Goal: Task Accomplishment & Management: Use online tool/utility

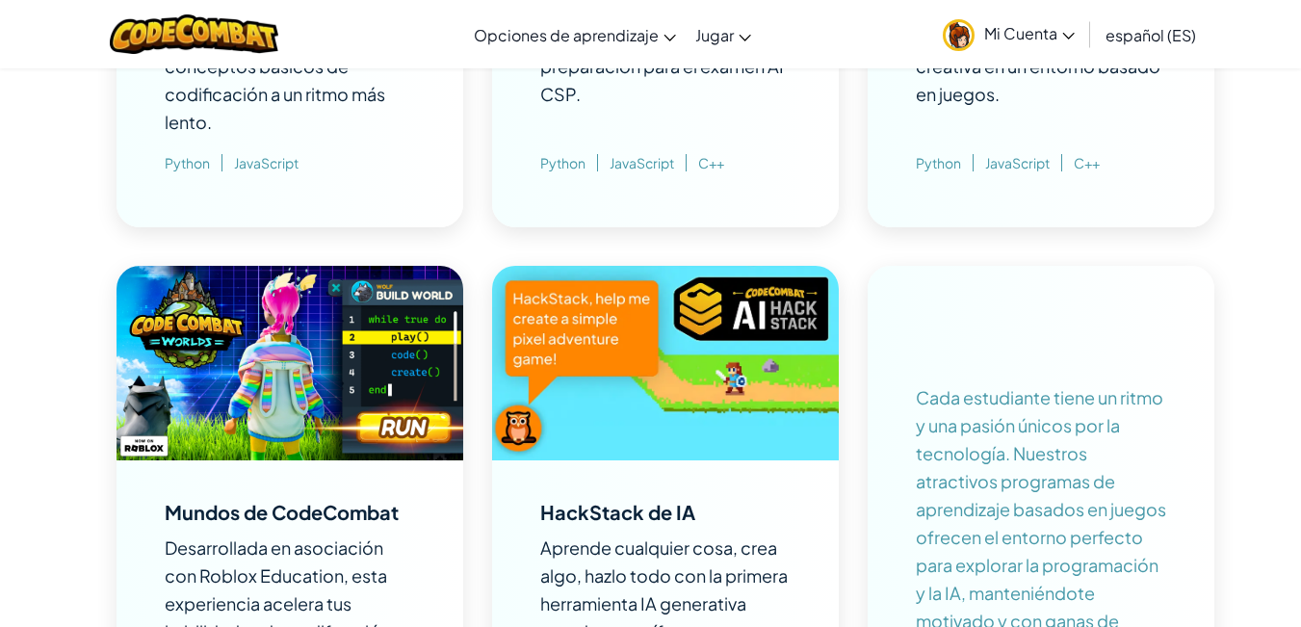
scroll to position [1734, 0]
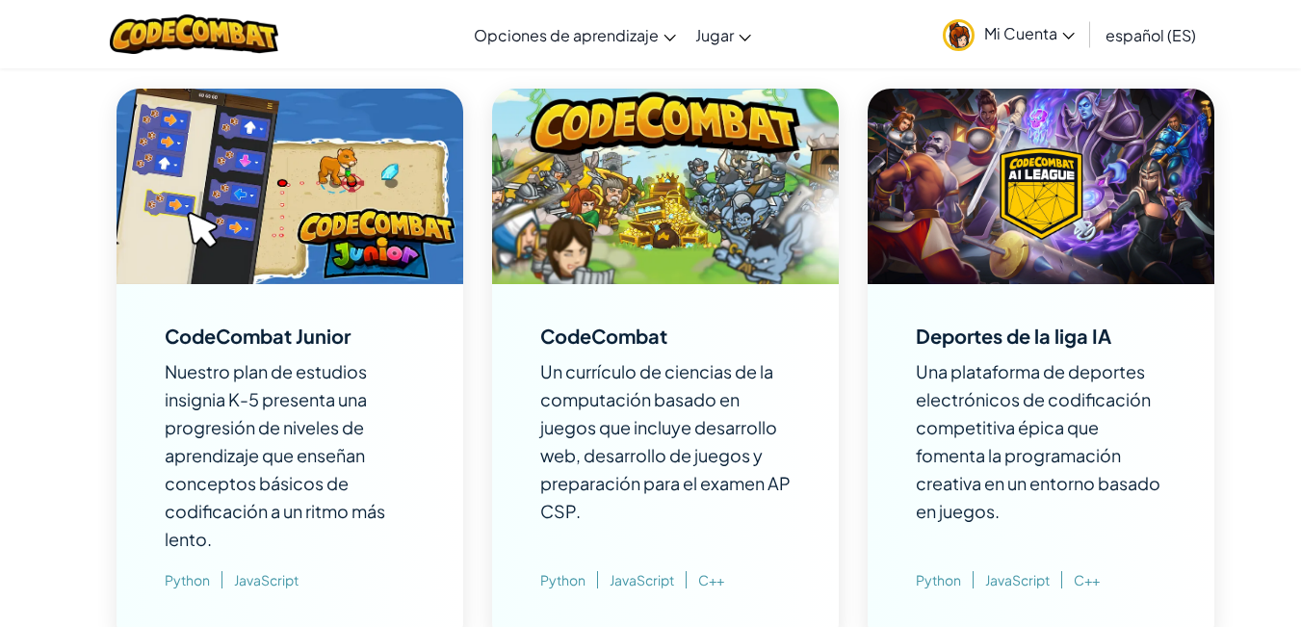
scroll to position [1445, 0]
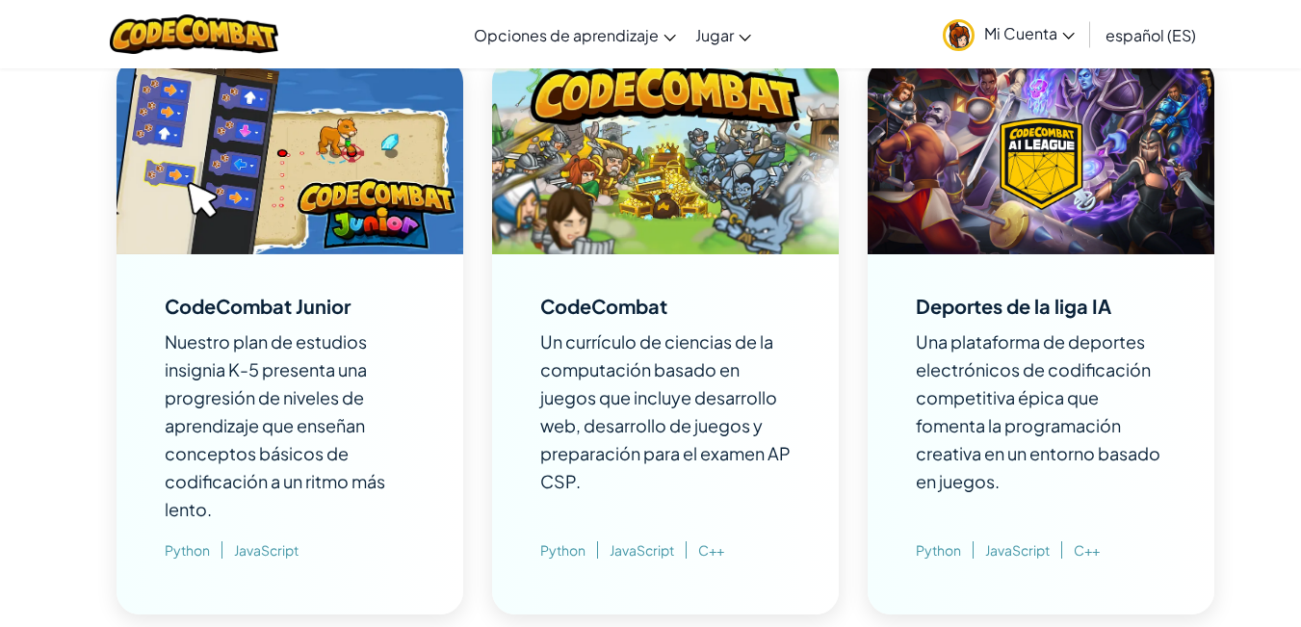
click at [666, 235] on img at bounding box center [665, 157] width 347 height 196
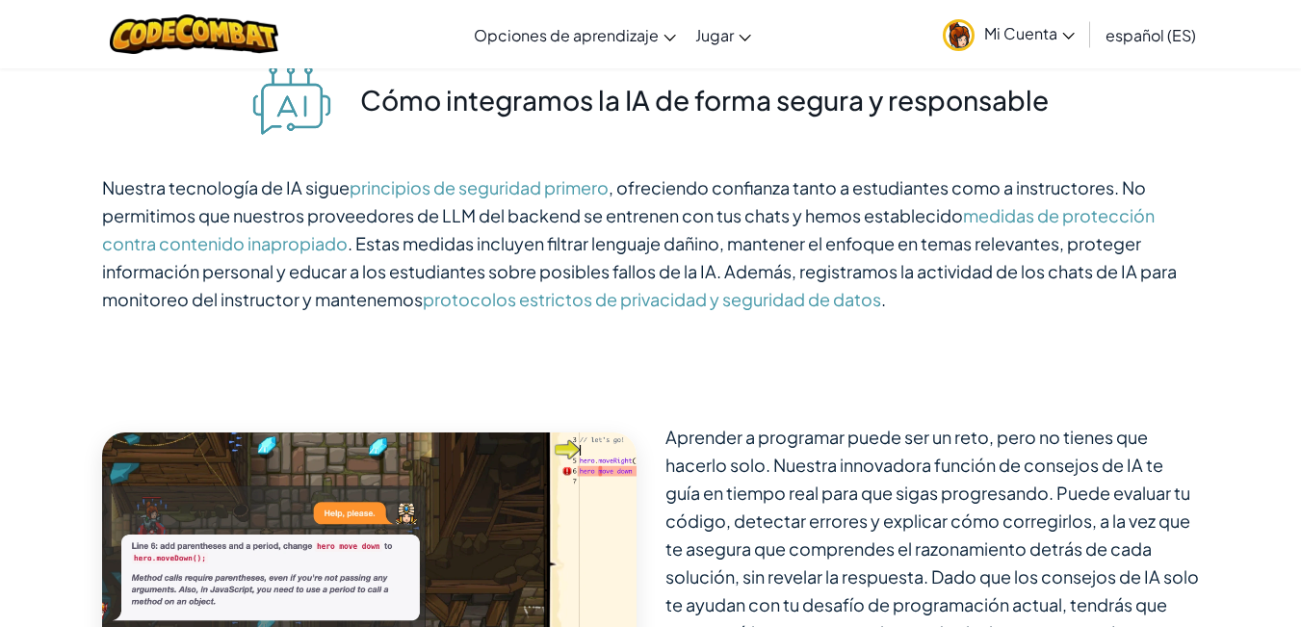
scroll to position [5586, 0]
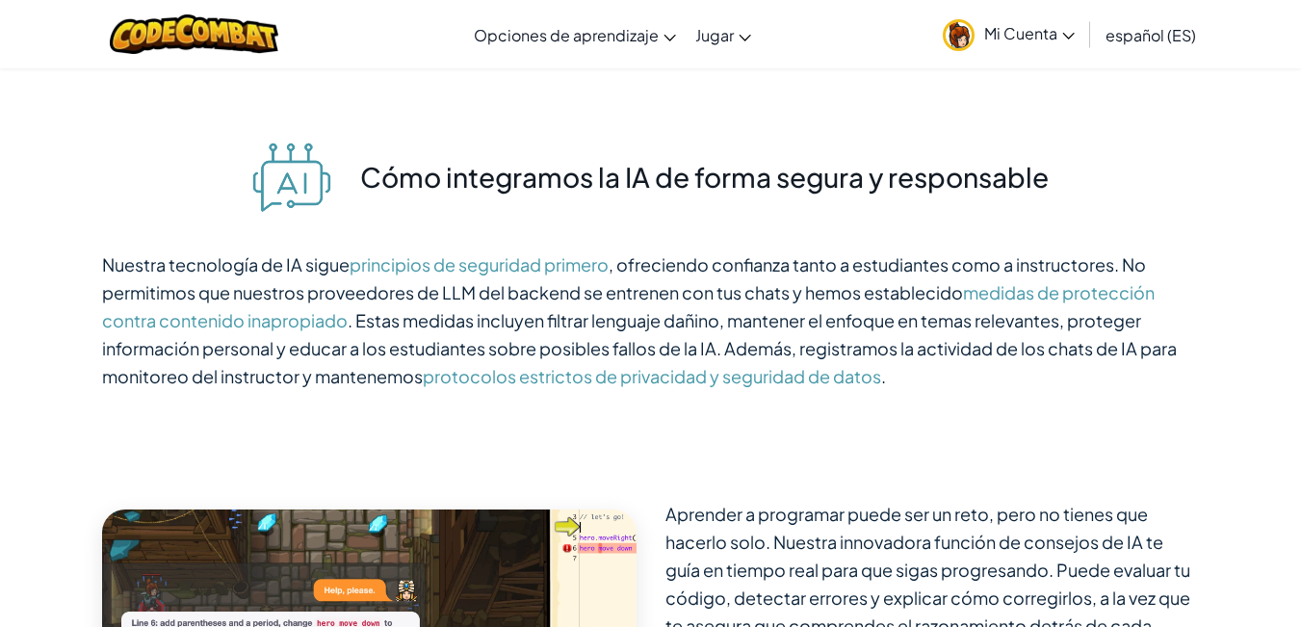
click at [1017, 38] on font "Mi Cuenta" at bounding box center [1020, 33] width 73 height 20
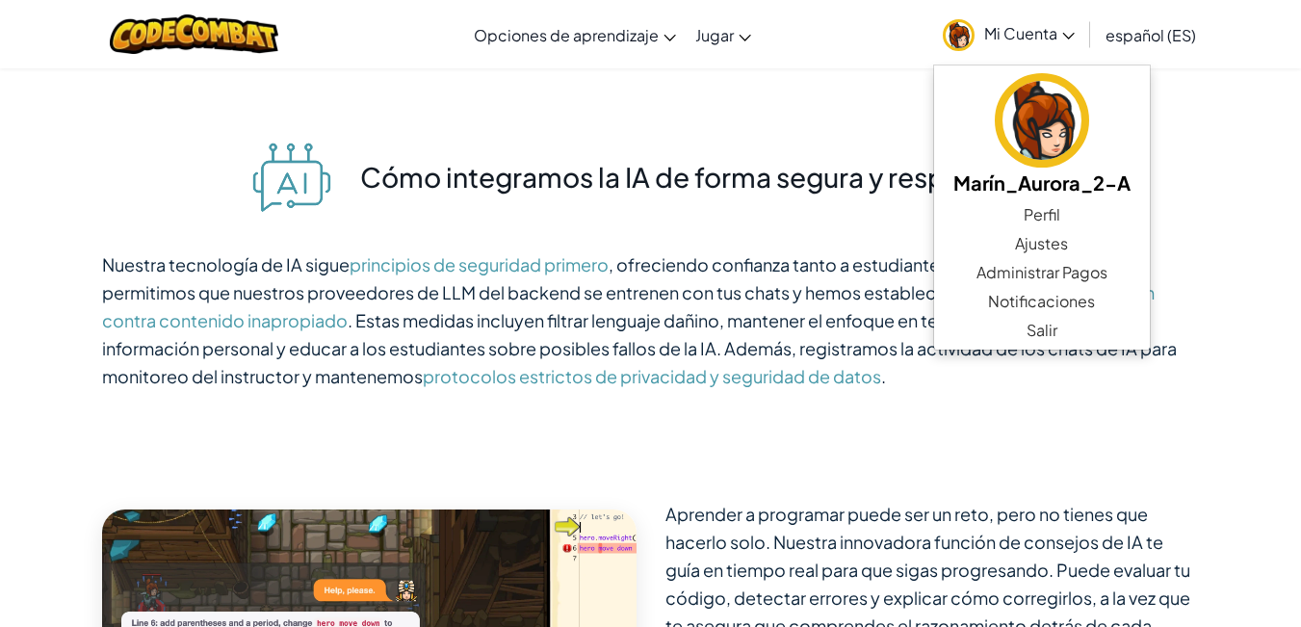
click at [985, 31] on font "Mi Cuenta" at bounding box center [1020, 33] width 73 height 20
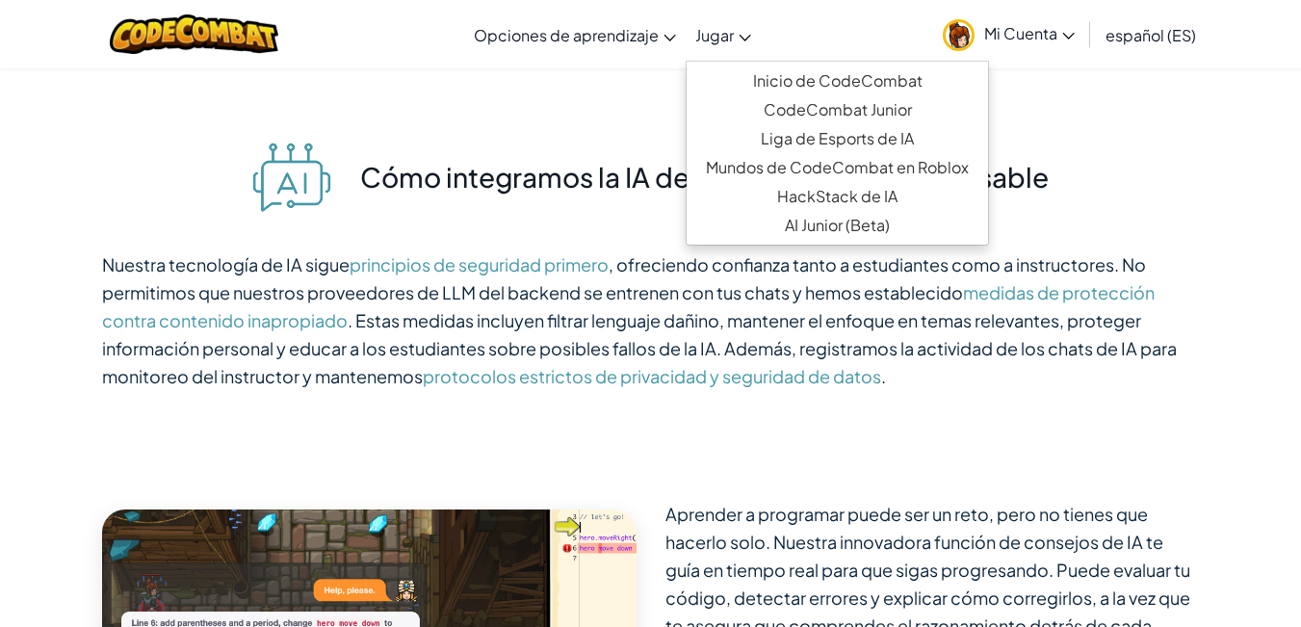
click at [723, 46] on link "Jugar" at bounding box center [723, 35] width 75 height 52
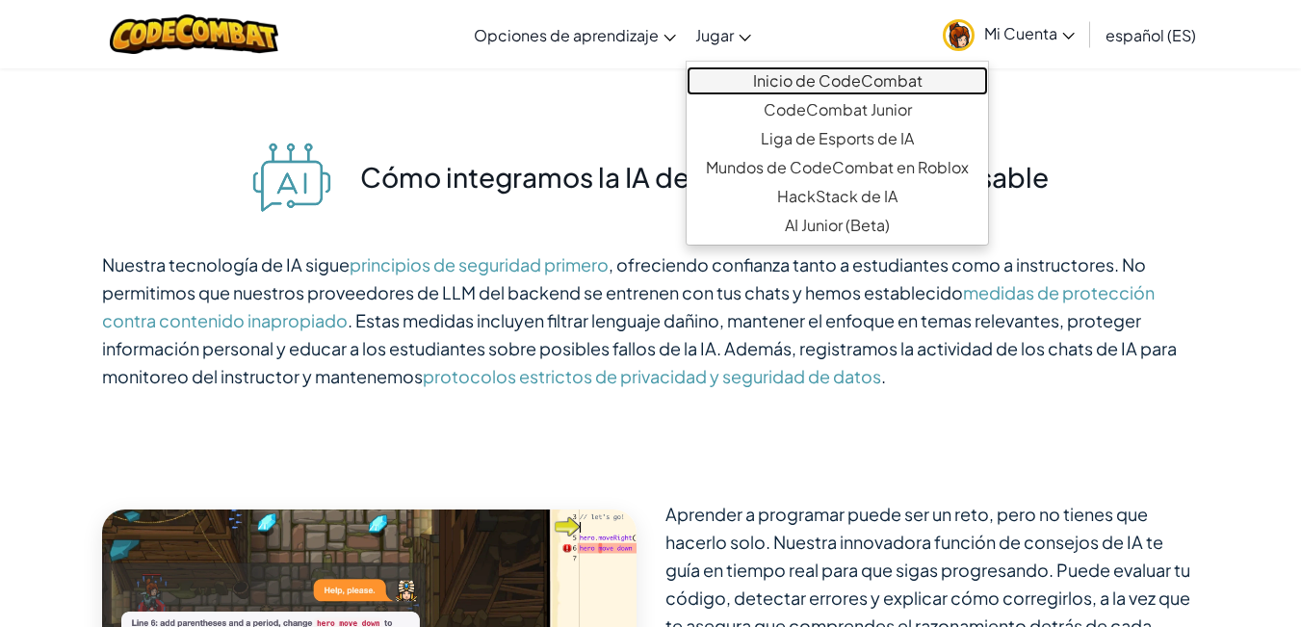
click at [775, 90] on font "Inicio de CodeCombat" at bounding box center [838, 80] width 170 height 20
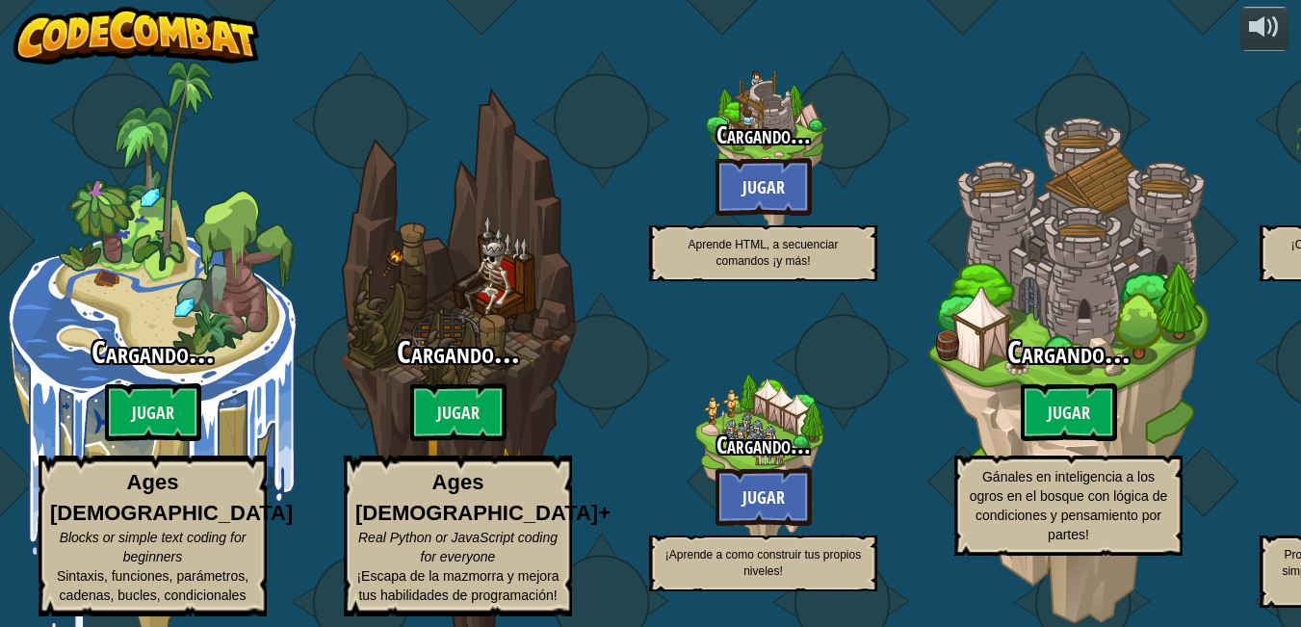
select select "es-ES"
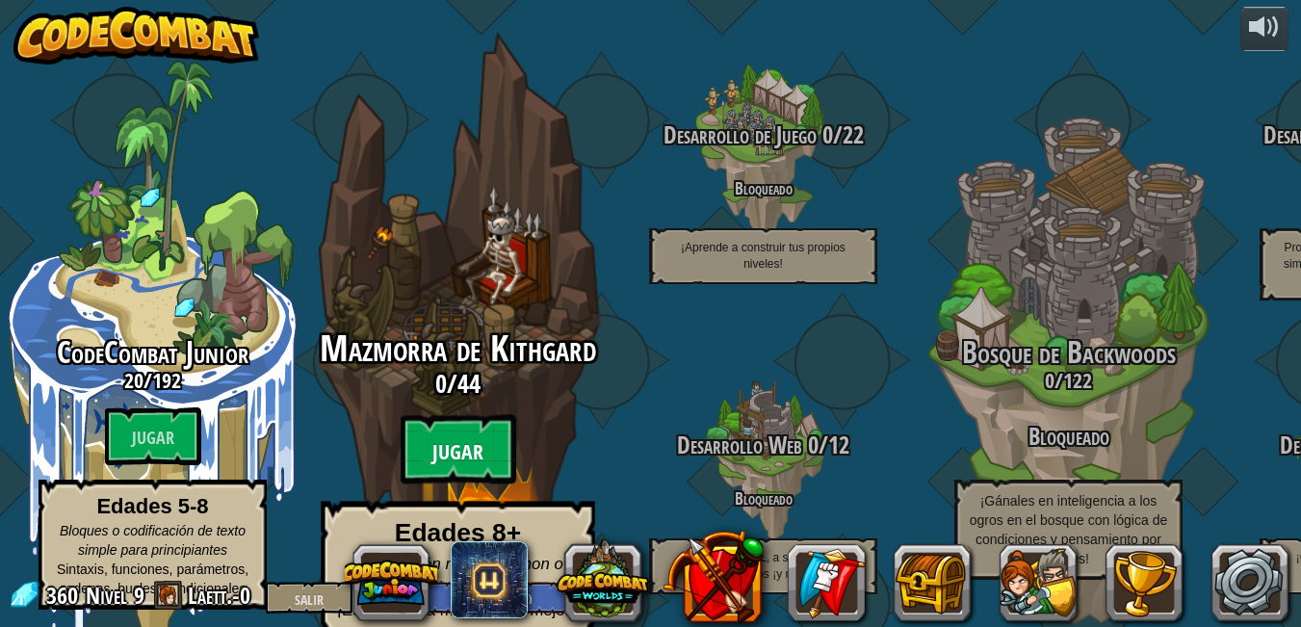
click at [449, 415] on btn "Jugar" at bounding box center [459, 449] width 116 height 69
select select "es-ES"
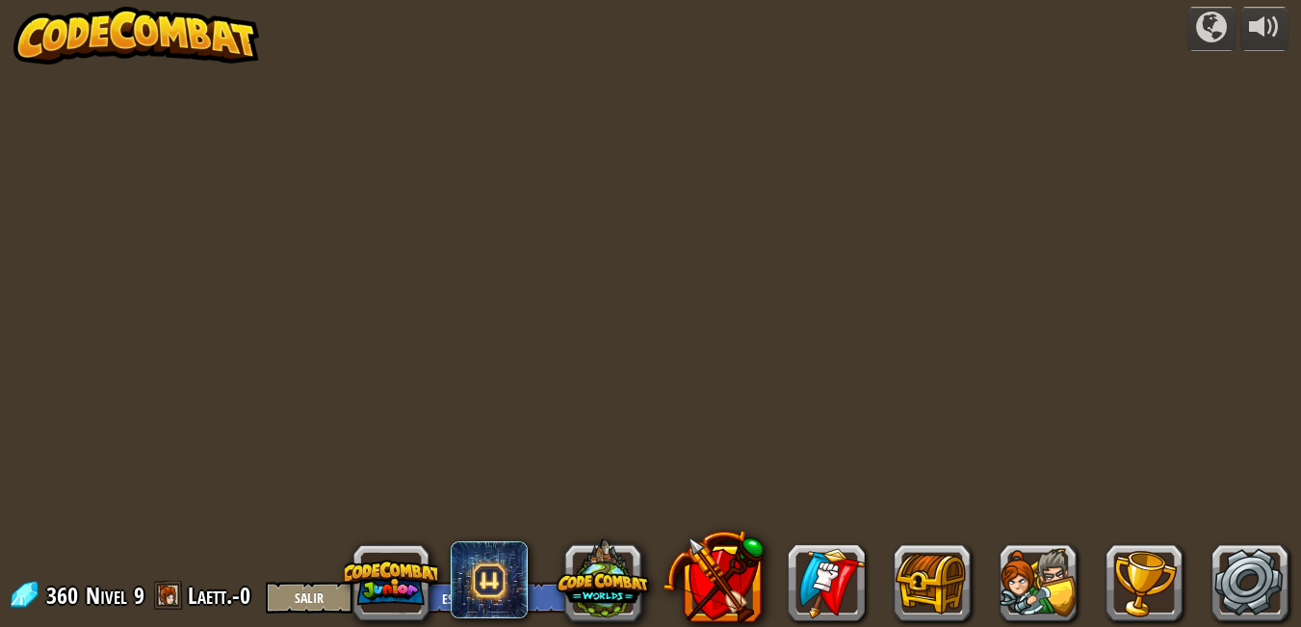
select select "es-ES"
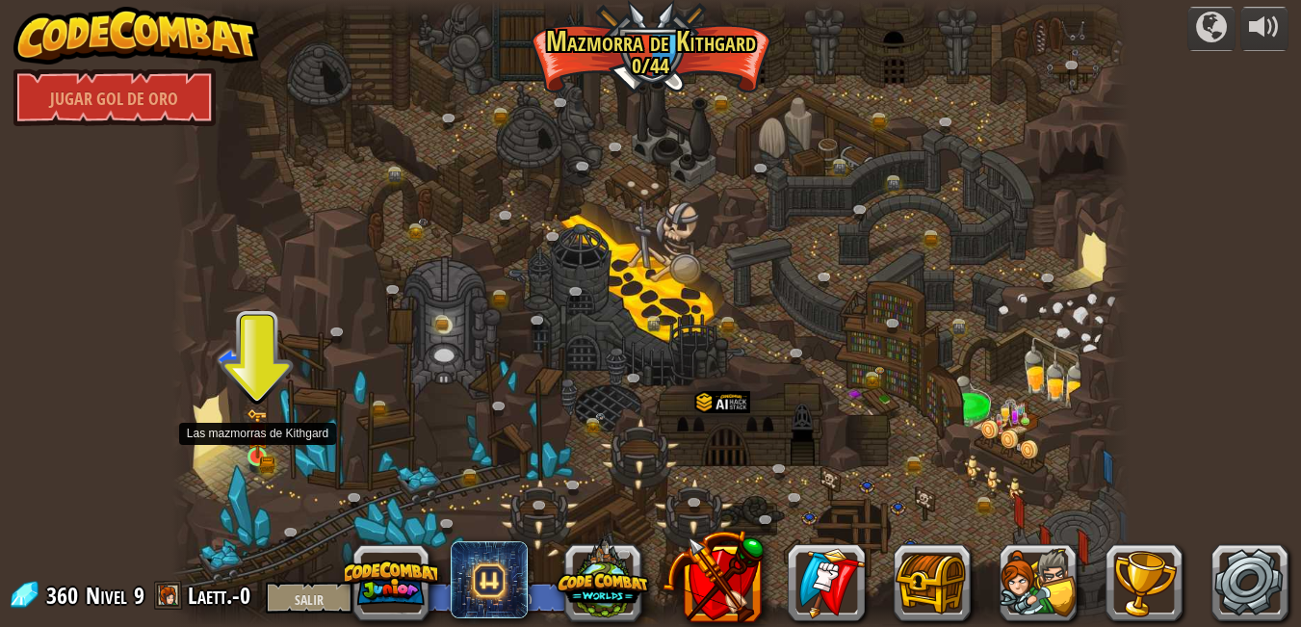
click at [249, 445] on img at bounding box center [258, 433] width 23 height 50
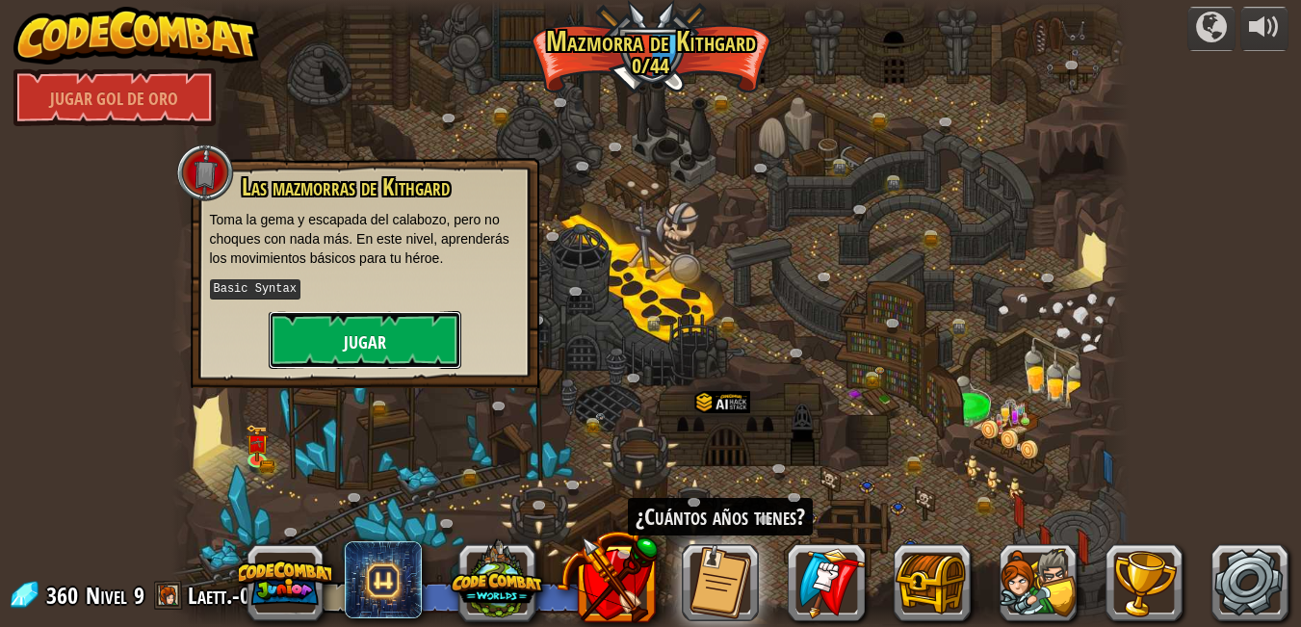
click at [354, 335] on font "Jugar" at bounding box center [365, 342] width 42 height 24
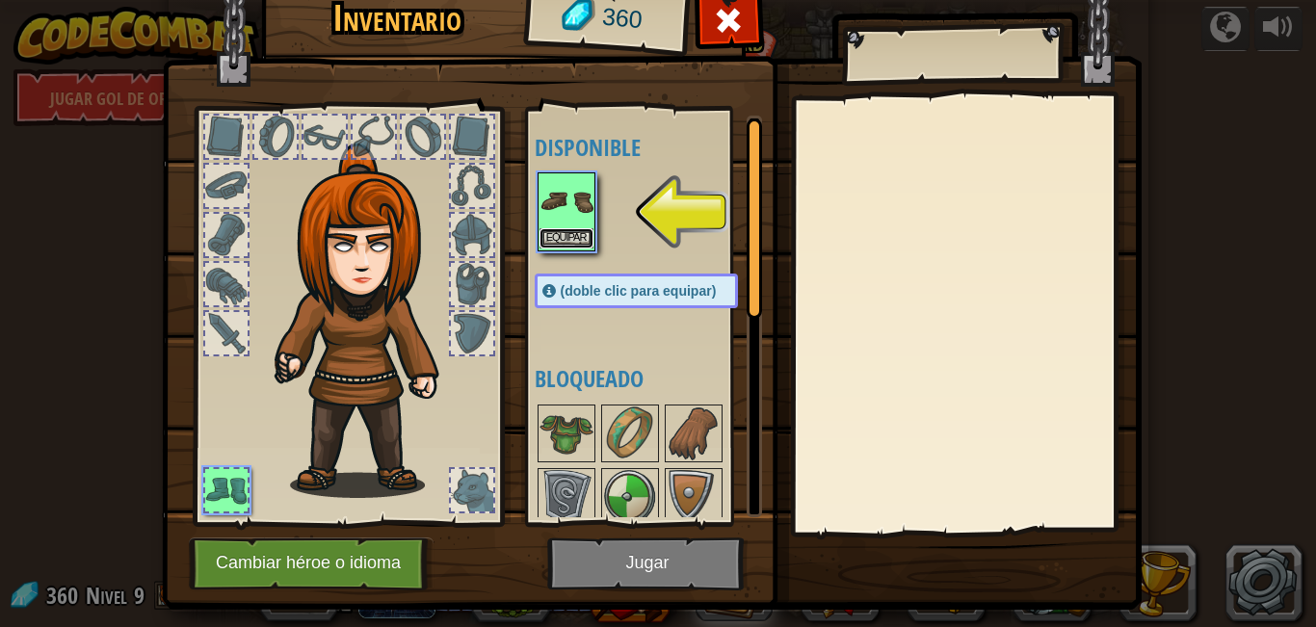
click at [562, 233] on font "Equipar" at bounding box center [566, 238] width 40 height 12
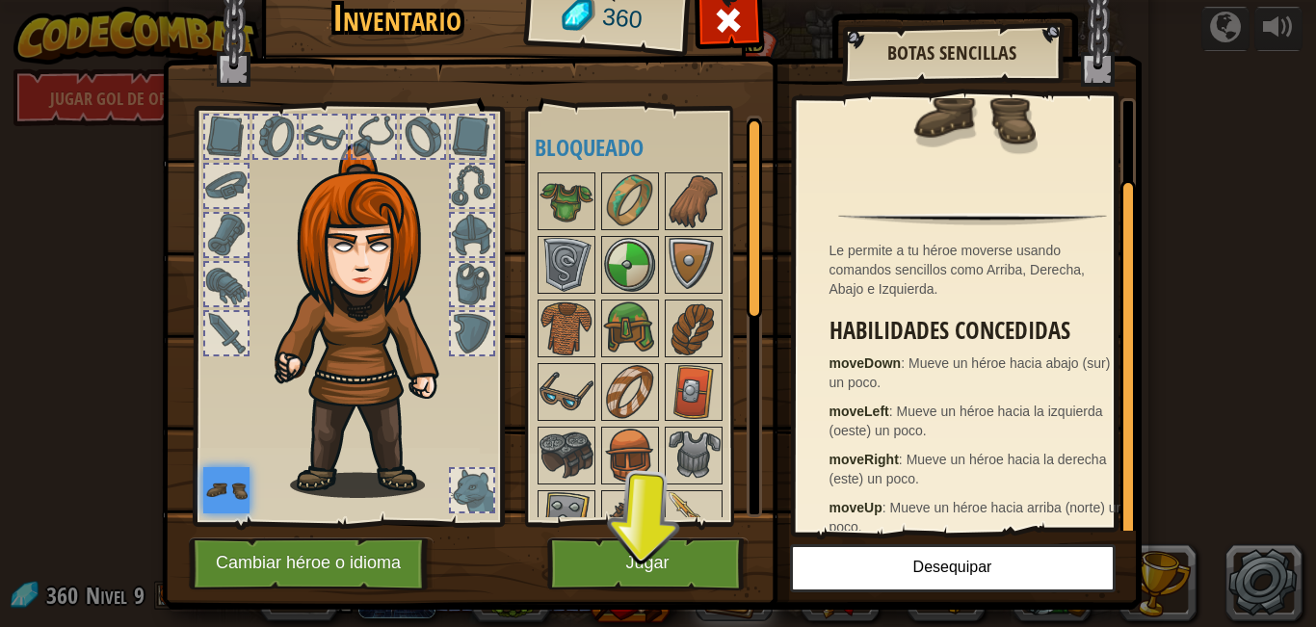
scroll to position [83, 0]
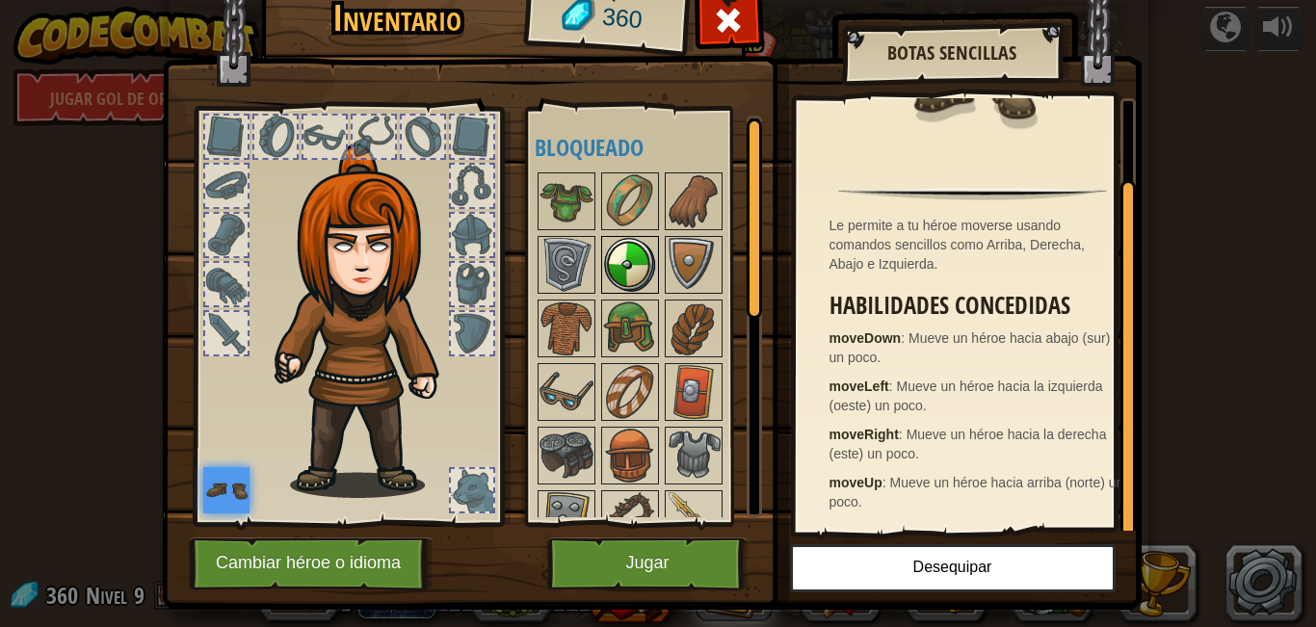
click at [640, 247] on img at bounding box center [630, 265] width 54 height 54
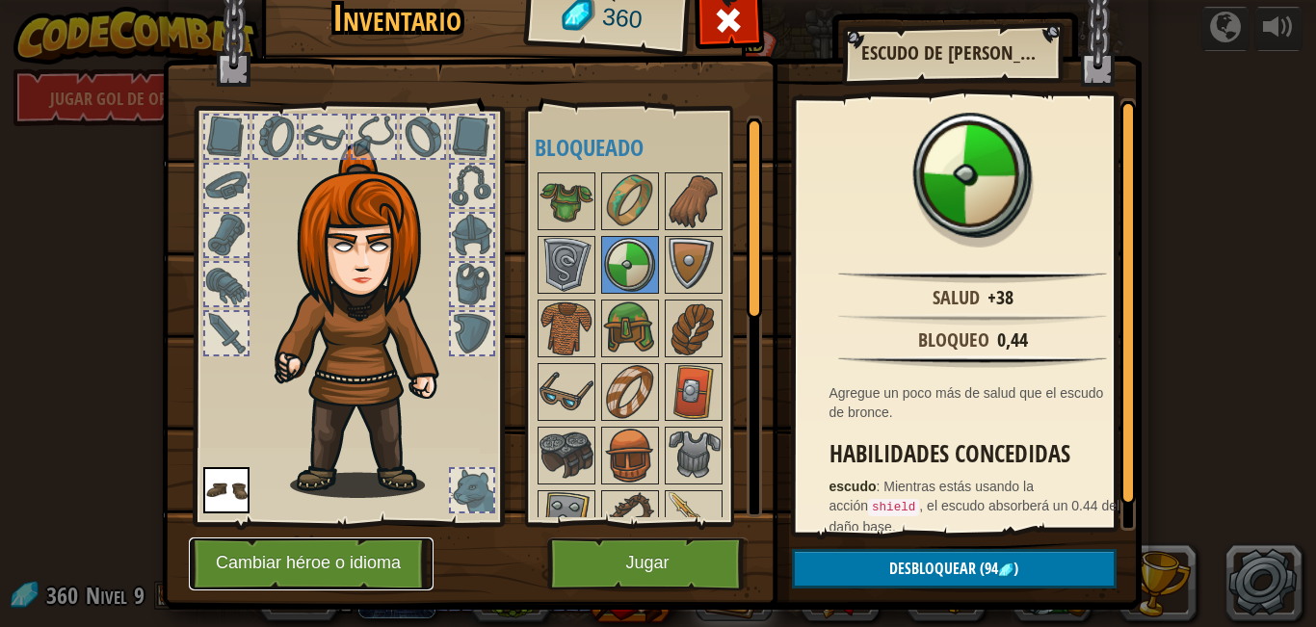
click at [361, 561] on font "Cambiar héroe o idioma" at bounding box center [308, 563] width 185 height 19
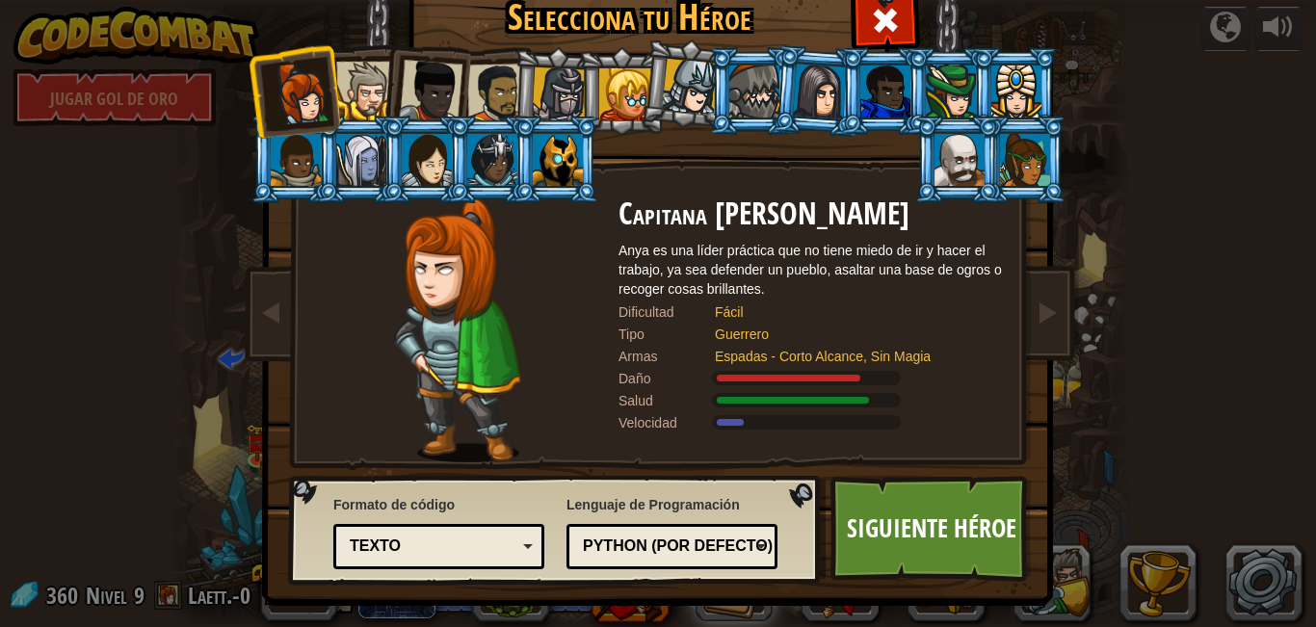
click at [362, 81] on div at bounding box center [365, 91] width 59 height 59
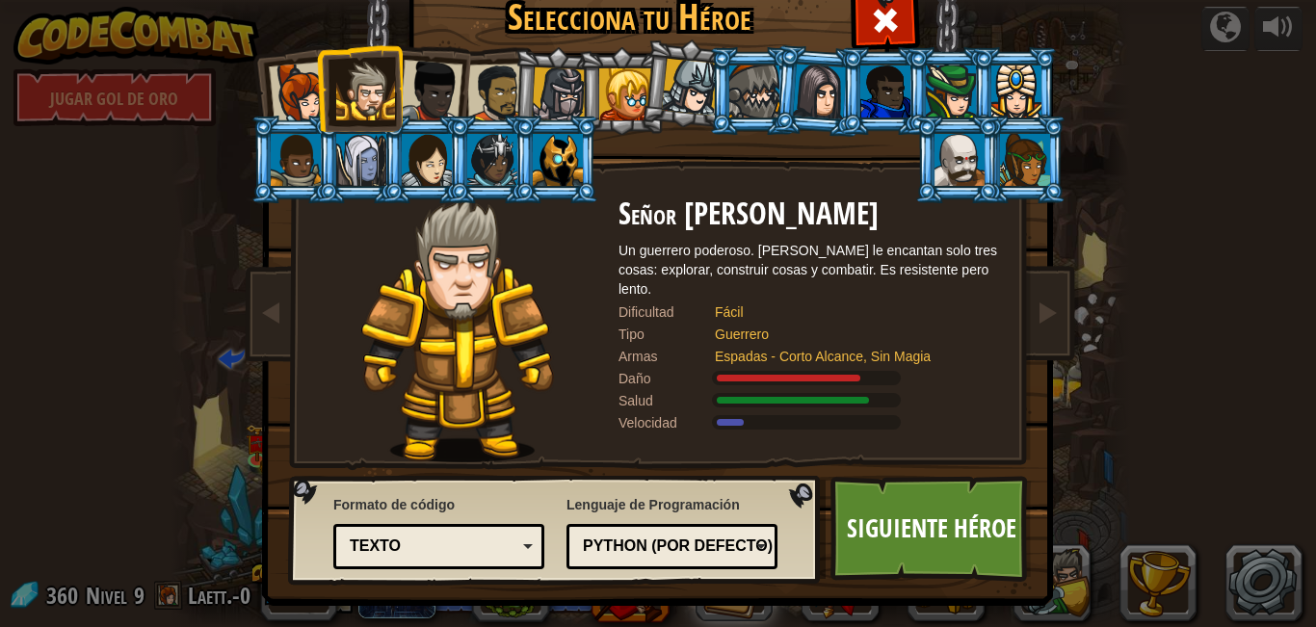
click at [822, 78] on div at bounding box center [820, 91] width 54 height 55
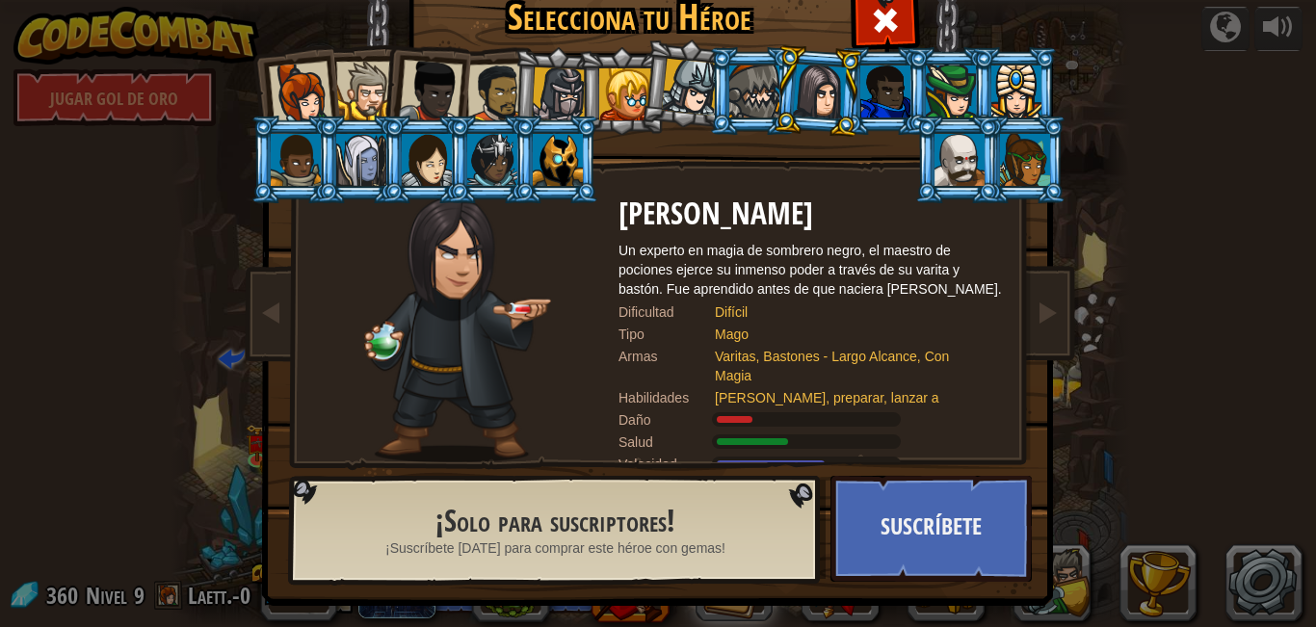
click at [1023, 174] on div at bounding box center [1025, 160] width 50 height 52
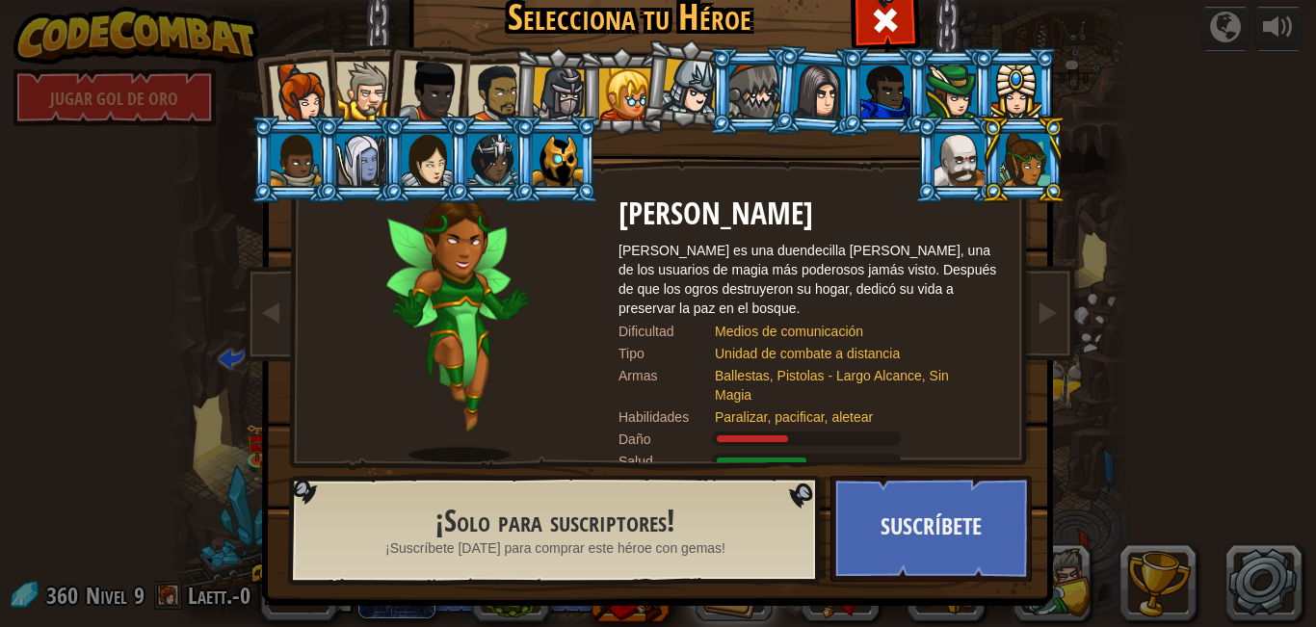
click at [341, 157] on div at bounding box center [361, 160] width 50 height 52
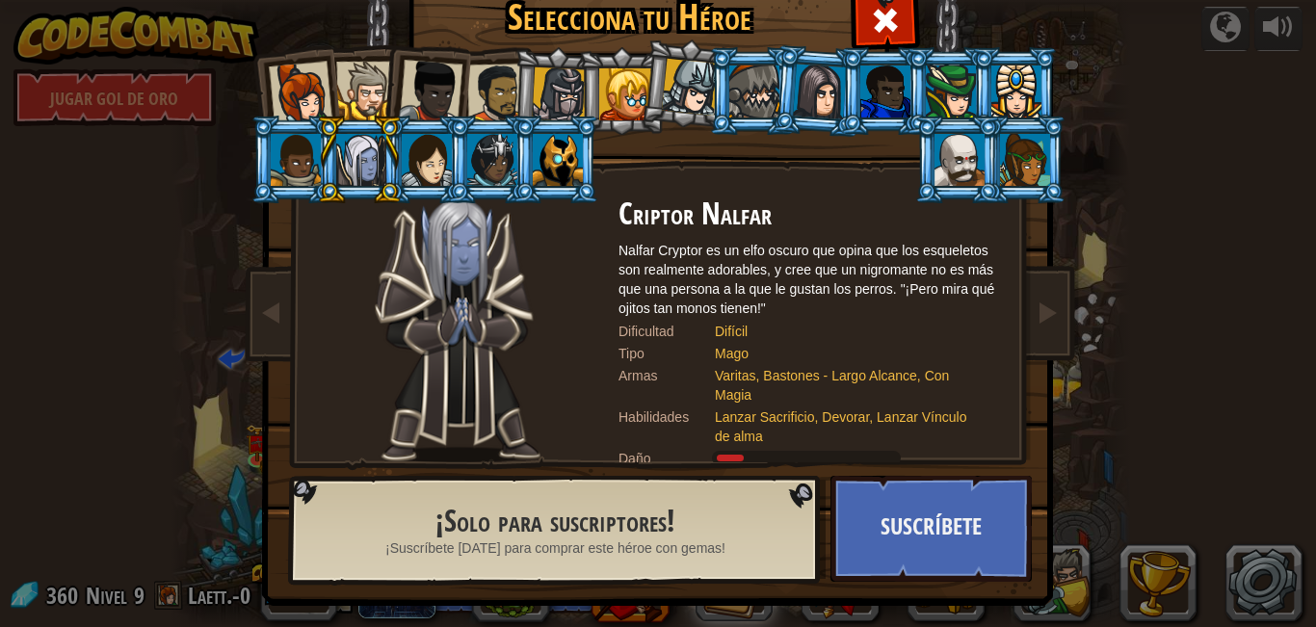
click at [250, 162] on li at bounding box center [293, 160] width 87 height 88
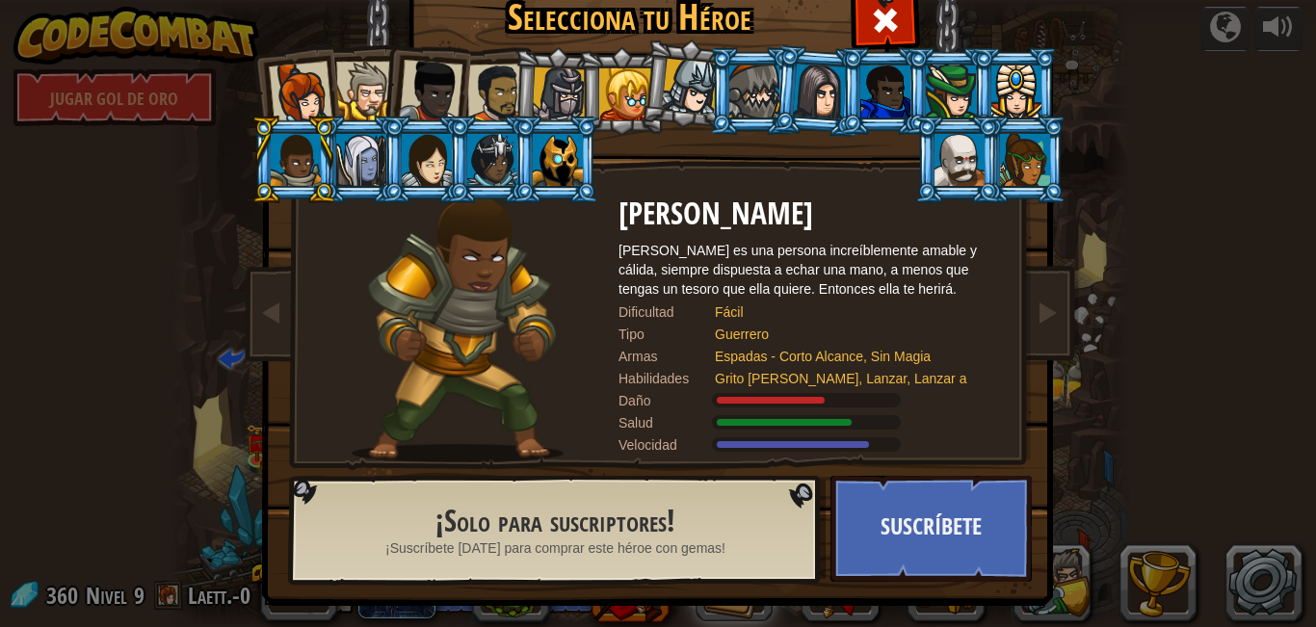
click at [412, 147] on div at bounding box center [427, 160] width 50 height 52
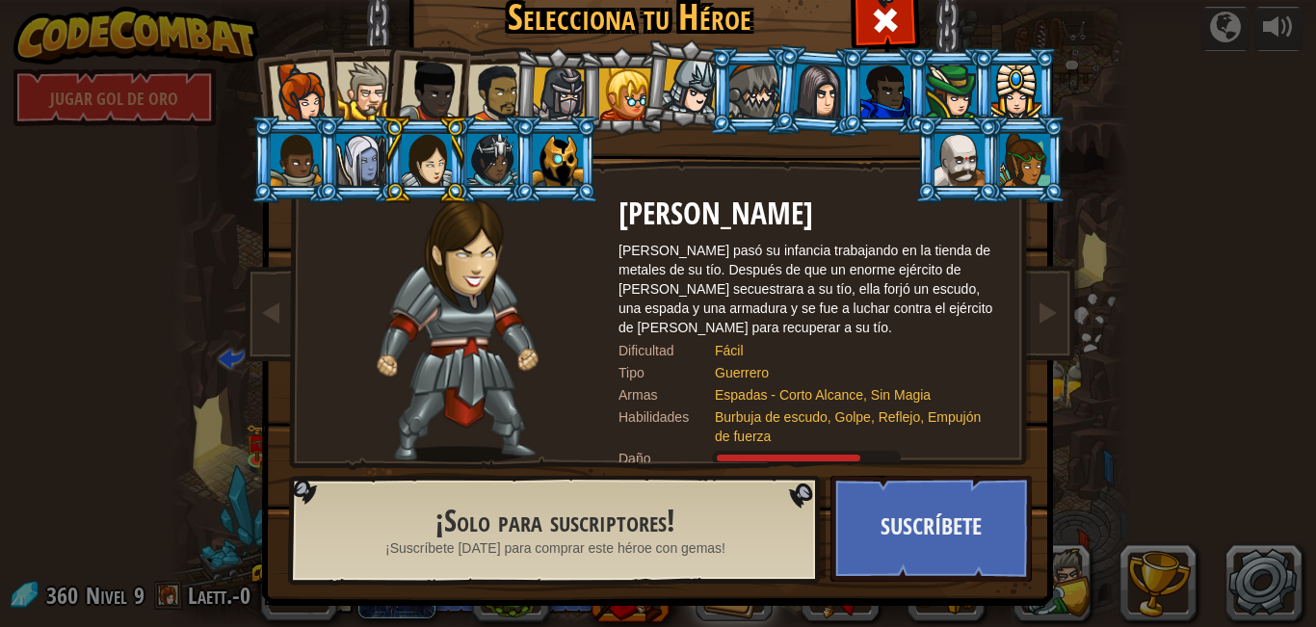
click at [603, 91] on div at bounding box center [625, 94] width 52 height 52
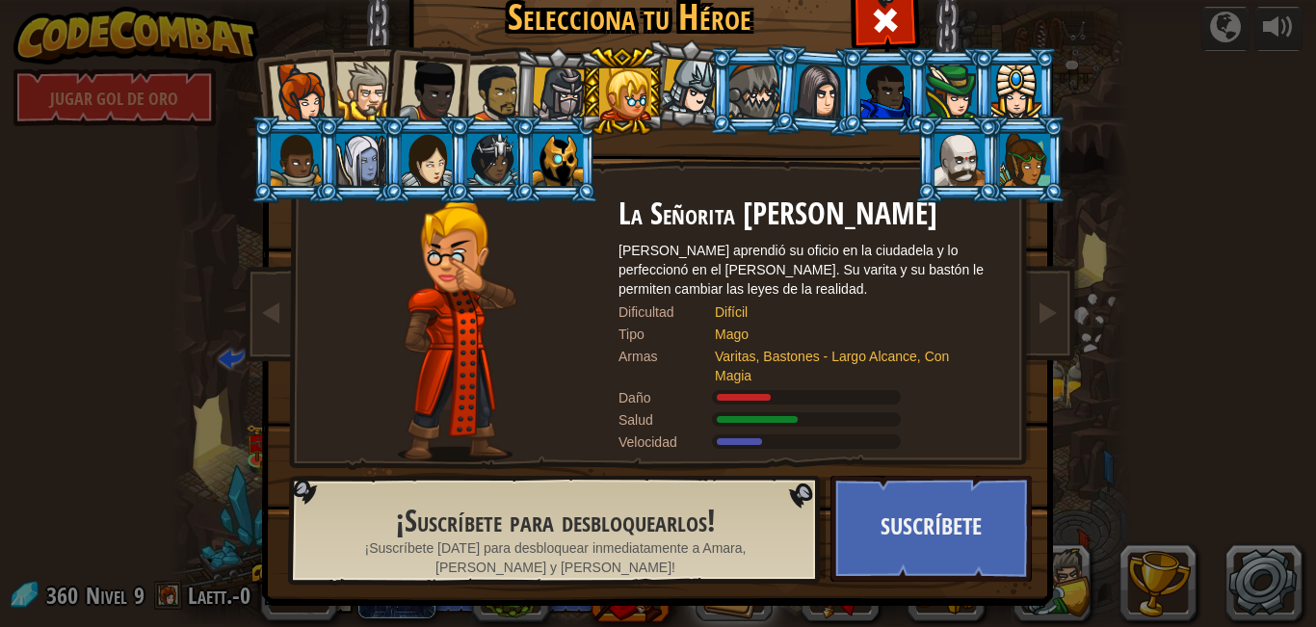
click at [502, 100] on div at bounding box center [497, 94] width 60 height 60
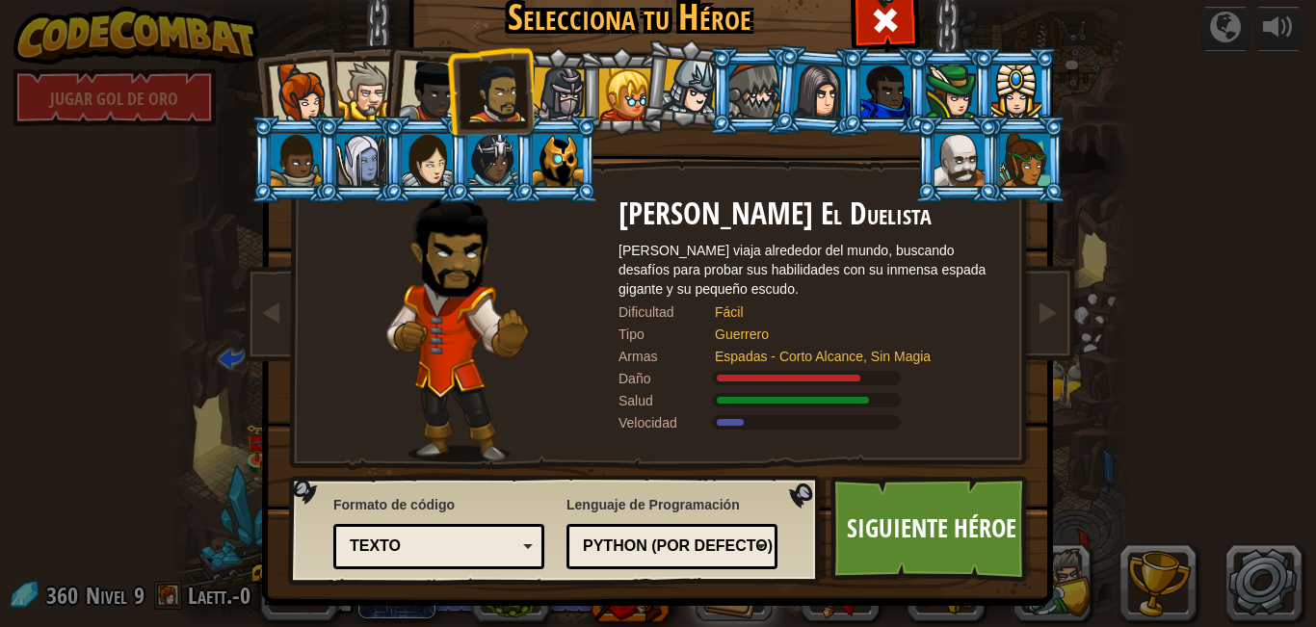
click at [499, 159] on div at bounding box center [492, 160] width 50 height 52
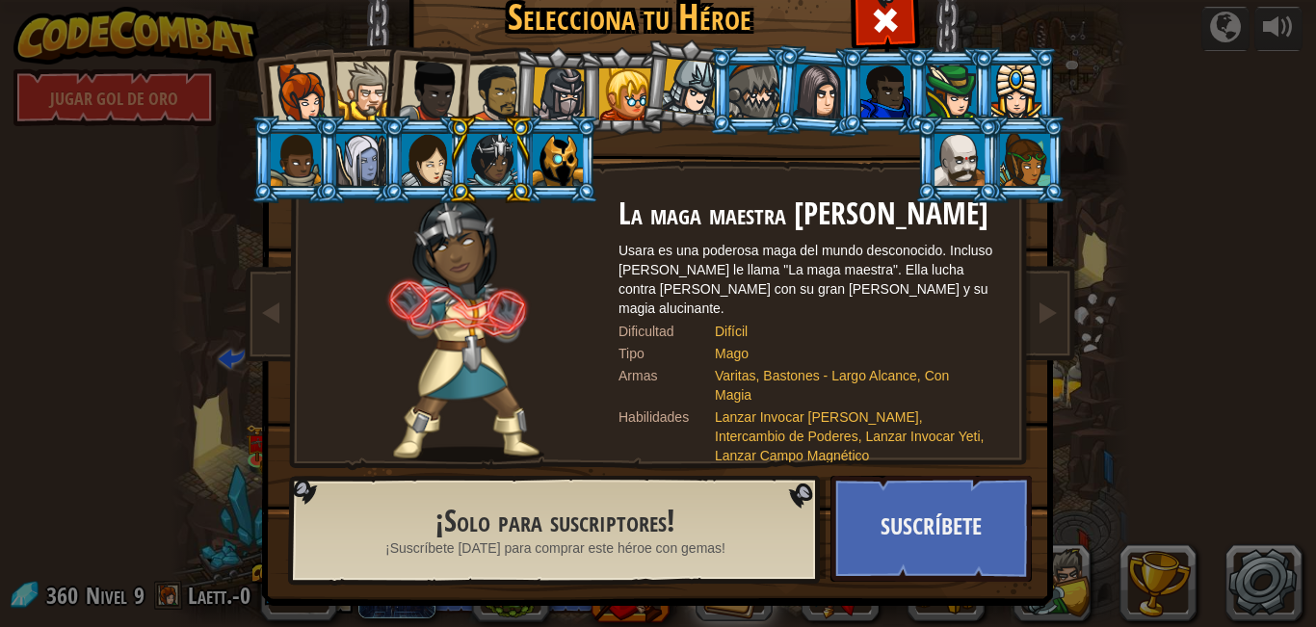
click at [1024, 153] on div at bounding box center [1025, 160] width 50 height 52
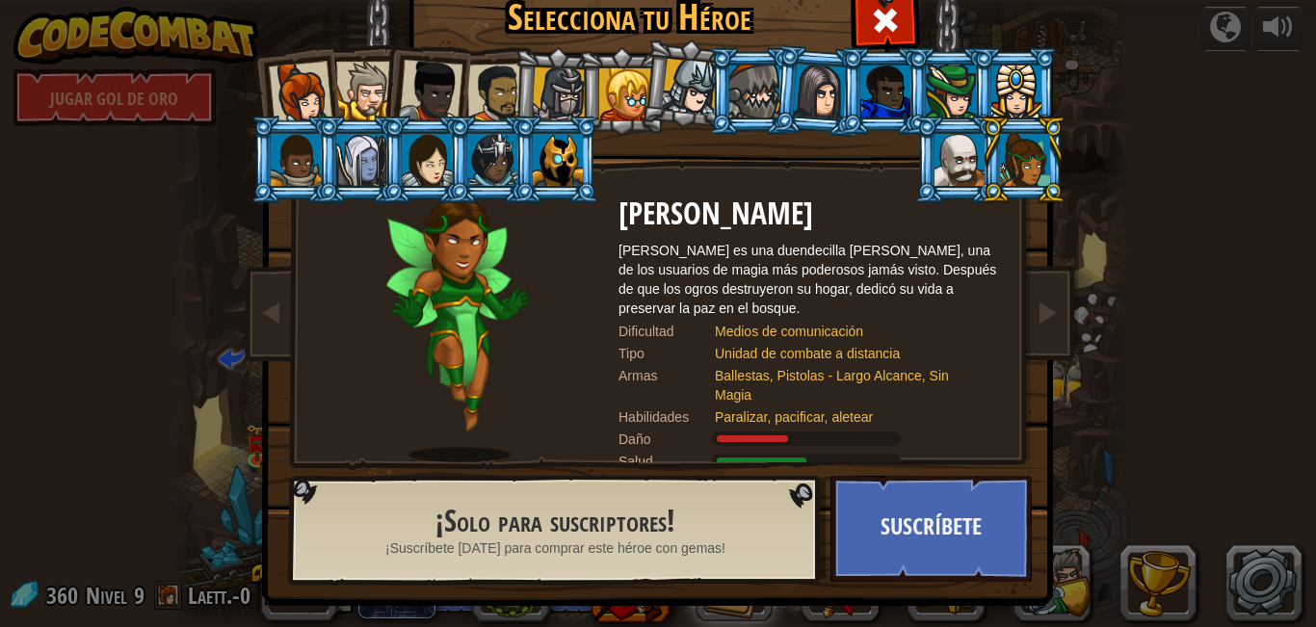
click at [478, 167] on div at bounding box center [492, 160] width 50 height 52
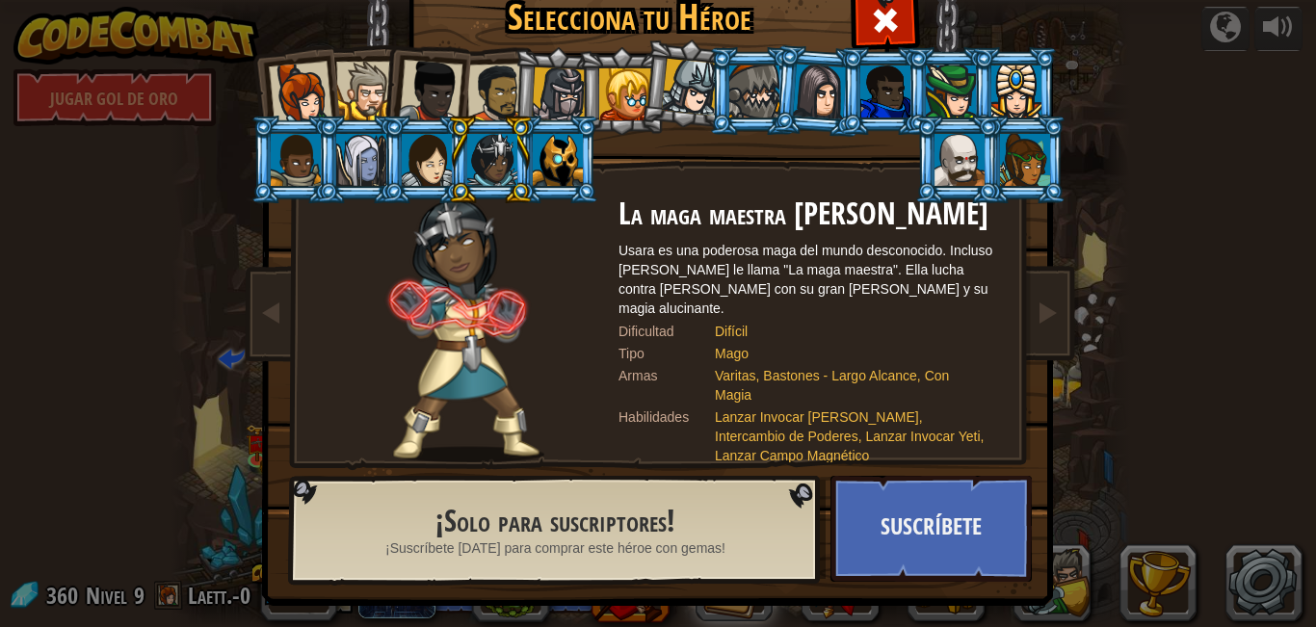
click at [674, 72] on div at bounding box center [690, 87] width 57 height 57
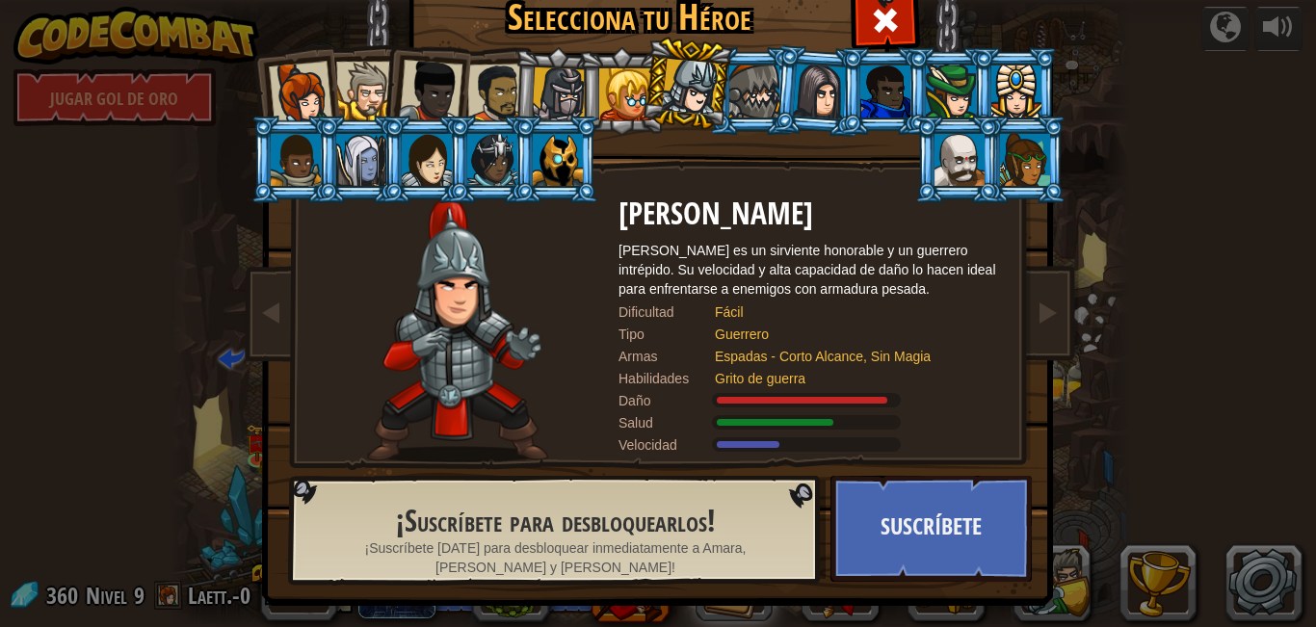
click at [639, 91] on li at bounding box center [686, 84] width 95 height 96
click at [599, 88] on div at bounding box center [625, 94] width 52 height 52
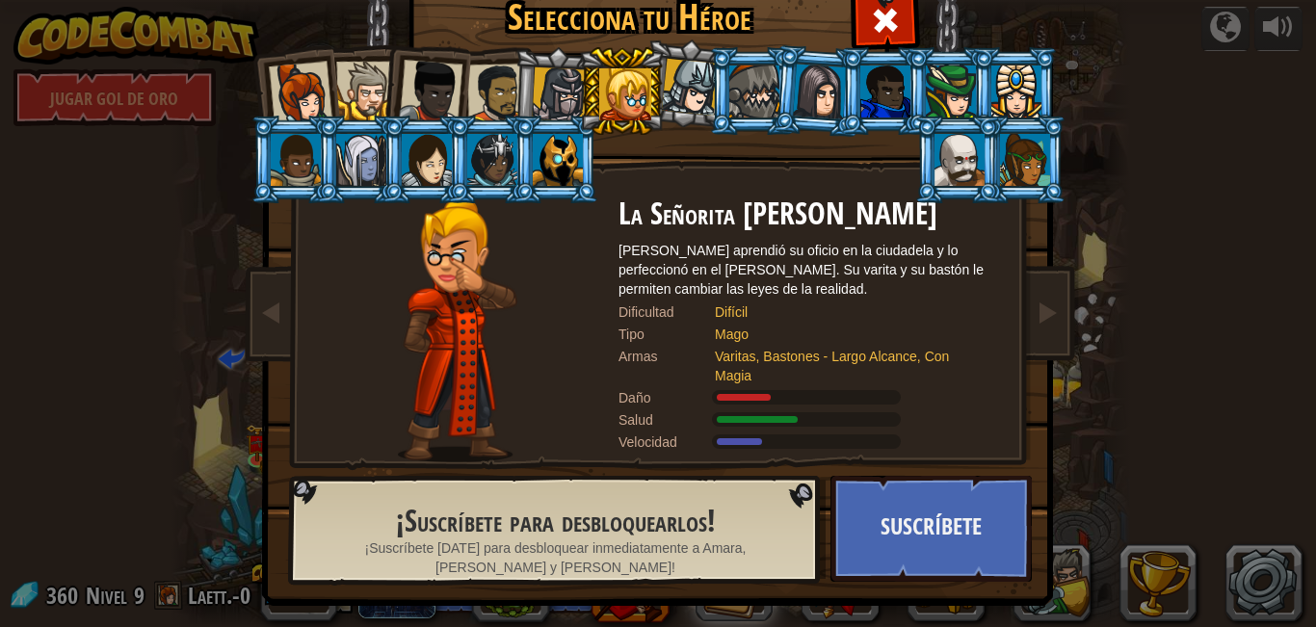
click at [385, 80] on li at bounding box center [425, 87] width 94 height 94
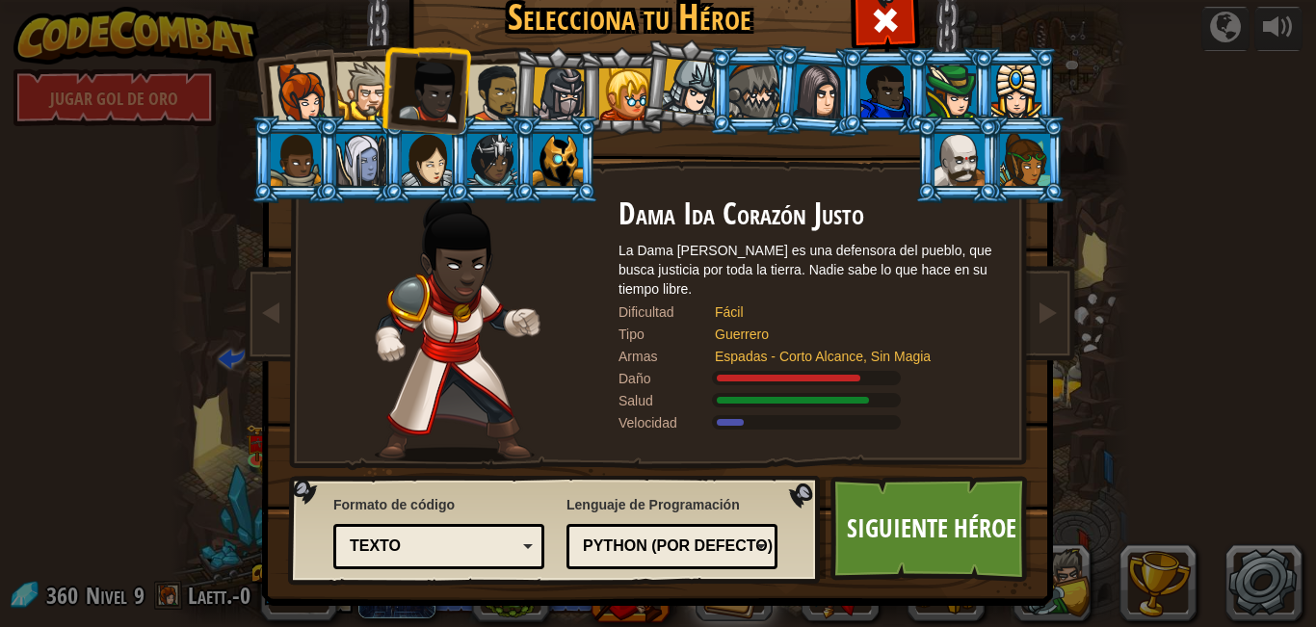
click at [487, 91] on div at bounding box center [497, 94] width 60 height 60
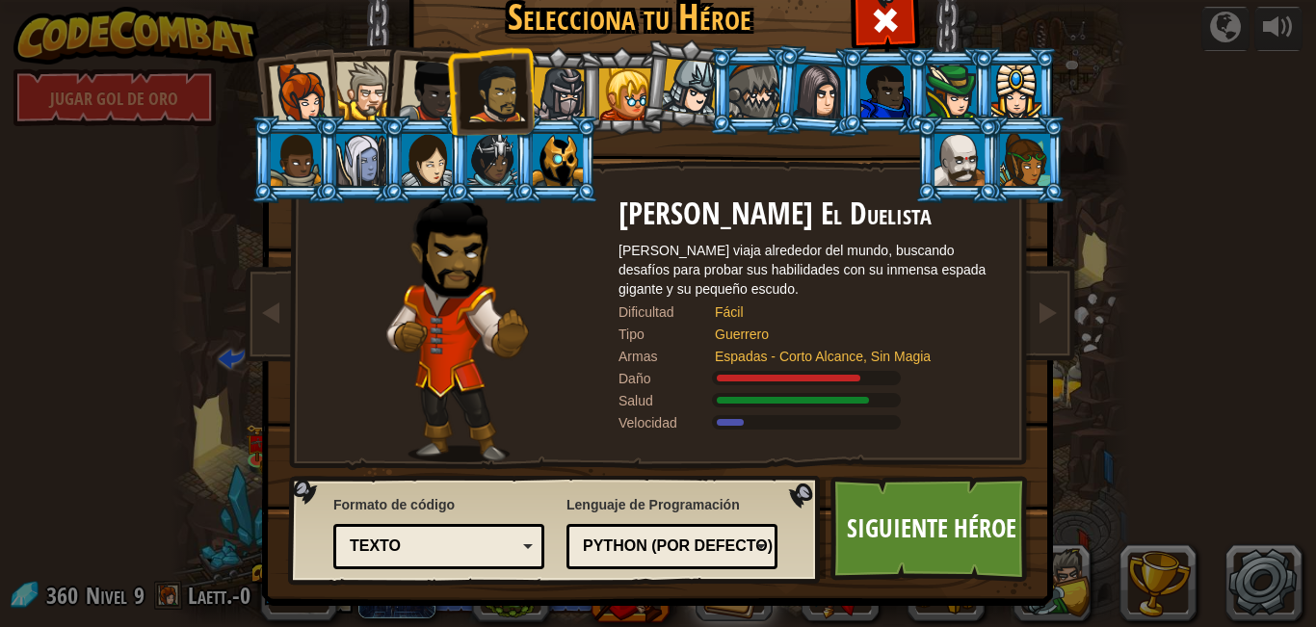
click at [358, 106] on div at bounding box center [365, 91] width 59 height 59
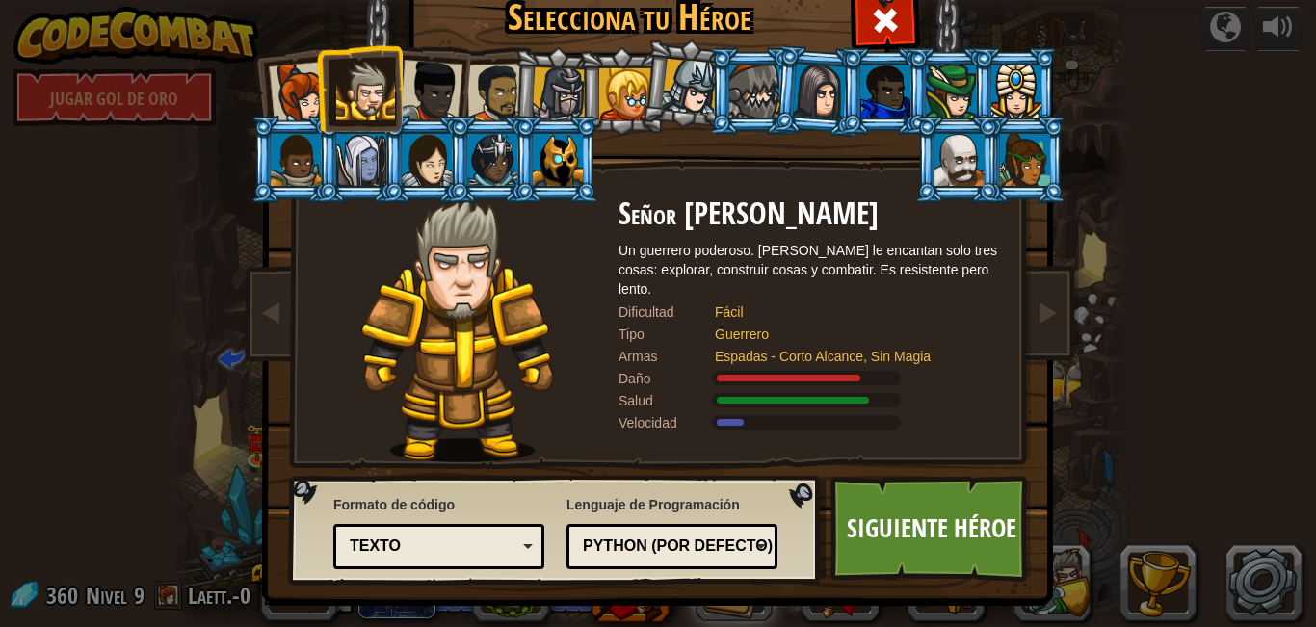
click at [304, 101] on div at bounding box center [301, 94] width 64 height 64
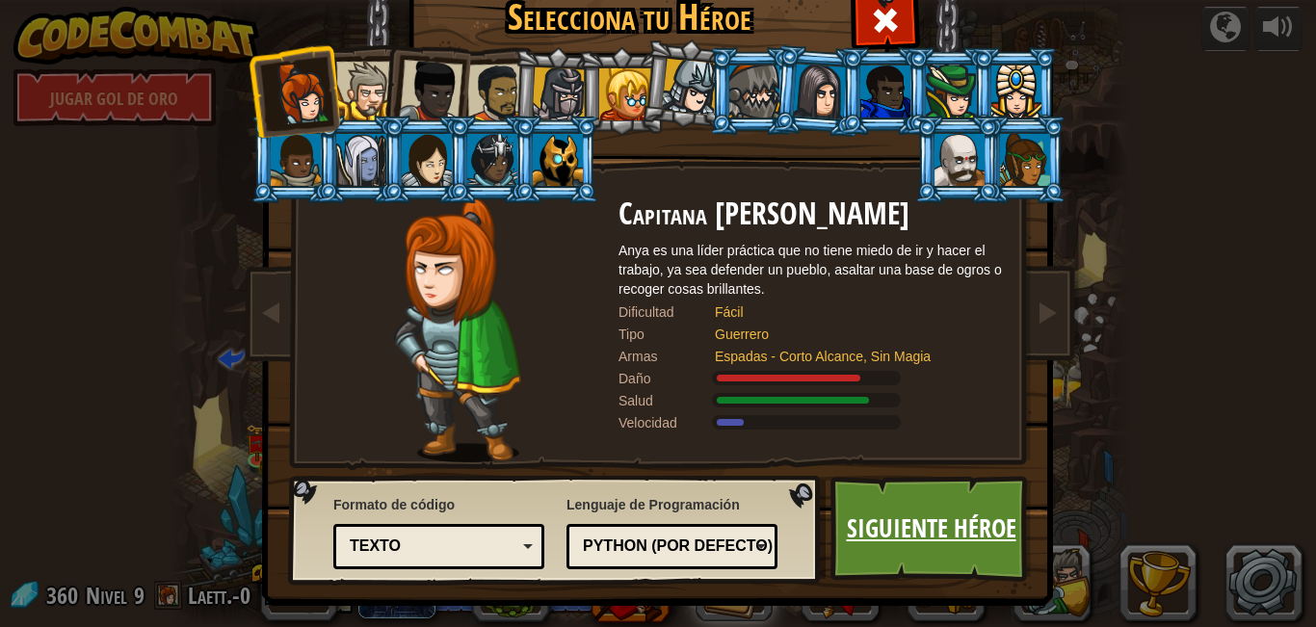
click at [922, 538] on font "Siguiente héroe" at bounding box center [932, 527] width 170 height 35
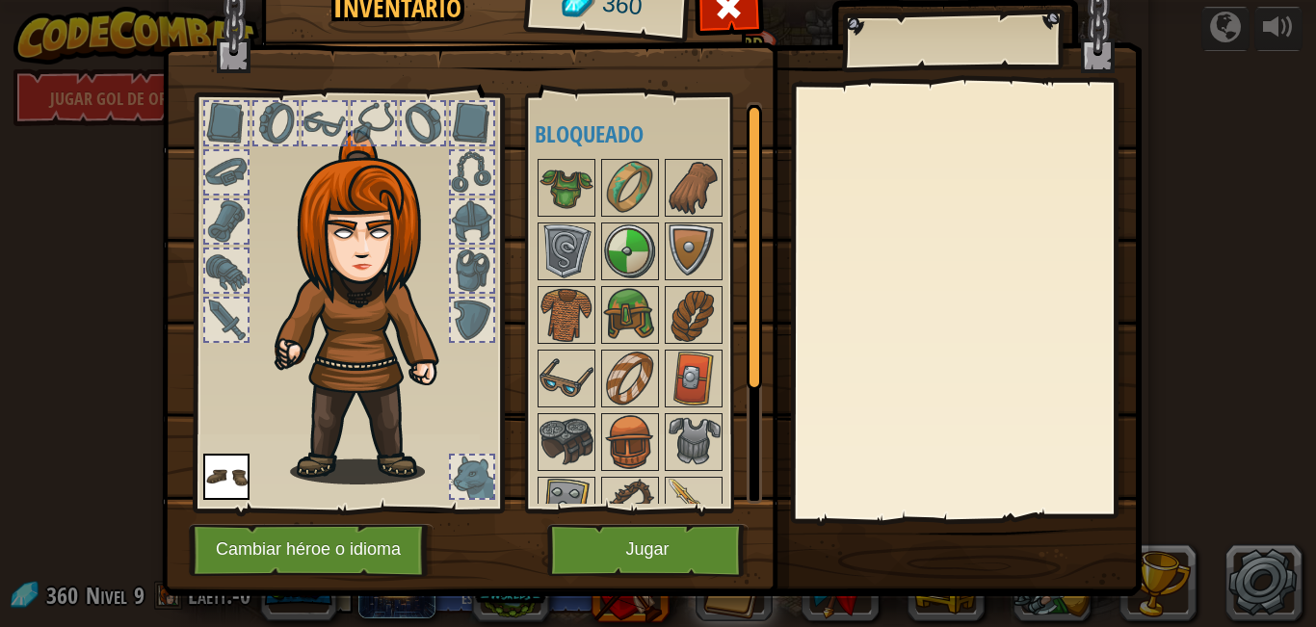
scroll to position [0, 0]
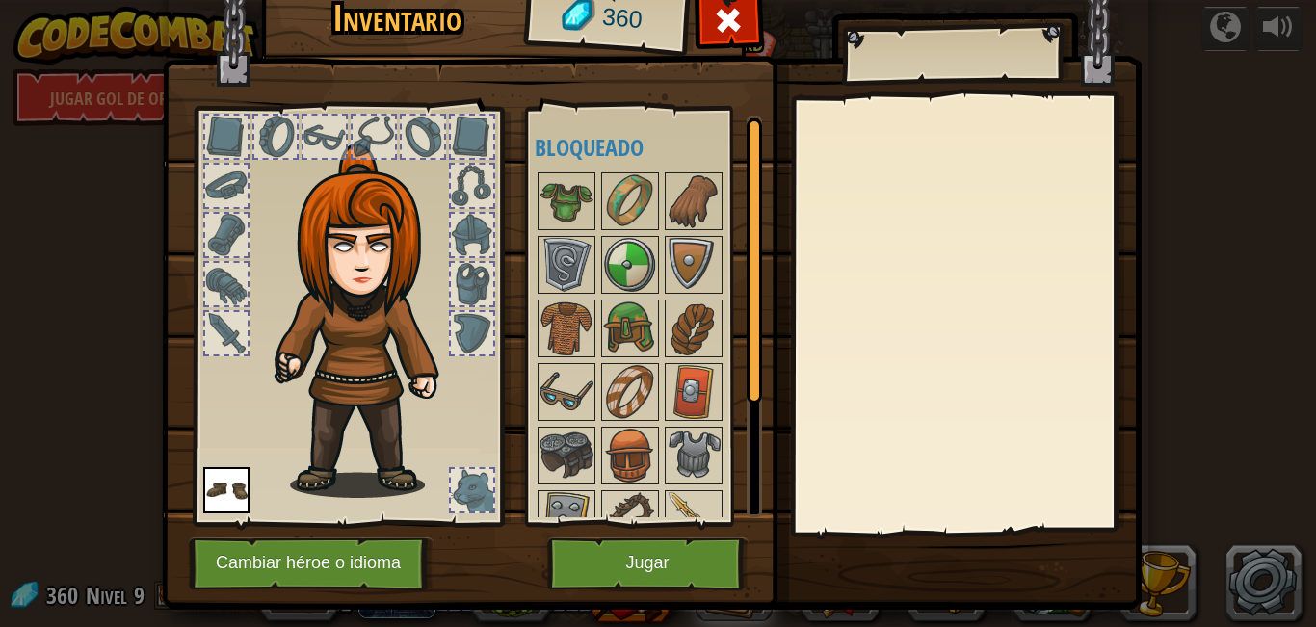
click at [215, 494] on img at bounding box center [226, 490] width 46 height 46
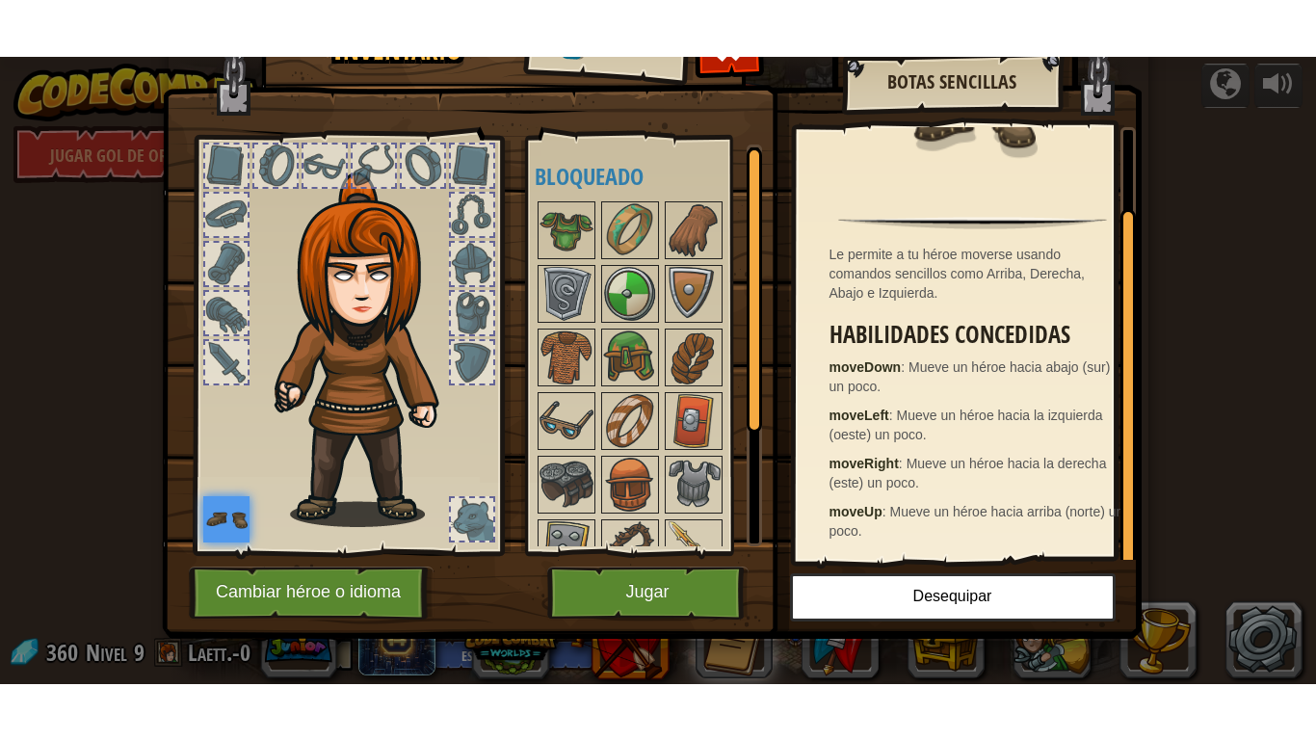
scroll to position [38, 0]
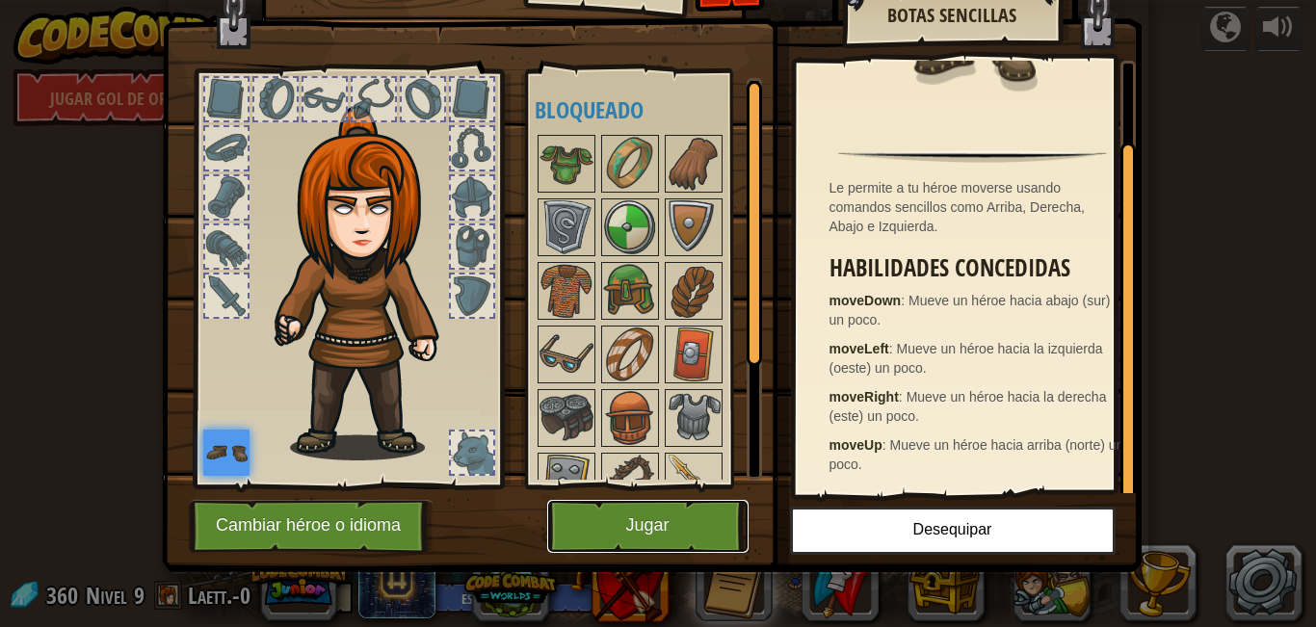
click at [674, 526] on button "Jugar" at bounding box center [647, 526] width 201 height 53
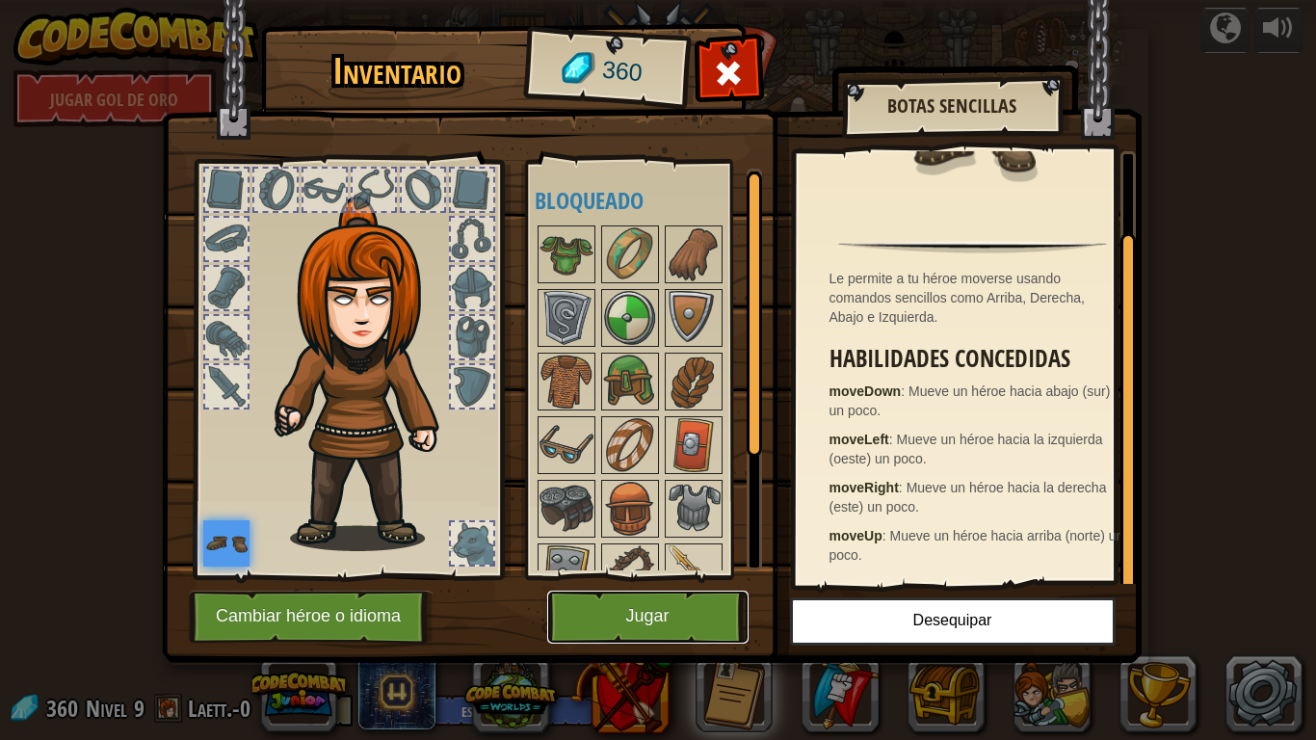
scroll to position [0, 0]
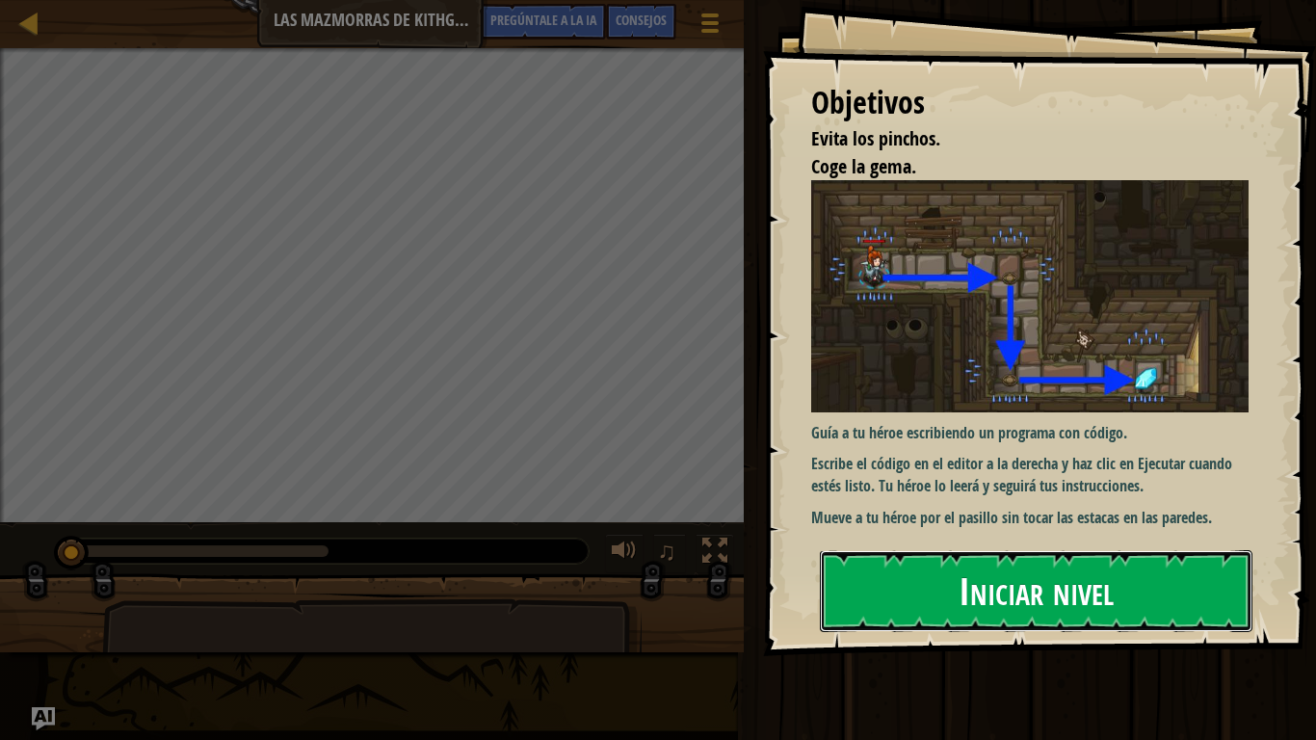
click at [969, 567] on font "Iniciar nivel" at bounding box center [1035, 590] width 155 height 52
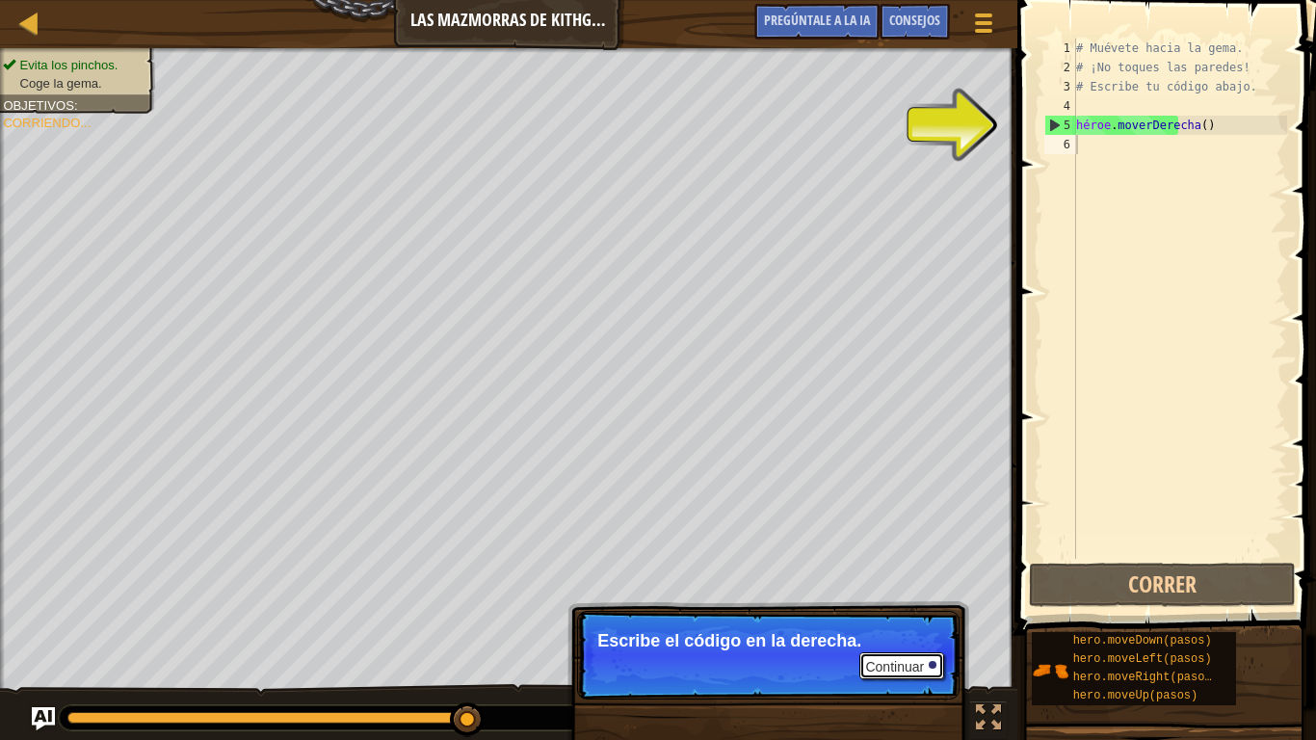
click at [885, 626] on font "Continuar" at bounding box center [894, 666] width 59 height 15
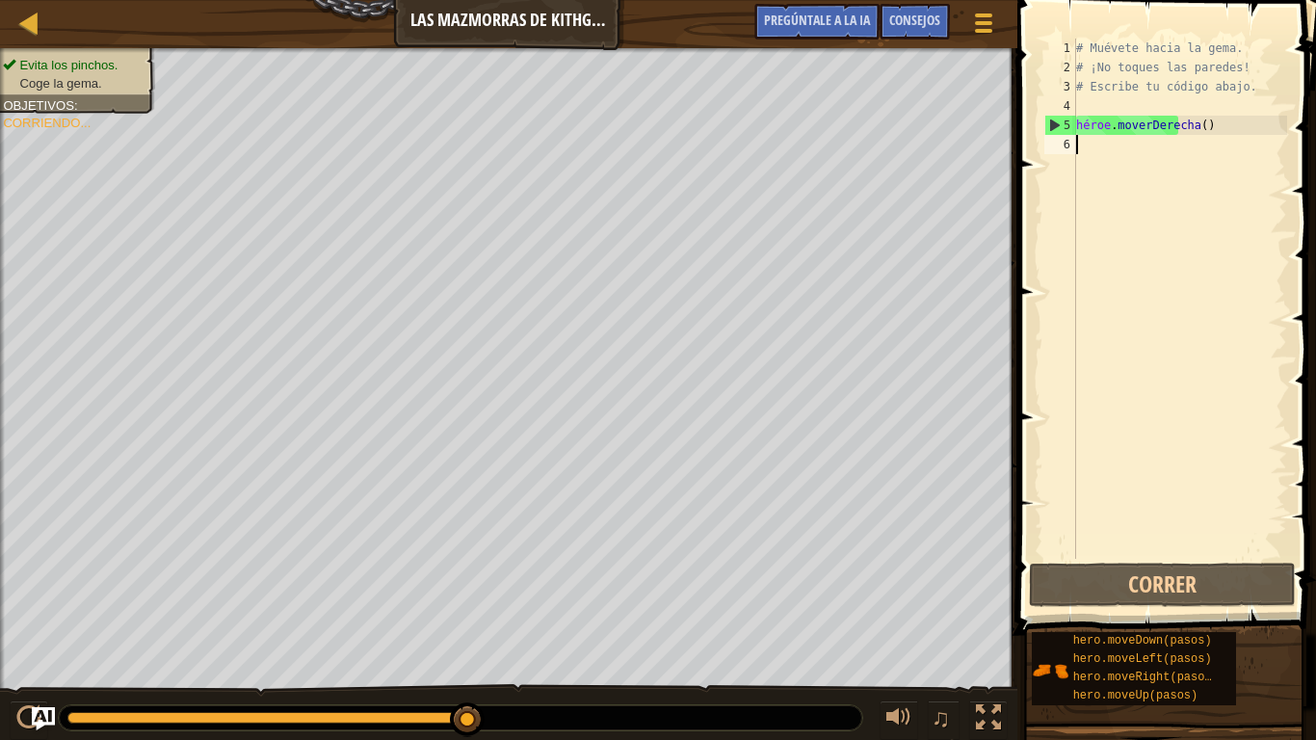
click at [1179, 154] on div "# Muévete hacia la gema. # ¡No toques las paredes! # Escribe tu código abajo. h…" at bounding box center [1179, 318] width 215 height 559
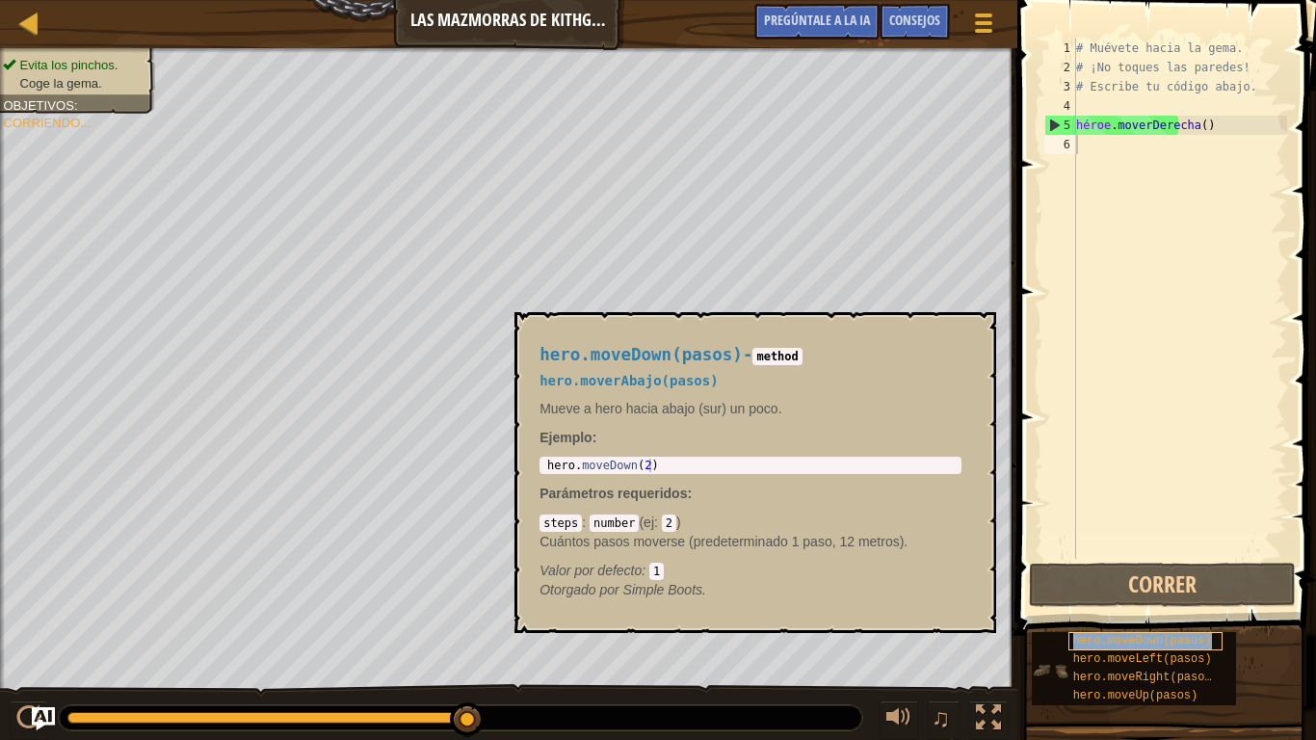
click at [1201, 626] on div "hero.moveDown(pasos)" at bounding box center [1145, 641] width 154 height 18
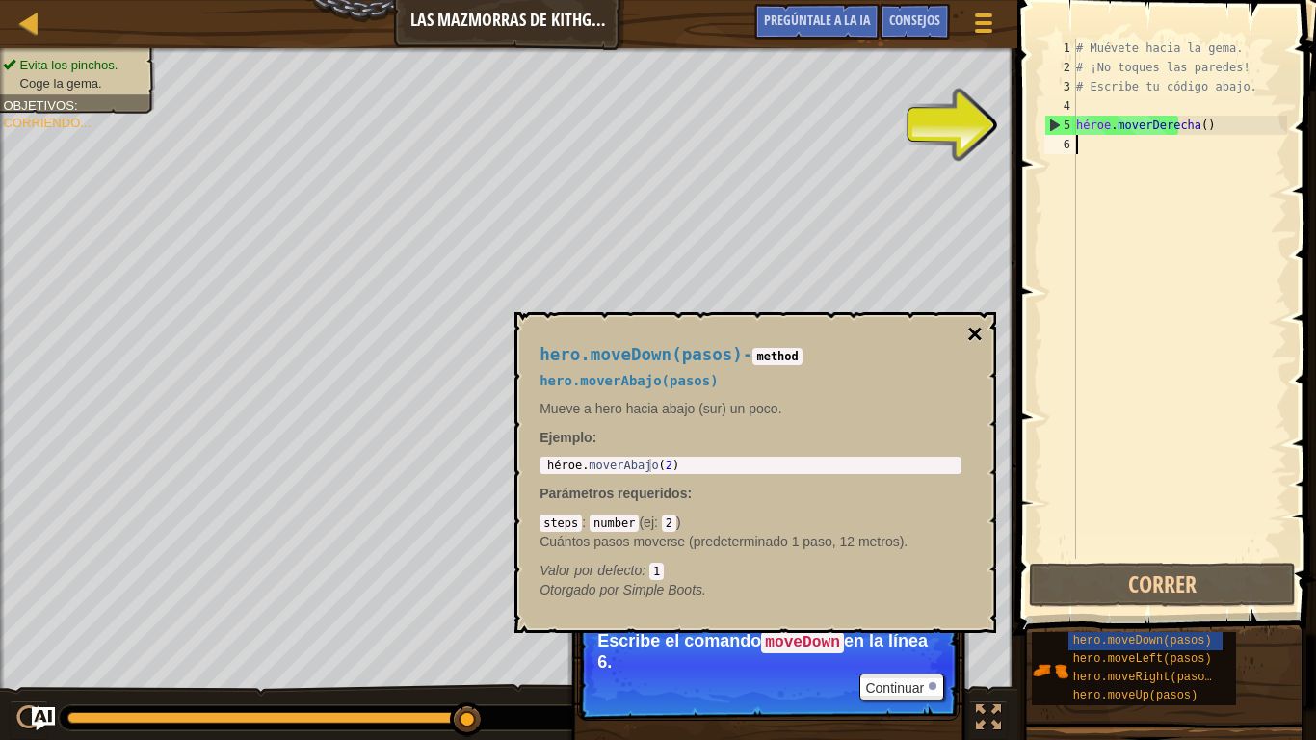
click at [974, 320] on font "×" at bounding box center [974, 334] width 15 height 30
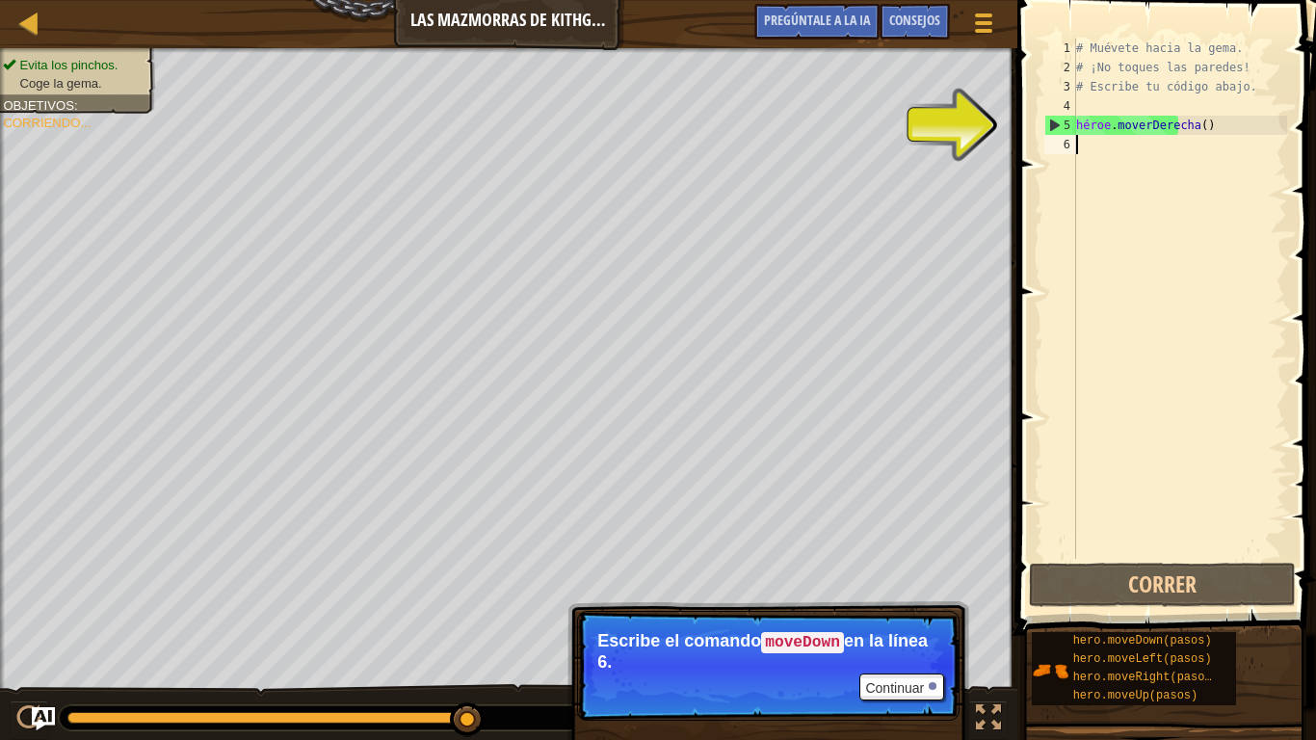
click at [1102, 145] on div "# Muévete hacia la gema. # ¡No toques las paredes! # Escribe tu código abajo. h…" at bounding box center [1179, 318] width 215 height 559
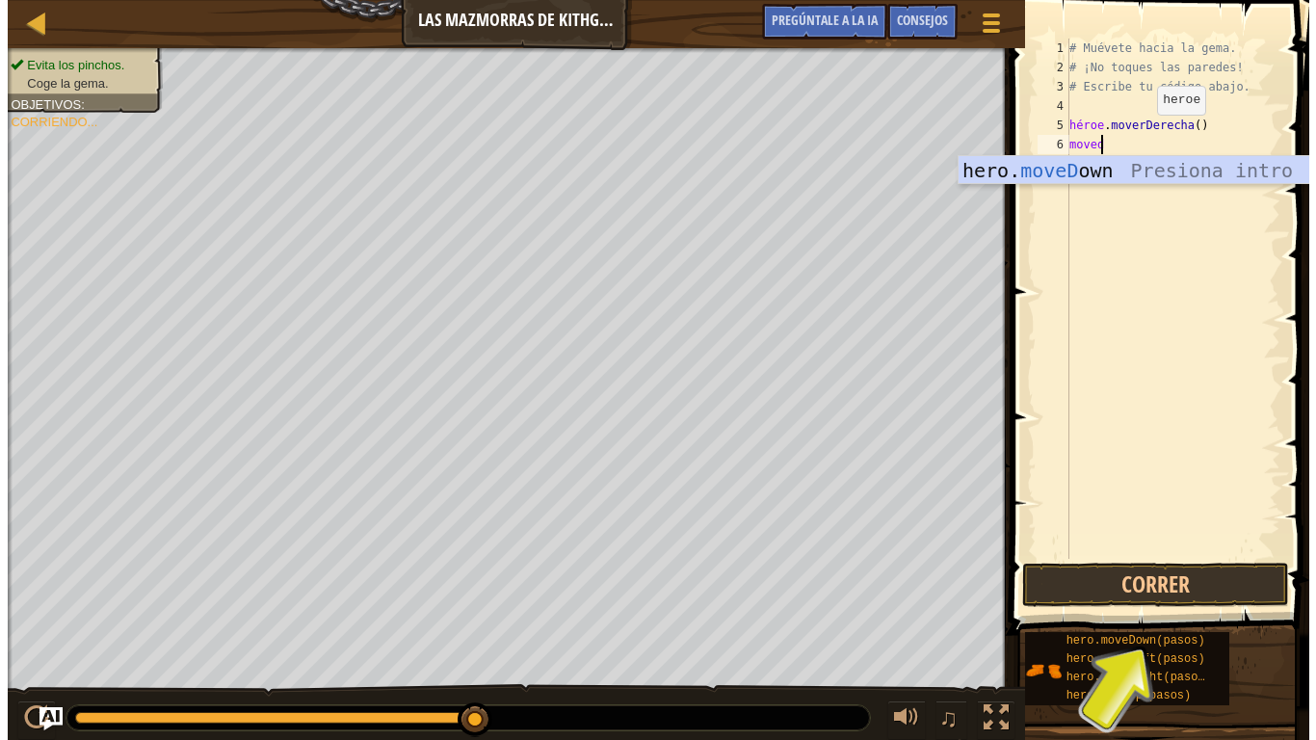
scroll to position [9, 2]
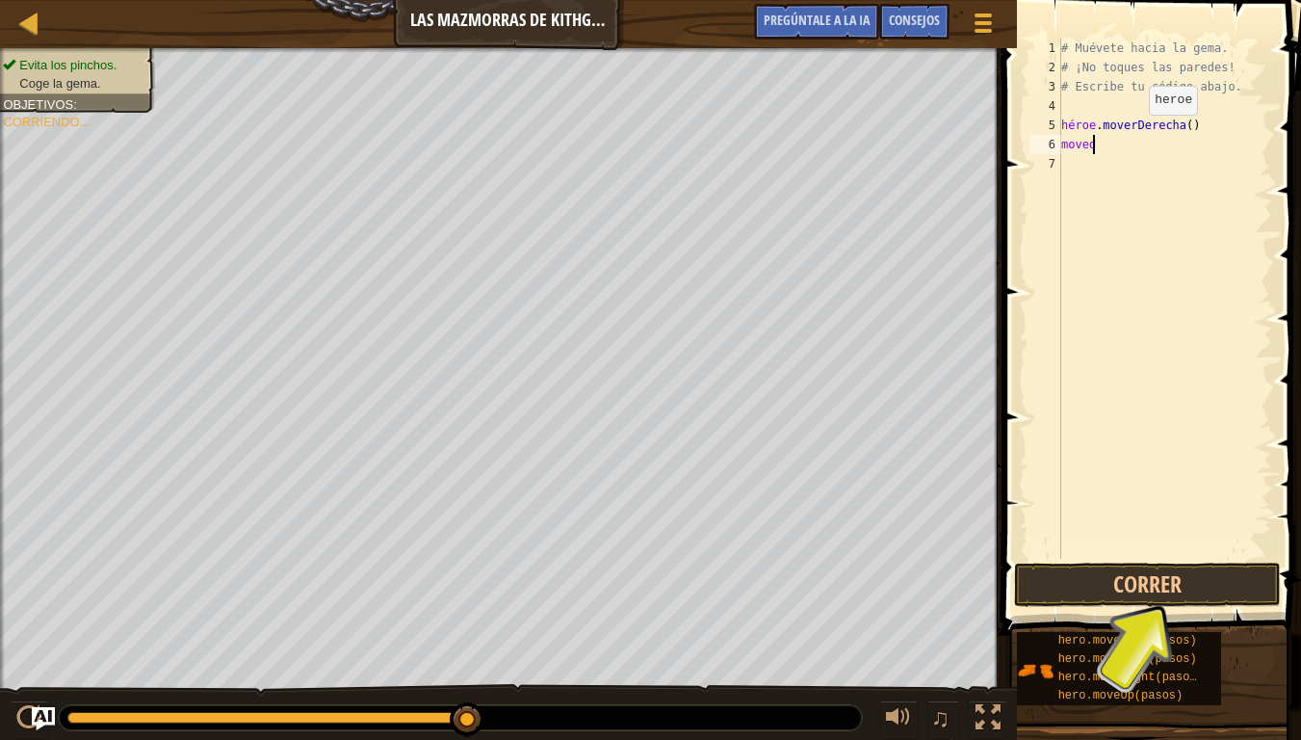
type textarea "move"
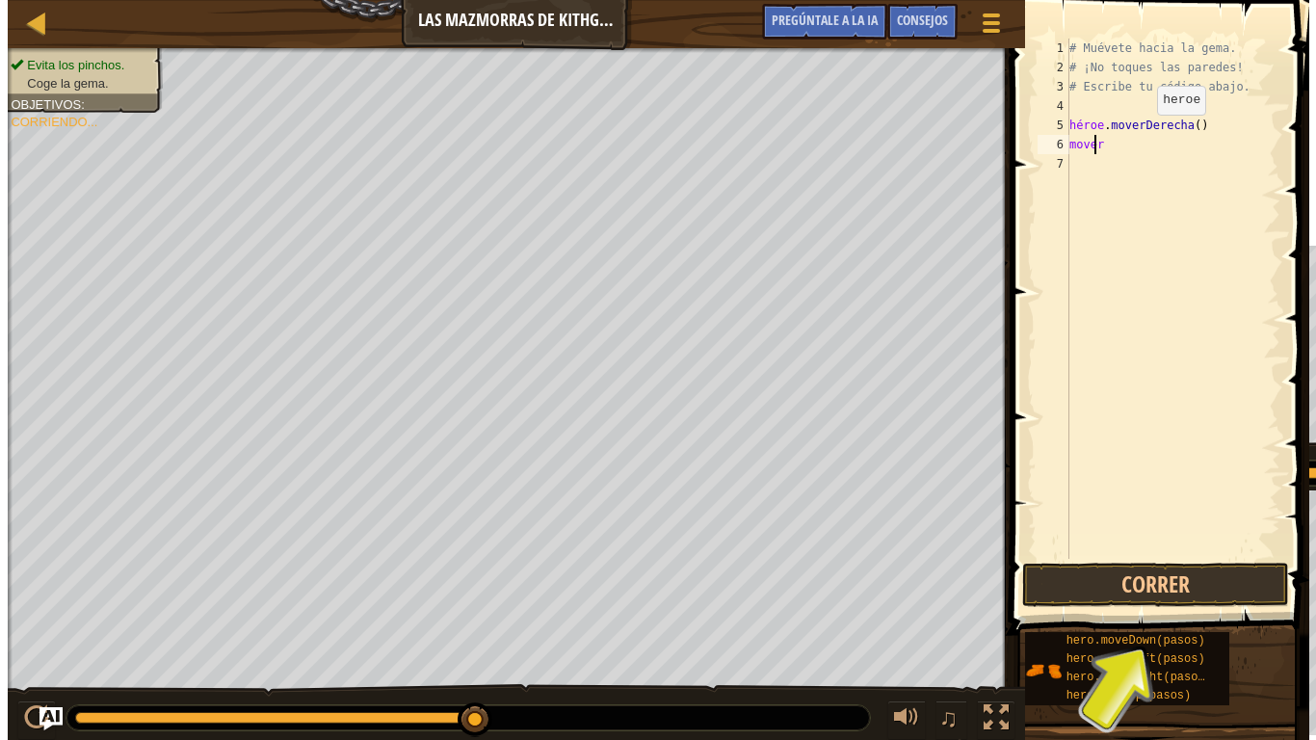
scroll to position [9, 0]
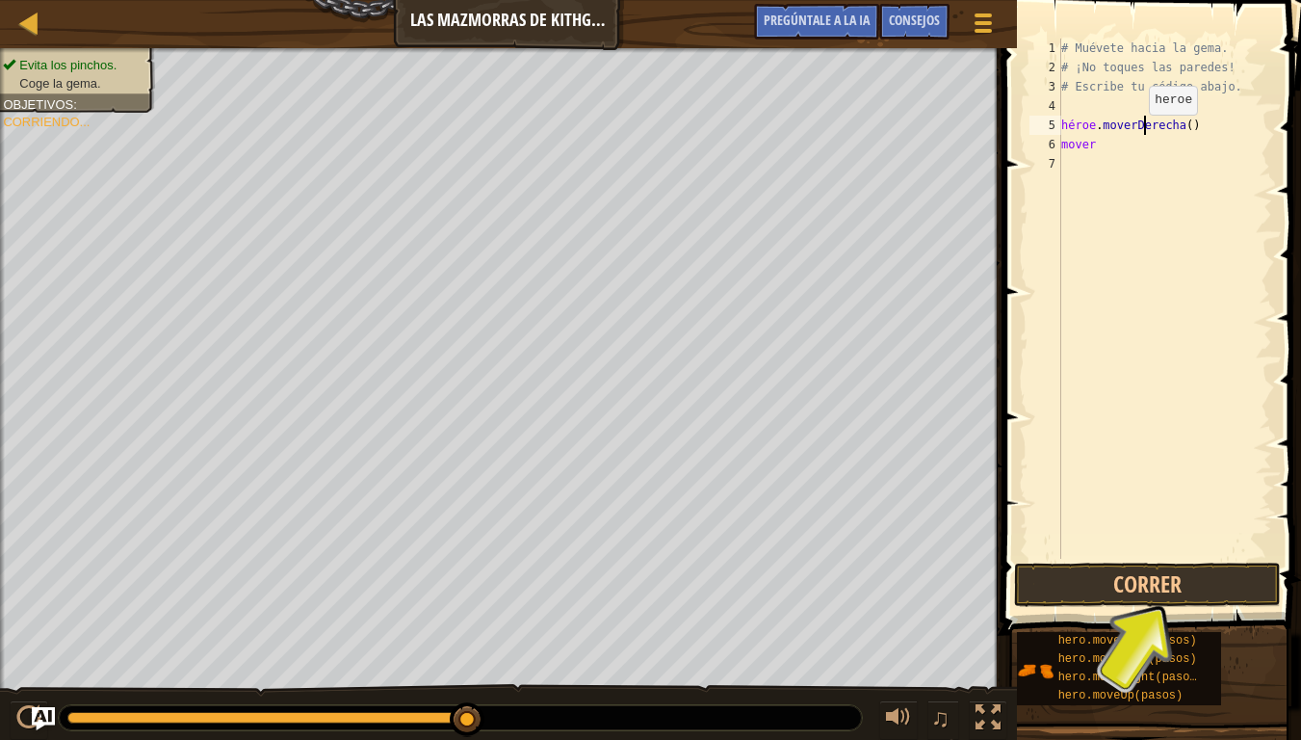
click at [1147, 134] on div "# Muévete hacia la gema. # ¡No toques las paredes! # Escribe tu código abajo. h…" at bounding box center [1164, 318] width 215 height 559
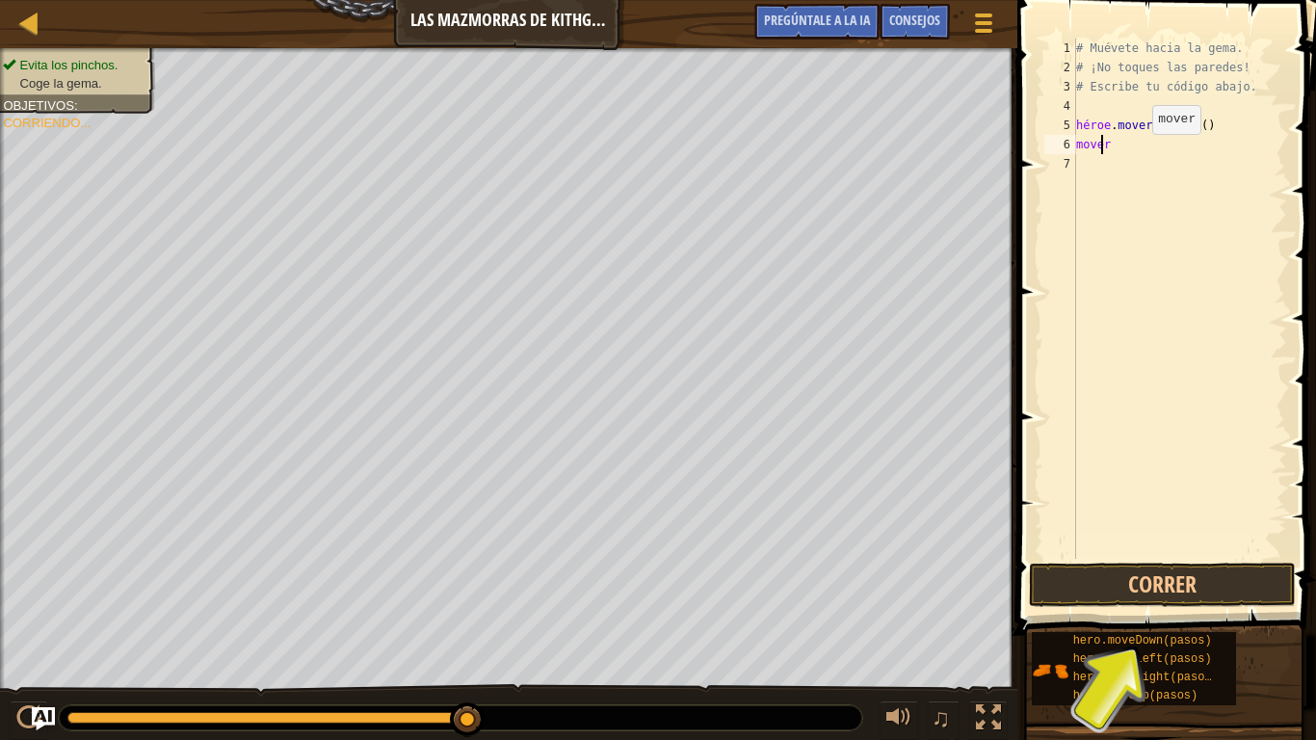
click at [1135, 153] on div "# Muévete hacia la gema. # ¡No toques las paredes! # Escribe tu código abajo. h…" at bounding box center [1179, 318] width 215 height 559
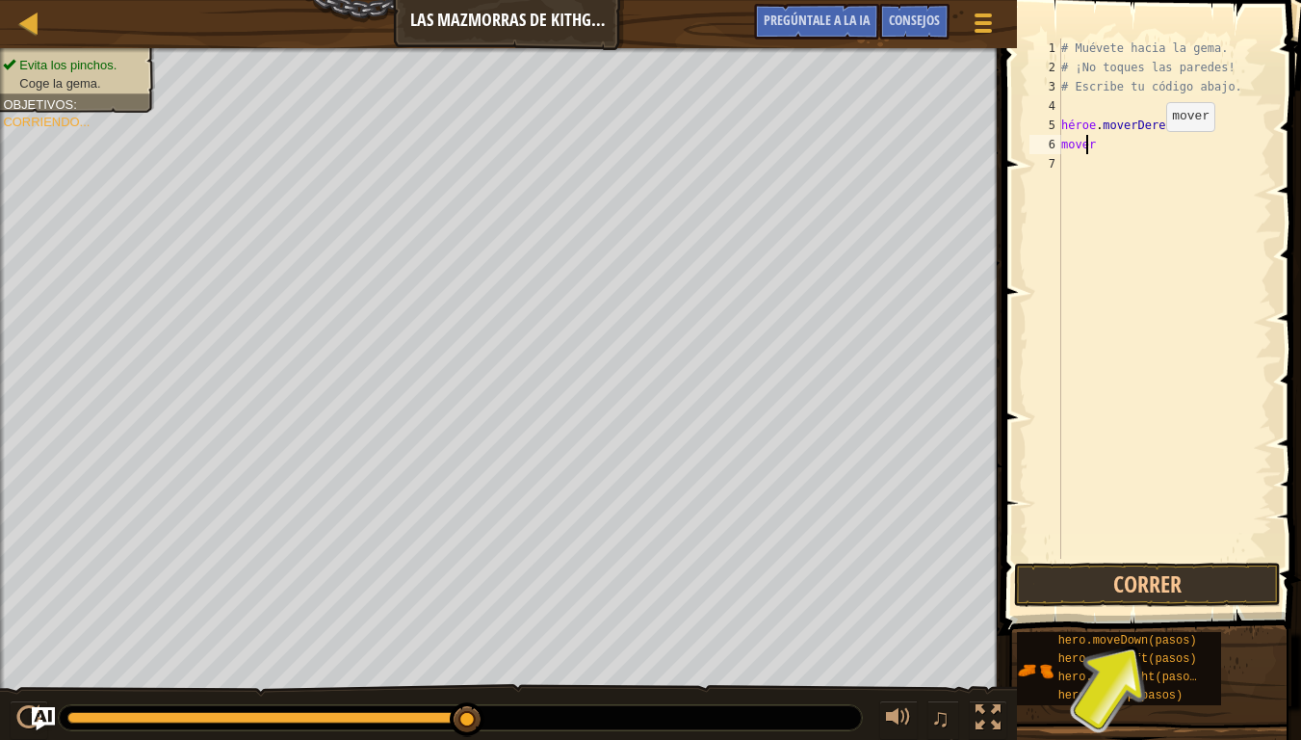
click at [1150, 150] on div "# Muévete hacia la gema. # ¡No toques las paredes! # Escribe tu código abajo. h…" at bounding box center [1164, 318] width 215 height 559
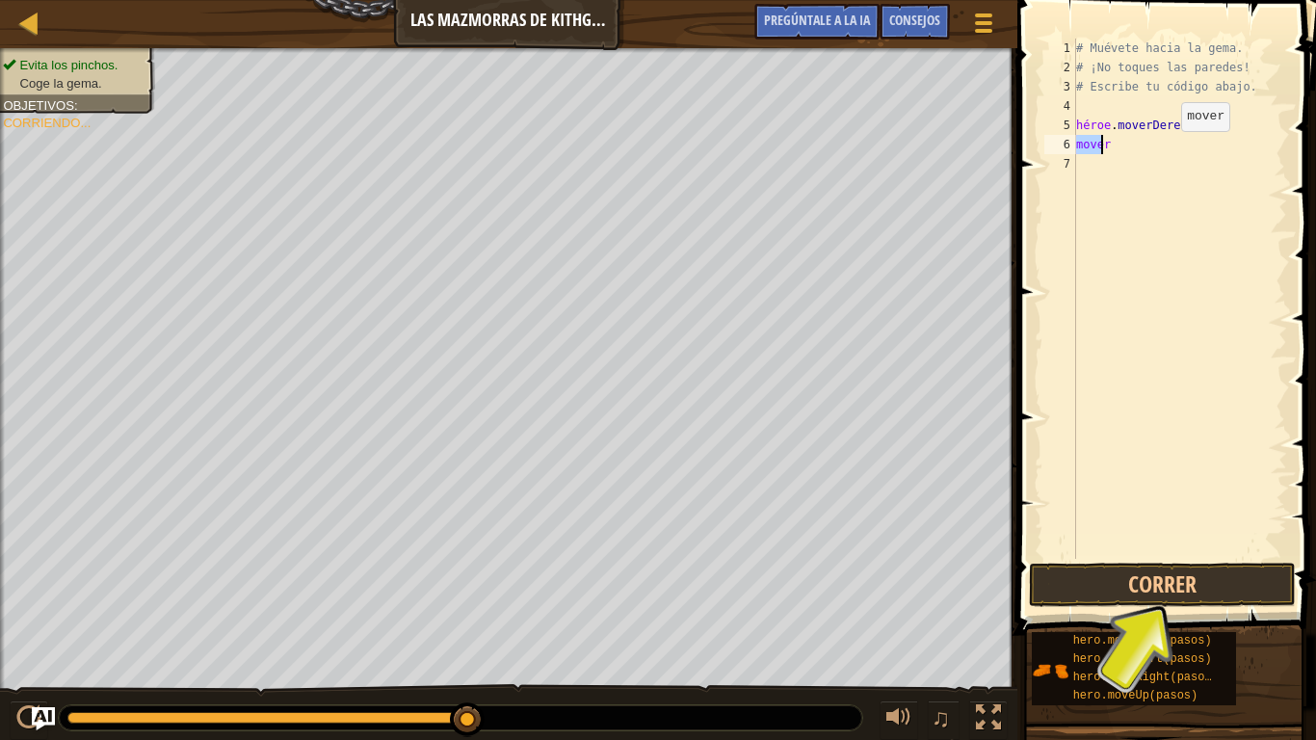
click at [1150, 150] on div "# Muévete hacia la gema. # ¡No toques las paredes! # Escribe tu código abajo. h…" at bounding box center [1179, 318] width 215 height 559
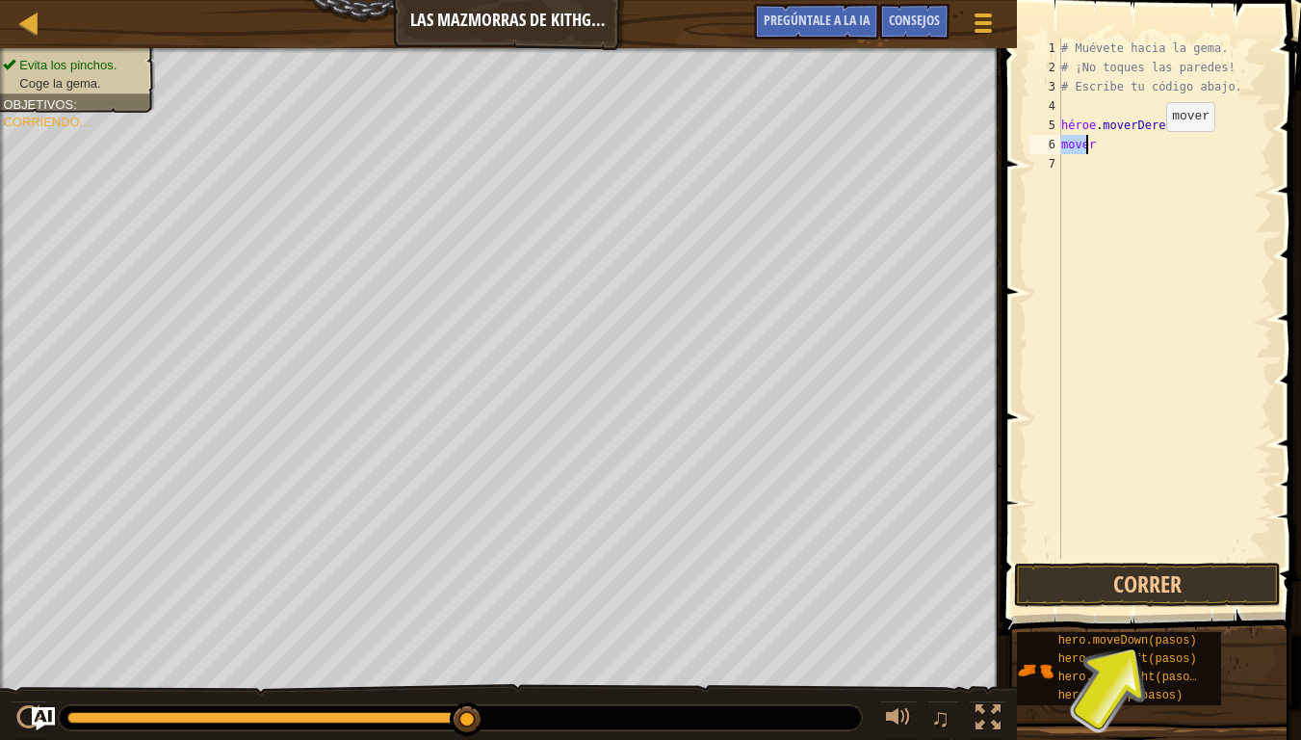
click at [1150, 150] on div "# Muévete hacia la gema. # ¡No toques las paredes! # Escribe tu código abajo. h…" at bounding box center [1164, 299] width 215 height 520
type textarea "m"
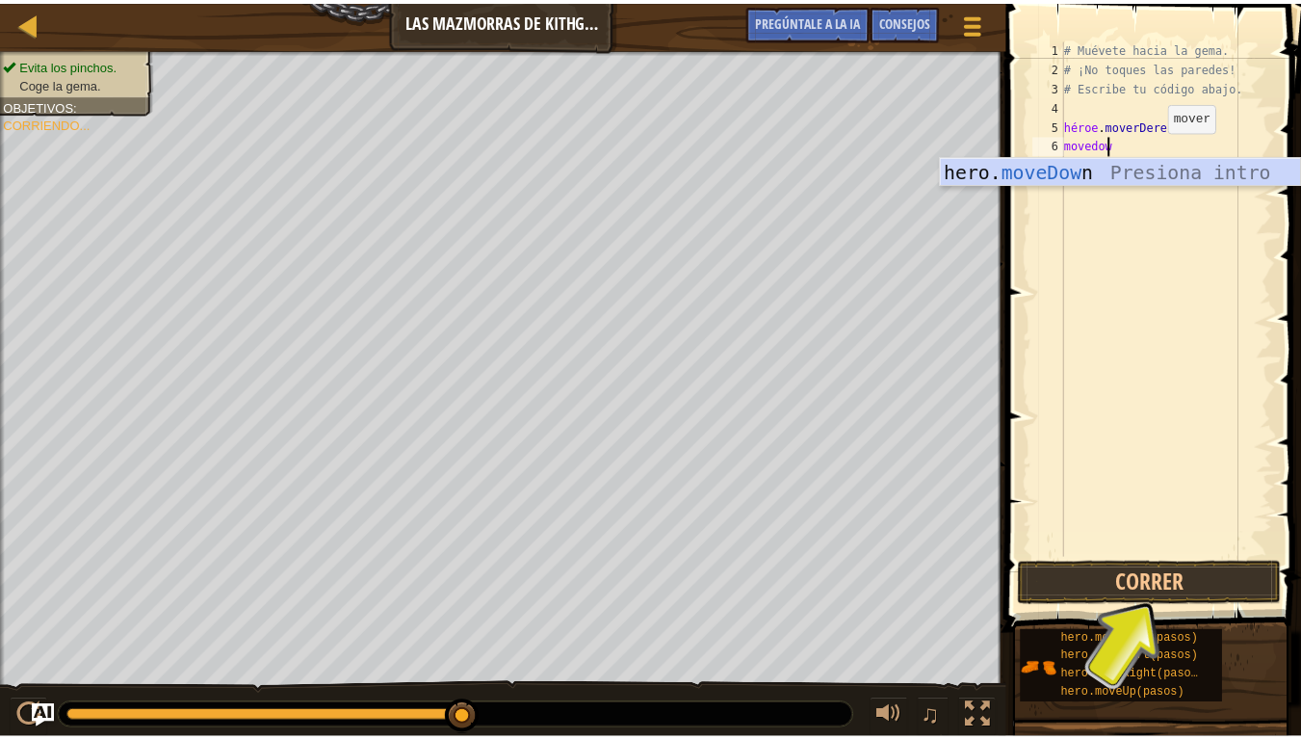
scroll to position [9, 3]
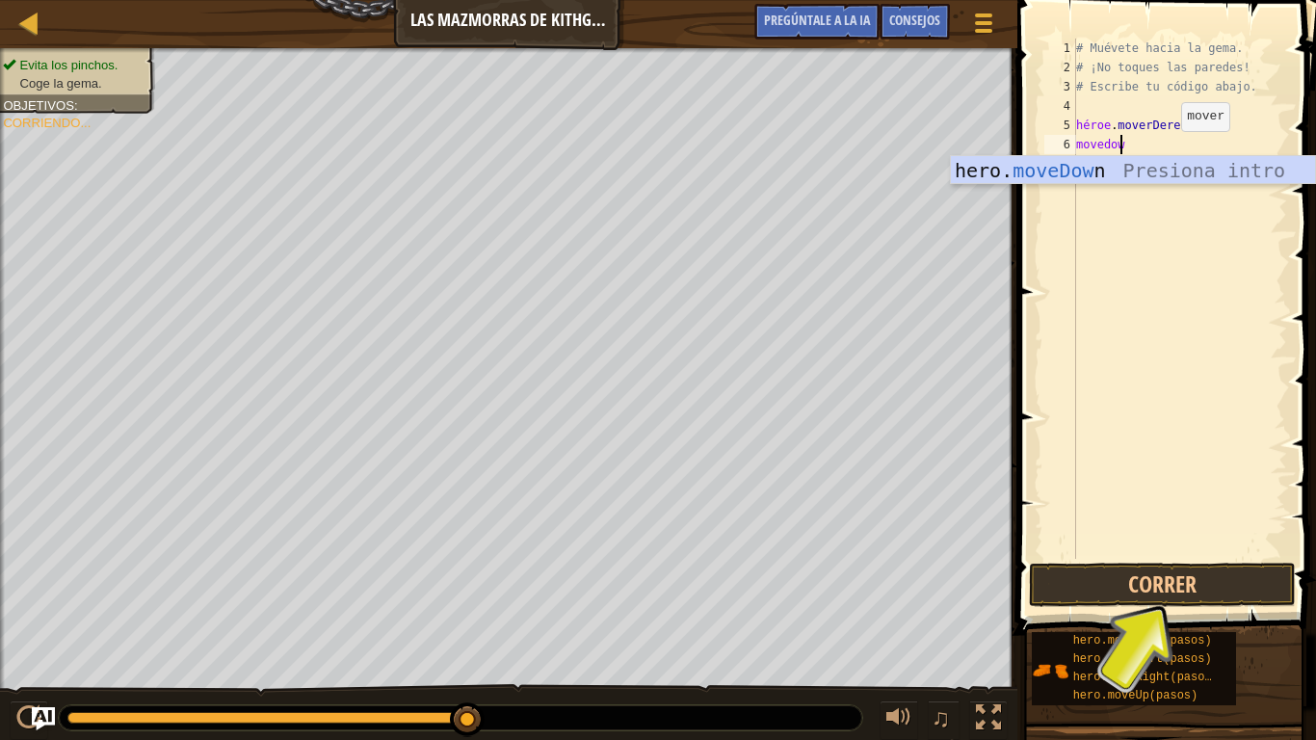
type textarea "movedown"
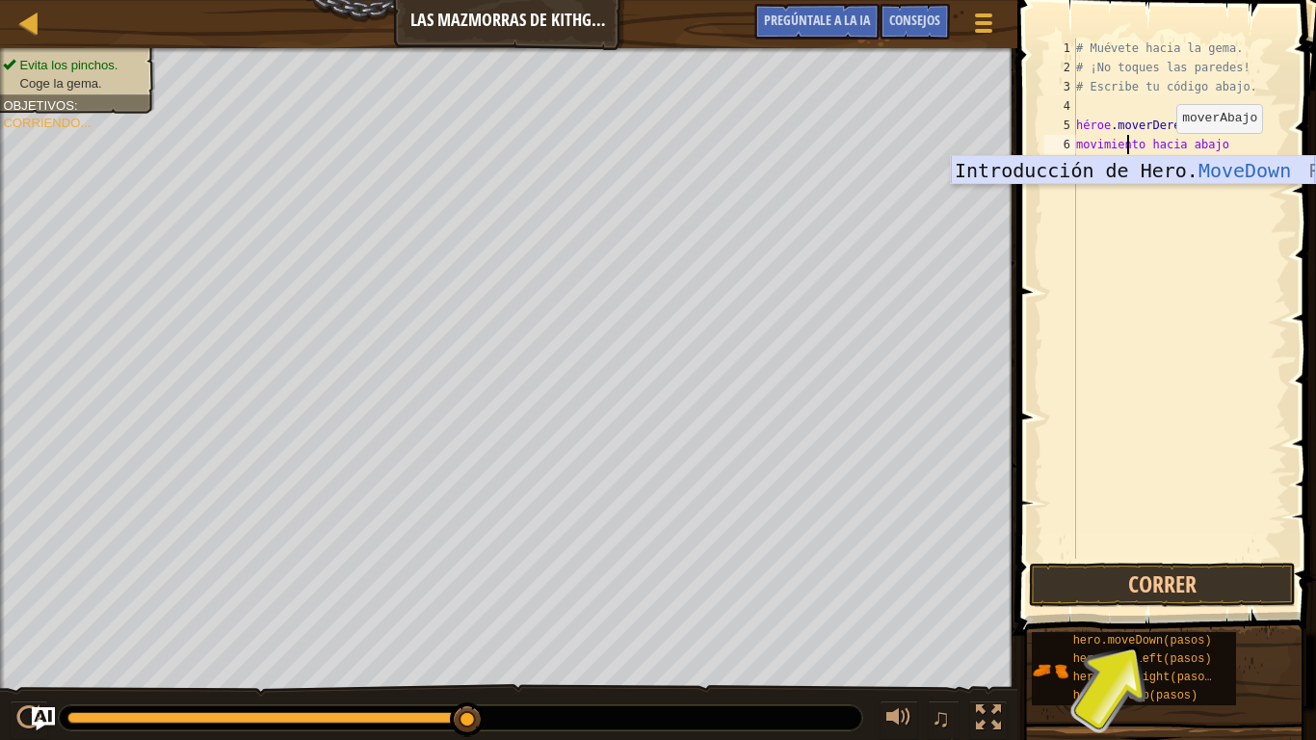
click at [1049, 173] on div "Introducción de Hero. MoveDown Presiona" at bounding box center [1133, 199] width 364 height 87
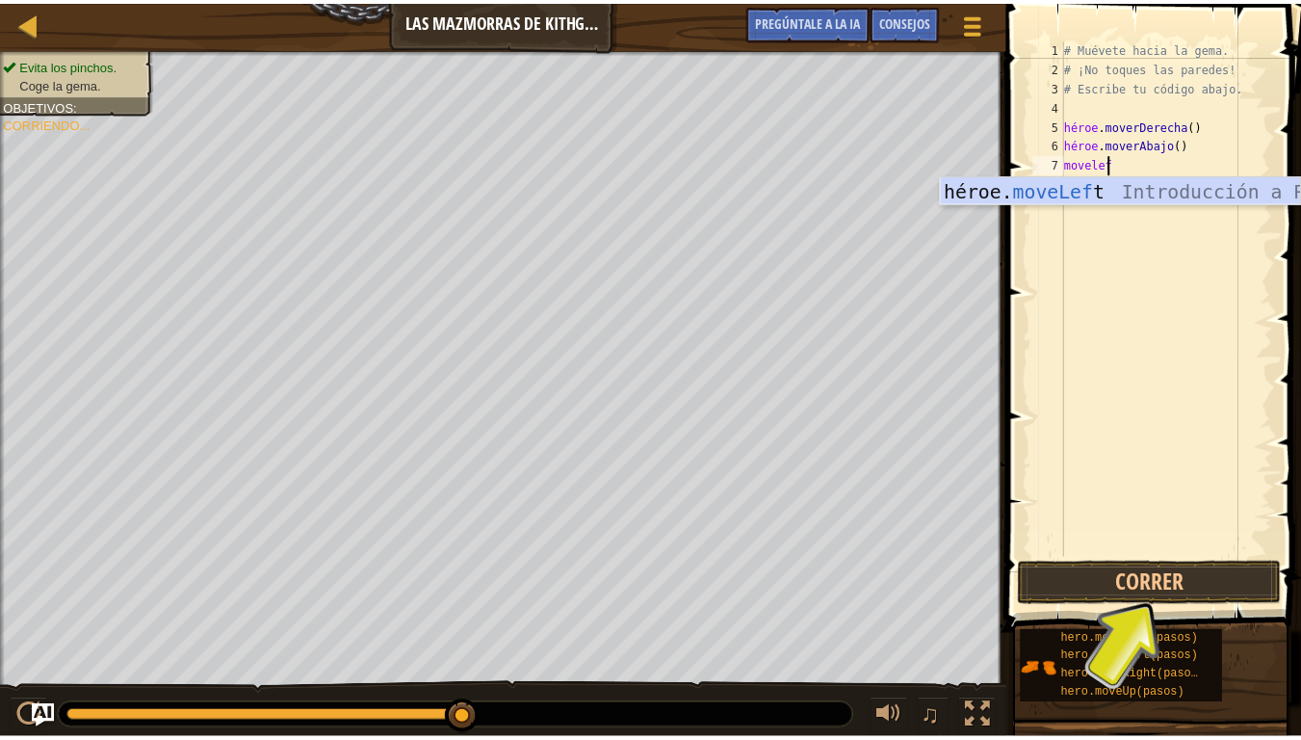
scroll to position [9, 1]
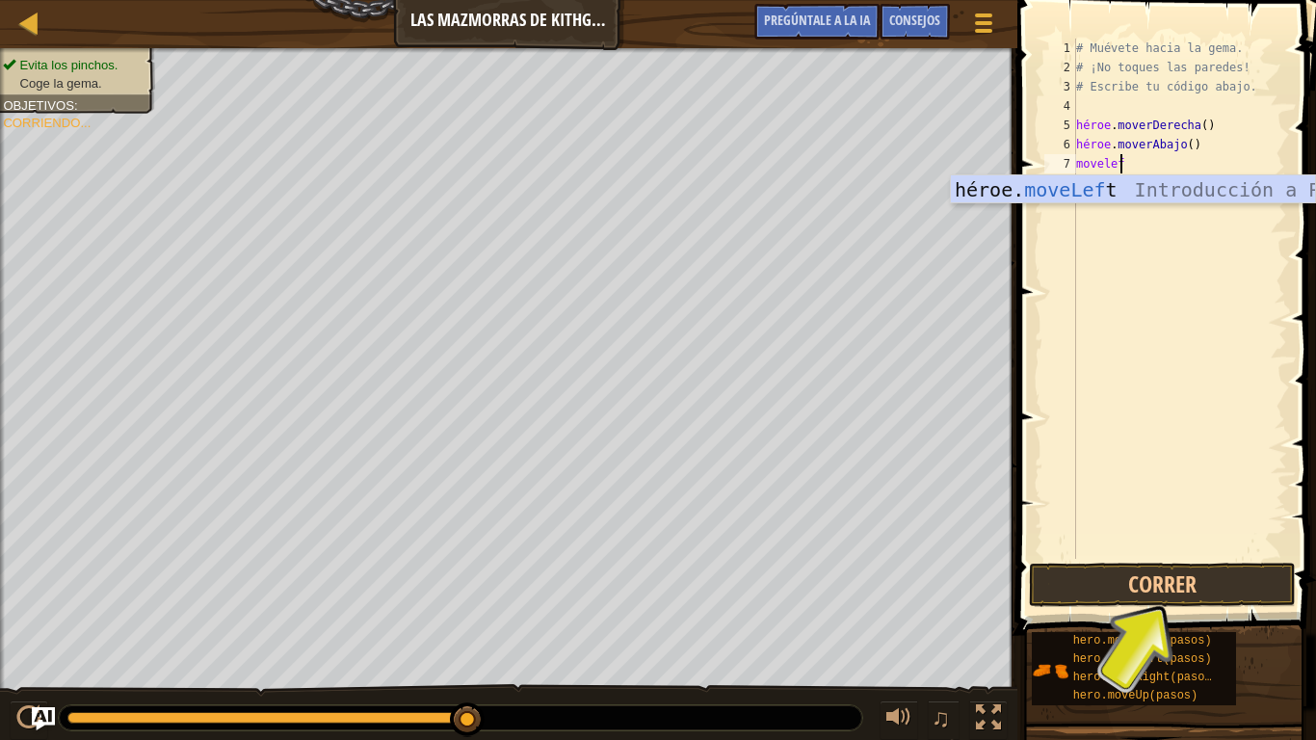
type textarea "m"
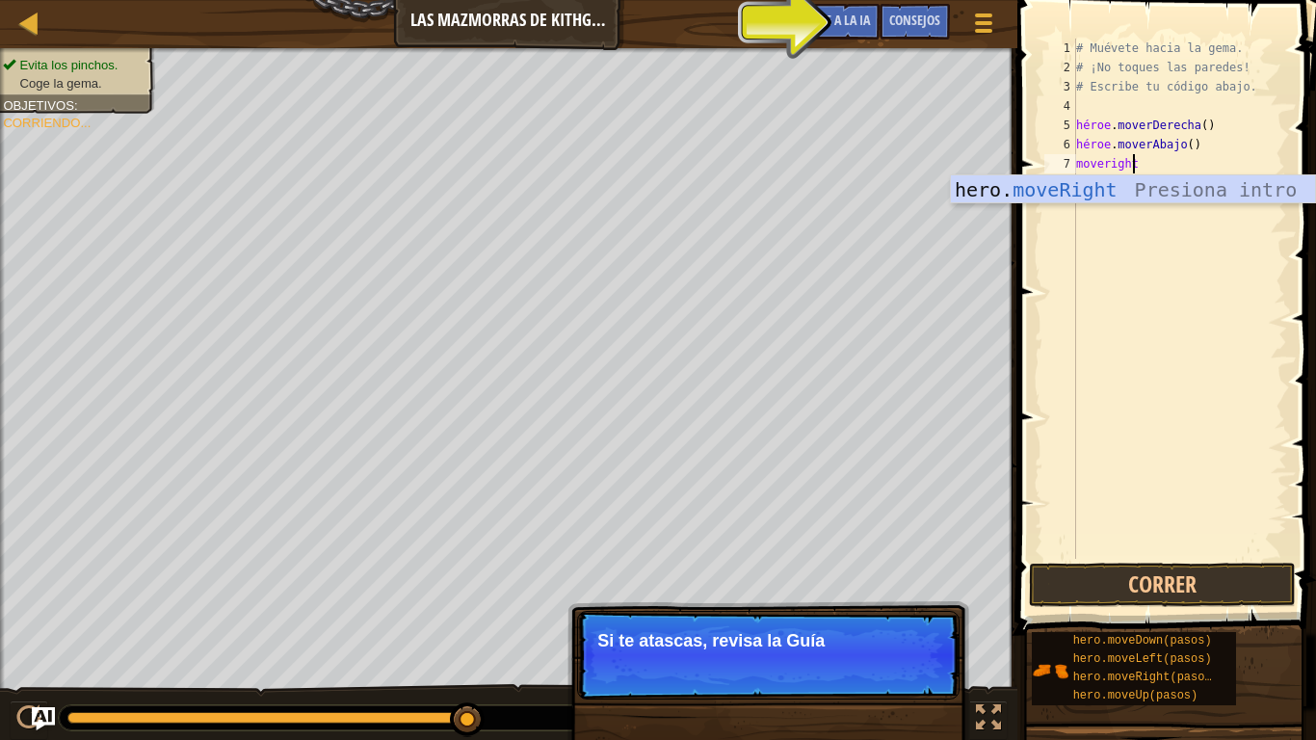
scroll to position [9, 4]
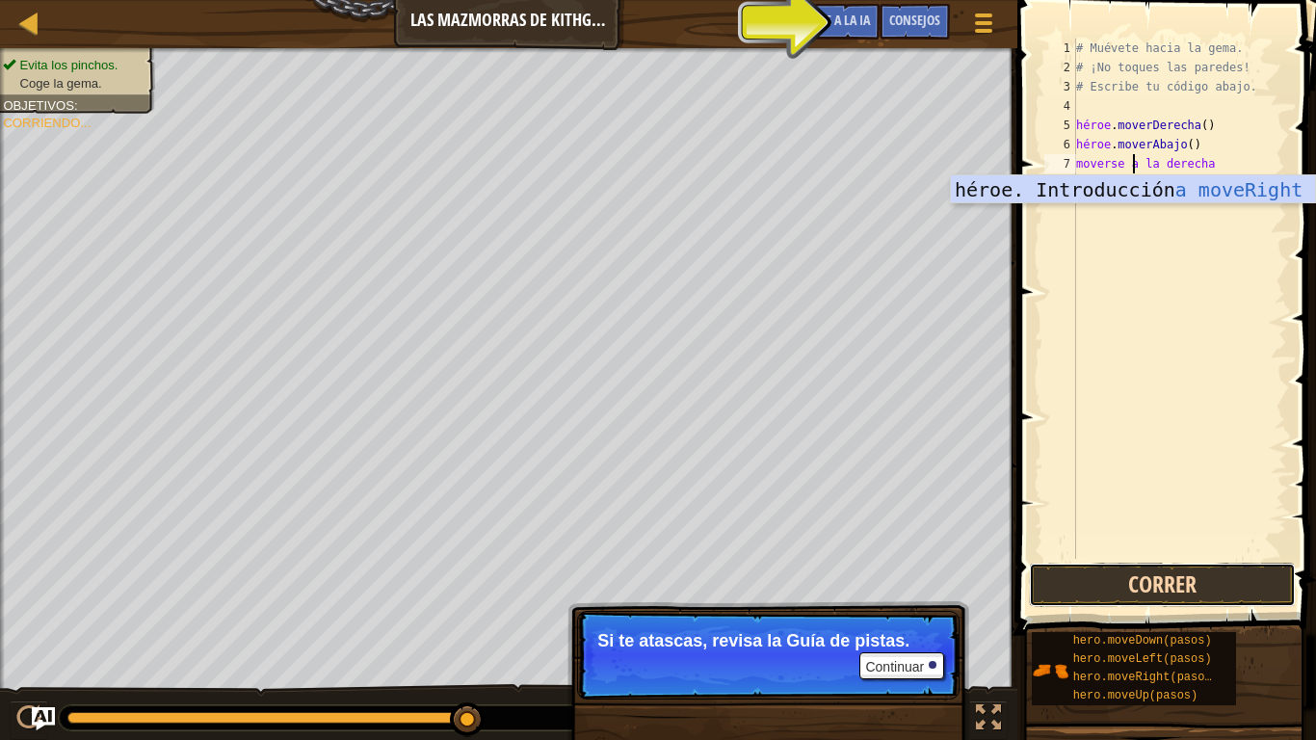
click at [1133, 585] on button "Correr" at bounding box center [1162, 584] width 267 height 44
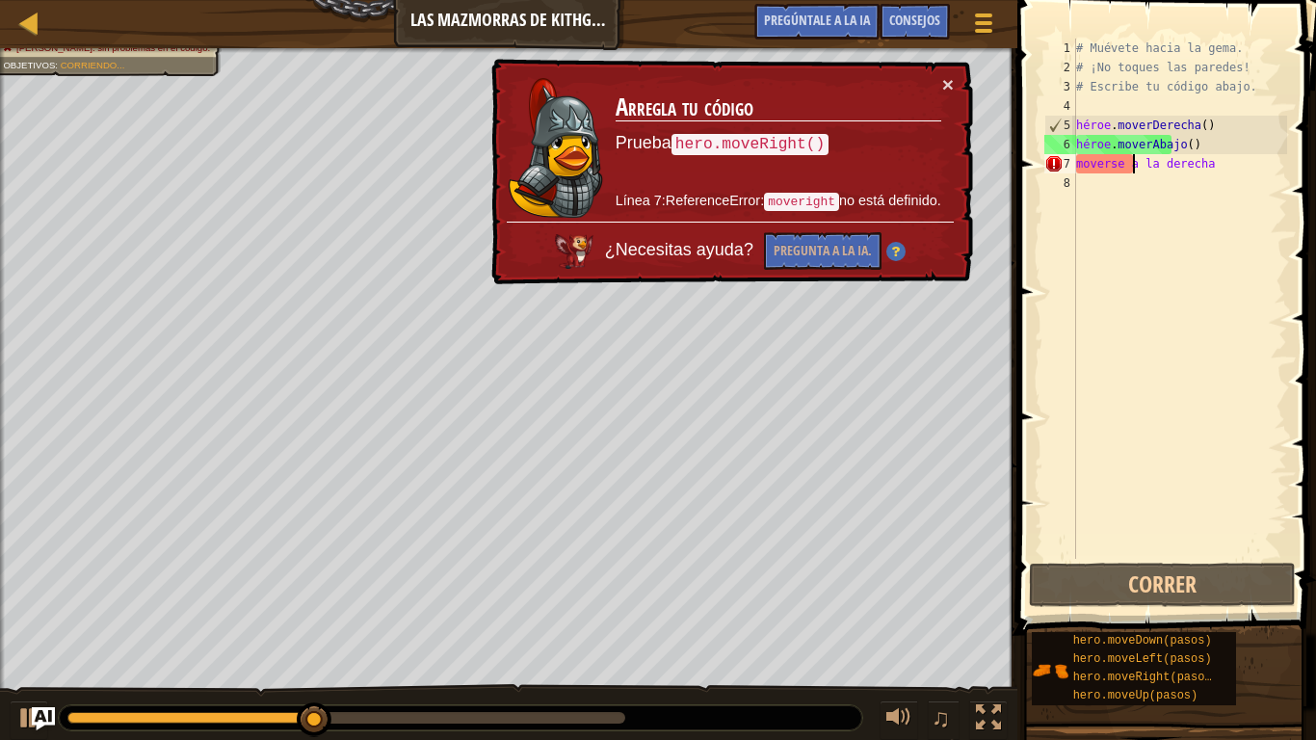
click at [1214, 159] on div "# Muévete hacia la gema. # ¡No toques las paredes! # Escribe tu código abajo. h…" at bounding box center [1179, 318] width 215 height 559
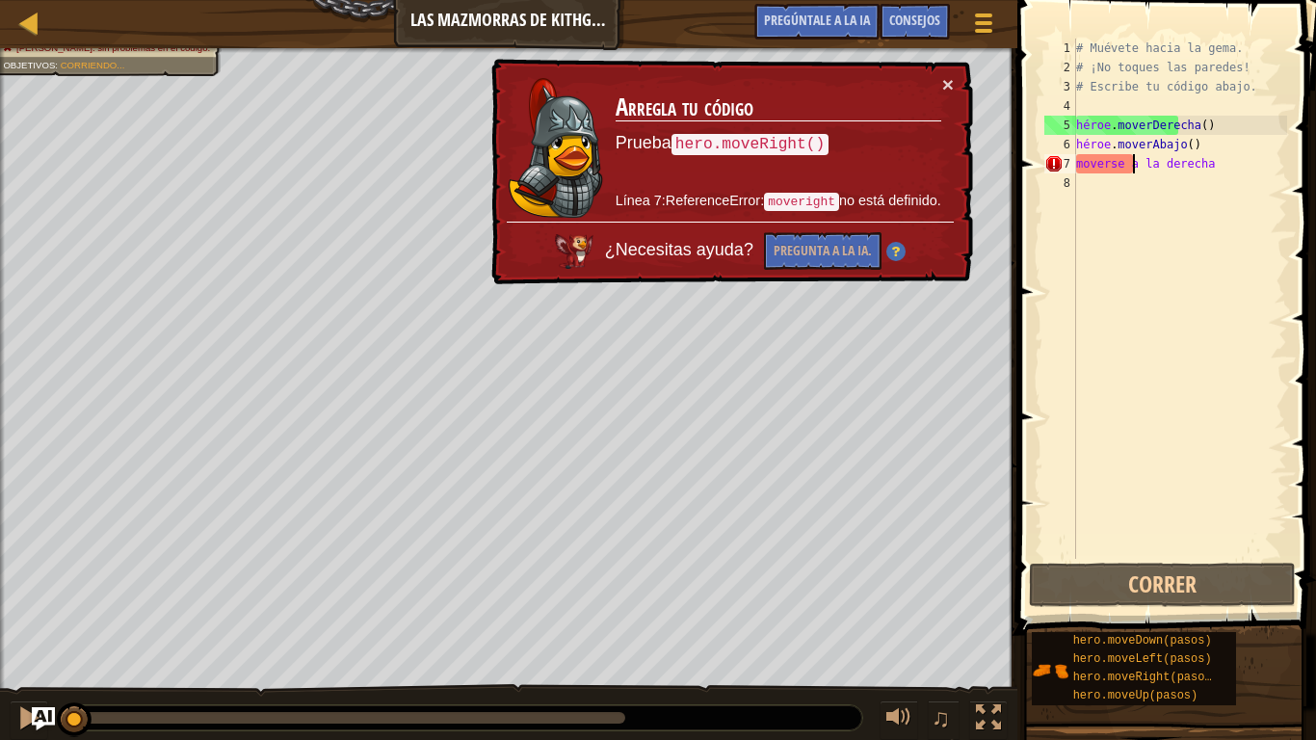
drag, startPoint x: 402, startPoint y: 722, endPoint x: 0, endPoint y: 727, distance: 401.6
click at [0, 626] on div "♫" at bounding box center [508, 713] width 1017 height 58
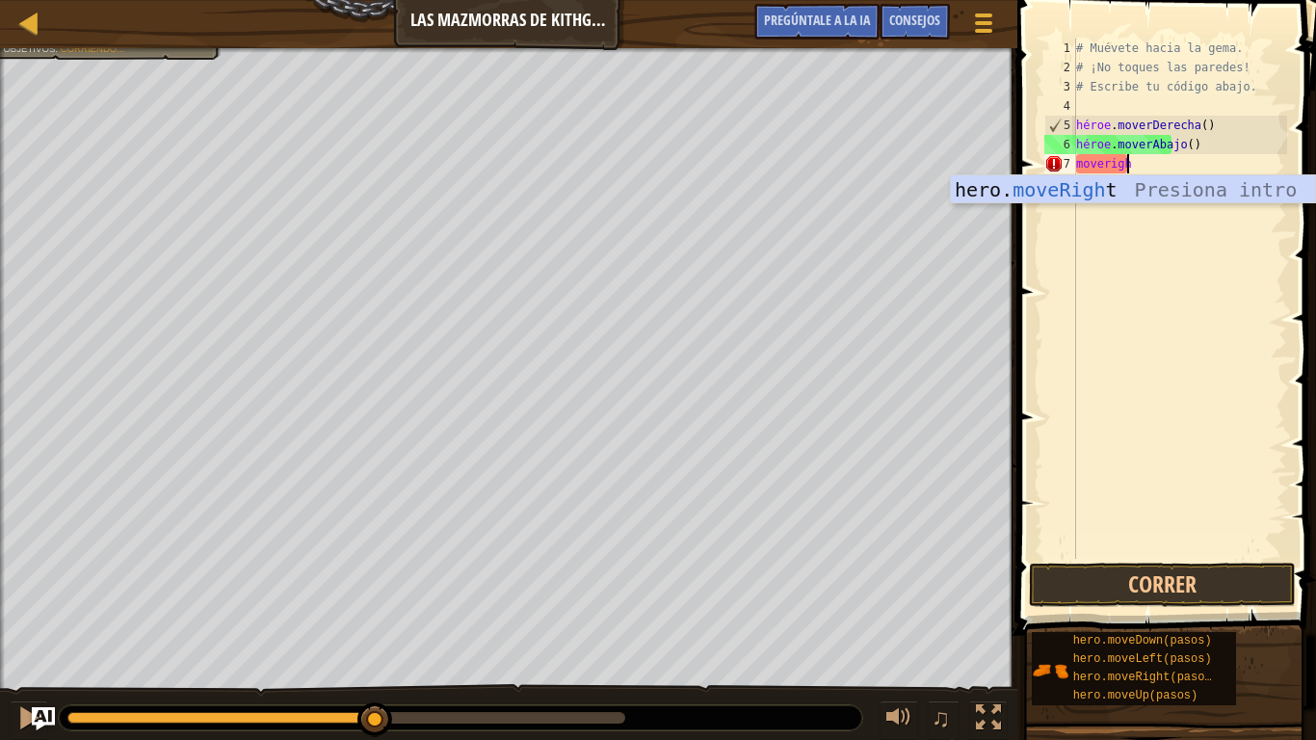
scroll to position [9, 3]
type textarea "m"
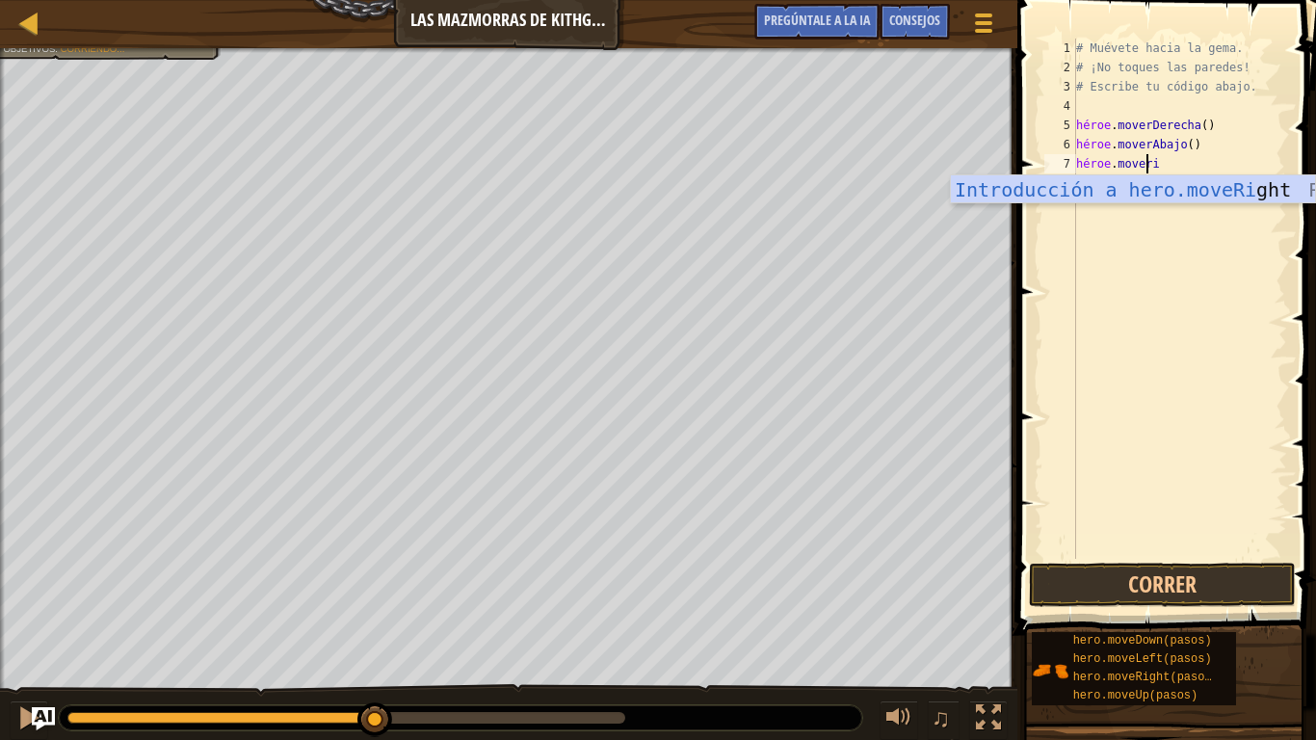
scroll to position [9, 6]
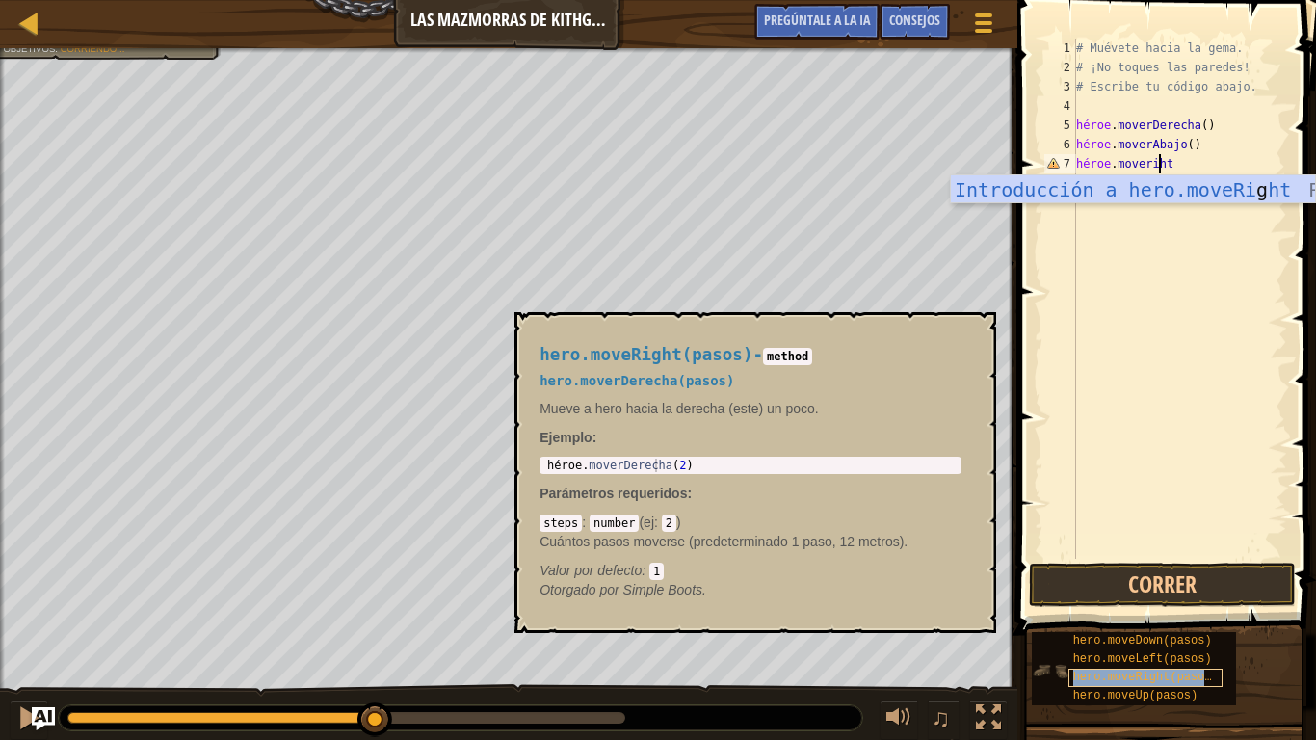
click at [1123, 626] on font "hero.moveRight(pasos)" at bounding box center [1145, 676] width 145 height 13
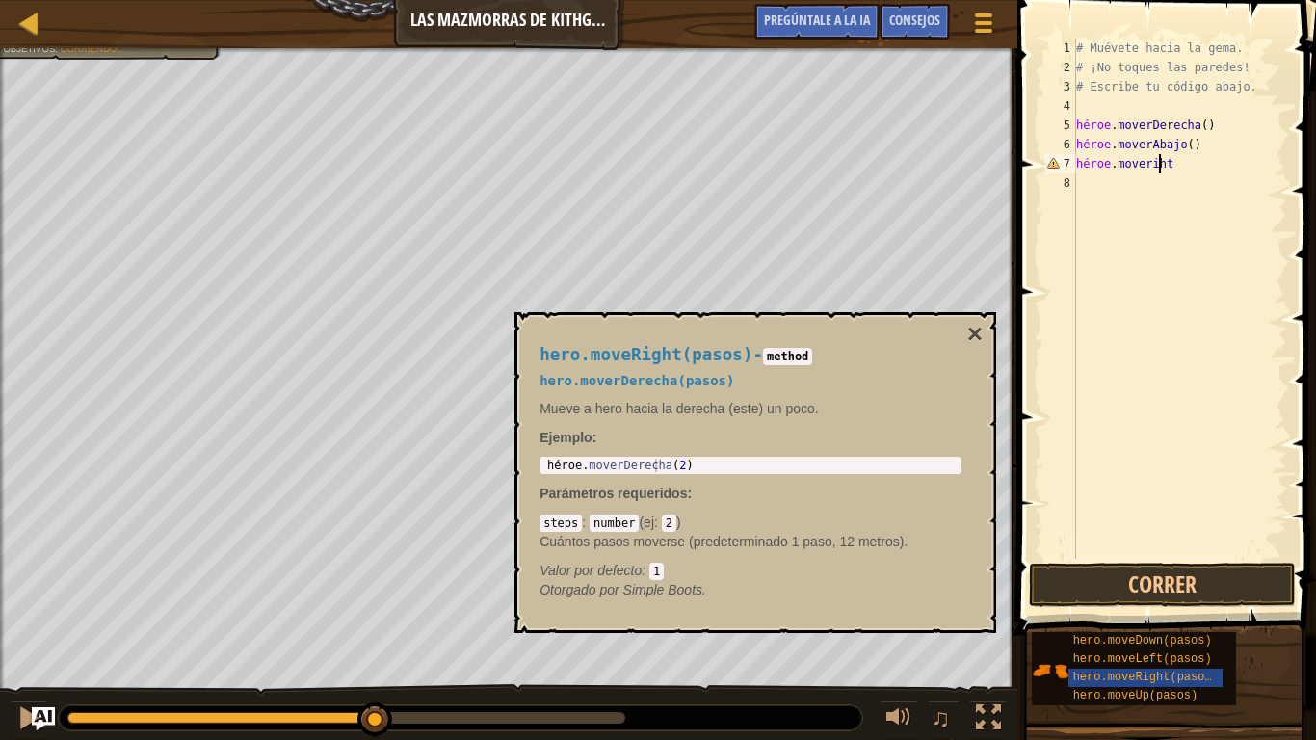
click at [1190, 164] on div "# Muévete hacia la gema. # ¡No toques las paredes! # Escribe tu código abajo. h…" at bounding box center [1179, 318] width 215 height 559
type textarea "h"
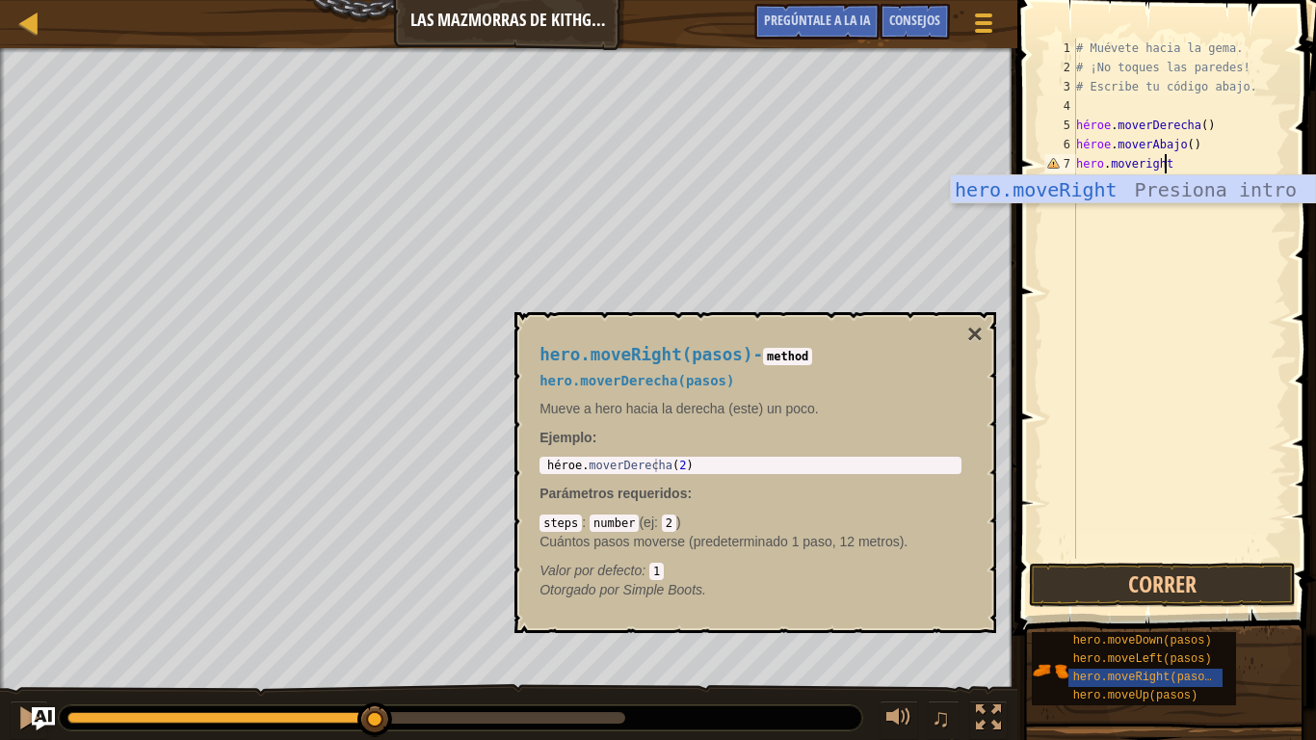
scroll to position [9, 7]
click at [1168, 577] on button "Correr" at bounding box center [1162, 584] width 267 height 44
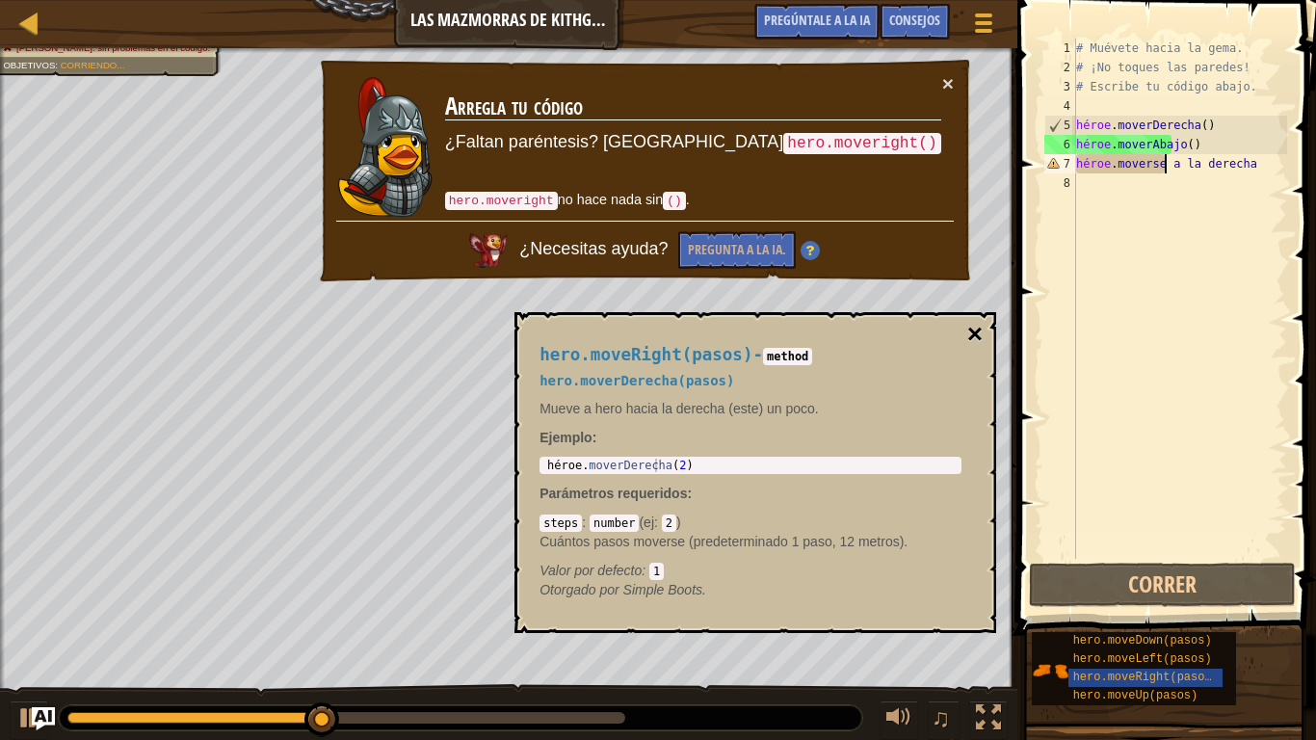
click at [967, 325] on font "×" at bounding box center [974, 334] width 15 height 30
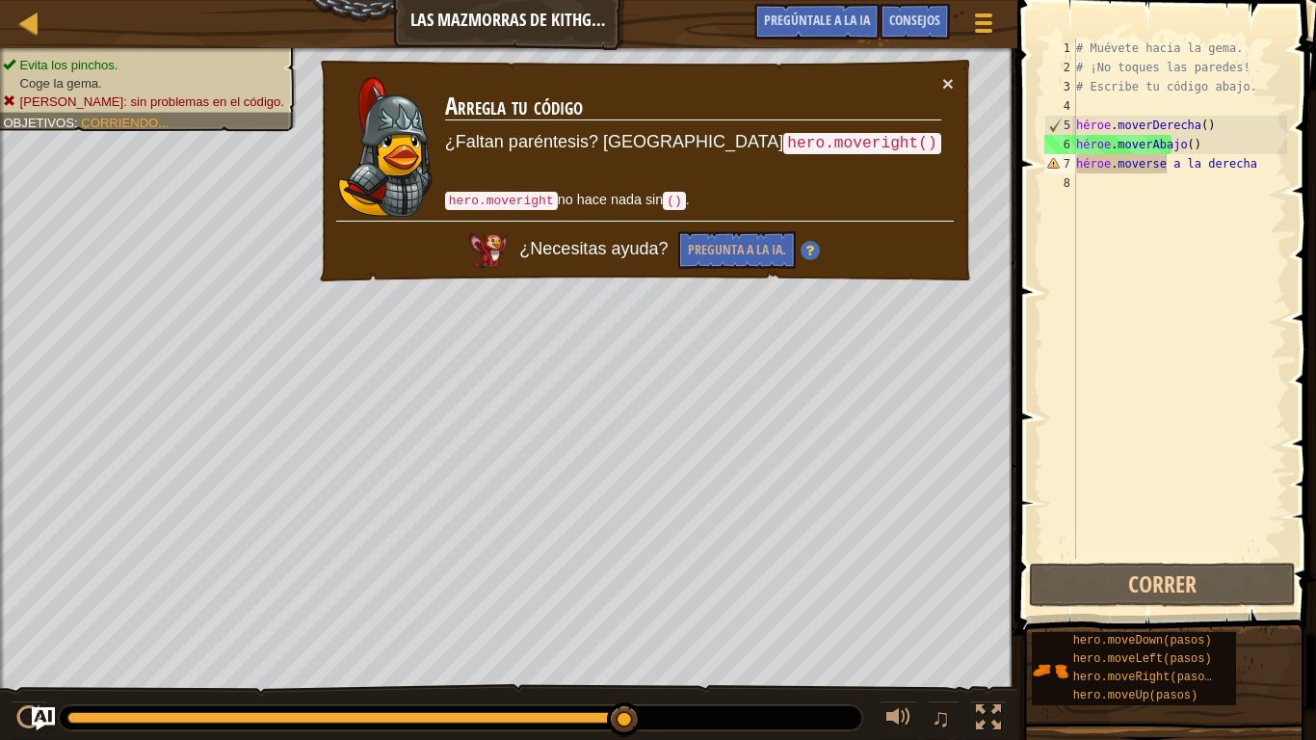
click at [1242, 170] on div "# Muévete hacia la gema. # ¡No toques las paredes! # Escribe tu código abajo. h…" at bounding box center [1179, 318] width 215 height 559
click at [1210, 161] on div "# Muévete hacia la gema. # ¡No toques las paredes! # Escribe tu código abajo. h…" at bounding box center [1179, 318] width 215 height 559
click at [1253, 166] on div "# Muévete hacia la gema. # ¡No toques las paredes! # Escribe tu código abajo. h…" at bounding box center [1179, 318] width 215 height 559
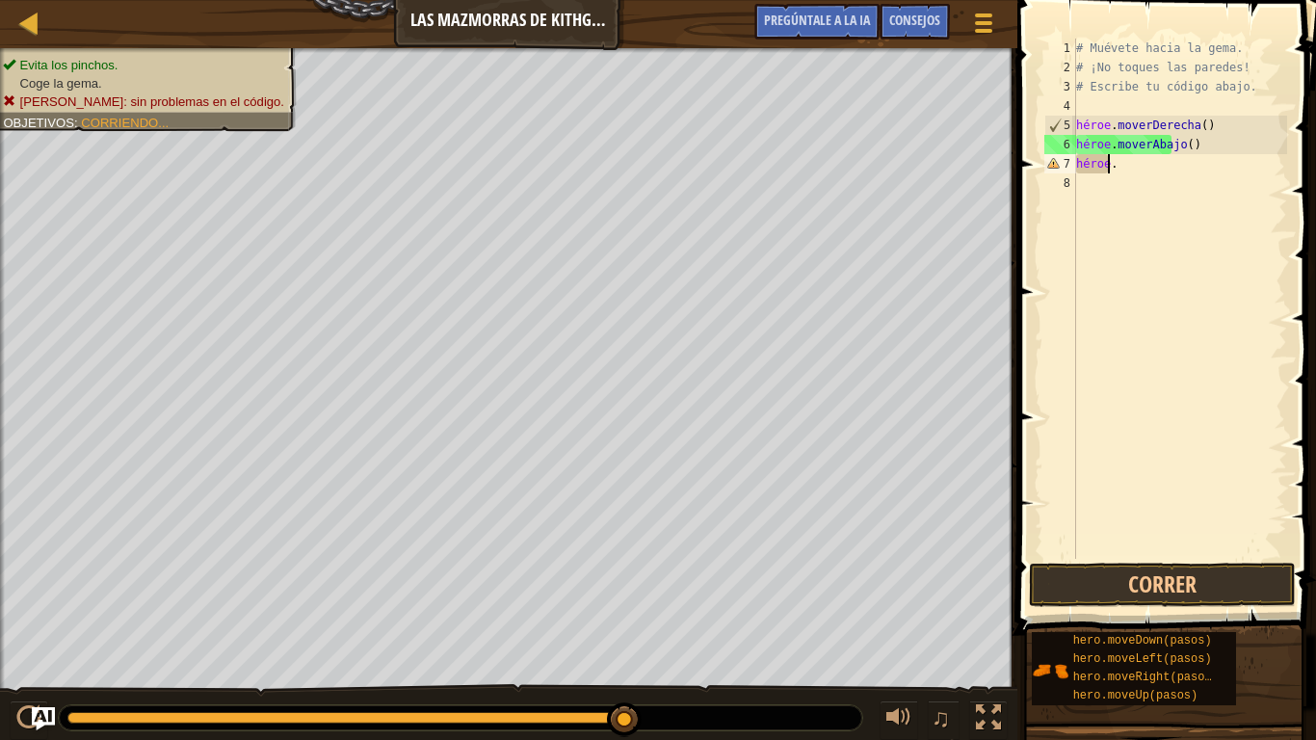
type textarea "h"
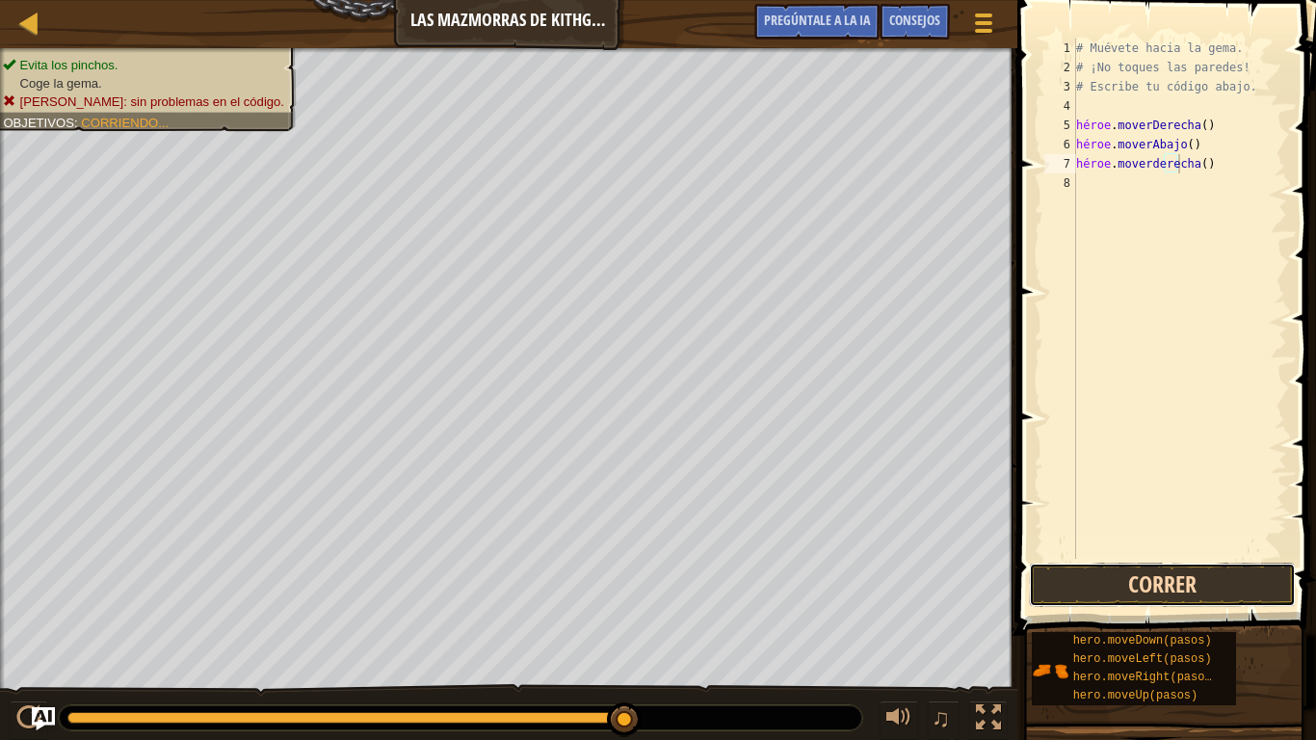
click at [1138, 582] on button "Correr" at bounding box center [1162, 584] width 267 height 44
type textarea "h"
click at [1158, 591] on button "Correr" at bounding box center [1162, 584] width 267 height 44
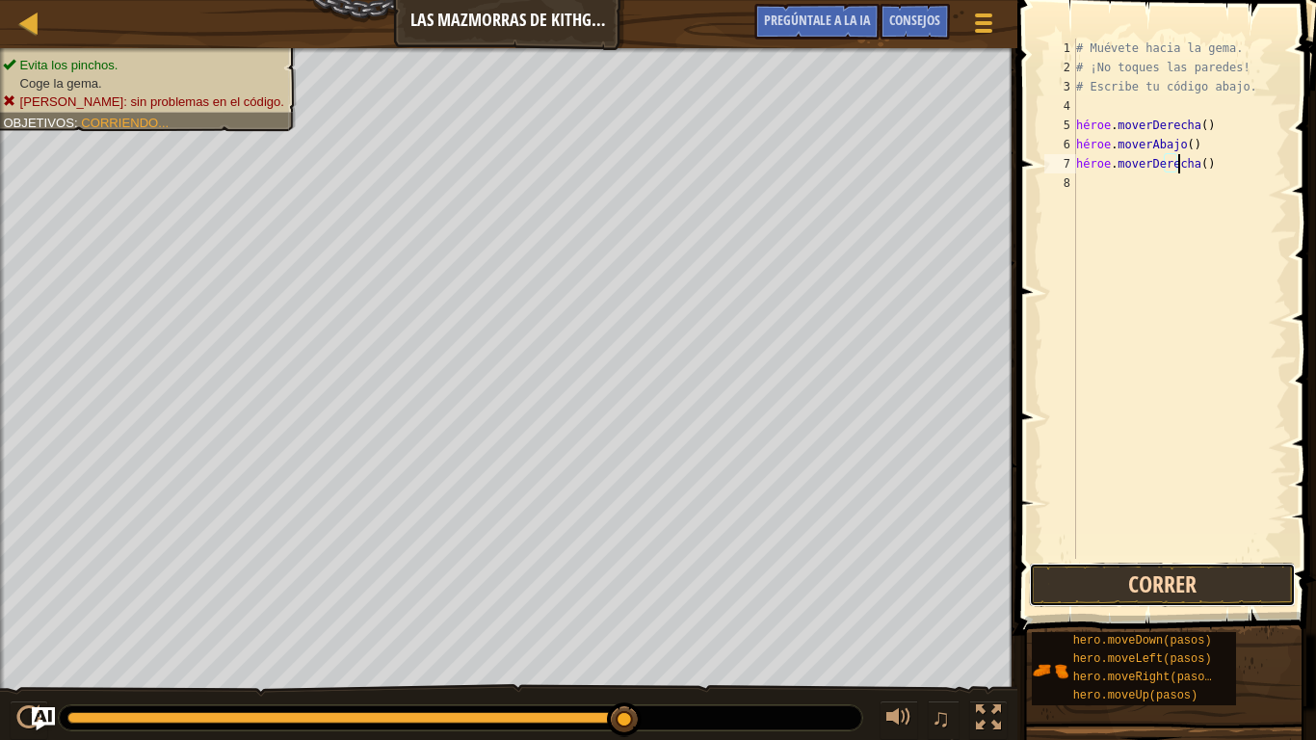
click at [1205, 586] on button "Correr" at bounding box center [1162, 584] width 267 height 44
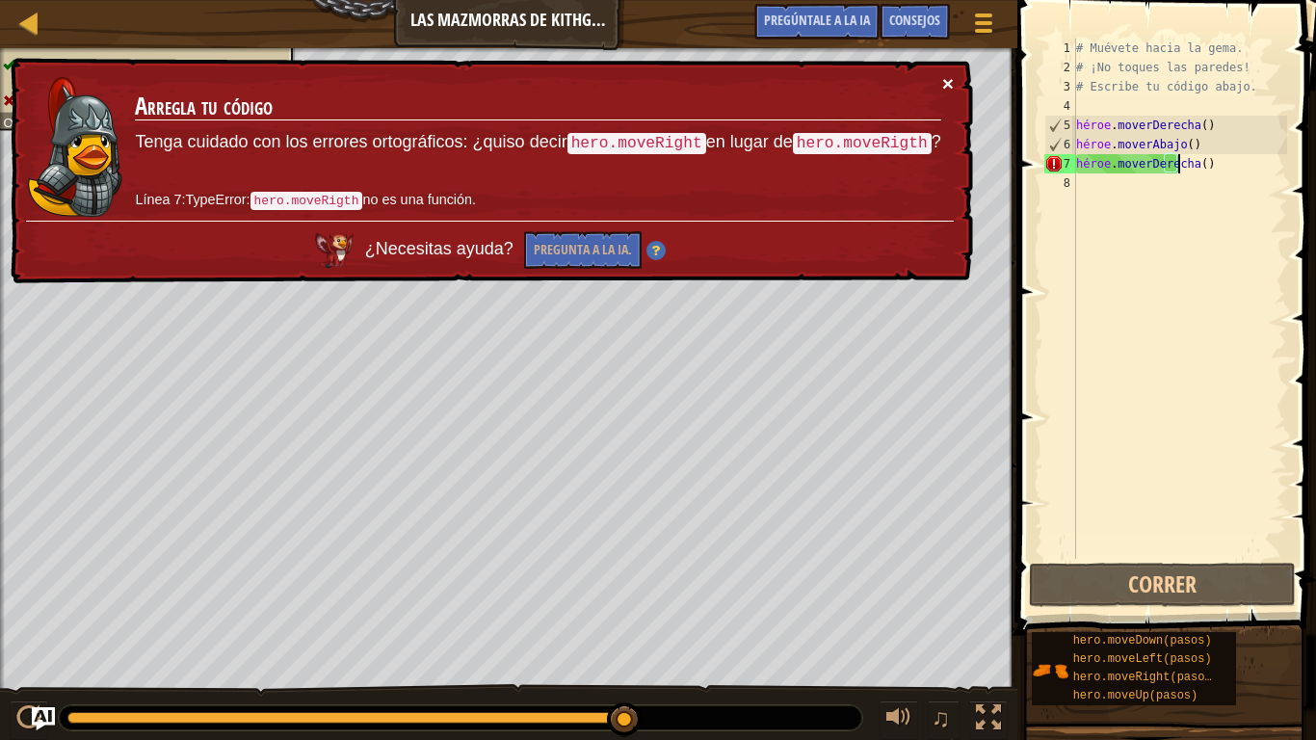
click at [945, 75] on font "×" at bounding box center [948, 83] width 12 height 22
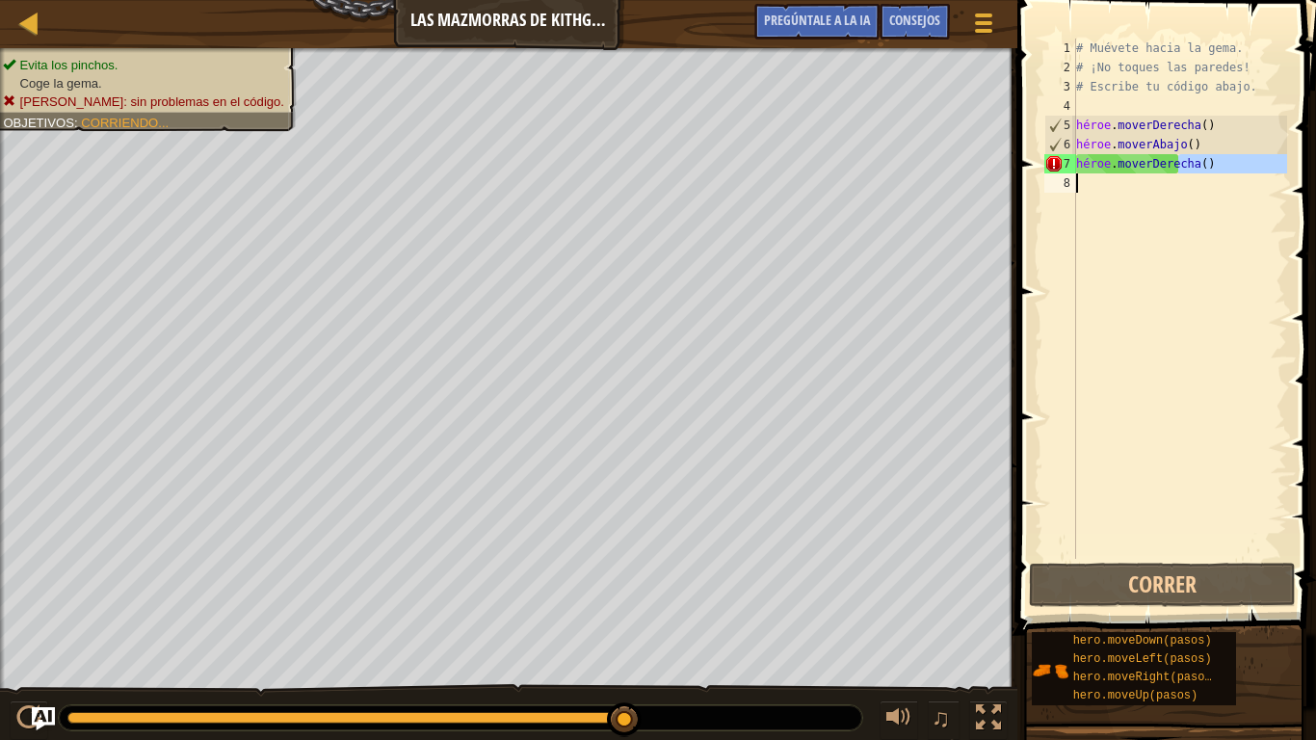
drag, startPoint x: 1246, startPoint y: 165, endPoint x: 1058, endPoint y: 227, distance: 198.0
click at [1058, 227] on div "hero.moveRigth() 1 2 3 4 5 6 7 8 # Muévete hacia la gema. # ¡No toques las pare…" at bounding box center [1163, 299] width 247 height 520
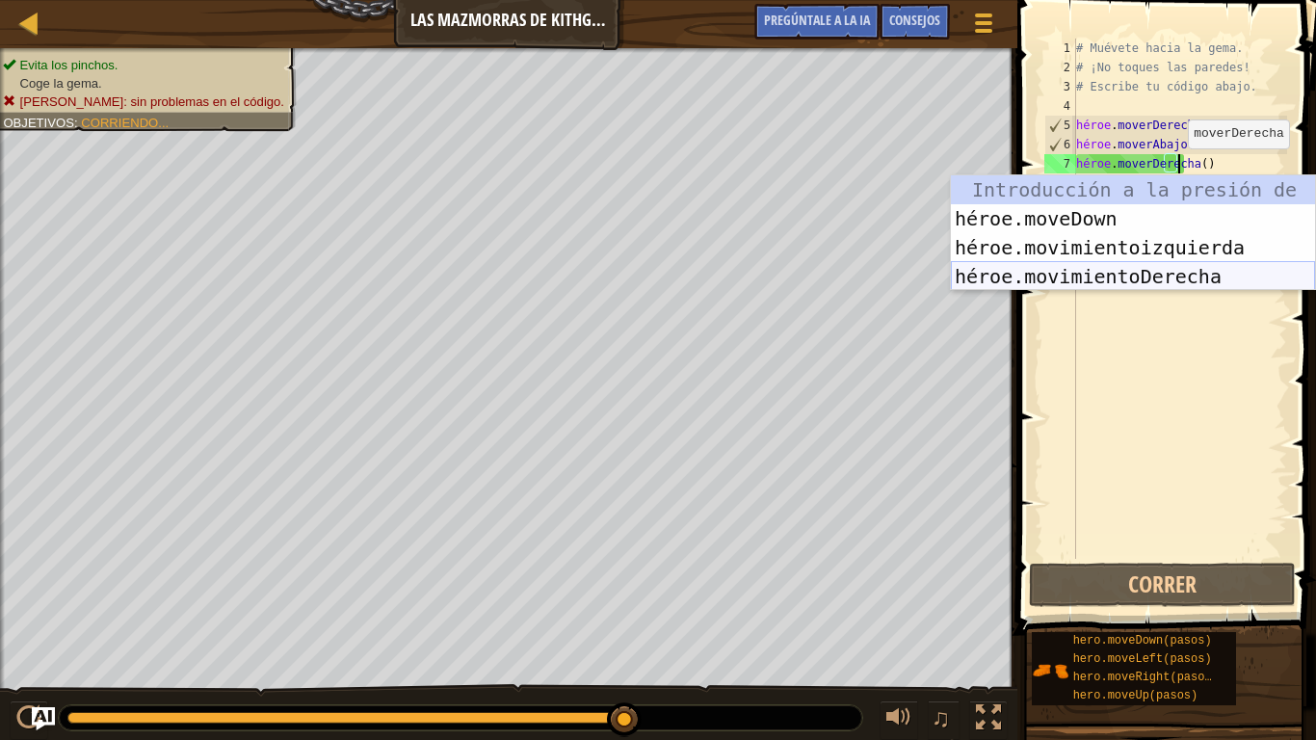
click at [1057, 270] on div "Introducción a la presión de hero.moveUp héroe.moveDown Introducción a la presi…" at bounding box center [1133, 261] width 364 height 173
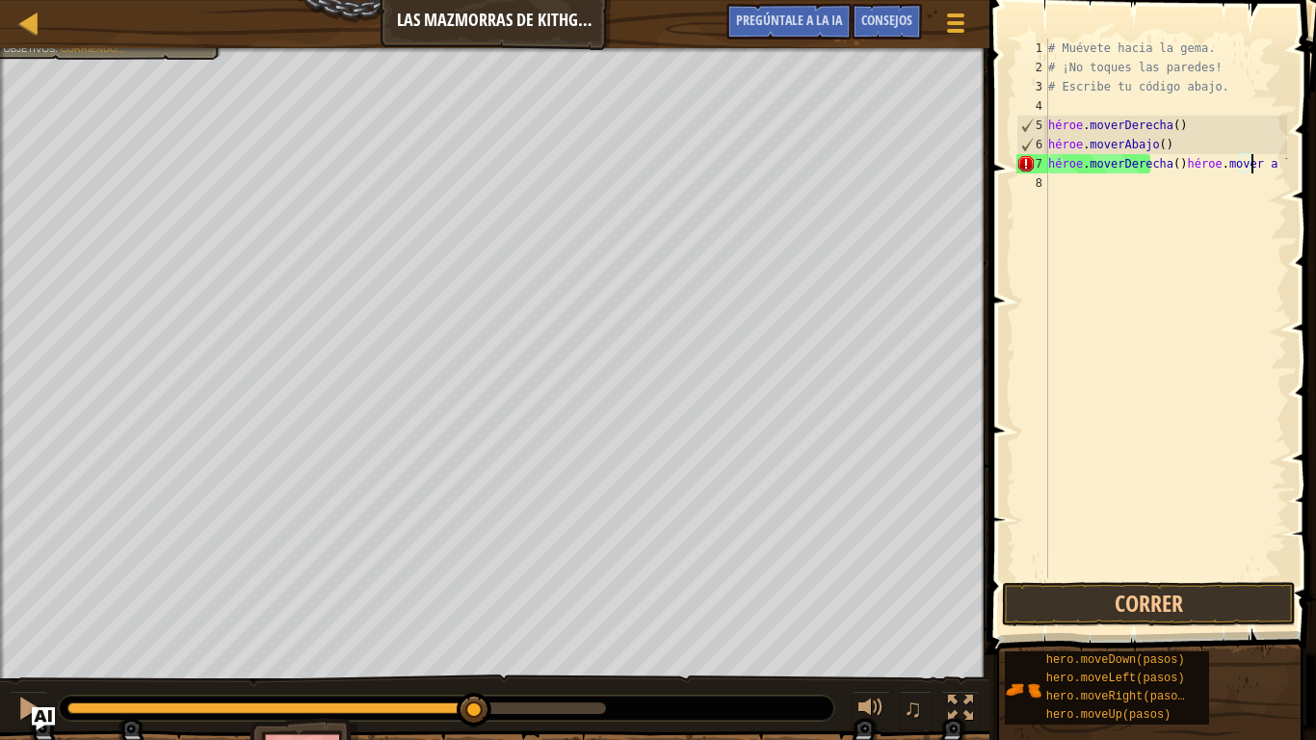
drag, startPoint x: 601, startPoint y: 705, endPoint x: 427, endPoint y: 738, distance: 177.4
click at [427, 626] on div "Evita los pinchos. Coge la gema. [PERSON_NAME]: sin problemas en el código. Obj…" at bounding box center [658, 428] width 1316 height 761
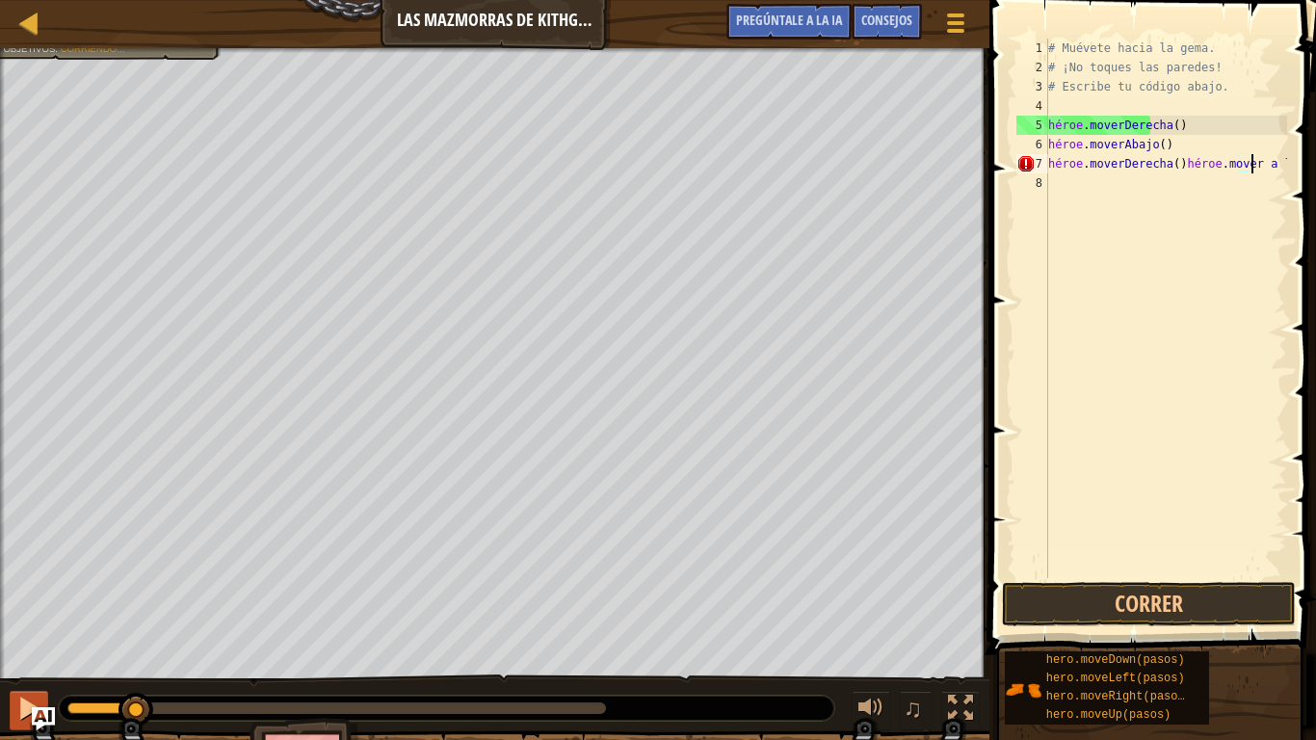
drag, startPoint x: 414, startPoint y: 707, endPoint x: 23, endPoint y: 715, distance: 391.1
click at [27, 626] on div "Evita los pinchos. Coge la gema. [PERSON_NAME]: sin problemas en el código. Obj…" at bounding box center [658, 428] width 1316 height 761
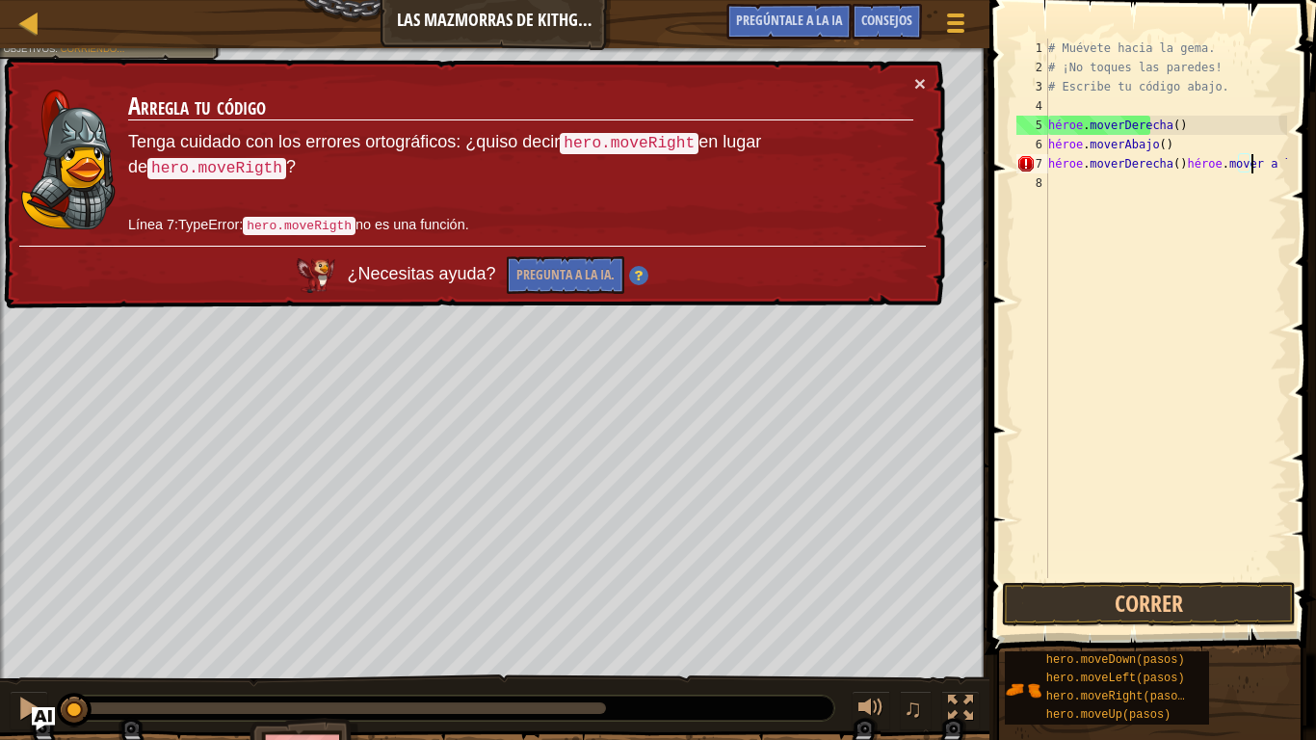
click at [1096, 172] on div "# Muévete hacia la gema. # ¡No toques las paredes! # Escribe tu código abajo. h…" at bounding box center [1165, 328] width 243 height 578
click at [914, 90] on font "×" at bounding box center [920, 83] width 12 height 22
drag, startPoint x: 1067, startPoint y: 170, endPoint x: 1242, endPoint y: 175, distance: 175.4
click at [1242, 175] on div "# Muévete hacia la gema. # ¡No toques las paredes! # Escribe tu código abajo. h…" at bounding box center [1165, 328] width 243 height 578
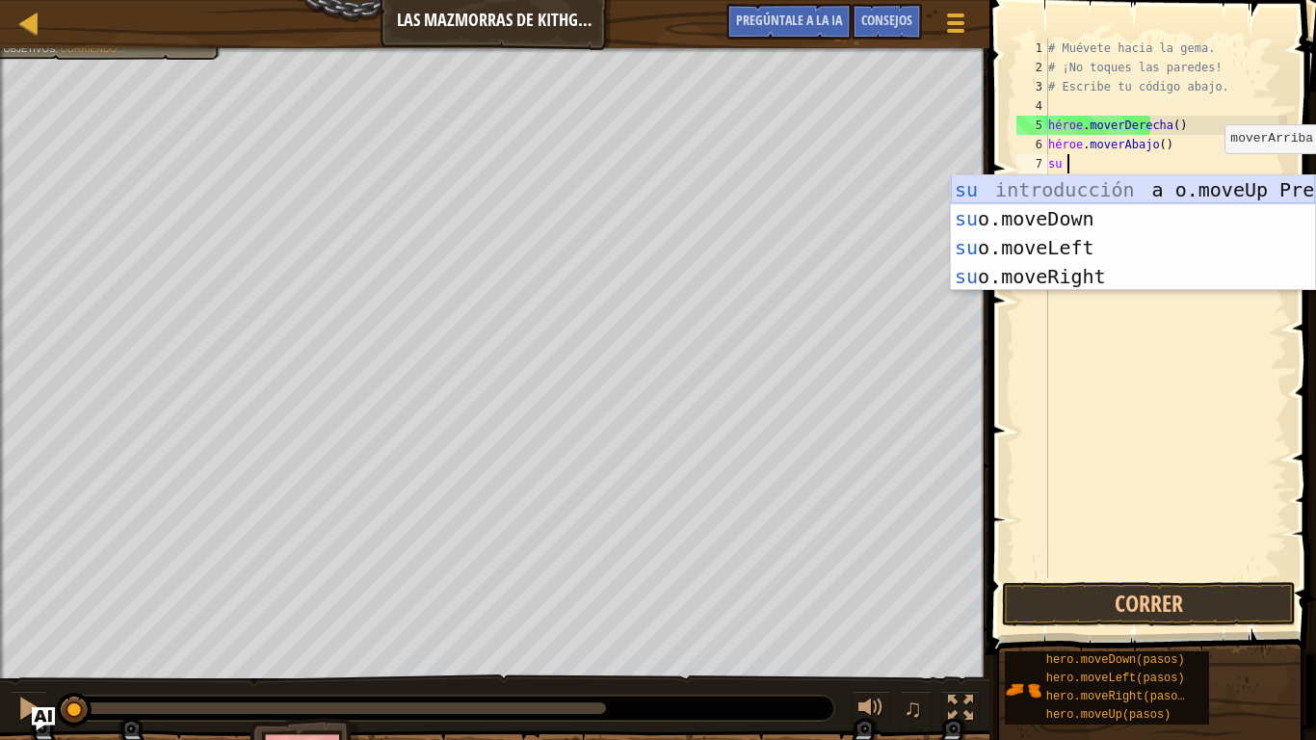
scroll to position [9, 0]
type textarea "h"
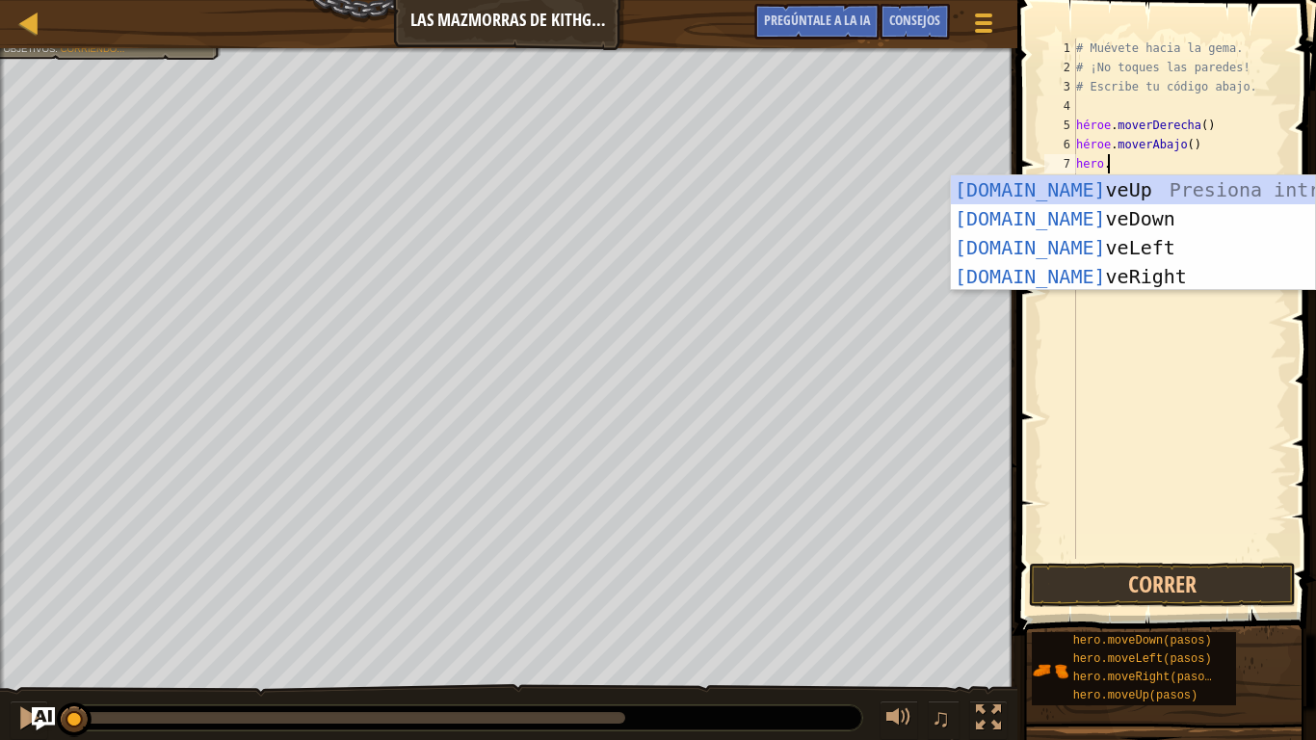
type textarea "h"
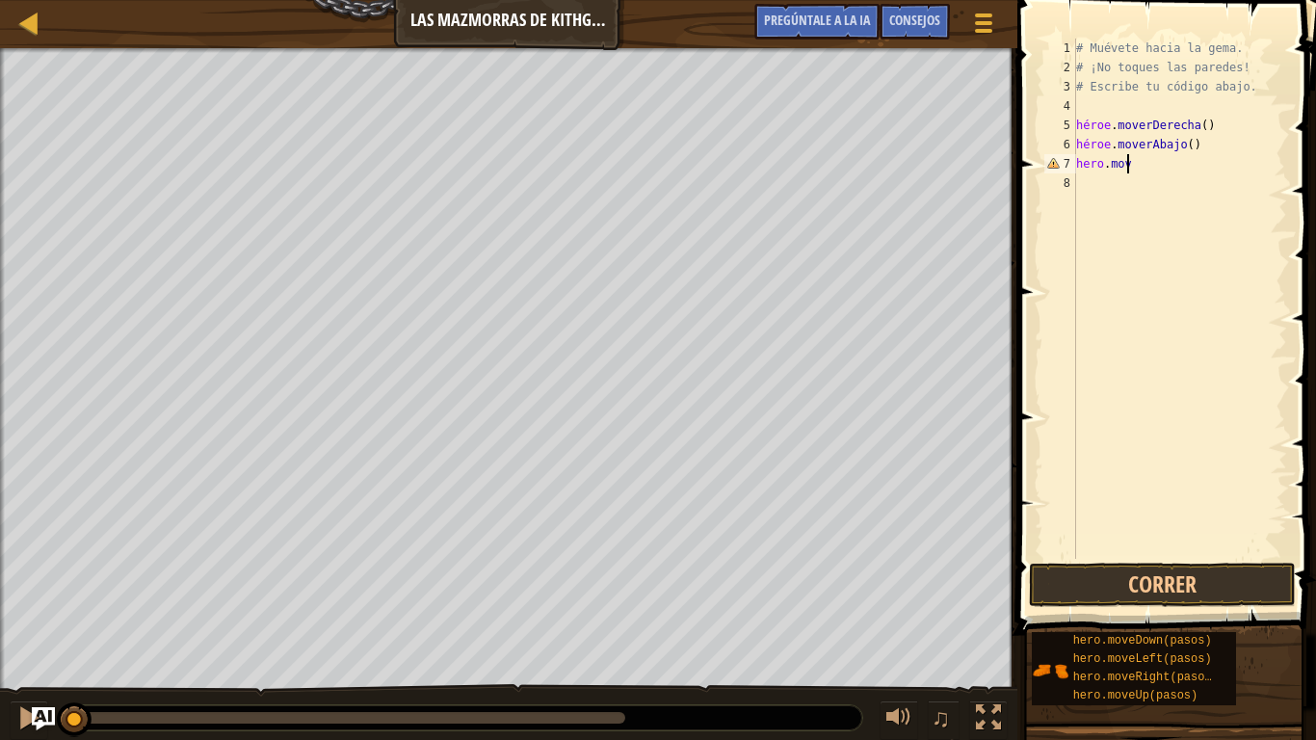
type textarea "h"
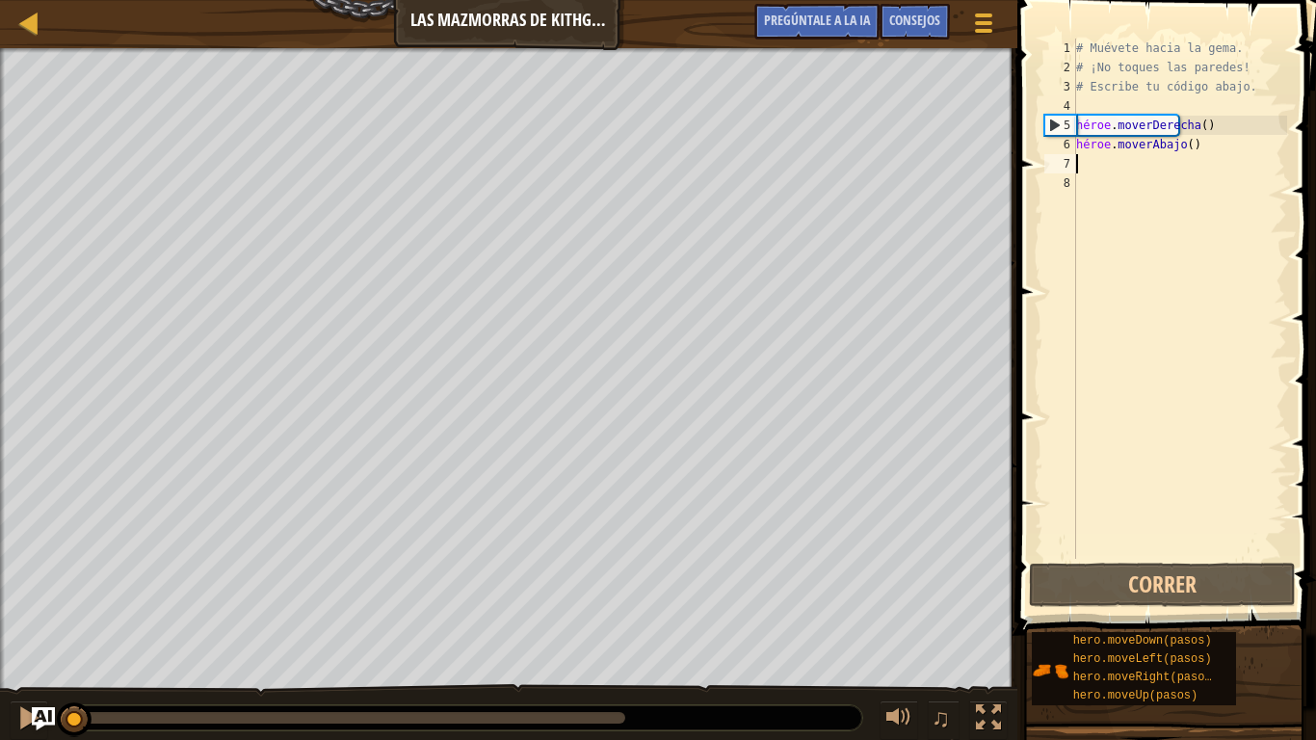
click at [1112, 174] on div "# Muévete hacia la gema. # ¡No toques las paredes! # Escribe tu código abajo. h…" at bounding box center [1179, 318] width 215 height 559
click at [1105, 161] on div "# Muévete hacia la gema. # ¡No toques las paredes! # Escribe tu código abajo. h…" at bounding box center [1179, 318] width 215 height 559
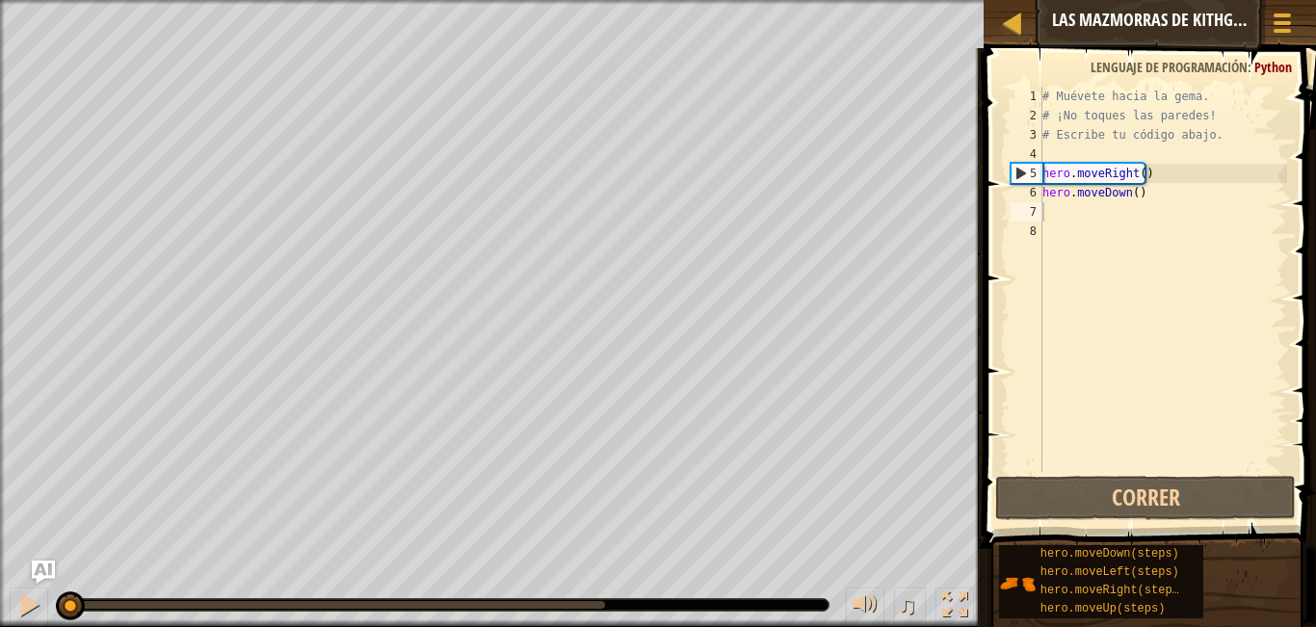
click at [1081, 216] on div "# Muévete hacia la gema. # ¡No toques las paredes! # Escribe tu código abajo. h…" at bounding box center [1162, 299] width 248 height 424
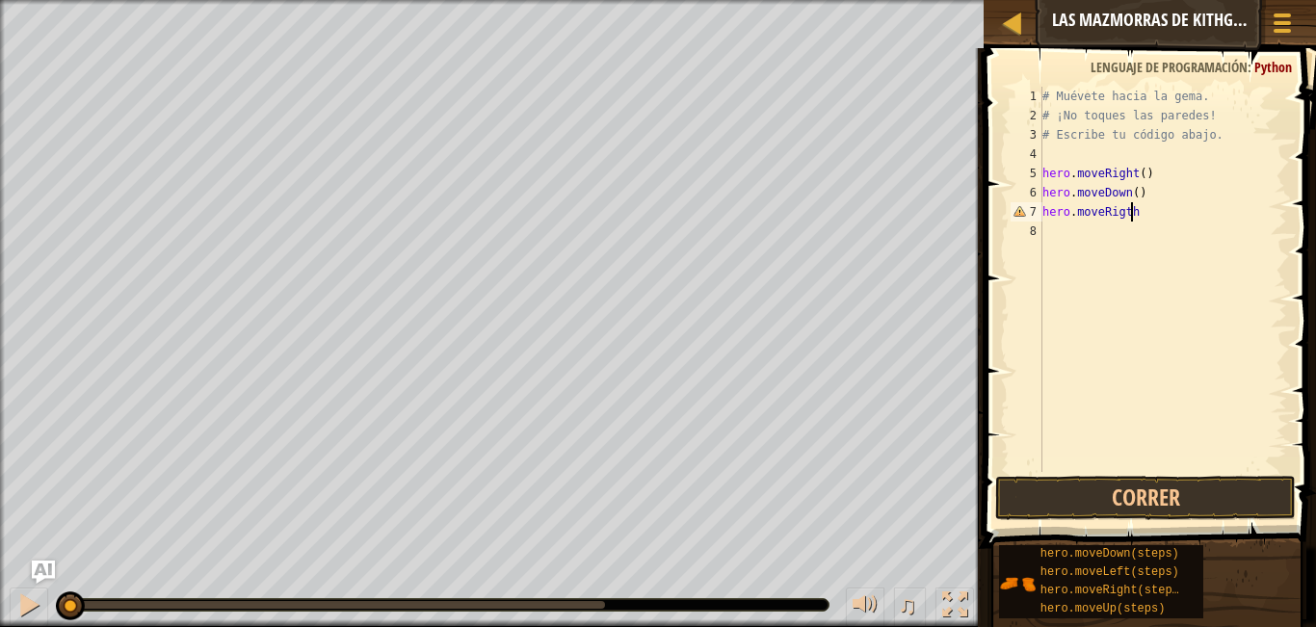
scroll to position [9, 7]
type textarea "hero.moveRigth()"
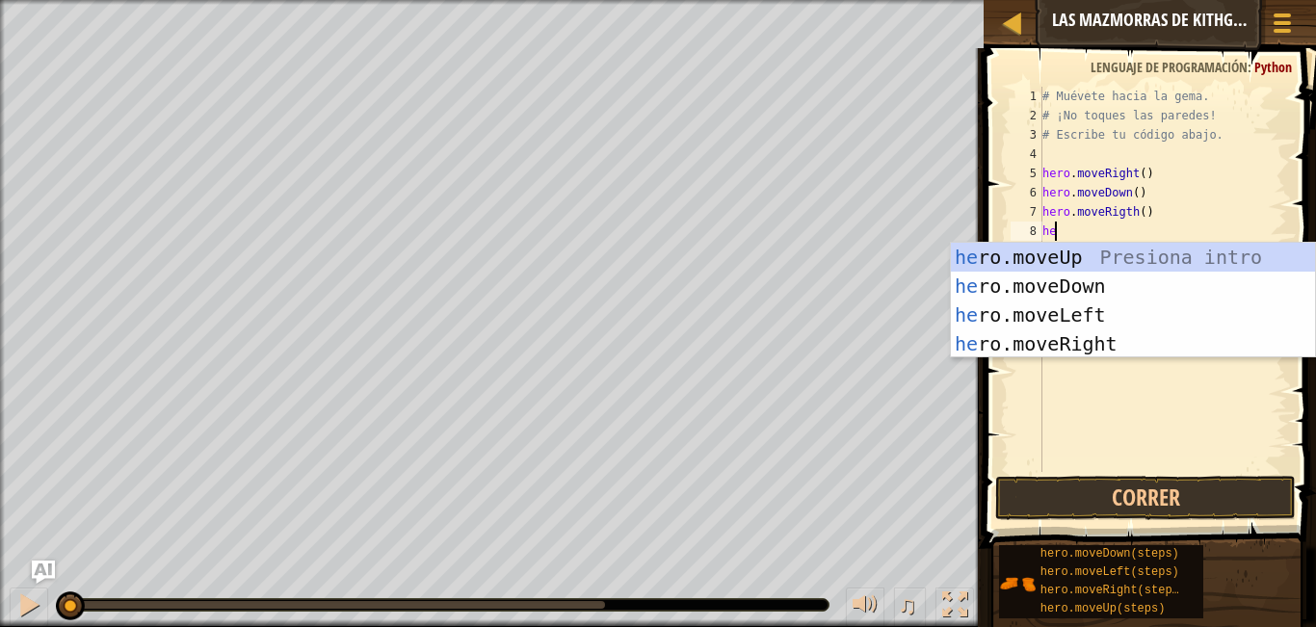
scroll to position [9, 1]
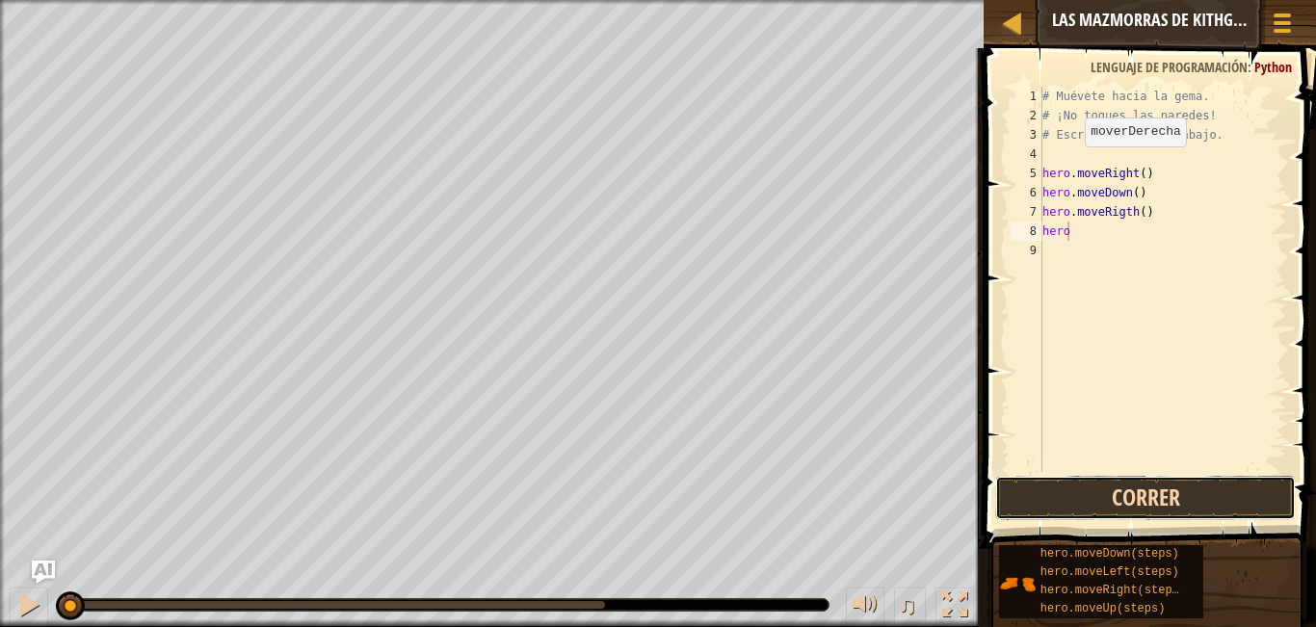
click at [1002, 490] on button "Correr" at bounding box center [1145, 498] width 300 height 44
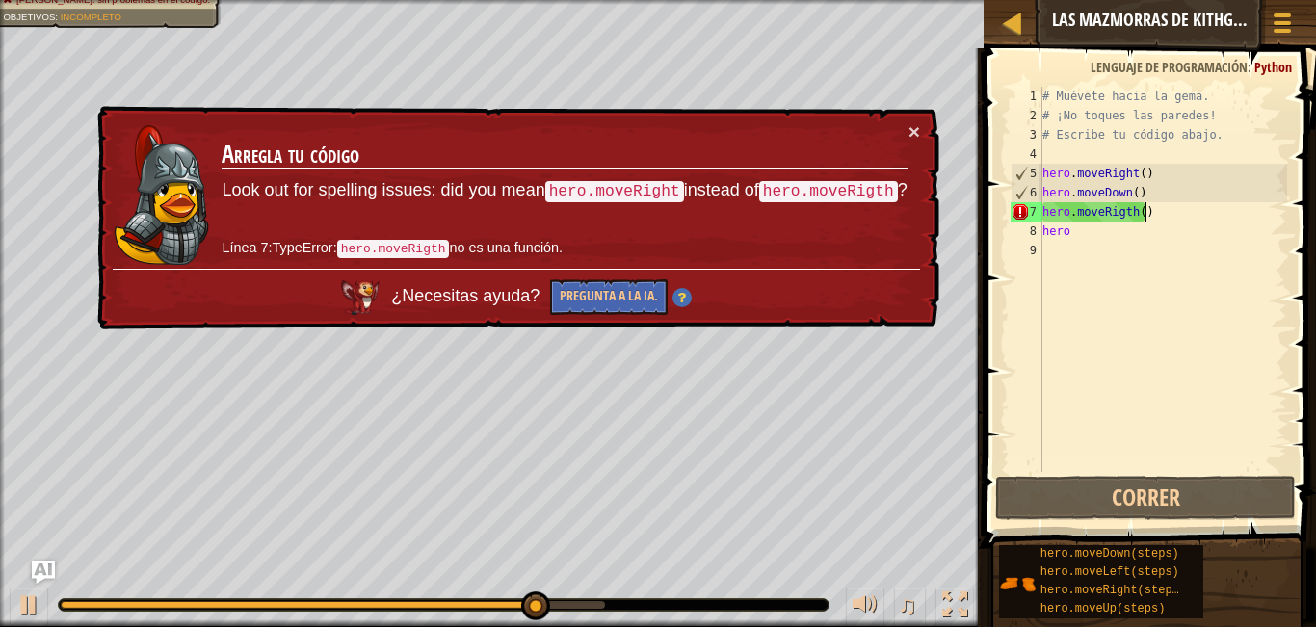
click at [1157, 217] on div "# Muévete hacia la gema. # ¡No toques las paredes! # Escribe tu código abajo. h…" at bounding box center [1162, 299] width 248 height 424
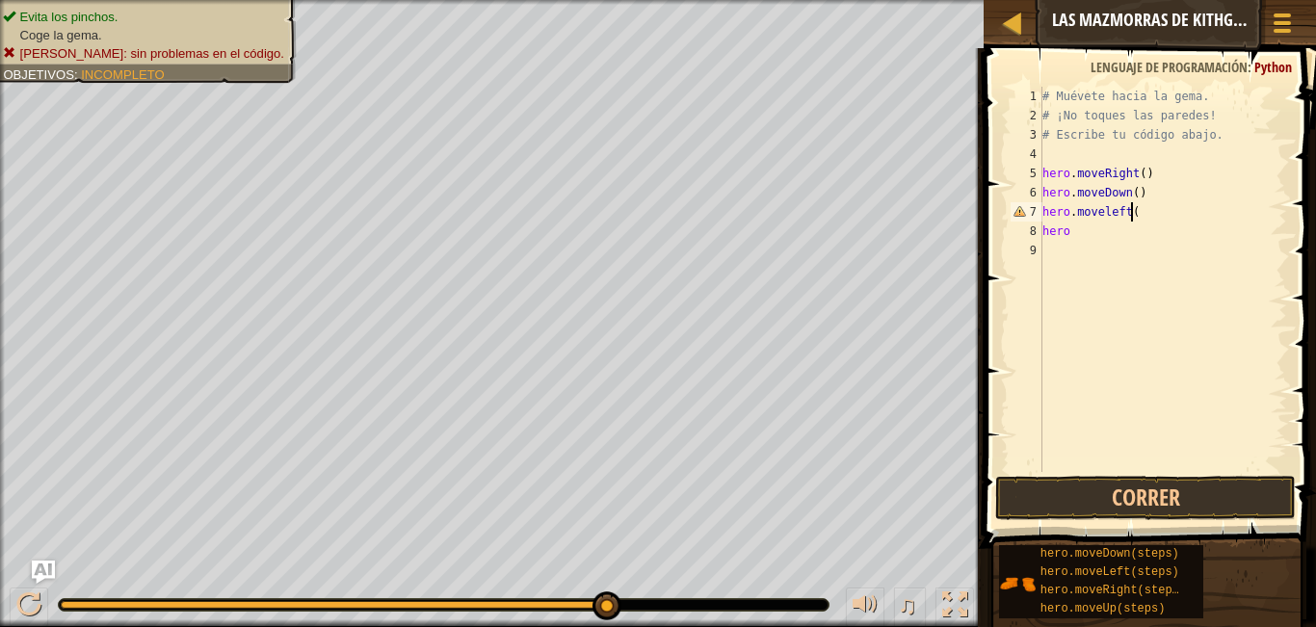
scroll to position [9, 7]
click at [1083, 493] on button "Correr" at bounding box center [1145, 498] width 300 height 44
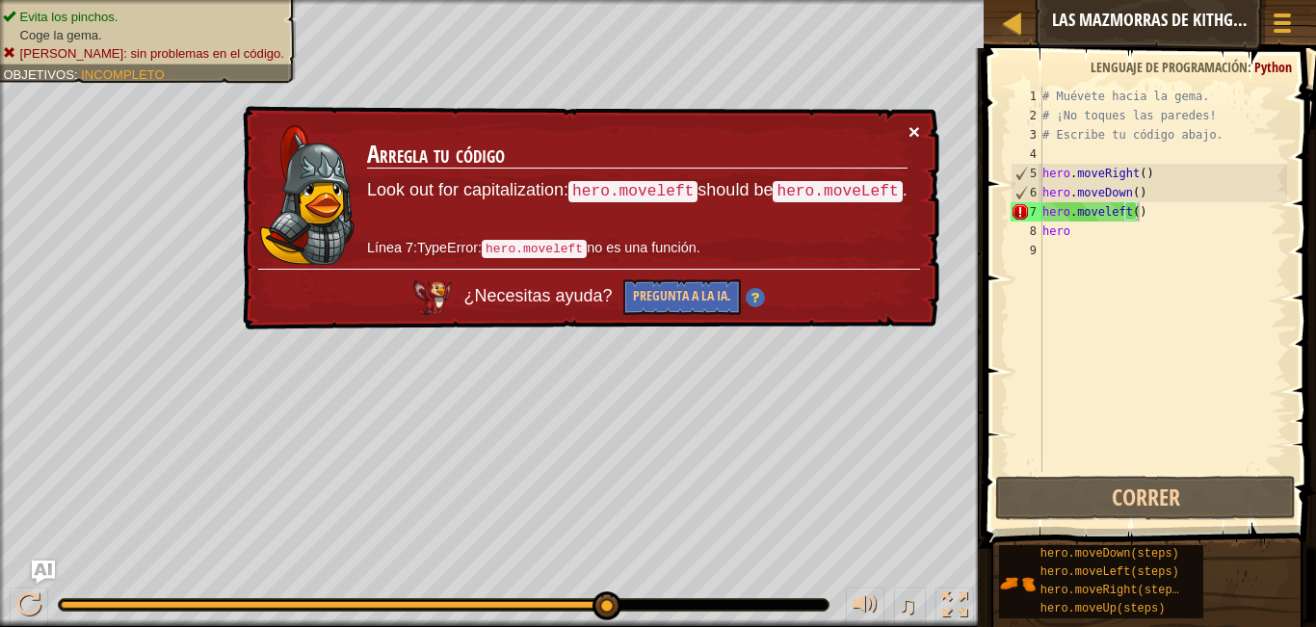
click at [912, 132] on button "×" at bounding box center [913, 130] width 12 height 20
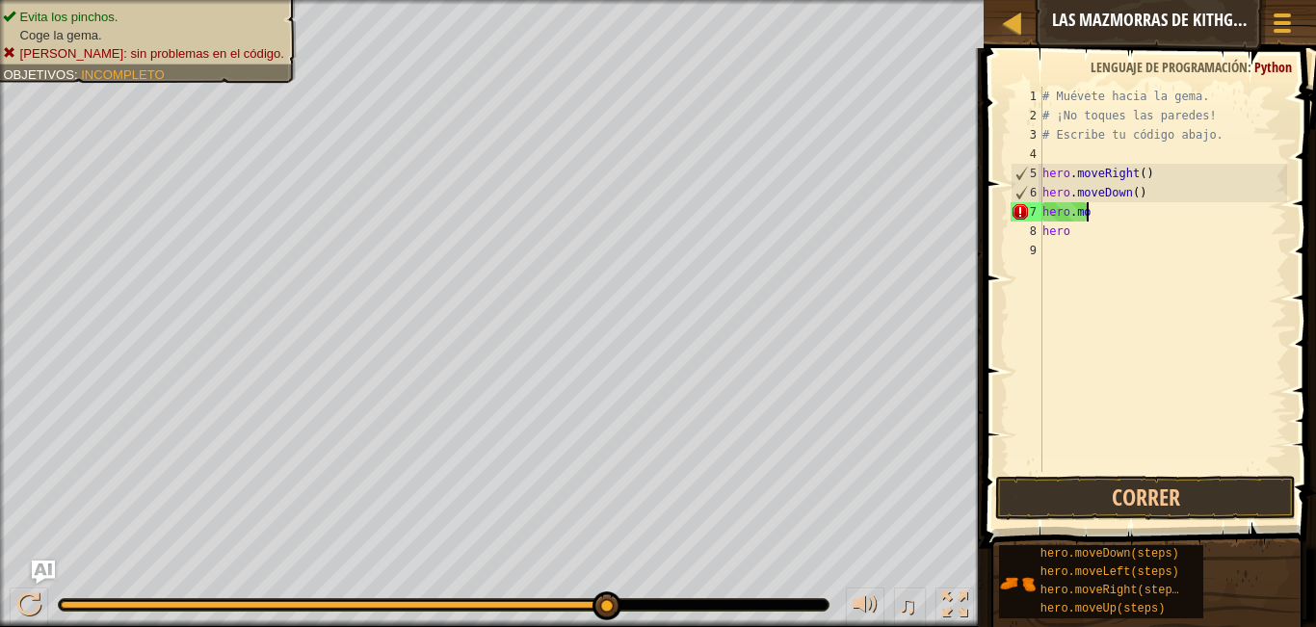
scroll to position [9, 2]
type textarea "h"
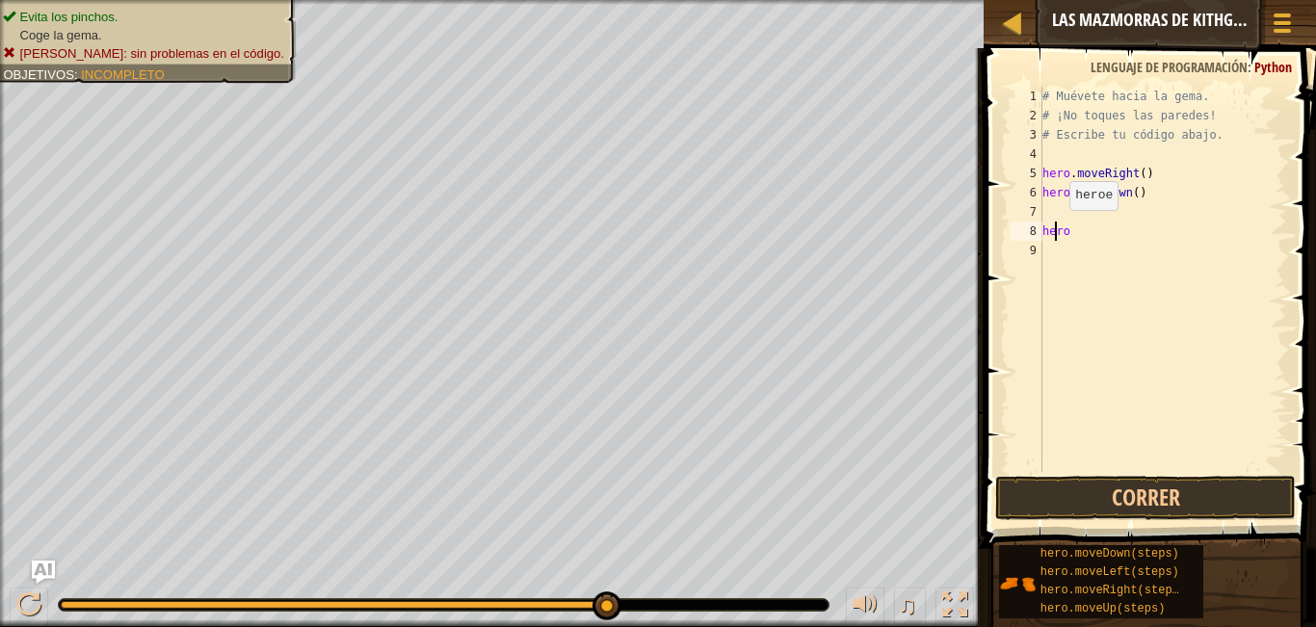
click at [1053, 229] on div "# Muévete hacia la gema. # ¡No toques las paredes! # Escribe tu código abajo. h…" at bounding box center [1162, 299] width 248 height 424
click at [1066, 229] on div "# Muévete hacia la gema. # ¡No toques las paredes! # Escribe tu código abajo. h…" at bounding box center [1162, 299] width 248 height 424
type textarea "h"
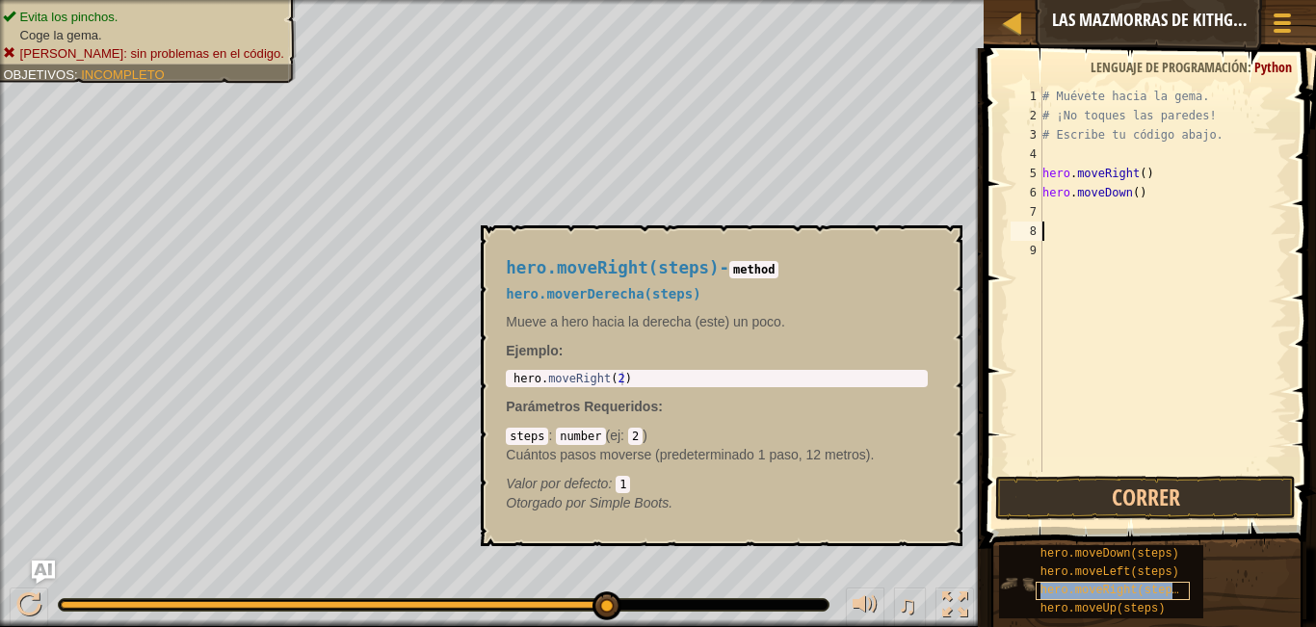
click at [1088, 589] on span "hero.moveRight(steps)" at bounding box center [1112, 590] width 145 height 13
copy span "hero.moveRight(steps)"
click at [1059, 213] on div "# Muévete hacia la gema. # ¡No toques las paredes! # Escribe tu código abajo. h…" at bounding box center [1162, 299] width 248 height 424
paste textarea "hero.moveRight(steps)"
type textarea "hero.moveRight(steps)"
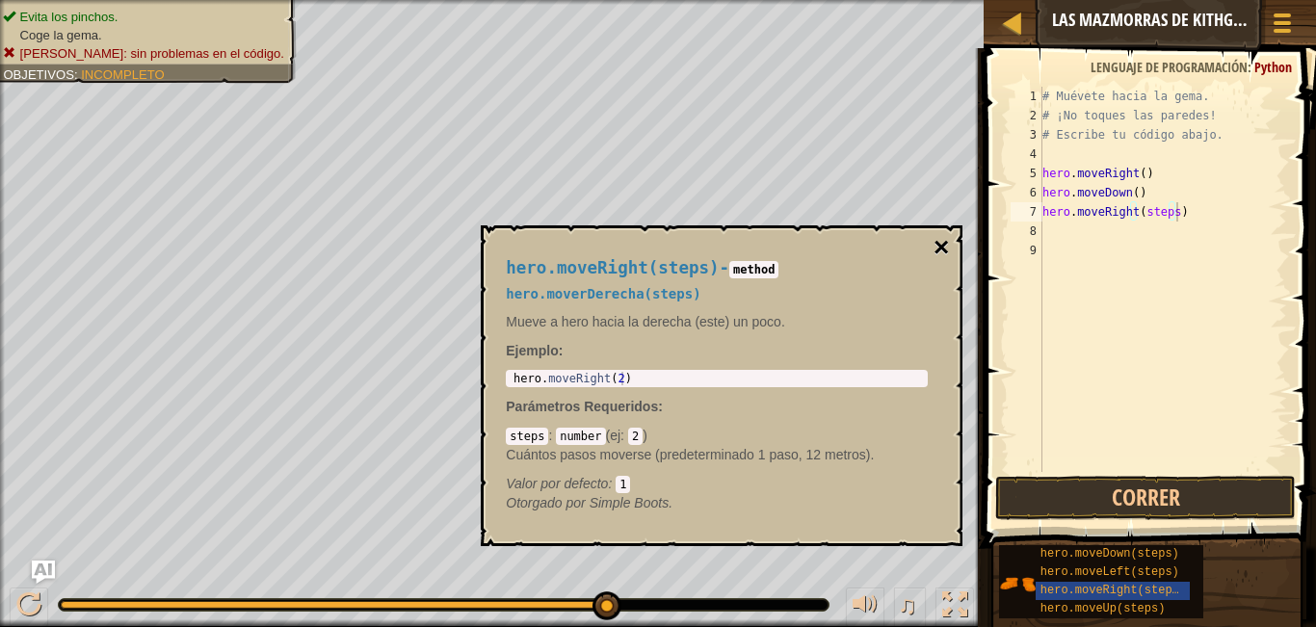
click at [937, 239] on button "×" at bounding box center [940, 247] width 15 height 27
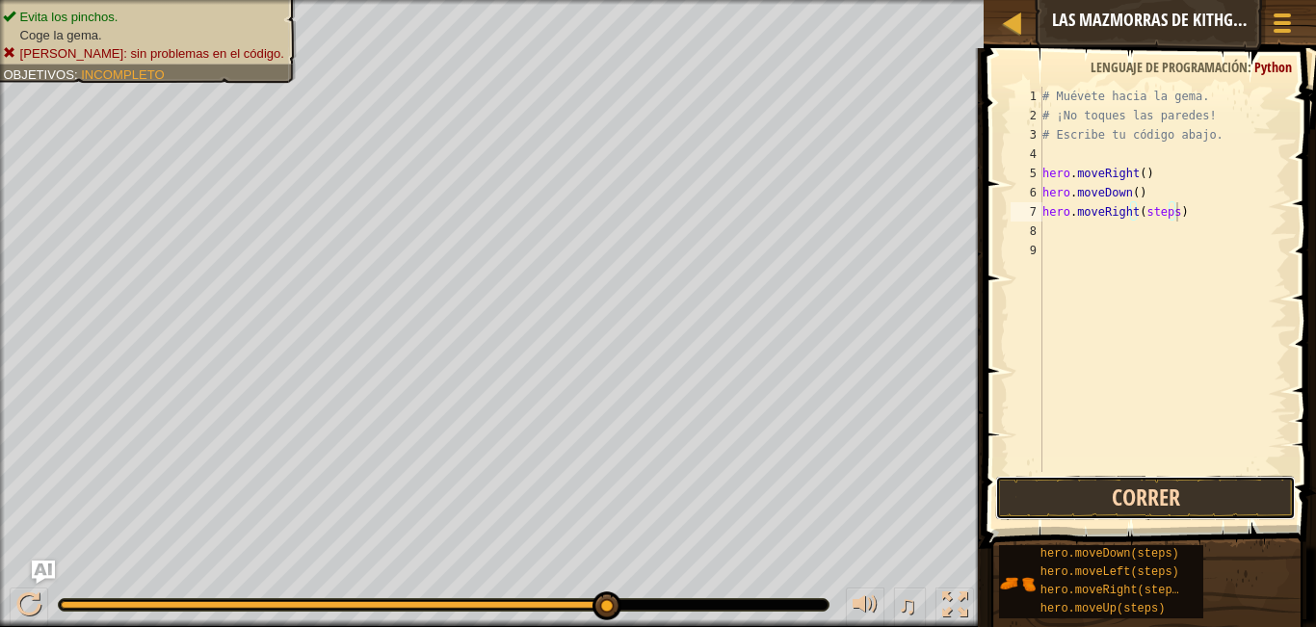
click at [1118, 500] on button "Correr" at bounding box center [1145, 498] width 300 height 44
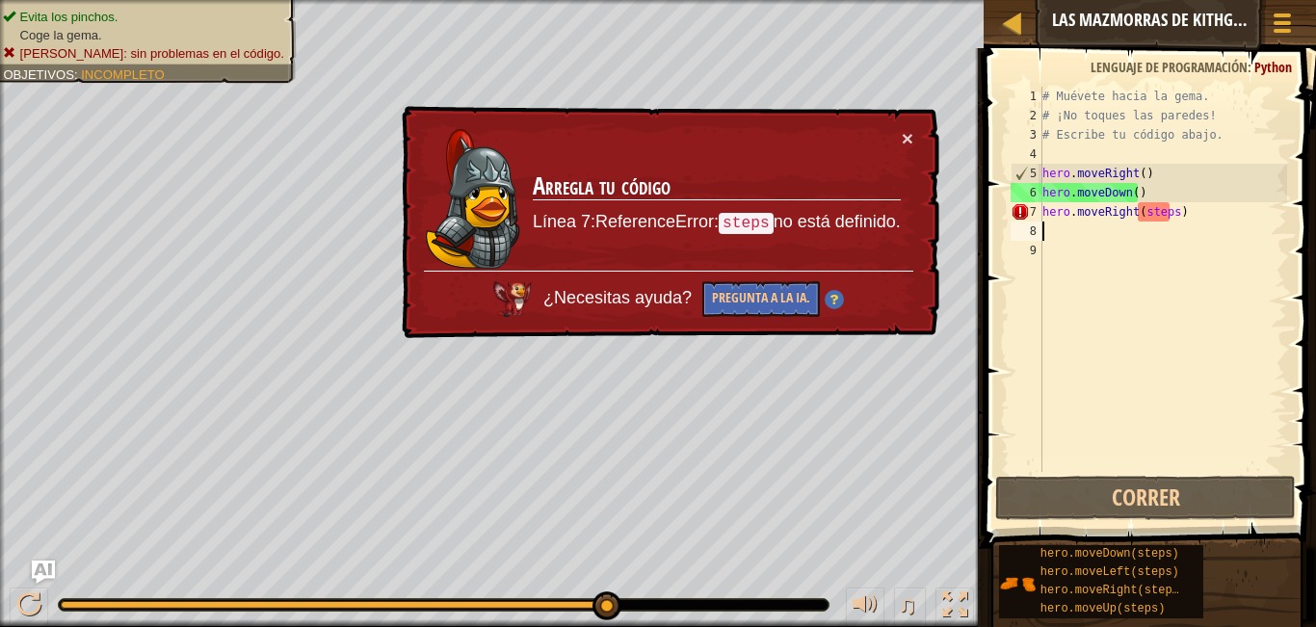
click at [1186, 229] on div "# Muévete hacia la gema. # ¡No toques las paredes! # Escribe tu código abajo. h…" at bounding box center [1162, 299] width 248 height 424
click at [1187, 222] on div "# Muévete hacia la gema. # ¡No toques las paredes! # Escribe tu código abajo. h…" at bounding box center [1162, 299] width 248 height 424
click at [1187, 208] on div "# Muévete hacia la gema. # ¡No toques las paredes! # Escribe tu código abajo. h…" at bounding box center [1162, 299] width 248 height 424
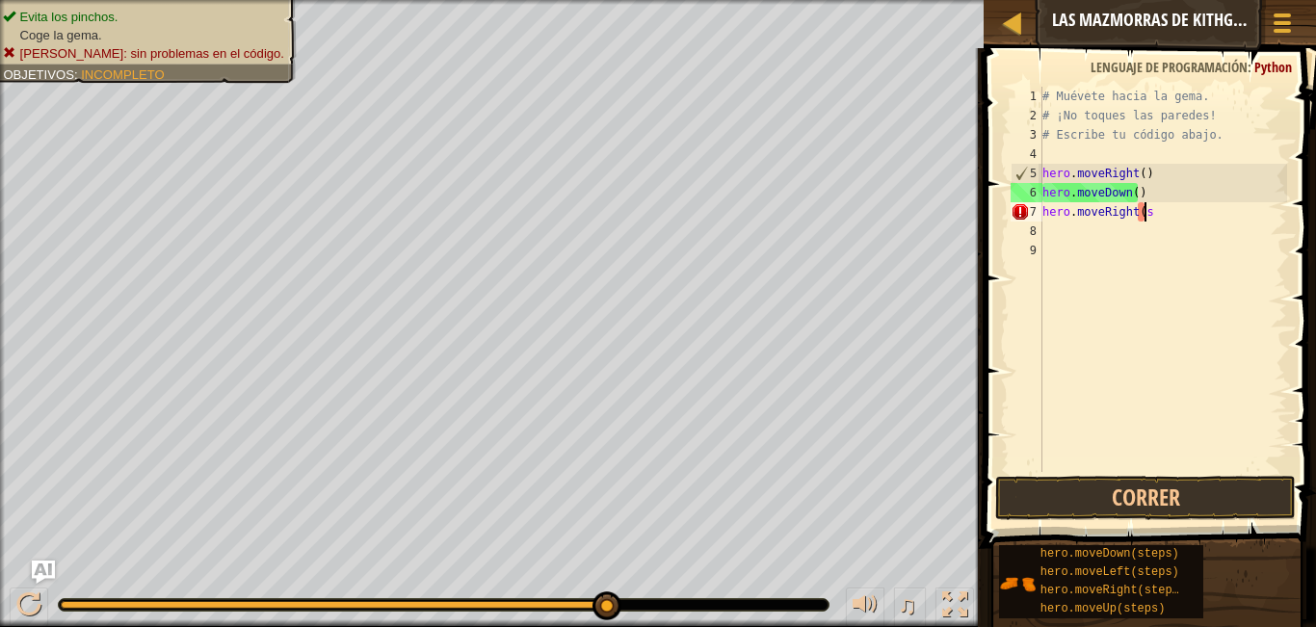
type textarea "hero.moveRight"
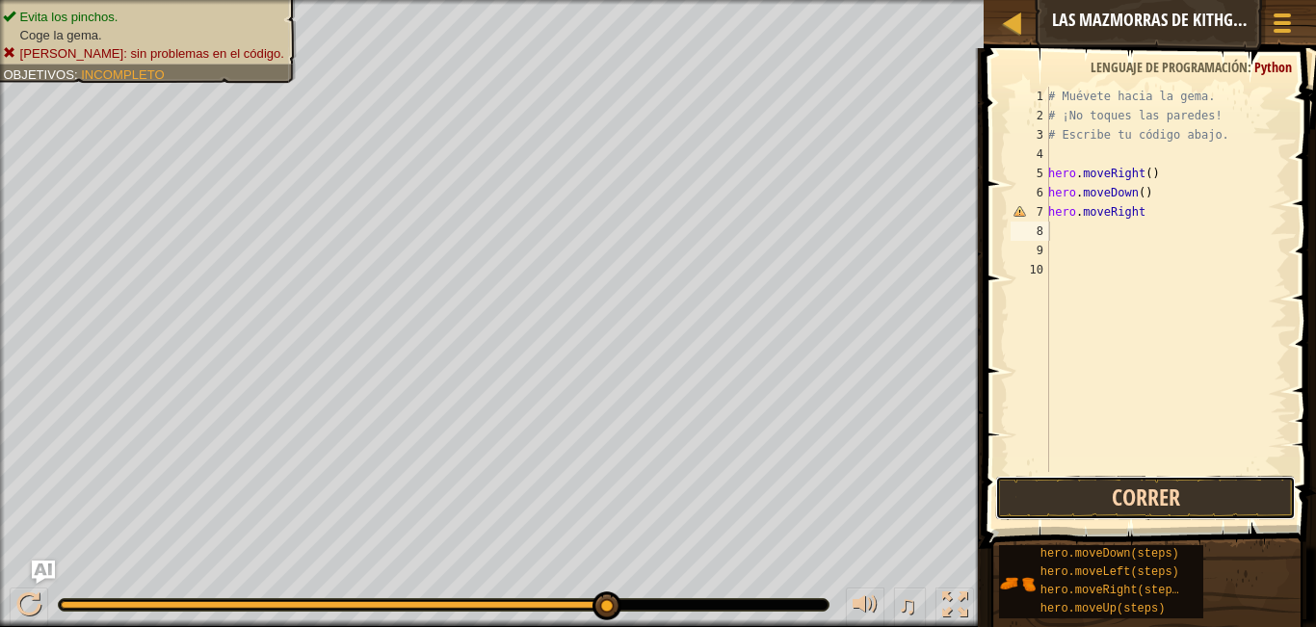
drag, startPoint x: 1161, startPoint y: 503, endPoint x: 1162, endPoint y: 487, distance: 15.5
click at [1161, 504] on button "Correr" at bounding box center [1145, 498] width 300 height 44
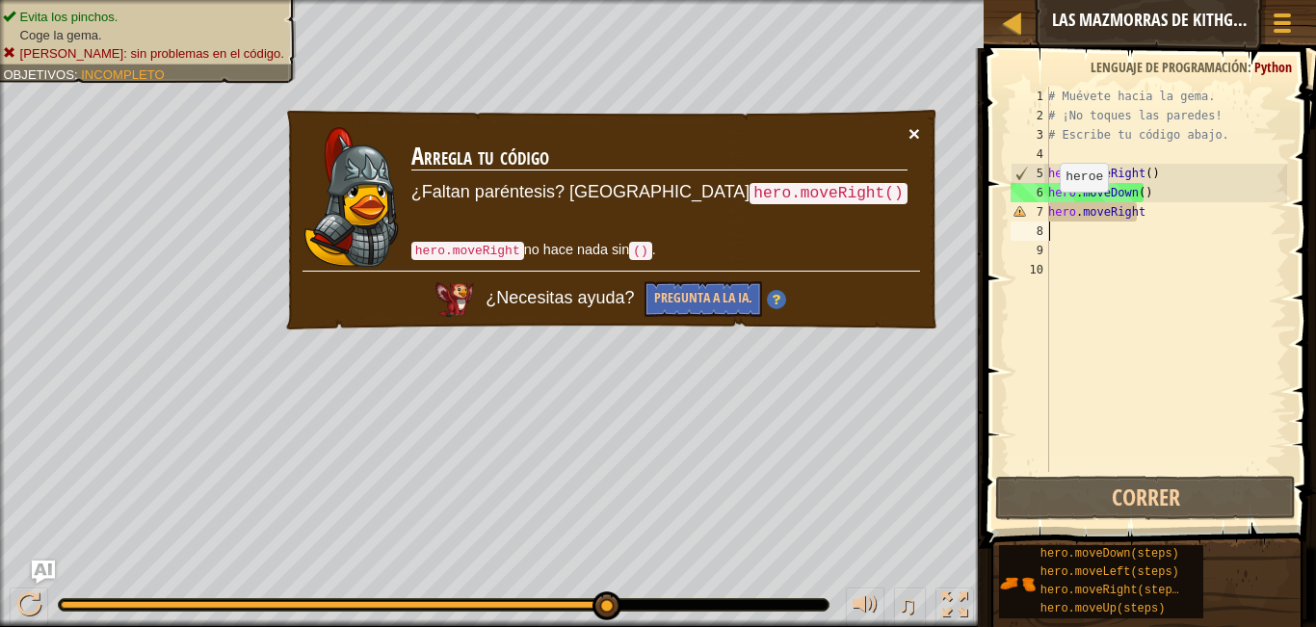
click at [913, 143] on button "×" at bounding box center [914, 135] width 12 height 20
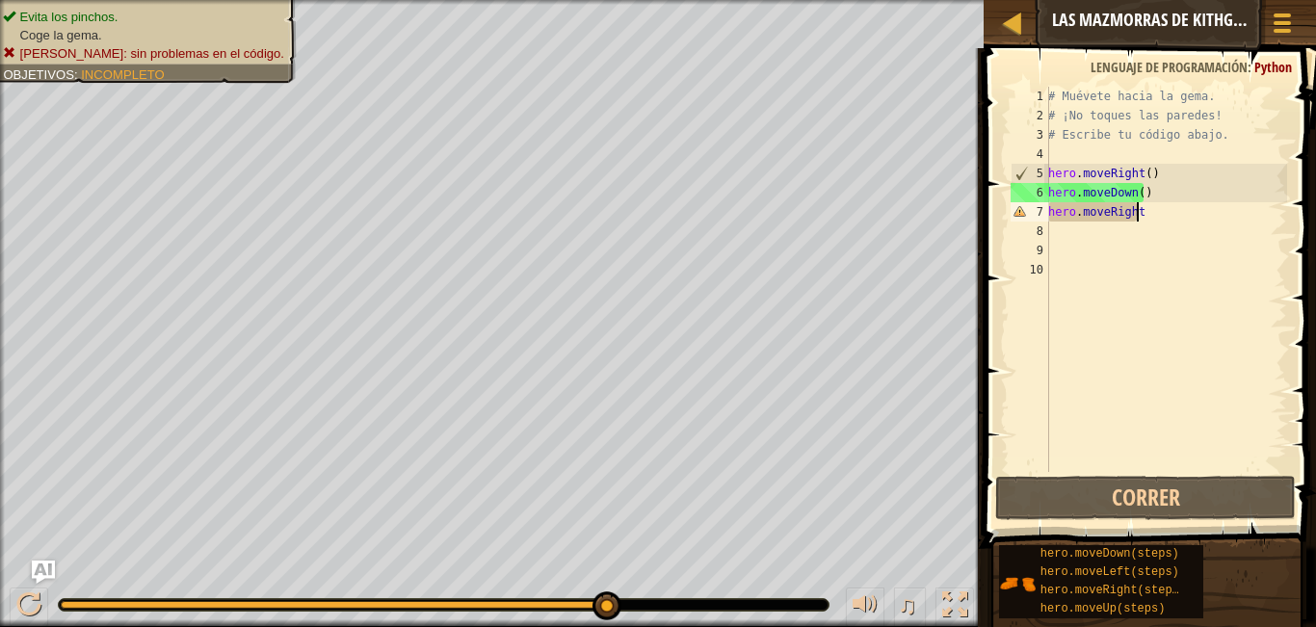
click at [1166, 216] on div "# Muévete hacia la gema. # ¡No toques las paredes! # Escribe tu código abajo. h…" at bounding box center [1165, 299] width 243 height 424
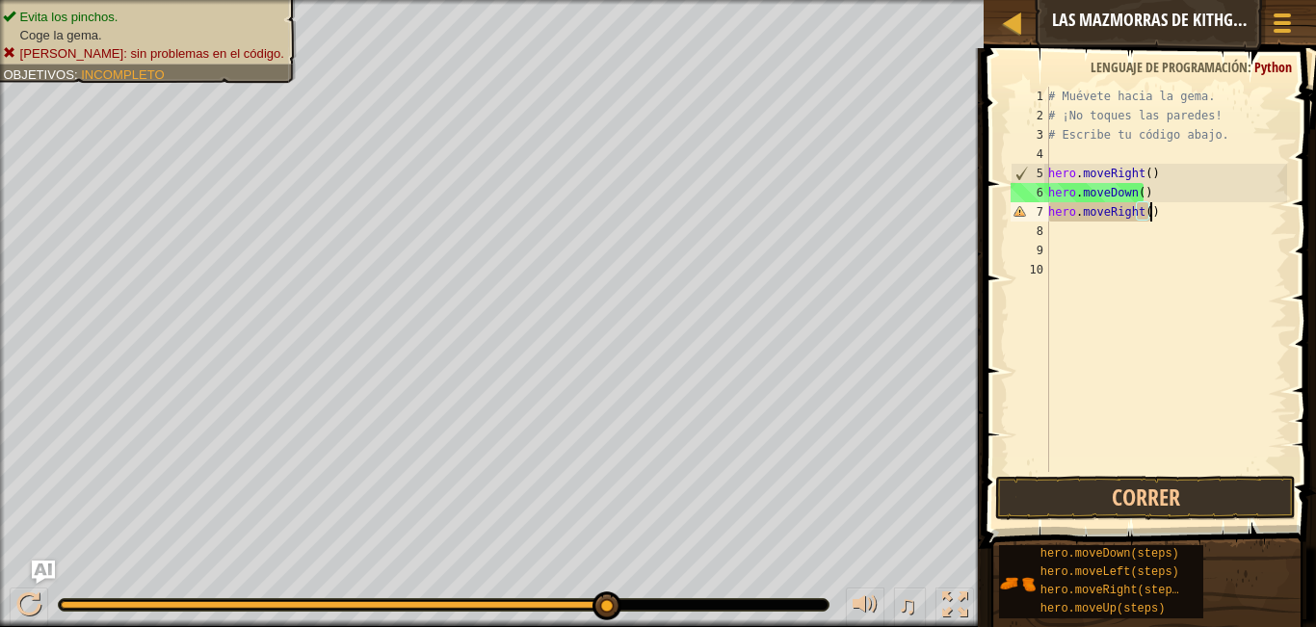
scroll to position [9, 8]
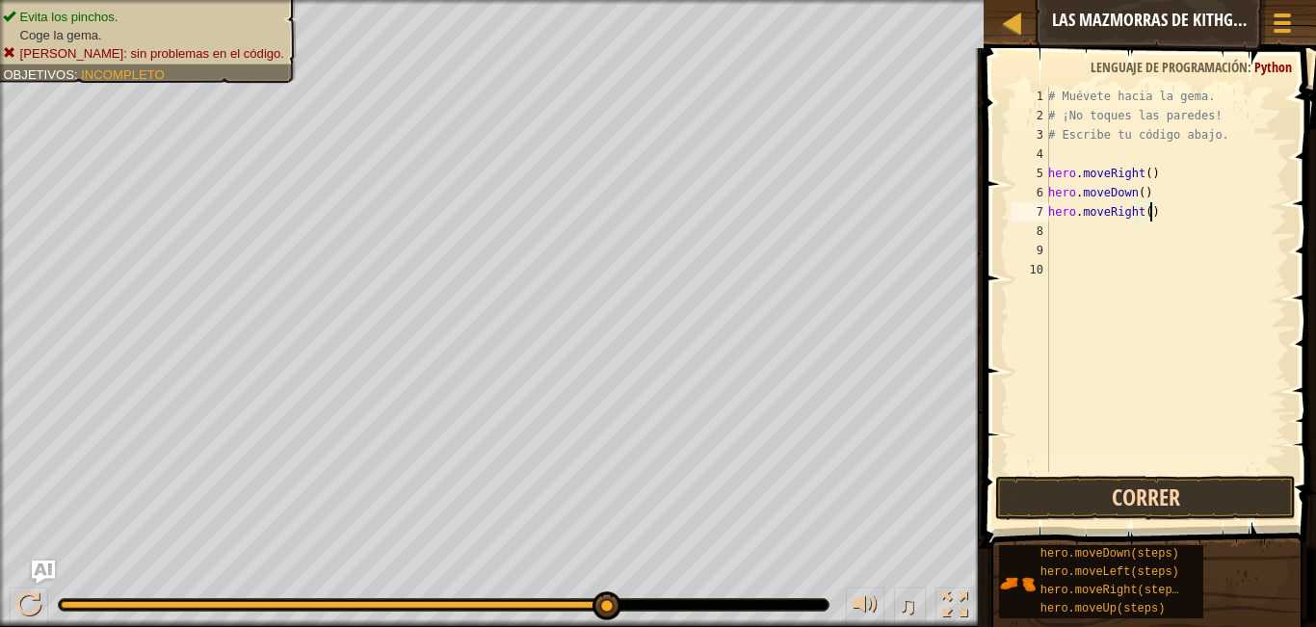
type textarea "hero.moveRight()"
click at [1082, 504] on button "Correr" at bounding box center [1145, 498] width 300 height 44
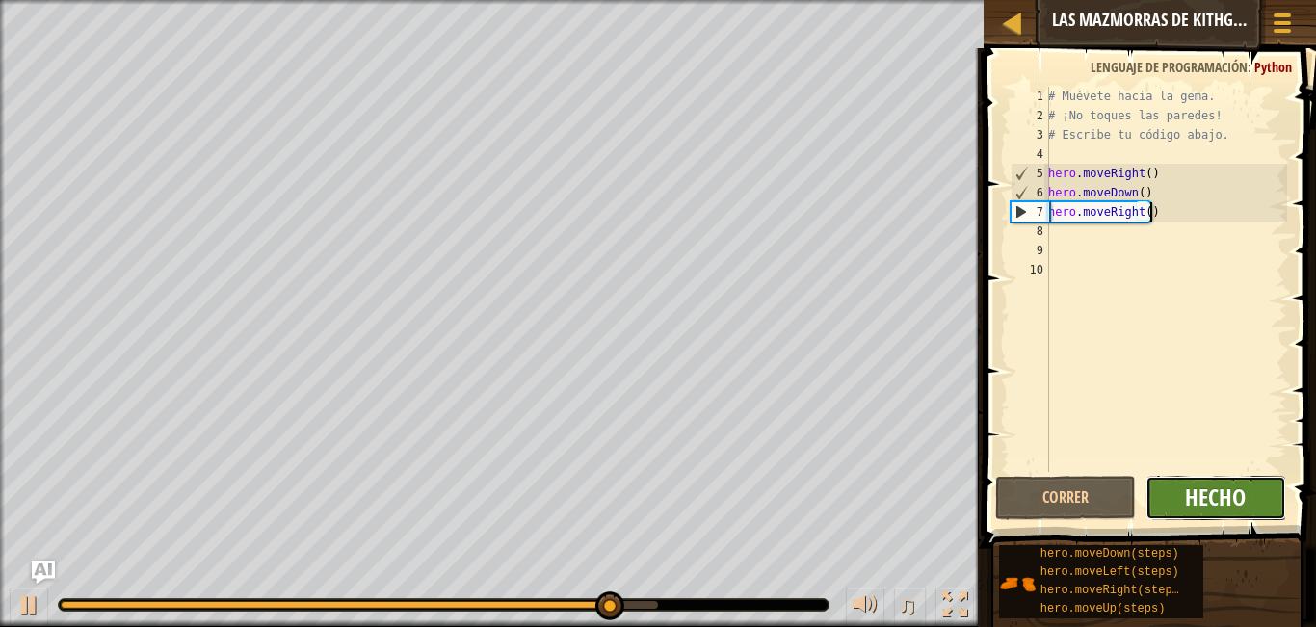
click at [1216, 494] on span "Hecho" at bounding box center [1215, 497] width 61 height 31
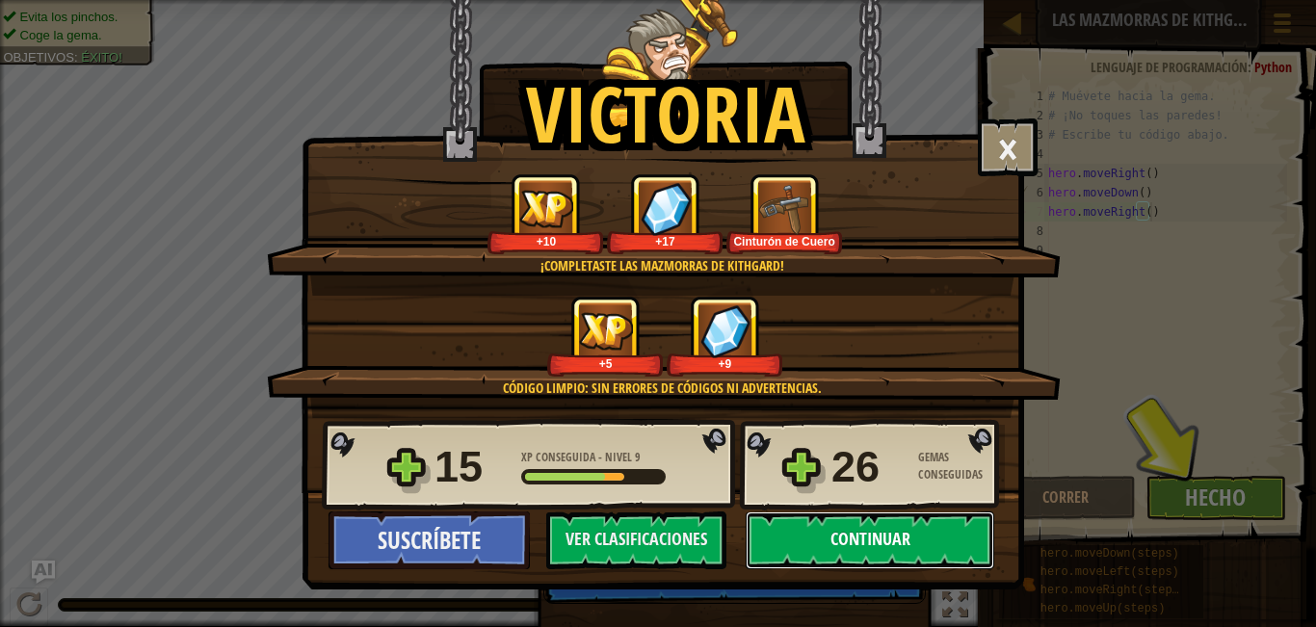
click at [859, 535] on button "Continuar" at bounding box center [869, 540] width 248 height 58
select select "es-ES"
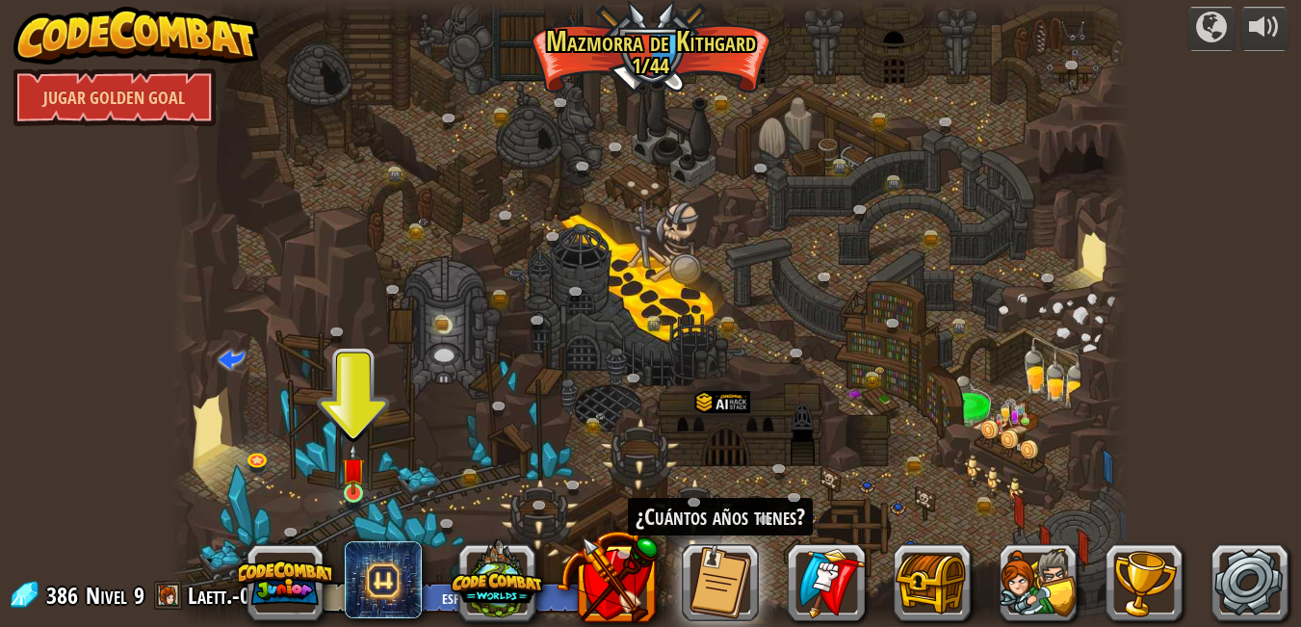
click at [348, 485] on img at bounding box center [353, 469] width 23 height 52
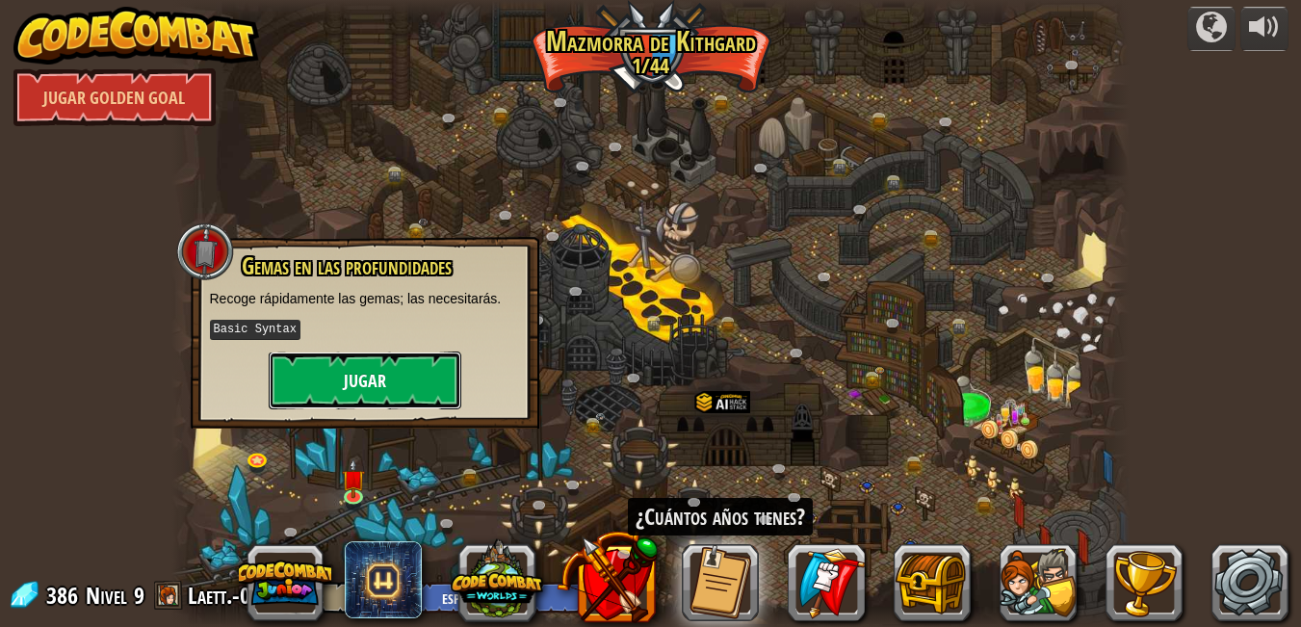
click at [403, 392] on button "Jugar" at bounding box center [365, 381] width 193 height 58
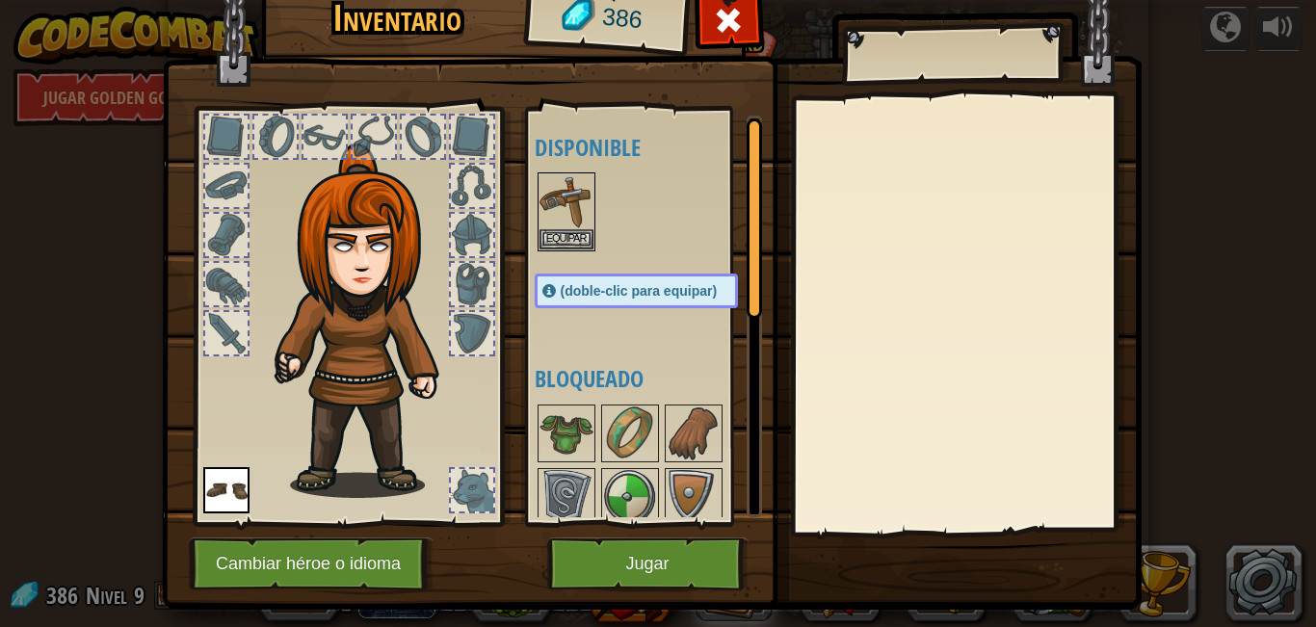
click at [617, 306] on div "(doble-clic para equipar)" at bounding box center [636, 291] width 203 height 35
click at [556, 229] on button "Equipar" at bounding box center [566, 238] width 54 height 20
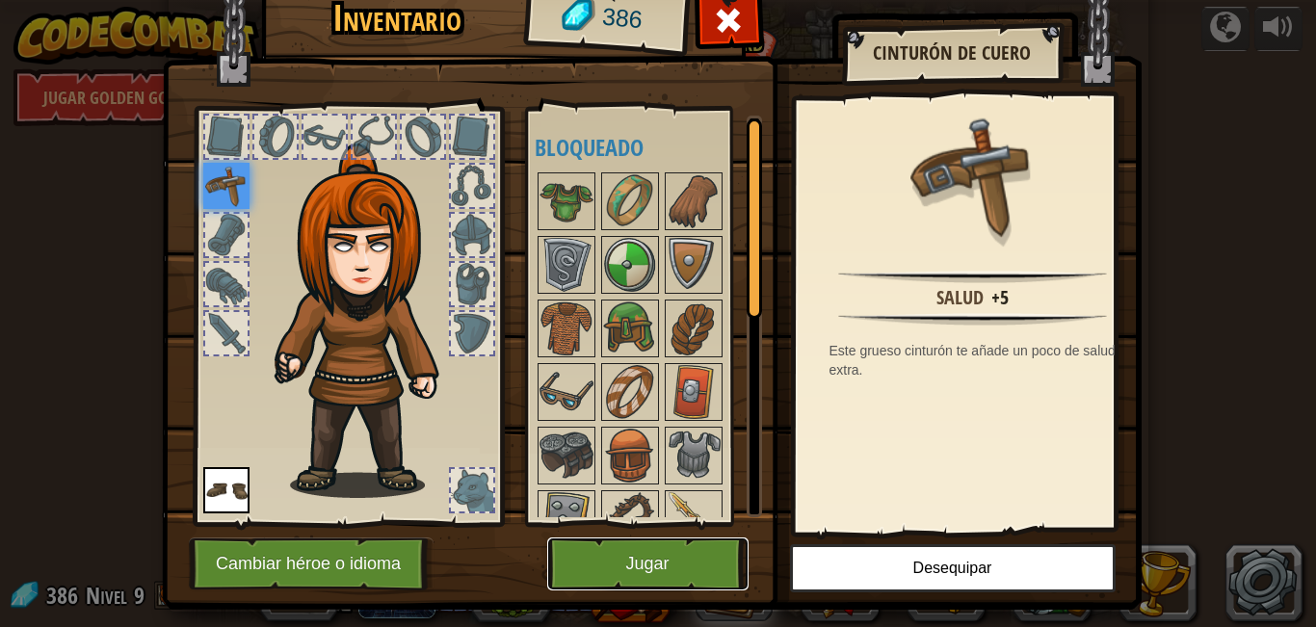
click at [688, 591] on div "Inventario 386 Disponible Equipar Equipar (doble-clic para equipar) Bloqueado C…" at bounding box center [658, 294] width 979 height 636
click at [689, 561] on button "Jugar" at bounding box center [647, 563] width 201 height 53
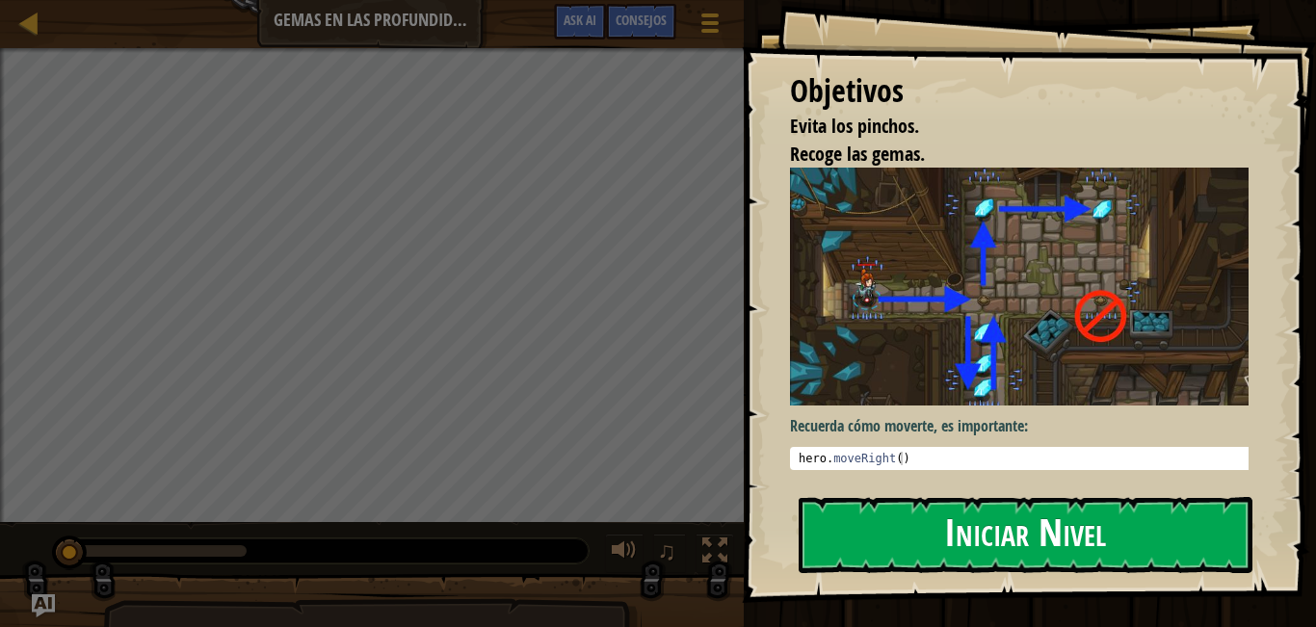
click at [920, 546] on button "Iniciar Nivel" at bounding box center [1025, 535] width 454 height 76
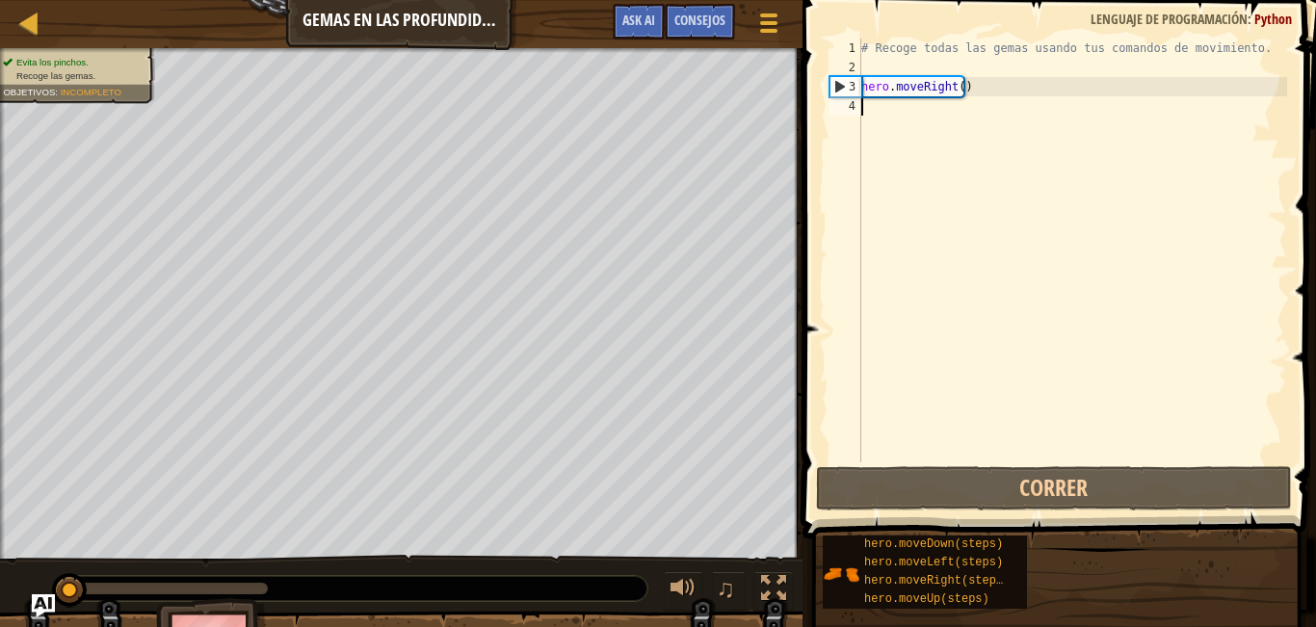
click at [888, 108] on div "# Recoge todas las gemas usando tus comandos de movimiento. hero . moveRight ( )" at bounding box center [1072, 270] width 430 height 462
click at [890, 107] on div "# Recoge todas las gemas usando tus comandos de movimiento. hero . moveRight ( )" at bounding box center [1072, 270] width 430 height 462
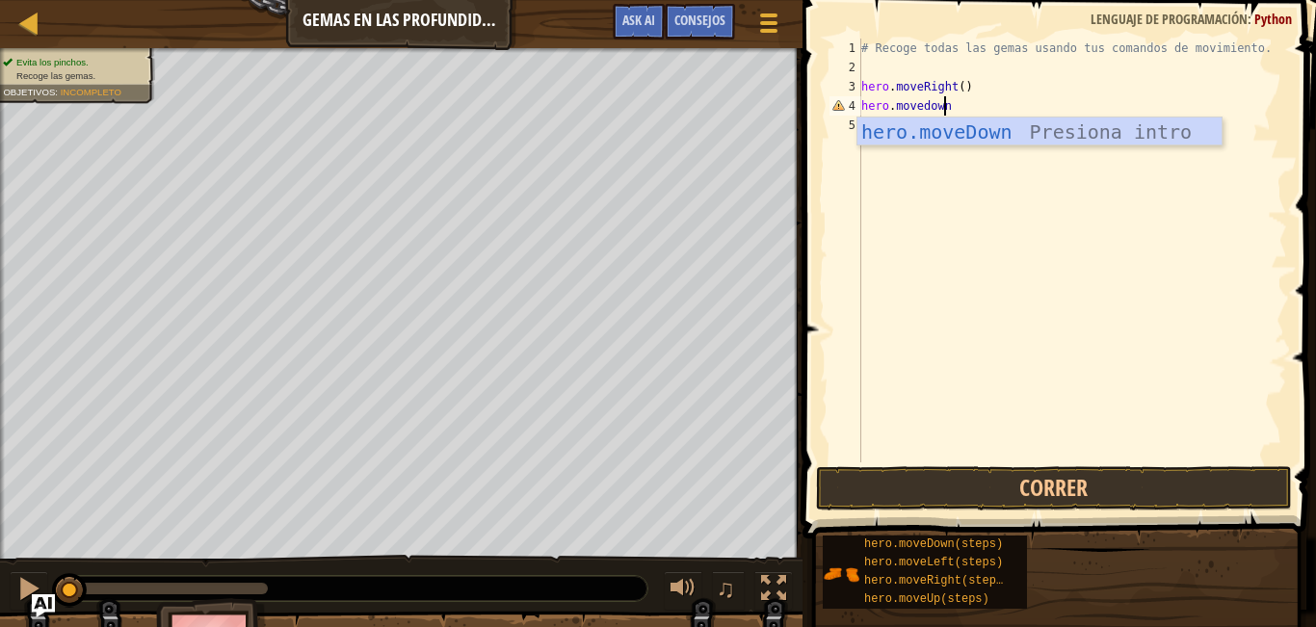
scroll to position [9, 6]
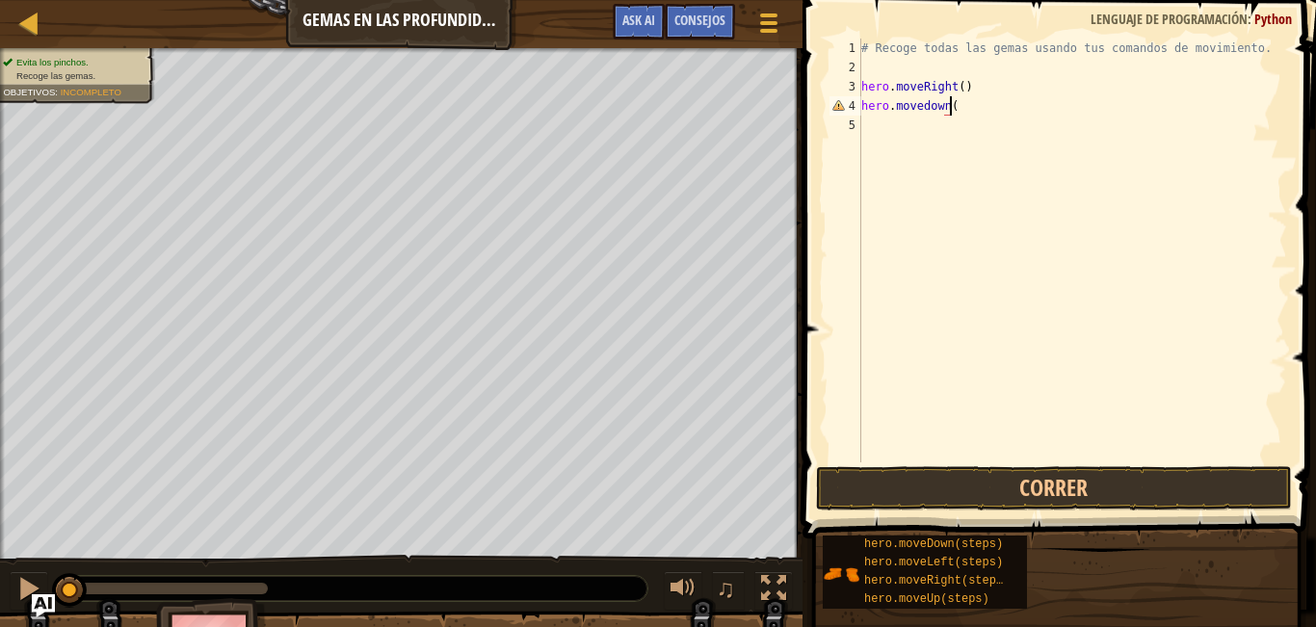
type textarea "hero.movedown()"
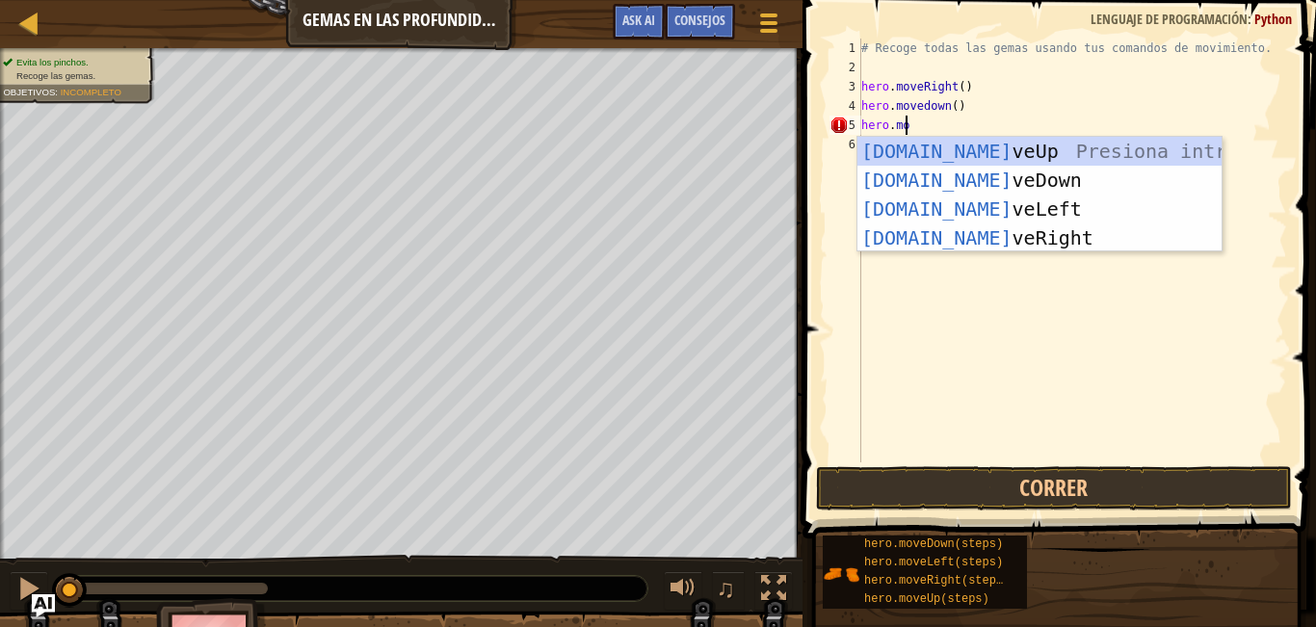
scroll to position [9, 3]
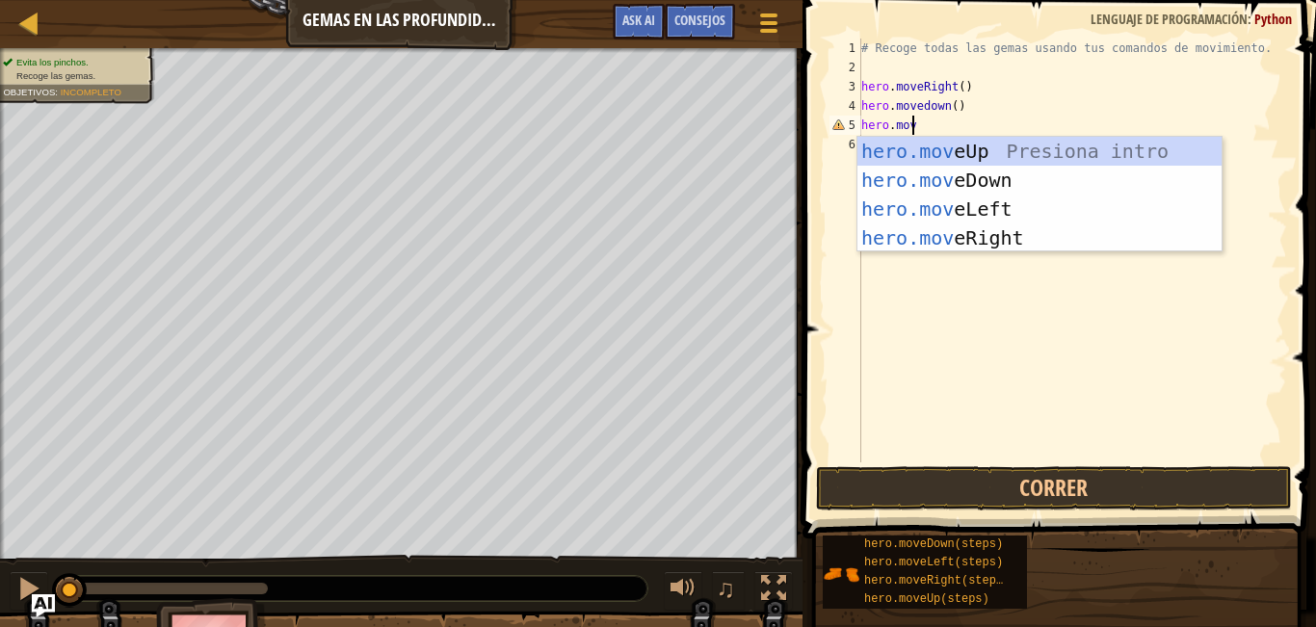
type textarea "hero.move"
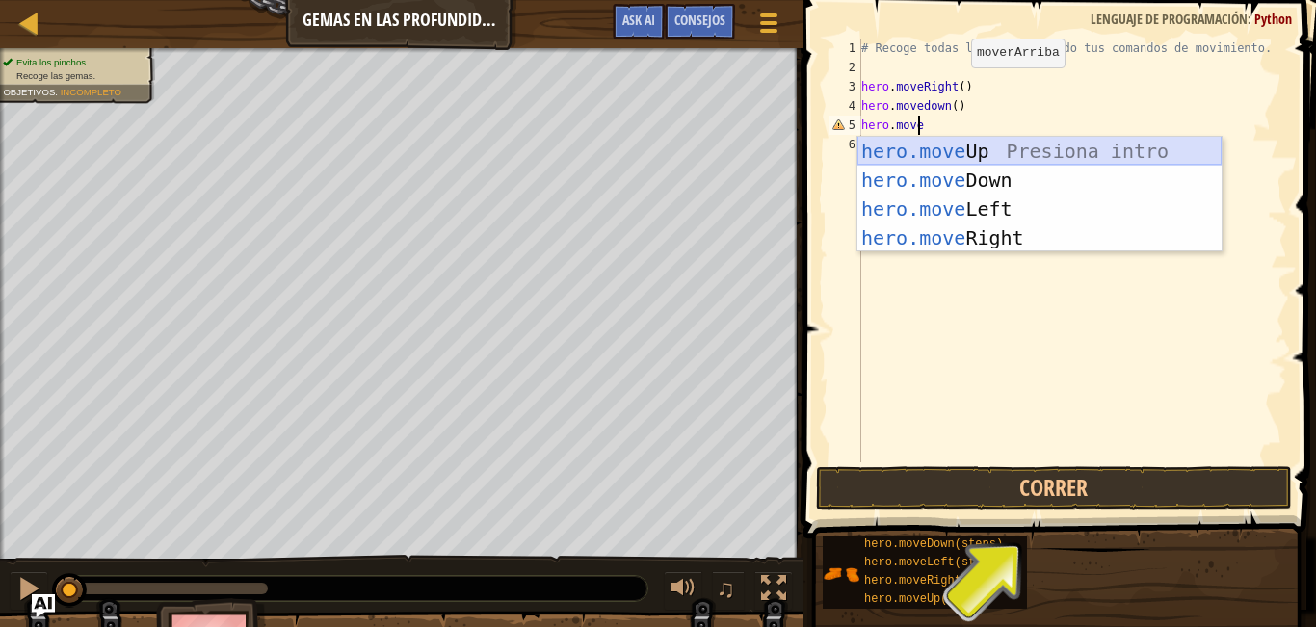
click at [1025, 153] on div "hero.move Up Presiona intro hero.move Down Presiona intro hero.move Left Presio…" at bounding box center [1039, 223] width 364 height 173
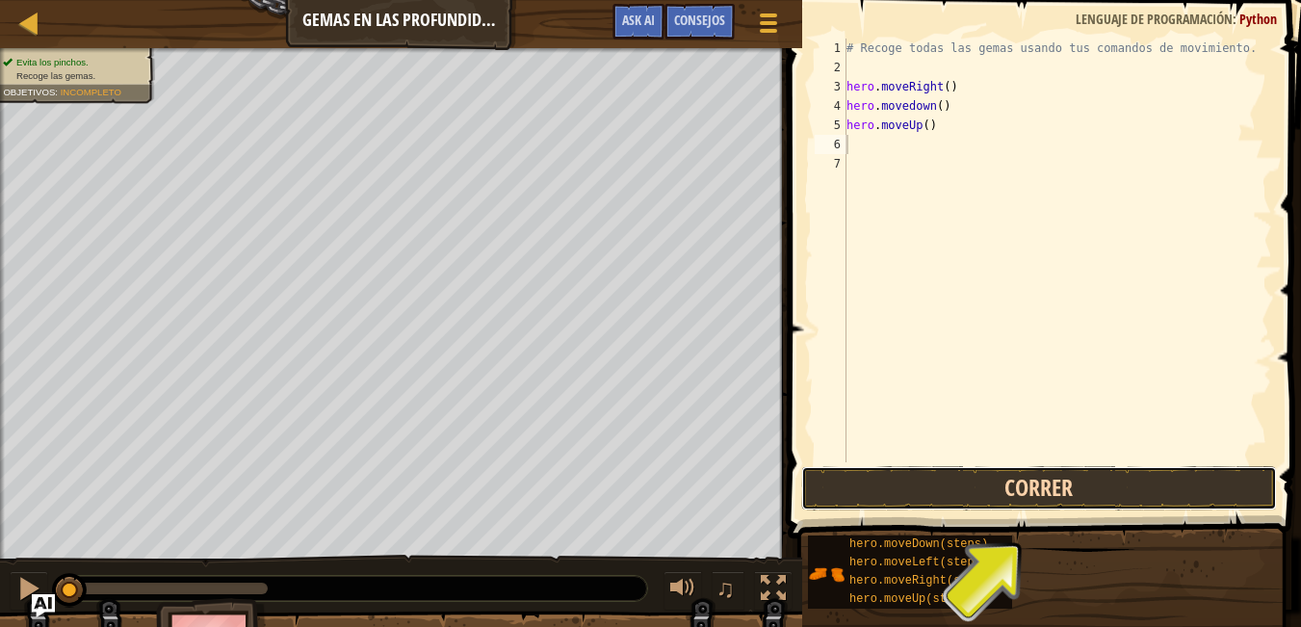
click at [932, 476] on button "Correr" at bounding box center [1039, 488] width 476 height 44
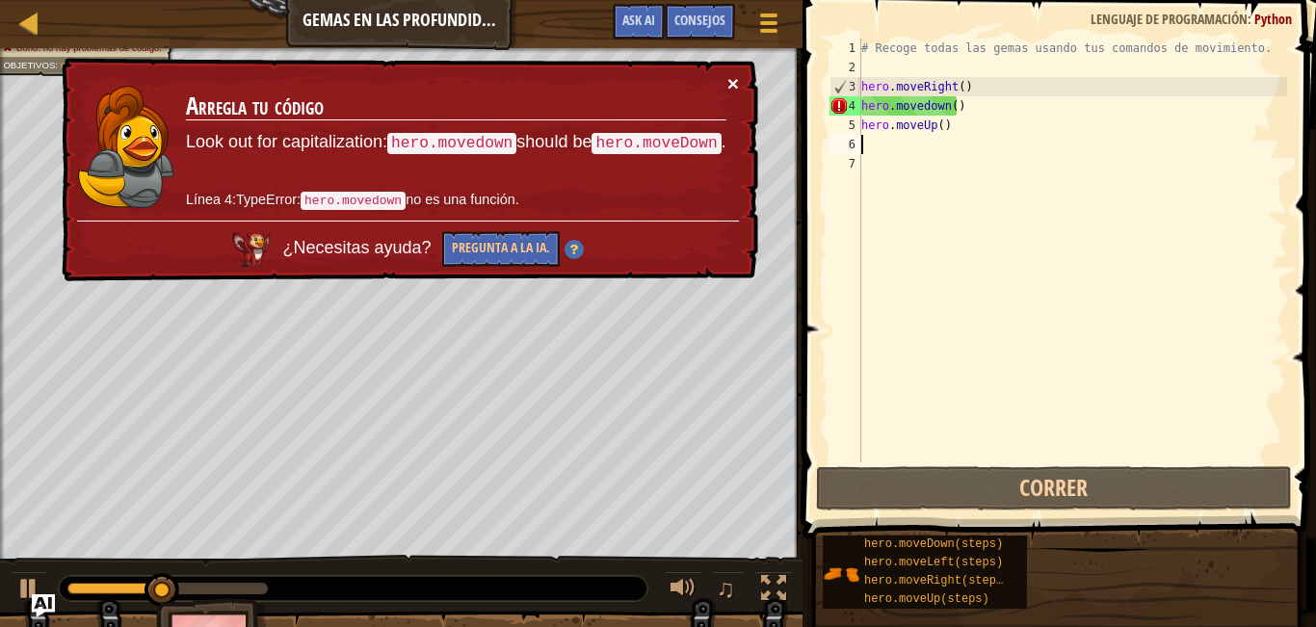
click at [732, 77] on button "×" at bounding box center [733, 83] width 12 height 20
click at [959, 106] on div "# Recoge todas las gemas usando tus comandos de movimiento. hero . moveRight ( …" at bounding box center [1072, 270] width 430 height 462
type textarea "hero.movedown()"
drag, startPoint x: 948, startPoint y: 123, endPoint x: 899, endPoint y: 108, distance: 51.5
click at [899, 108] on div "# Recoge todas las gemas usando tus comandos de movimiento. hero . moveRight ( …" at bounding box center [1072, 270] width 430 height 462
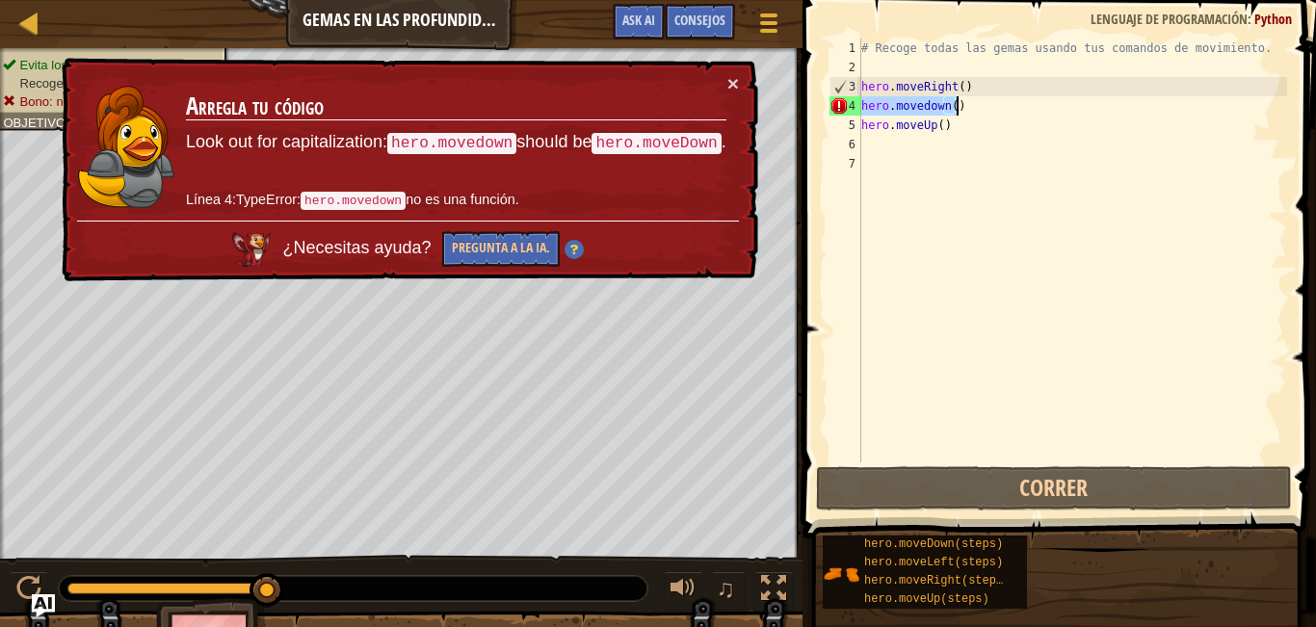
drag, startPoint x: 863, startPoint y: 98, endPoint x: 1002, endPoint y: 108, distance: 139.0
click at [1002, 108] on div "# Recoge todas las gemas usando tus comandos de movimiento. hero . moveRight ( …" at bounding box center [1072, 270] width 430 height 462
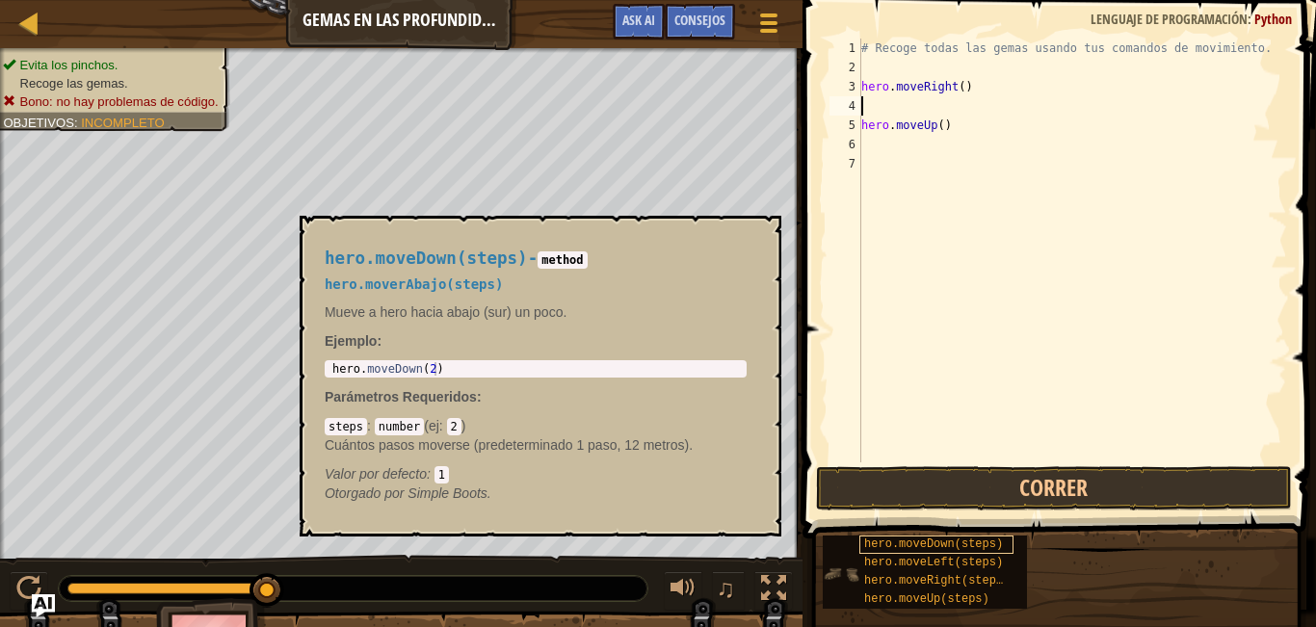
click at [908, 544] on span "hero.moveDown(steps)" at bounding box center [933, 543] width 139 height 13
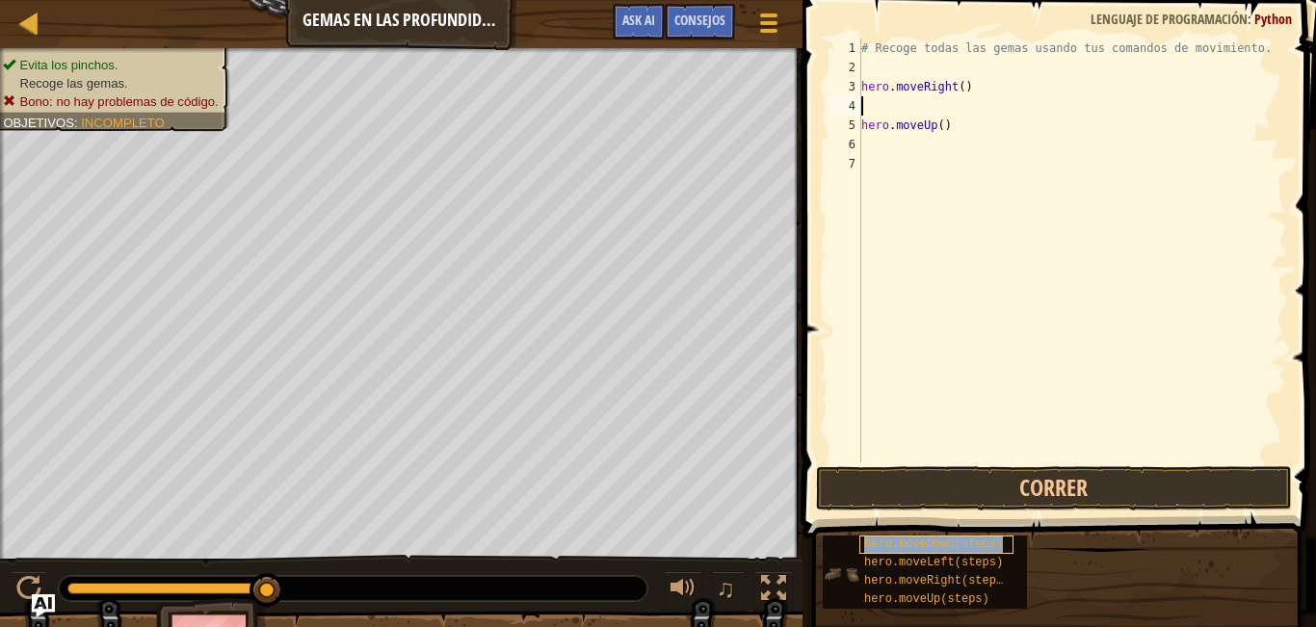
click at [907, 541] on span "hero.moveDown(steps)" at bounding box center [933, 543] width 139 height 13
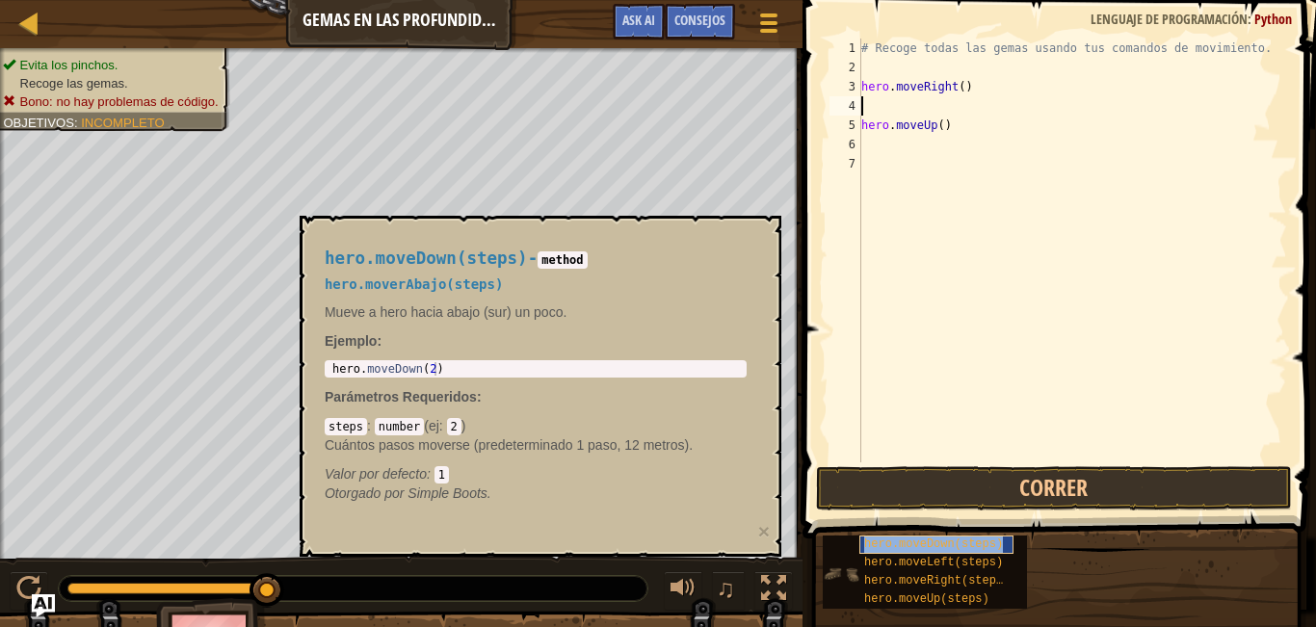
click at [907, 541] on span "hero.moveDown(steps)" at bounding box center [933, 543] width 139 height 13
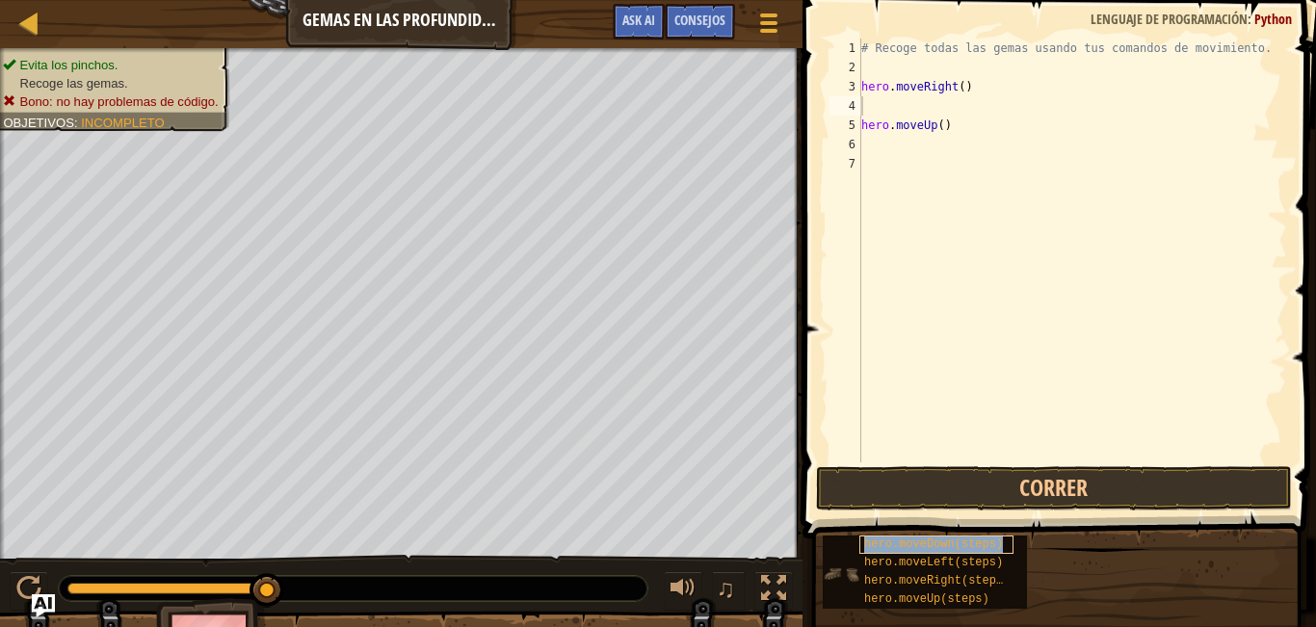
click at [907, 541] on span "hero.moveDown(steps)" at bounding box center [933, 543] width 139 height 13
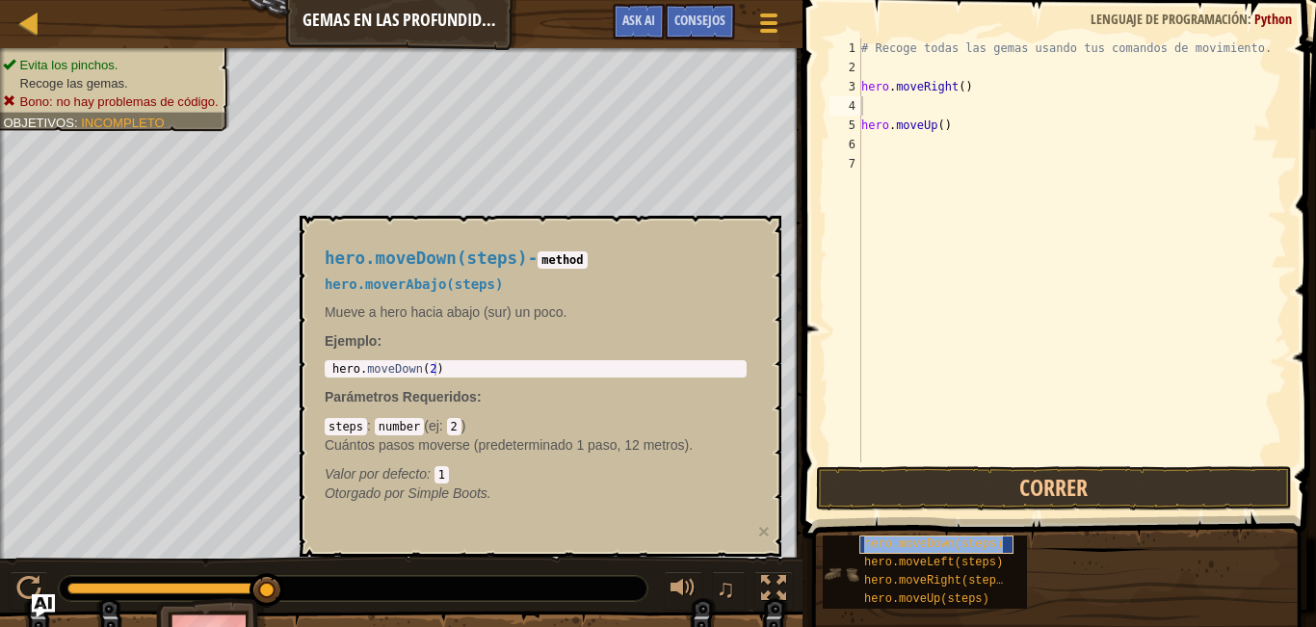
copy span "hero.moveDown(steps)"
paste textarea "hero.moveDown(steps)"
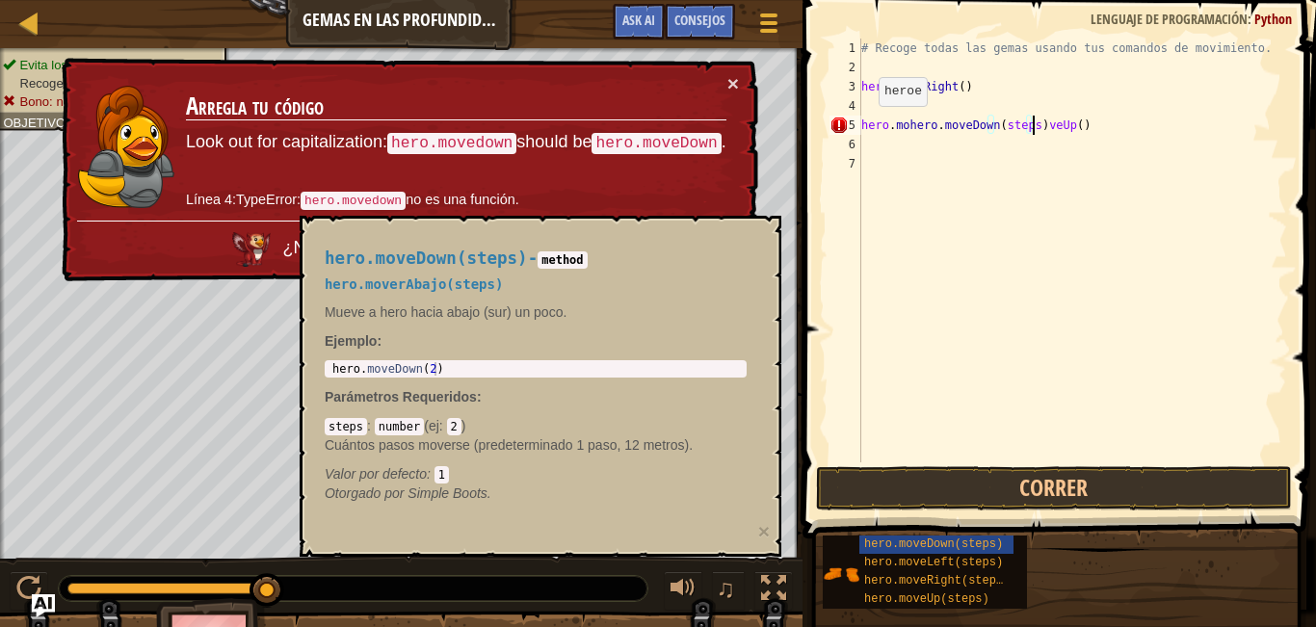
click at [862, 125] on div "# Recoge todas las gemas usando tus comandos de movimiento. hero . moveRight ( …" at bounding box center [1072, 270] width 430 height 462
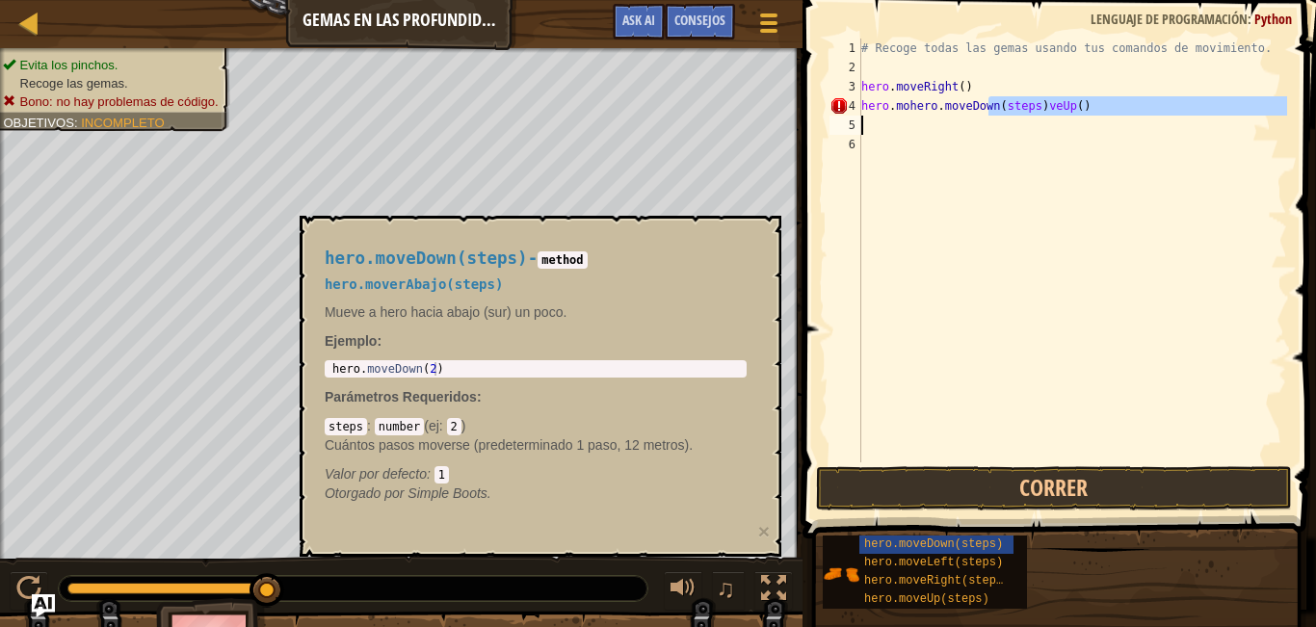
drag, startPoint x: 991, startPoint y: 103, endPoint x: 1136, endPoint y: 119, distance: 146.3
click at [1136, 119] on div "# Recoge todas las gemas usando tus comandos de movimiento. hero . moveRight ( …" at bounding box center [1072, 270] width 430 height 462
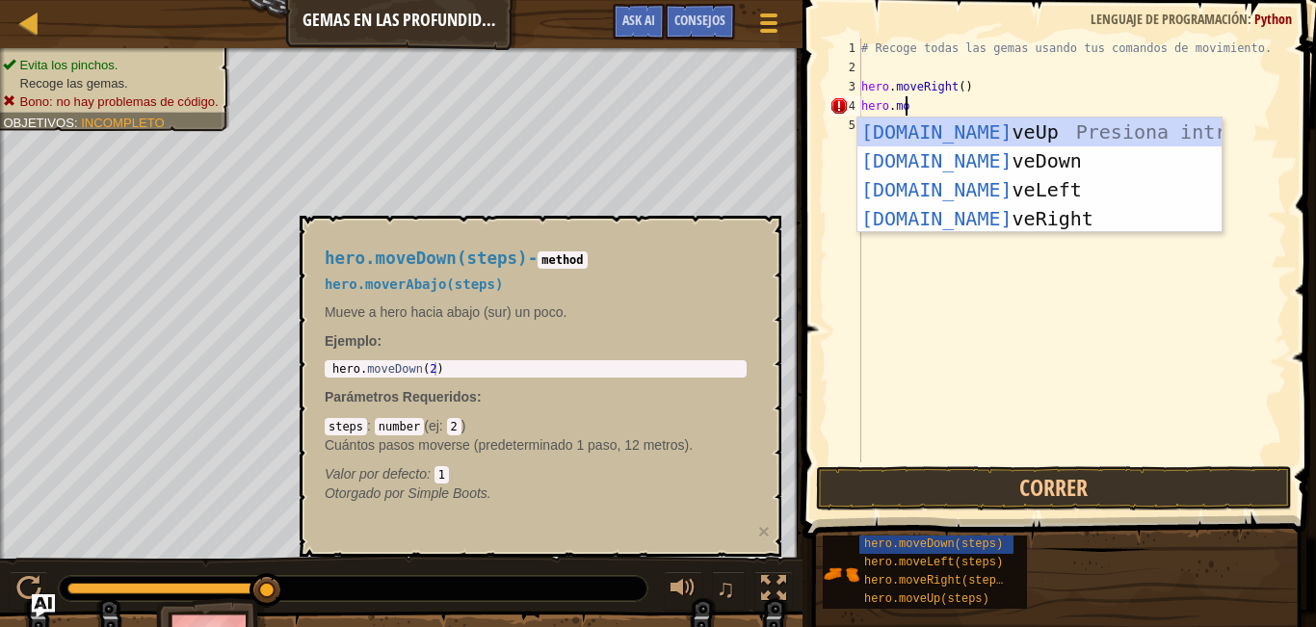
scroll to position [9, 3]
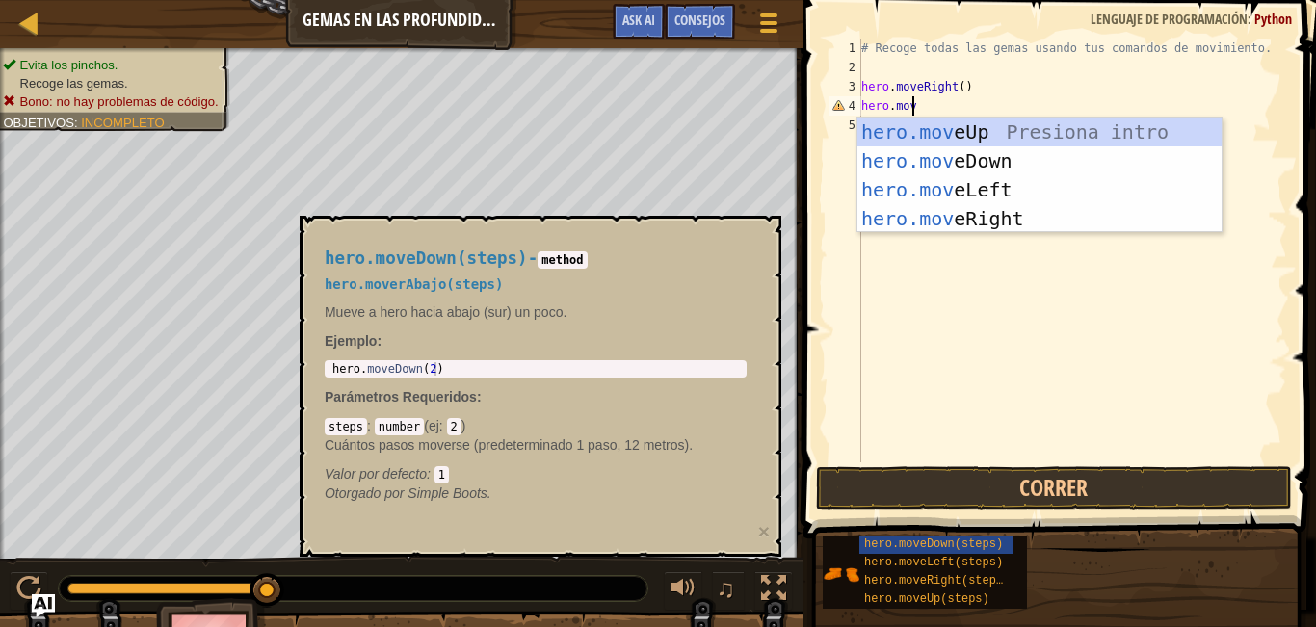
type textarea "hero.move"
click at [1028, 151] on div "hero.move Up Presiona intro hero.move Down Presiona intro hero.move Left Presio…" at bounding box center [1039, 203] width 364 height 173
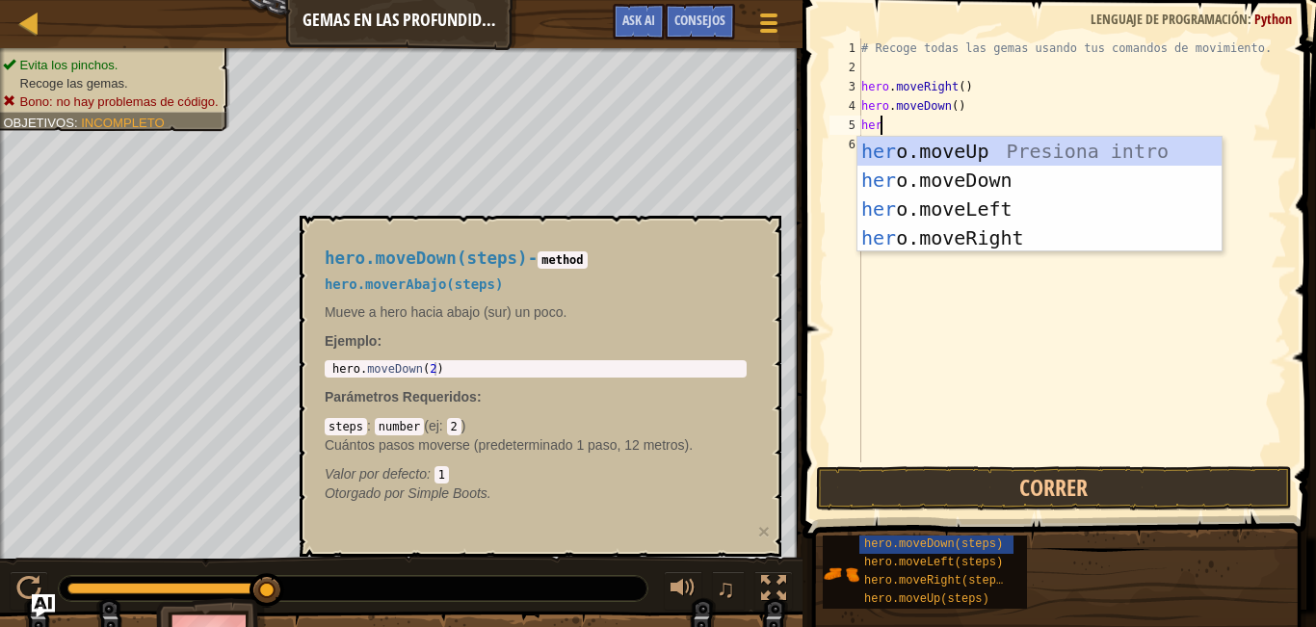
scroll to position [9, 1]
type textarea "hero."
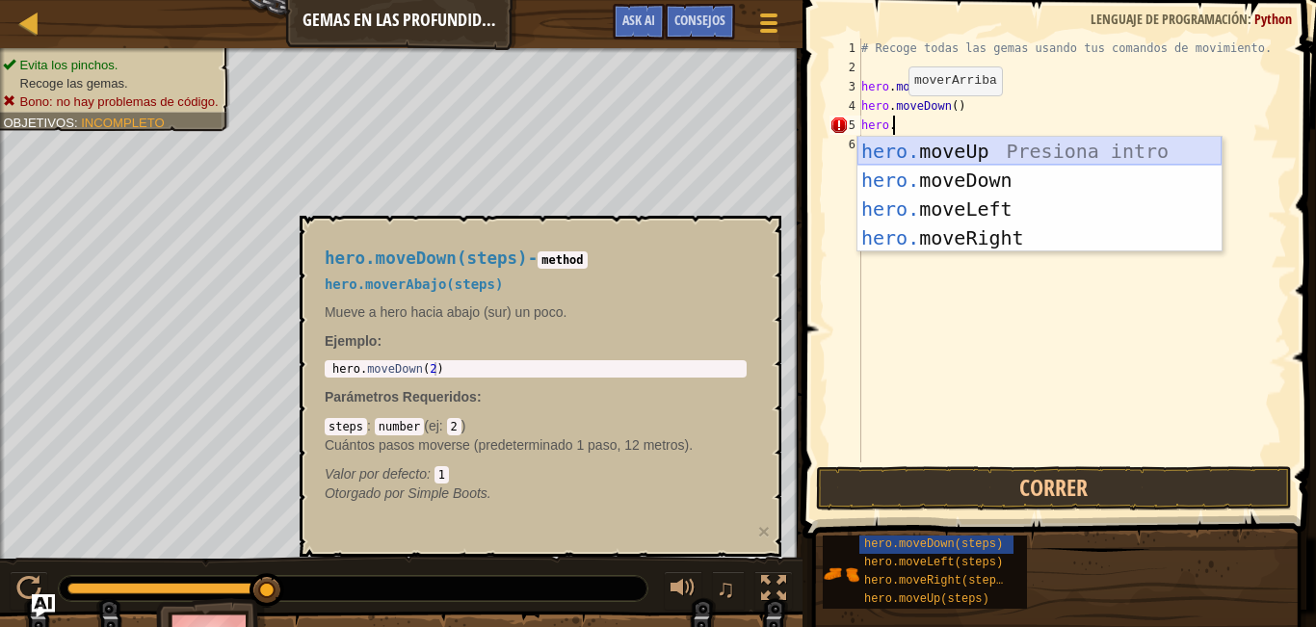
click at [1007, 160] on div "hero. moveUp Presiona intro hero. moveDown Presiona intro hero. moveLeft Presio…" at bounding box center [1039, 223] width 364 height 173
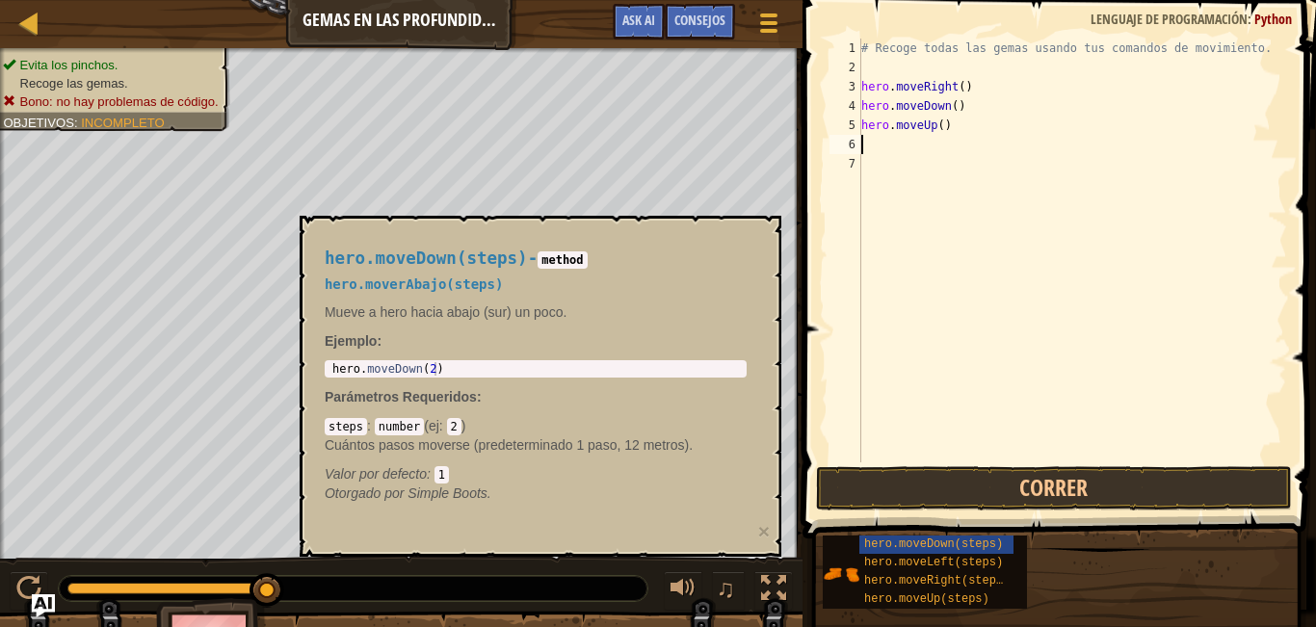
scroll to position [9, 0]
click at [1067, 499] on button "Correr" at bounding box center [1054, 488] width 476 height 44
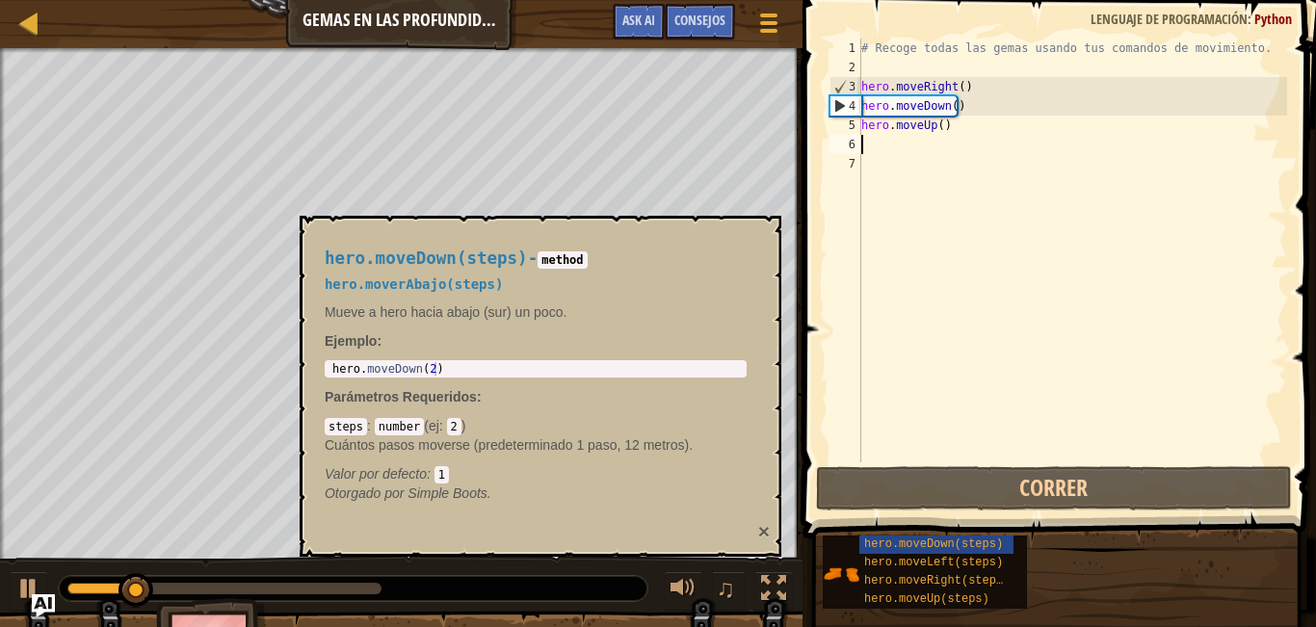
click at [758, 529] on button "×" at bounding box center [764, 531] width 12 height 20
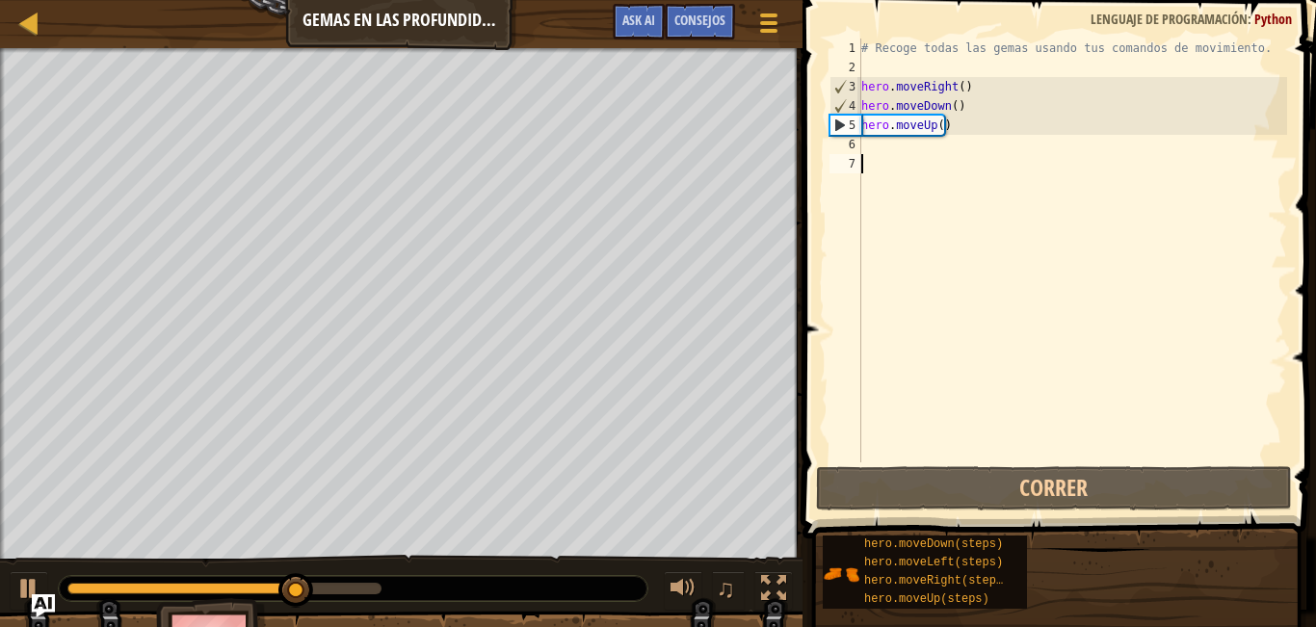
click at [866, 154] on div "# Recoge todas las gemas usando tus comandos de movimiento. hero . moveRight ( …" at bounding box center [1072, 270] width 430 height 462
click at [890, 152] on div "# Recoge todas las gemas usando tus comandos de movimiento. hero . moveRight ( …" at bounding box center [1072, 270] width 430 height 462
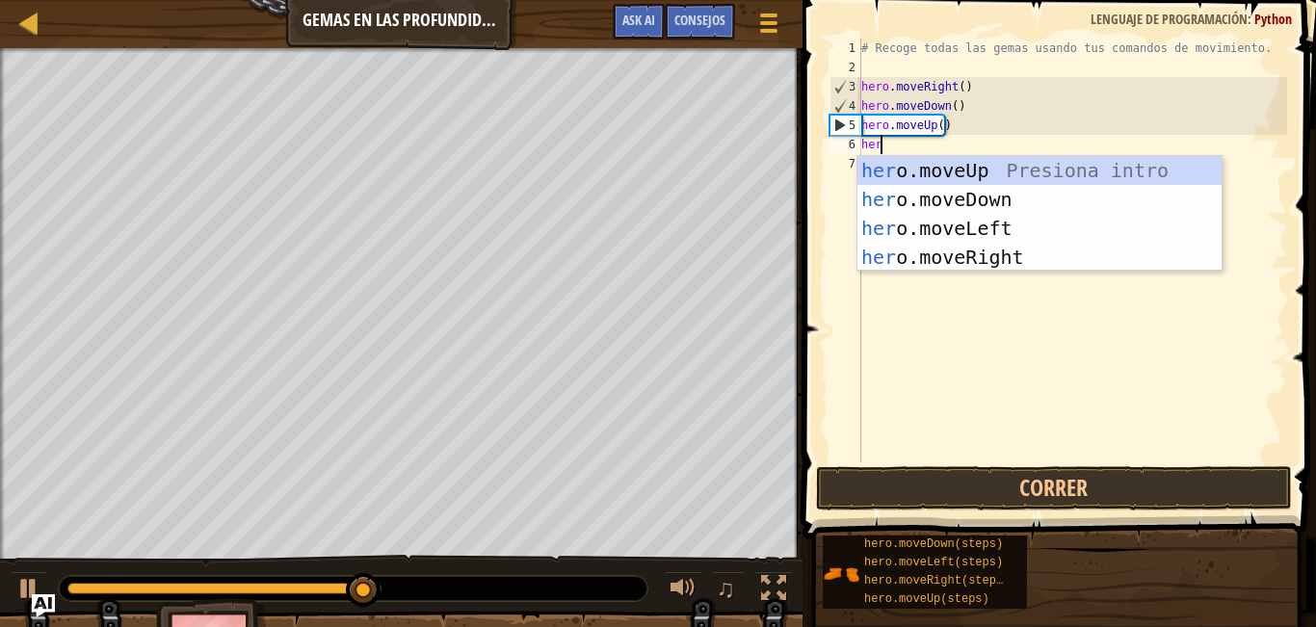
type textarea "hero"
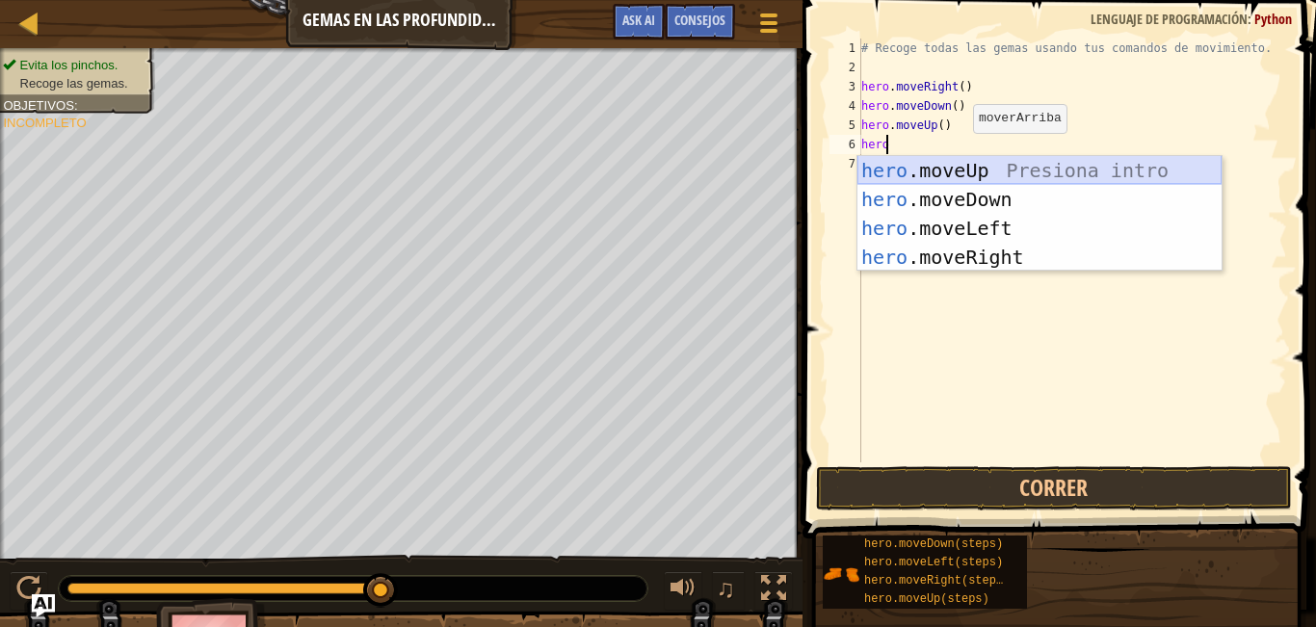
click at [1012, 161] on div "hero .moveUp Presiona intro hero .moveDown Presiona intro hero .moveLeft Presio…" at bounding box center [1039, 242] width 364 height 173
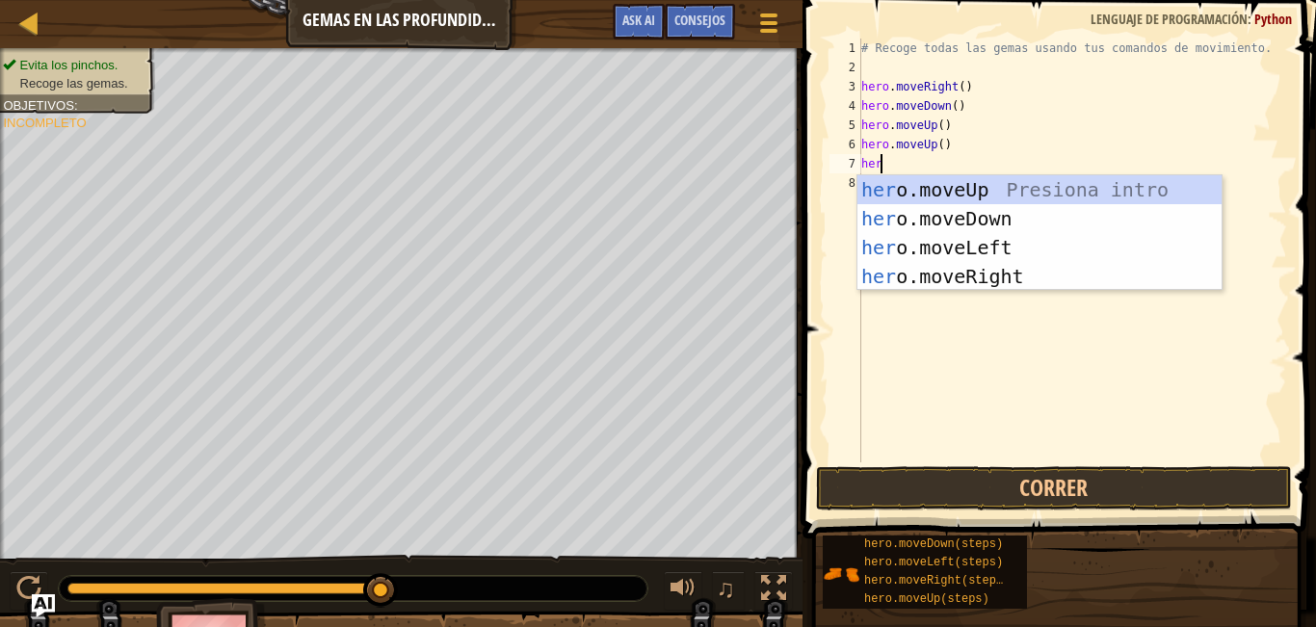
type textarea "hero"
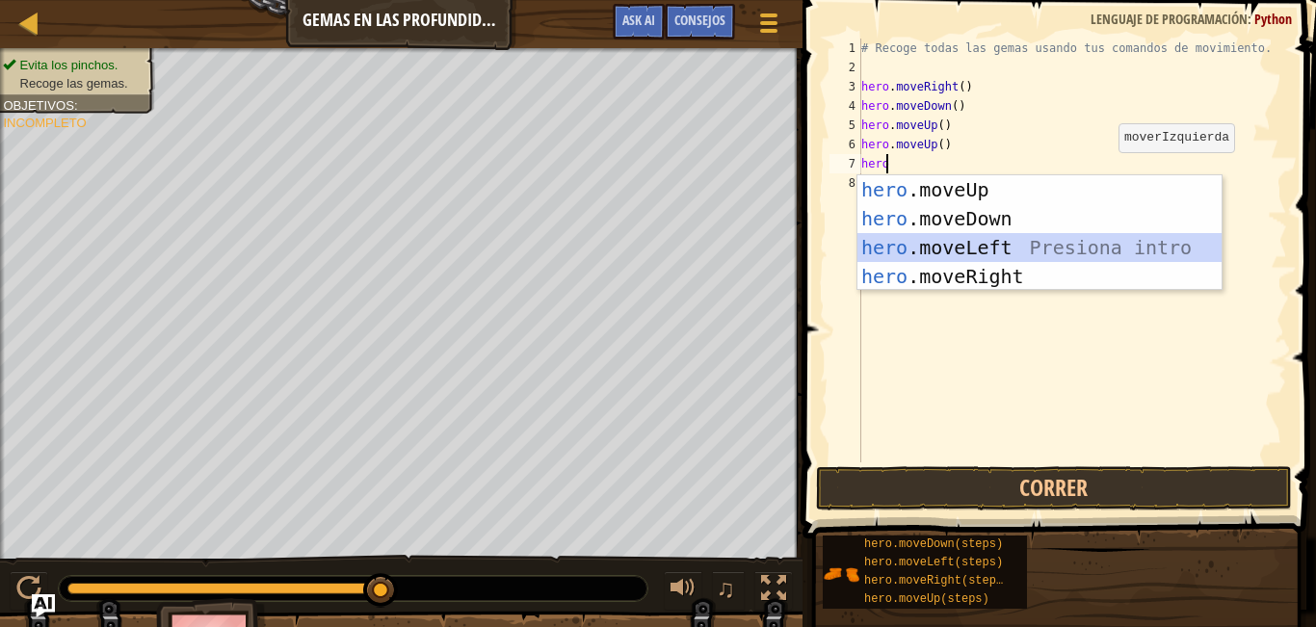
click at [1017, 244] on div "hero .moveUp Presiona intro hero .moveDown Presiona intro hero .moveLeft Presio…" at bounding box center [1039, 261] width 364 height 173
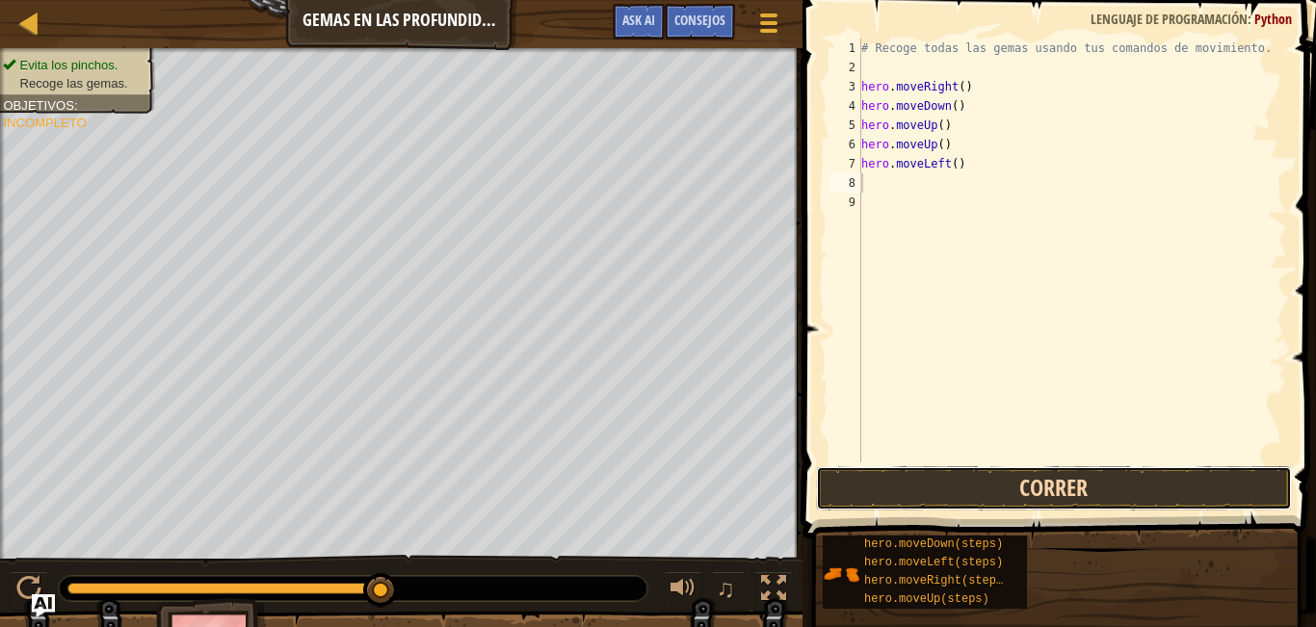
click at [942, 487] on button "Correr" at bounding box center [1054, 488] width 476 height 44
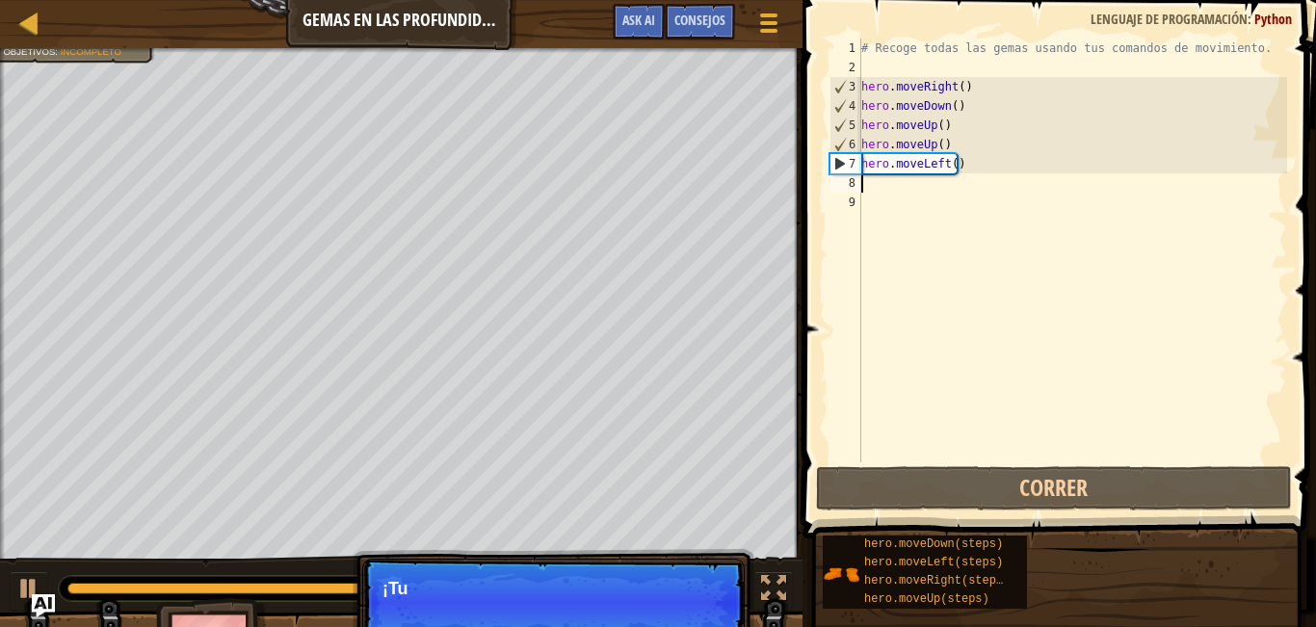
click at [939, 172] on div "# Recoge todas las gemas usando tus comandos de movimiento. hero . moveRight ( …" at bounding box center [1072, 270] width 430 height 462
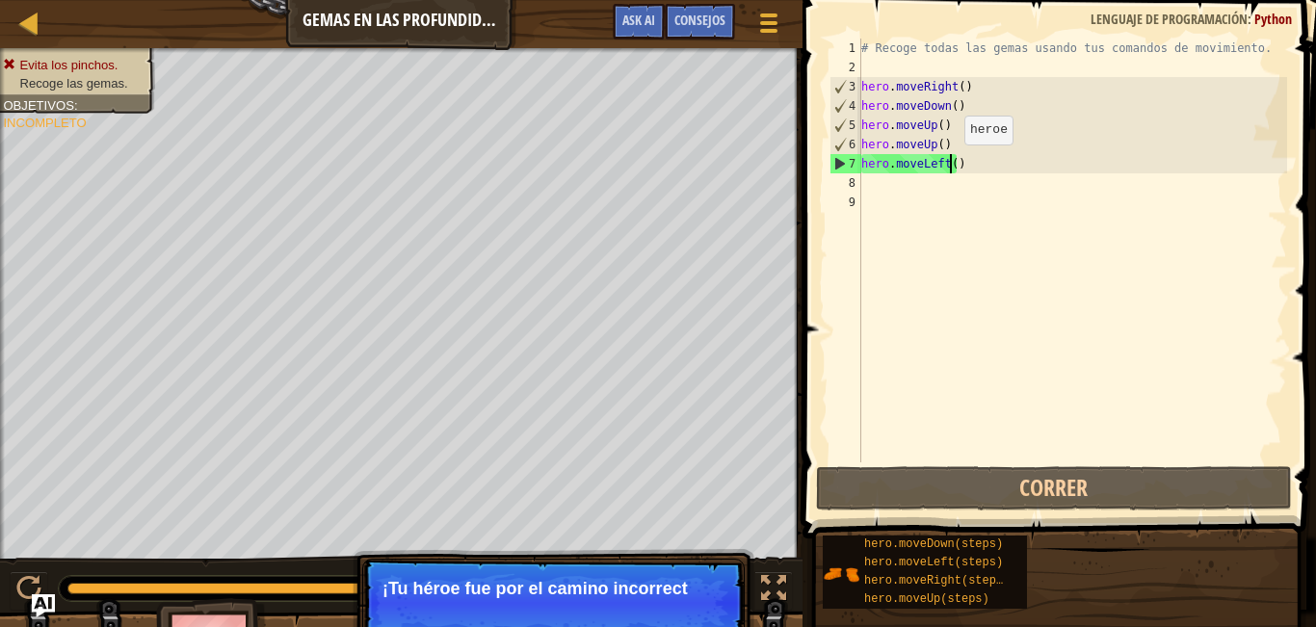
click at [948, 164] on div "# Recoge todas las gemas usando tus comandos de movimiento. hero . moveRight ( …" at bounding box center [1072, 270] width 430 height 462
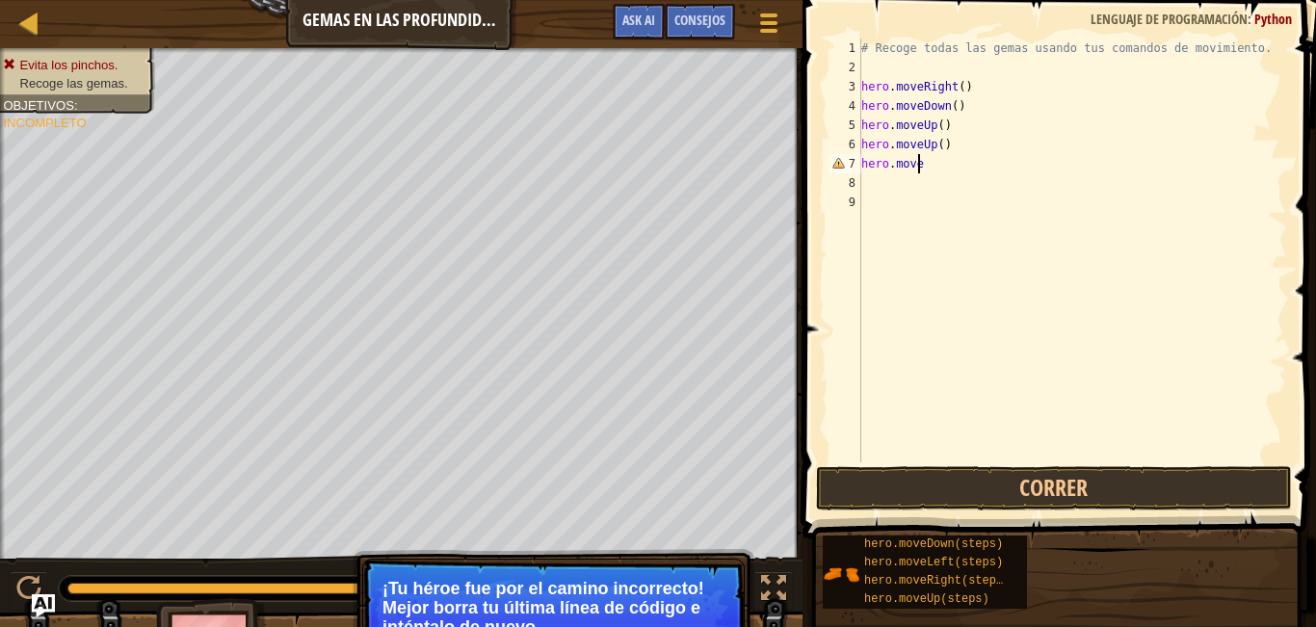
type textarea "hero.mover"
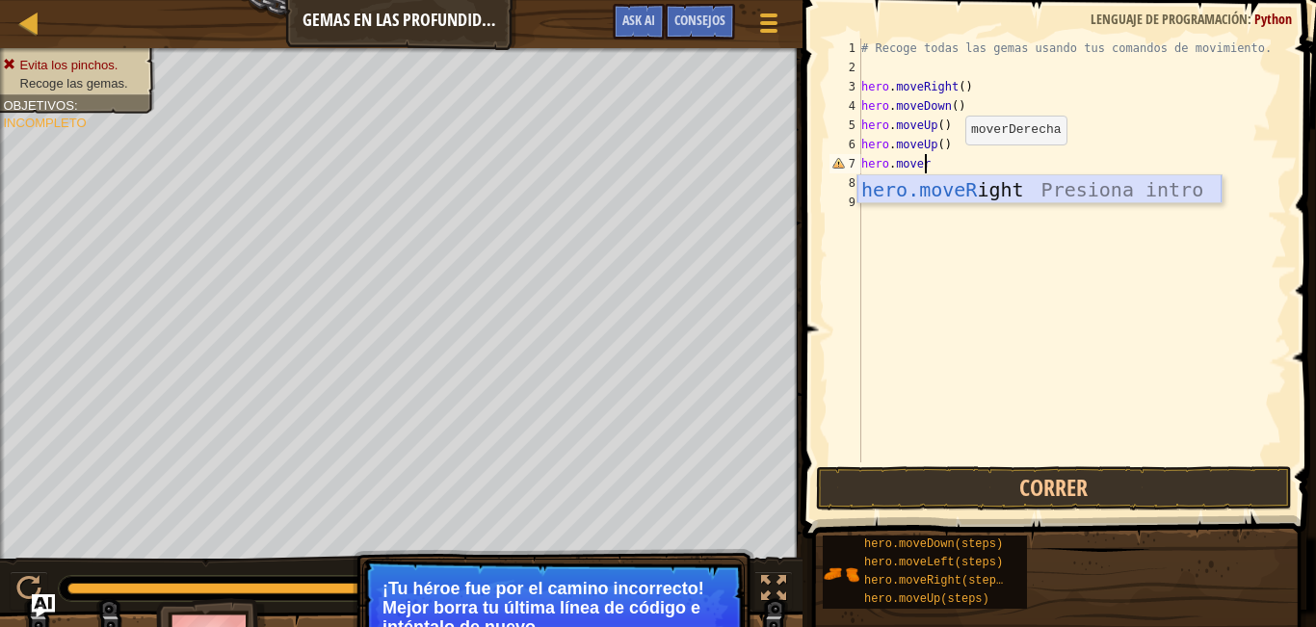
click at [1014, 197] on div "hero.moveR ight Presiona intro" at bounding box center [1039, 218] width 364 height 87
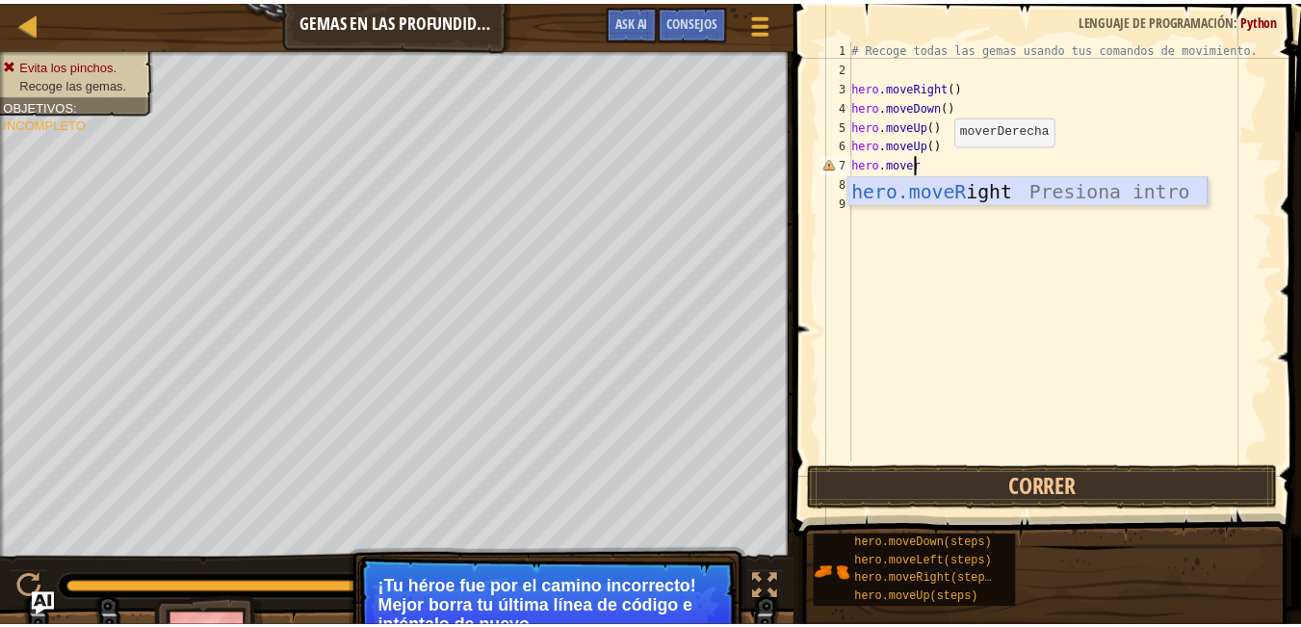
scroll to position [9, 0]
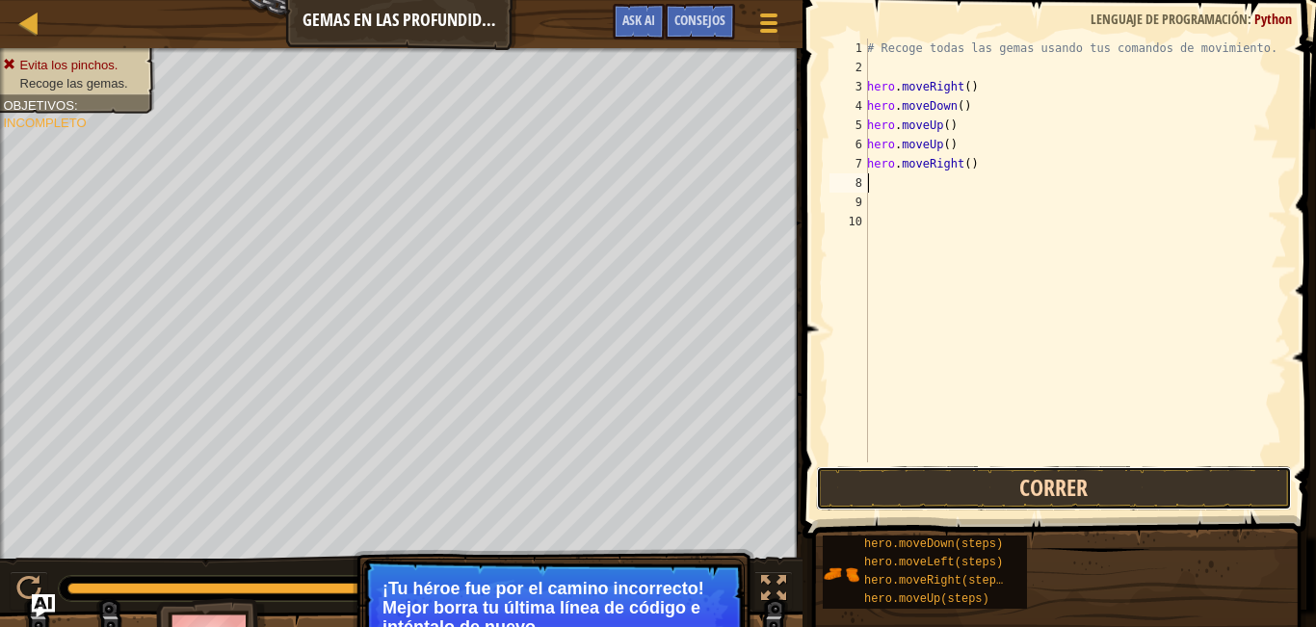
click at [911, 476] on button "Correr" at bounding box center [1054, 488] width 476 height 44
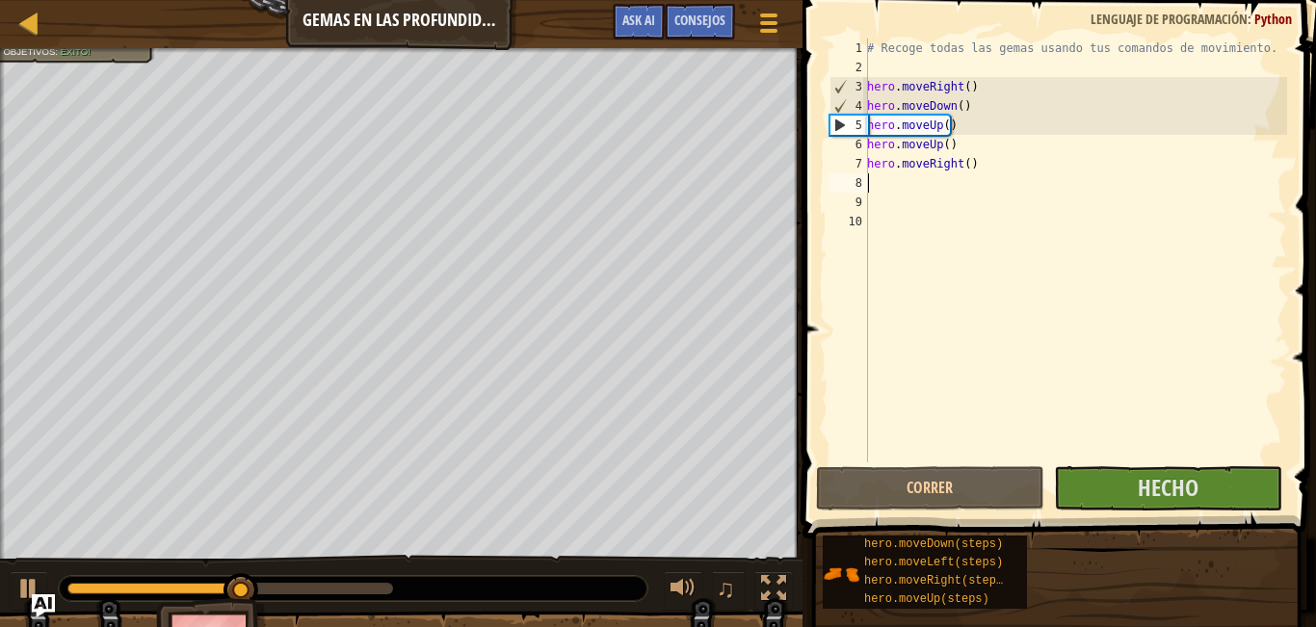
click at [954, 176] on div "# Recoge todas las gemas usando tus comandos de movimiento. hero . moveRight ( …" at bounding box center [1075, 270] width 424 height 462
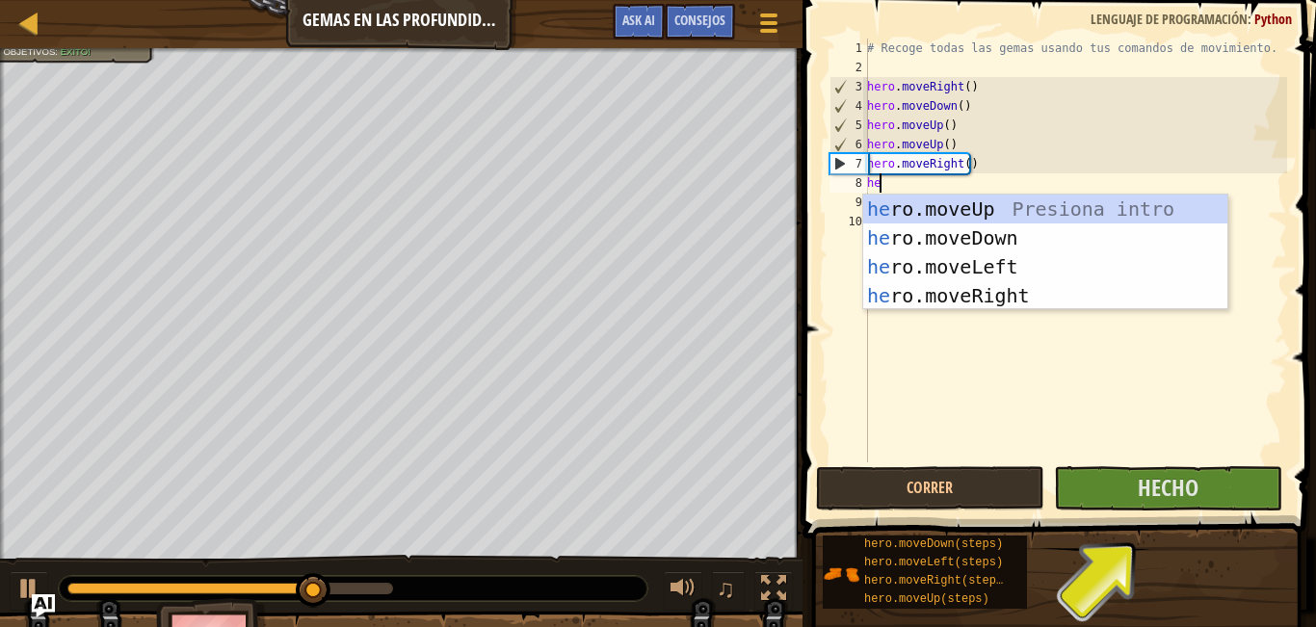
type textarea "hero"
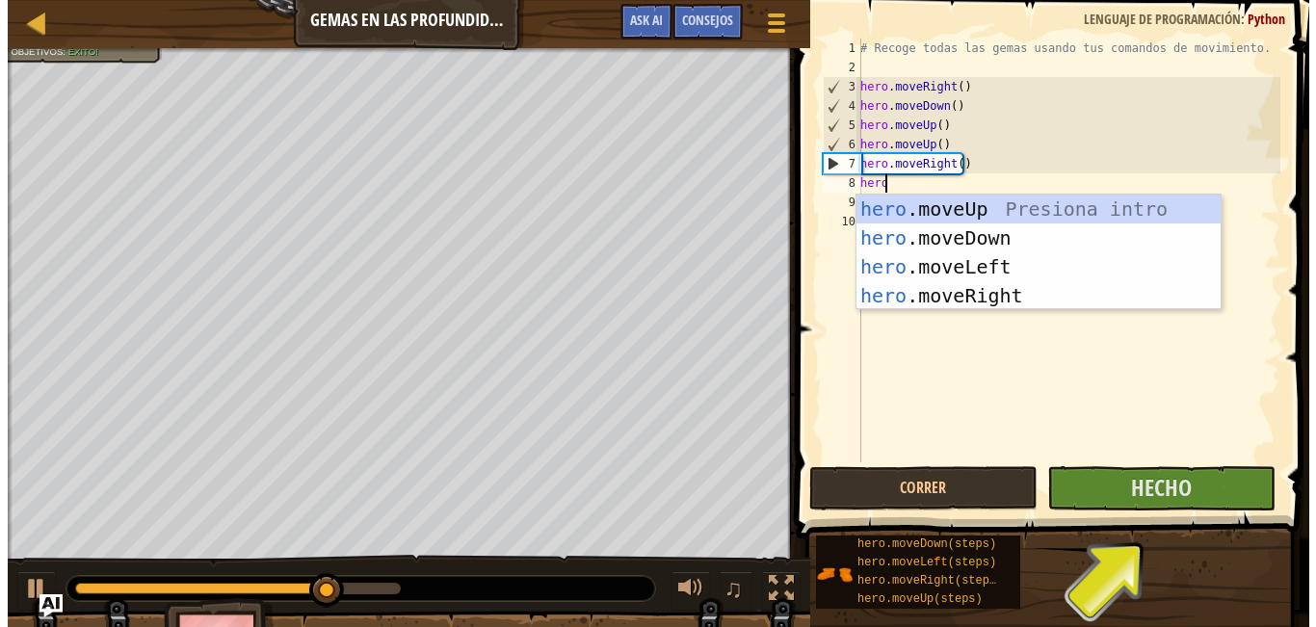
scroll to position [9, 1]
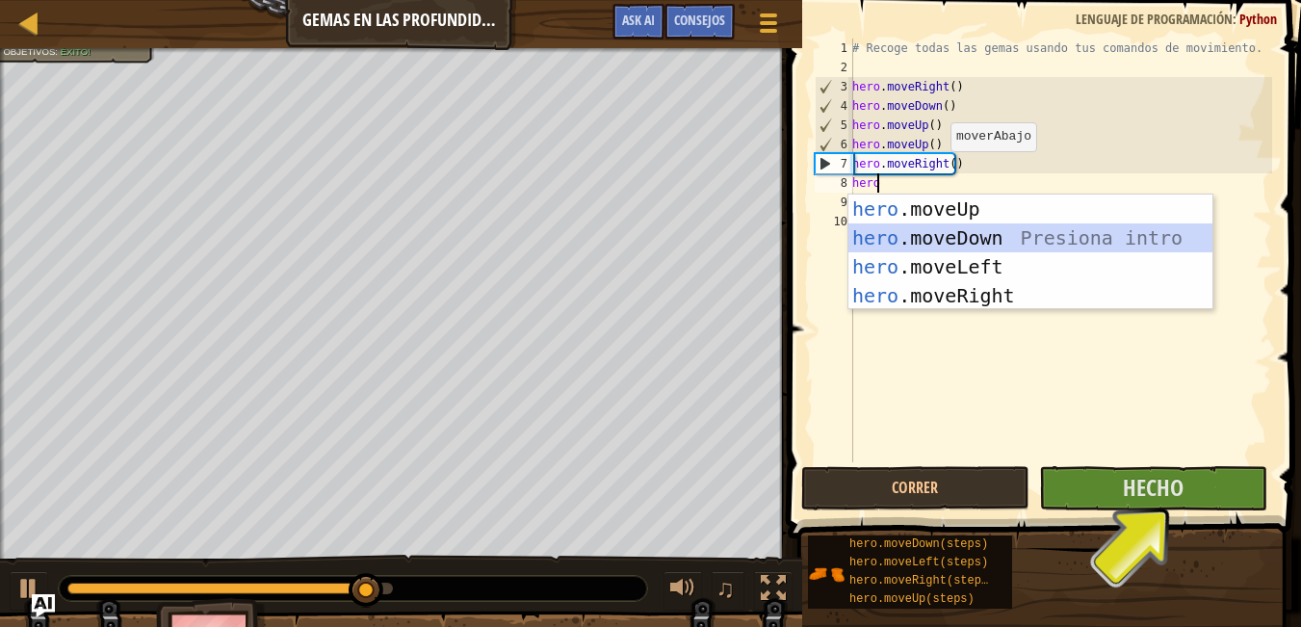
click at [1023, 228] on div "hero .moveUp Presiona intro hero .moveDown Presiona intro hero .moveLeft Presio…" at bounding box center [1030, 281] width 364 height 173
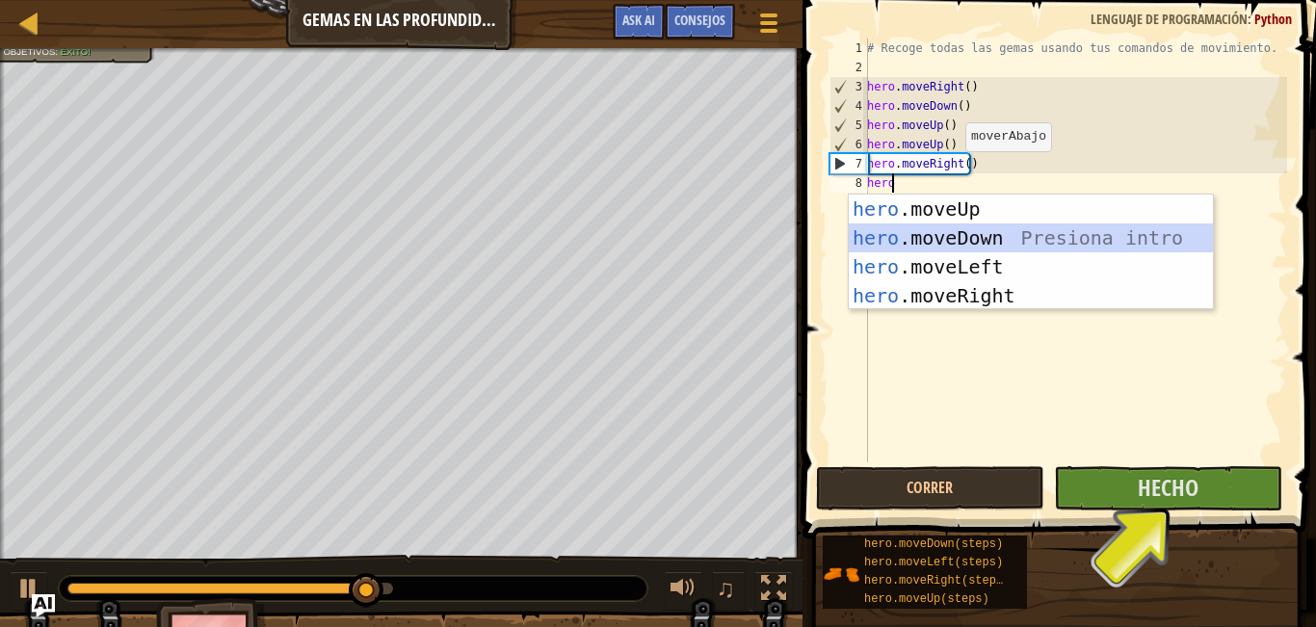
scroll to position [9, 0]
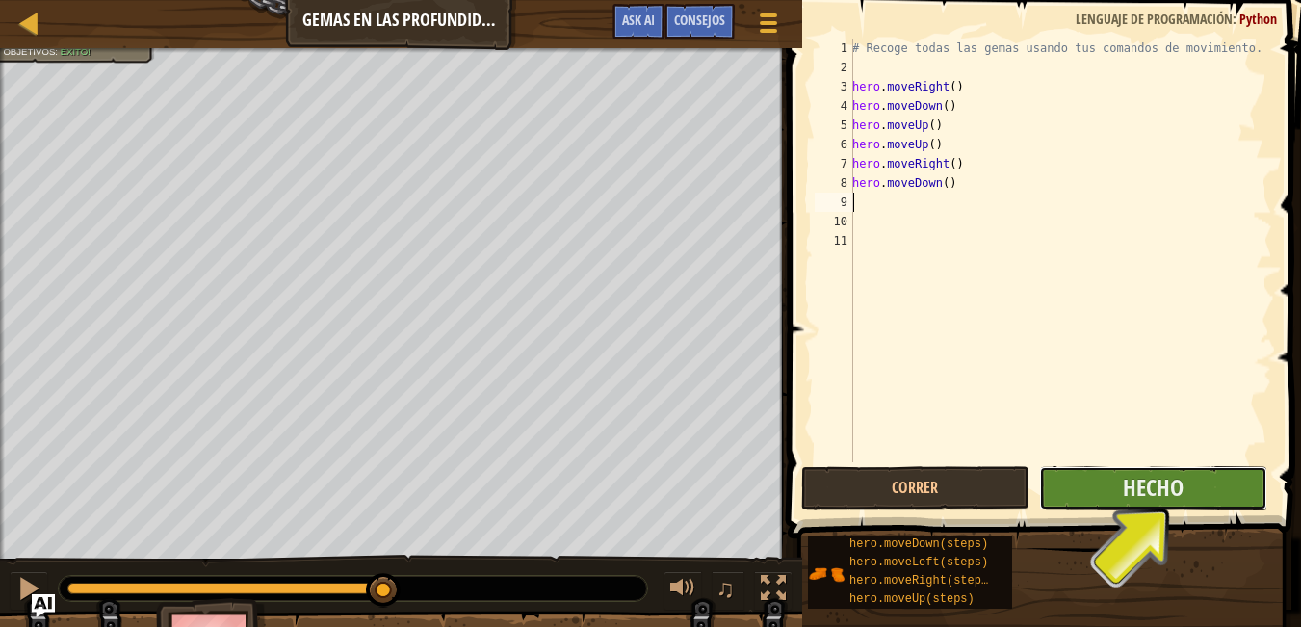
click at [1098, 494] on button "Hecho" at bounding box center [1153, 488] width 228 height 44
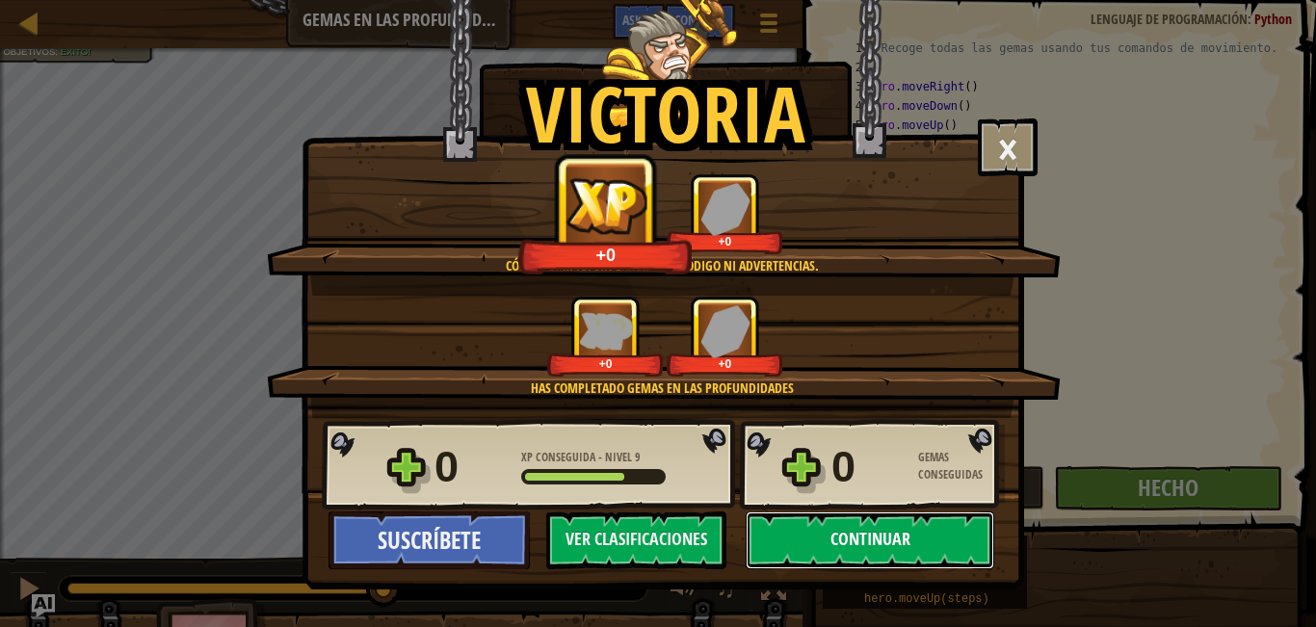
click at [934, 532] on button "Continuar" at bounding box center [869, 540] width 248 height 58
select select "es-ES"
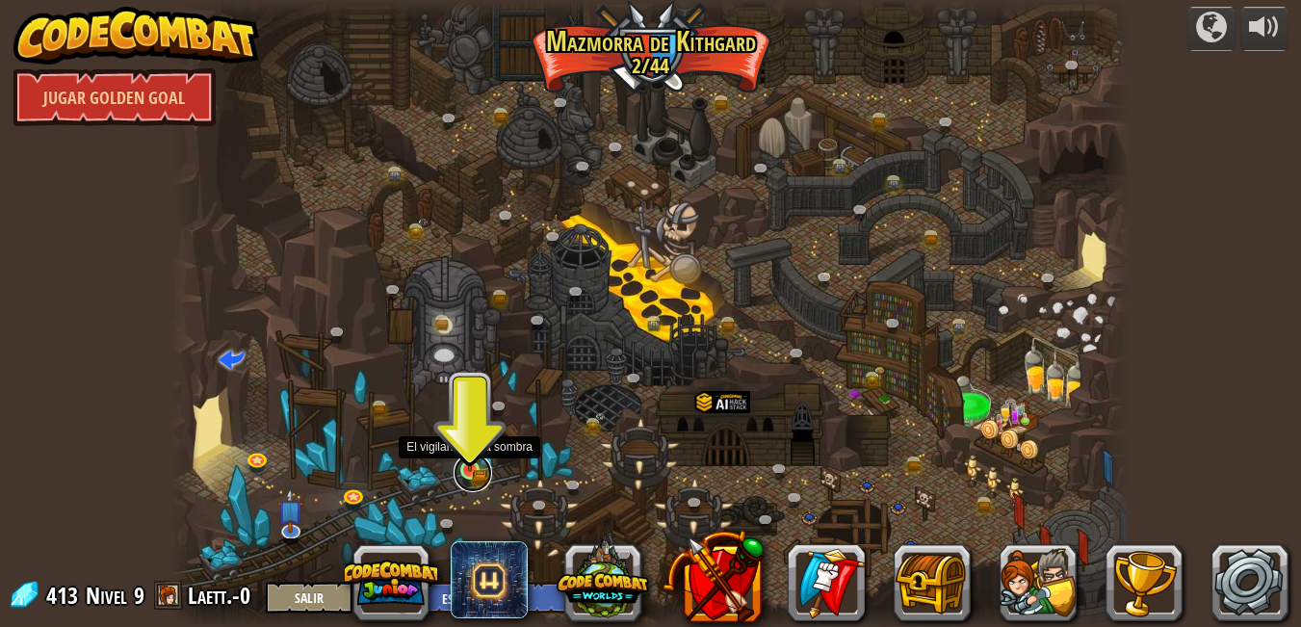
click at [470, 477] on link at bounding box center [473, 473] width 39 height 39
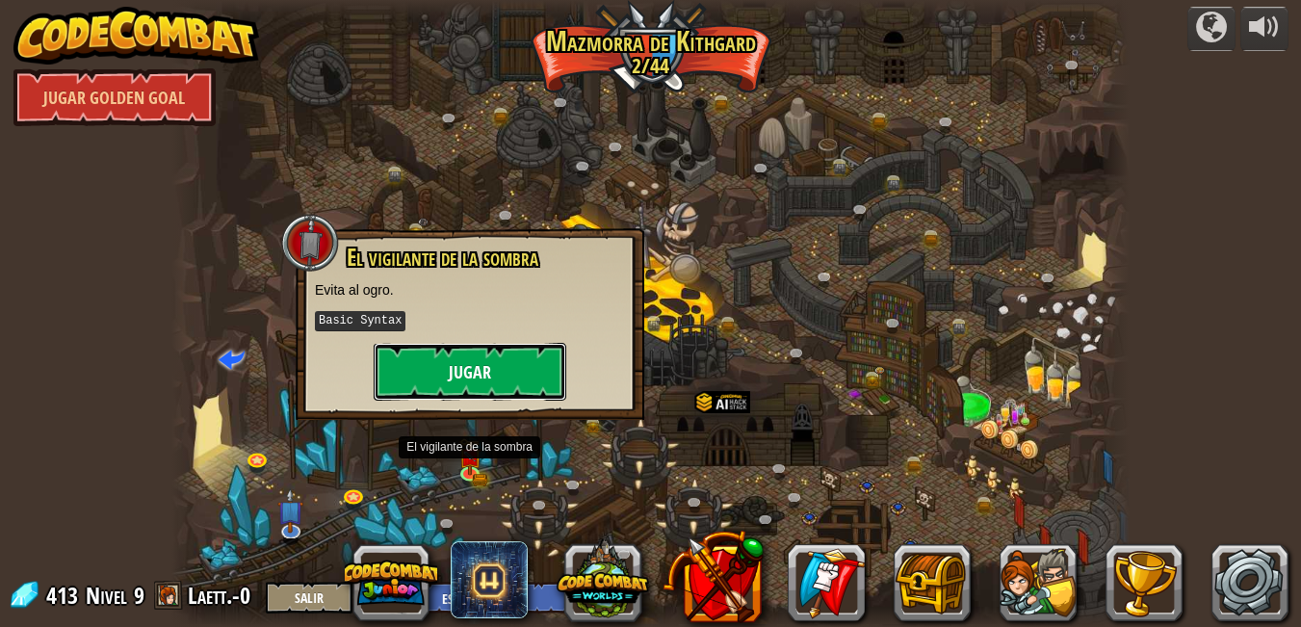
click at [507, 383] on button "Jugar" at bounding box center [470, 372] width 193 height 58
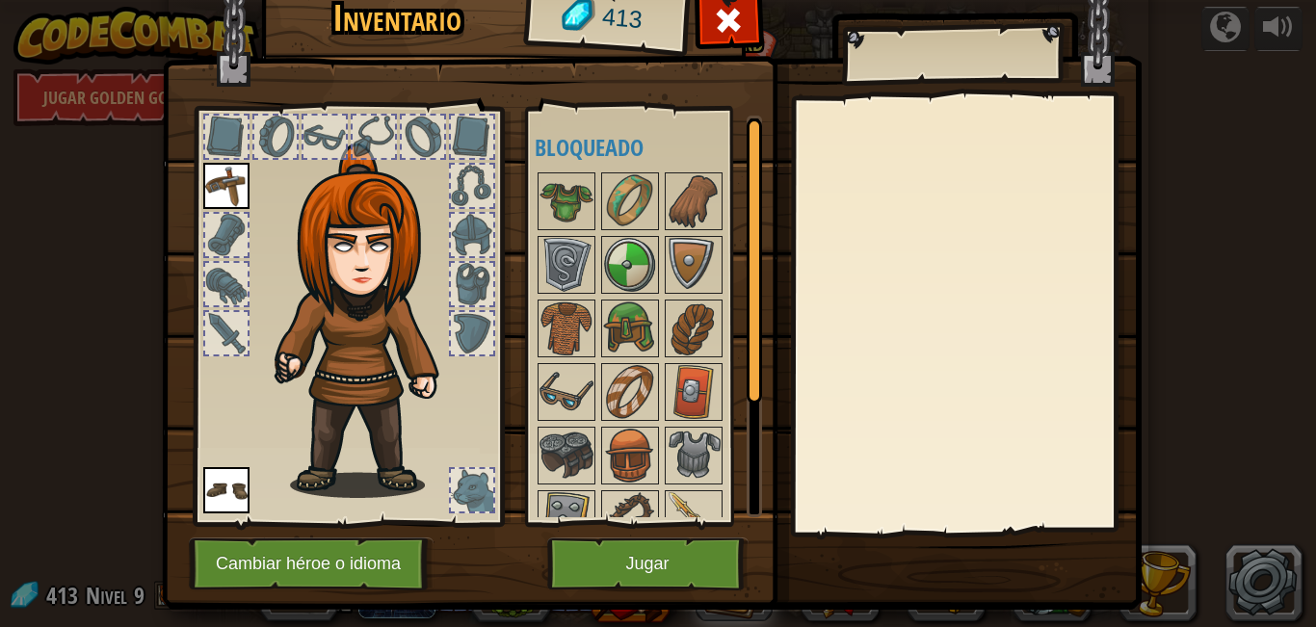
click at [656, 538] on div "Inventario 413 Disponible [GEOGRAPHIC_DATA] Equipar (doble-clic para equipar) B…" at bounding box center [658, 294] width 979 height 636
click at [646, 562] on button "Jugar" at bounding box center [647, 563] width 201 height 53
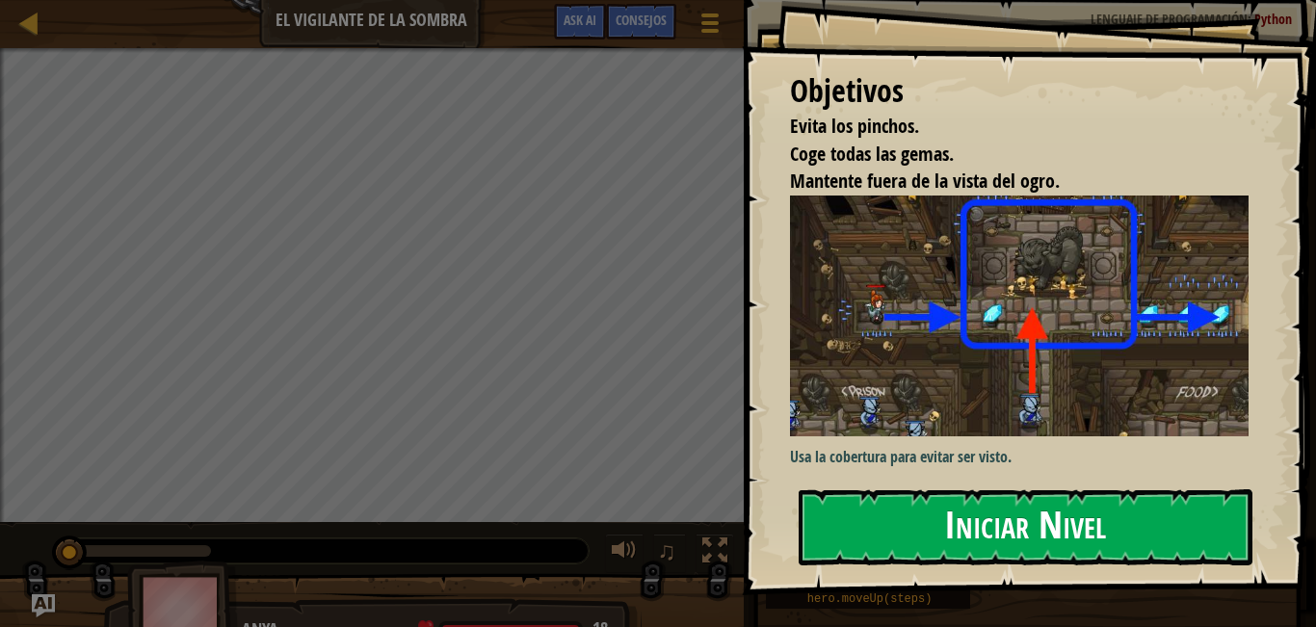
click at [1063, 535] on button "Iniciar Nivel" at bounding box center [1025, 527] width 454 height 76
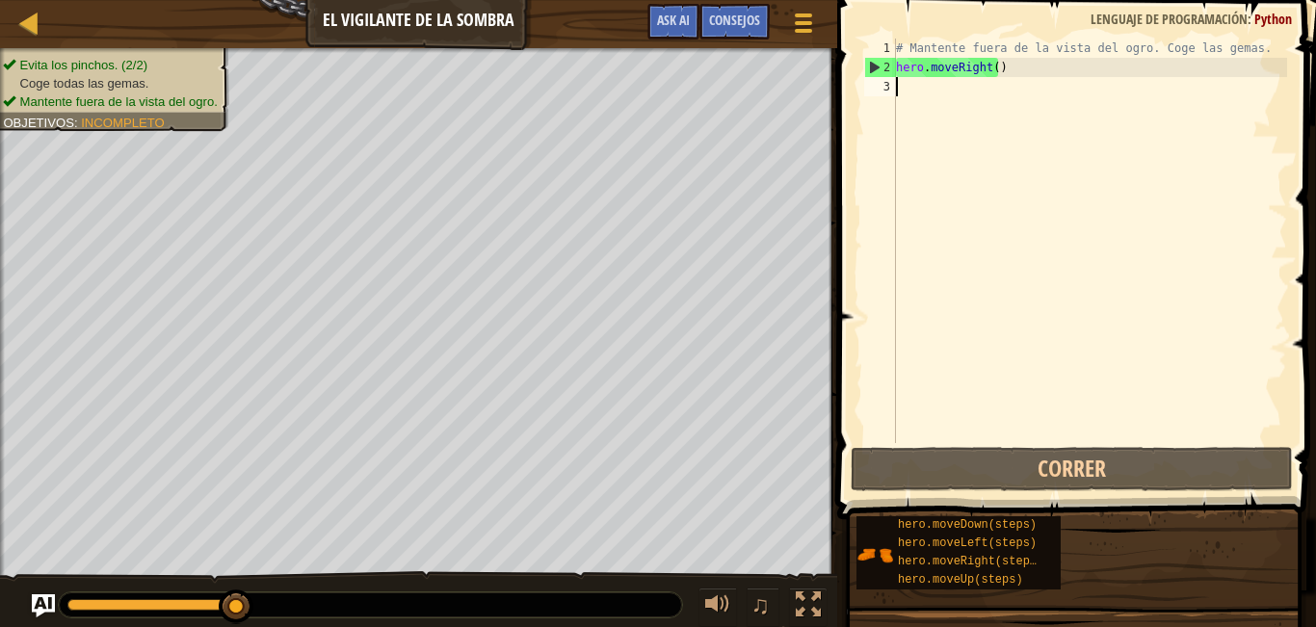
click at [914, 84] on div "# Mantente fuera de la vista del ogro. Coge las gemas. hero . moveRight ( )" at bounding box center [1089, 260] width 395 height 443
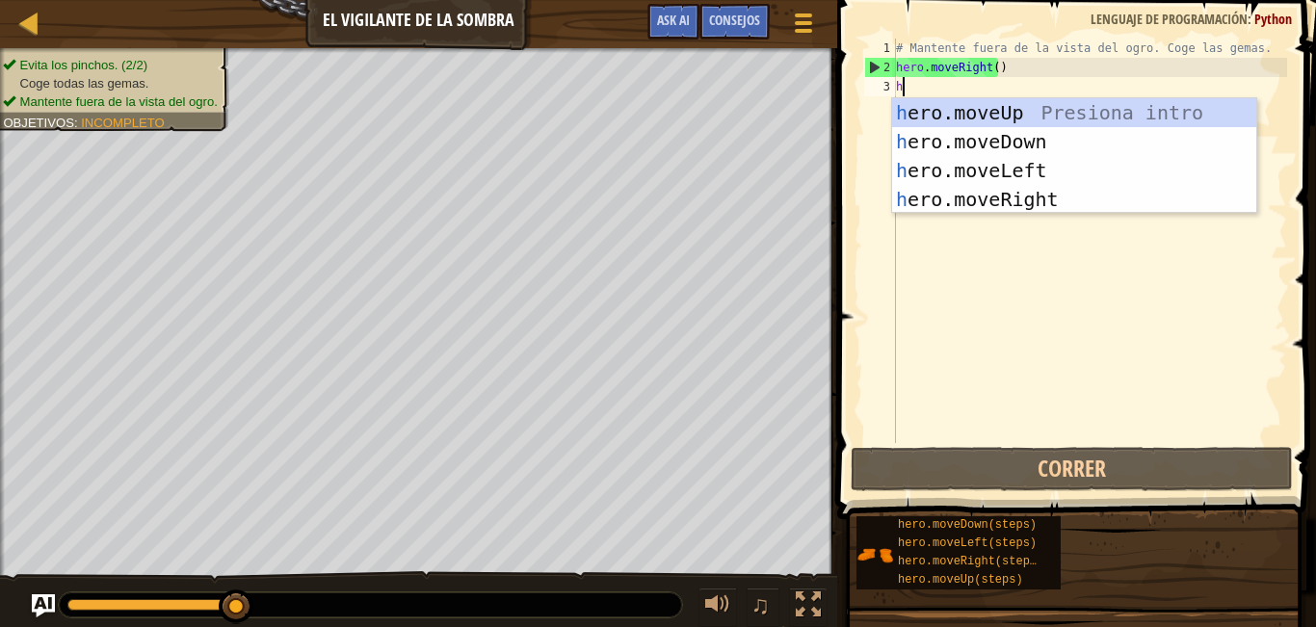
scroll to position [9, 0]
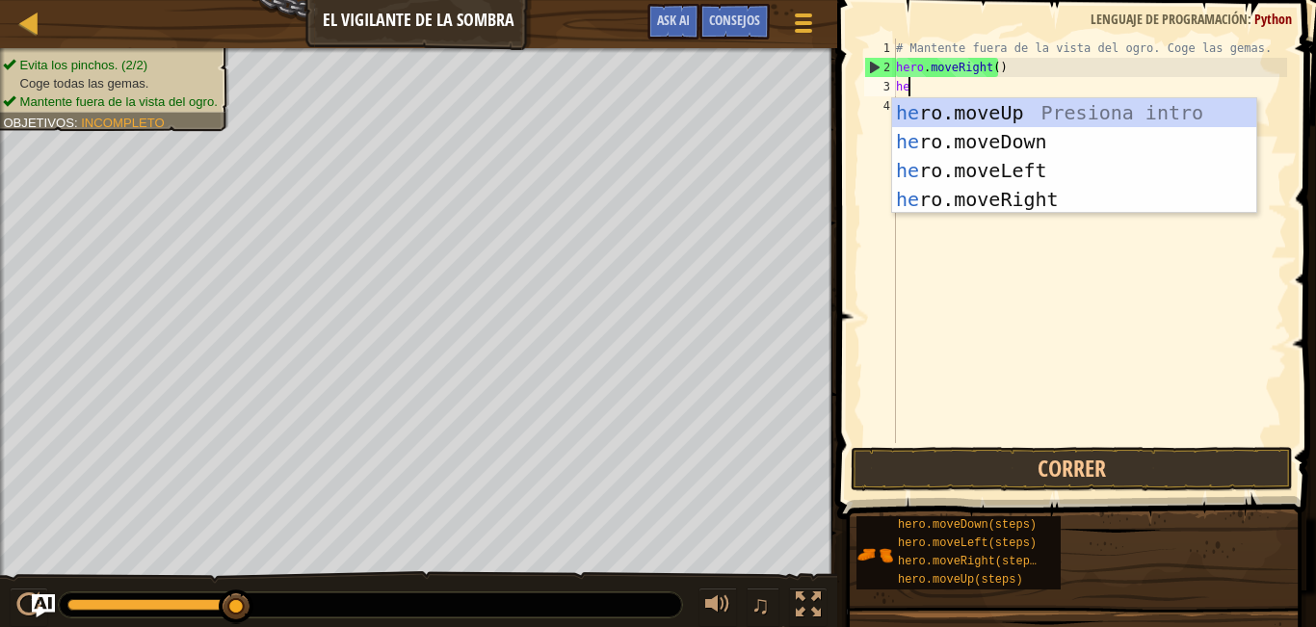
type textarea "her"
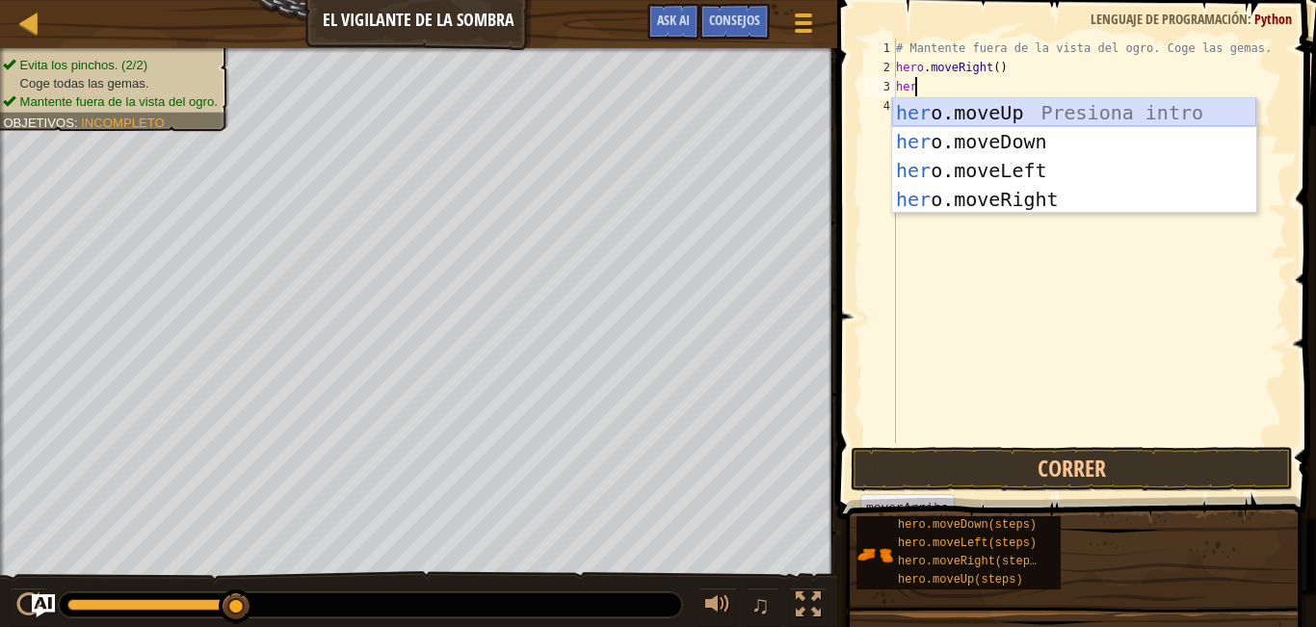
click at [971, 120] on div "her o.moveUp Presiona intro her o.moveDown Presiona intro her o.moveLeft Presio…" at bounding box center [1074, 184] width 364 height 173
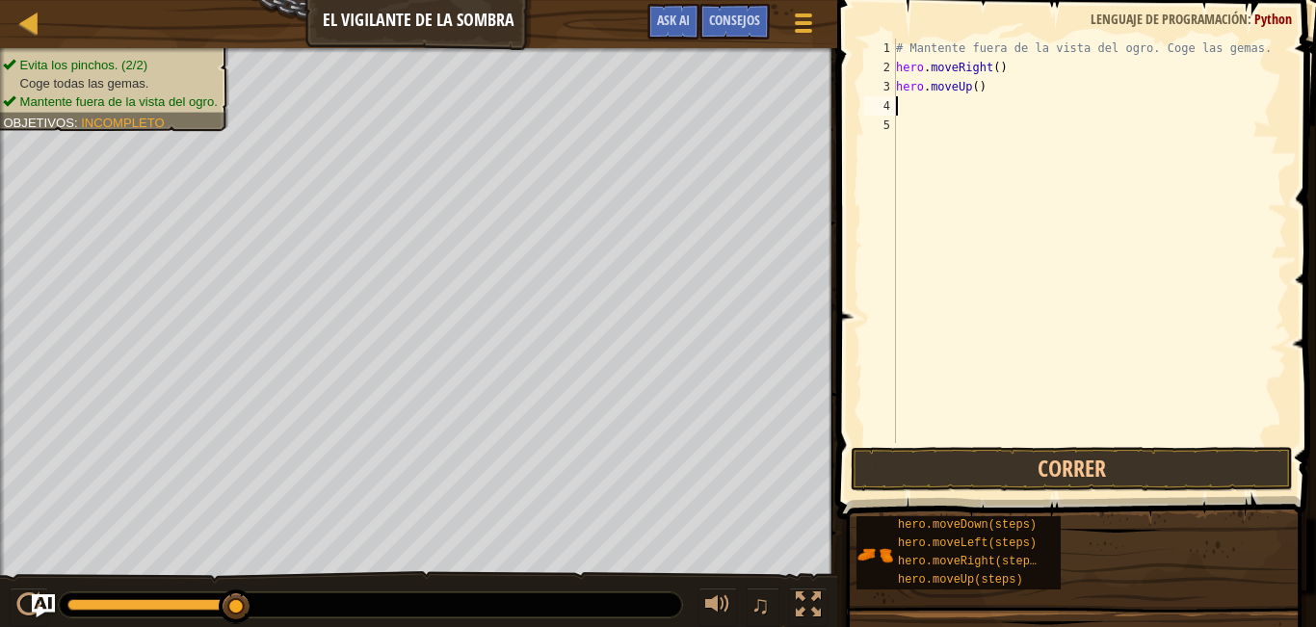
click at [937, 107] on div "# Mantente fuera de la vista del ogro. Coge las gemas. hero . moveRight ( ) her…" at bounding box center [1089, 260] width 395 height 443
type textarea "her"
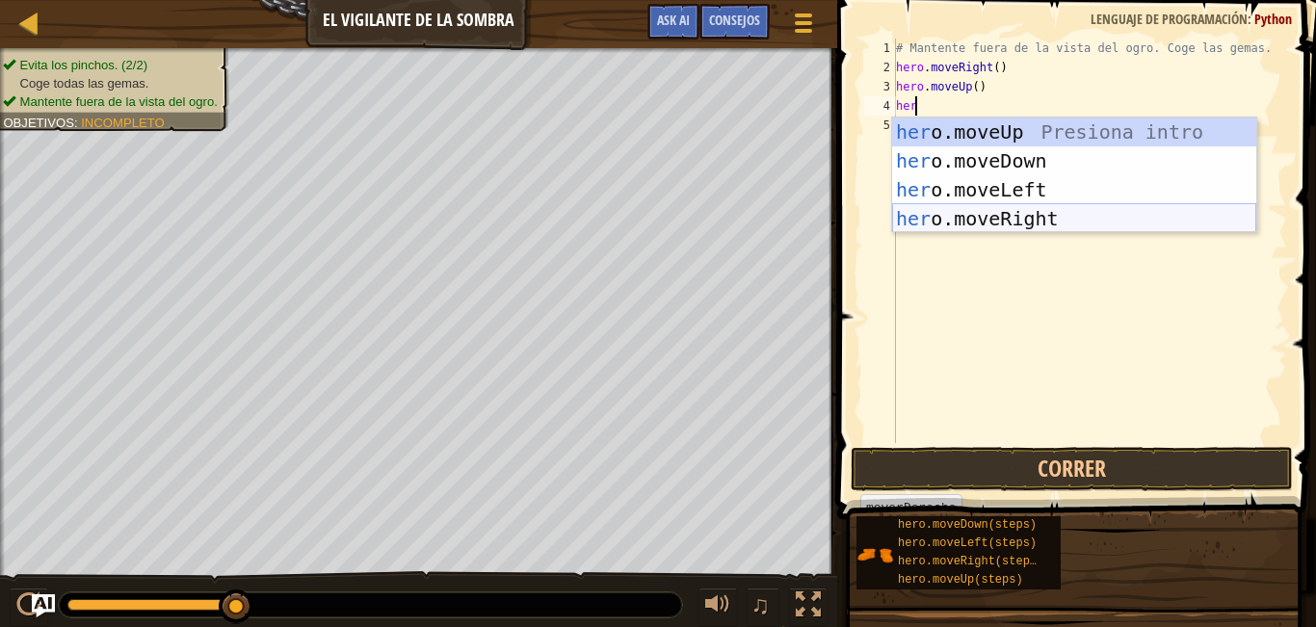
click at [986, 214] on div "her o.moveUp Presiona intro her o.moveDown Presiona intro her o.moveLeft Presio…" at bounding box center [1074, 203] width 364 height 173
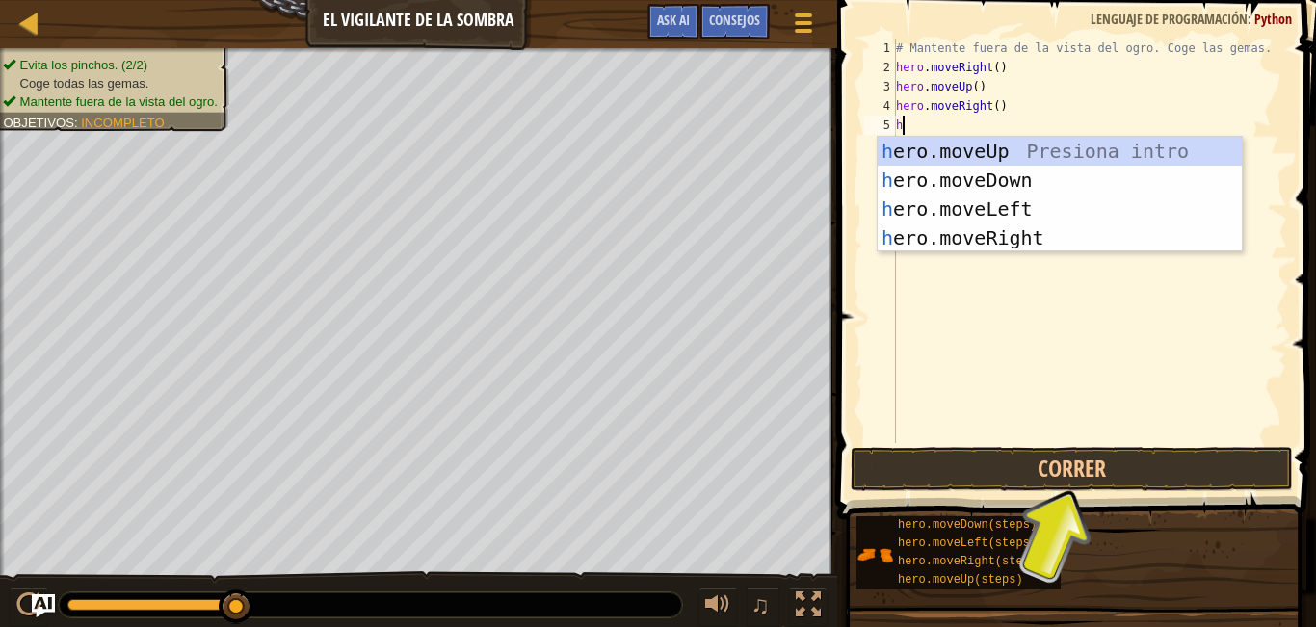
type textarea "her"
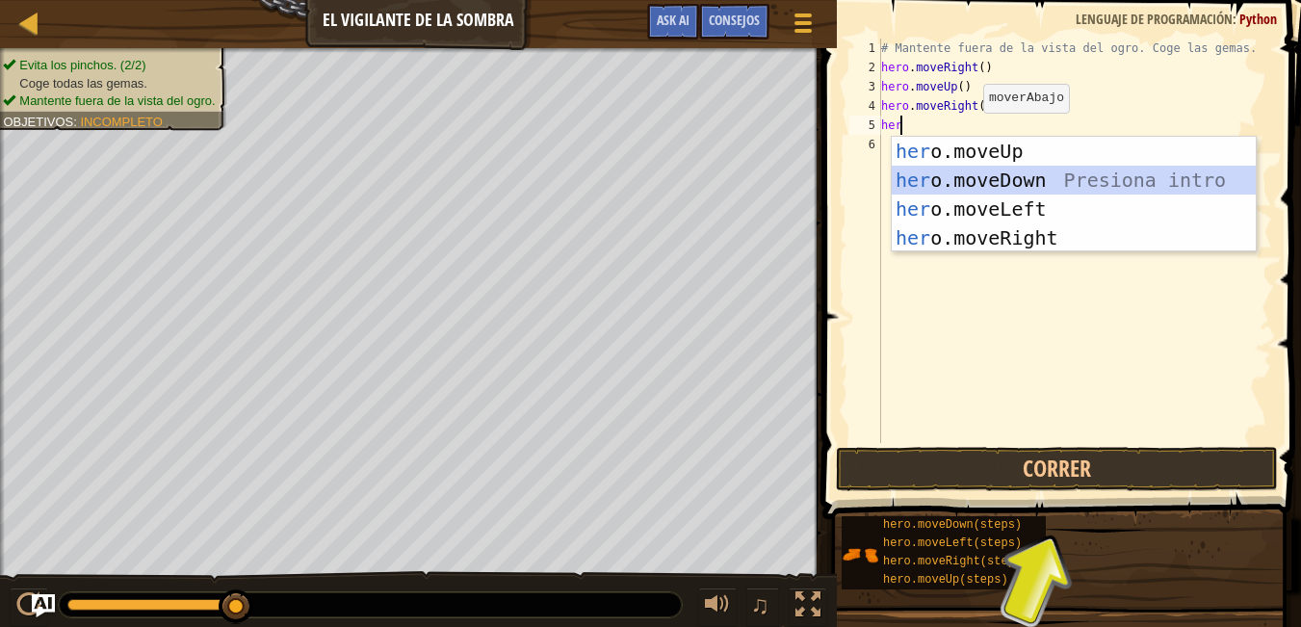
click at [988, 174] on div "her o.moveUp Presiona intro her o.moveDown Presiona intro her o.moveLeft Presio…" at bounding box center [1074, 223] width 364 height 173
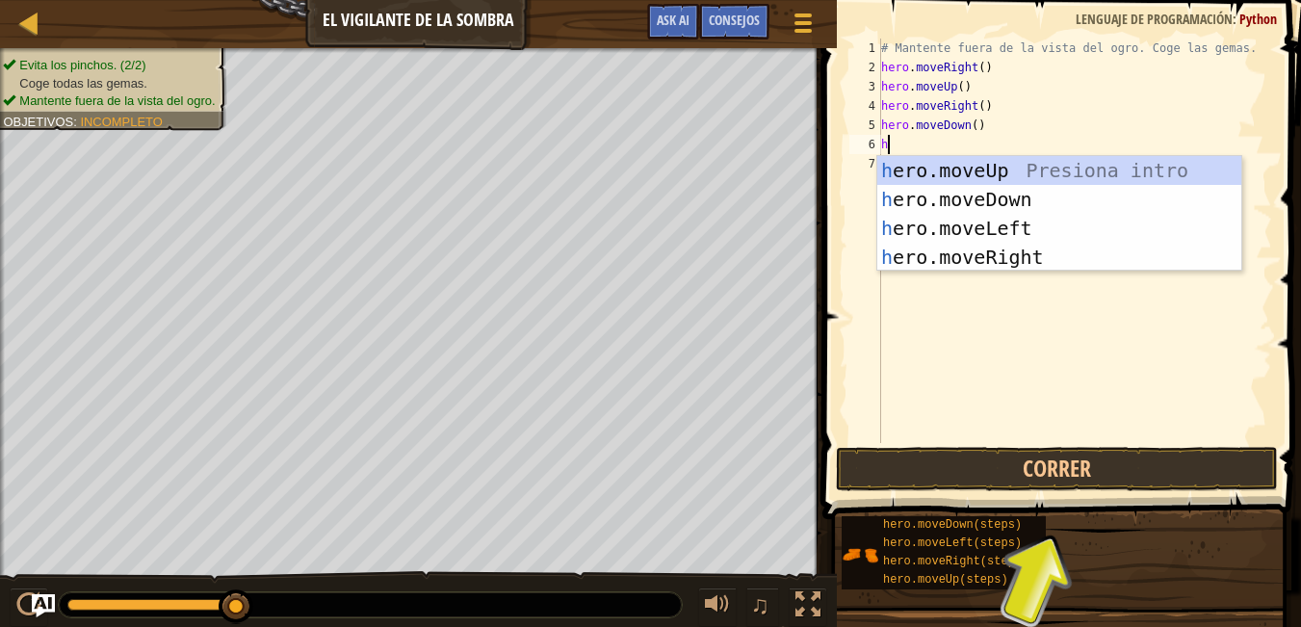
type textarea "her"
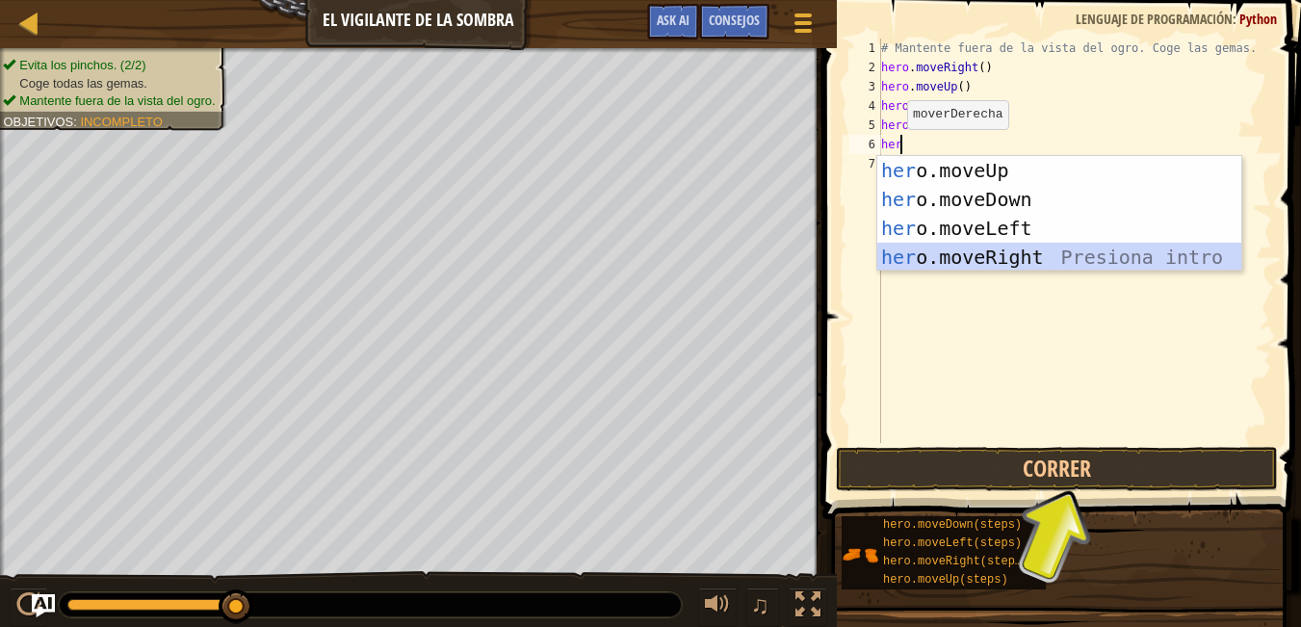
click at [944, 247] on div "her o.moveUp Presiona intro her o.moveDown Presiona intro her o.moveLeft Presio…" at bounding box center [1059, 242] width 364 height 173
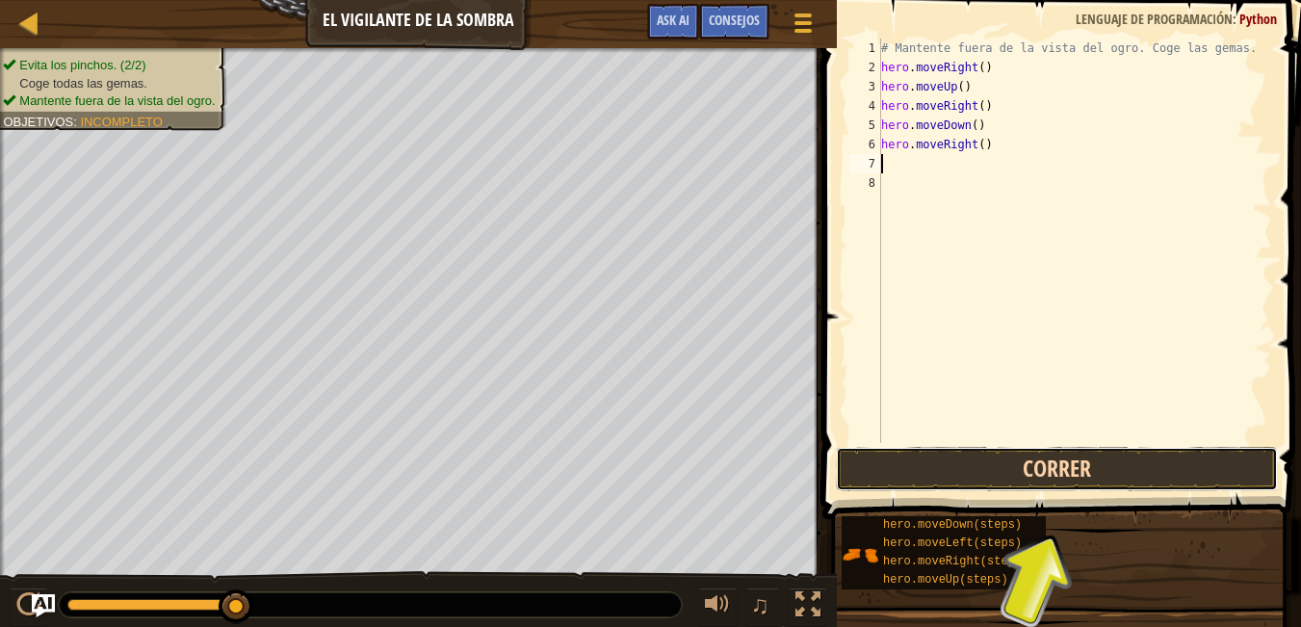
click at [957, 465] on button "Correr" at bounding box center [1057, 469] width 442 height 44
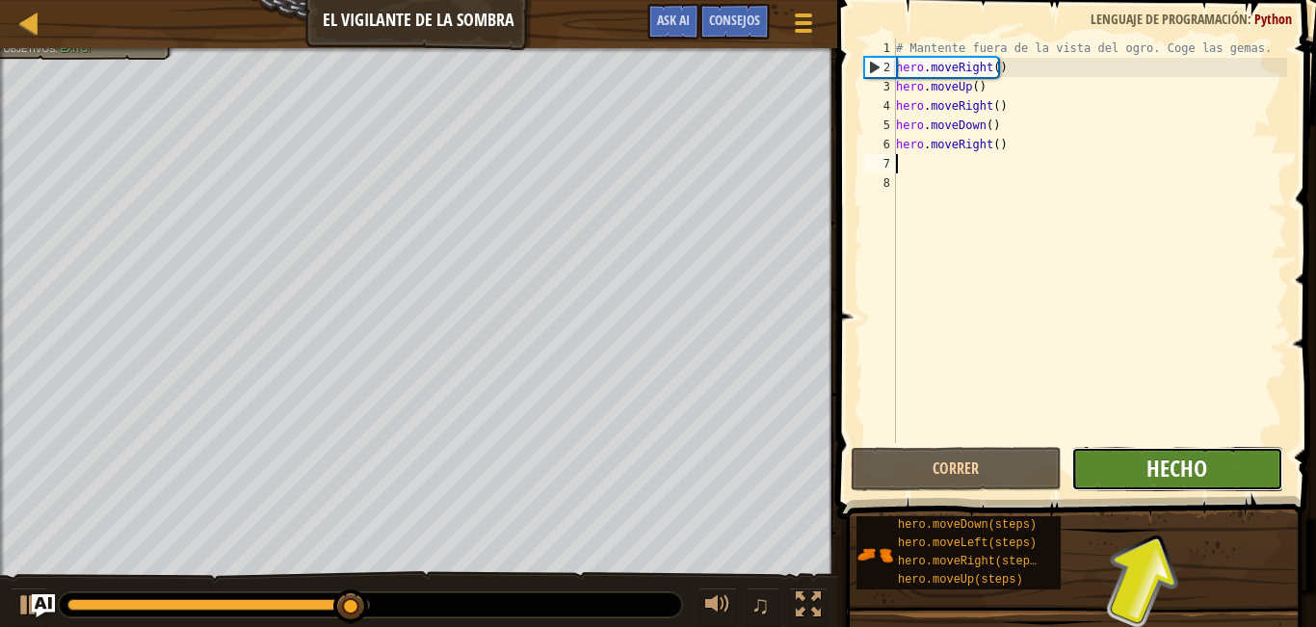
click at [1172, 478] on span "Hecho" at bounding box center [1176, 468] width 61 height 31
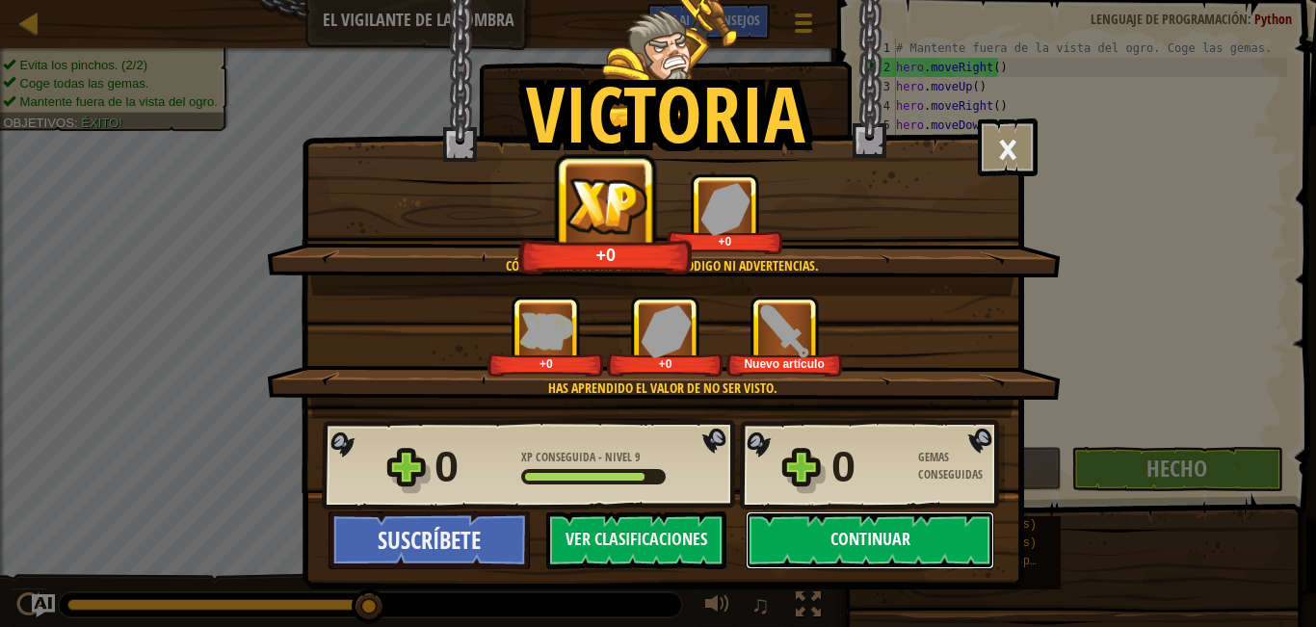
click at [856, 533] on button "Continuar" at bounding box center [869, 540] width 248 height 58
select select "es-ES"
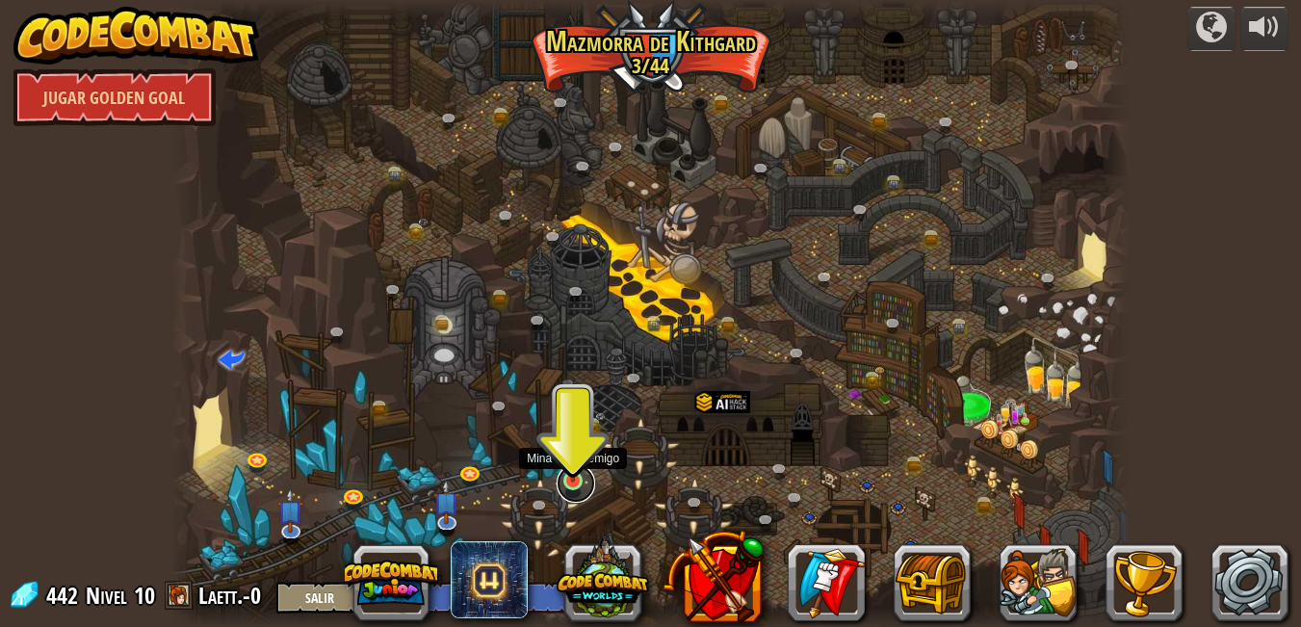
click at [571, 483] on link at bounding box center [576, 483] width 39 height 39
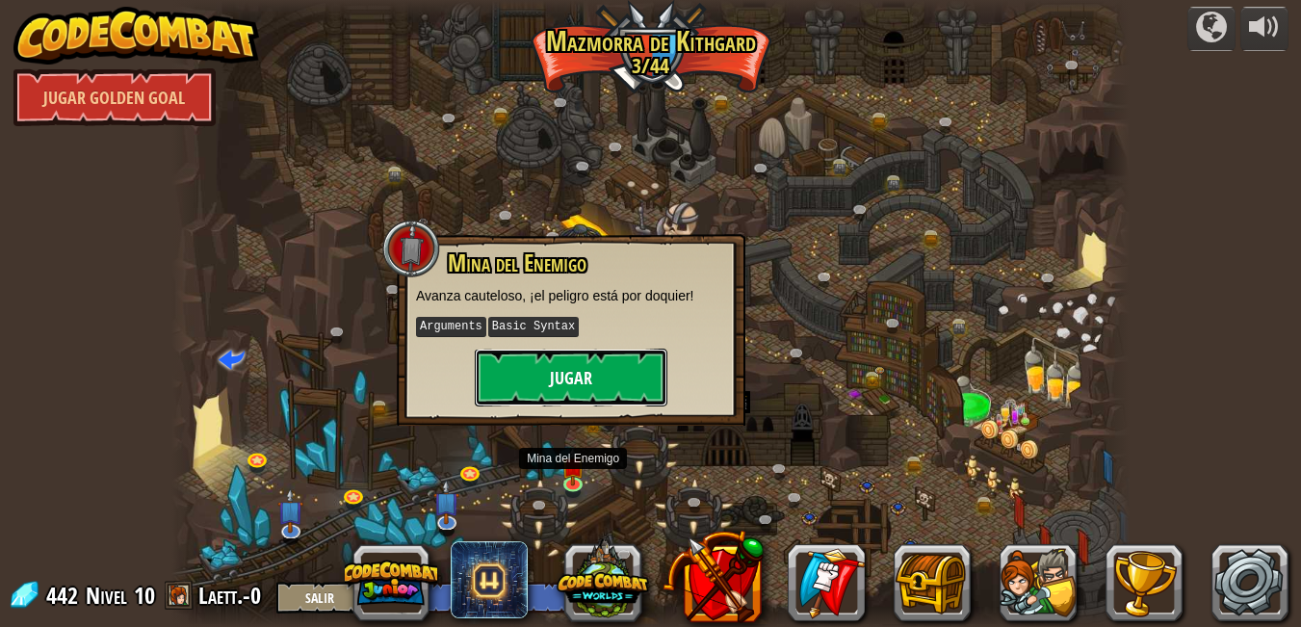
click at [561, 390] on button "Jugar" at bounding box center [571, 378] width 193 height 58
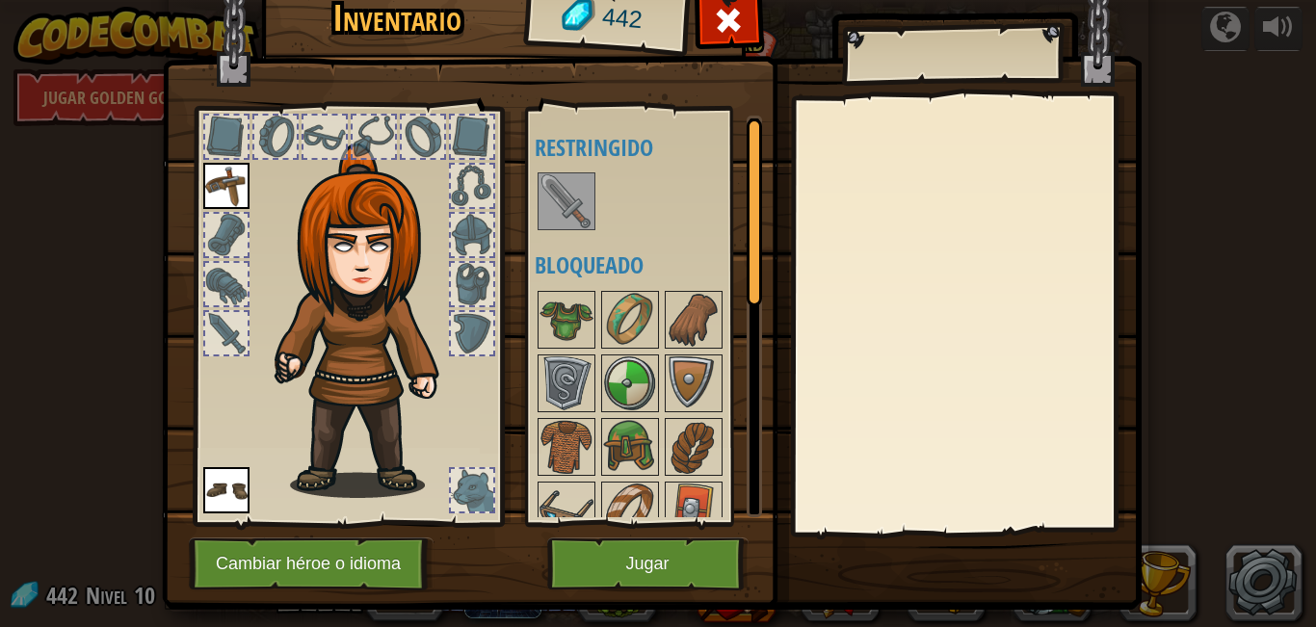
click at [546, 203] on img at bounding box center [566, 201] width 54 height 54
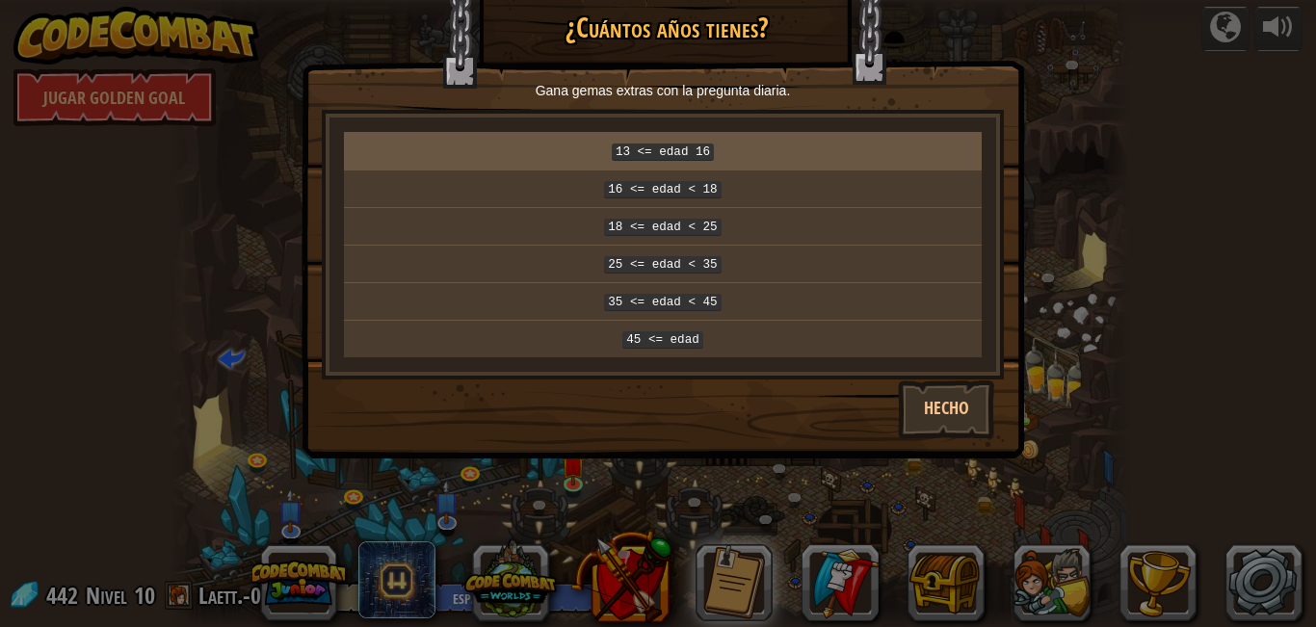
click at [609, 159] on p "13 <= edad 16" at bounding box center [663, 151] width 622 height 21
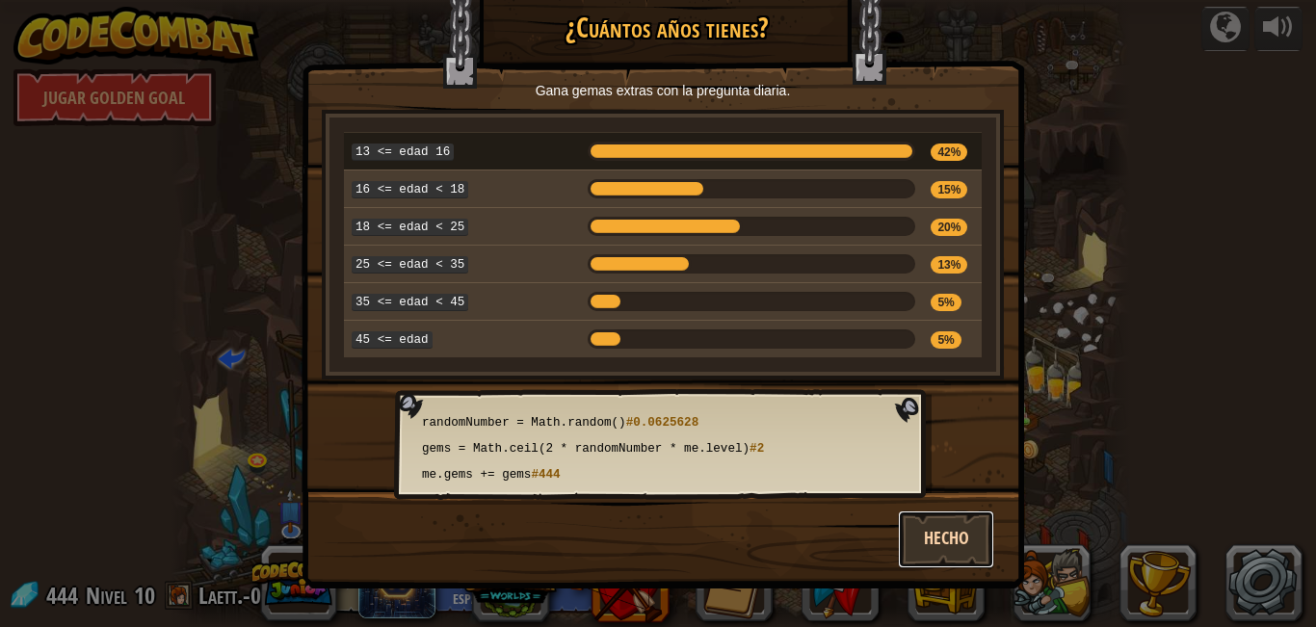
click at [967, 535] on button "Hecho" at bounding box center [946, 539] width 96 height 58
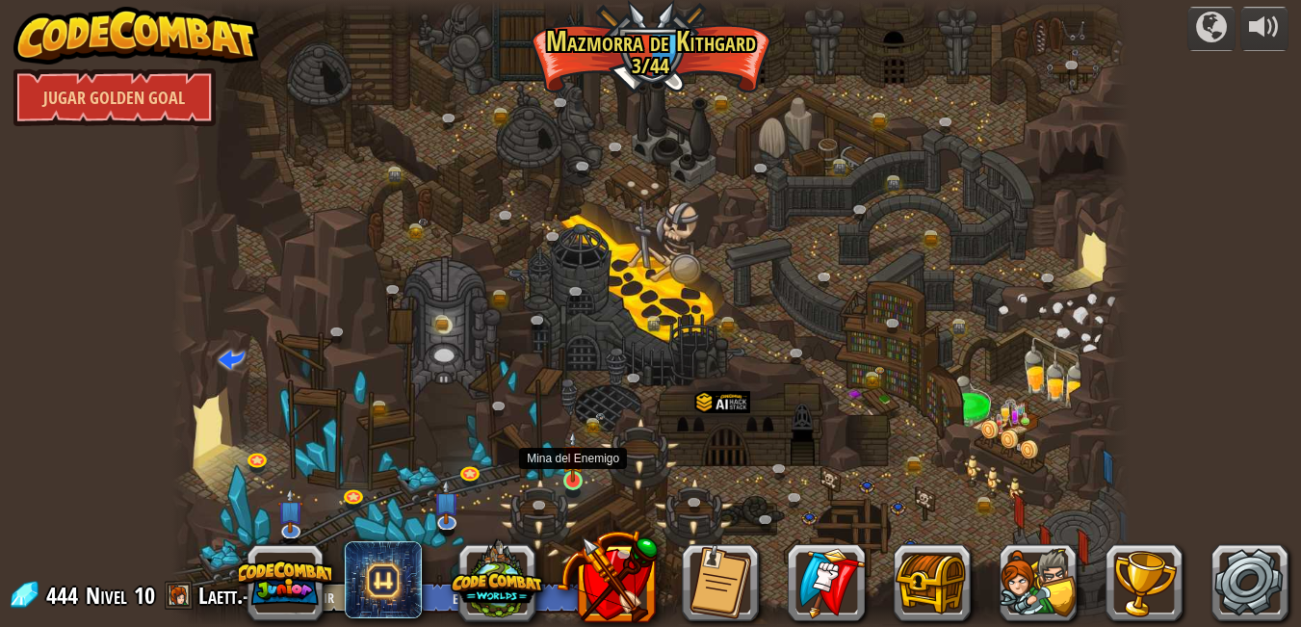
click at [569, 464] on img at bounding box center [572, 457] width 23 height 52
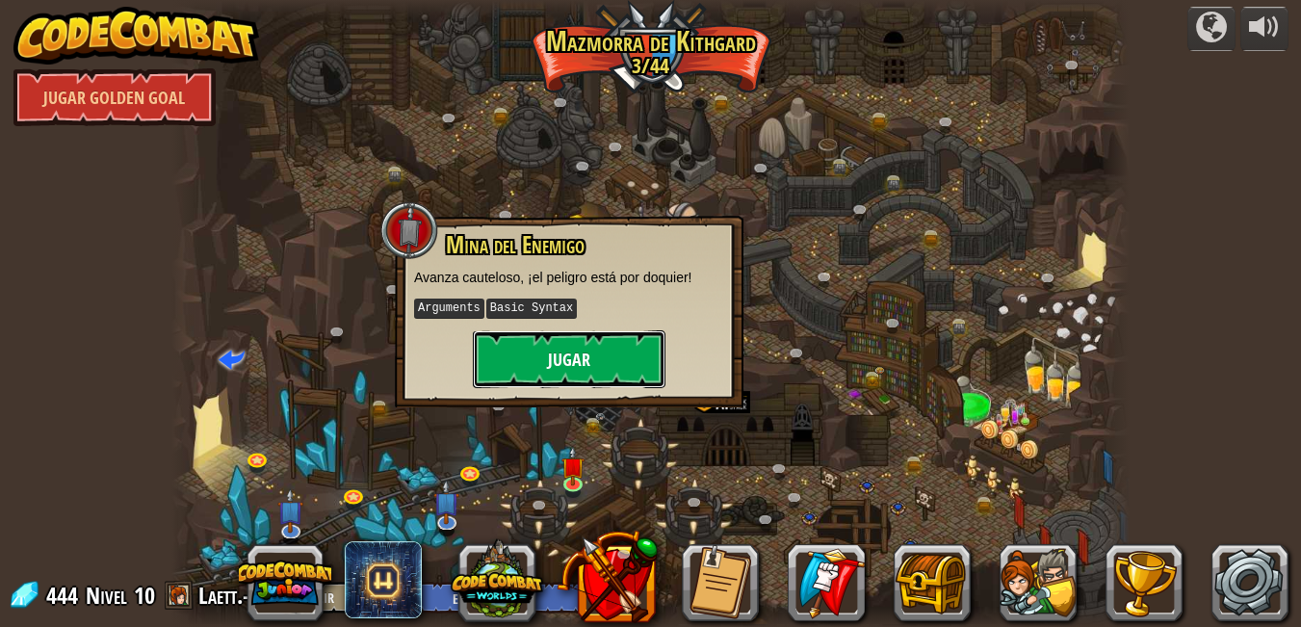
click at [563, 369] on button "Jugar" at bounding box center [569, 359] width 193 height 58
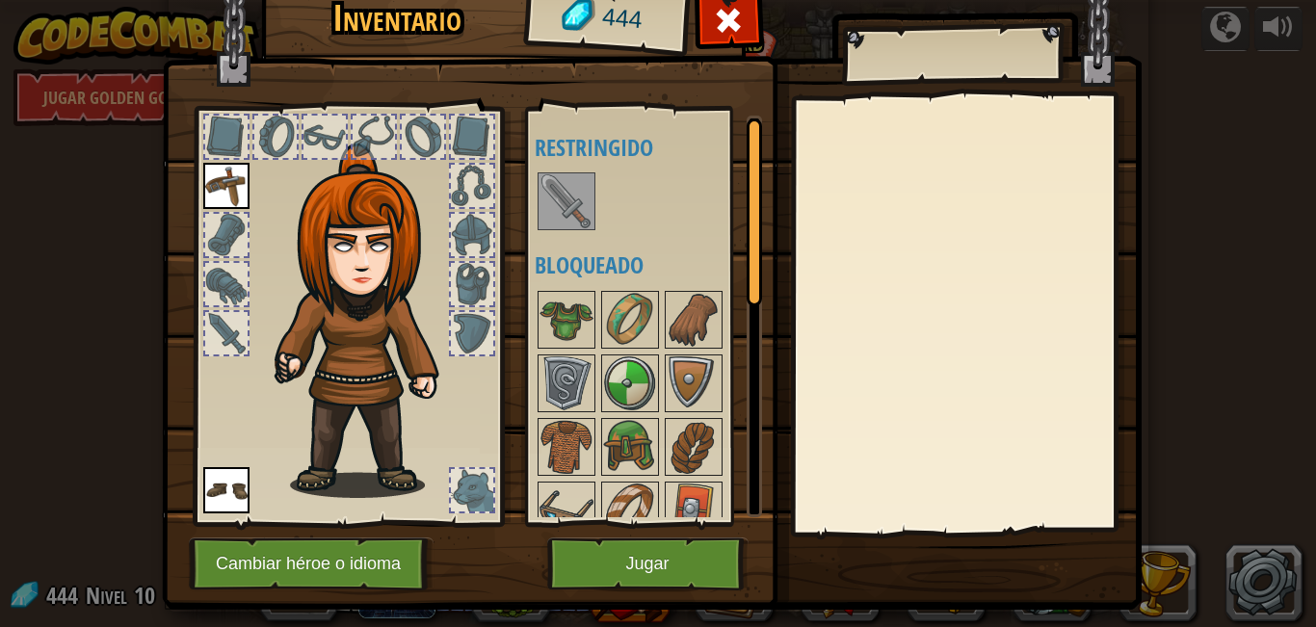
click at [526, 195] on div "Disponible Equipar Equipar (doble-clic para equipar) Restringido Bloqueado" at bounding box center [644, 316] width 236 height 419
click at [573, 197] on img at bounding box center [566, 201] width 54 height 54
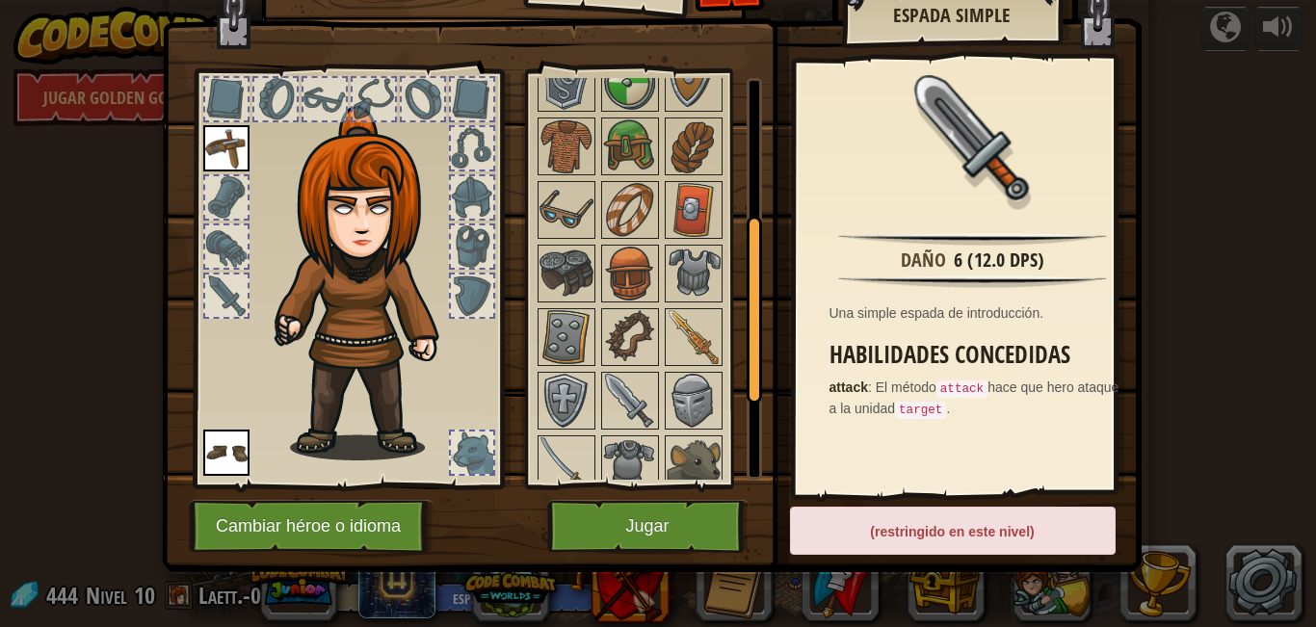
scroll to position [289, 0]
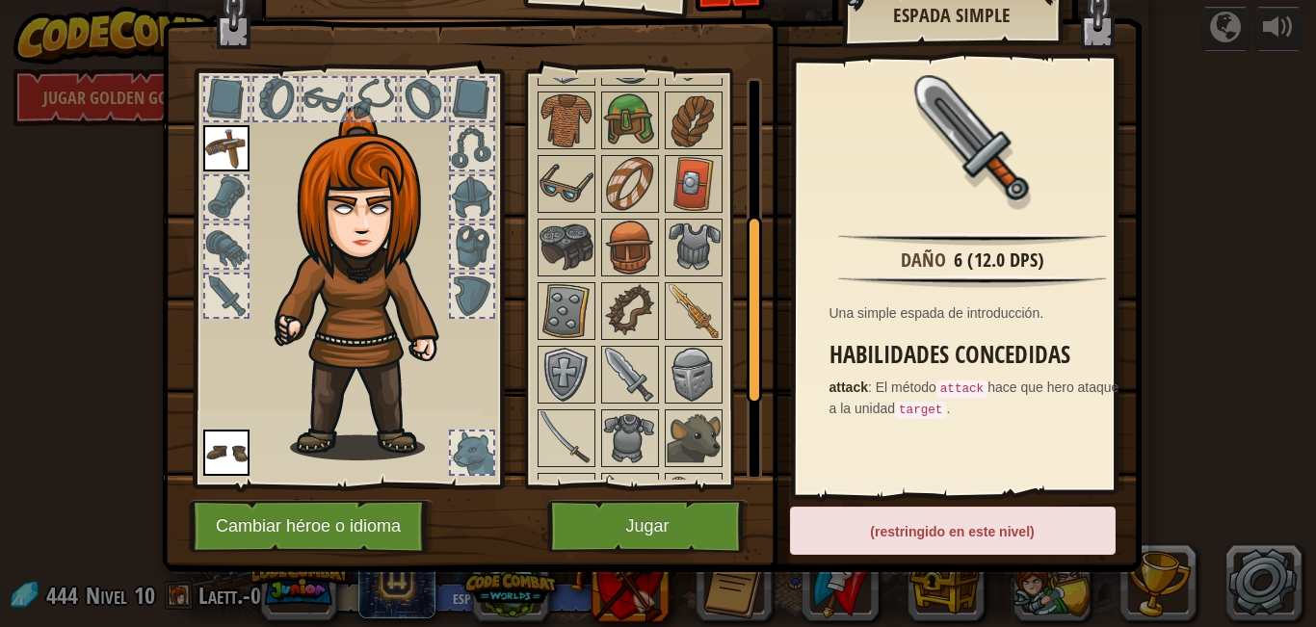
click at [203, 153] on img at bounding box center [226, 148] width 46 height 46
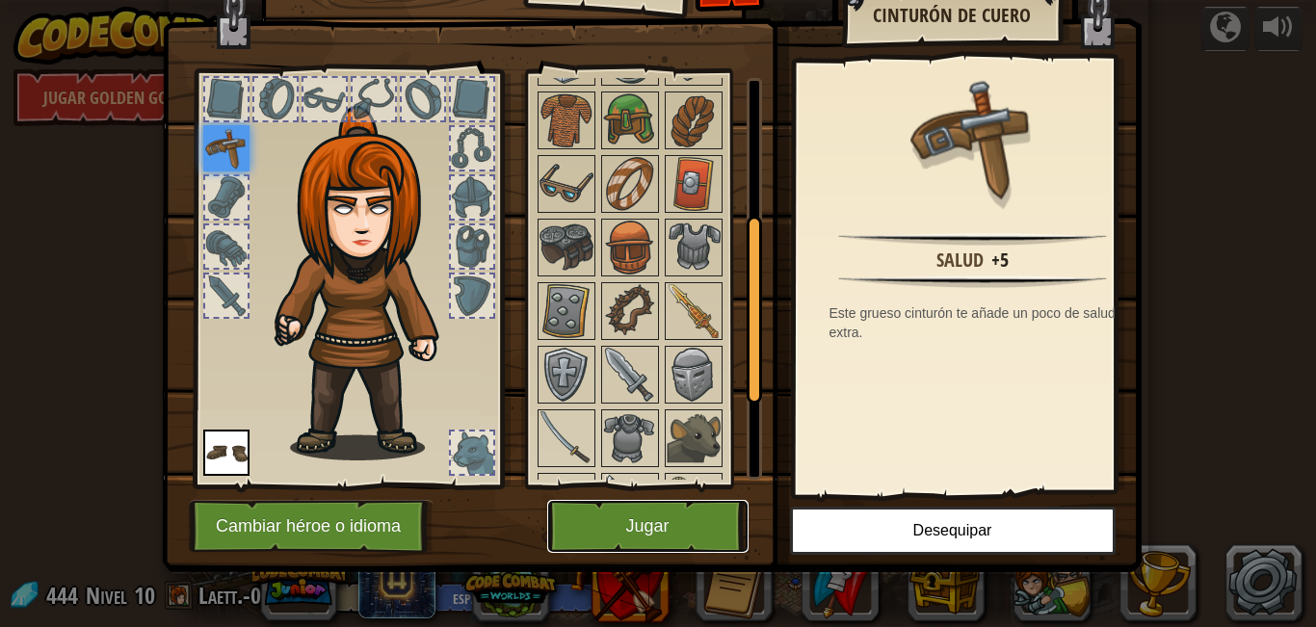
click at [689, 526] on button "Jugar" at bounding box center [647, 526] width 201 height 53
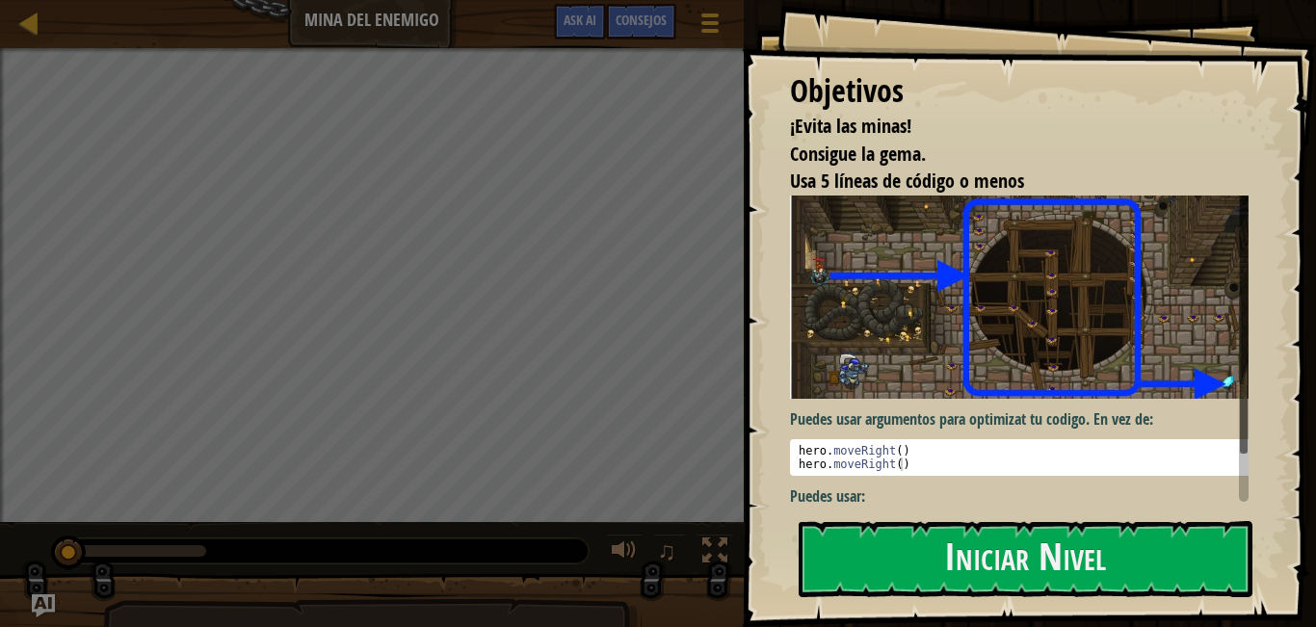
scroll to position [42, 0]
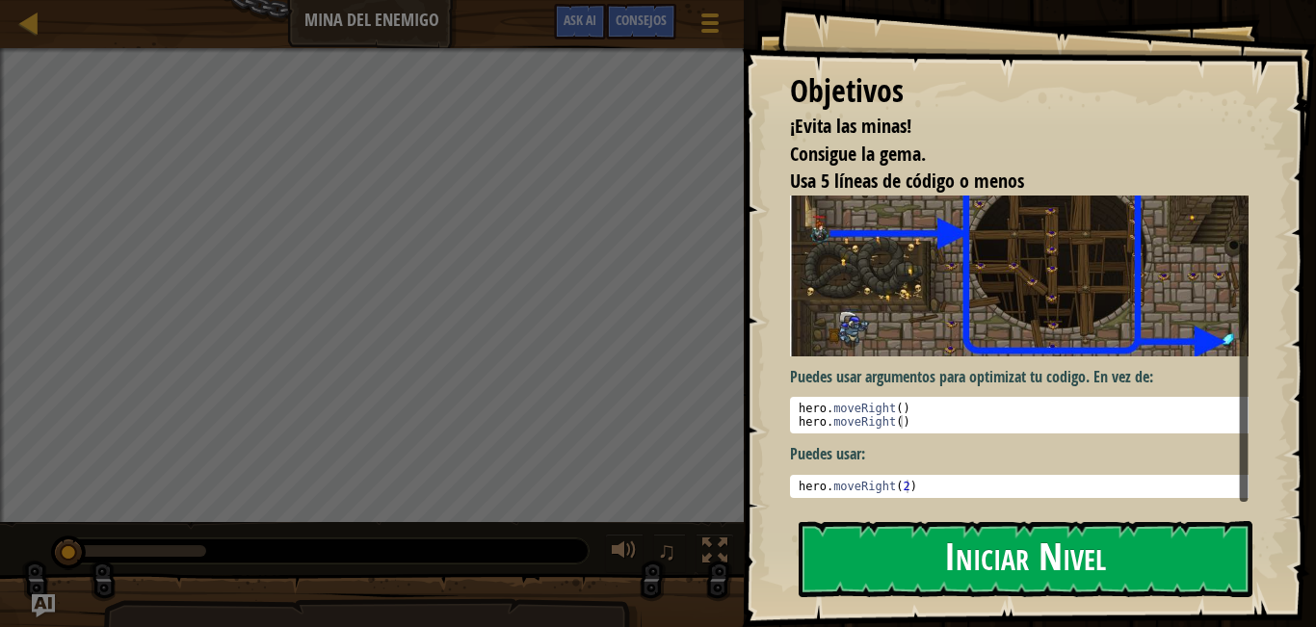
click at [935, 584] on button "Iniciar Nivel" at bounding box center [1025, 559] width 454 height 76
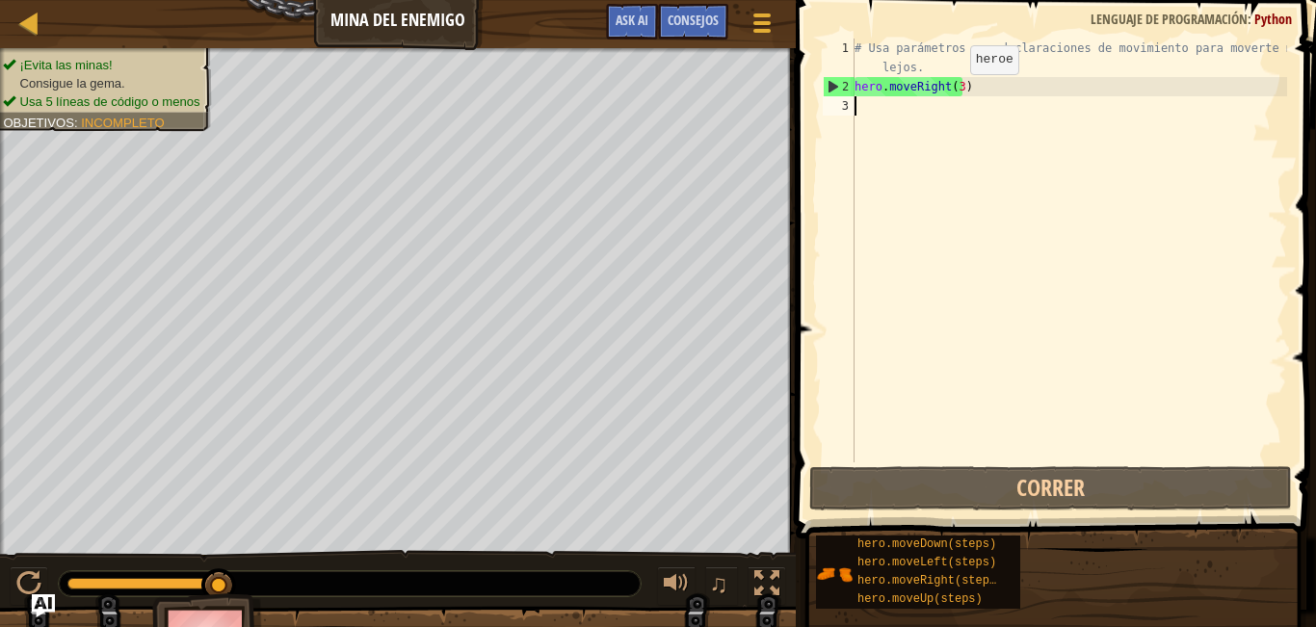
click at [953, 93] on div "# Usa parámetros con declaraciones de movimiento para moverte más lejos. hero .…" at bounding box center [1068, 280] width 436 height 482
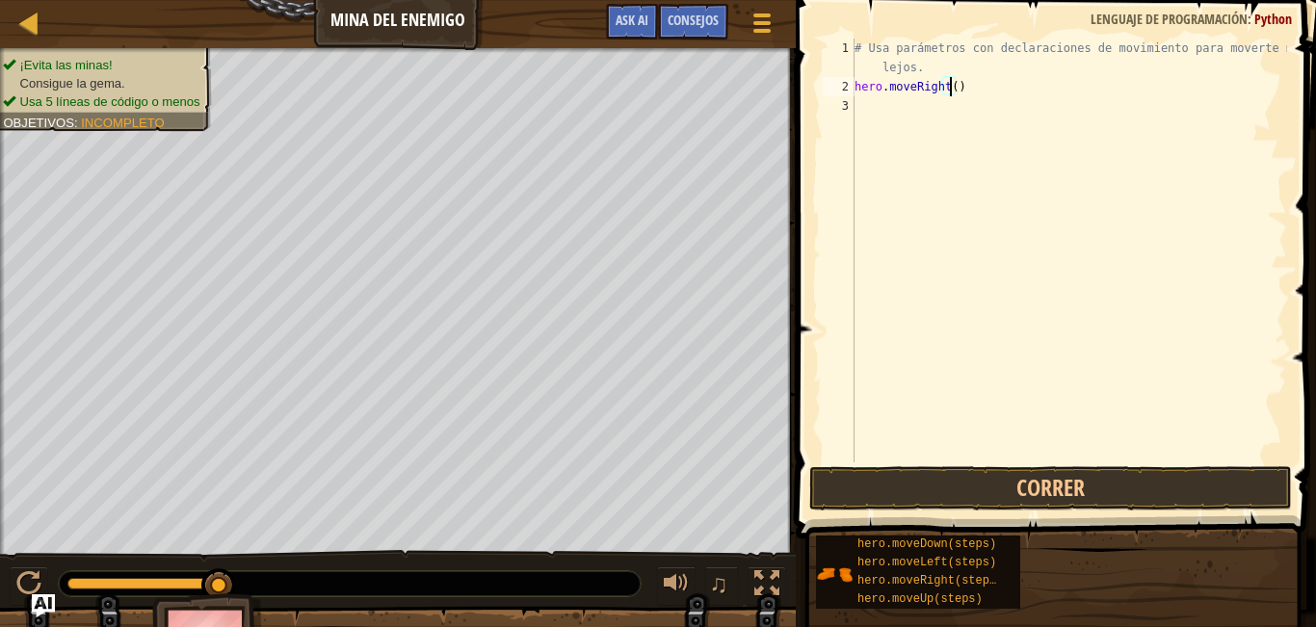
type textarea "hero.moveRight(5)"
click at [898, 100] on div "# Usa parámetros con declaraciones de movimiento para moverte más lejos. hero .…" at bounding box center [1068, 280] width 436 height 482
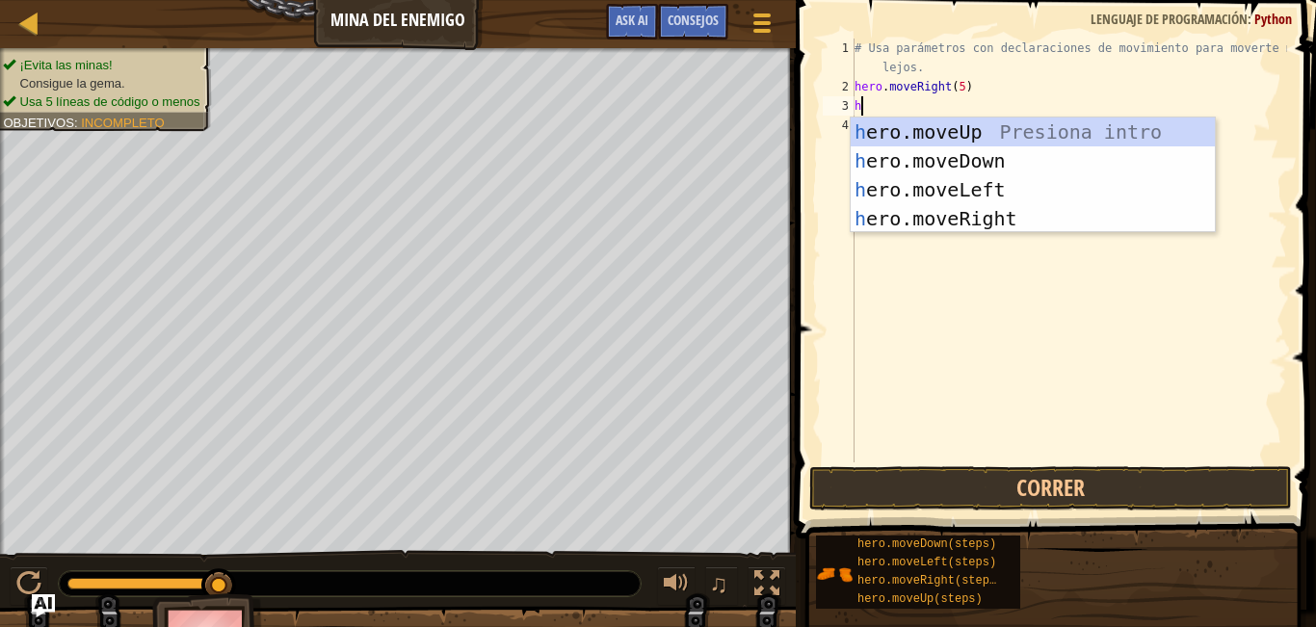
type textarea "her"
click at [957, 158] on div "her o.moveUp Presiona intro her o.moveDown Presiona intro her o.moveLeft Presio…" at bounding box center [1032, 203] width 364 height 173
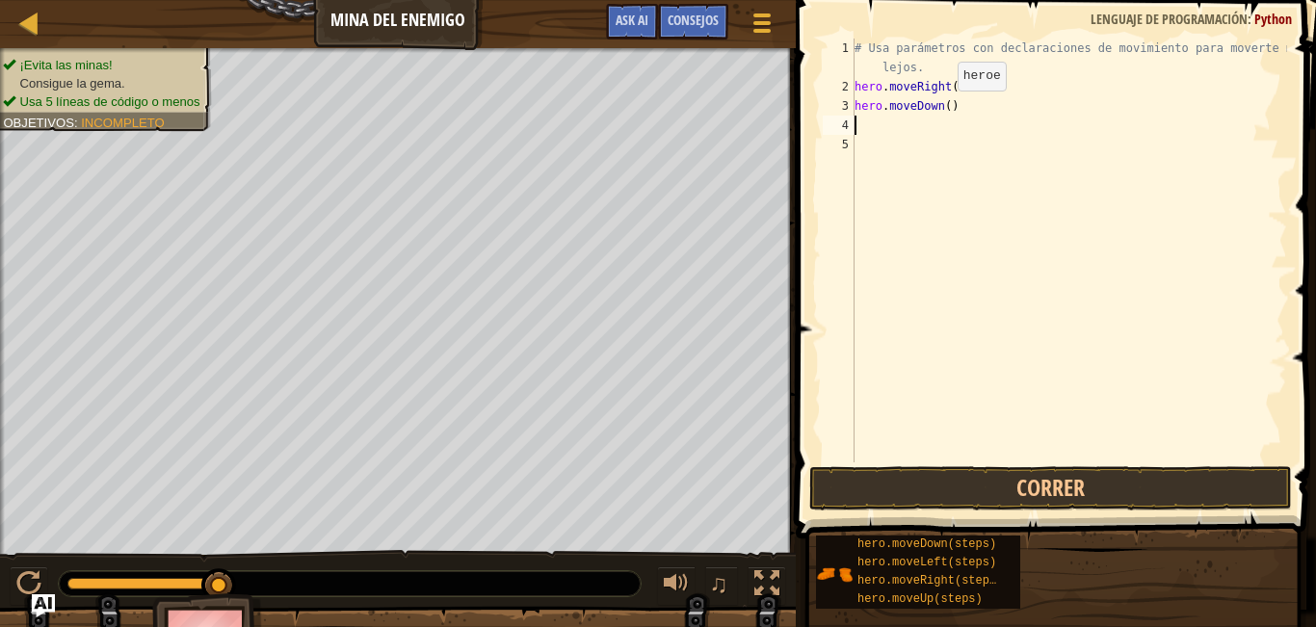
click at [941, 110] on div "# Usa parámetros con declaraciones de movimiento para moverte más lejos. hero .…" at bounding box center [1068, 280] width 436 height 482
type textarea "hero.moveDown(5)"
click at [914, 126] on div "# Usa parámetros con declaraciones de movimiento para moverte más lejos. hero .…" at bounding box center [1068, 280] width 436 height 482
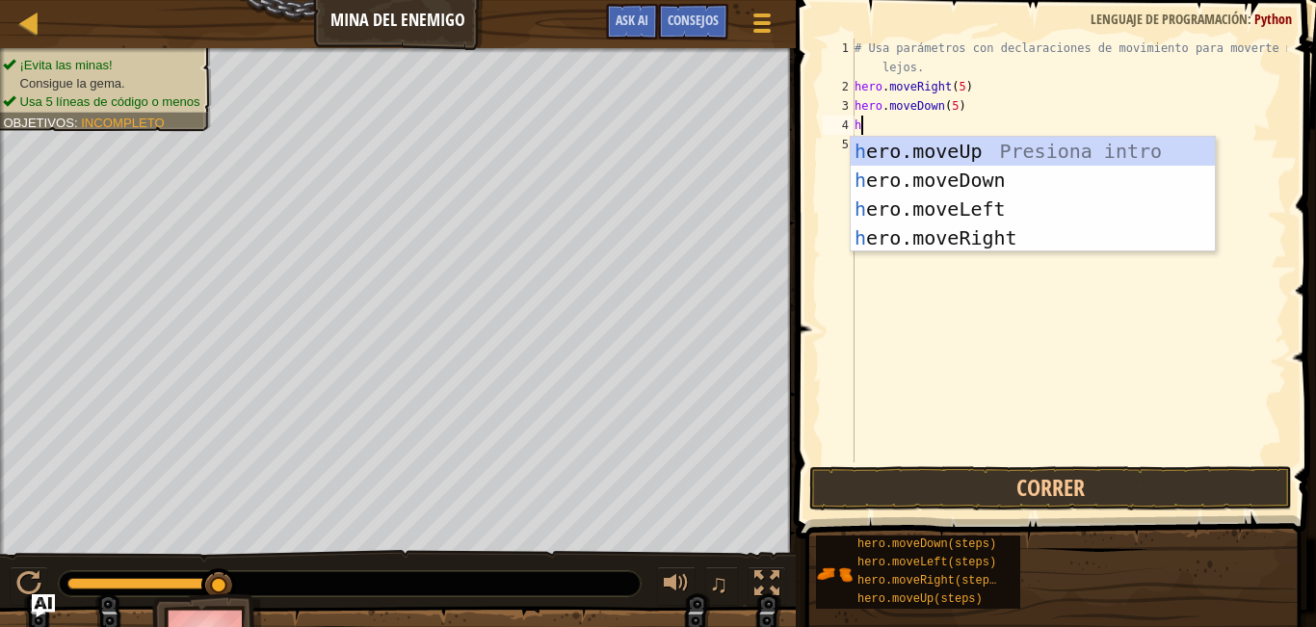
type textarea "her"
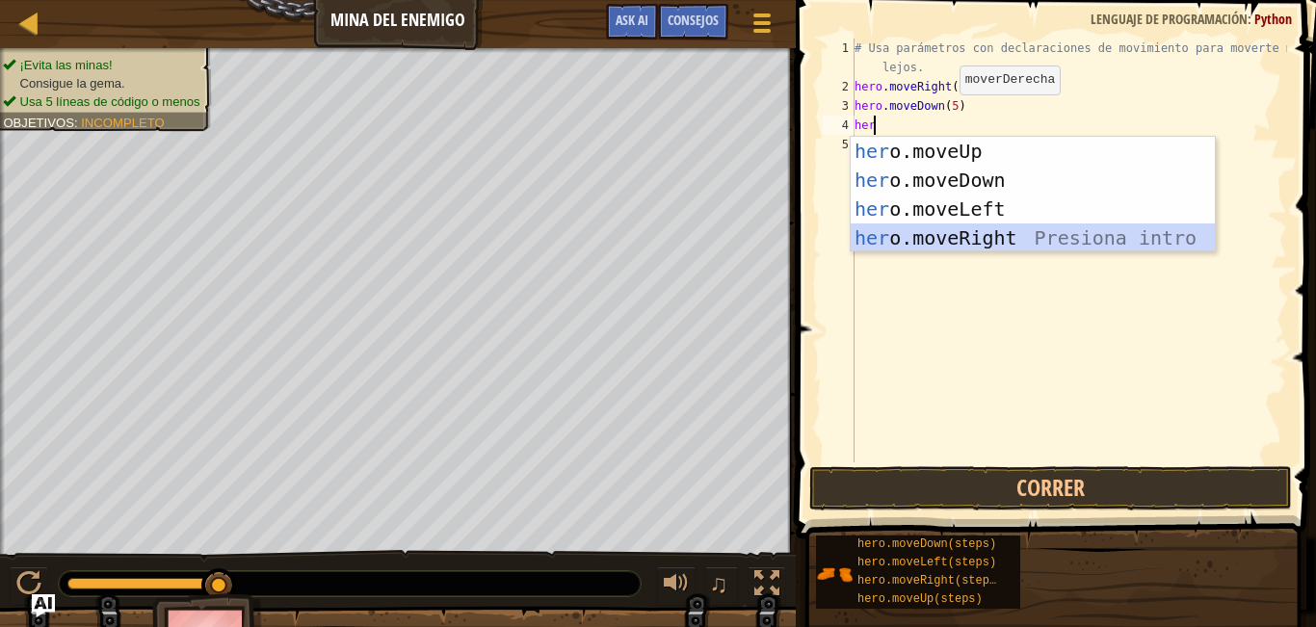
click at [1018, 236] on div "her o.moveUp Presiona intro her o.moveDown Presiona intro her o.moveLeft Presio…" at bounding box center [1032, 223] width 364 height 173
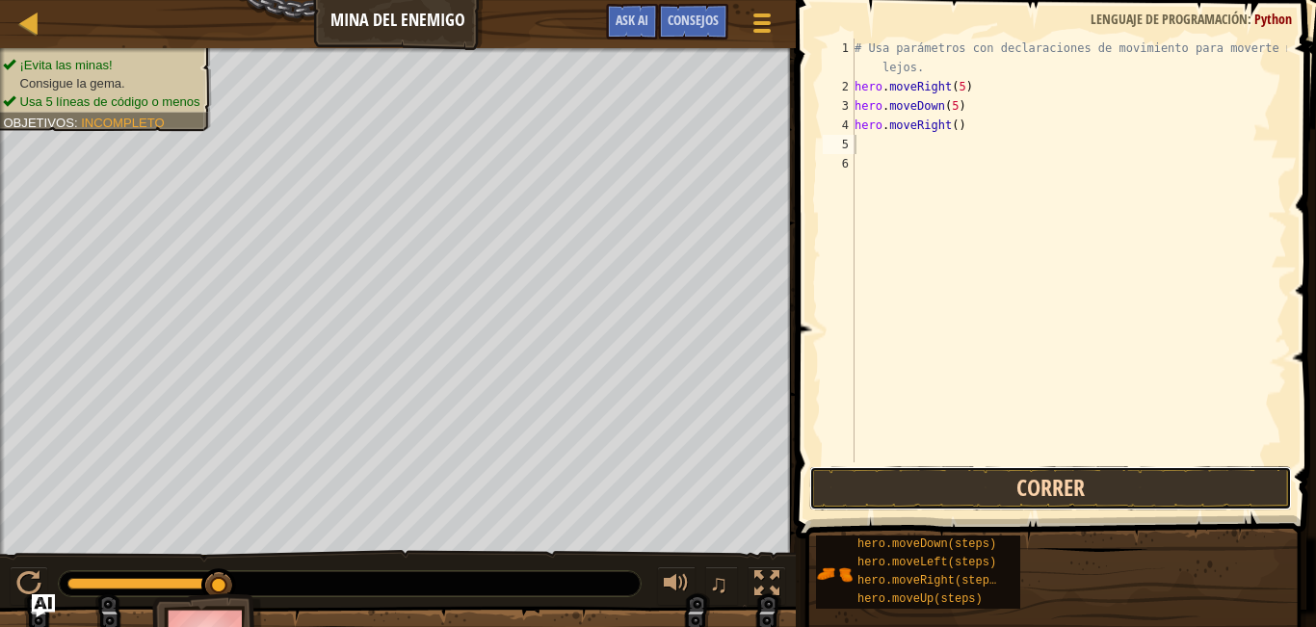
click at [878, 503] on button "Correr" at bounding box center [1050, 488] width 483 height 44
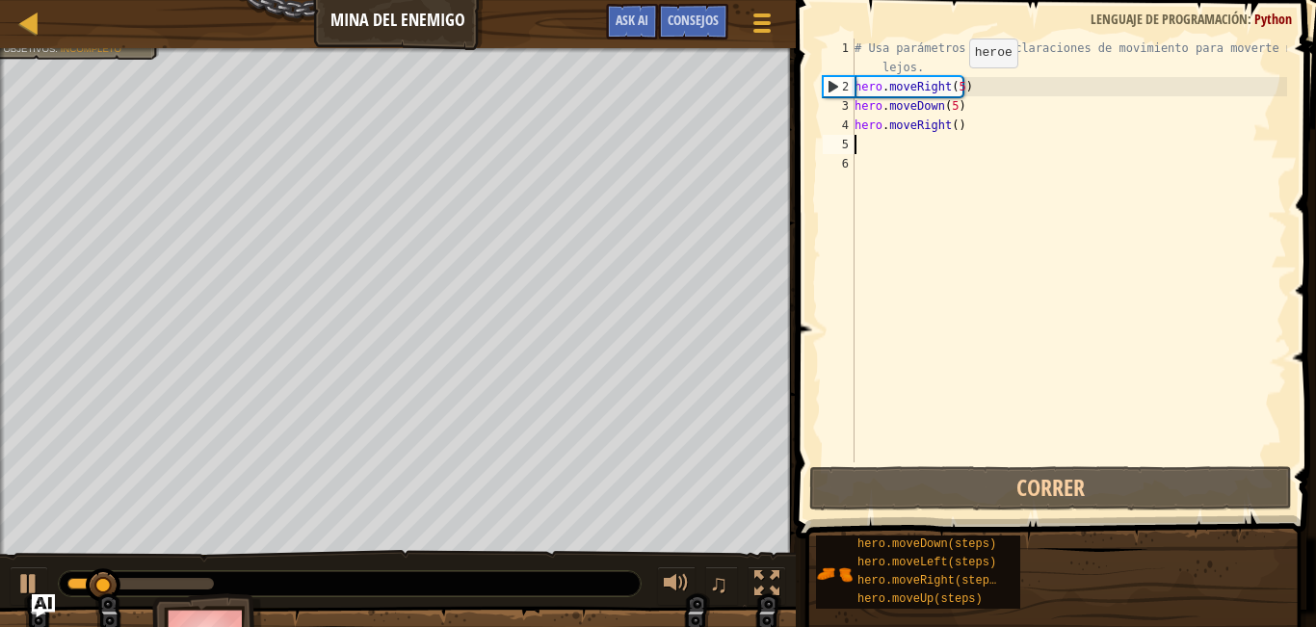
click at [952, 87] on div "# Usa parámetros con declaraciones de movimiento para moverte más lejos. hero .…" at bounding box center [1068, 280] width 436 height 482
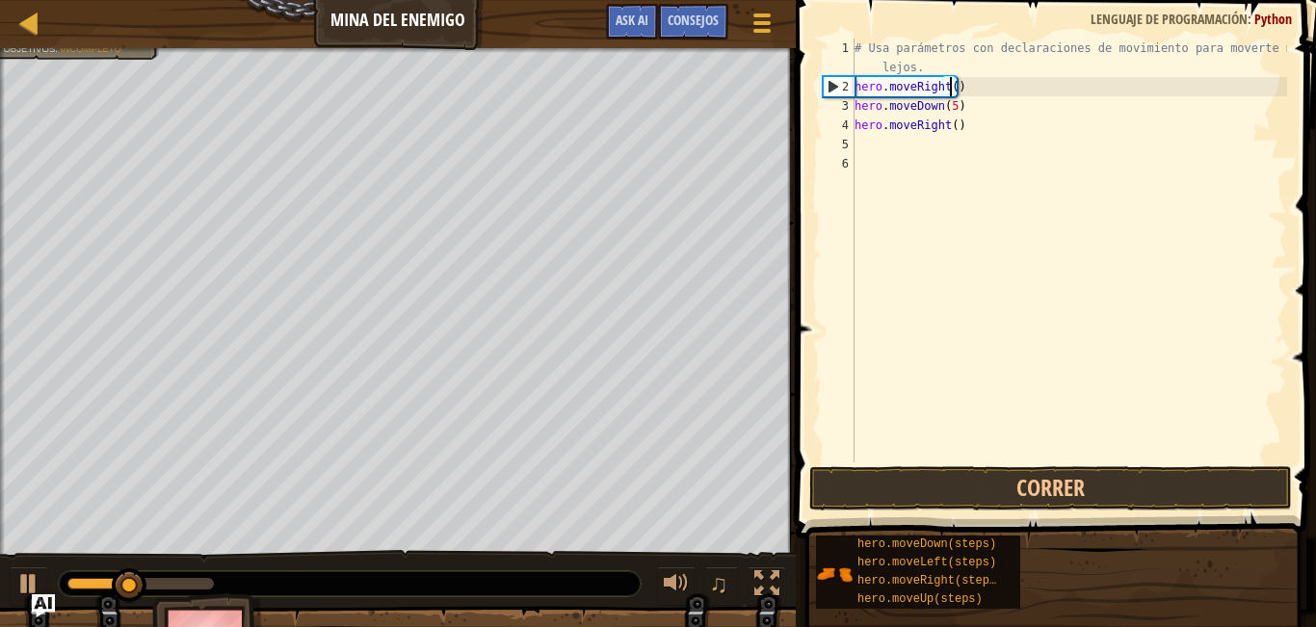
type textarea "hero.moveRight(4)"
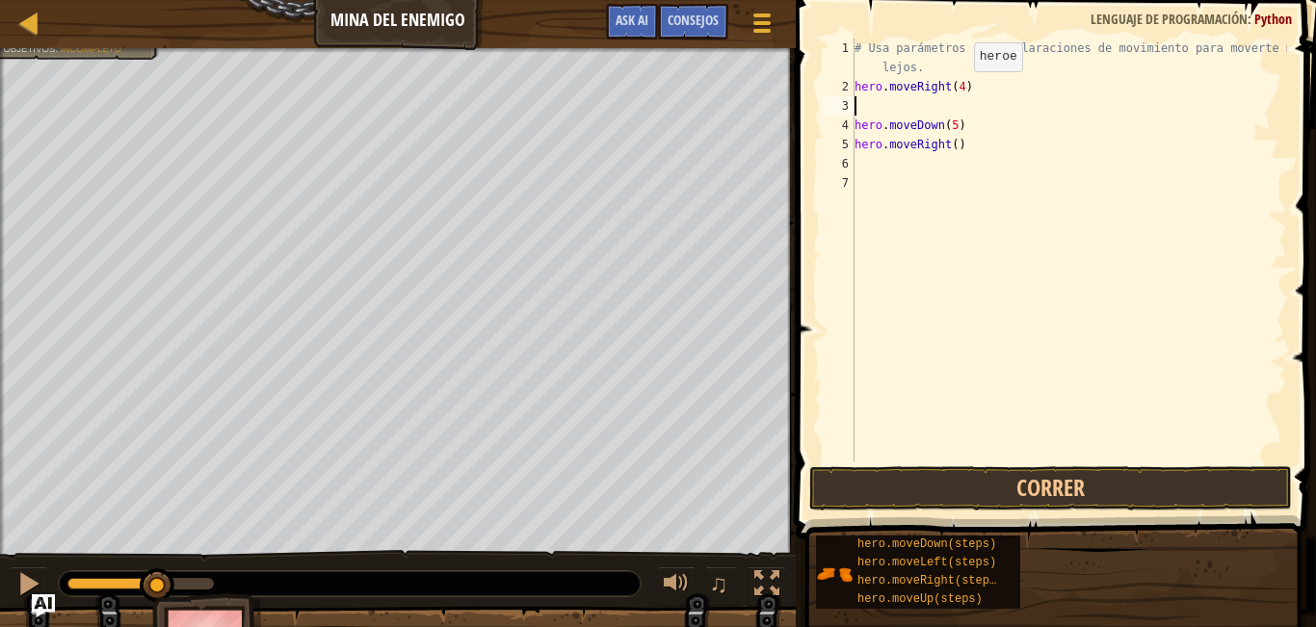
click at [957, 91] on div "# Usa parámetros con declaraciones de movimiento para moverte más lejos. hero .…" at bounding box center [1068, 280] width 436 height 482
type textarea "hero.moveRight(5)"
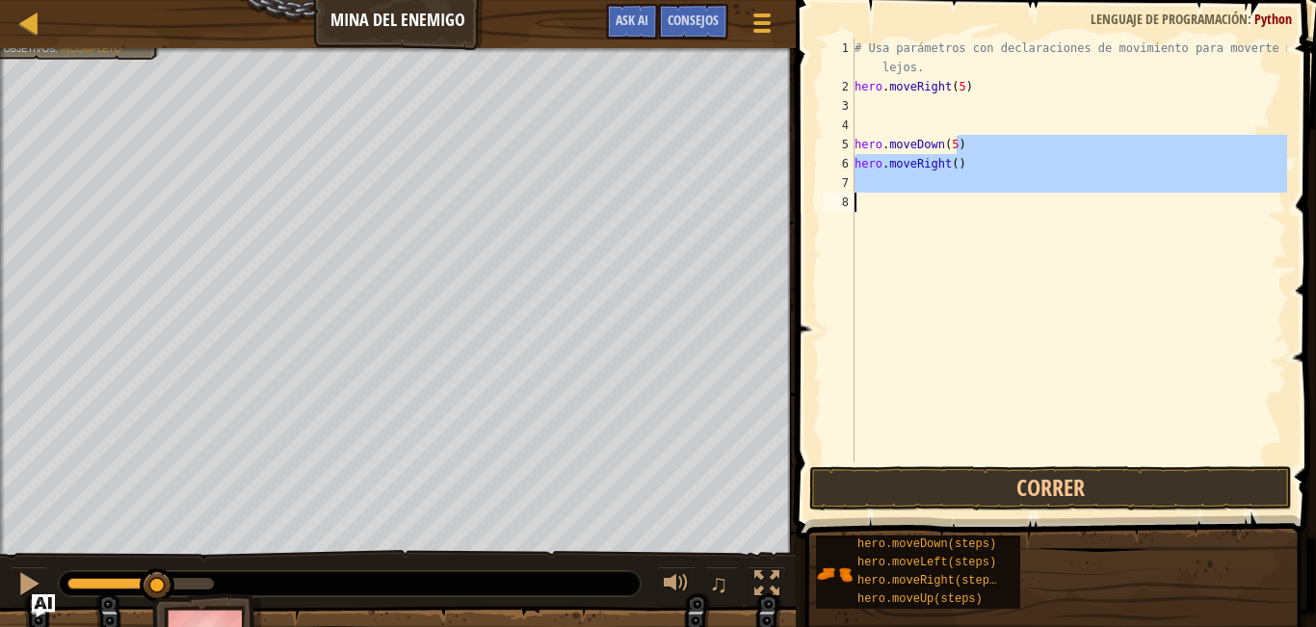
drag, startPoint x: 954, startPoint y: 144, endPoint x: 853, endPoint y: 201, distance: 116.5
click at [853, 201] on div "1 2 3 4 5 6 7 8 # Usa parámetros con declaraciones de movimiento para moverte m…" at bounding box center [1053, 251] width 468 height 424
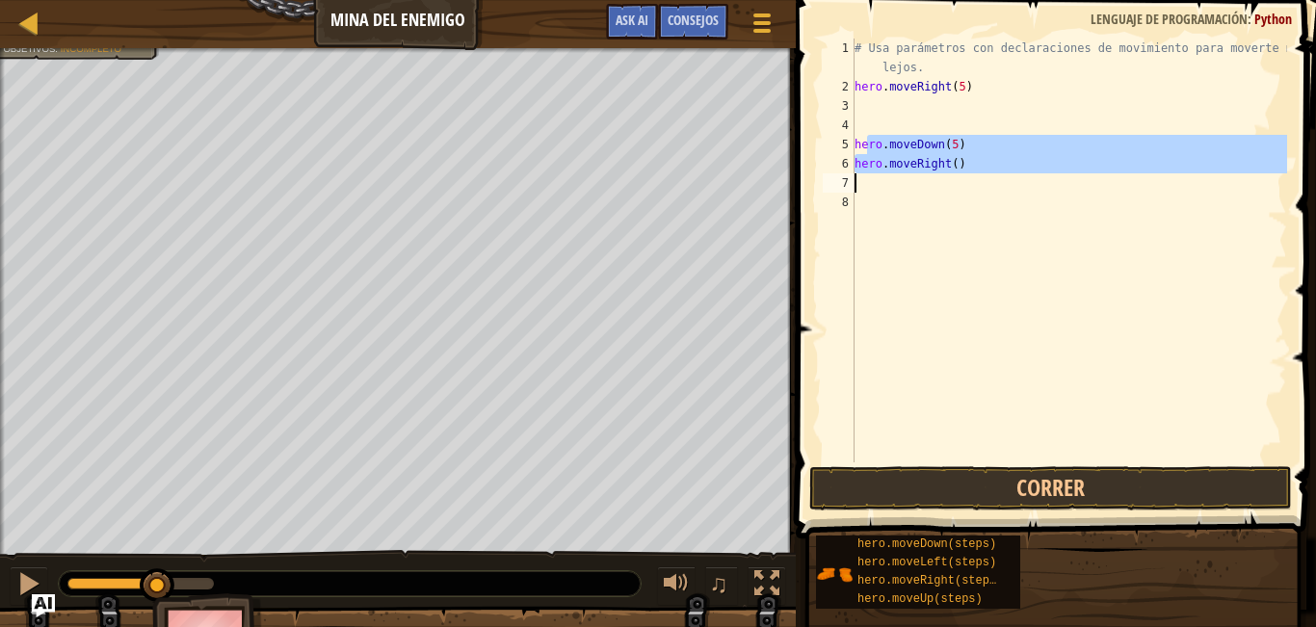
drag, startPoint x: 865, startPoint y: 140, endPoint x: 955, endPoint y: 189, distance: 103.0
click at [955, 189] on div "# Usa parámetros con declaraciones de movimiento para moverte más lejos. hero .…" at bounding box center [1068, 280] width 436 height 482
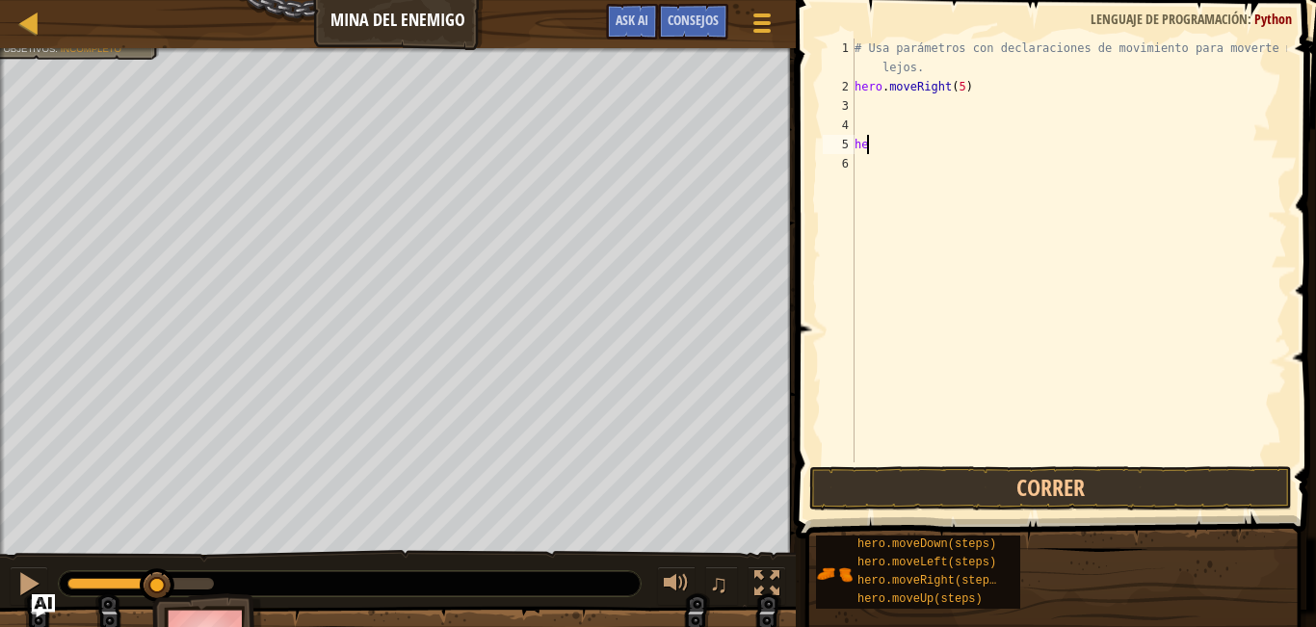
type textarea "h"
click at [991, 87] on div "# Usa parámetros con declaraciones de movimiento para moverte más lejos. hero .…" at bounding box center [1068, 280] width 436 height 482
type textarea "hero.moveRight(2"
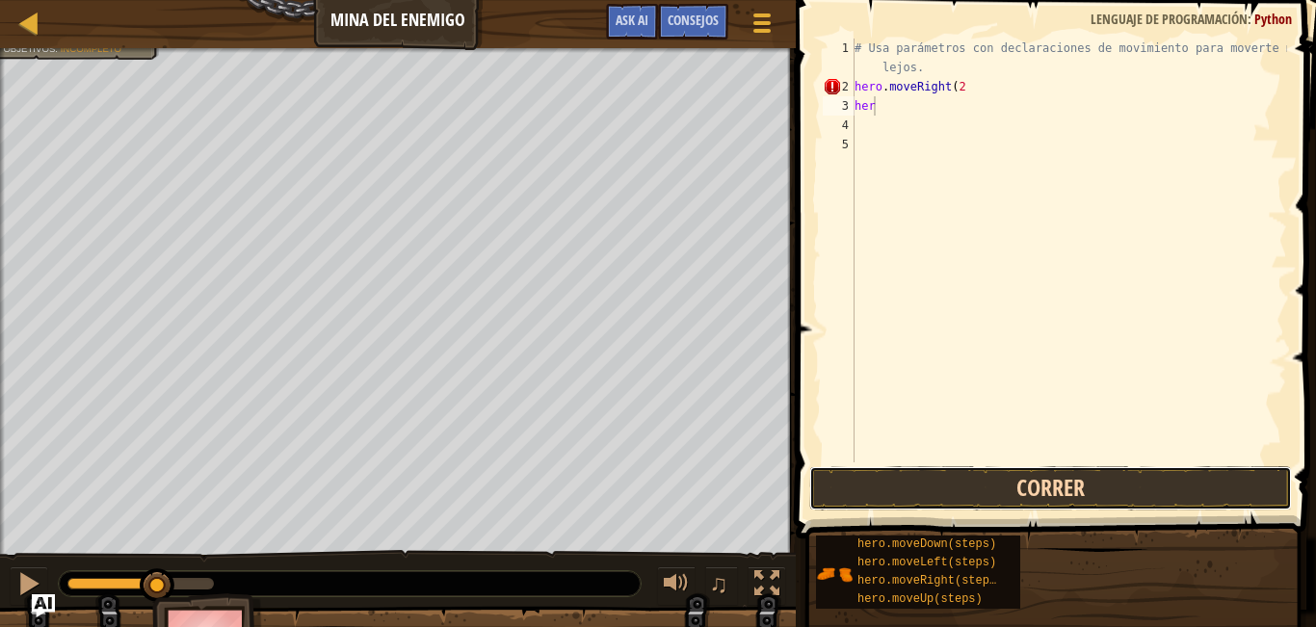
click at [939, 497] on button "Correr" at bounding box center [1050, 488] width 483 height 44
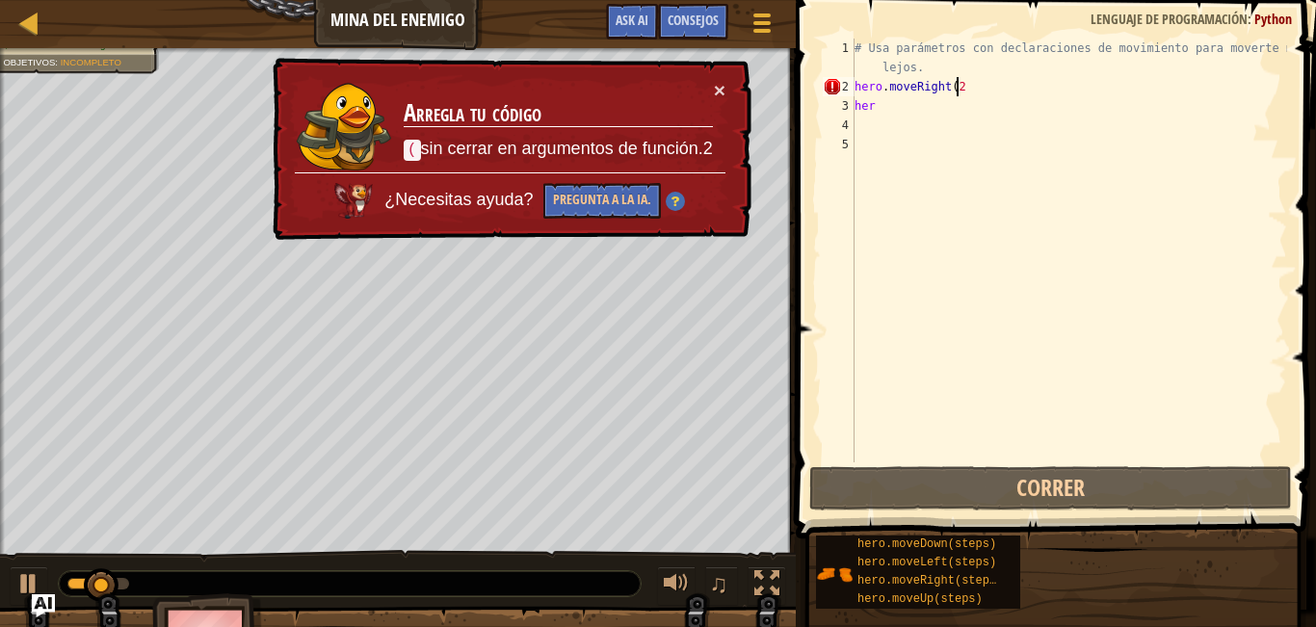
click at [989, 85] on div "# Usa parámetros con declaraciones de movimiento para moverte más lejos. hero .…" at bounding box center [1068, 280] width 436 height 482
type textarea "hero.moveRight(2)"
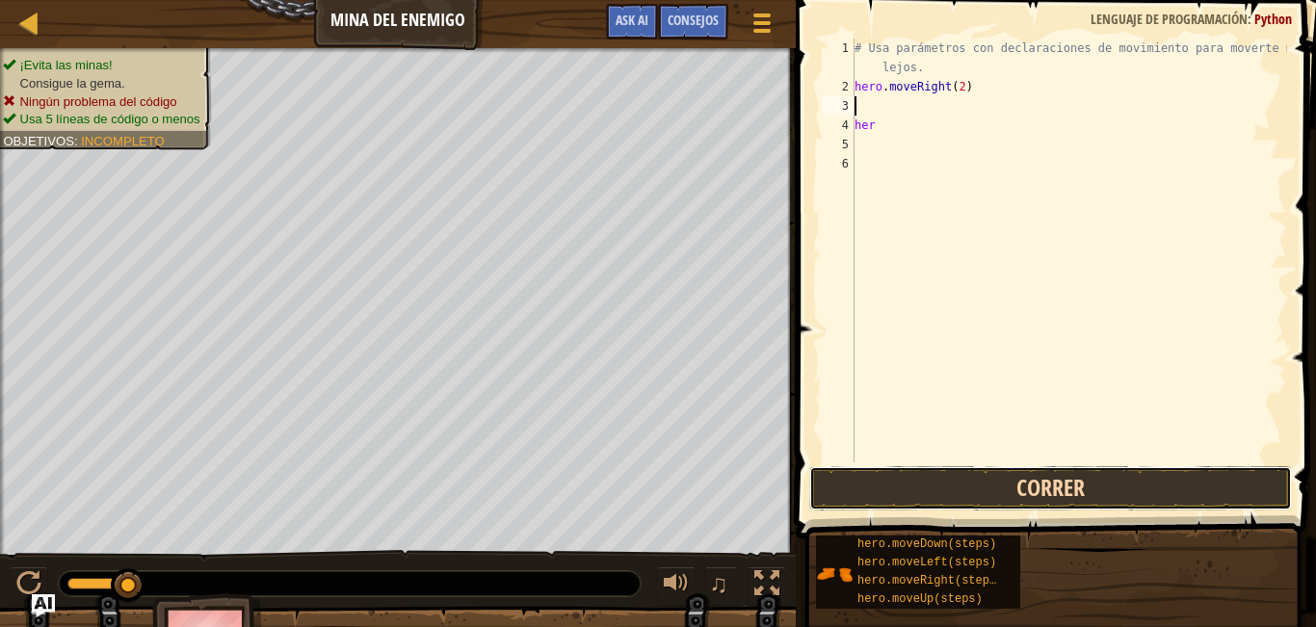
click at [923, 490] on button "Correr" at bounding box center [1050, 488] width 483 height 44
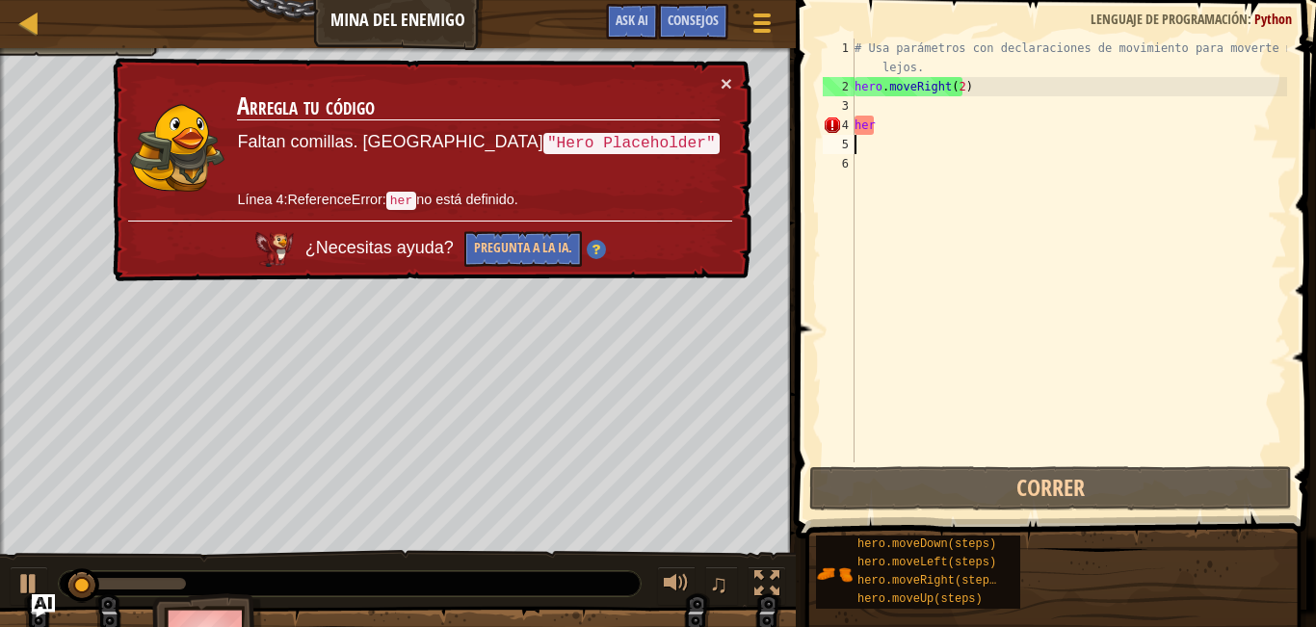
click at [892, 138] on div "# Usa parámetros con declaraciones de movimiento para moverte más lejos. hero .…" at bounding box center [1068, 280] width 436 height 482
click at [897, 123] on div "# Usa parámetros con declaraciones de movimiento para moverte más lejos. hero .…" at bounding box center [1068, 280] width 436 height 482
type textarea "h"
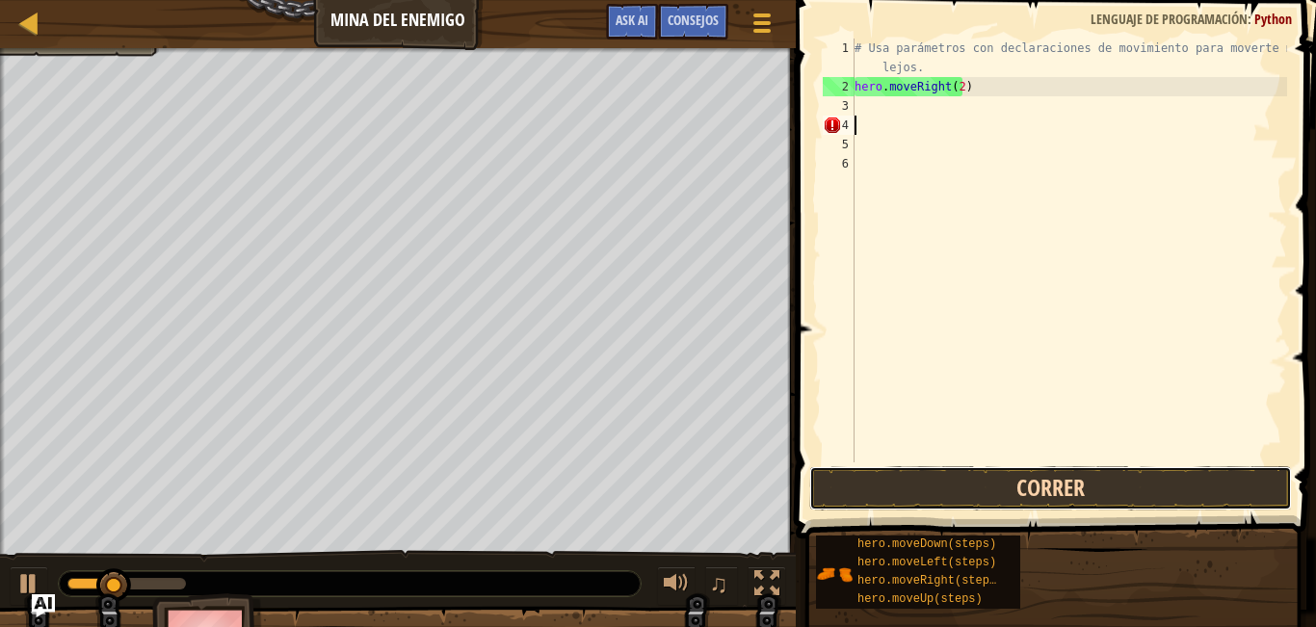
click at [907, 488] on button "Correr" at bounding box center [1050, 488] width 483 height 44
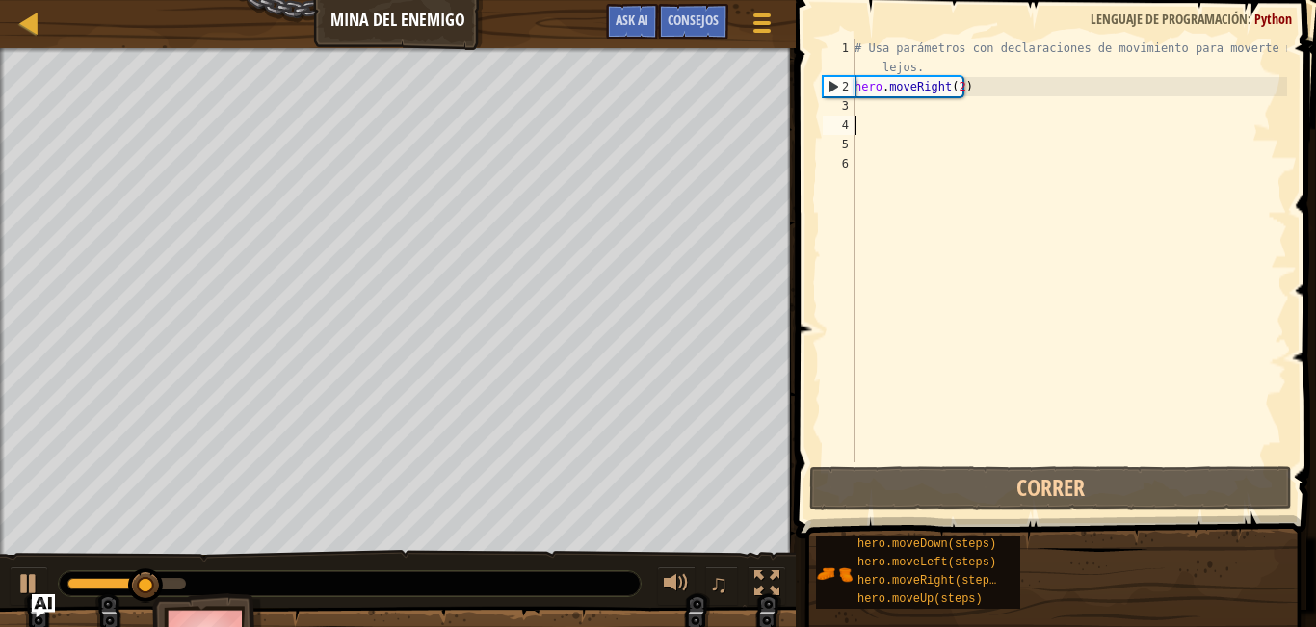
click at [892, 110] on div "# Usa parámetros con declaraciones de movimiento para moverte más lejos. hero .…" at bounding box center [1068, 280] width 436 height 482
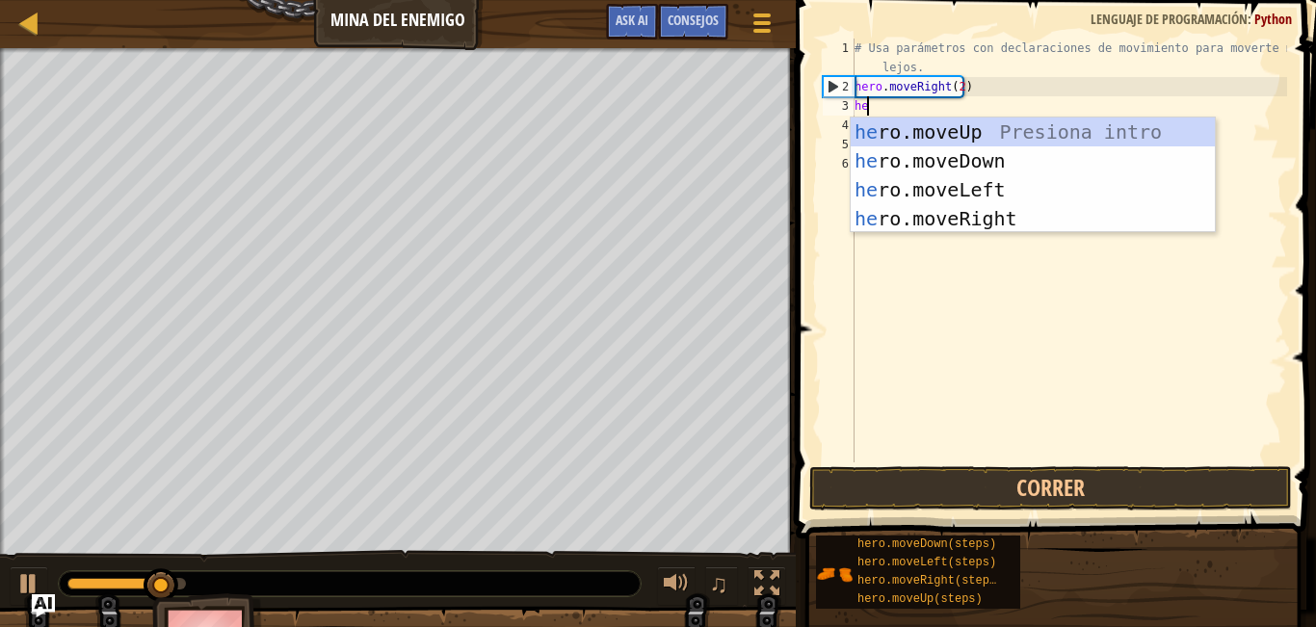
type textarea "her"
click at [892, 158] on div "her o.moveUp Presiona intro her o.moveDown Presiona intro her o.moveLeft Presio…" at bounding box center [1032, 203] width 364 height 173
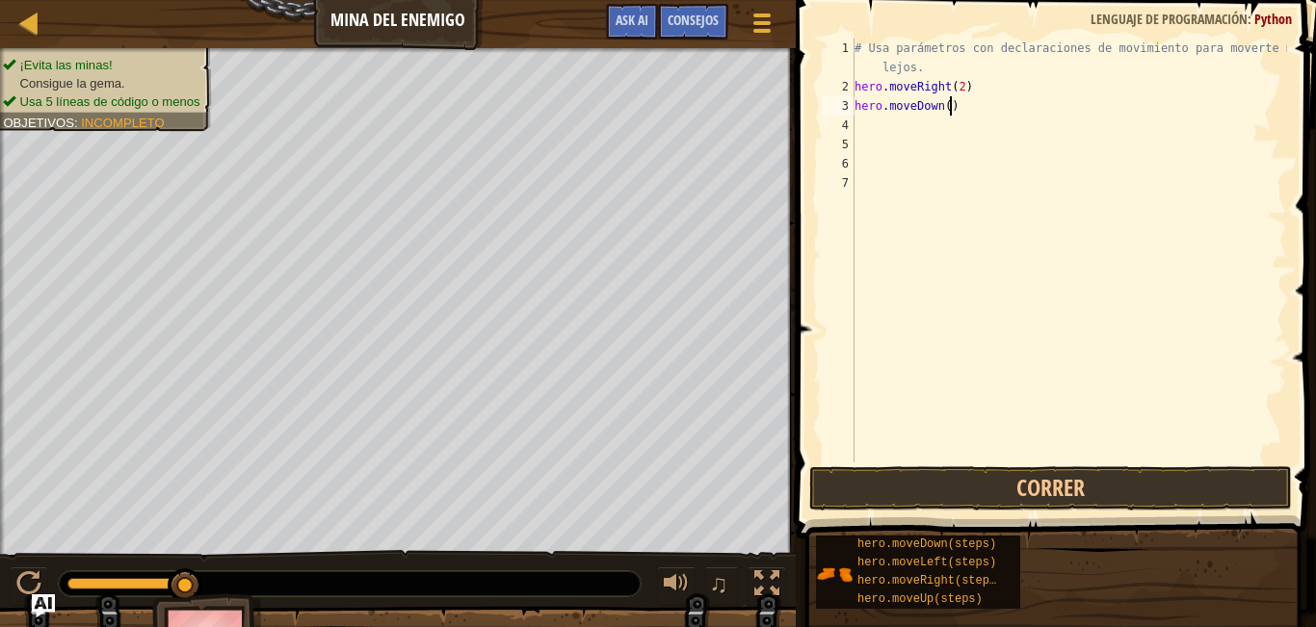
click at [948, 110] on div "# Usa parámetros con declaraciones de movimiento para moverte más lejos. hero .…" at bounding box center [1068, 280] width 436 height 482
click at [943, 110] on div "# Usa parámetros con declaraciones de movimiento para moverte más lejos. hero .…" at bounding box center [1068, 280] width 436 height 482
click at [948, 485] on button "Correr" at bounding box center [1050, 488] width 483 height 44
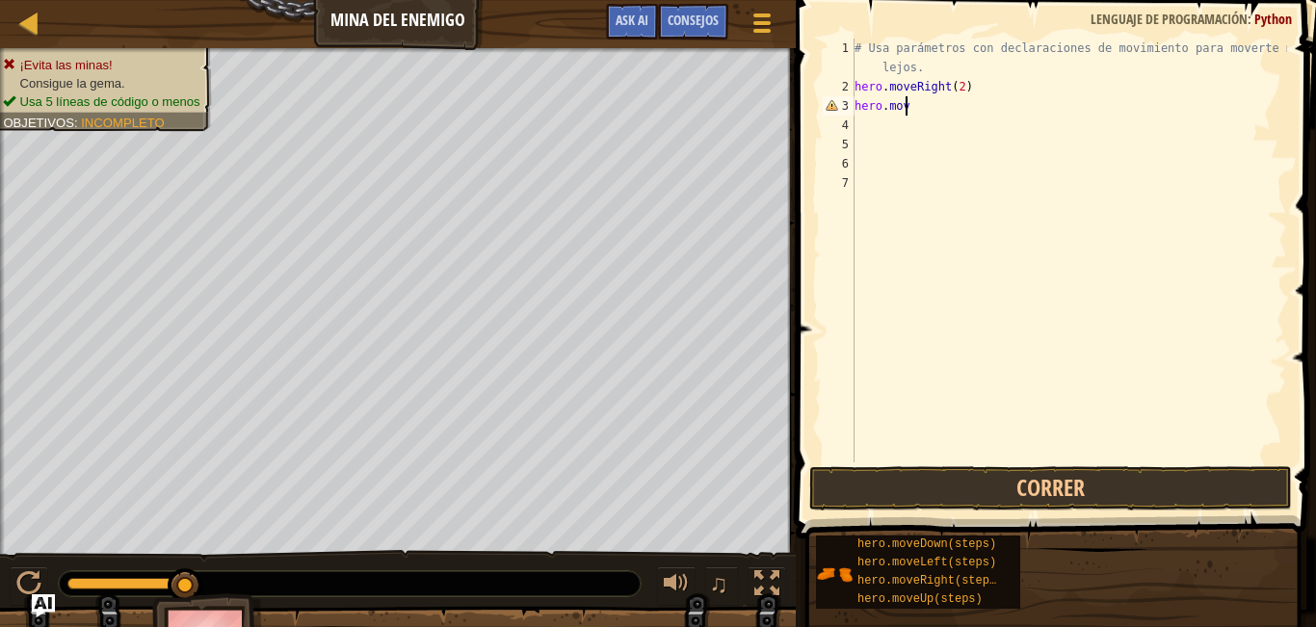
type textarea "hero.move"
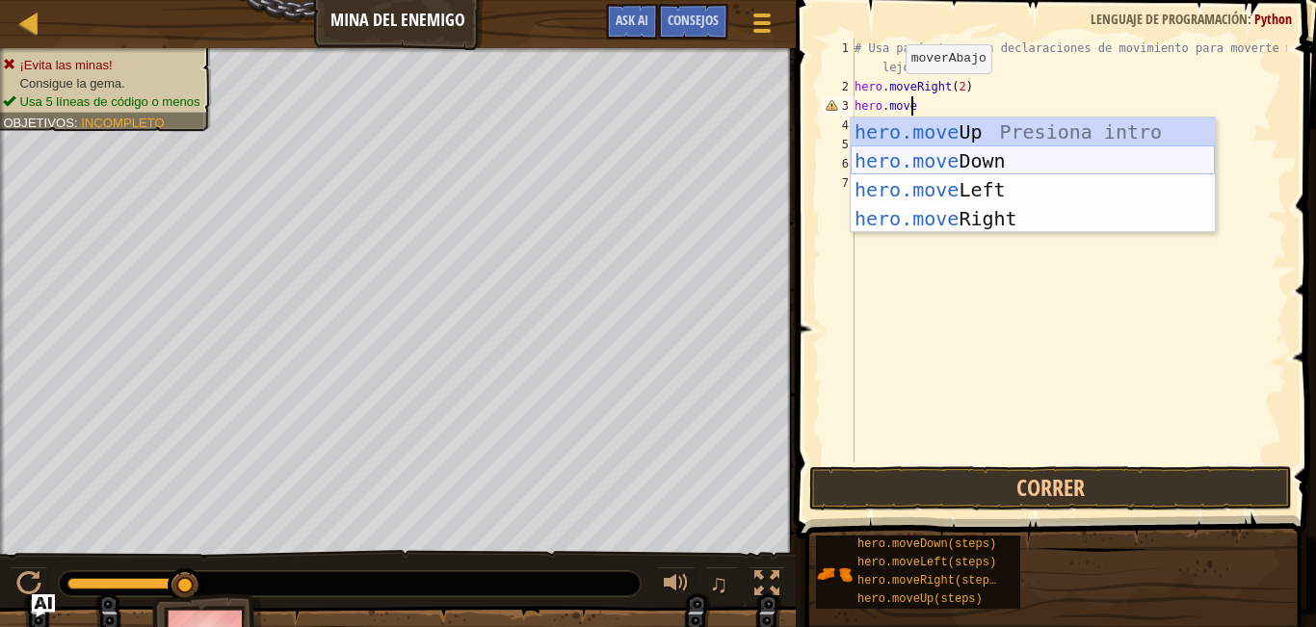
click at [905, 165] on div "hero.move Up Presiona intro hero.move Down Presiona intro hero.move Left Presio…" at bounding box center [1032, 203] width 364 height 173
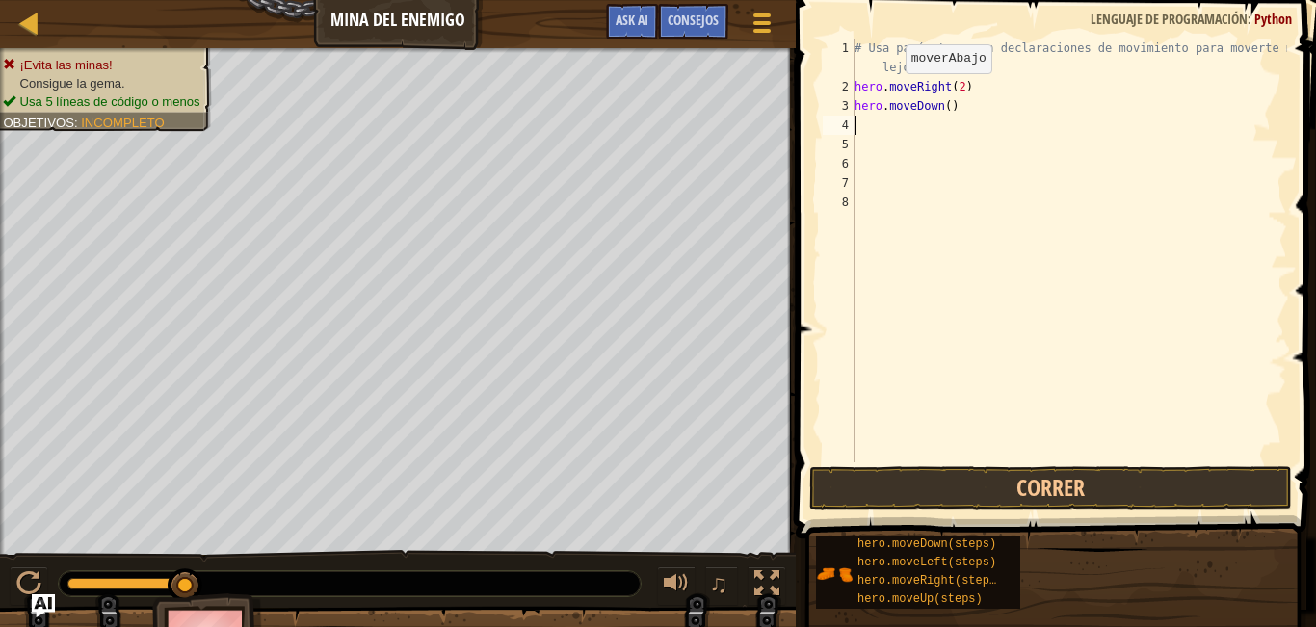
scroll to position [9, 0]
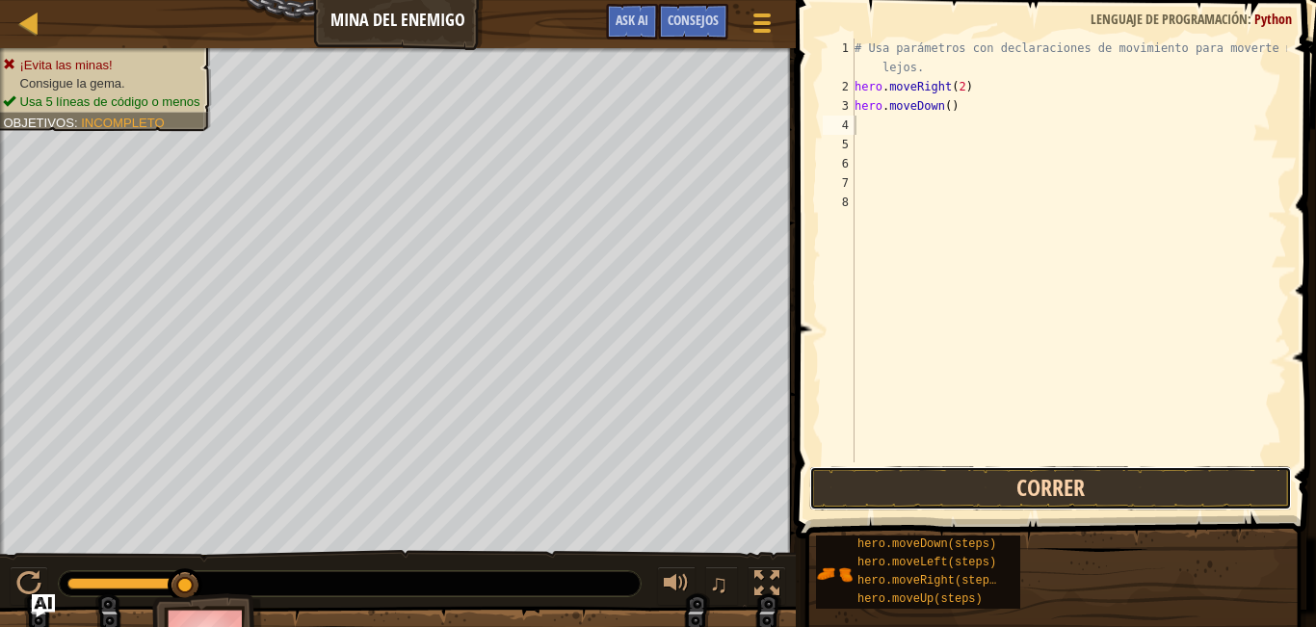
click at [912, 494] on button "Correr" at bounding box center [1050, 488] width 483 height 44
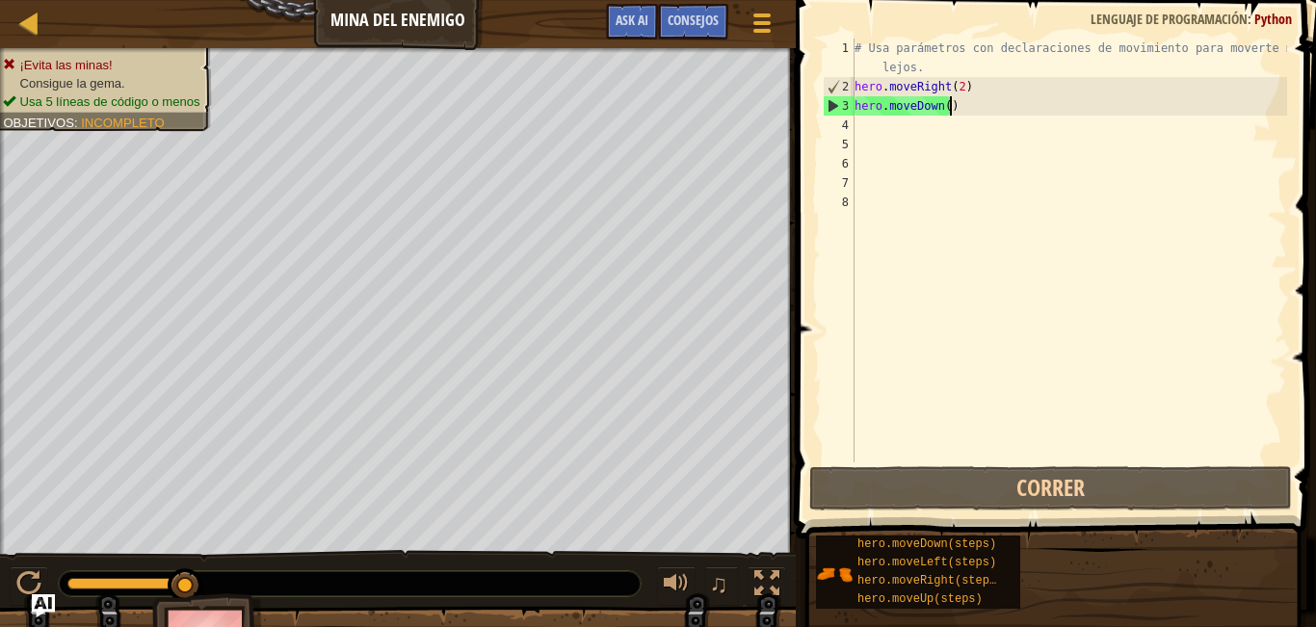
click at [948, 114] on div "# Usa parámetros con declaraciones de movimiento para moverte más lejos. hero .…" at bounding box center [1068, 280] width 436 height 482
drag, startPoint x: 908, startPoint y: 101, endPoint x: 881, endPoint y: 107, distance: 27.6
click at [881, 107] on div "# Usa parámetros con declaraciones de movimiento para moverte más lejos. hero .…" at bounding box center [1068, 280] width 436 height 482
click at [950, 105] on div "# Usa parámetros con declaraciones de movimiento para moverte más lejos. hero .…" at bounding box center [1068, 280] width 436 height 482
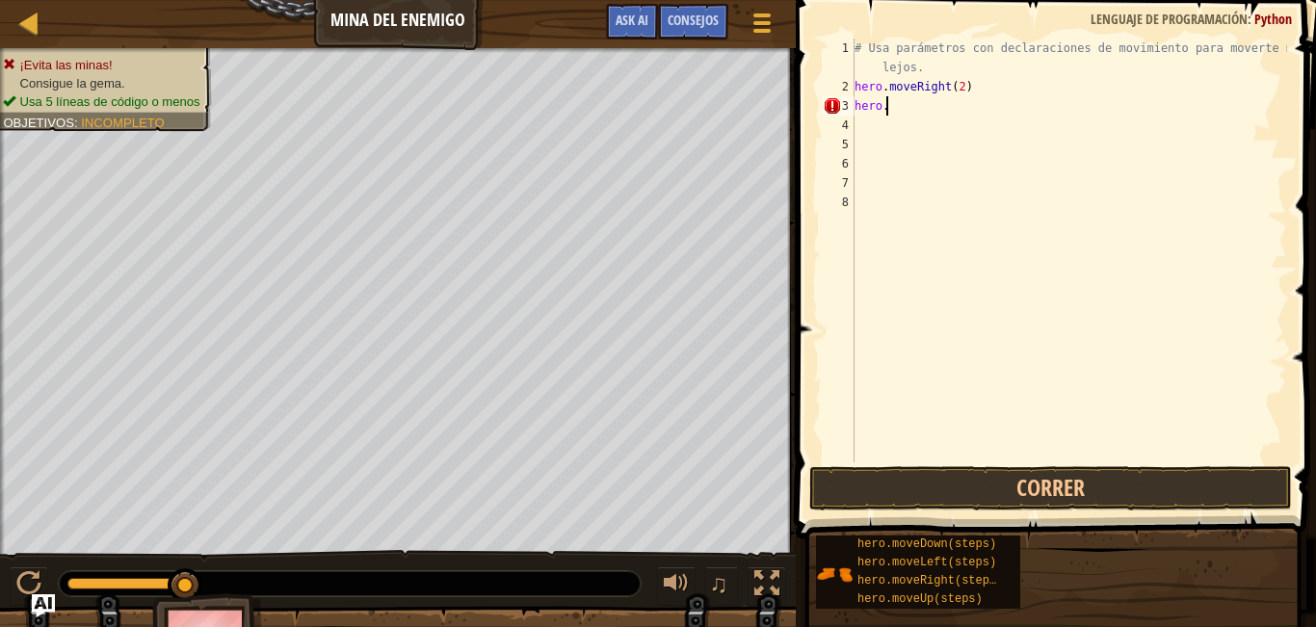
drag, startPoint x: 907, startPoint y: 106, endPoint x: 890, endPoint y: 112, distance: 18.3
click at [890, 112] on div "# Usa parámetros con declaraciones de movimiento para moverte más lejos. hero .…" at bounding box center [1068, 280] width 436 height 482
type textarea "h"
click at [897, 112] on div "# Usa parámetros con declaraciones de movimiento para moverte más lejos. hero .…" at bounding box center [1068, 280] width 436 height 482
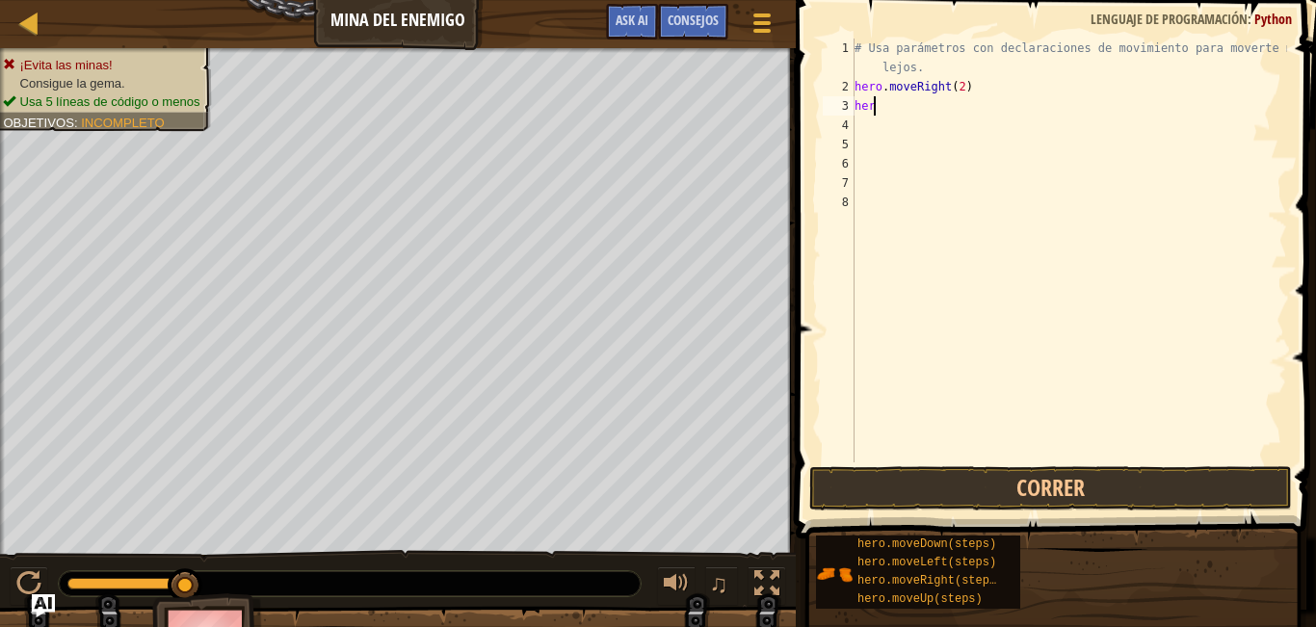
type textarea "hero"
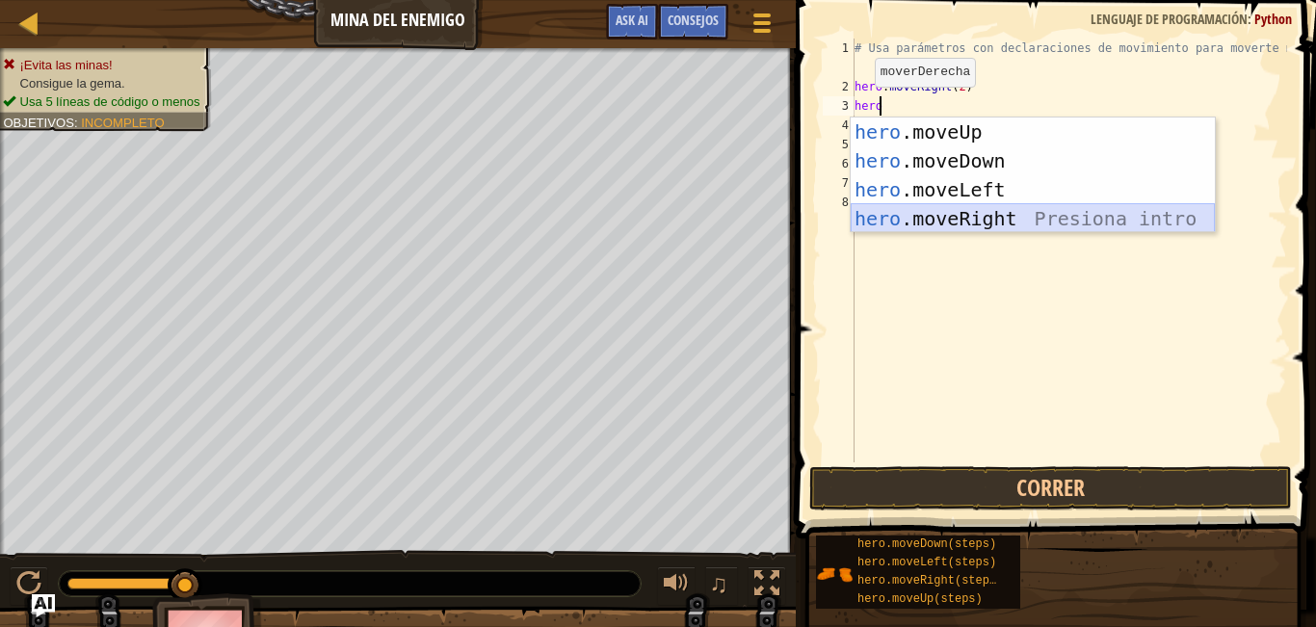
drag, startPoint x: 913, startPoint y: 216, endPoint x: 902, endPoint y: 225, distance: 14.3
click at [902, 225] on div "hero .moveUp Presiona intro hero .moveDown Presiona intro hero .moveLeft Presio…" at bounding box center [1032, 203] width 364 height 173
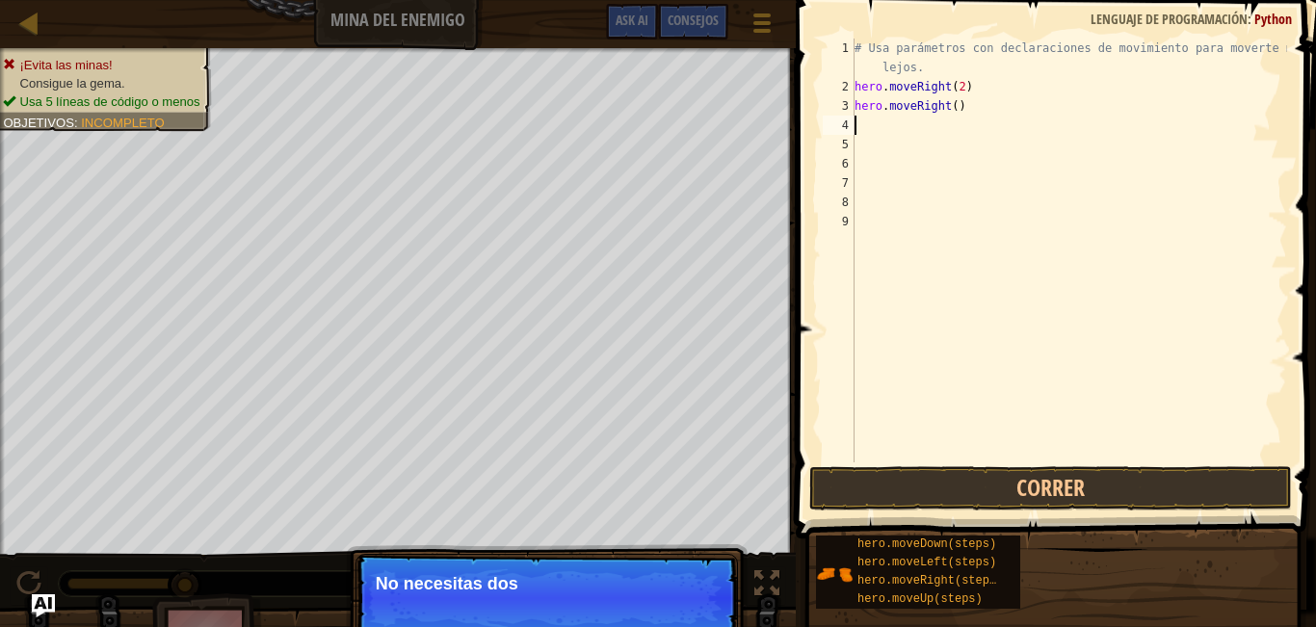
click at [950, 117] on div "# Usa parámetros con declaraciones de movimiento para moverte más lejos. hero .…" at bounding box center [1068, 280] width 436 height 482
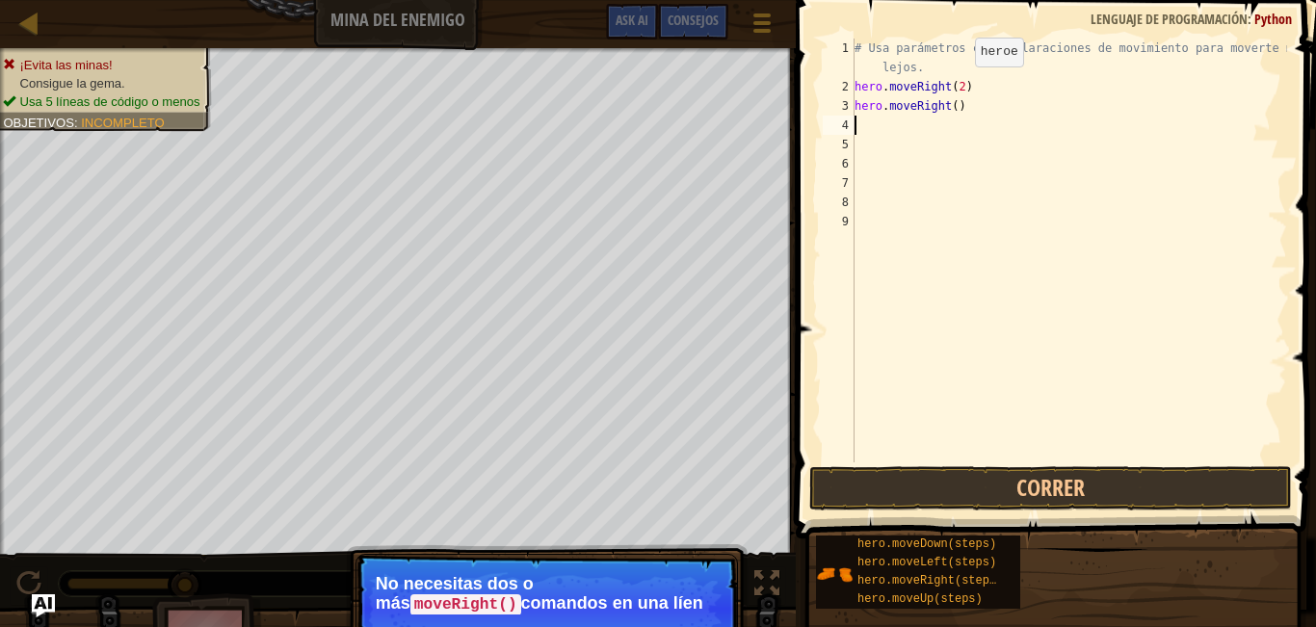
click at [958, 86] on div "# Usa parámetros con declaraciones de movimiento para moverte más lejos. hero .…" at bounding box center [1068, 280] width 436 height 482
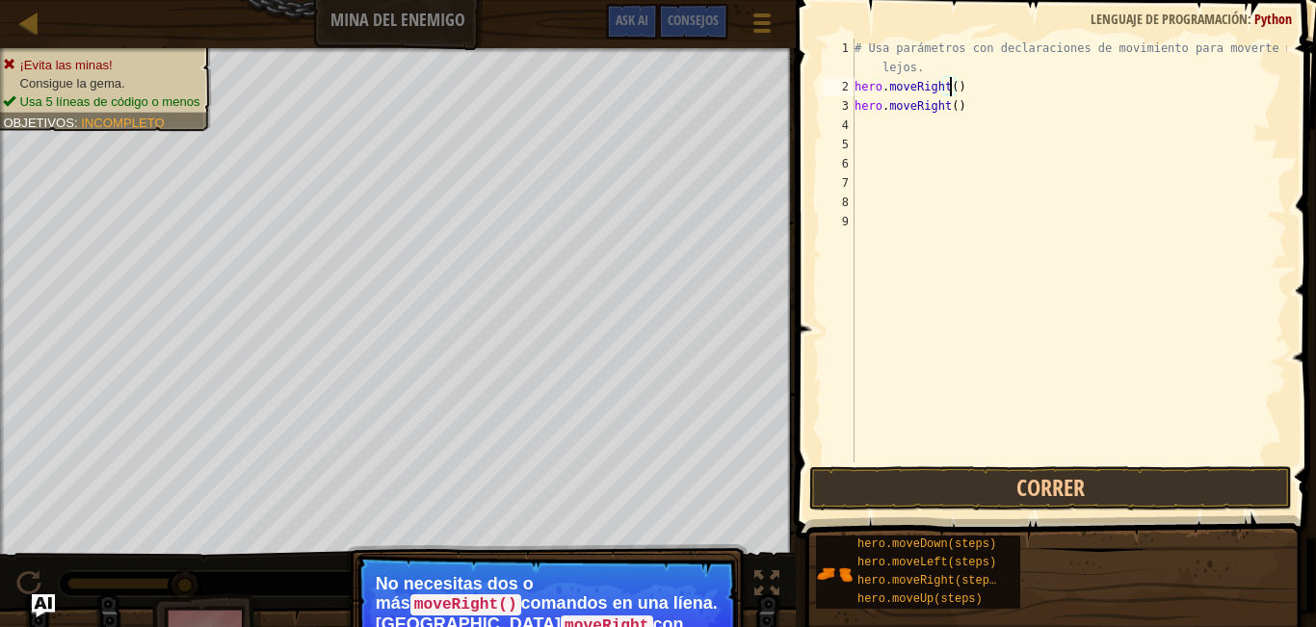
type textarea "hero.moveRight(4)"
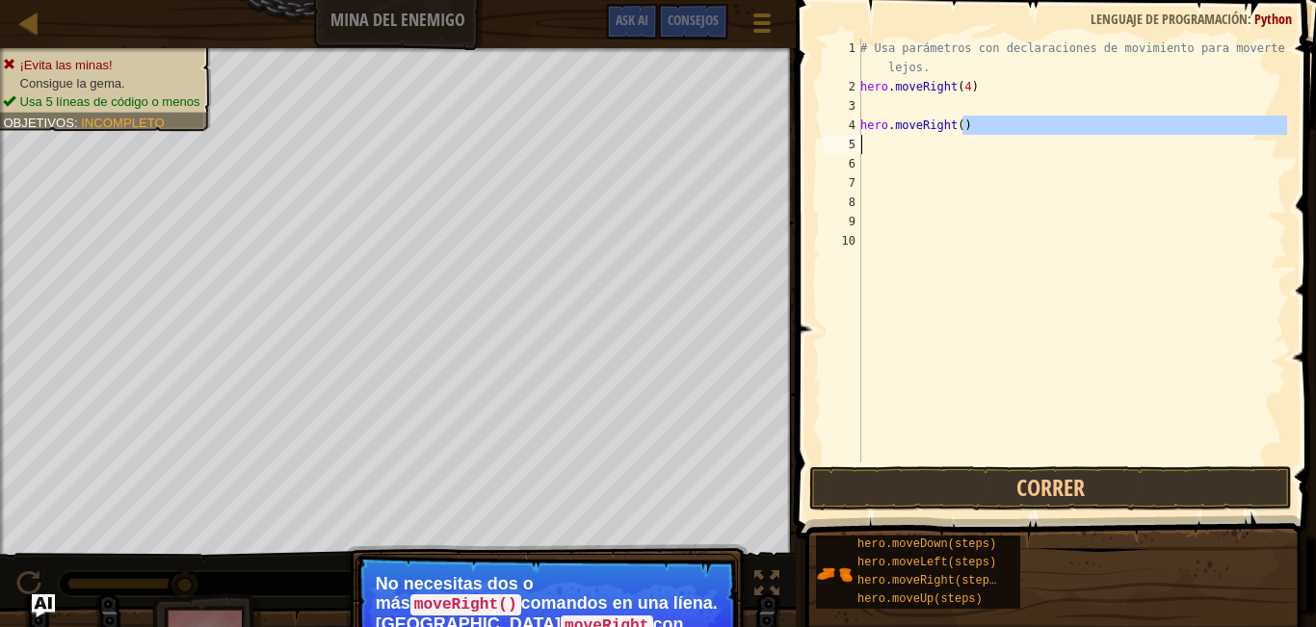
drag, startPoint x: 980, startPoint y: 122, endPoint x: 881, endPoint y: 133, distance: 99.8
click at [881, 133] on div "# Usa parámetros con declaraciones de movimiento para moverte más lejos. hero .…" at bounding box center [1071, 280] width 431 height 482
drag, startPoint x: 858, startPoint y: 125, endPoint x: 872, endPoint y: 125, distance: 13.5
click at [872, 125] on div "hero.moveRight() 1 2 3 4 5 6 7 8 9 10 # Usa parámetros con declaraciones de mov…" at bounding box center [1053, 251] width 468 height 424
type textarea "hero.moveRight()"
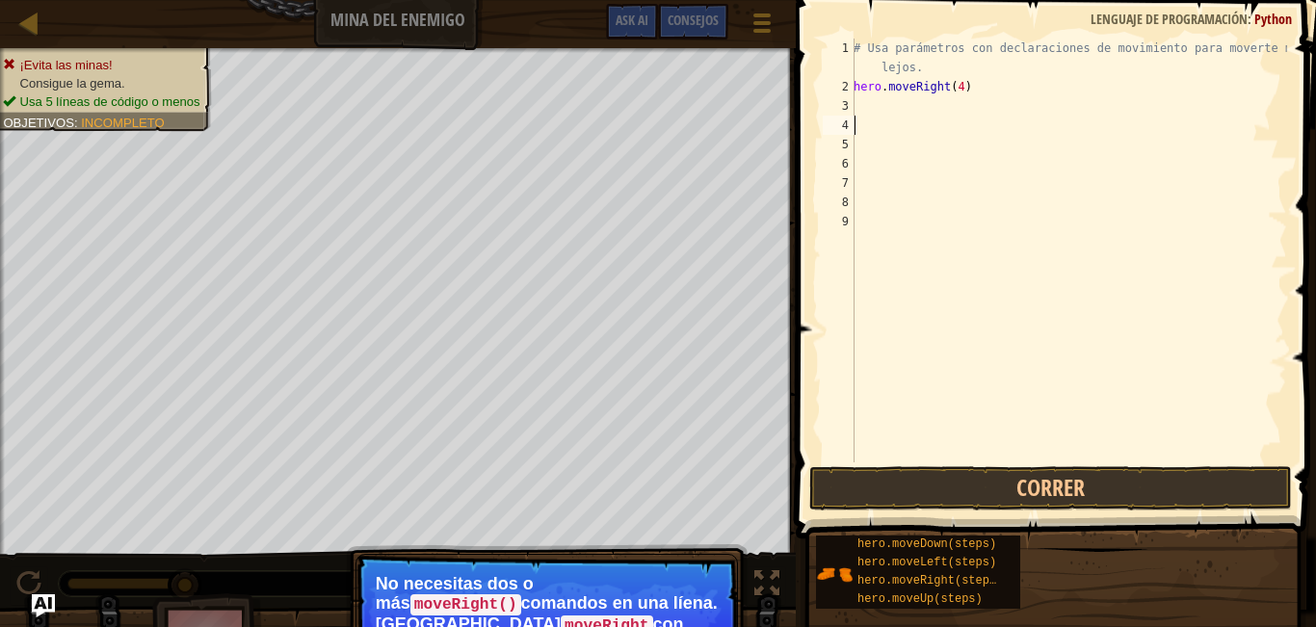
drag, startPoint x: 939, startPoint y: 487, endPoint x: 891, endPoint y: 460, distance: 55.2
click at [938, 487] on button "Correr" at bounding box center [1050, 488] width 483 height 44
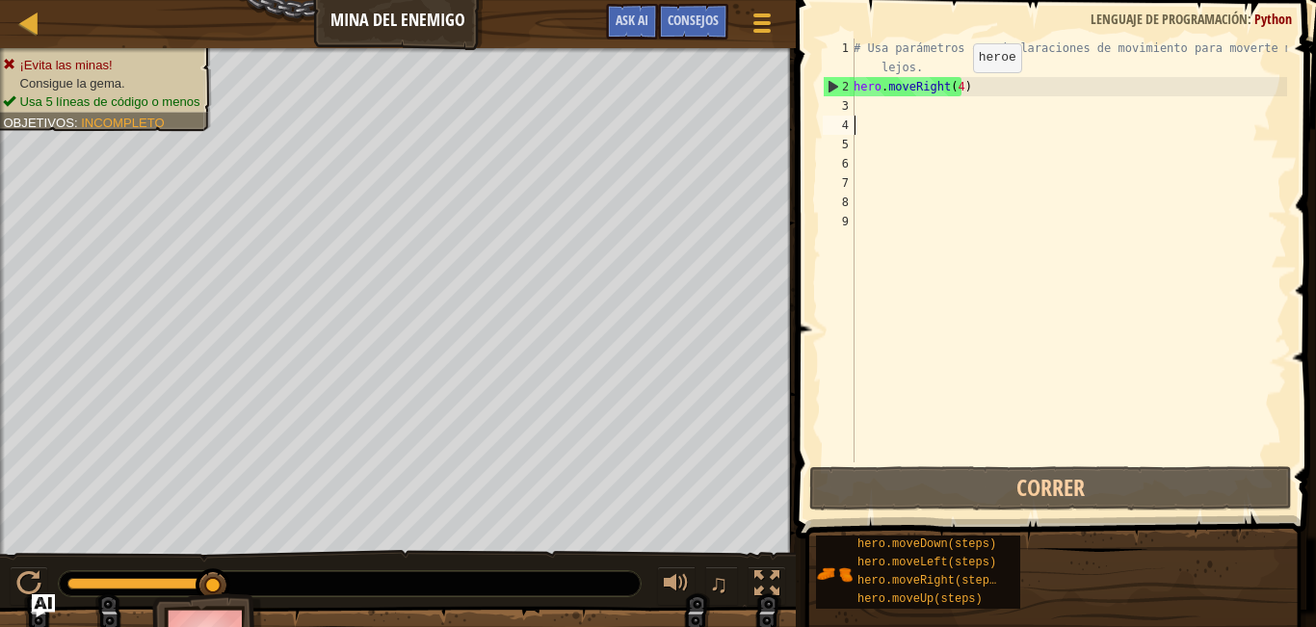
click at [955, 91] on div "# Usa parámetros con declaraciones de movimiento para moverte más lejos. hero .…" at bounding box center [1067, 280] width 437 height 482
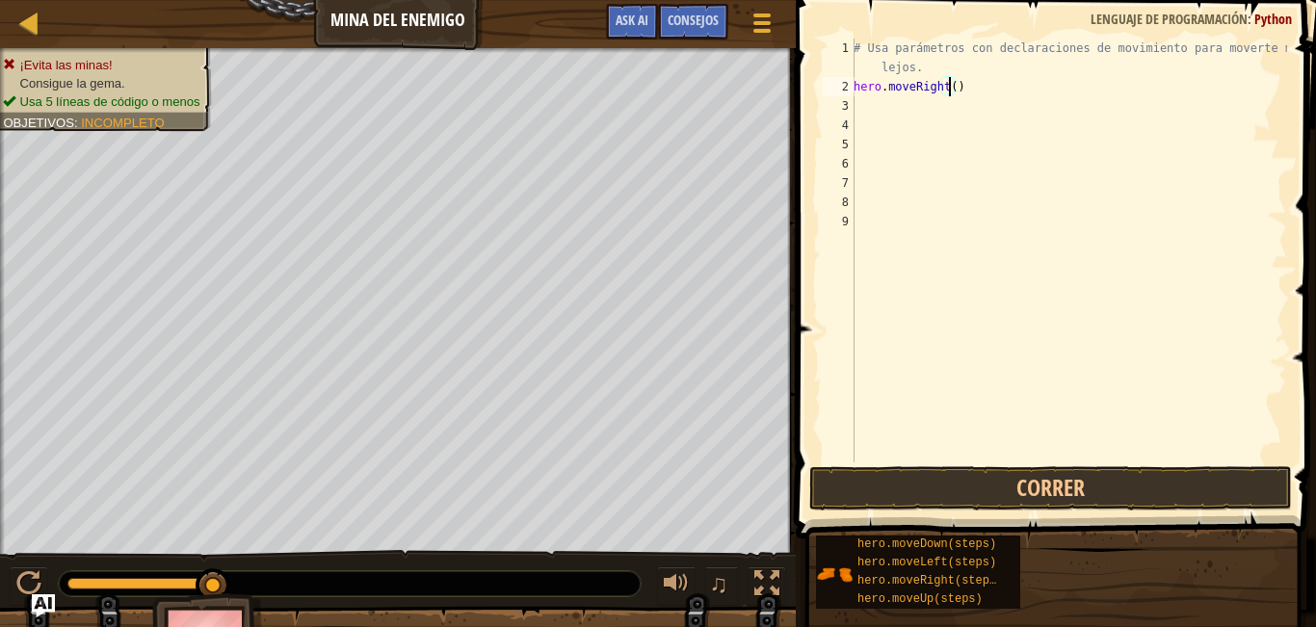
type textarea "hero.moveRight(3)"
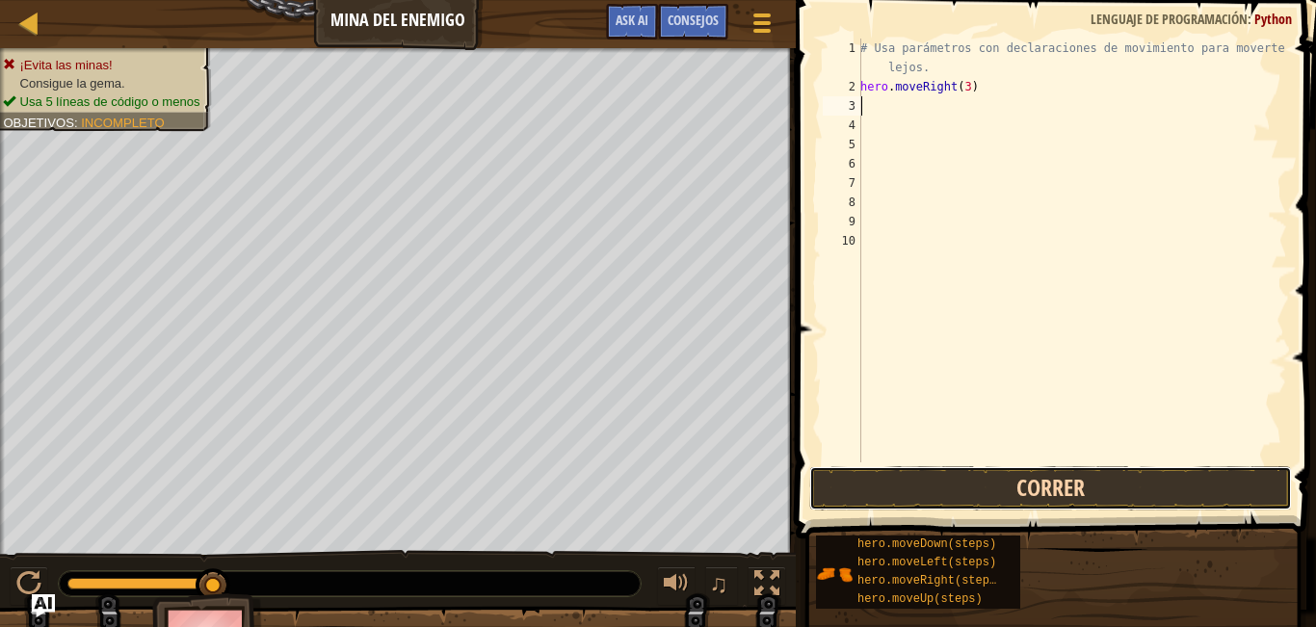
click at [931, 478] on button "Correr" at bounding box center [1050, 488] width 483 height 44
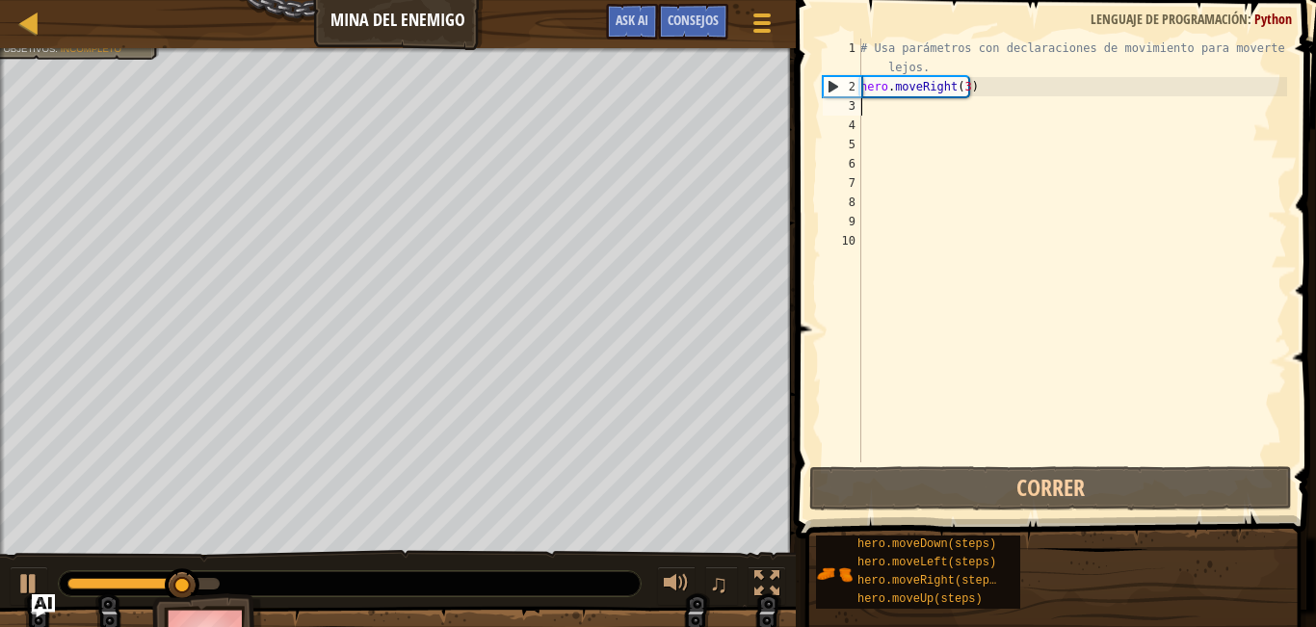
drag, startPoint x: 882, startPoint y: 229, endPoint x: 890, endPoint y: 215, distance: 16.4
click at [887, 228] on div "# Usa parámetros con declaraciones de movimiento para moverte más lejos. hero .…" at bounding box center [1071, 280] width 431 height 482
click at [874, 116] on div "# Usa parámetros con declaraciones de movimiento para moverte más lejos. hero .…" at bounding box center [1071, 280] width 431 height 482
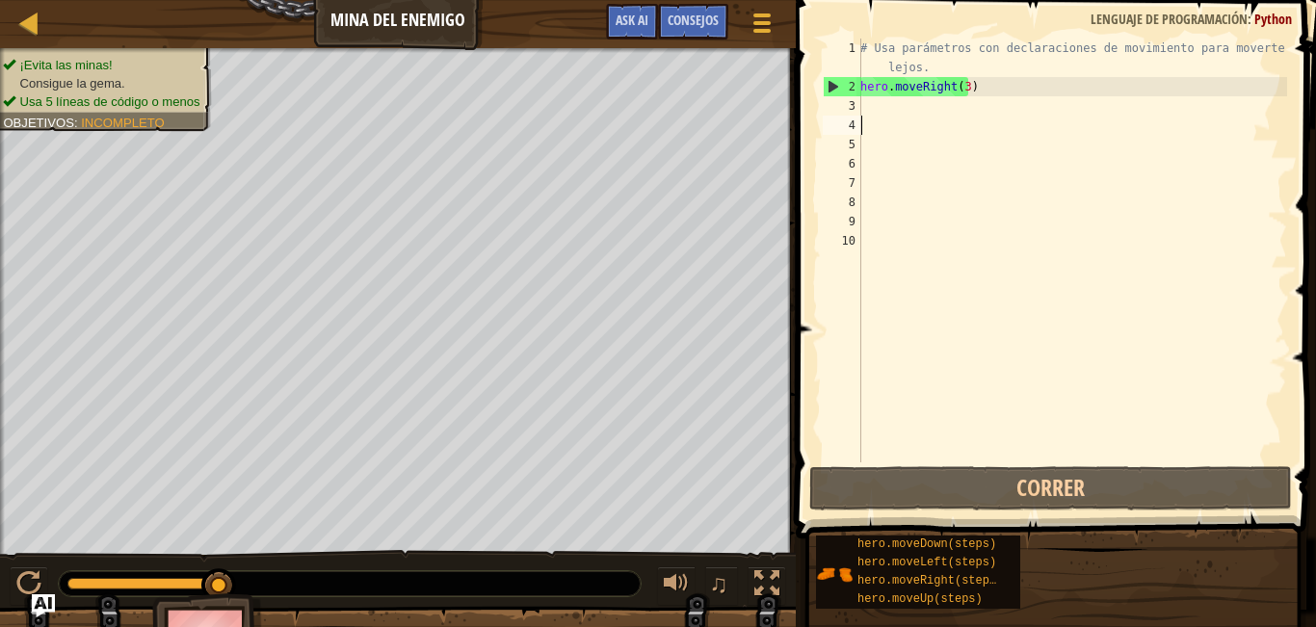
click at [888, 235] on div "# Usa parámetros con declaraciones de movimiento para moverte más lejos. hero .…" at bounding box center [1071, 280] width 431 height 482
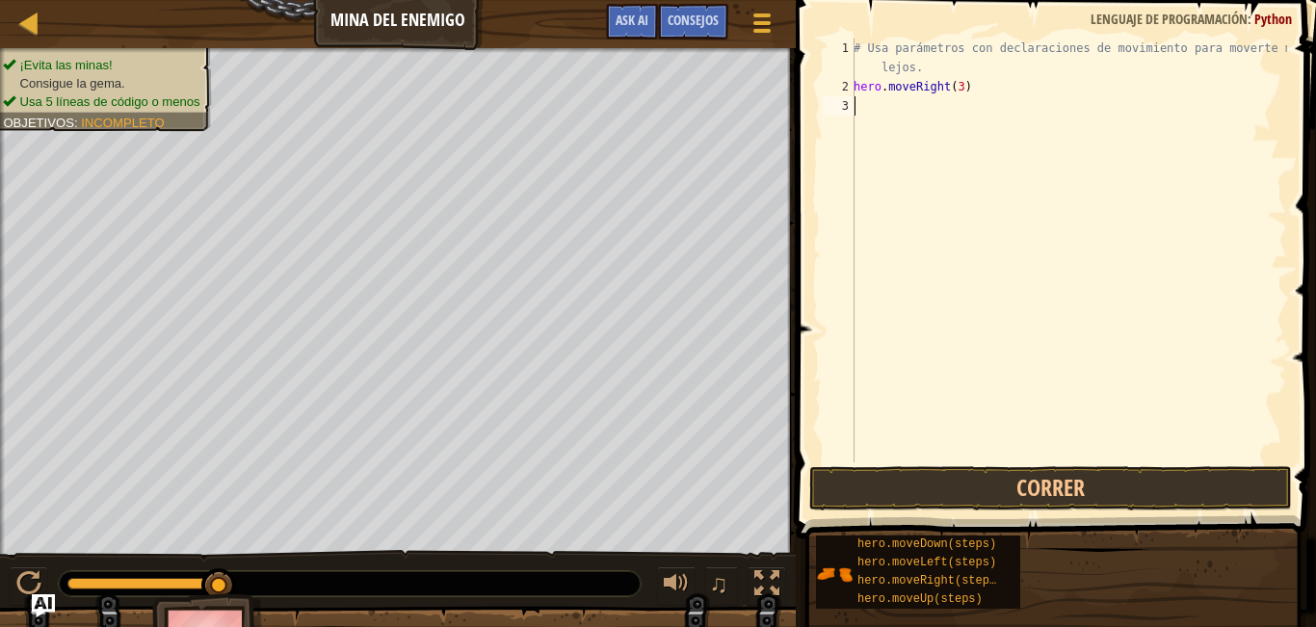
type textarea "her"
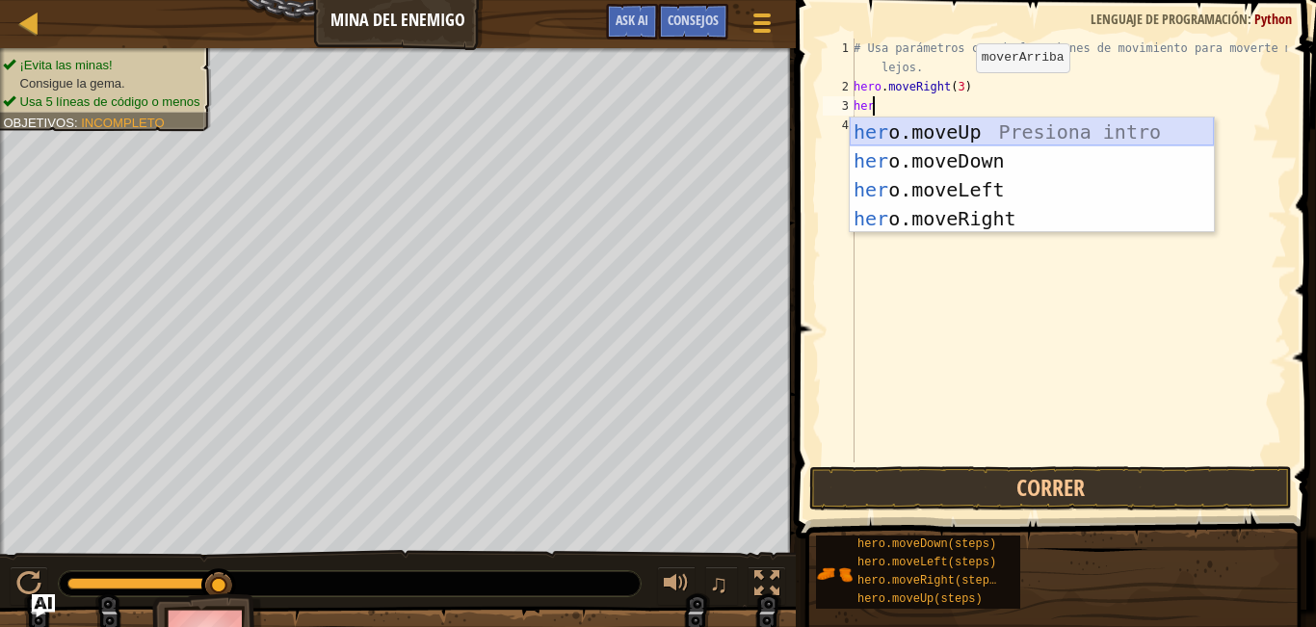
click at [926, 138] on div "her o.moveUp Presiona intro her o.moveDown Presiona intro her o.moveLeft Presio…" at bounding box center [1031, 203] width 364 height 173
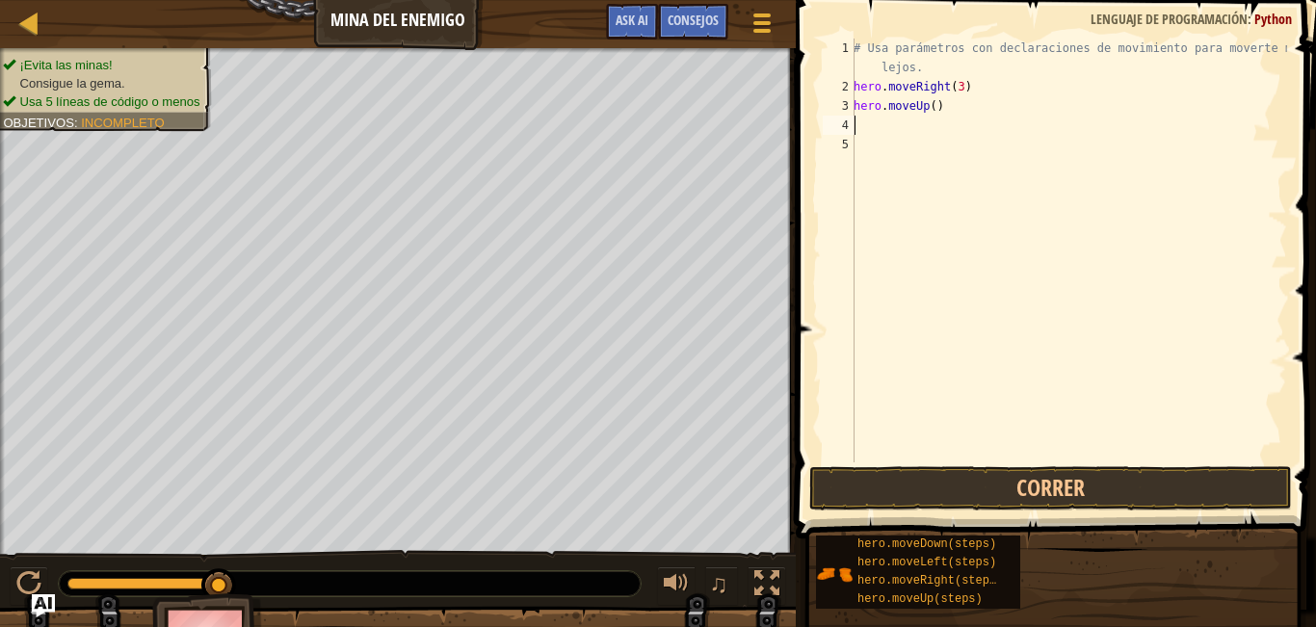
click at [879, 126] on div "# Usa parámetros con declaraciones de movimiento para moverte más lejos. hero .…" at bounding box center [1067, 280] width 437 height 482
type textarea "her"
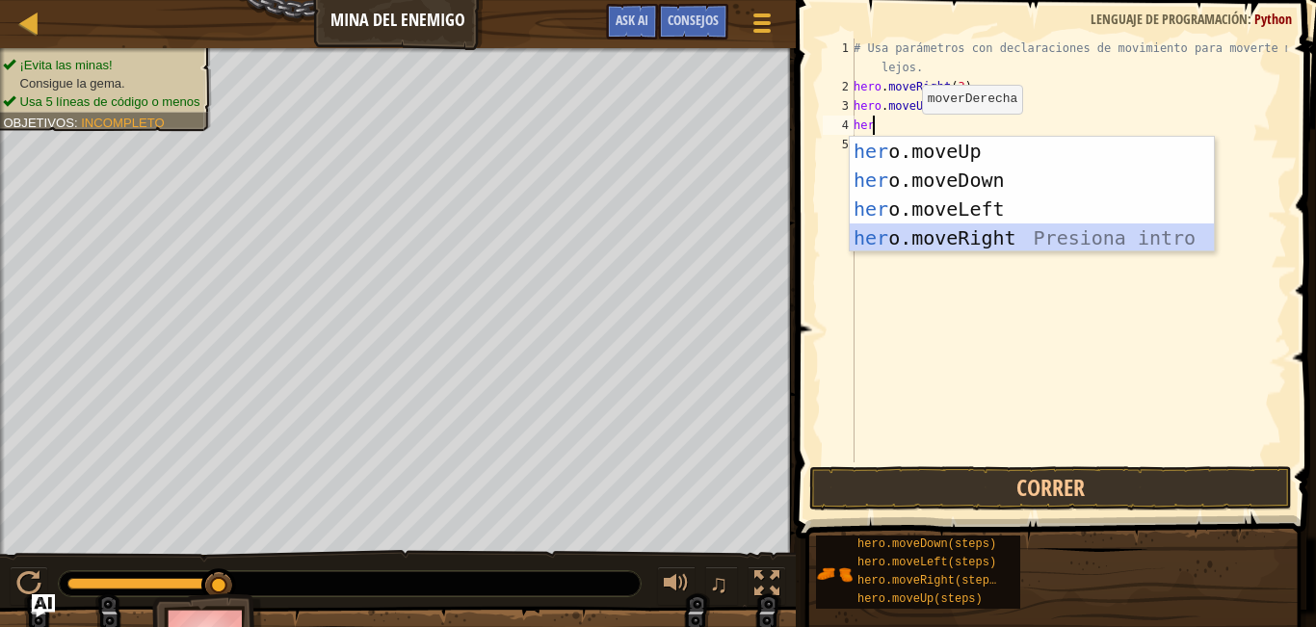
click at [930, 245] on div "her o.moveUp Presiona intro her o.moveDown Presiona intro her o.moveLeft Presio…" at bounding box center [1031, 223] width 364 height 173
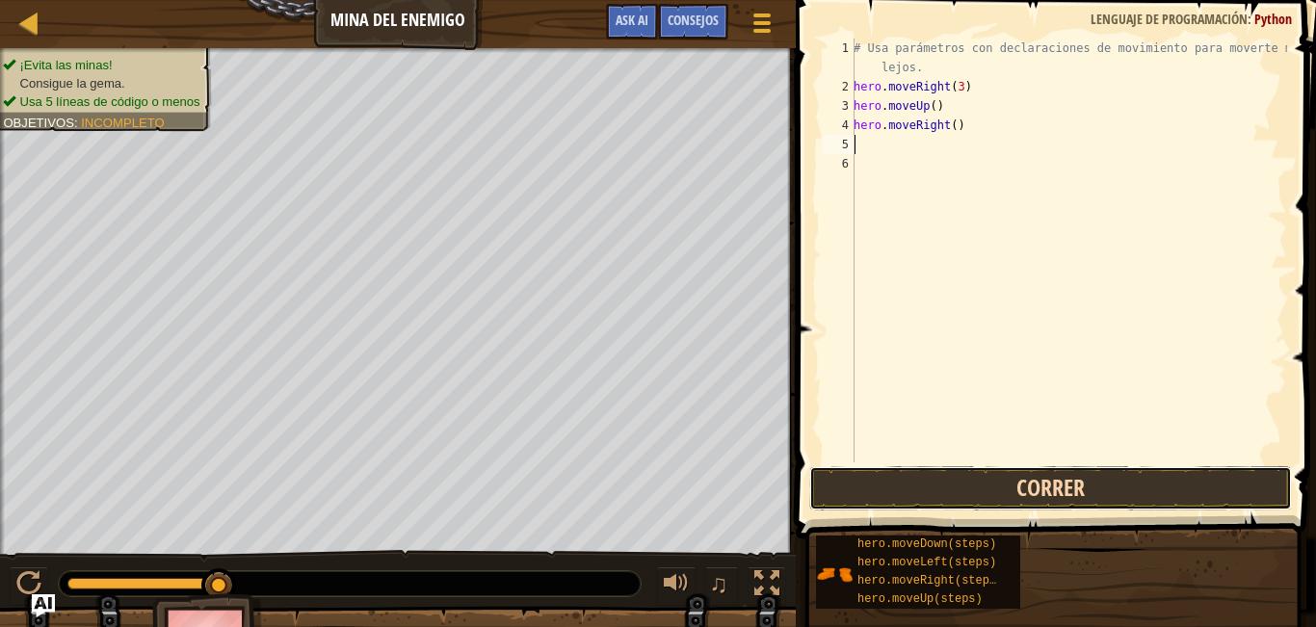
click at [877, 486] on button "Correr" at bounding box center [1050, 488] width 483 height 44
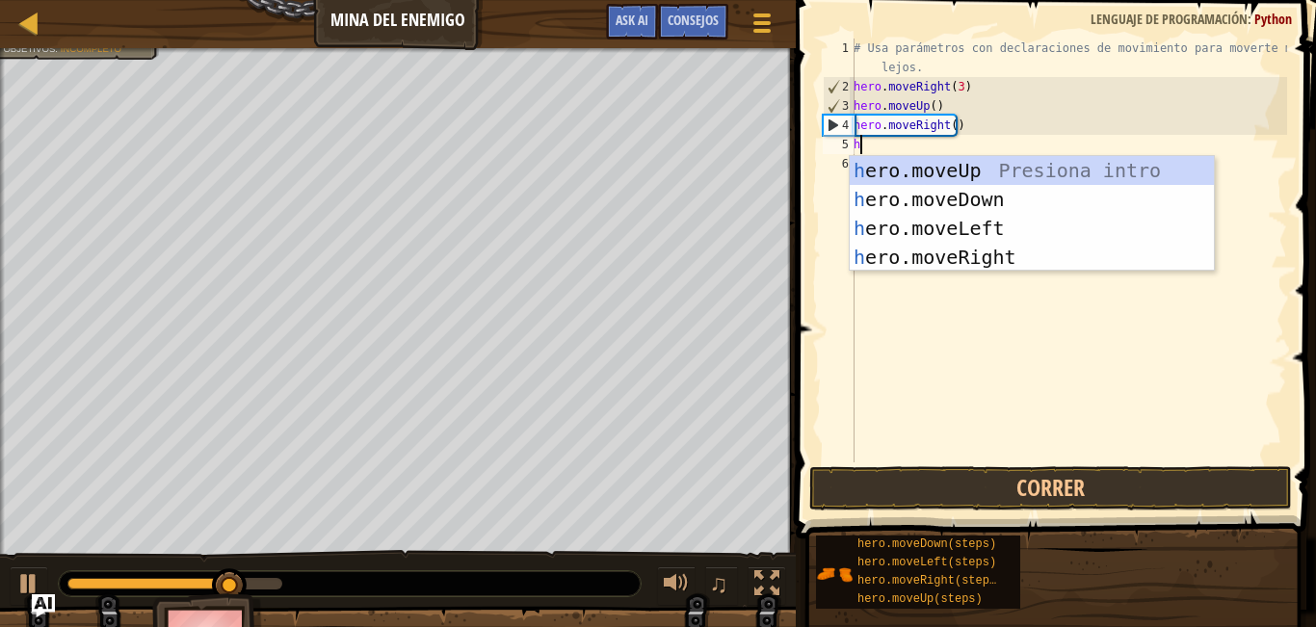
type textarea "her"
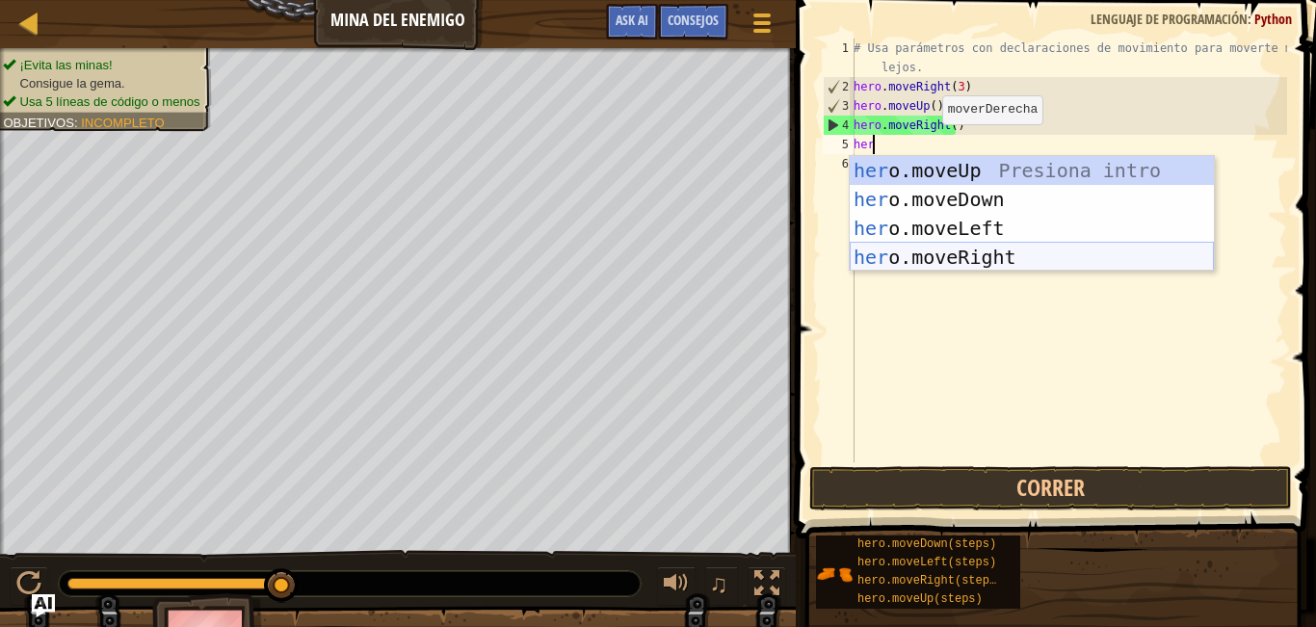
click at [947, 260] on div "her o.moveUp Presiona intro her o.moveDown Presiona intro her o.moveLeft Presio…" at bounding box center [1031, 242] width 364 height 173
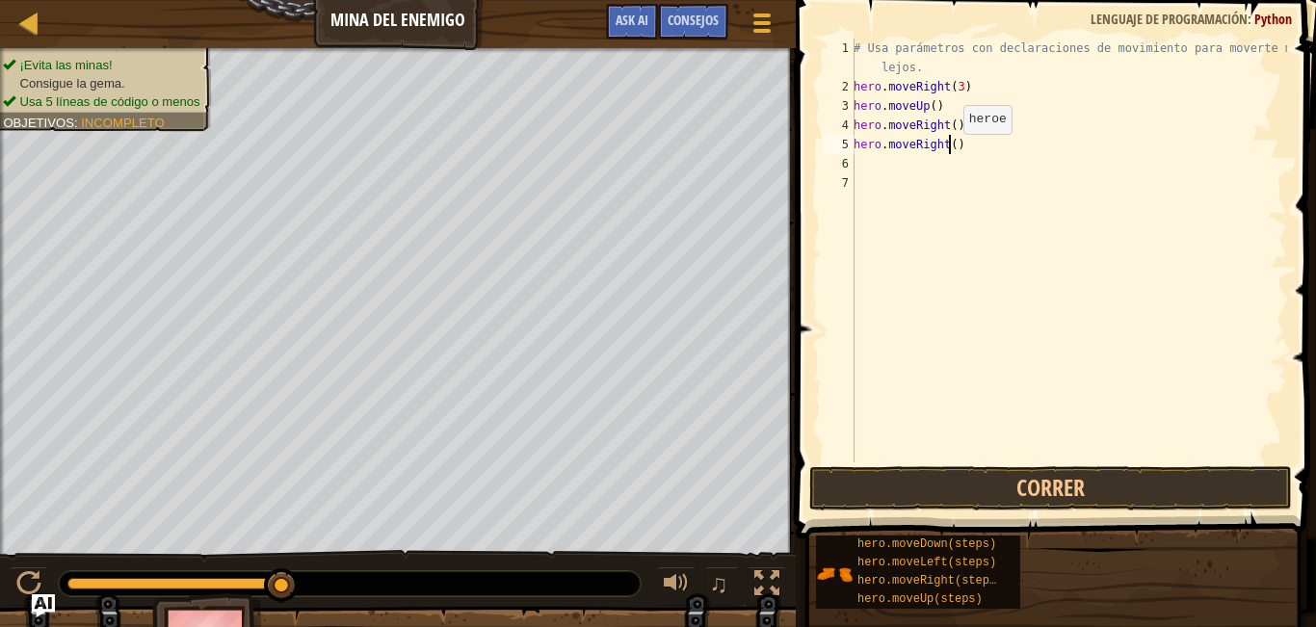
click at [946, 153] on div "# Usa parámetros con declaraciones de movimiento para moverte más lejos. hero .…" at bounding box center [1067, 280] width 437 height 482
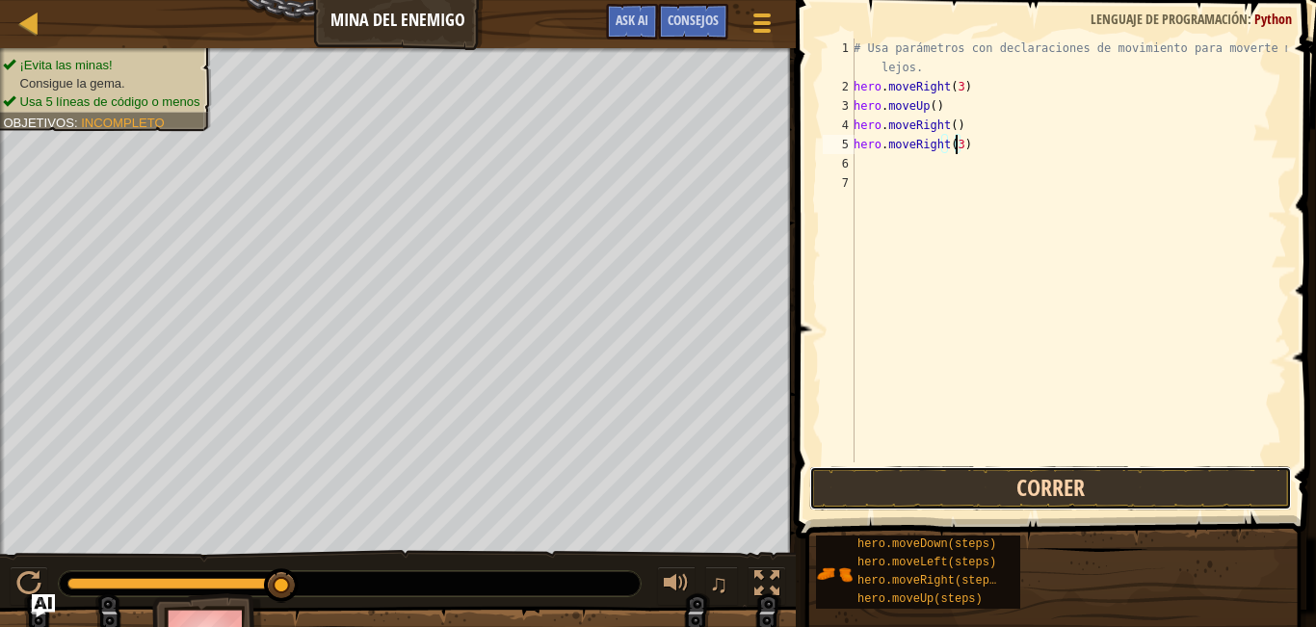
click at [939, 485] on button "Correr" at bounding box center [1050, 488] width 483 height 44
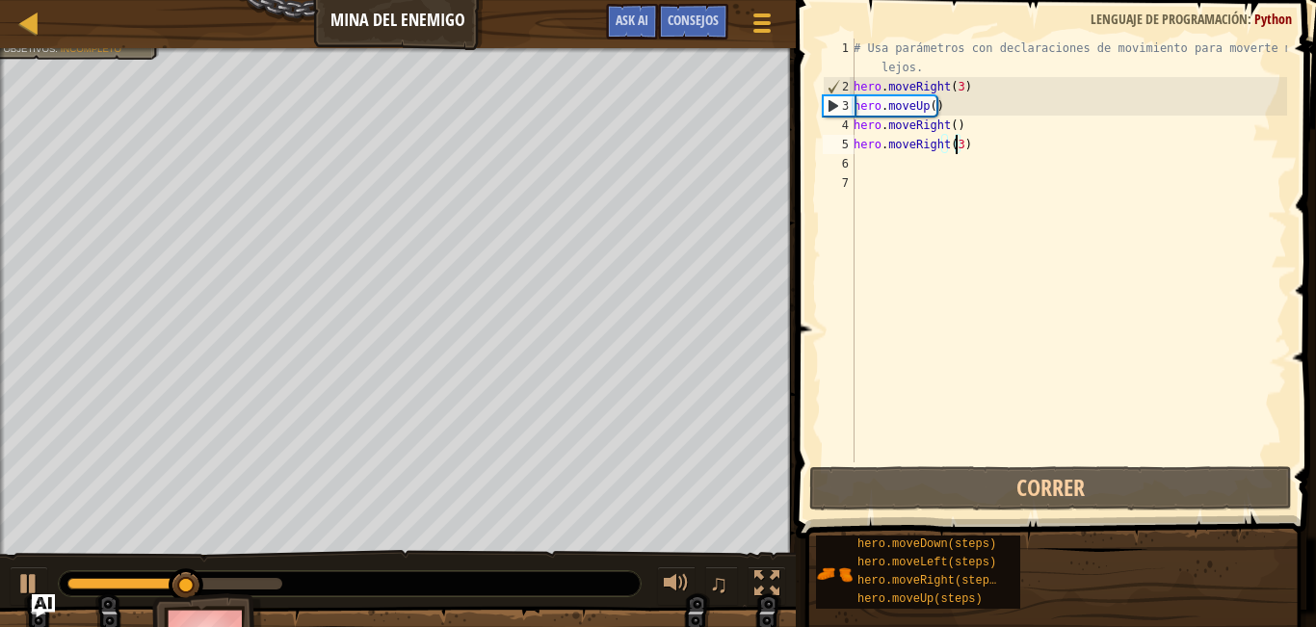
click at [969, 144] on div "# Usa parámetros con declaraciones de movimiento para moverte más lejos. hero .…" at bounding box center [1067, 280] width 437 height 482
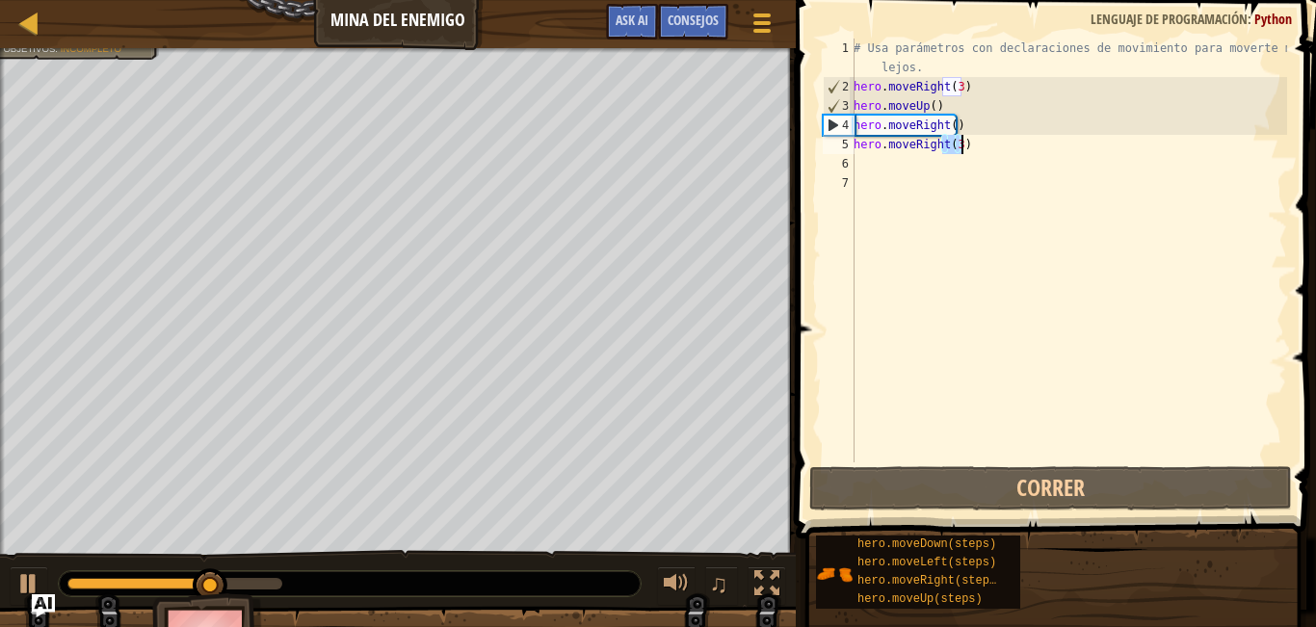
click at [969, 144] on div "# Usa parámetros con declaraciones de movimiento para moverte más lejos. hero .…" at bounding box center [1067, 280] width 437 height 482
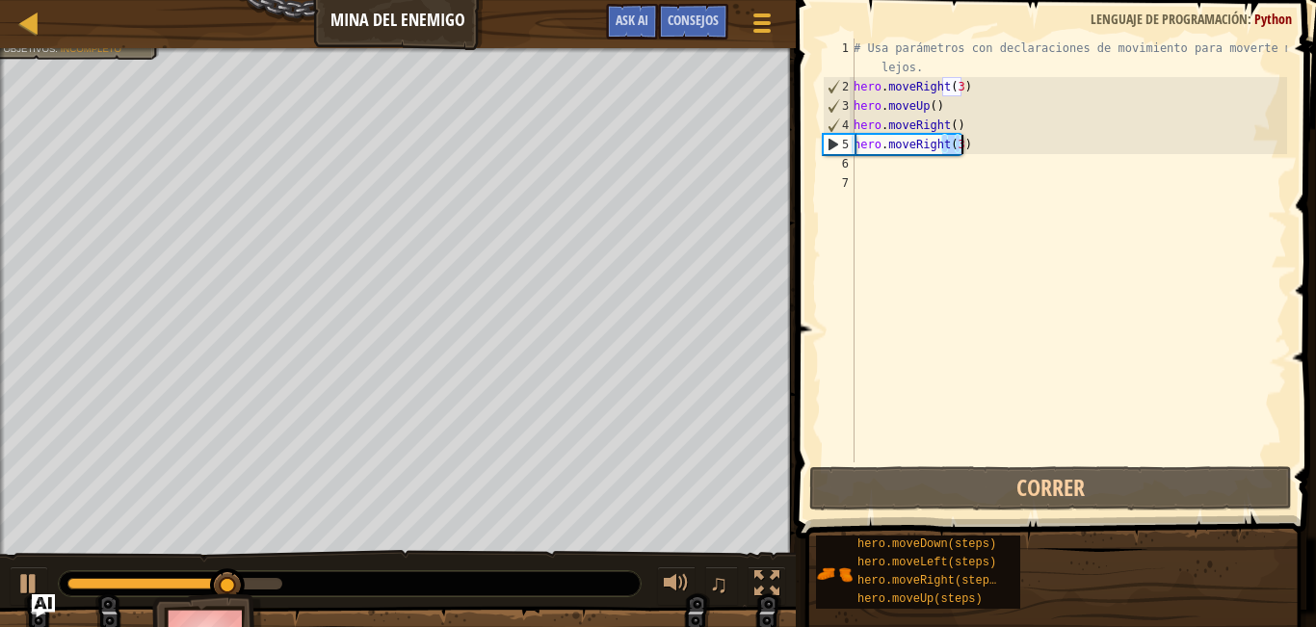
type textarea "hero.moveRight"
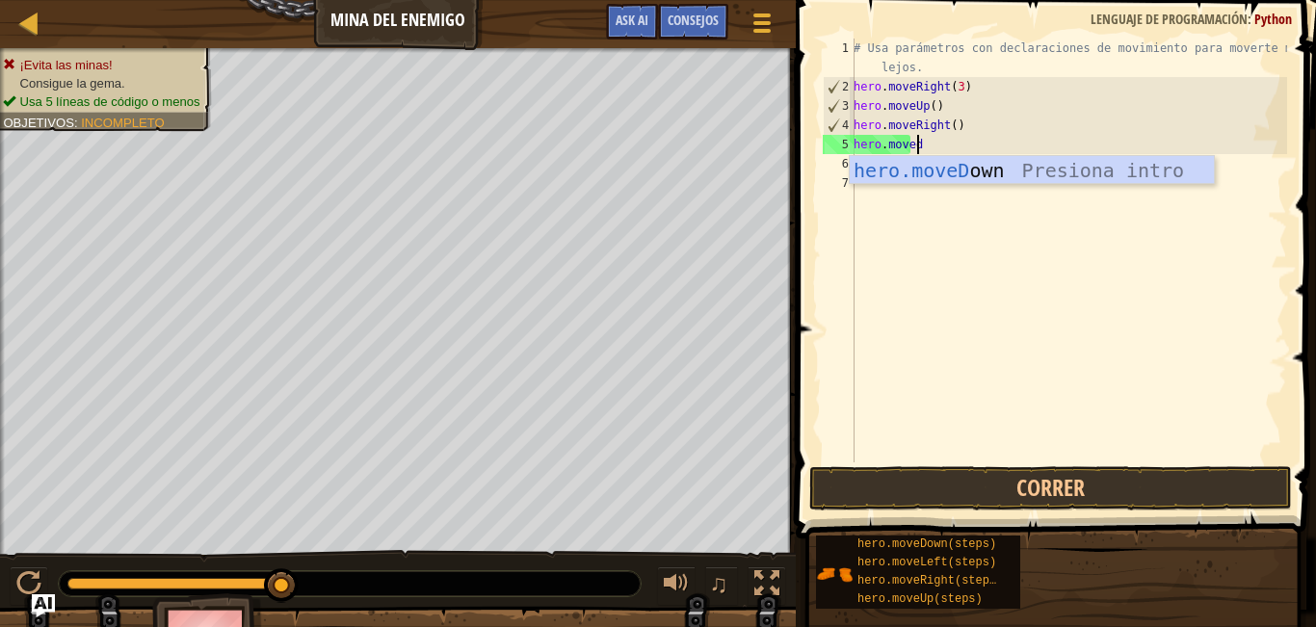
scroll to position [9, 5]
type textarea "hero.movedow"
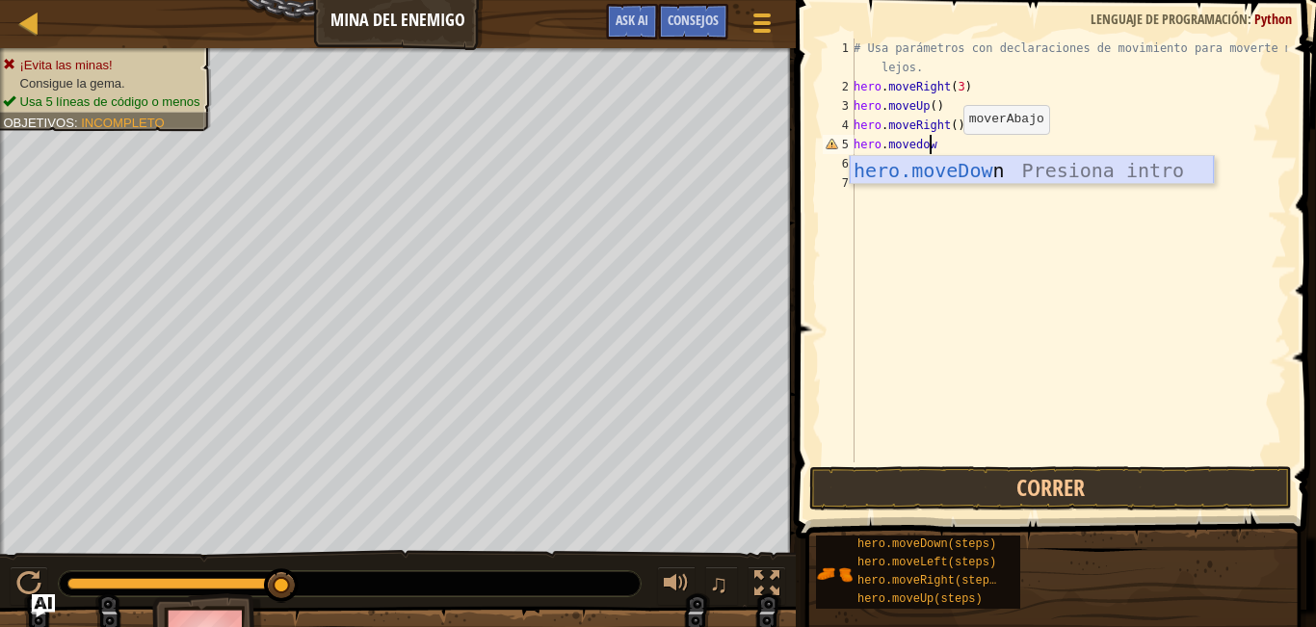
click at [1015, 171] on div "hero.moveDow n Presiona intro" at bounding box center [1031, 199] width 364 height 87
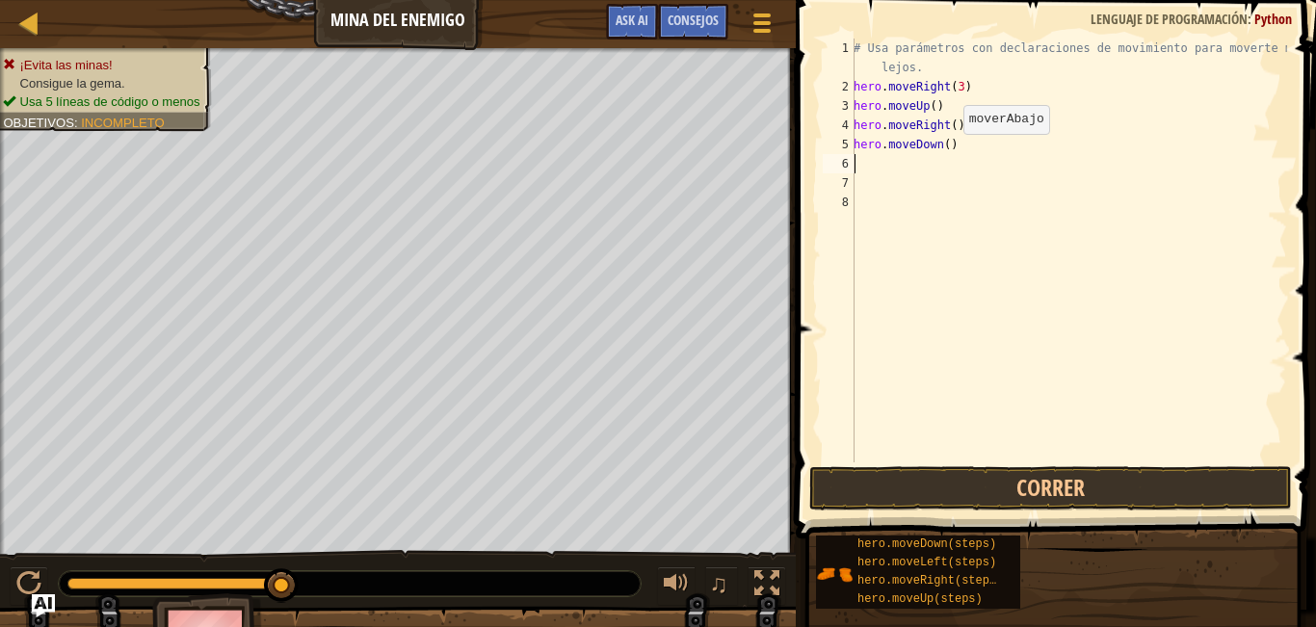
scroll to position [9, 0]
click at [940, 145] on div "# Usa parámetros con declaraciones de movimiento para moverte más lejos. hero .…" at bounding box center [1067, 280] width 437 height 482
type textarea "hero.moveDown(3)"
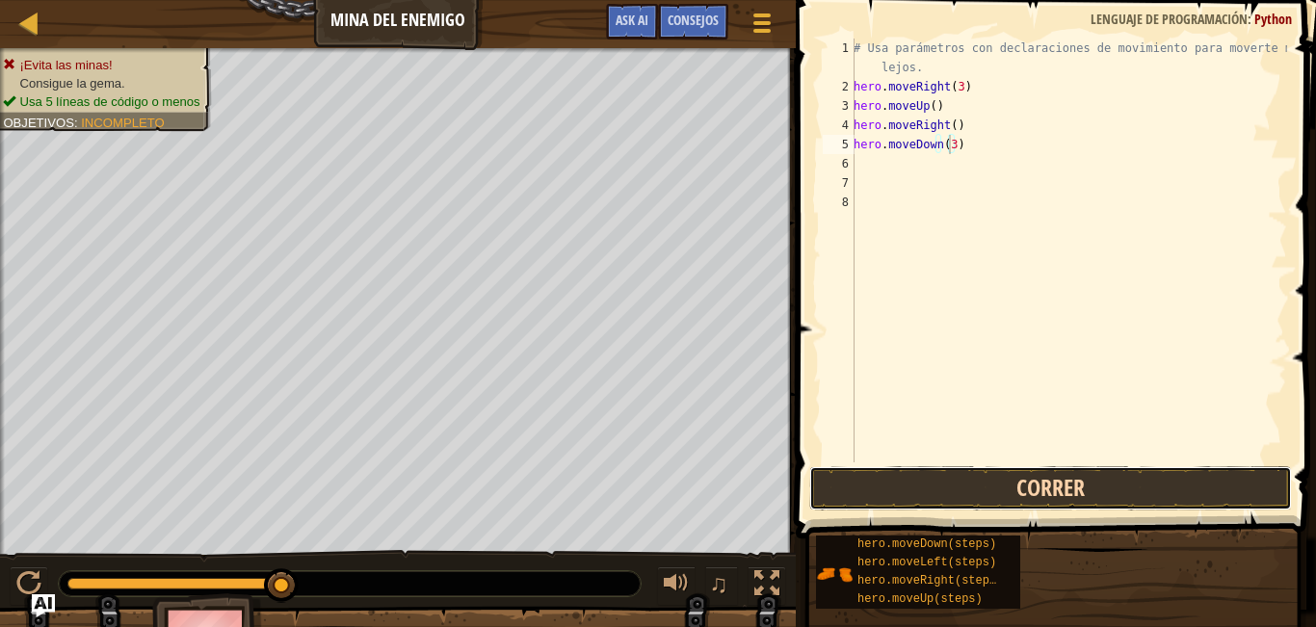
click at [956, 481] on button "Correr" at bounding box center [1050, 488] width 483 height 44
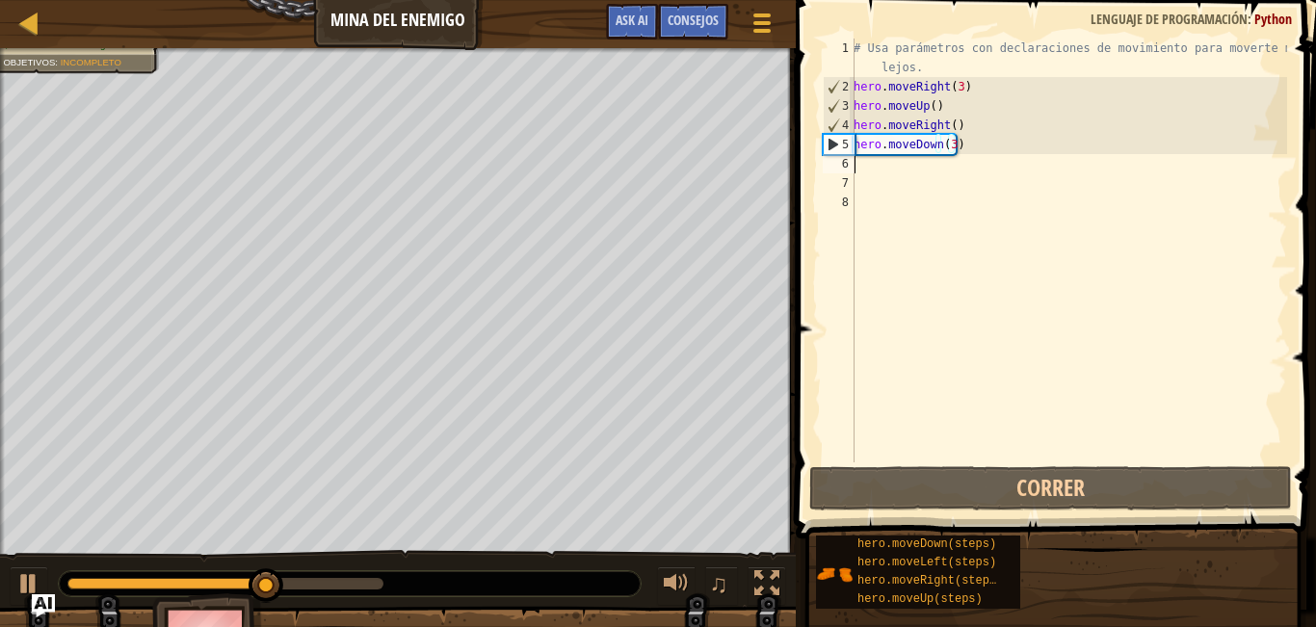
click at [914, 165] on div "# Usa parámetros con declaraciones de movimiento para moverte más lejos. hero .…" at bounding box center [1067, 280] width 437 height 482
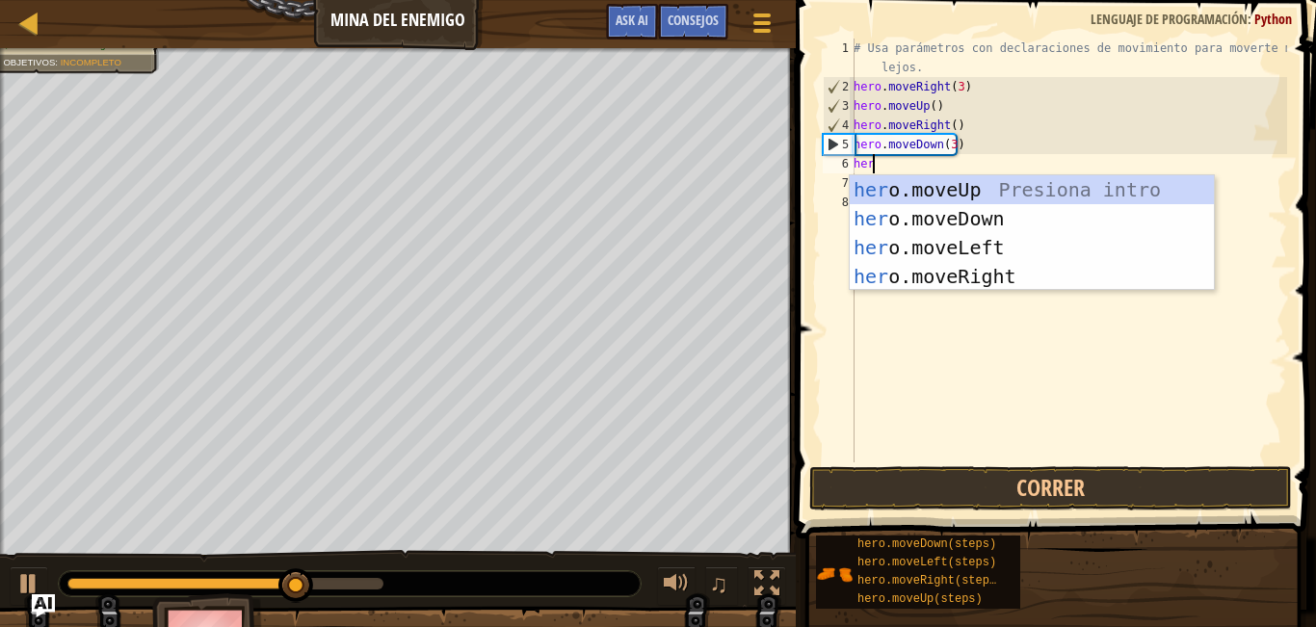
type textarea "hero"
click at [973, 266] on div "hero .moveUp Presiona intro hero .moveDown Presiona intro hero .moveLeft Presio…" at bounding box center [1031, 261] width 364 height 173
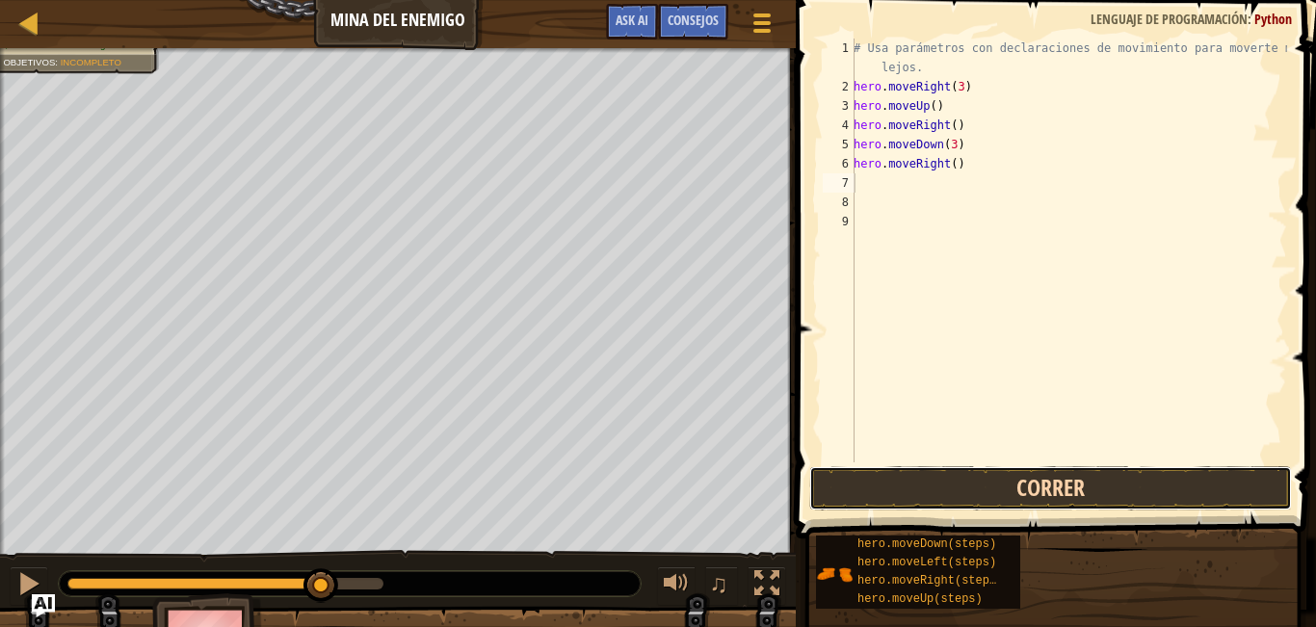
click at [931, 484] on button "Correr" at bounding box center [1050, 488] width 483 height 44
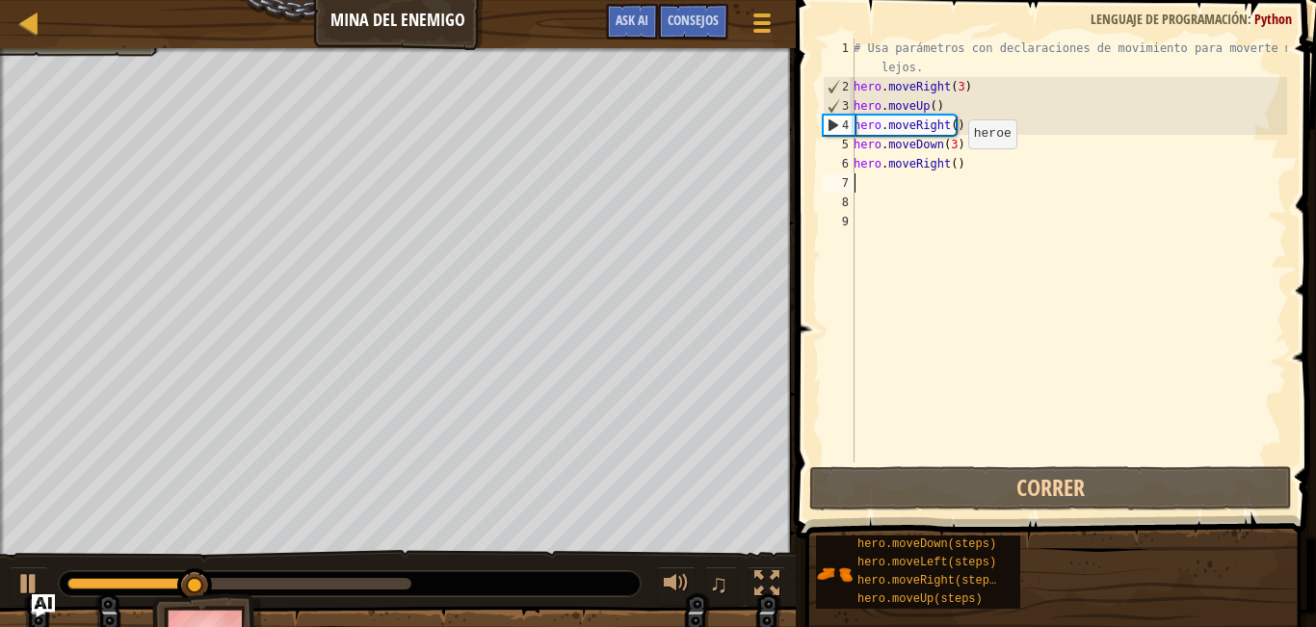
click at [949, 168] on div "# Usa parámetros con declaraciones de movimiento para moverte más lejos. hero .…" at bounding box center [1067, 280] width 437 height 482
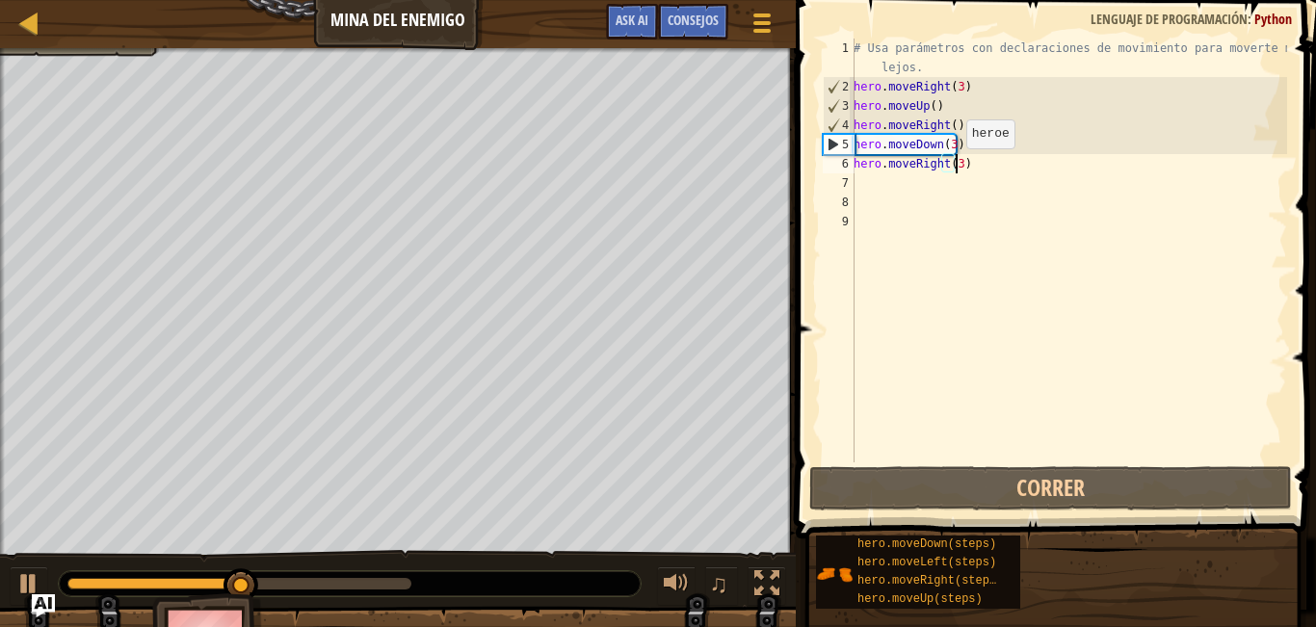
scroll to position [9, 8]
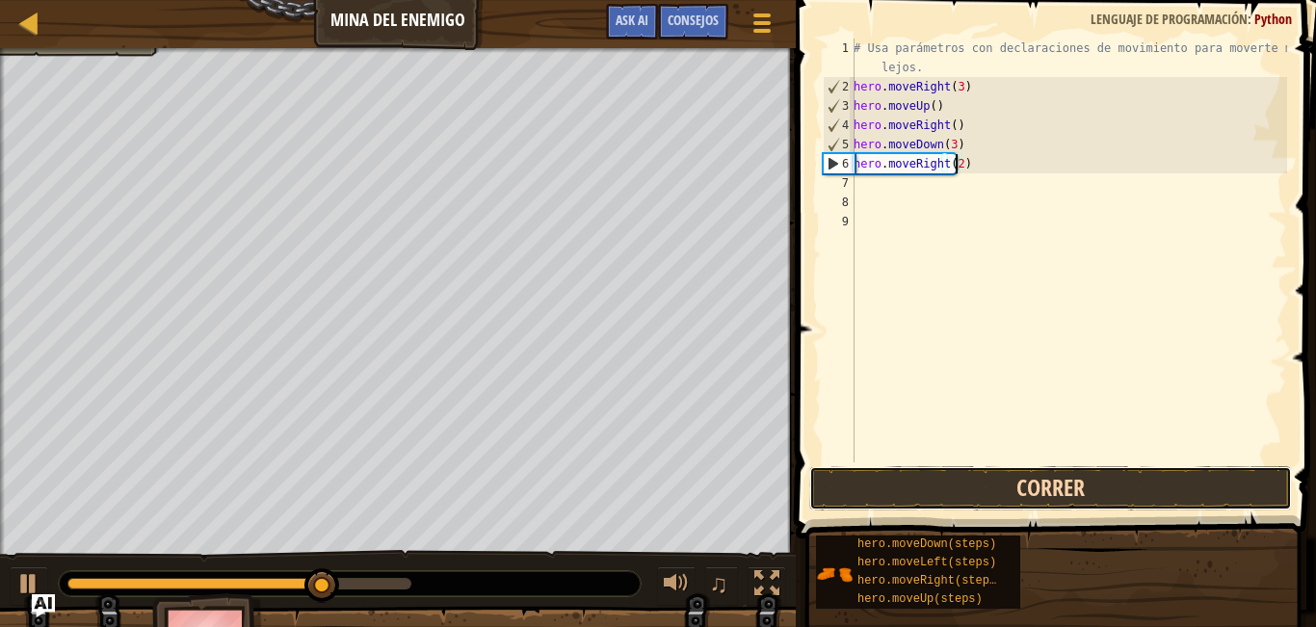
click at [945, 502] on button "Correr" at bounding box center [1050, 488] width 483 height 44
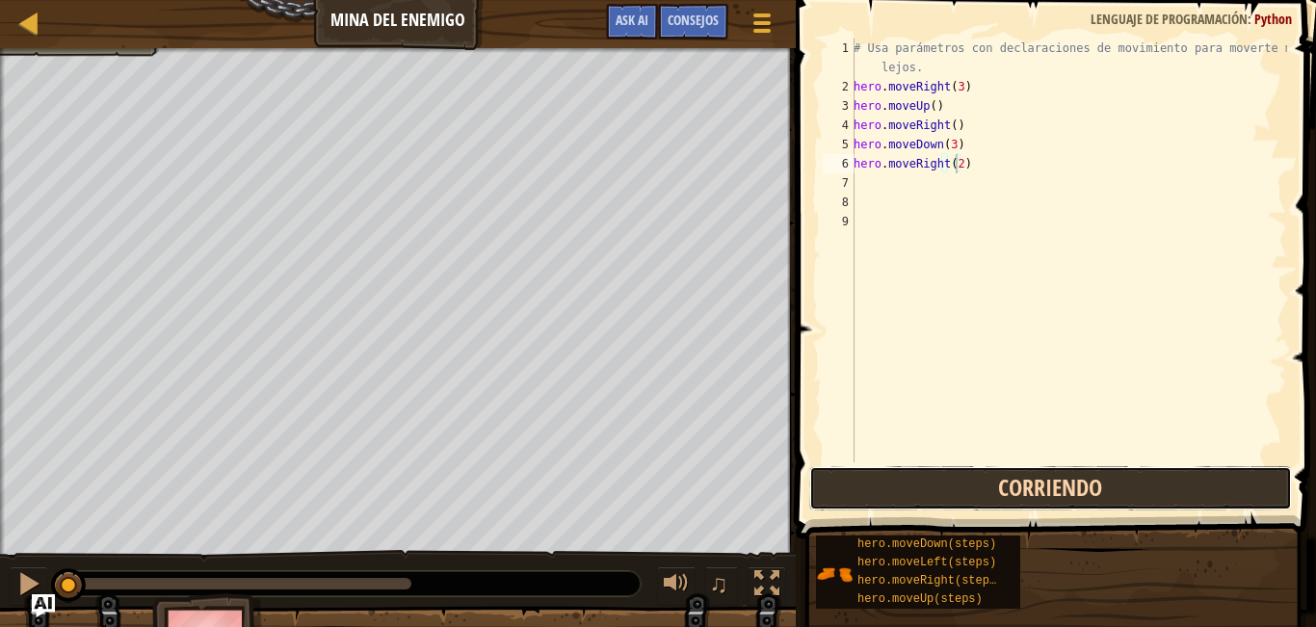
click at [949, 477] on button "Corriendo" at bounding box center [1050, 488] width 483 height 44
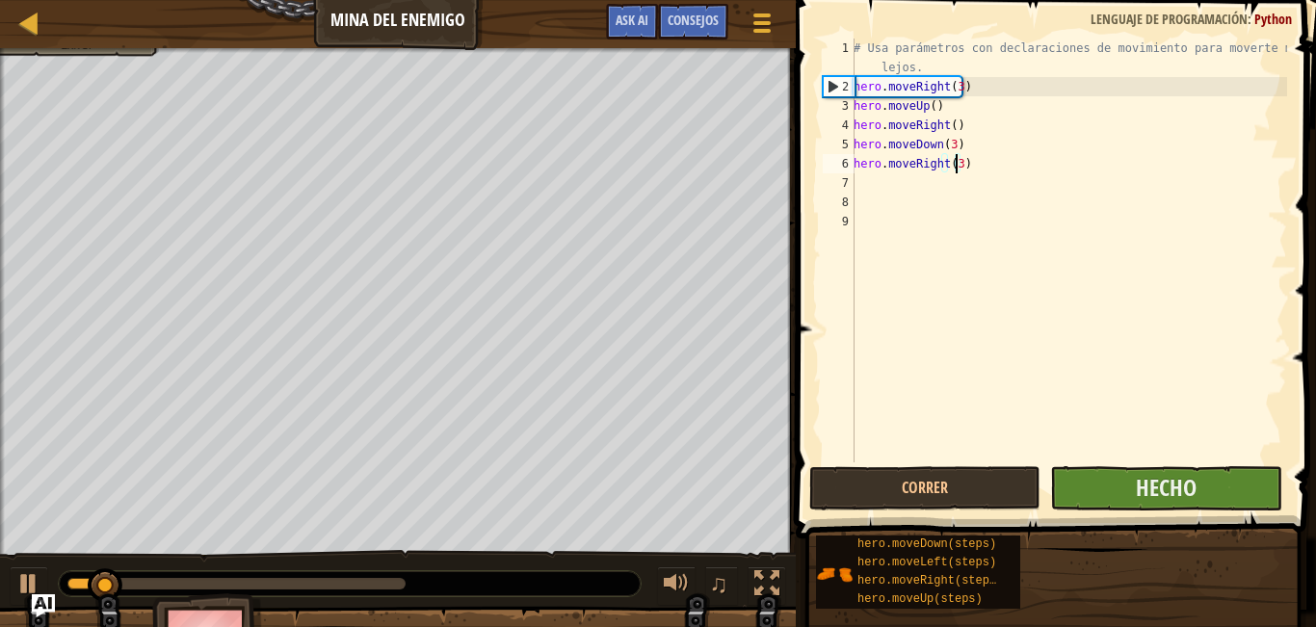
type textarea "hero.moveRight(3)"
click at [1079, 487] on button "Hecho" at bounding box center [1165, 488] width 231 height 44
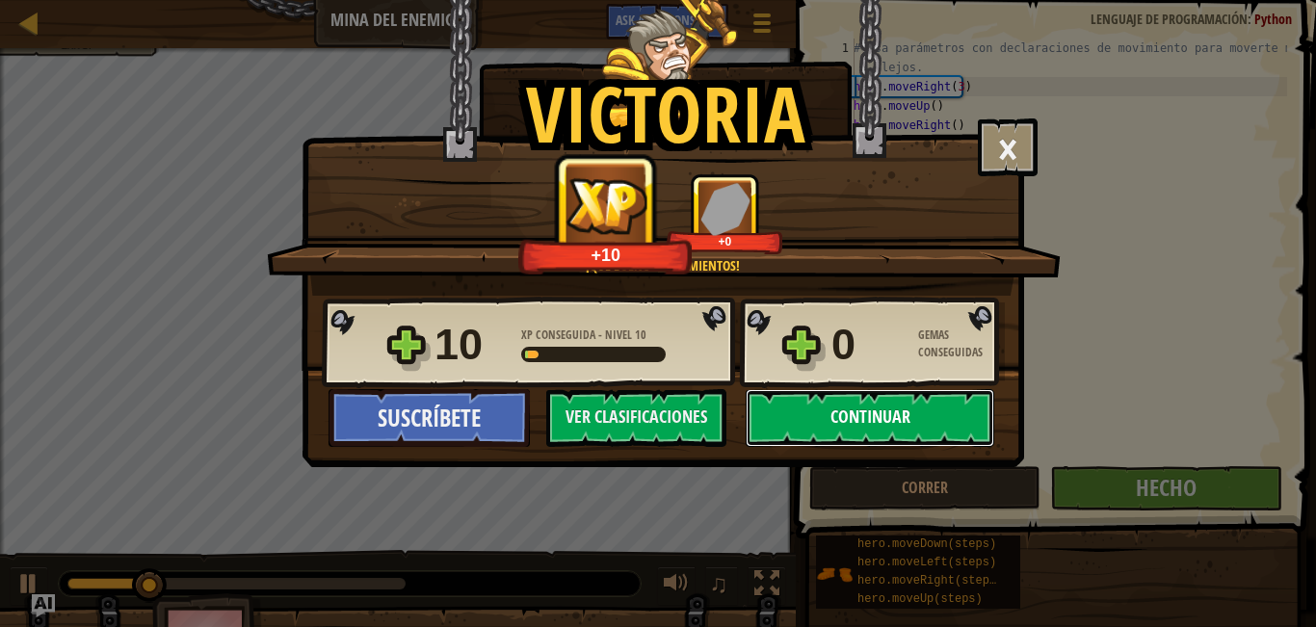
click at [921, 403] on button "Continuar" at bounding box center [869, 418] width 248 height 58
select select "es-ES"
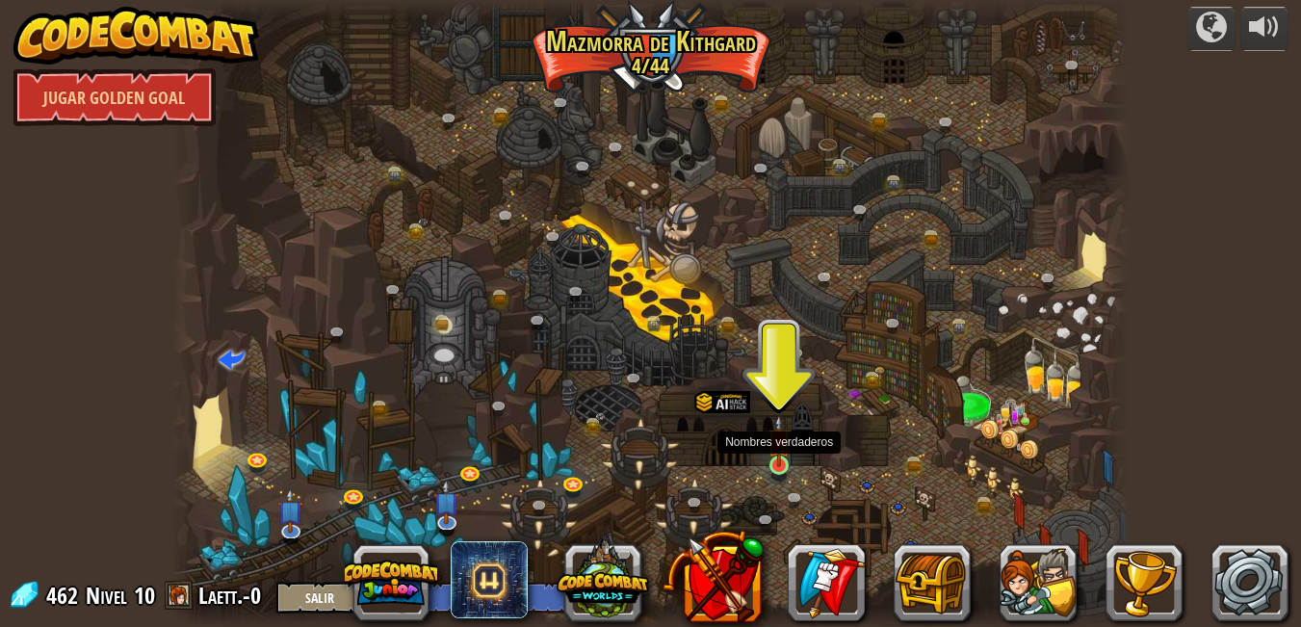
click at [782, 465] on img at bounding box center [779, 440] width 23 height 52
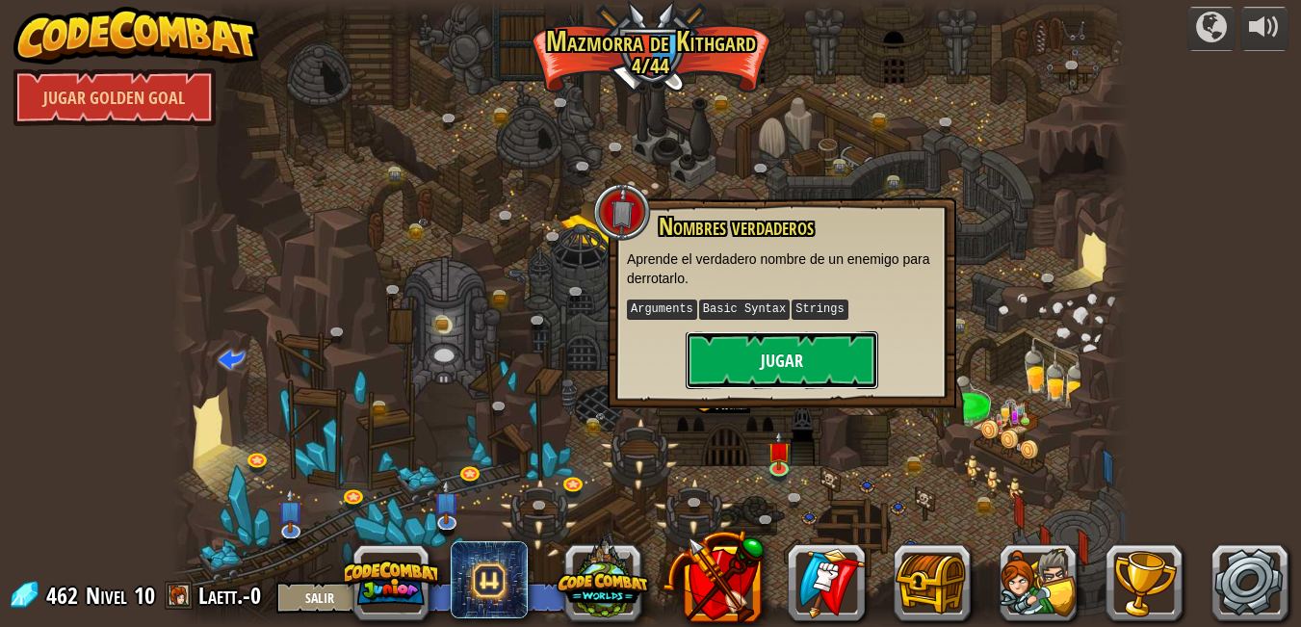
click at [774, 349] on button "Jugar" at bounding box center [782, 360] width 193 height 58
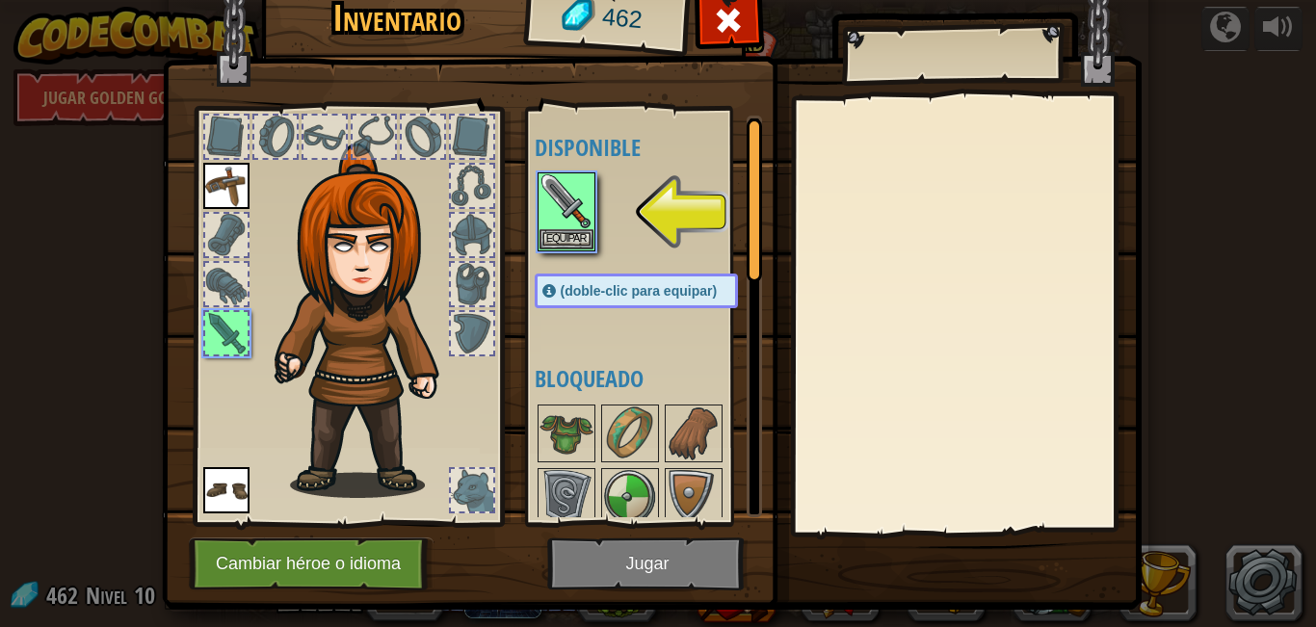
click at [659, 575] on img at bounding box center [651, 259] width 979 height 699
click at [573, 240] on button "Equipar" at bounding box center [566, 238] width 54 height 20
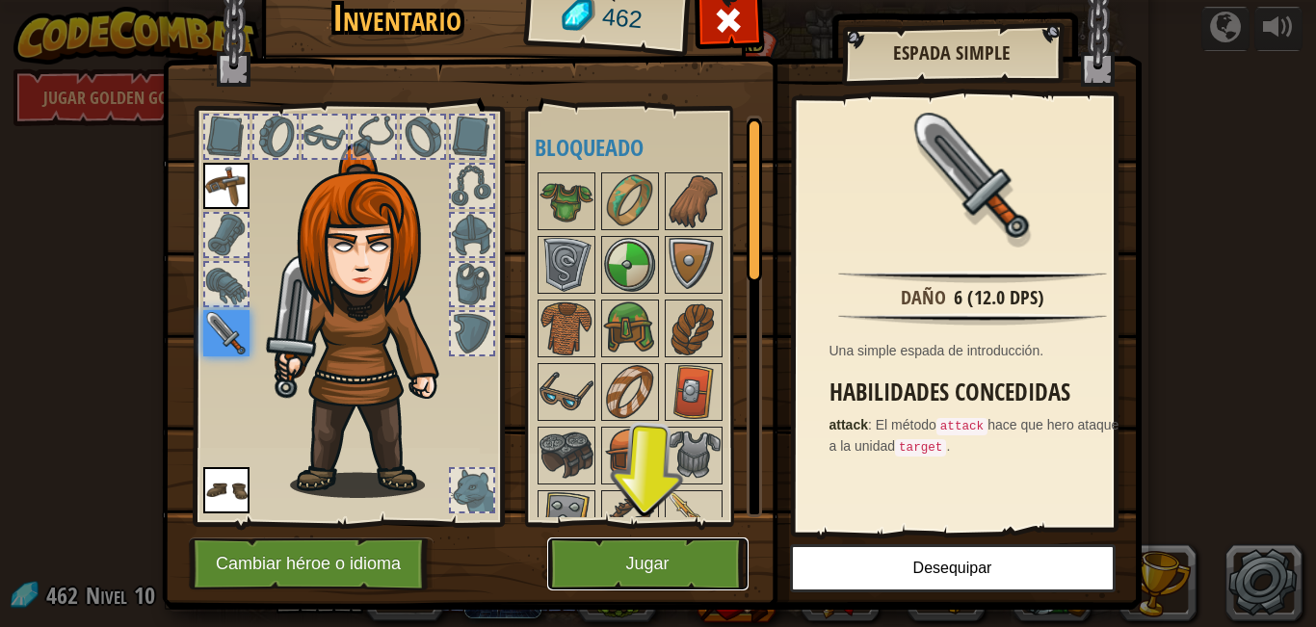
click at [649, 566] on button "Jugar" at bounding box center [647, 563] width 201 height 53
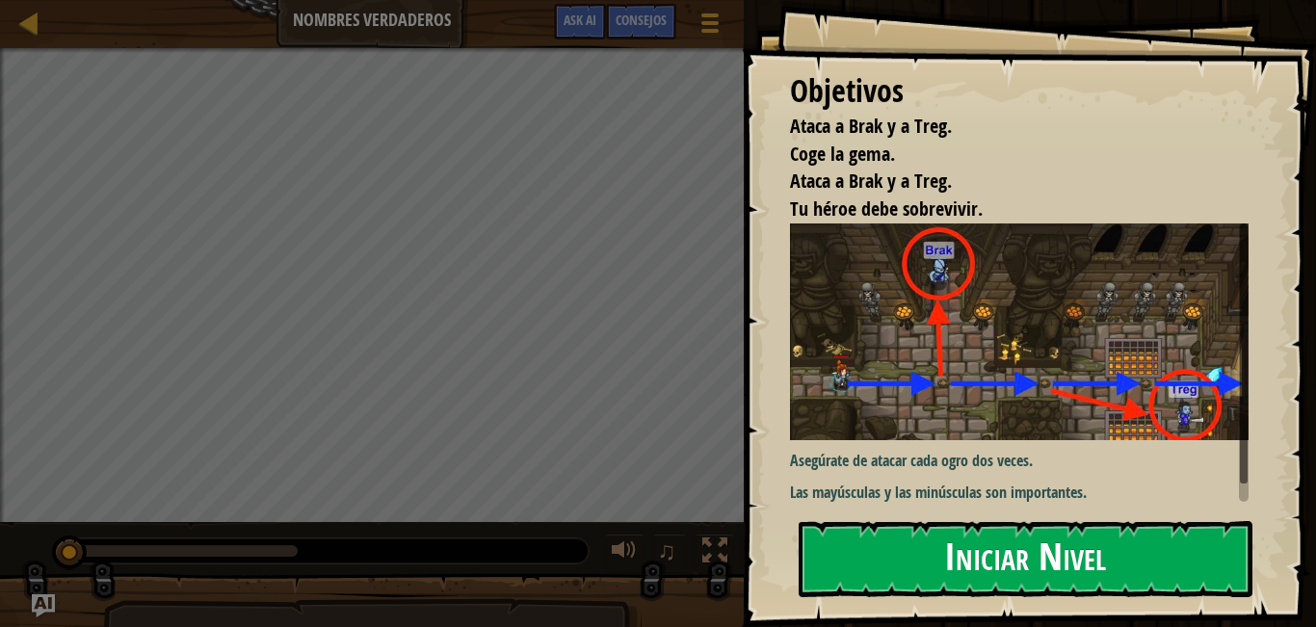
click at [863, 543] on button "Iniciar Nivel" at bounding box center [1025, 559] width 454 height 76
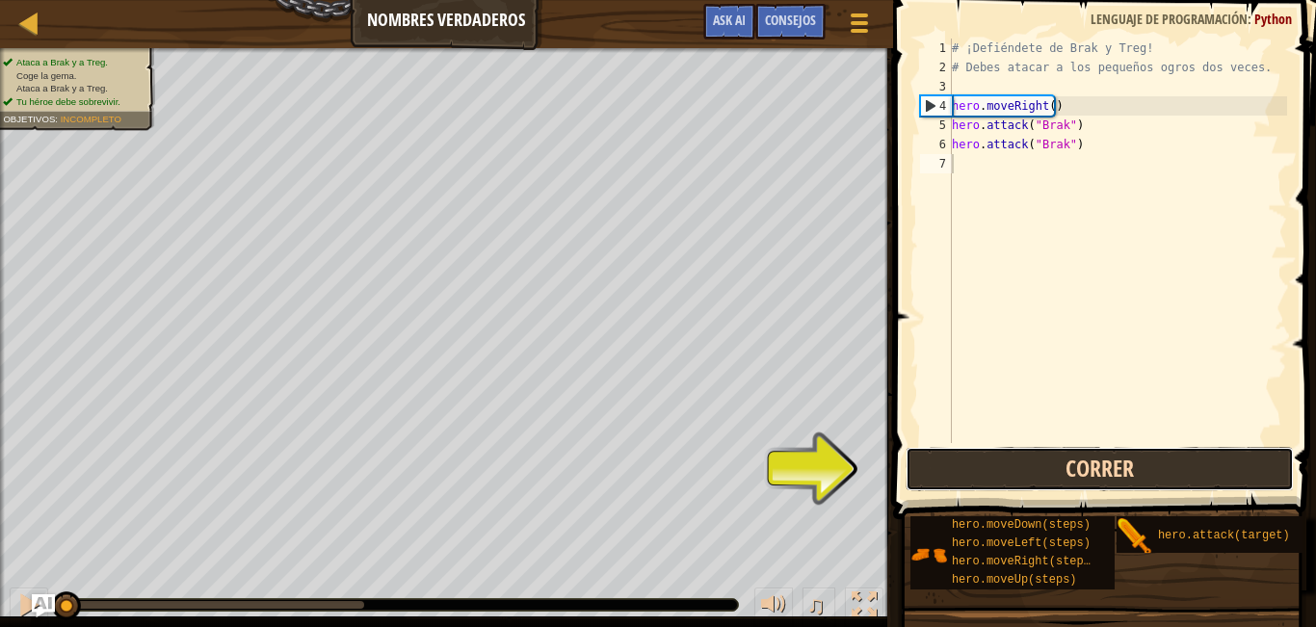
click at [1005, 468] on button "Correr" at bounding box center [1099, 469] width 388 height 44
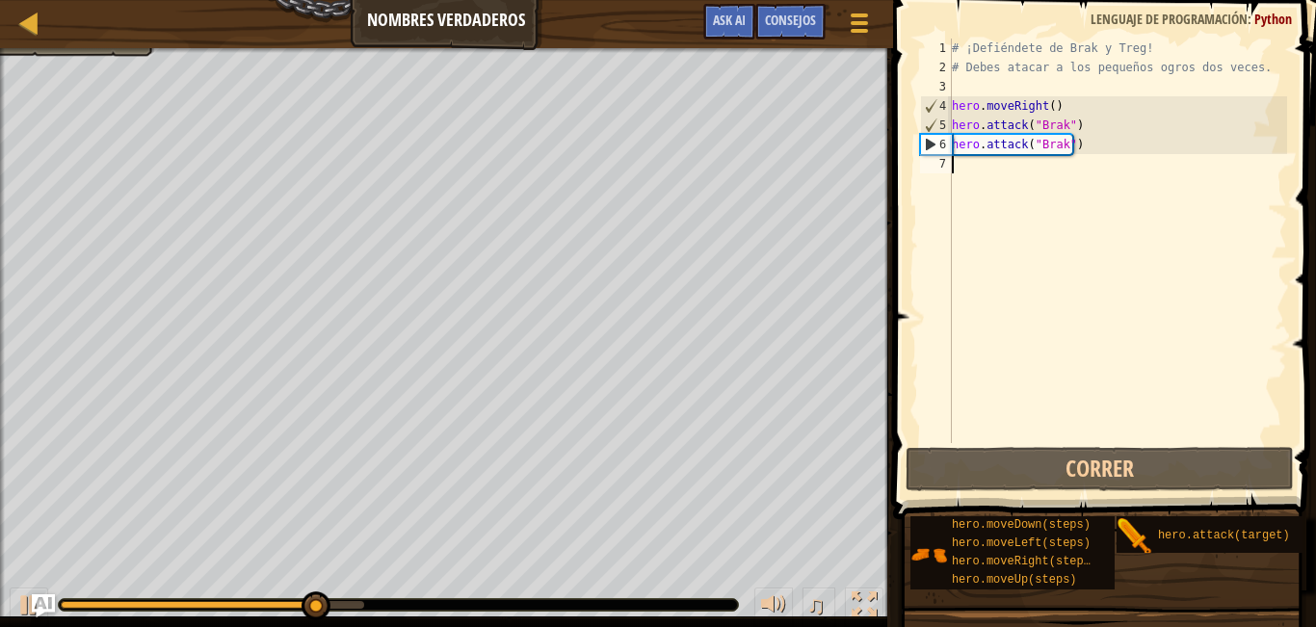
scroll to position [9, 0]
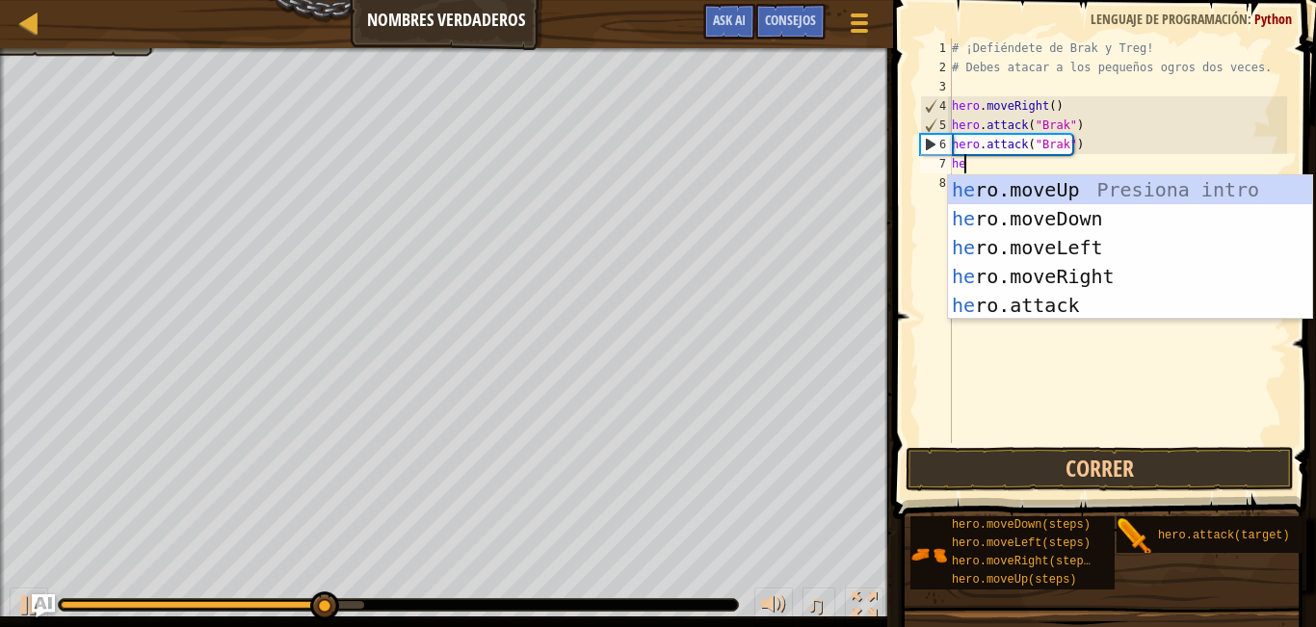
type textarea "her"
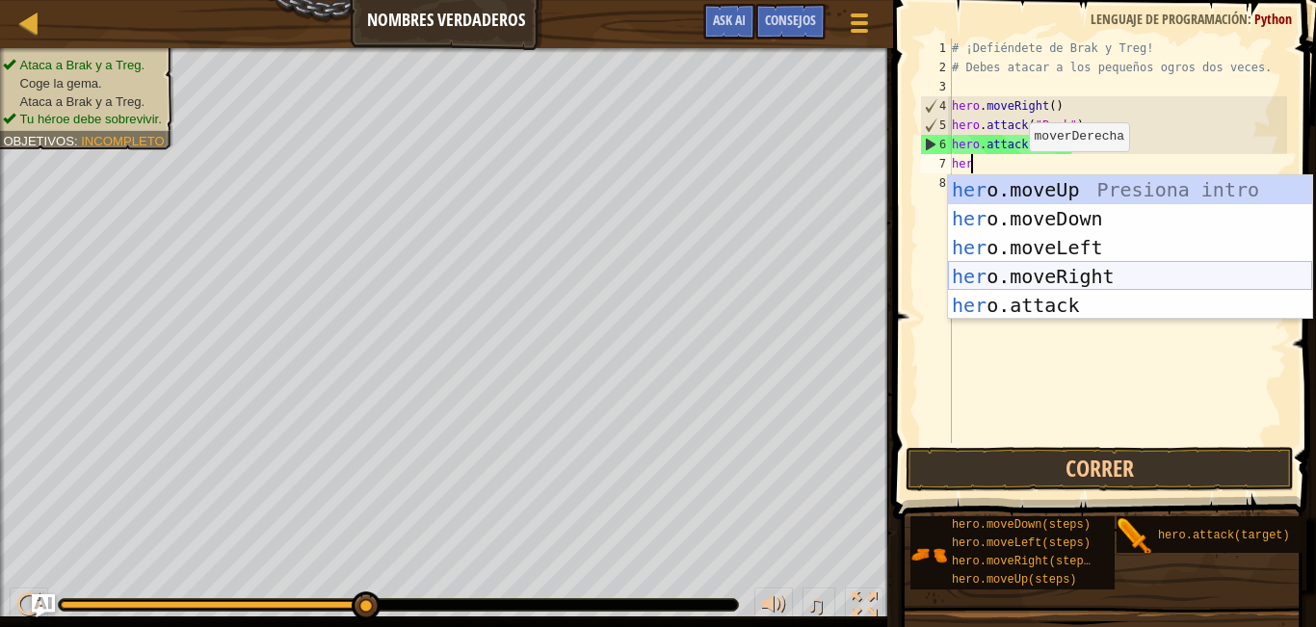
click at [1084, 277] on div "her o.moveUp Presiona intro her o.moveDown Presiona intro her o.moveLeft Presio…" at bounding box center [1130, 276] width 364 height 202
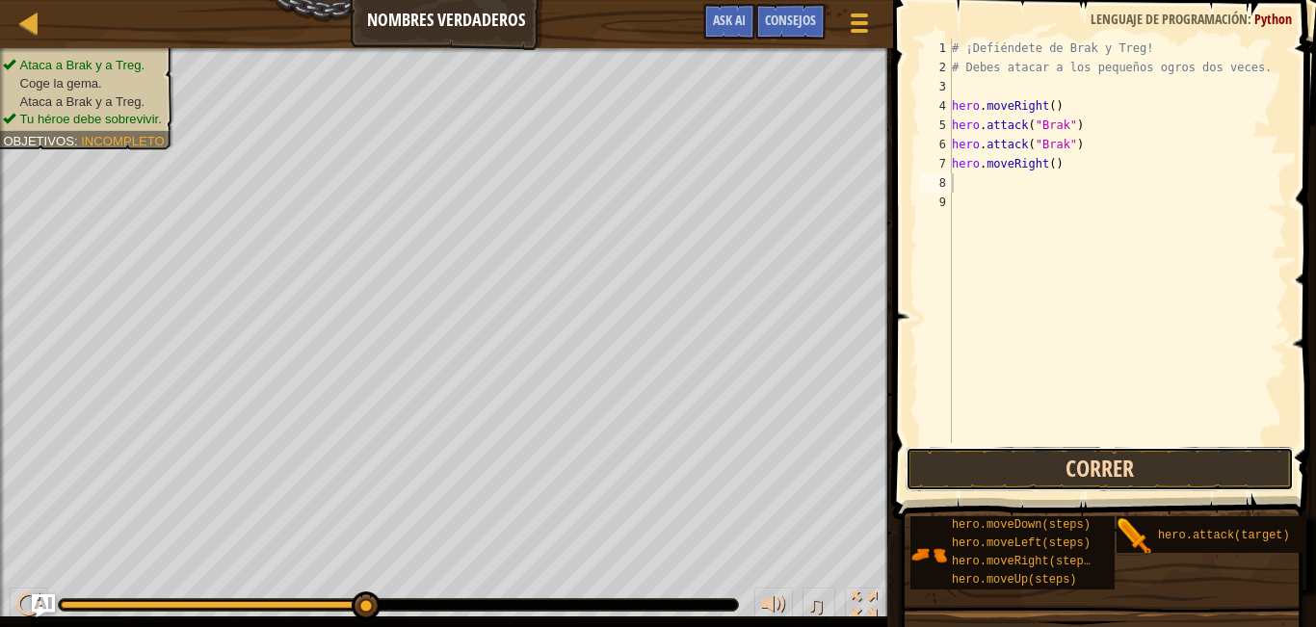
click at [978, 461] on button "Correr" at bounding box center [1099, 469] width 388 height 44
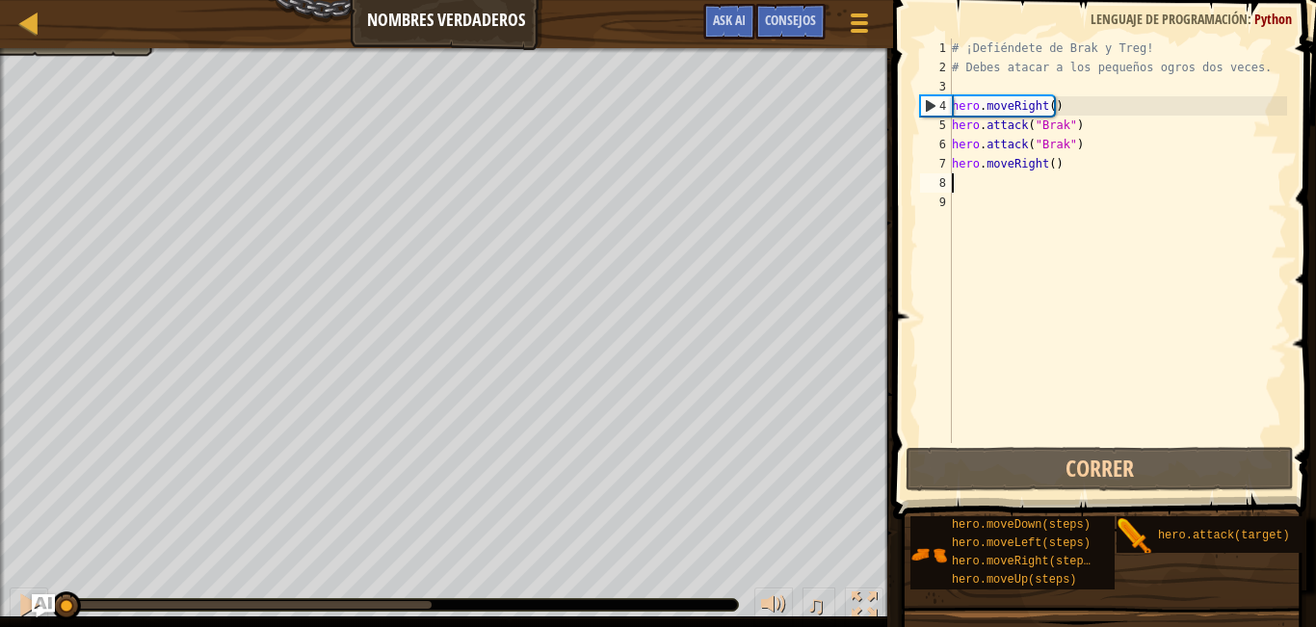
drag, startPoint x: 368, startPoint y: 592, endPoint x: 0, endPoint y: 640, distance: 371.0
click at [0, 0] on html "Mapa Nombres verdaderos Menú del Juego Hecho Consejos Ask AI 1 הההההההההההההההה…" at bounding box center [658, 0] width 1316 height 0
click at [1042, 169] on div "# ¡Defiéndete de Brak y Treg! # Debes atacar a los pequeños ogros dos veces. he…" at bounding box center [1117, 260] width 339 height 443
click at [928, 100] on div "4" at bounding box center [936, 105] width 31 height 19
drag, startPoint x: 281, startPoint y: 613, endPoint x: 2, endPoint y: 555, distance: 285.2
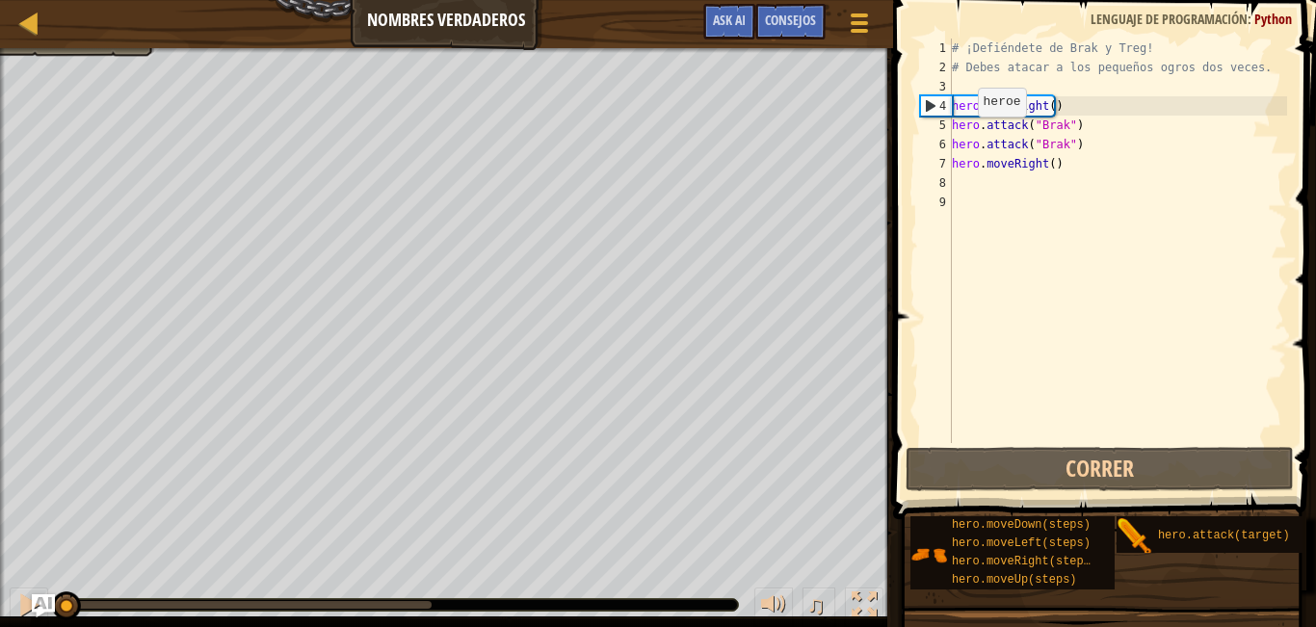
click at [3, 563] on div "Ataca a Brak y a Treg. Coge la gema. Ataca a Brak y a Treg. Tu héroe debe sobre…" at bounding box center [658, 337] width 1316 height 579
click at [1046, 165] on div "# ¡Defiéndete de Brak y Treg! # Debes atacar a los pequeños ogros dos veces. he…" at bounding box center [1117, 260] width 339 height 443
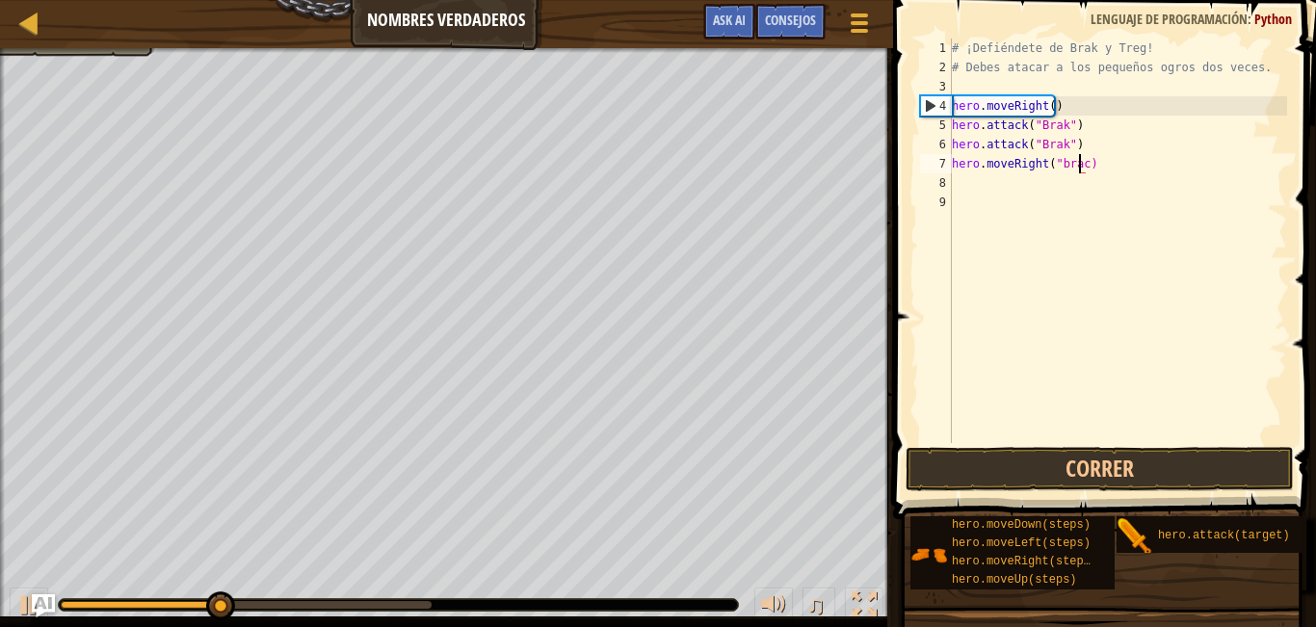
scroll to position [9, 11]
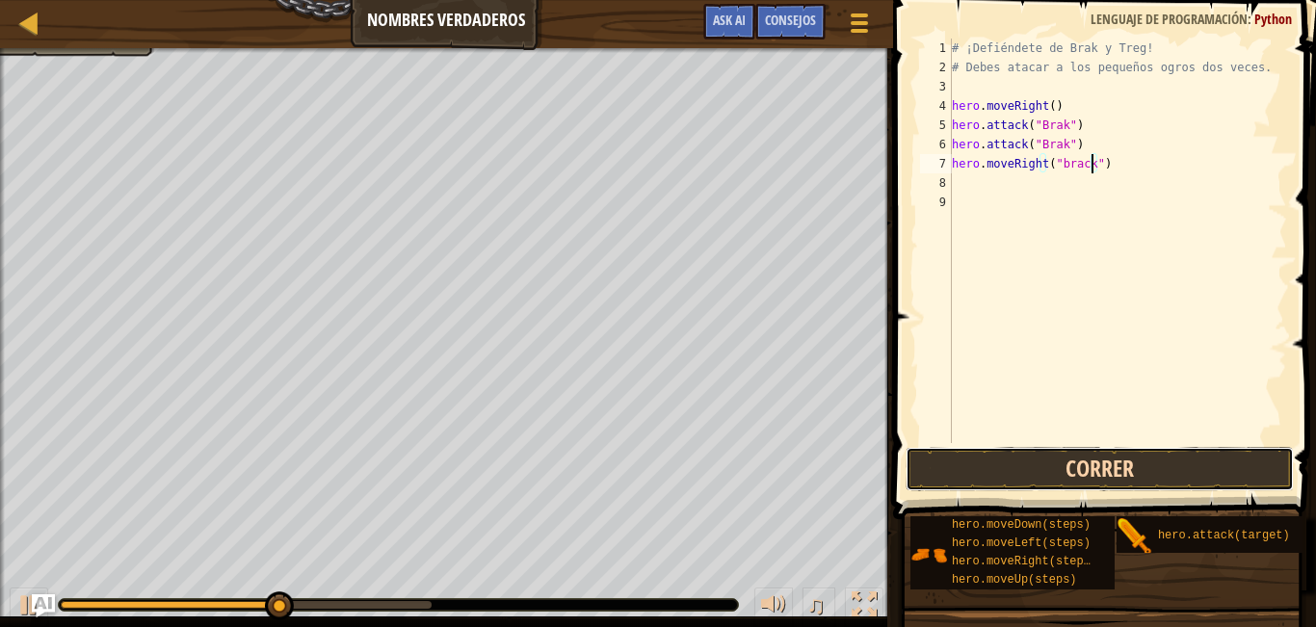
click at [1001, 461] on button "Correr" at bounding box center [1099, 469] width 388 height 44
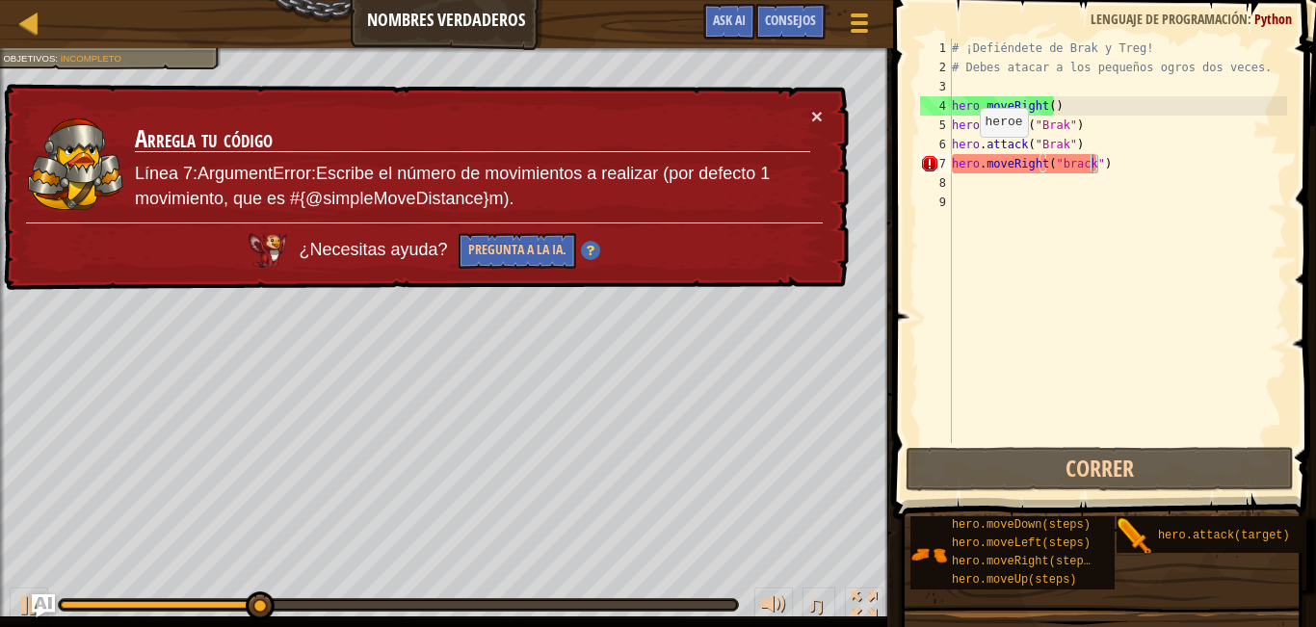
click at [806, 112] on td "Arregla tu código Línea 7:ArgumentError:Escribe el número de movimientos a real…" at bounding box center [472, 164] width 677 height 117
click at [1076, 165] on div "# ¡Defiéndete de Brak y Treg! # Debes atacar a los pequeños ogros dos veces. he…" at bounding box center [1117, 260] width 339 height 443
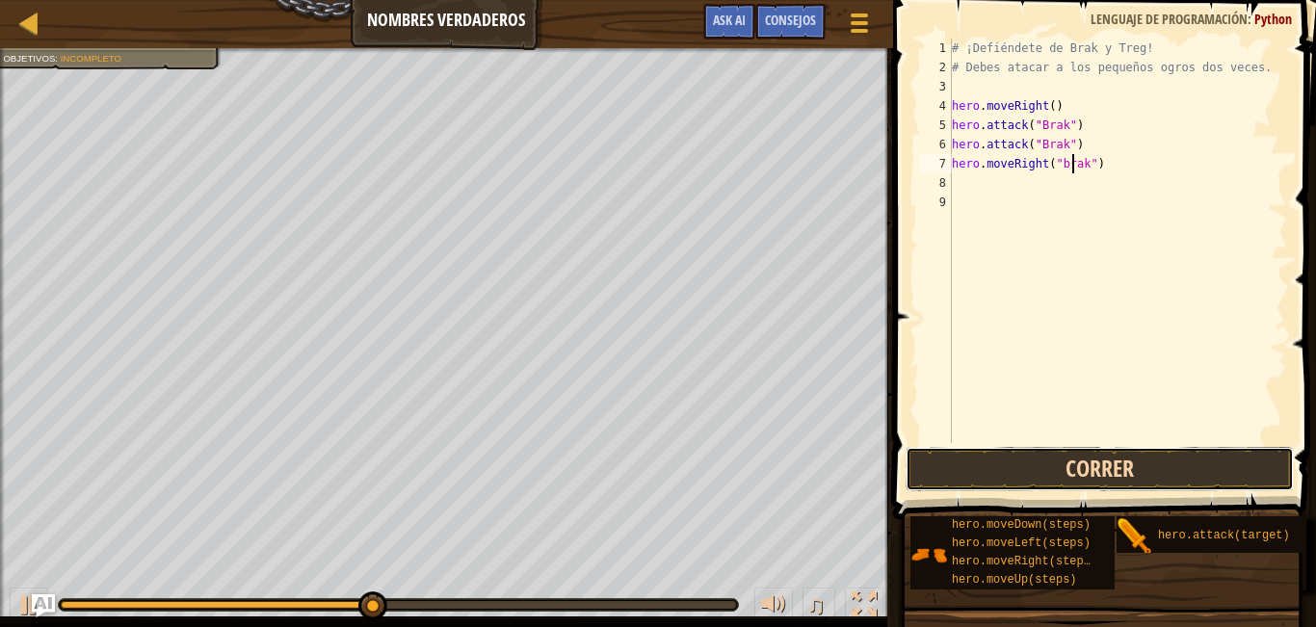
click at [1025, 462] on button "Correr" at bounding box center [1099, 469] width 388 height 44
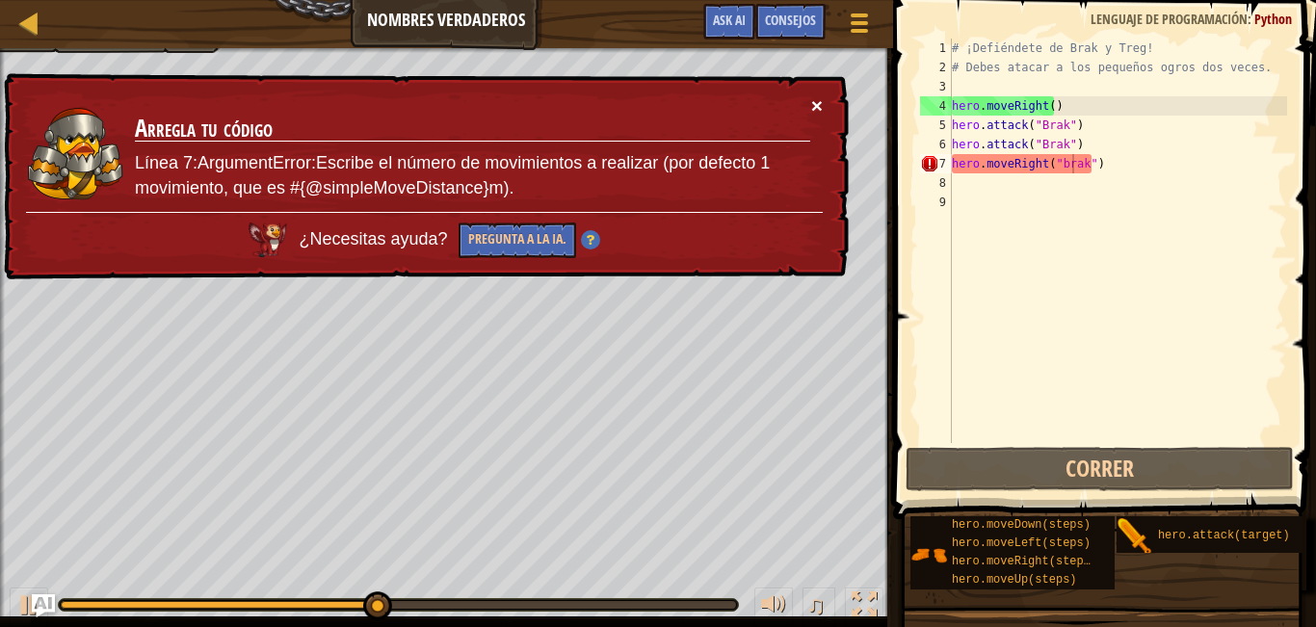
click at [812, 102] on button "×" at bounding box center [818, 111] width 13 height 20
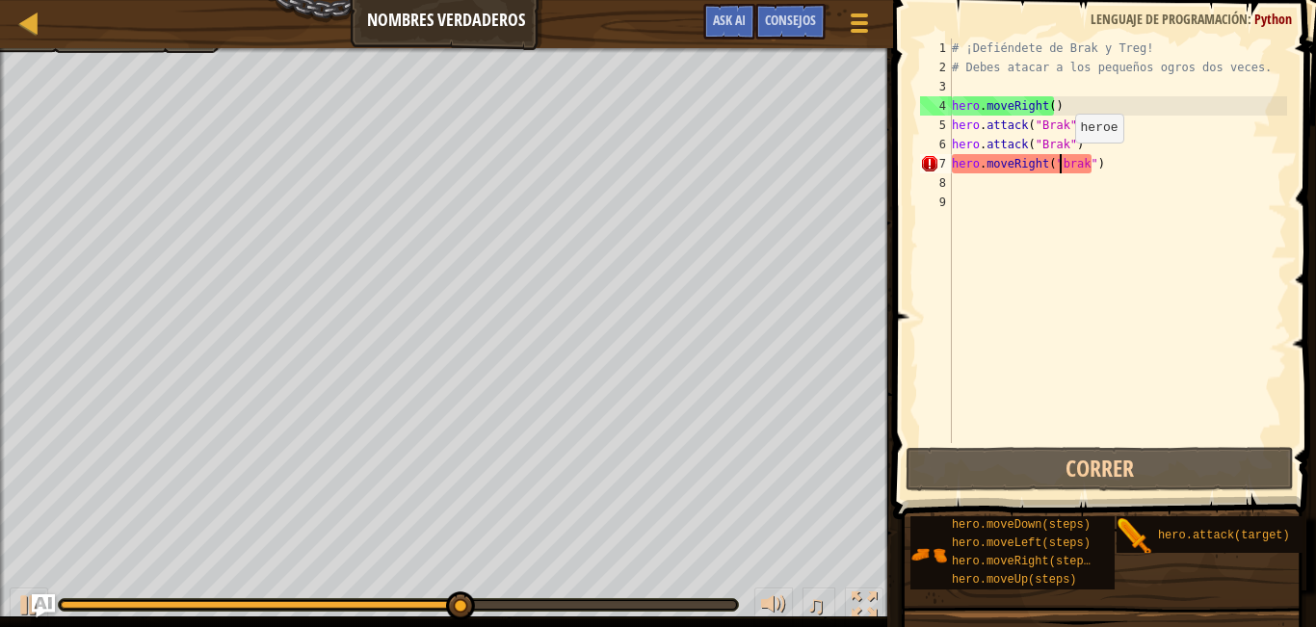
click at [1058, 162] on div "# ¡Defiéndete de Brak y Treg! # Debes atacar a los pequeños ogros dos veces. he…" at bounding box center [1117, 260] width 339 height 443
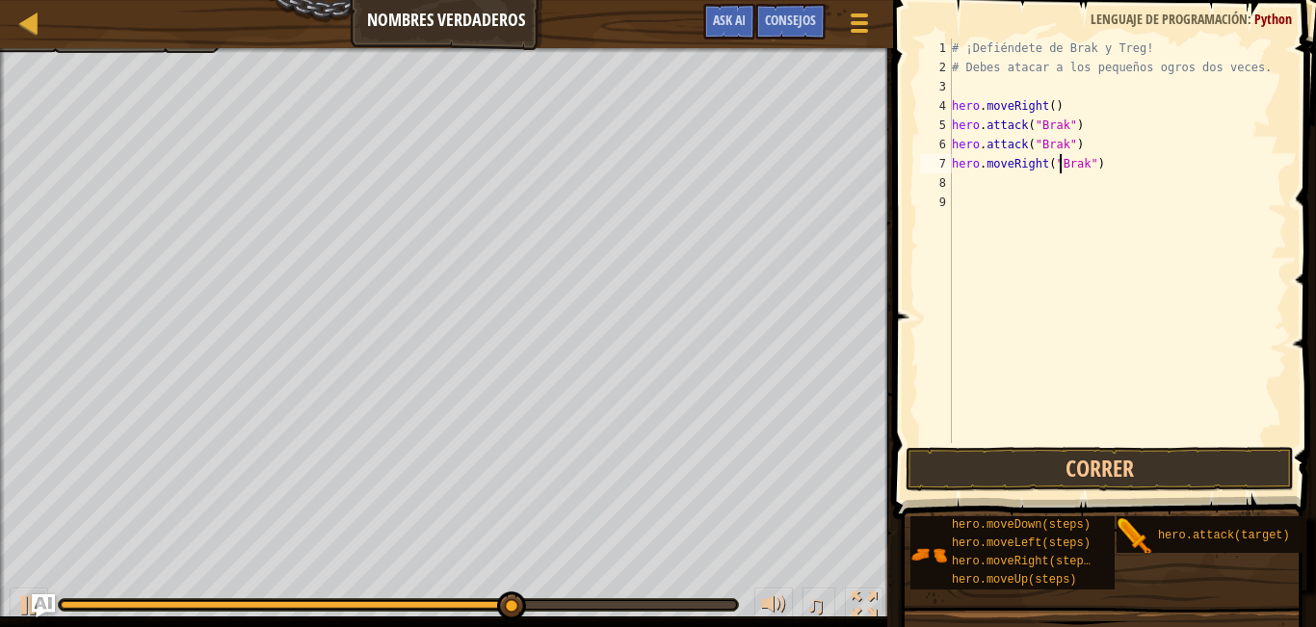
scroll to position [9, 9]
type textarea "hero.moveRight("Brak")"
click at [1097, 469] on button "Correr" at bounding box center [1099, 469] width 388 height 44
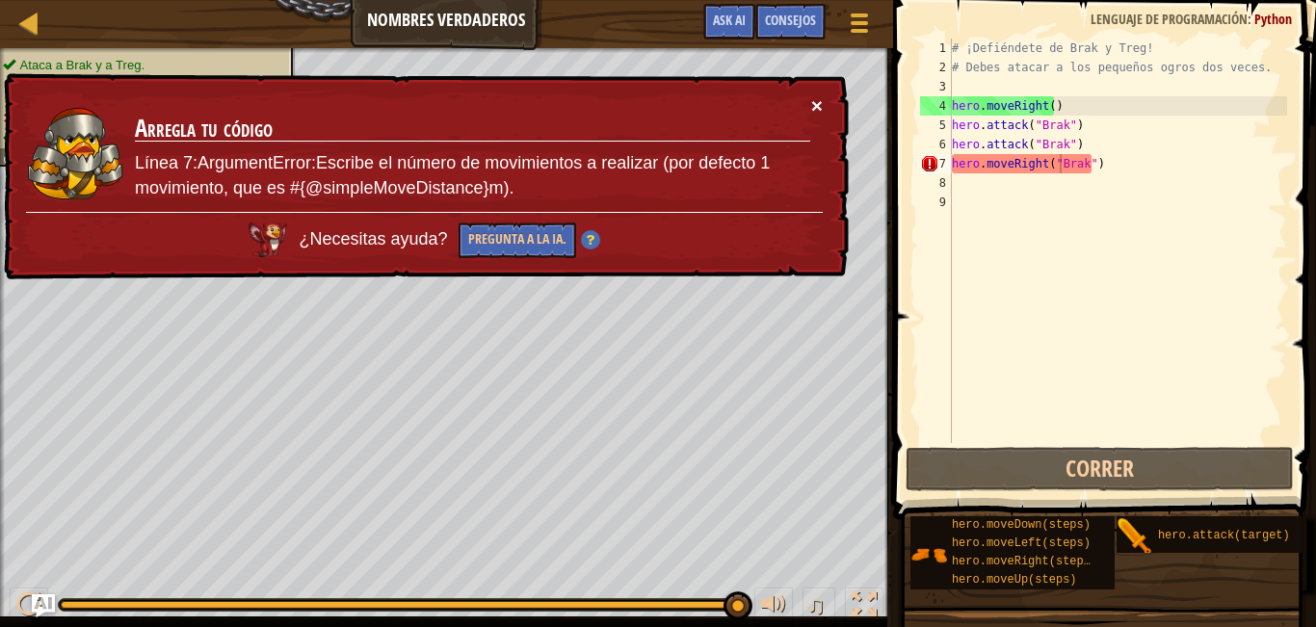
click at [821, 101] on button "×" at bounding box center [818, 111] width 13 height 20
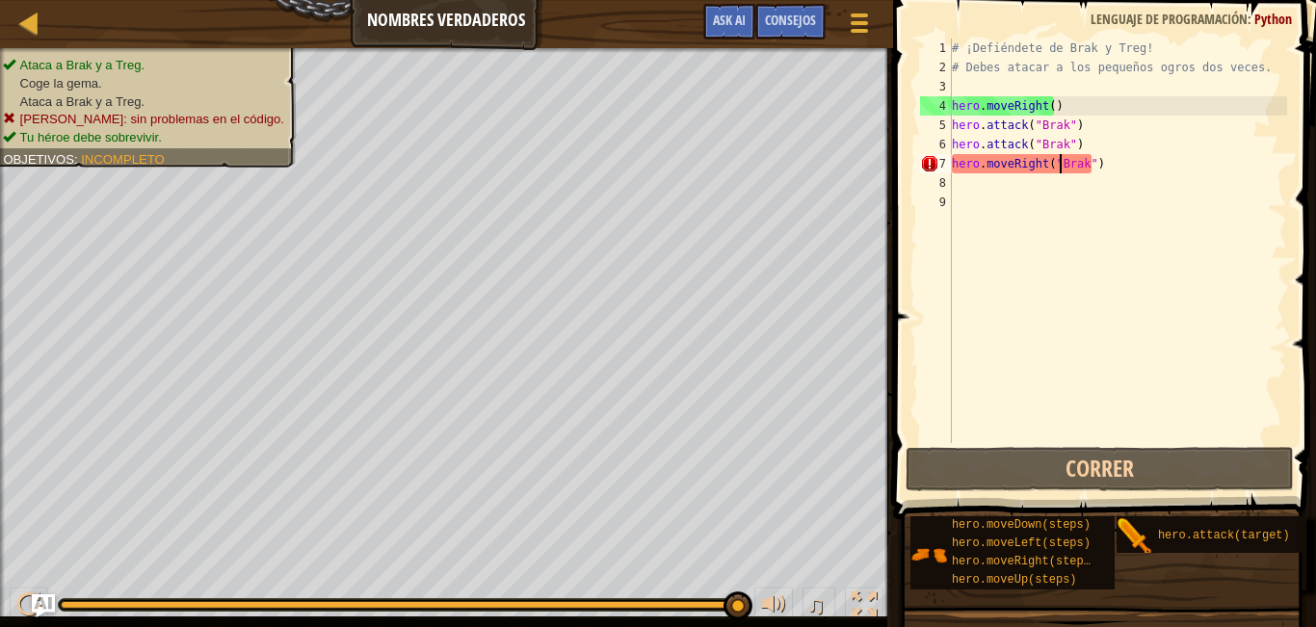
click at [1109, 232] on div "# ¡Defiéndete de Brak y Treg! # Debes atacar a los pequeños ogros dos veces. he…" at bounding box center [1117, 260] width 339 height 443
click at [1043, 167] on div "# ¡Defiéndete de Brak y Treg! # Debes atacar a los pequeños ogros dos veces. he…" at bounding box center [1117, 260] width 339 height 443
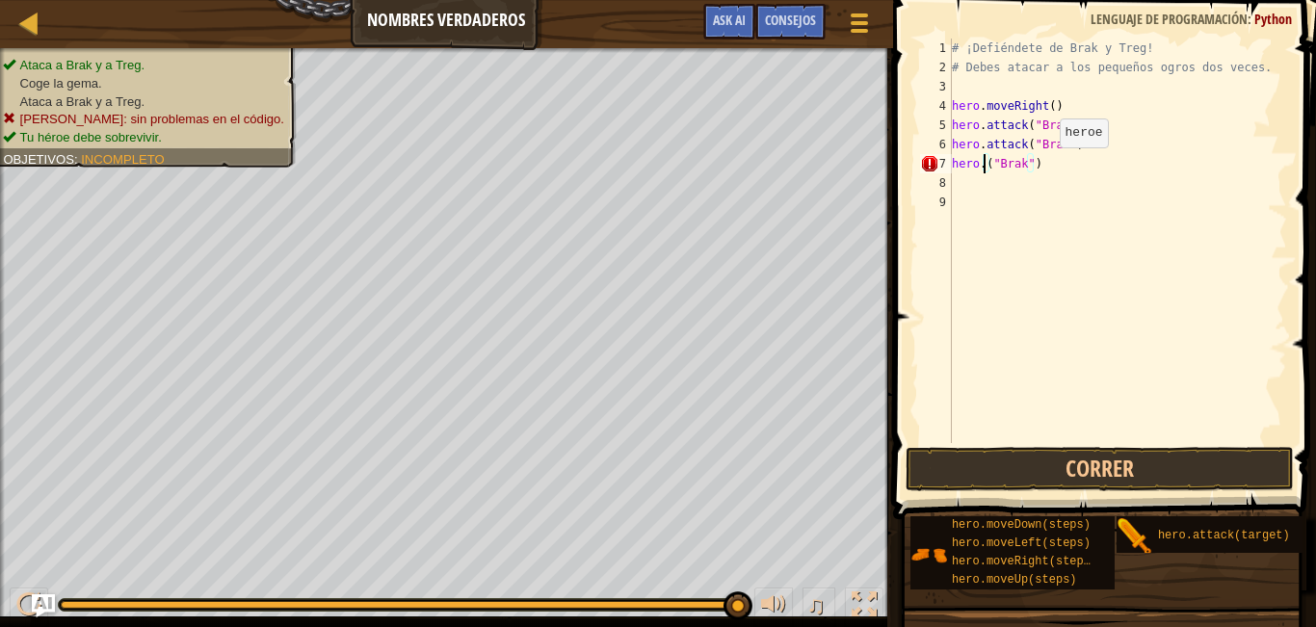
scroll to position [9, 3]
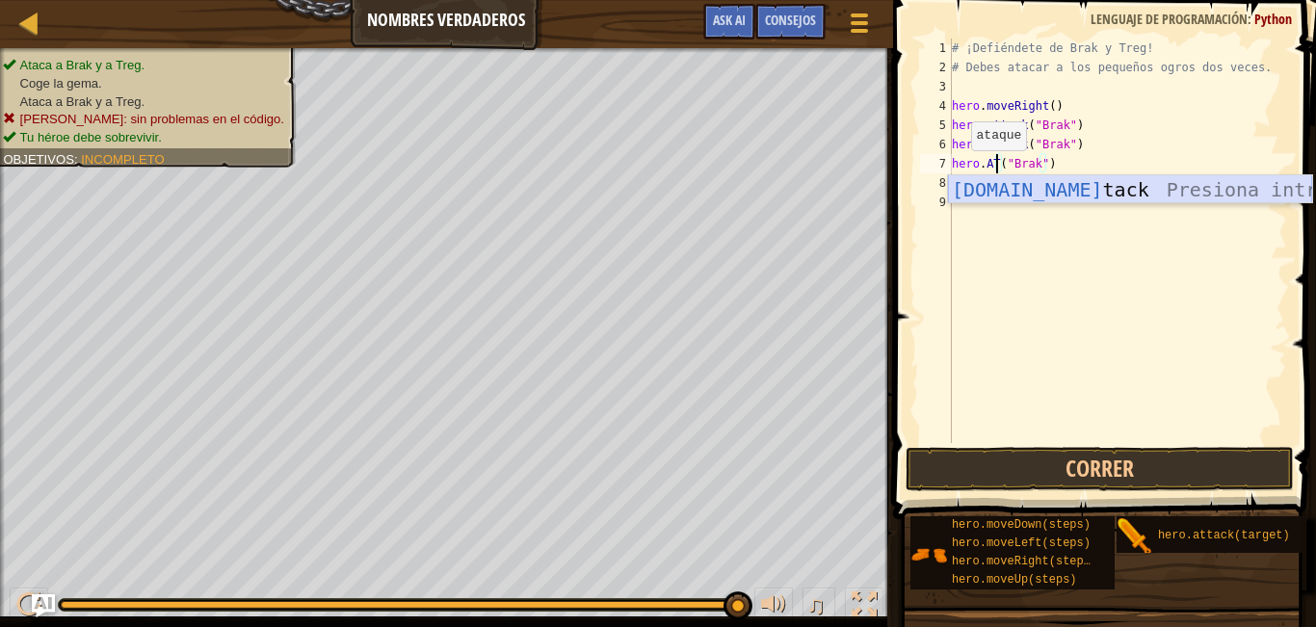
click at [1001, 183] on div "[DOMAIN_NAME] tack Presiona intro" at bounding box center [1130, 218] width 364 height 87
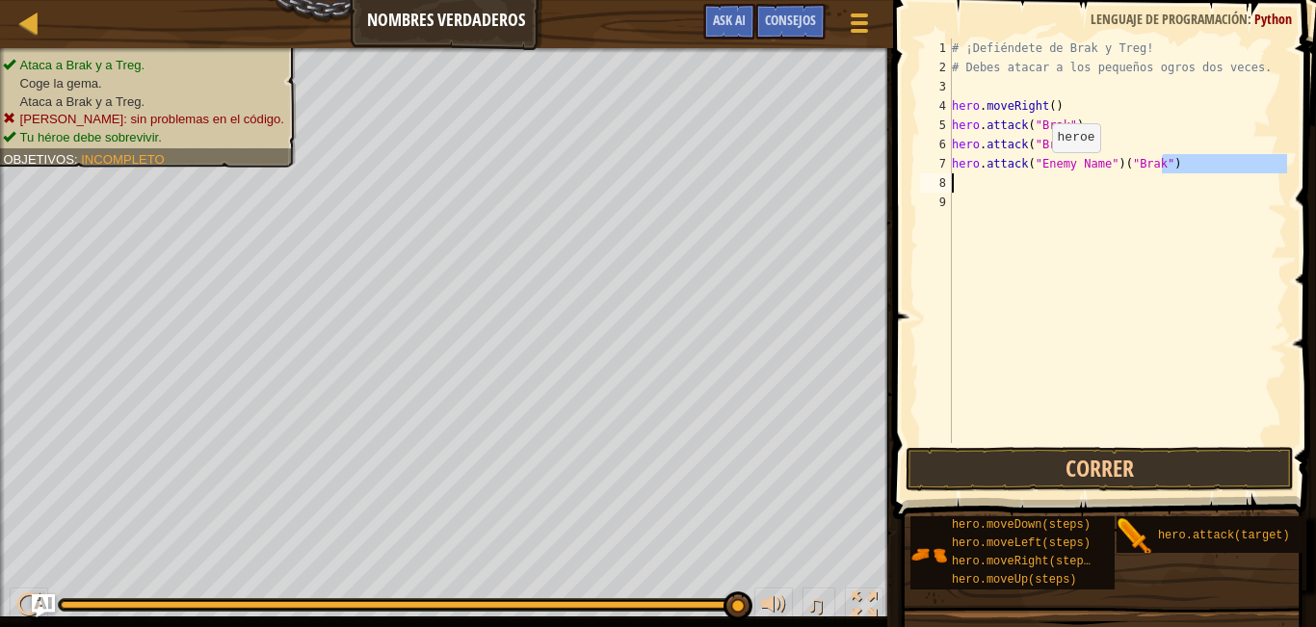
drag, startPoint x: 1163, startPoint y: 163, endPoint x: 1031, endPoint y: 168, distance: 133.0
click at [1031, 168] on div "# ¡Defiéndete de Brak y Treg! # Debes atacar a los pequeños ogros dos veces. he…" at bounding box center [1117, 260] width 339 height 443
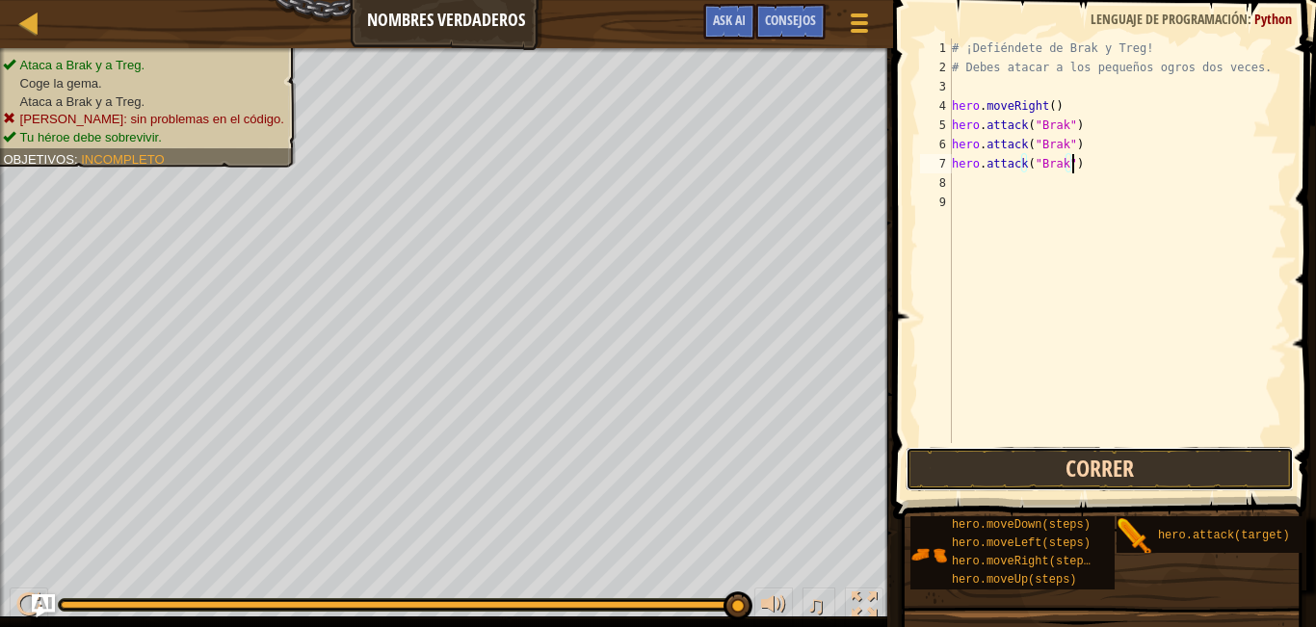
click at [1049, 479] on button "Correr" at bounding box center [1099, 469] width 388 height 44
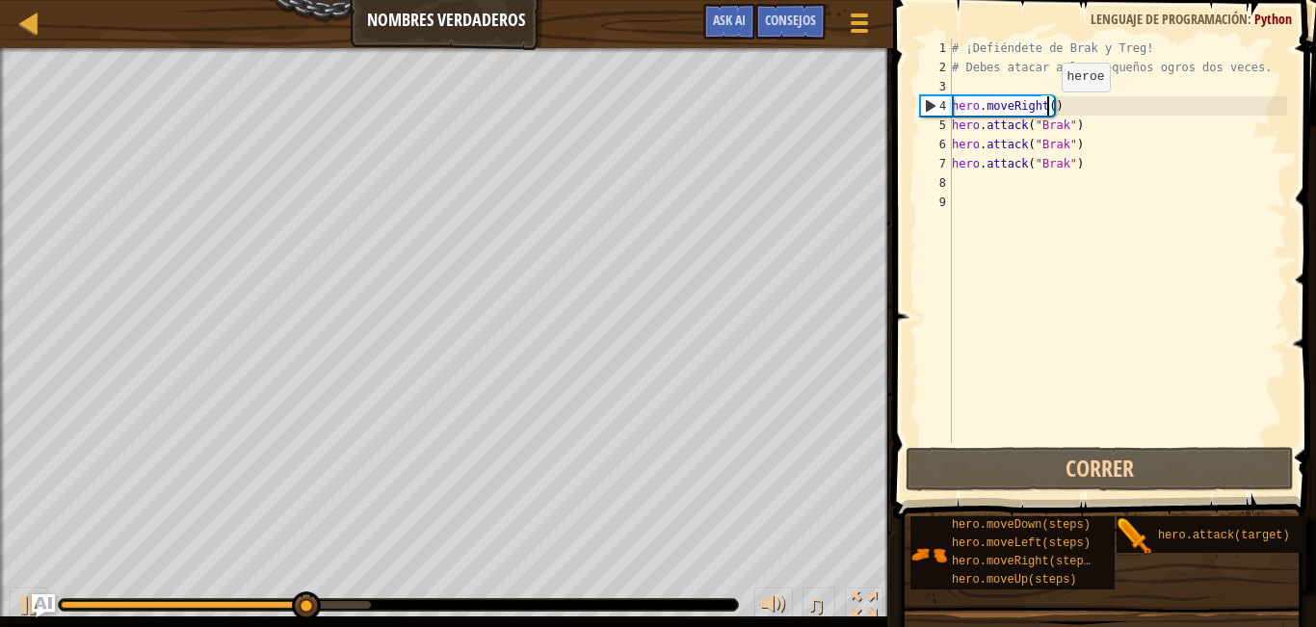
click at [1045, 111] on div "# ¡Defiéndete de Brak y Treg! # Debes atacar a los pequeños ogros dos veces. he…" at bounding box center [1117, 260] width 339 height 443
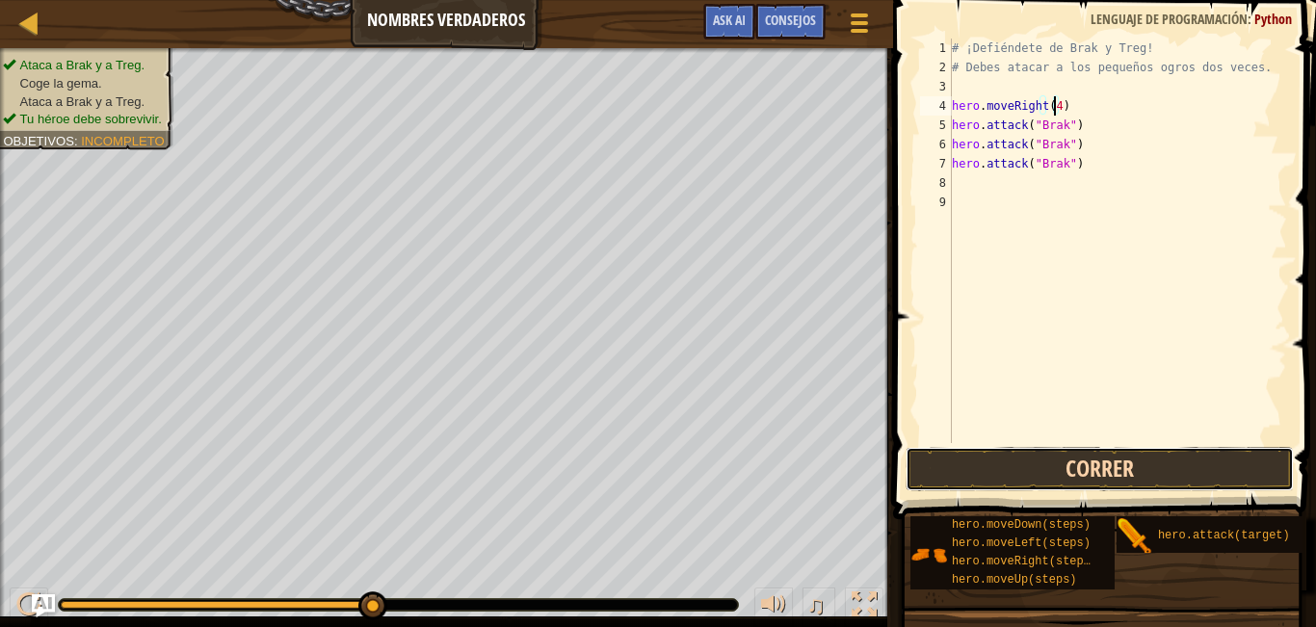
click at [992, 461] on button "Correr" at bounding box center [1099, 469] width 388 height 44
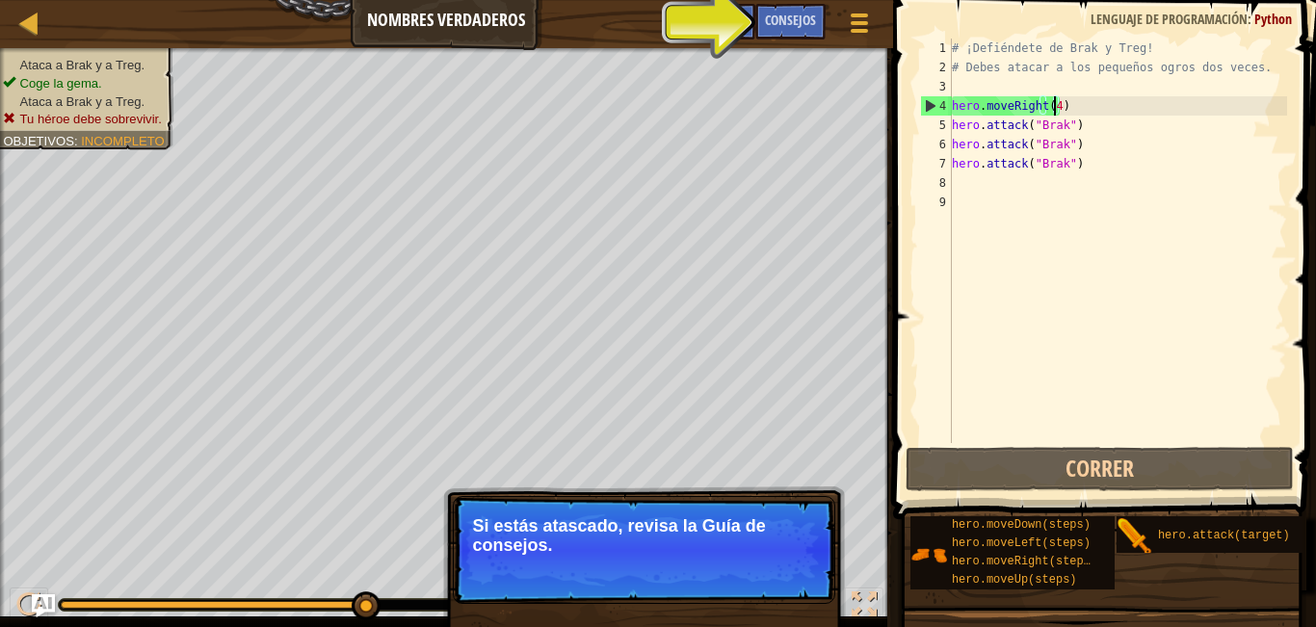
type textarea "hero.moveRight()"
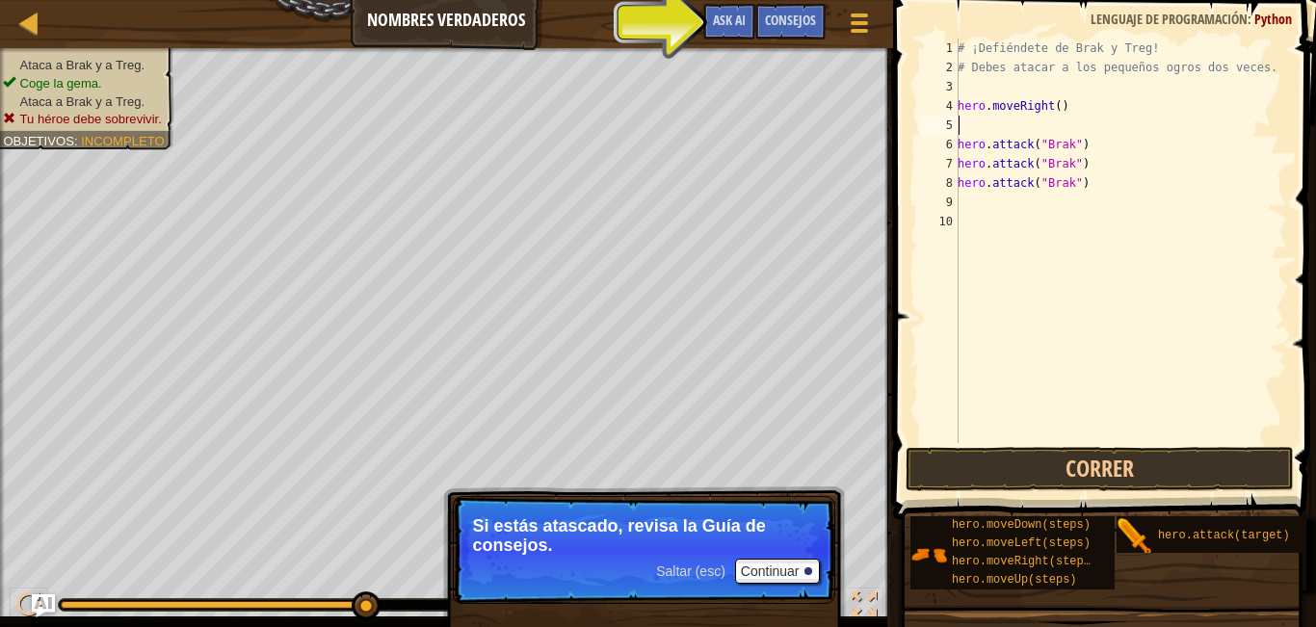
scroll to position [9, 0]
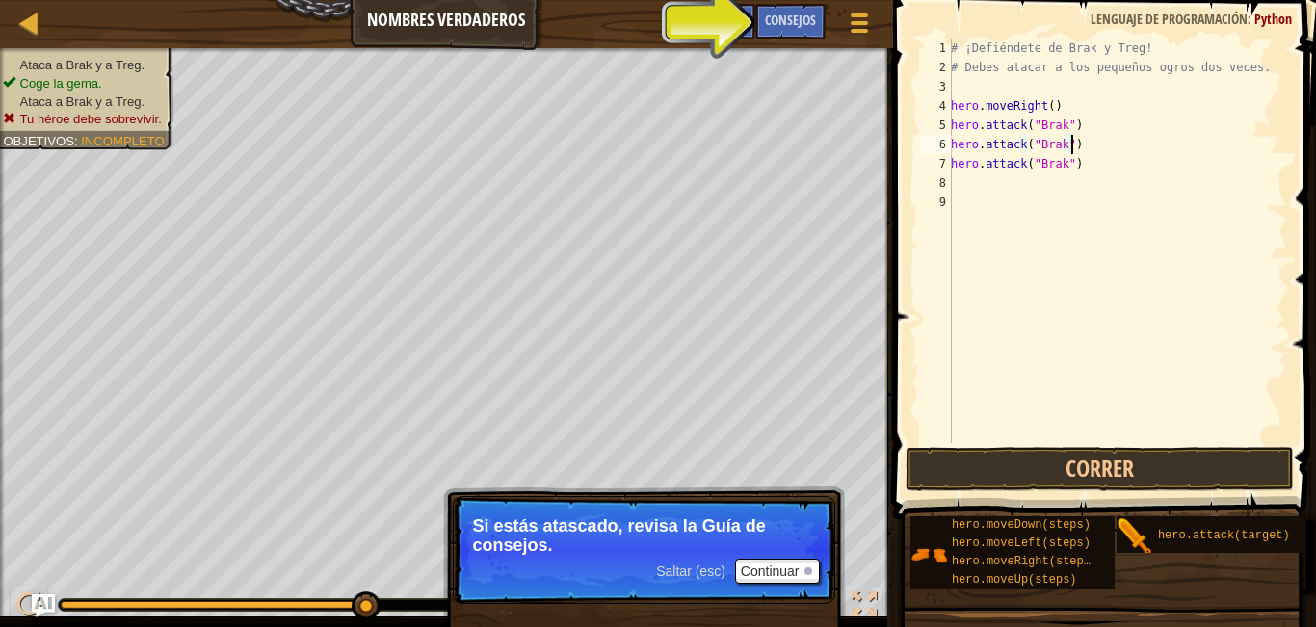
click at [1081, 146] on div "# ¡Defiéndete de Brak y Treg! # Debes atacar a los pequeños ogros dos veces. he…" at bounding box center [1117, 260] width 340 height 443
type textarea "hero.attack("Brak")"
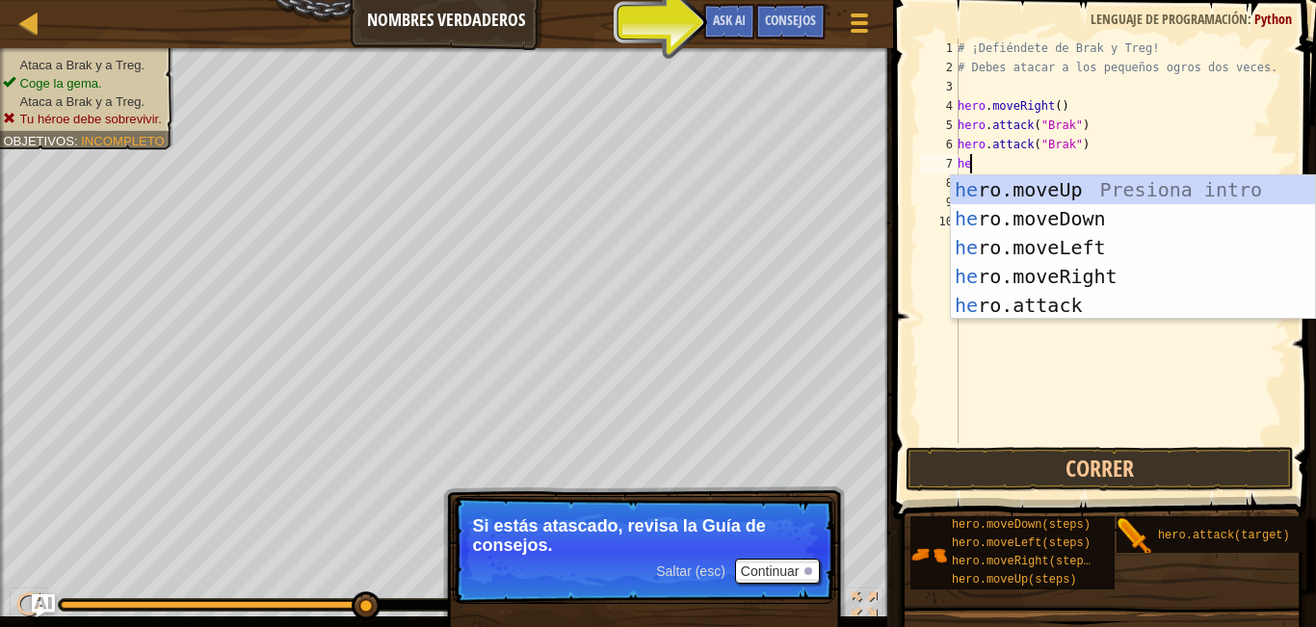
type textarea "her"
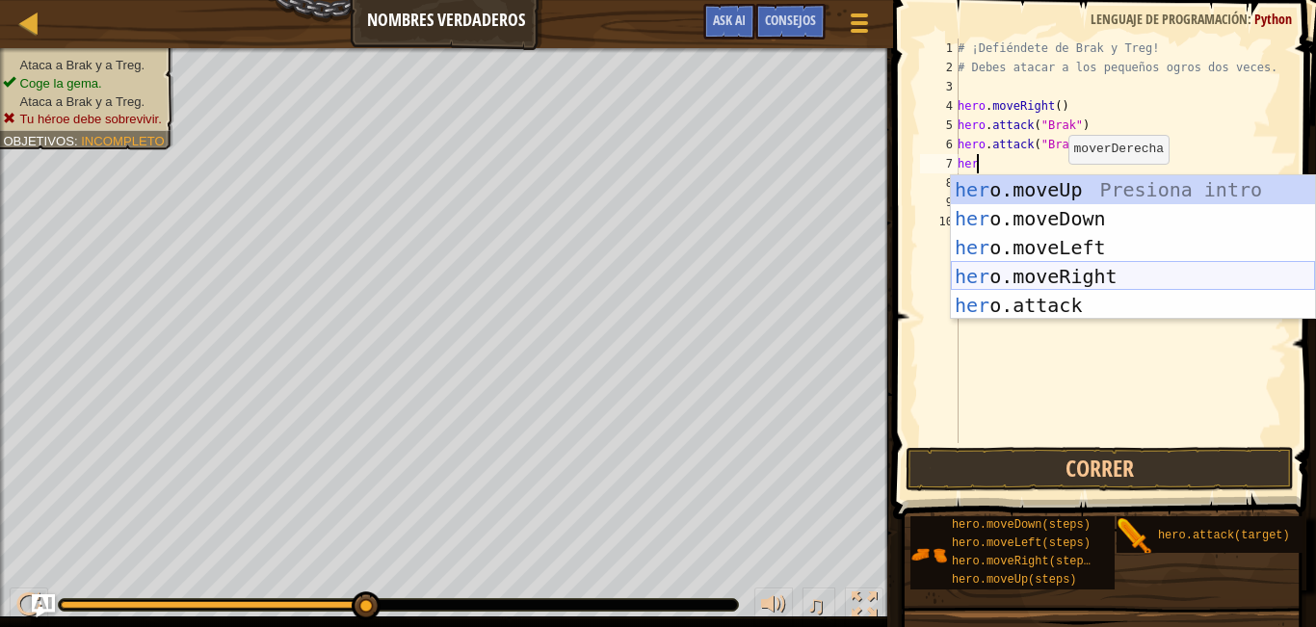
drag, startPoint x: 1110, startPoint y: 264, endPoint x: 1045, endPoint y: 292, distance: 71.2
click at [1109, 265] on div "her o.moveUp Presiona intro her o.moveDown Presiona intro her o.moveLeft Presio…" at bounding box center [1133, 276] width 364 height 202
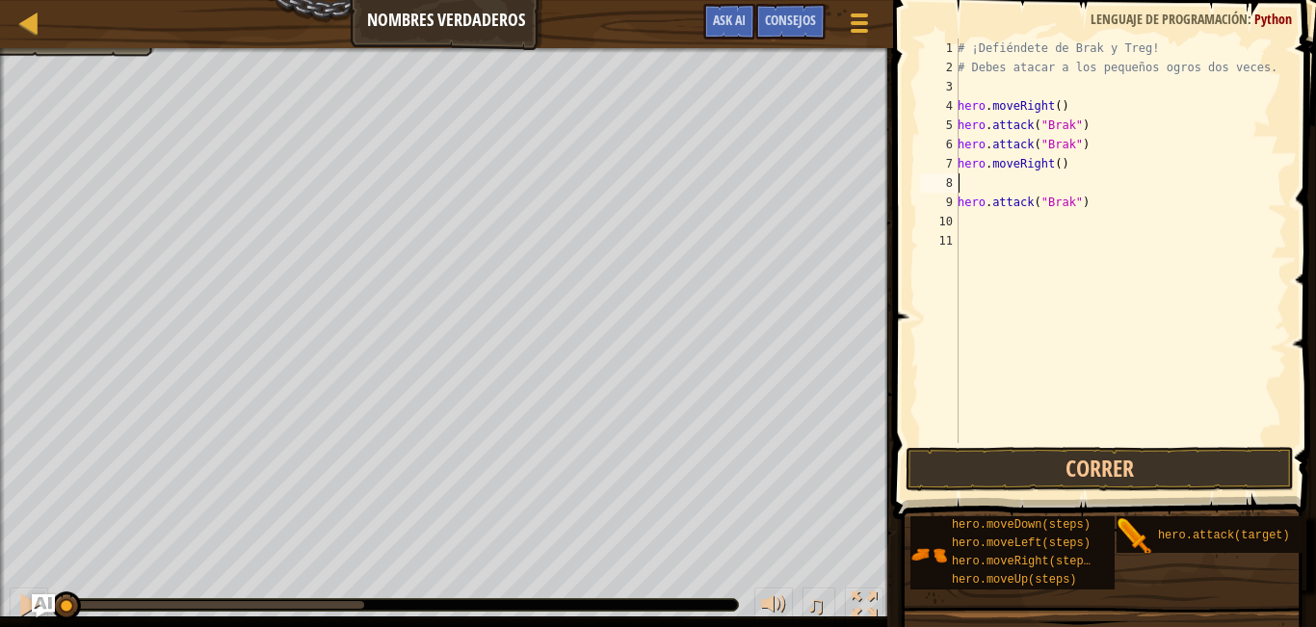
drag, startPoint x: 330, startPoint y: 606, endPoint x: 48, endPoint y: 651, distance: 285.8
click at [48, 0] on html "Mapa Nombres verdaderos Menú del Juego Hecho Consejos Ask AI 1 הההההההההההההההה…" at bounding box center [658, 0] width 1316 height 0
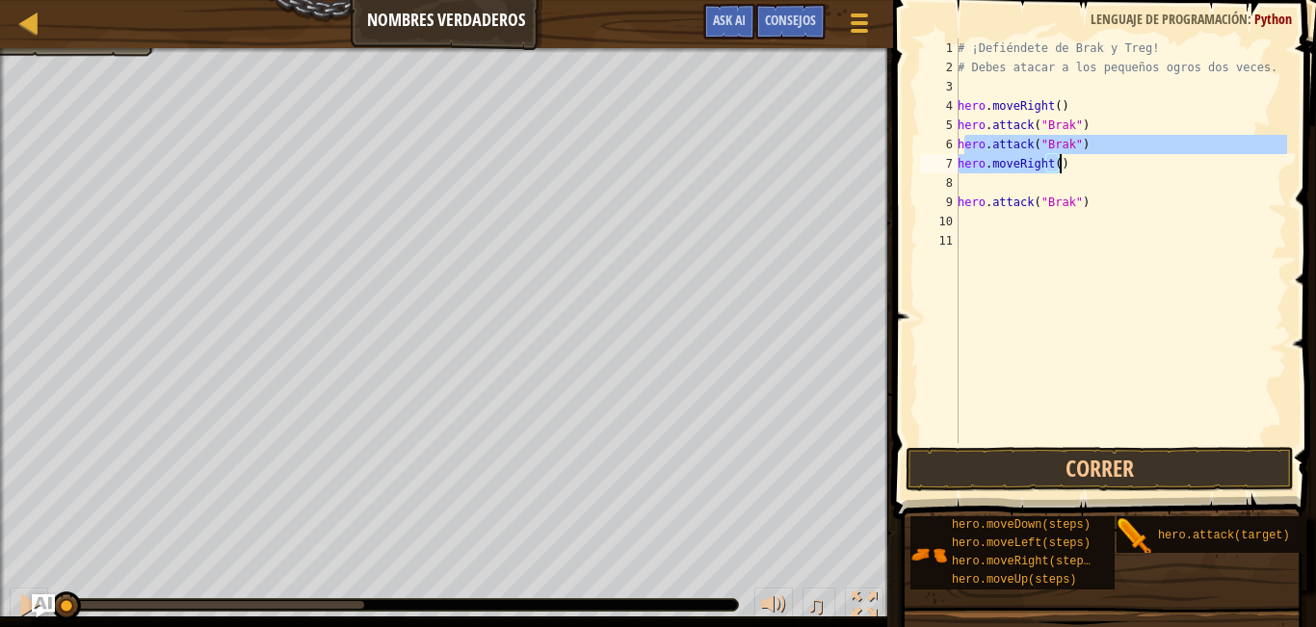
drag, startPoint x: 964, startPoint y: 145, endPoint x: 1100, endPoint y: 162, distance: 136.8
click at [1100, 162] on div "# ¡Defiéndete de Brak y Treg! # Debes atacar a los pequeños ogros dos veces. he…" at bounding box center [1119, 260] width 333 height 443
drag, startPoint x: 1088, startPoint y: 204, endPoint x: 1070, endPoint y: 209, distance: 18.9
click at [1084, 206] on div "# ¡Defiéndete de Brak y Treg! # Debes atacar a los pequeños ogros dos veces. he…" at bounding box center [1119, 260] width 333 height 443
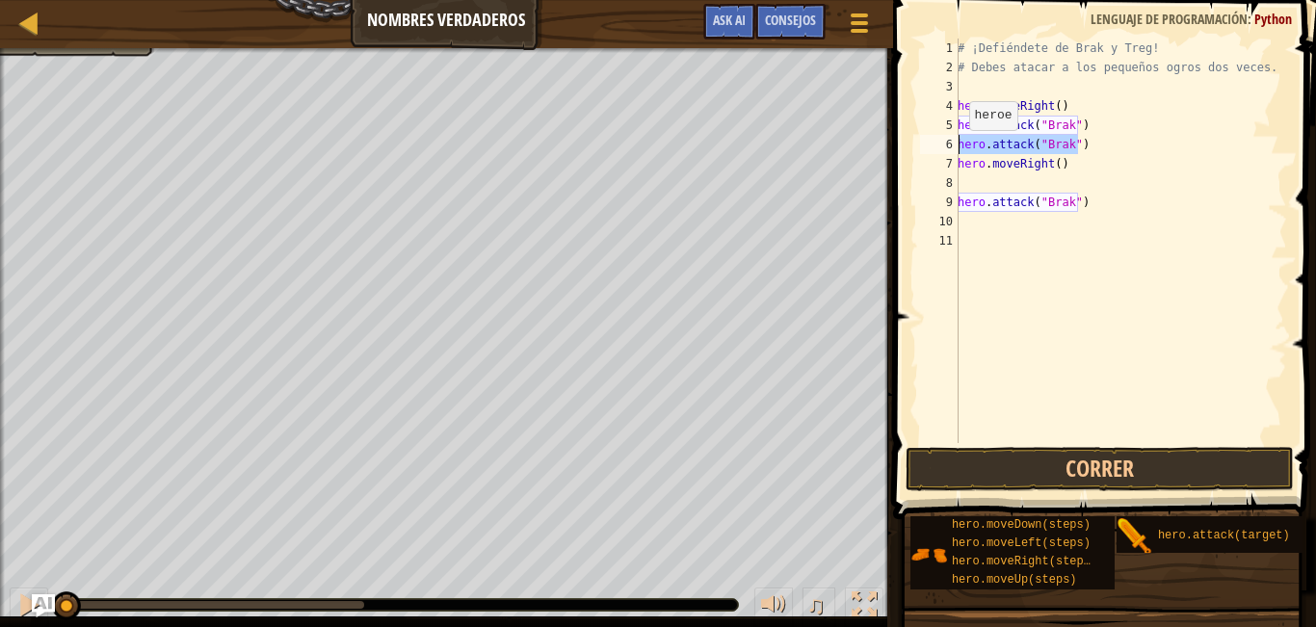
drag, startPoint x: 1084, startPoint y: 141, endPoint x: 895, endPoint y: 157, distance: 190.4
click at [895, 157] on div "hero.attack("Brak") 1 2 3 4 5 6 7 8 9 10 11 # ¡Defiéndete de Brak y Treg! # Deb…" at bounding box center [1101, 298] width 429 height 576
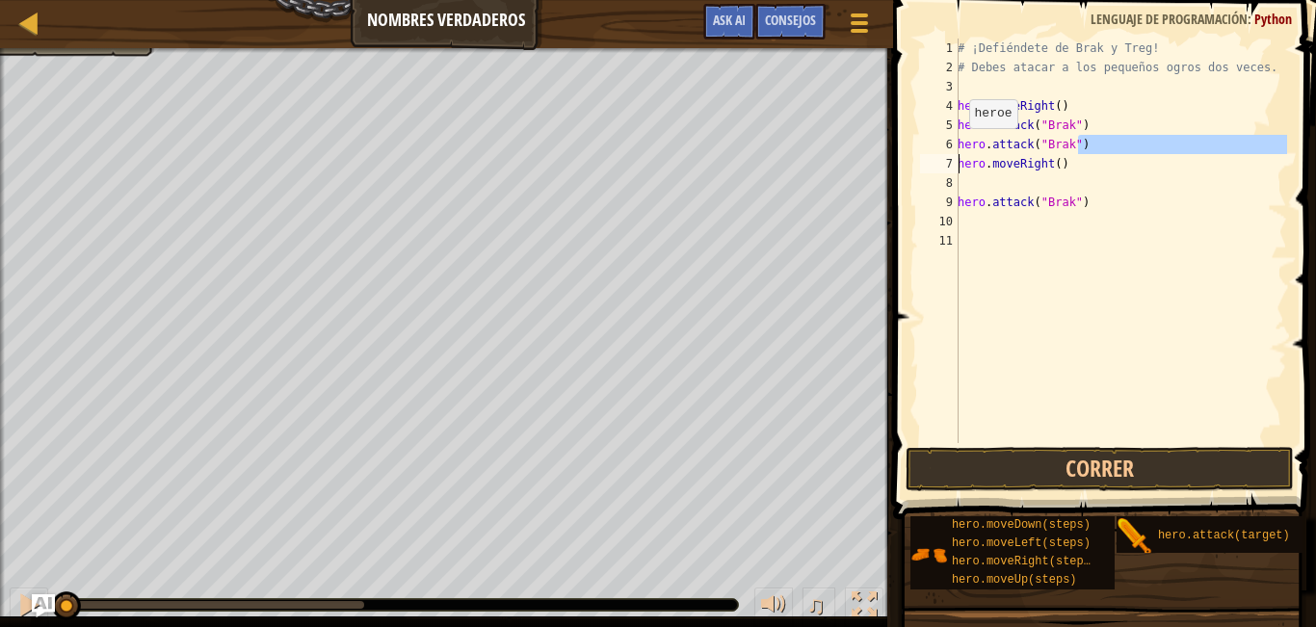
drag, startPoint x: 950, startPoint y: 148, endPoint x: 960, endPoint y: 147, distance: 10.6
click at [960, 147] on div "hero.attack("Brak") hero.moveRight() 1 2 3 4 5 6 7 8 9 10 11 # ¡Defiéndete de B…" at bounding box center [1101, 241] width 371 height 404
type textarea "hero.moveRight()"
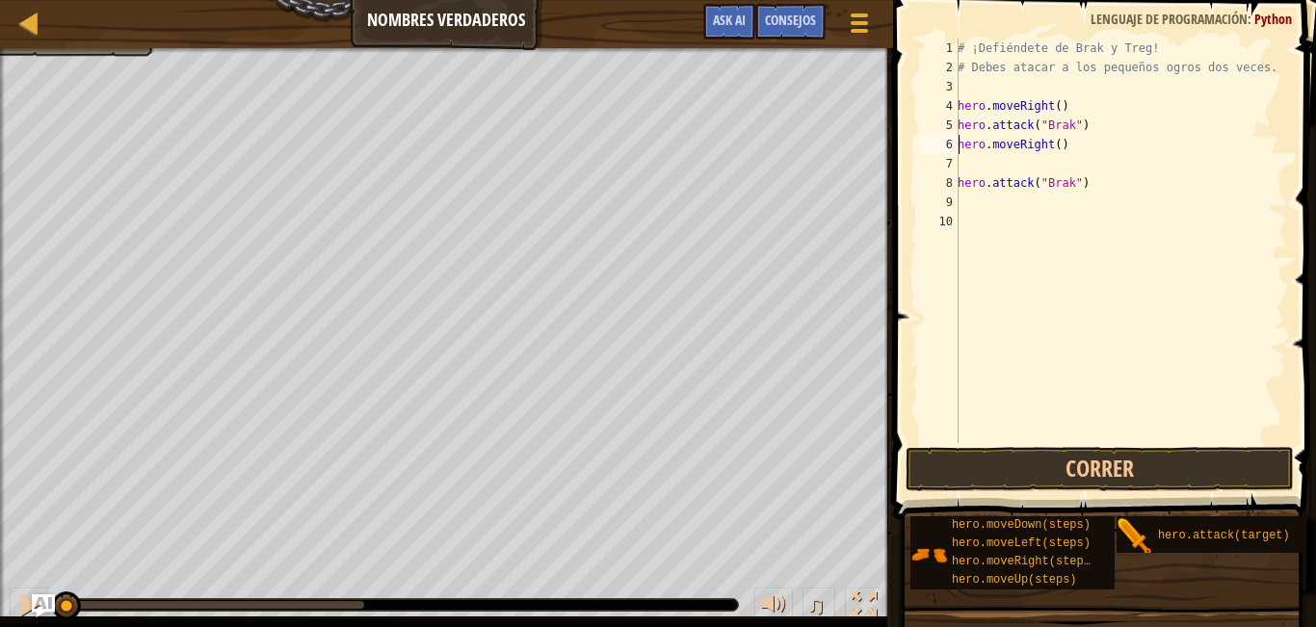
click at [1040, 164] on div "# ¡Defiéndete de Brak y Treg! # Debes atacar a los pequeños ogros dos veces. he…" at bounding box center [1119, 260] width 333 height 443
click at [990, 475] on button "Correr" at bounding box center [1099, 469] width 388 height 44
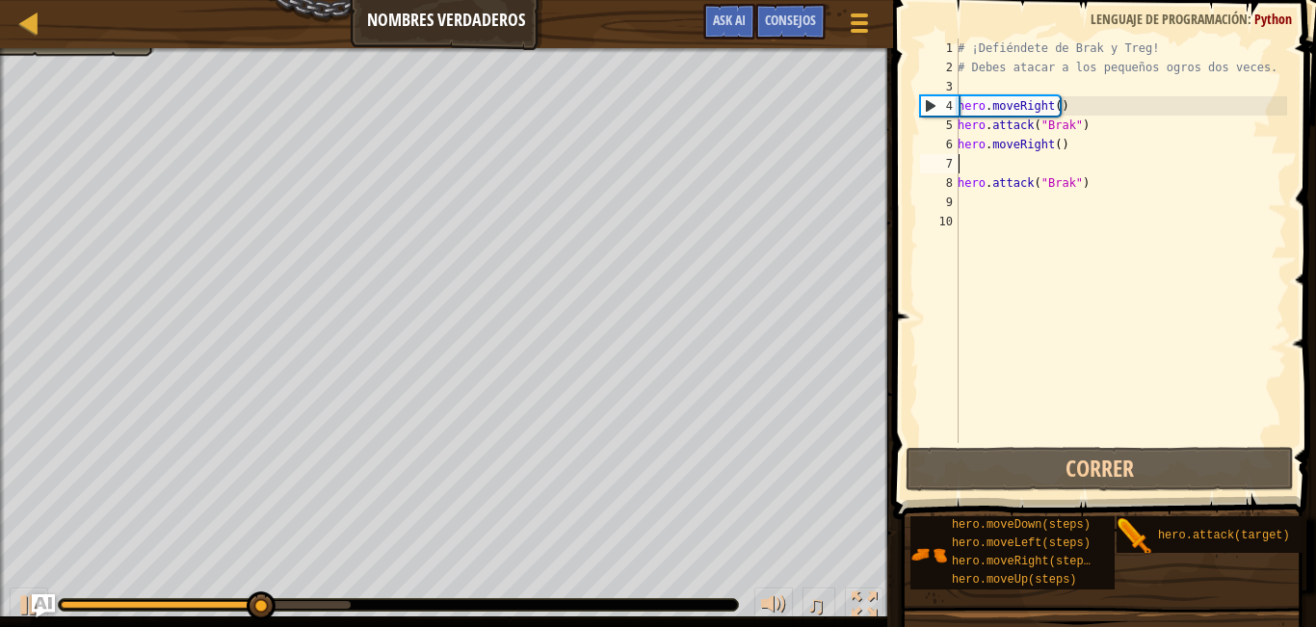
click at [1100, 129] on div "# ¡Defiéndete de Brak y Treg! # Debes atacar a los pequeños ogros dos veces. he…" at bounding box center [1119, 260] width 333 height 443
type textarea "hero.attack("Brak")"
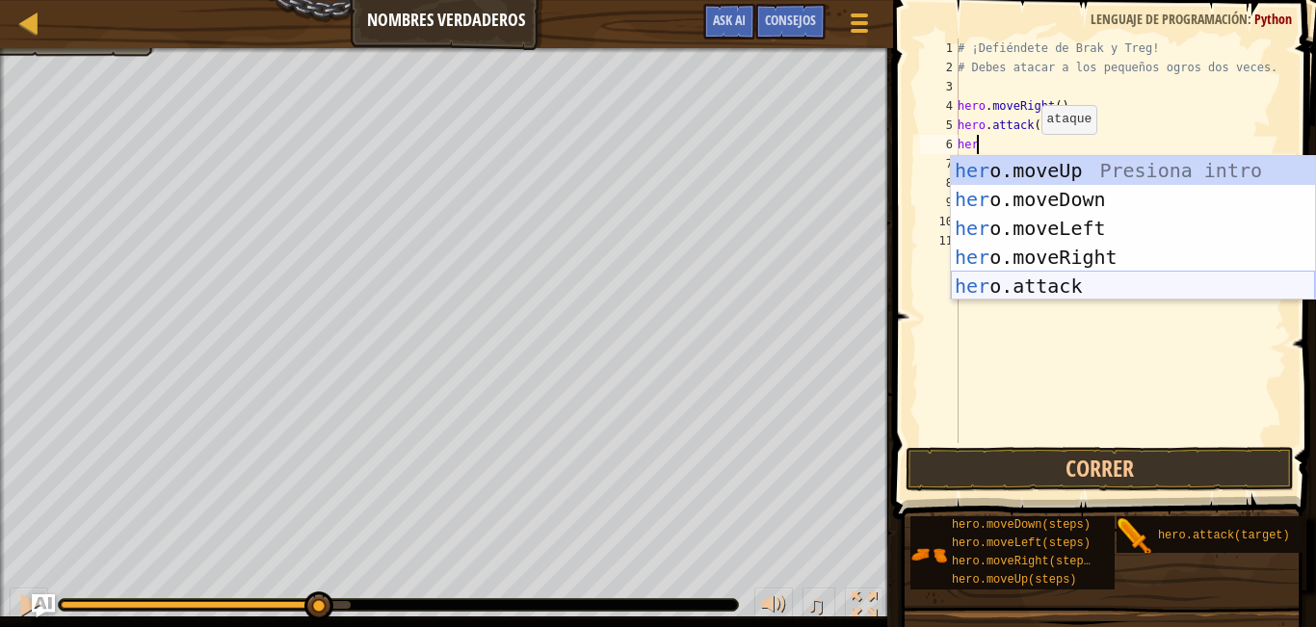
click at [1047, 289] on div "her o.moveUp Presiona intro her o.moveDown Presiona intro her o.moveLeft Presio…" at bounding box center [1133, 257] width 364 height 202
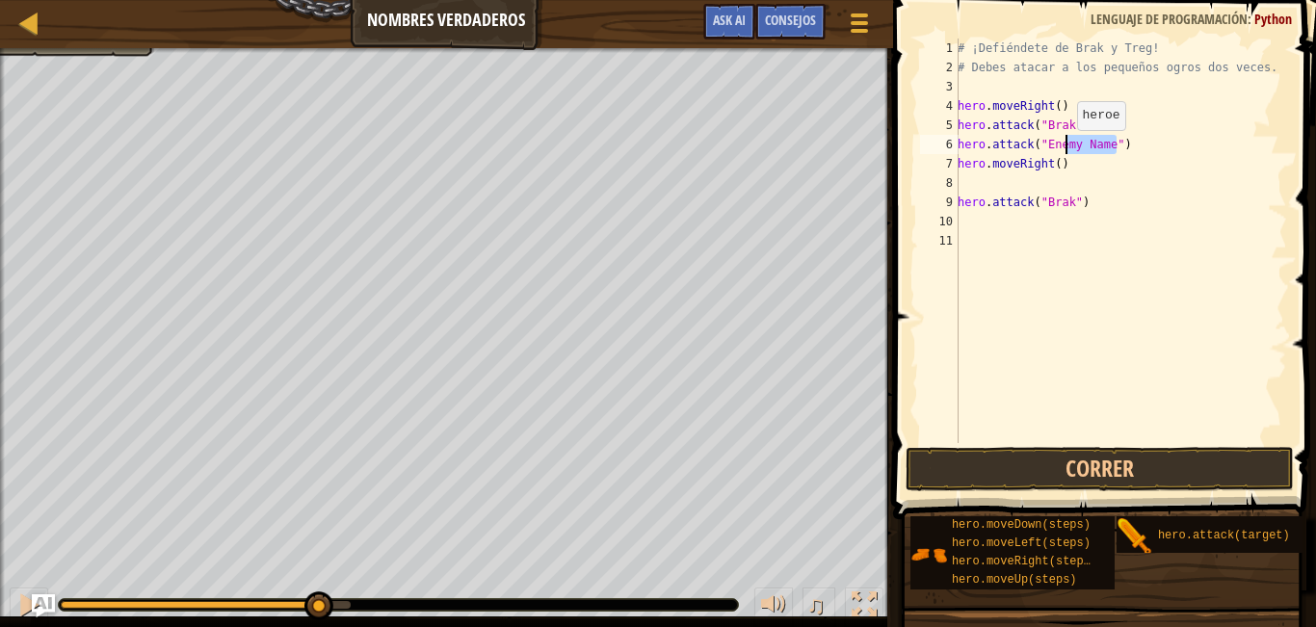
drag, startPoint x: 1115, startPoint y: 153, endPoint x: 1066, endPoint y: 149, distance: 49.3
click at [1066, 149] on div "# ¡Defiéndete de Brak y Treg! # Debes atacar a los pequeños ogros dos veces. he…" at bounding box center [1119, 260] width 333 height 443
click at [1109, 146] on div "# ¡Defiéndete de Brak y Treg! # Debes atacar a los pequeños ogros dos veces. he…" at bounding box center [1119, 260] width 333 height 443
click at [1108, 146] on div "# ¡Defiéndete de Brak y Treg! # Debes atacar a los pequeños ogros dos veces. he…" at bounding box center [1119, 260] width 333 height 443
click at [1102, 146] on div "# ¡Defiéndete de Brak y Treg! # Debes atacar a los pequeños ogros dos veces. he…" at bounding box center [1119, 260] width 333 height 443
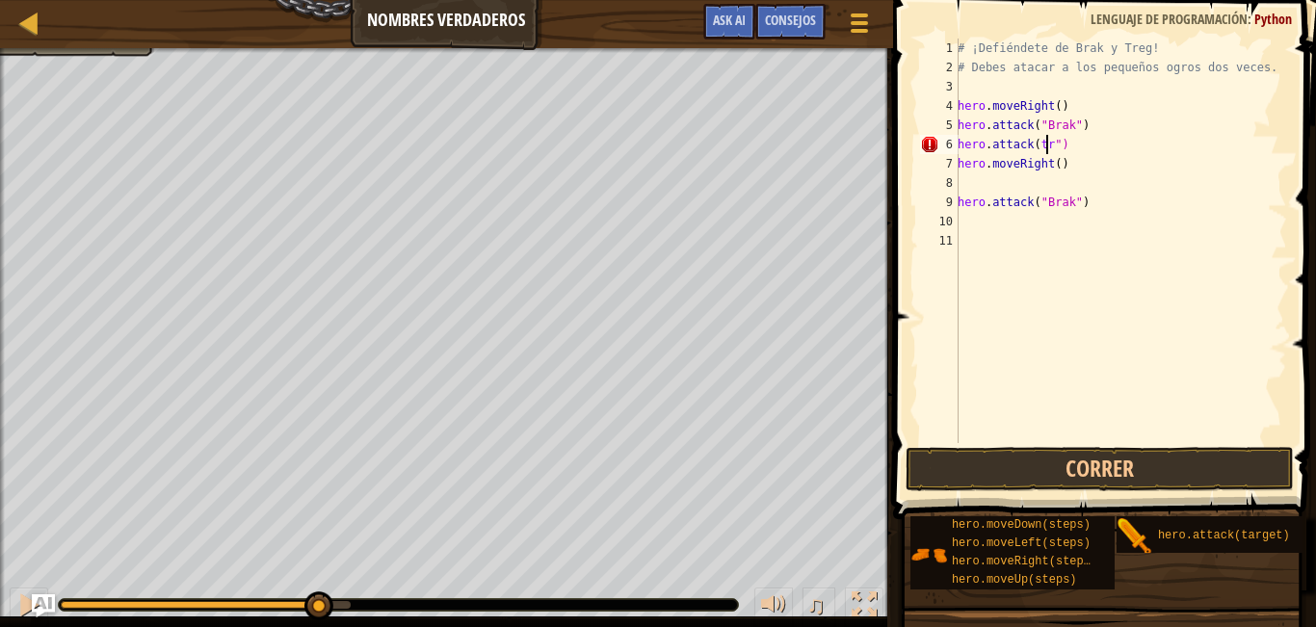
scroll to position [9, 8]
type textarea "hero.attack(treg")"
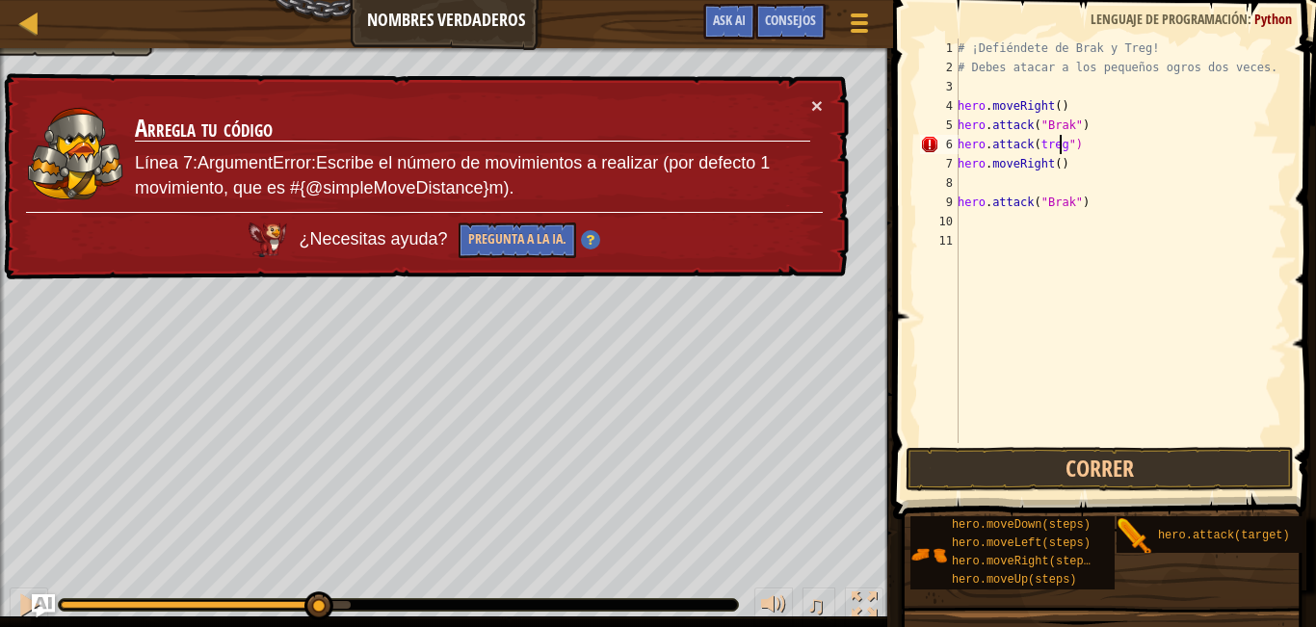
click at [998, 248] on div "# ¡Defiéndete de Brak y Treg! # Debes atacar a los pequeños ogros dos veces. he…" at bounding box center [1119, 260] width 333 height 443
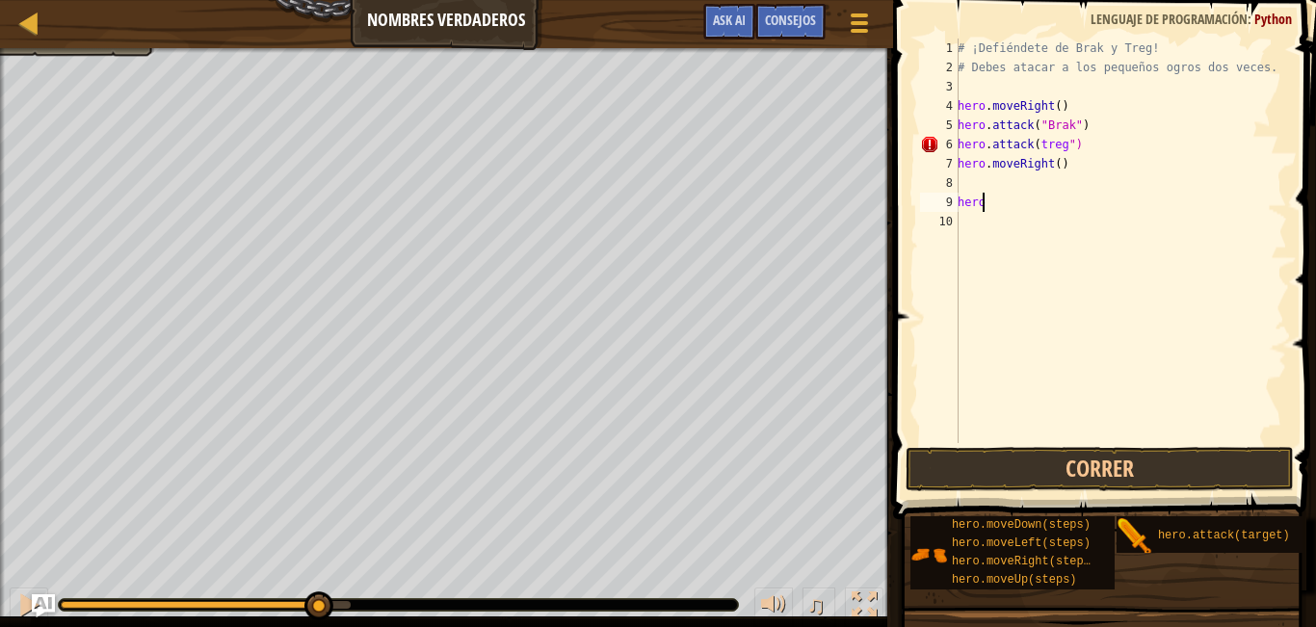
type textarea "h"
click at [1028, 145] on div "# ¡Defiéndete de Brak y Treg! # Debes atacar a los pequeños ogros dos veces. he…" at bounding box center [1117, 260] width 340 height 443
click at [1035, 144] on div "# ¡Defiéndete de Brak y Treg! # Debes atacar a los pequeños ogros dos veces. he…" at bounding box center [1117, 260] width 340 height 443
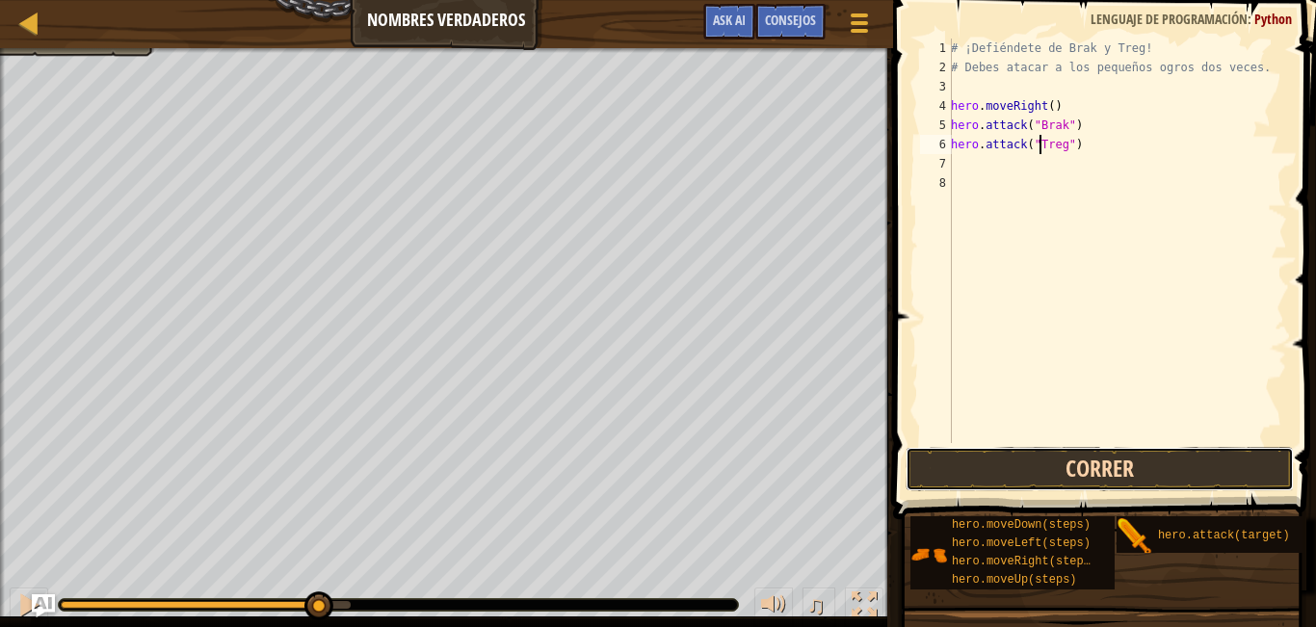
click at [1038, 461] on button "Correr" at bounding box center [1099, 469] width 388 height 44
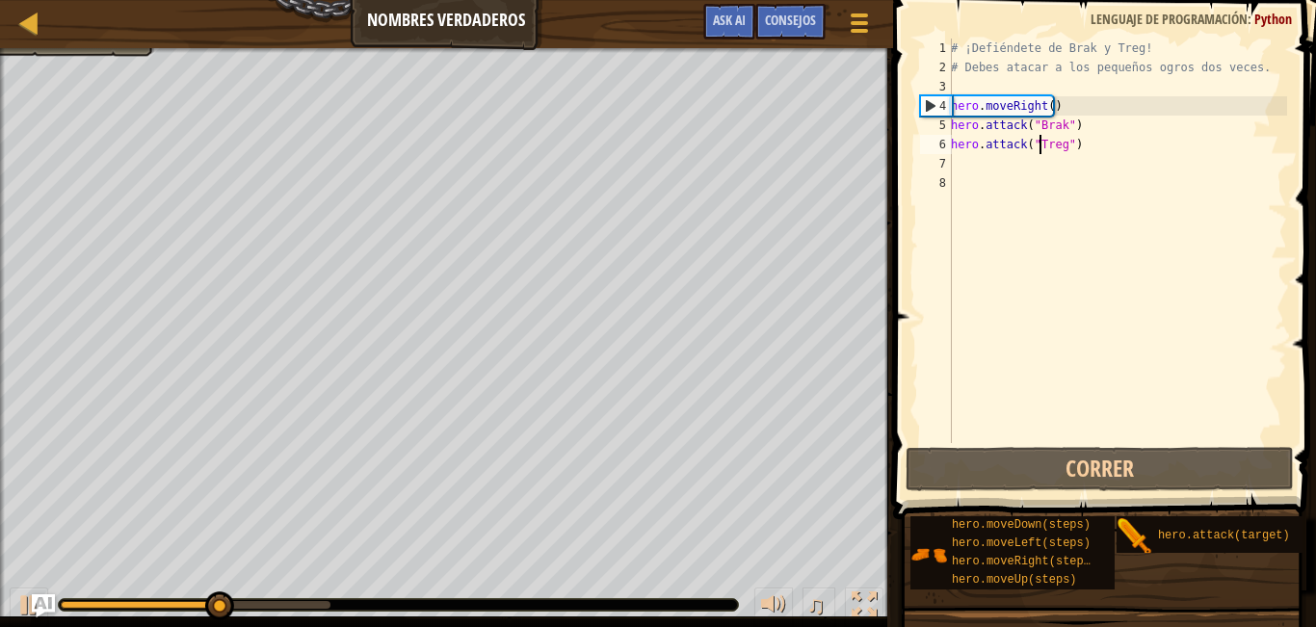
click at [1078, 132] on div "# ¡Defiéndete de Brak y Treg! # Debes atacar a los pequeños ogros dos veces. he…" at bounding box center [1117, 260] width 340 height 443
type textarea "hero.attack("Brak")"
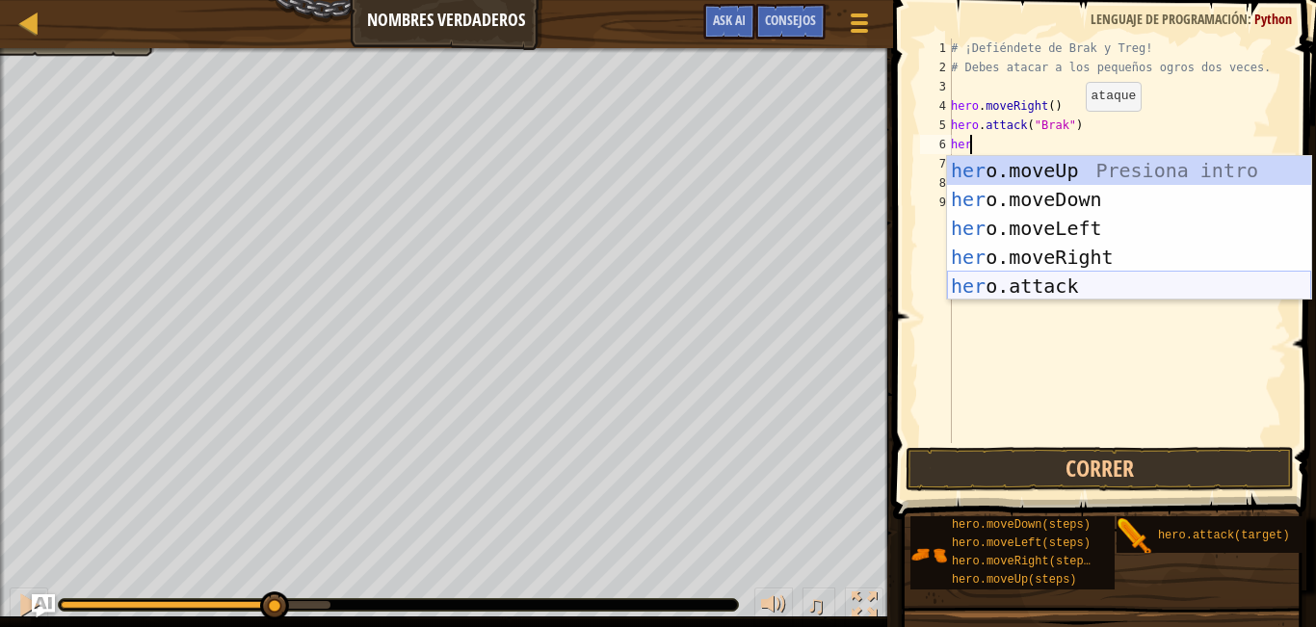
click at [1072, 288] on div "her o.moveUp Presiona intro her o.moveDown Presiona intro her o.moveLeft Presio…" at bounding box center [1129, 257] width 364 height 202
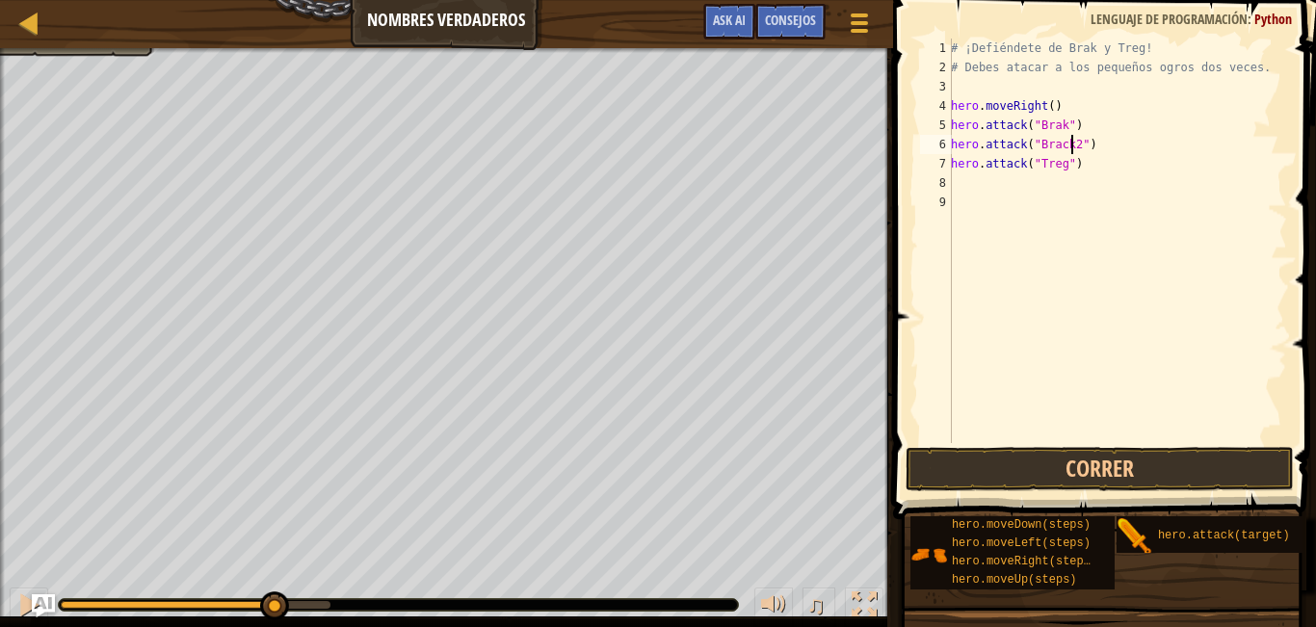
scroll to position [9, 10]
click at [1059, 464] on button "Correr" at bounding box center [1099, 469] width 388 height 44
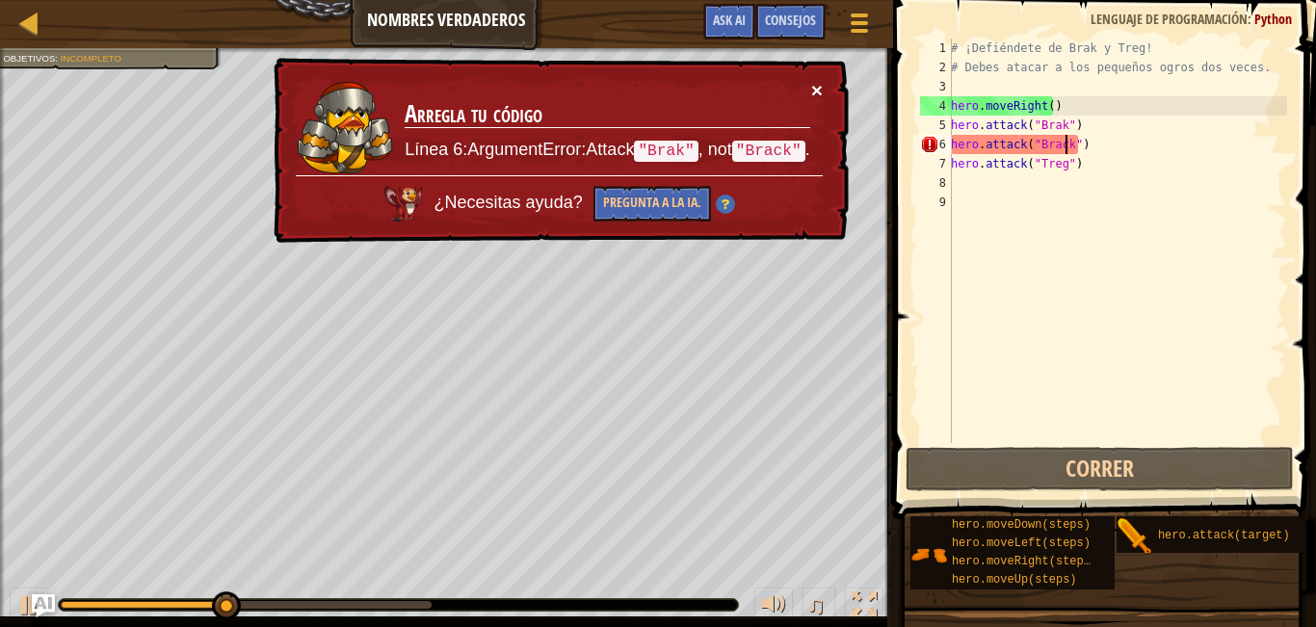
click at [816, 86] on button "×" at bounding box center [818, 94] width 13 height 20
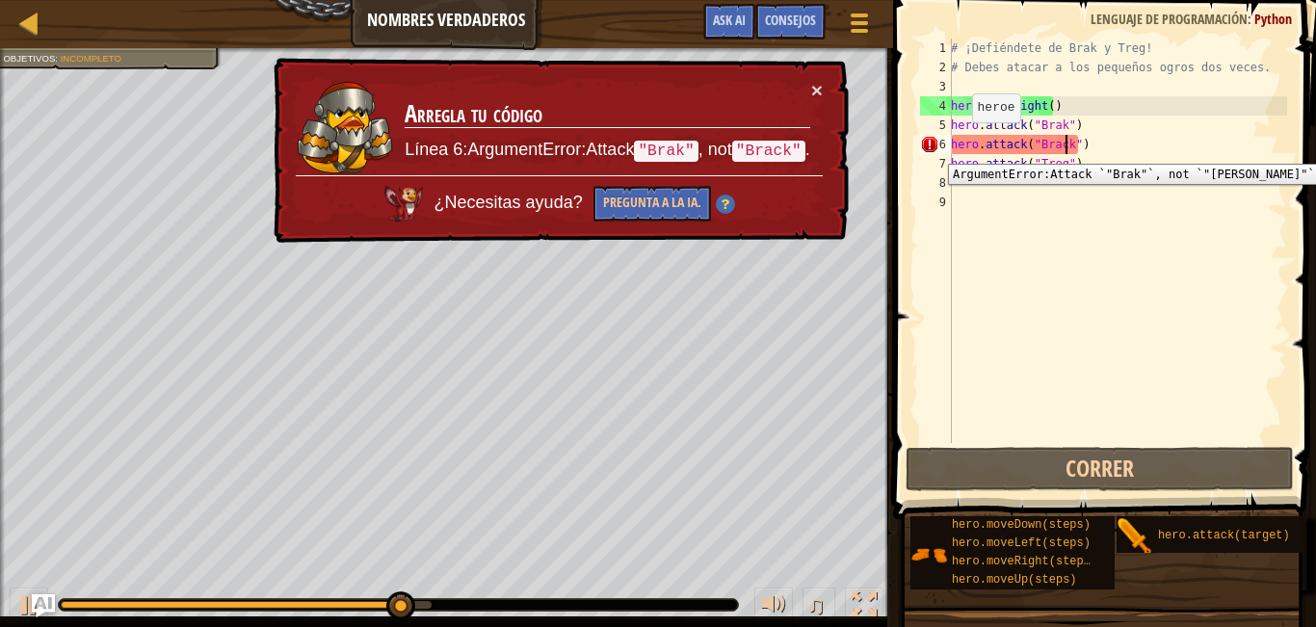
click at [933, 149] on div "6" at bounding box center [936, 144] width 32 height 19
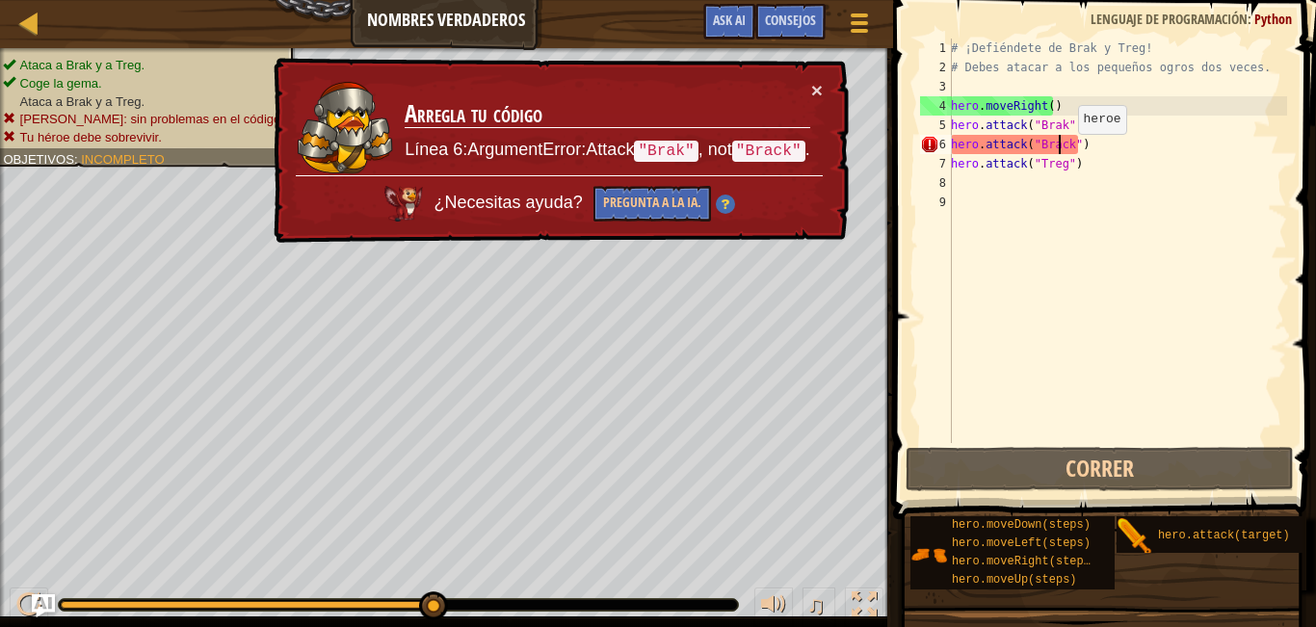
click at [1060, 153] on div "# ¡Defiéndete de Brak y Treg! # Debes atacar a los pequeños ogros dos veces. he…" at bounding box center [1117, 260] width 340 height 443
type textarea "hero.attack("Brak")"
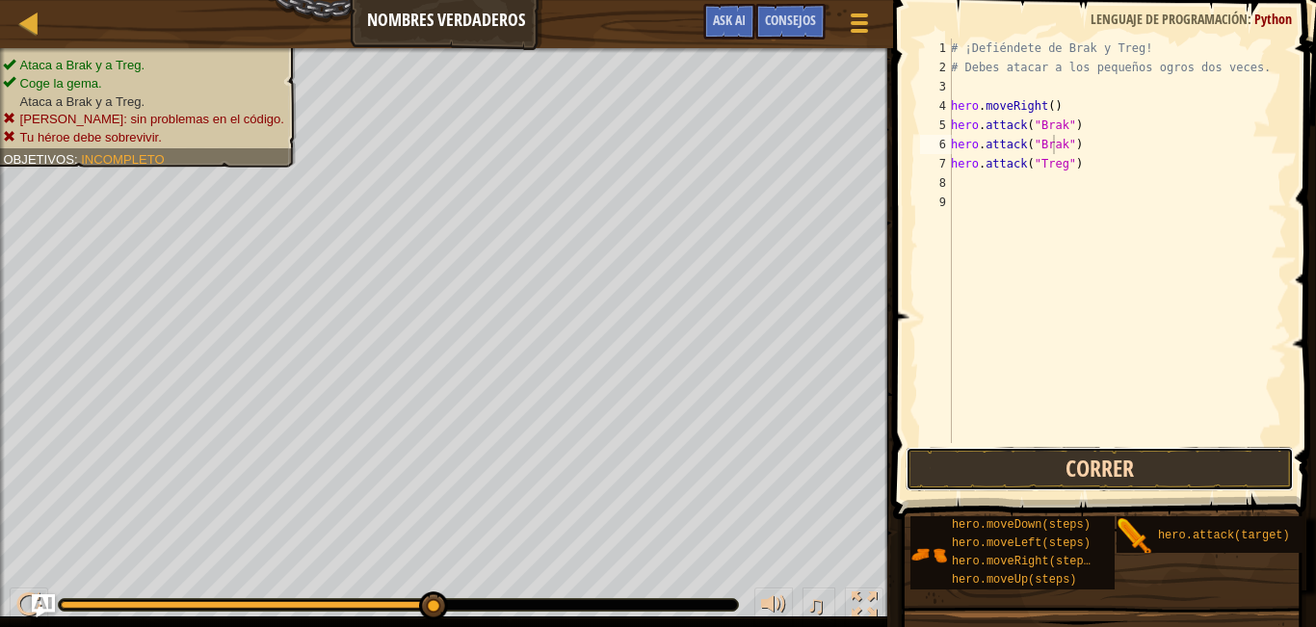
click at [1046, 466] on button "Correr" at bounding box center [1099, 469] width 388 height 44
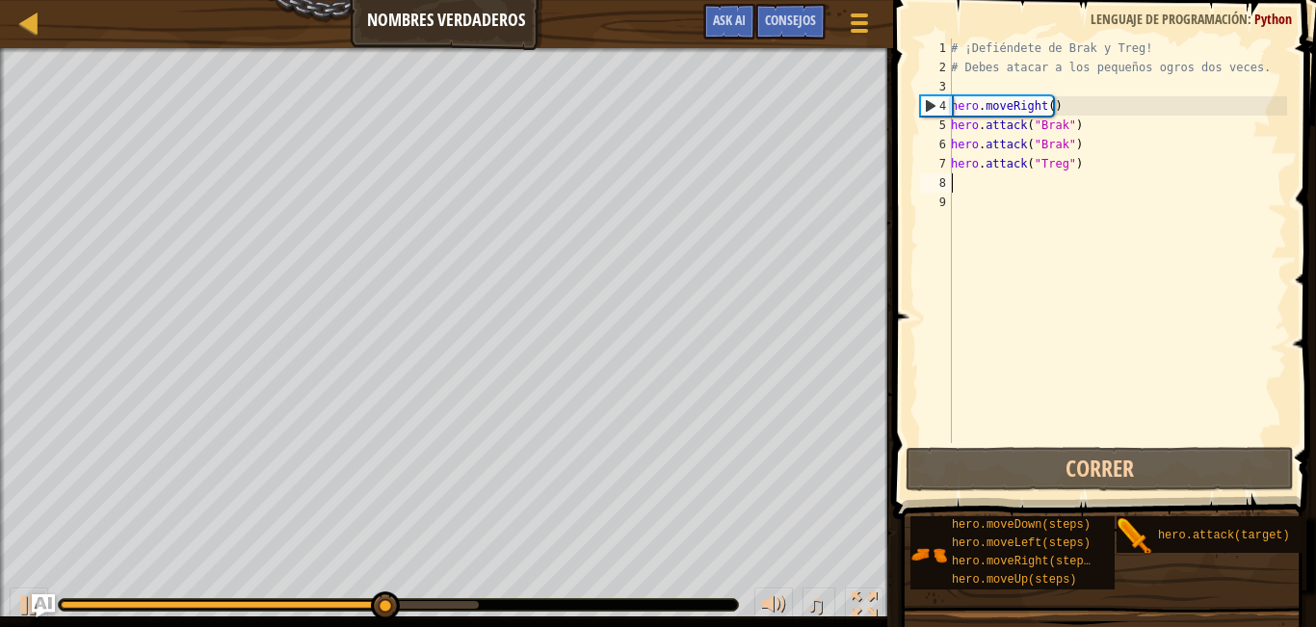
click at [987, 183] on div "# ¡Defiéndete de Brak y Treg! # Debes atacar a los pequeños ogros dos veces. he…" at bounding box center [1117, 260] width 340 height 443
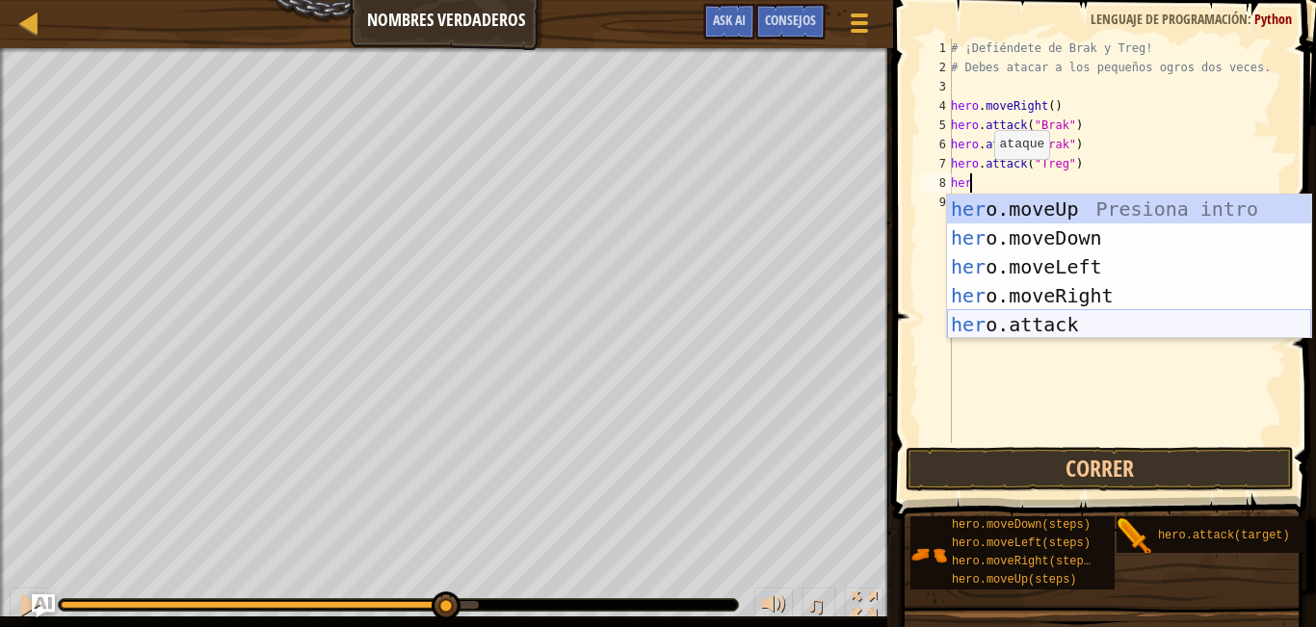
click at [1068, 327] on div "her o.moveUp Presiona intro her o.moveDown Presiona intro her o.moveLeft Presio…" at bounding box center [1129, 296] width 364 height 202
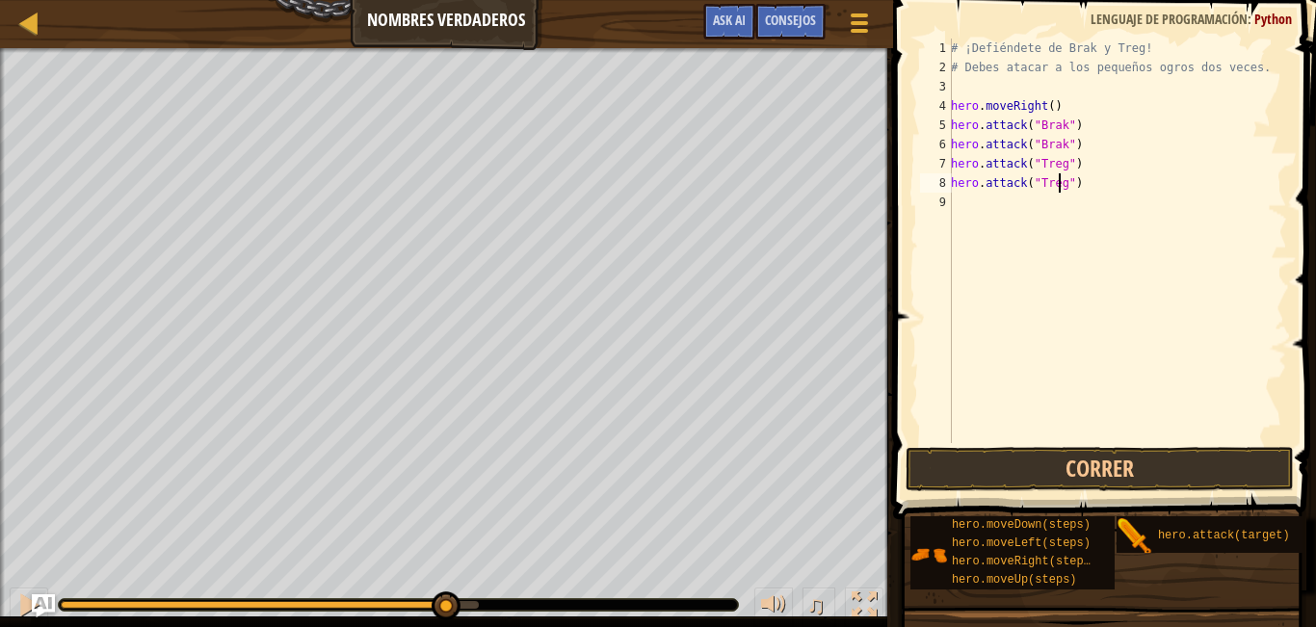
scroll to position [9, 9]
click at [1080, 472] on button "Correr" at bounding box center [1099, 469] width 388 height 44
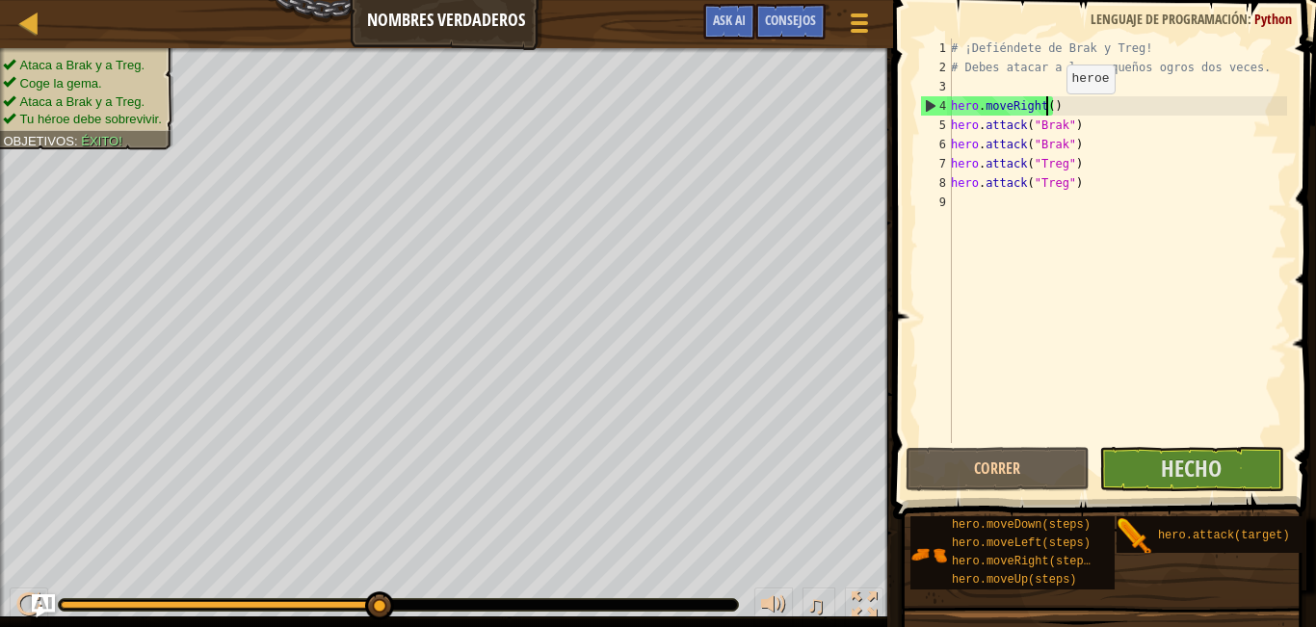
click at [1050, 113] on div "# ¡Defiéndete de Brak y Treg! # Debes atacar a los pequeños ogros dos veces. he…" at bounding box center [1117, 260] width 340 height 443
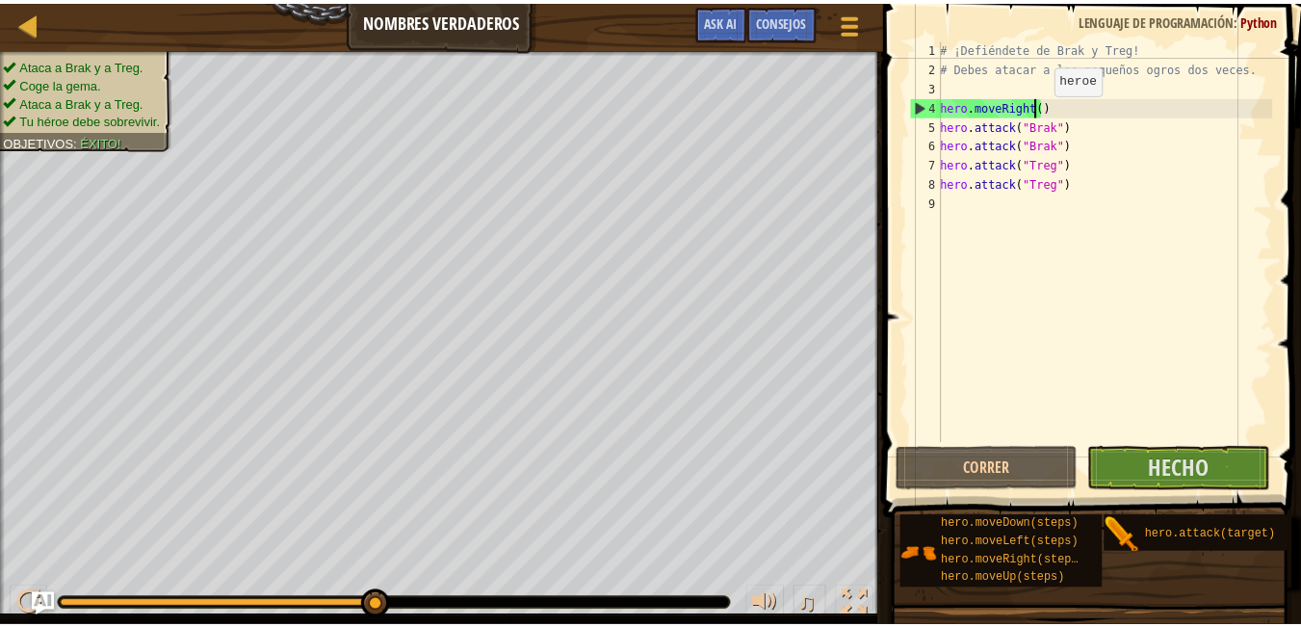
scroll to position [9, 8]
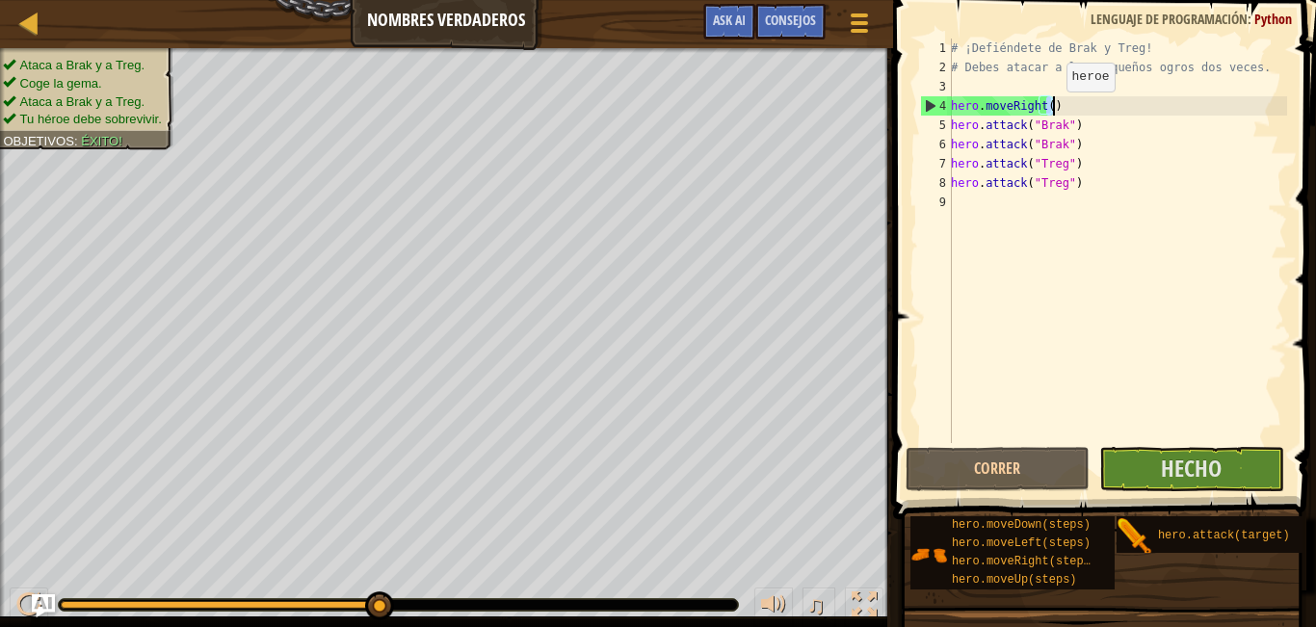
click at [1049, 111] on div "# ¡Defiéndete de Brak y Treg! # Debes atacar a los pequeños ogros dos veces. he…" at bounding box center [1117, 241] width 340 height 404
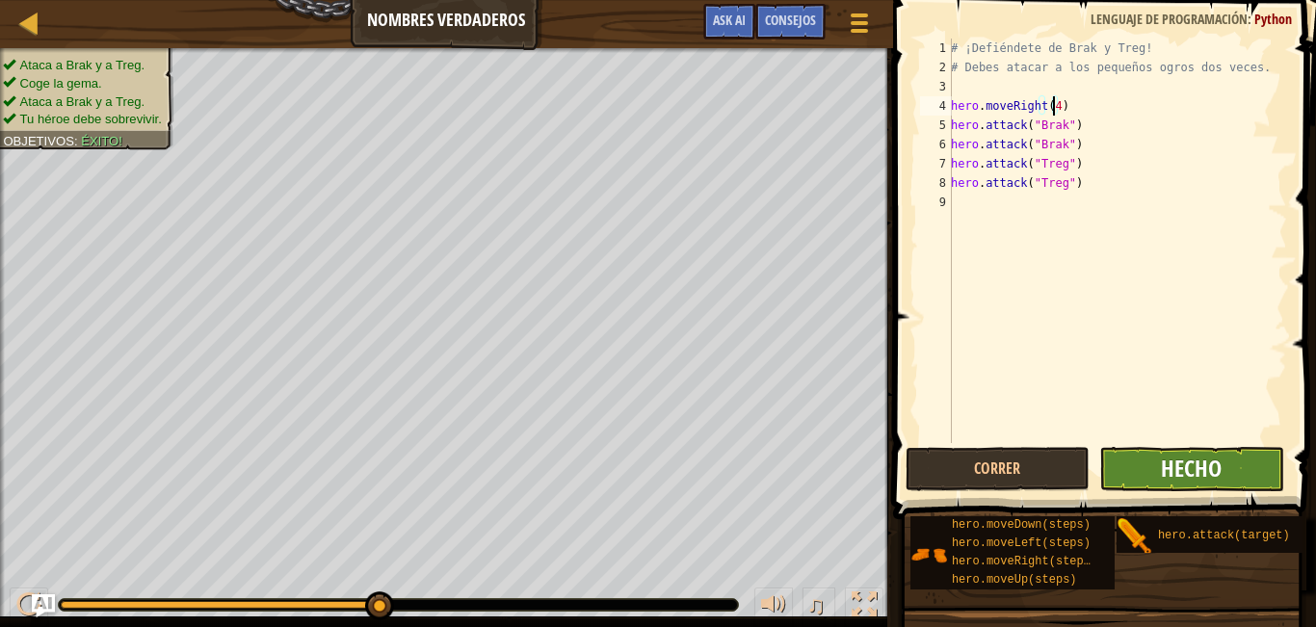
type textarea "hero.moveRight(4)"
click at [1216, 473] on span "Hecho" at bounding box center [1191, 468] width 61 height 31
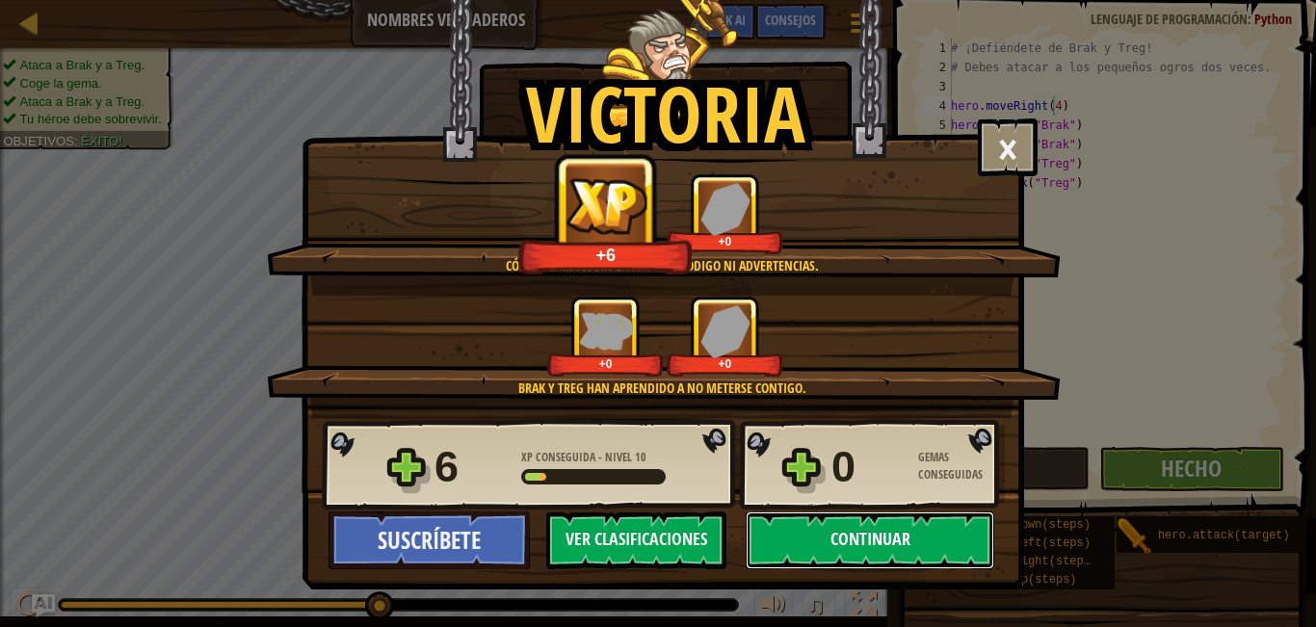
click at [936, 544] on button "Continuar" at bounding box center [869, 540] width 248 height 58
select select "es-ES"
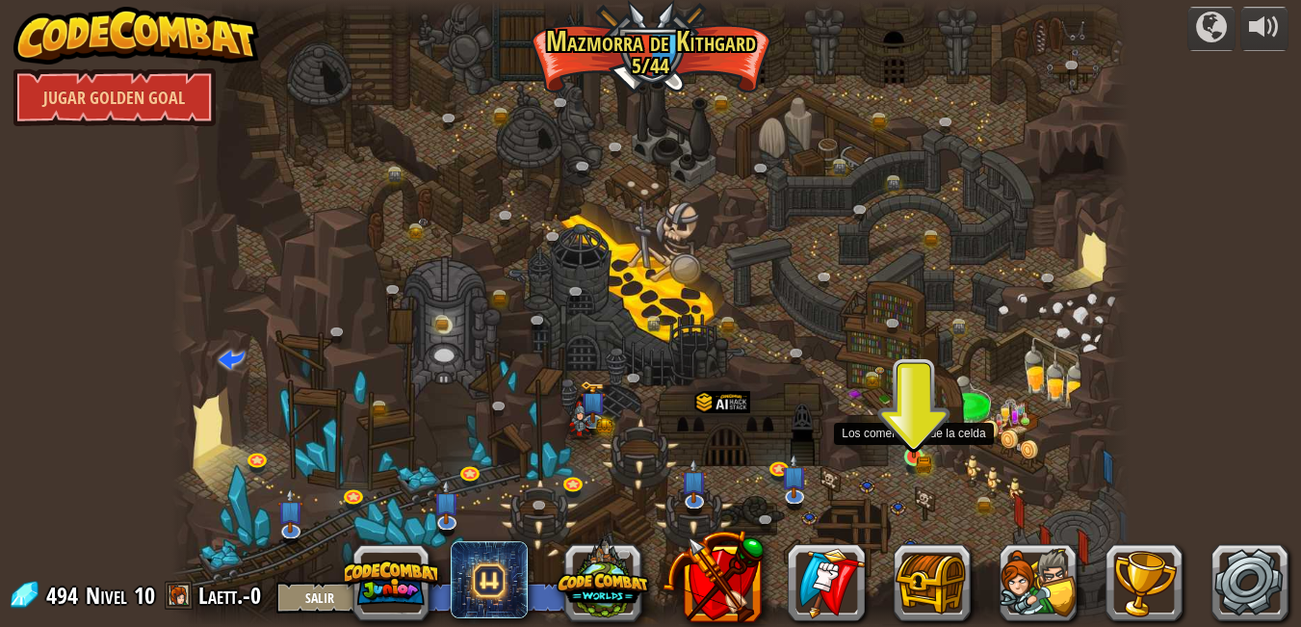
click at [922, 457] on img at bounding box center [913, 433] width 23 height 50
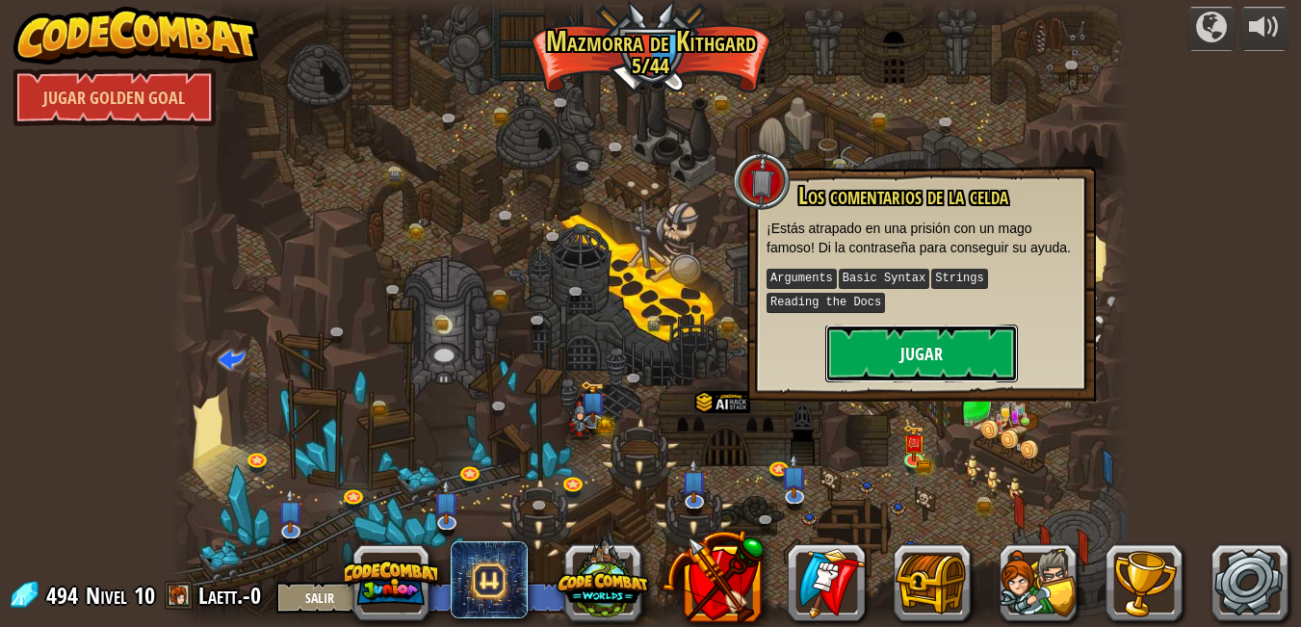
click at [931, 359] on button "Jugar" at bounding box center [921, 354] width 193 height 58
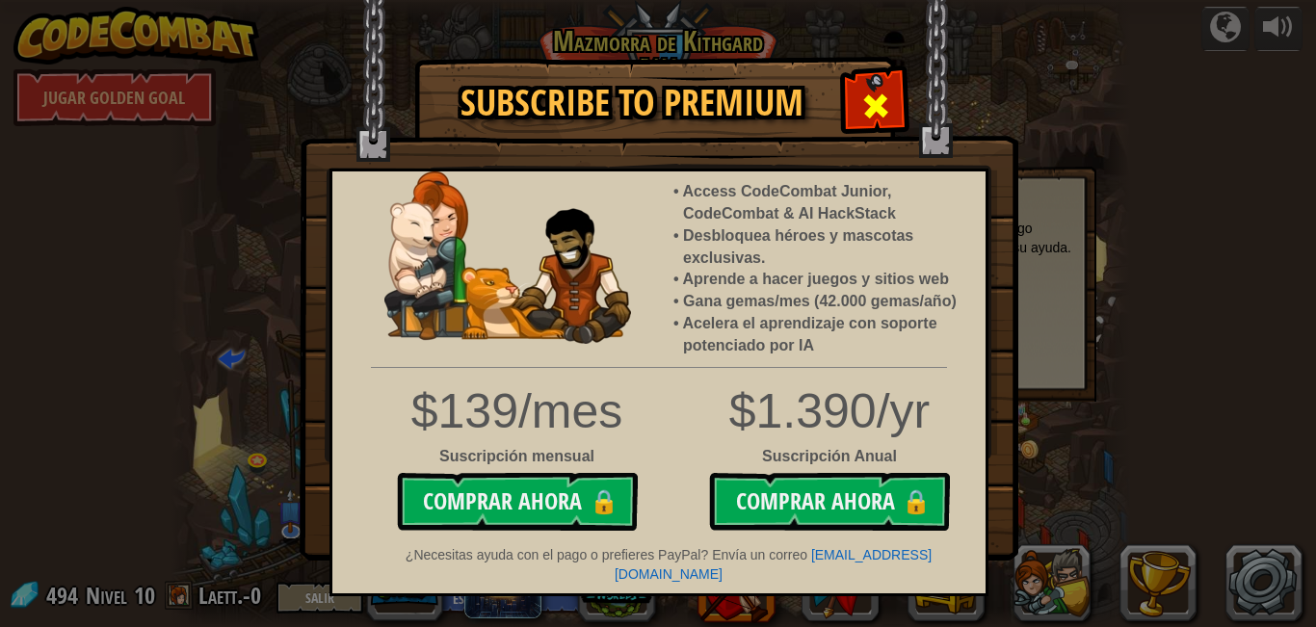
click at [866, 109] on span at bounding box center [875, 106] width 31 height 31
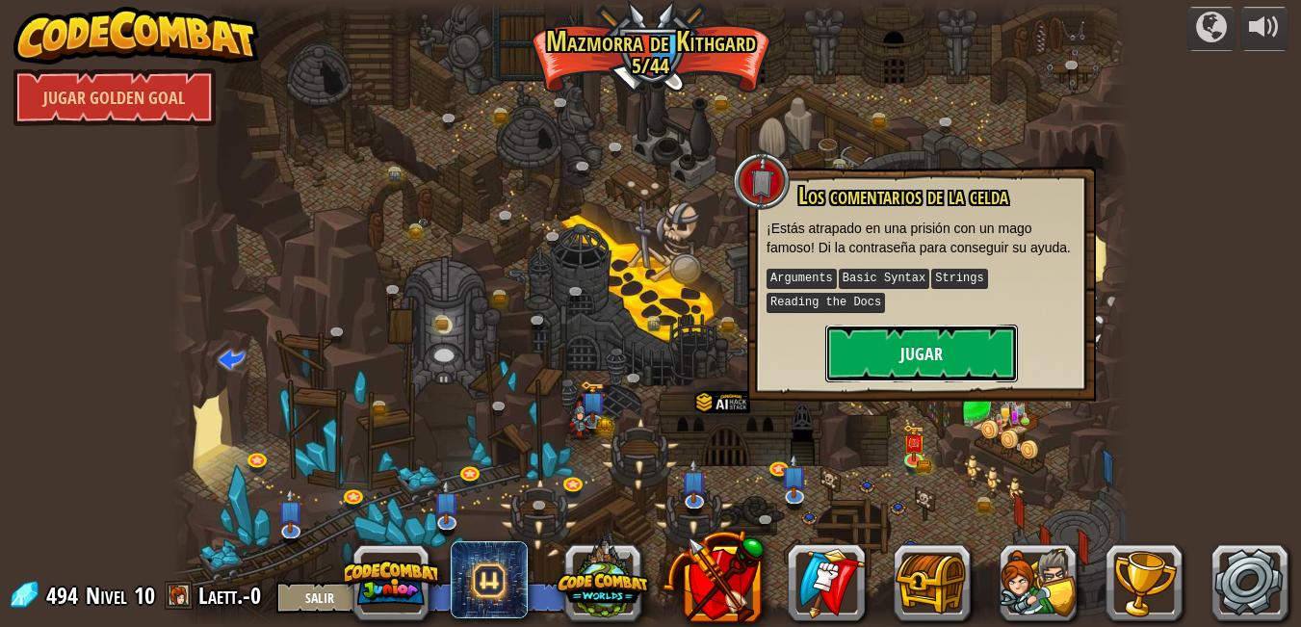
click at [919, 349] on button "Jugar" at bounding box center [921, 354] width 193 height 58
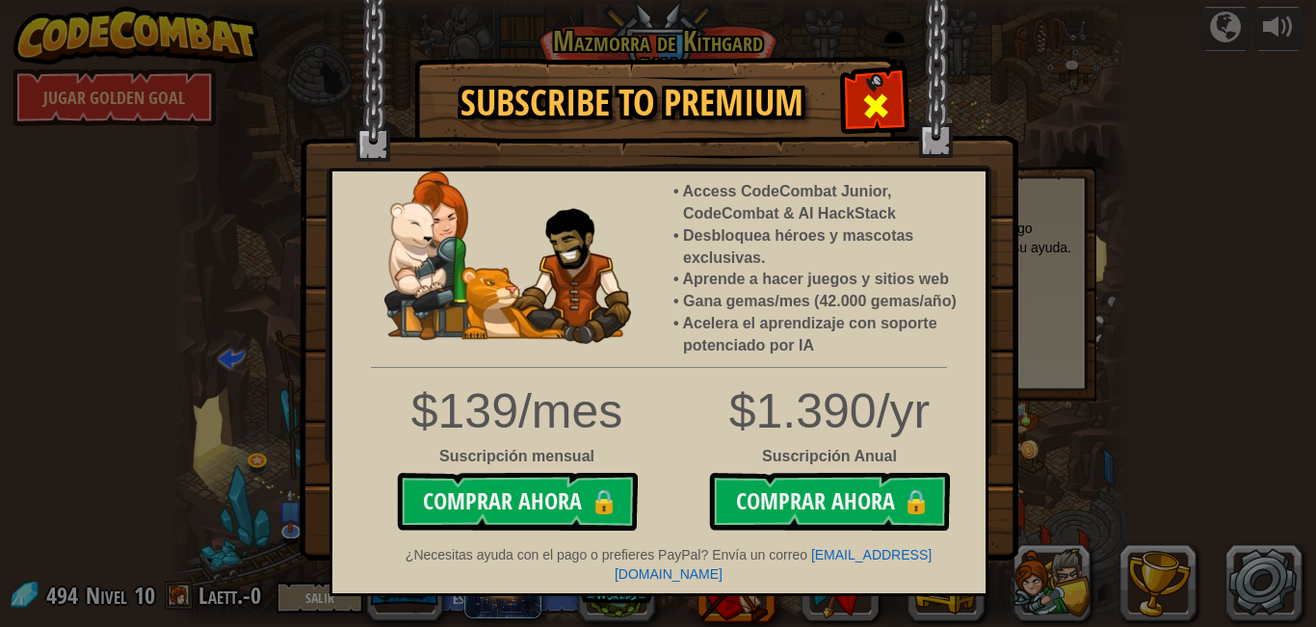
click at [862, 91] on span at bounding box center [875, 106] width 31 height 31
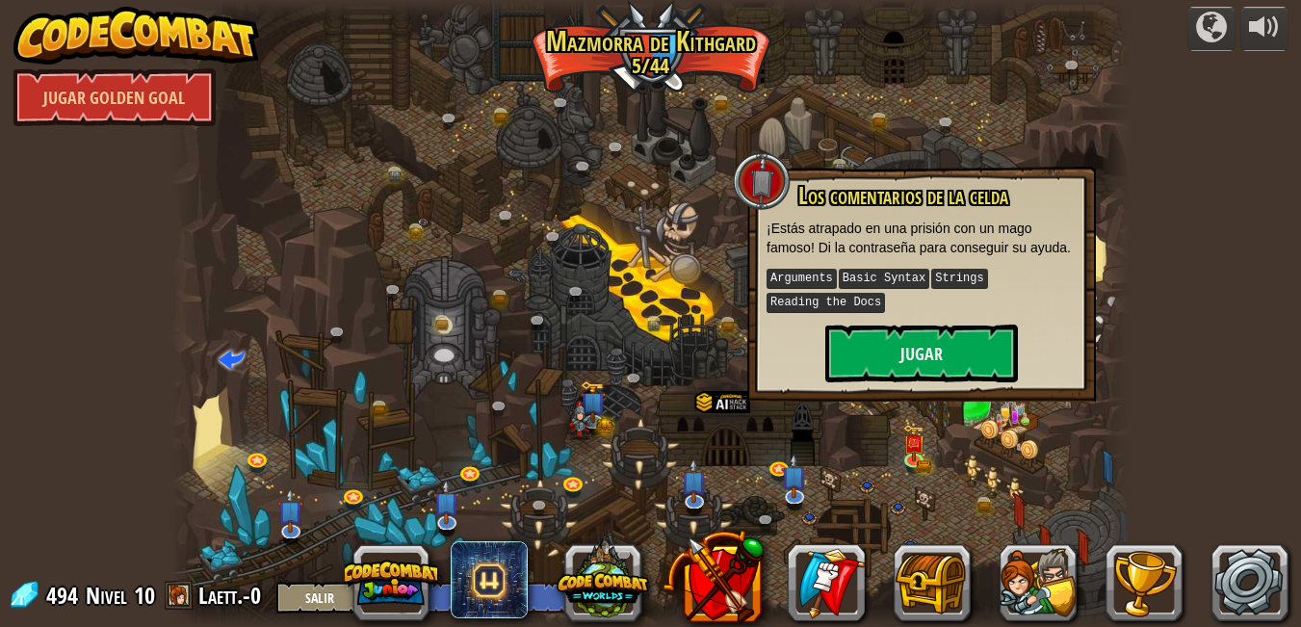
click at [195, 28] on img at bounding box center [136, 36] width 247 height 58
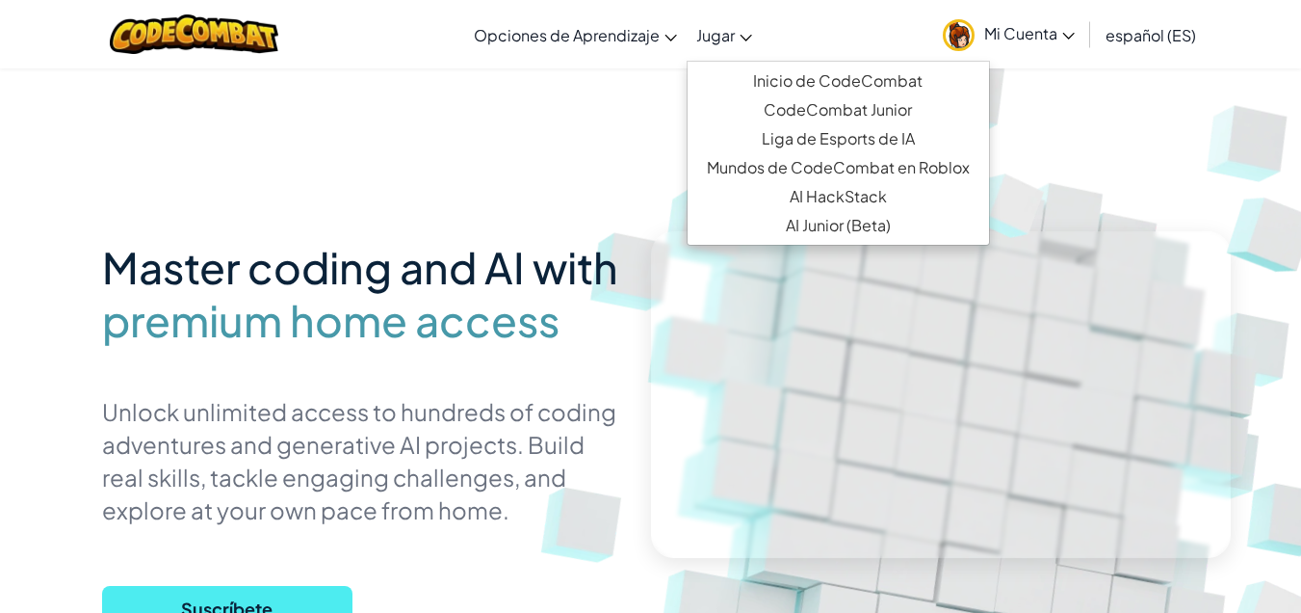
click at [701, 36] on span "Jugar" at bounding box center [715, 35] width 39 height 20
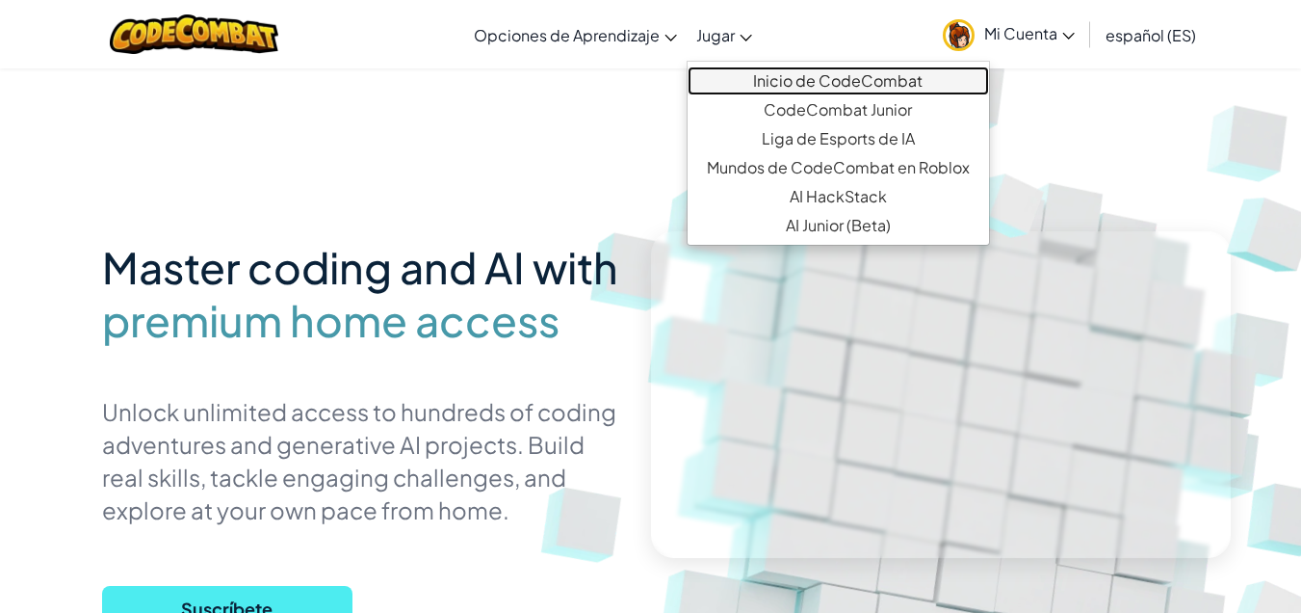
click at [766, 88] on link "Inicio de CodeCombat" at bounding box center [838, 80] width 301 height 29
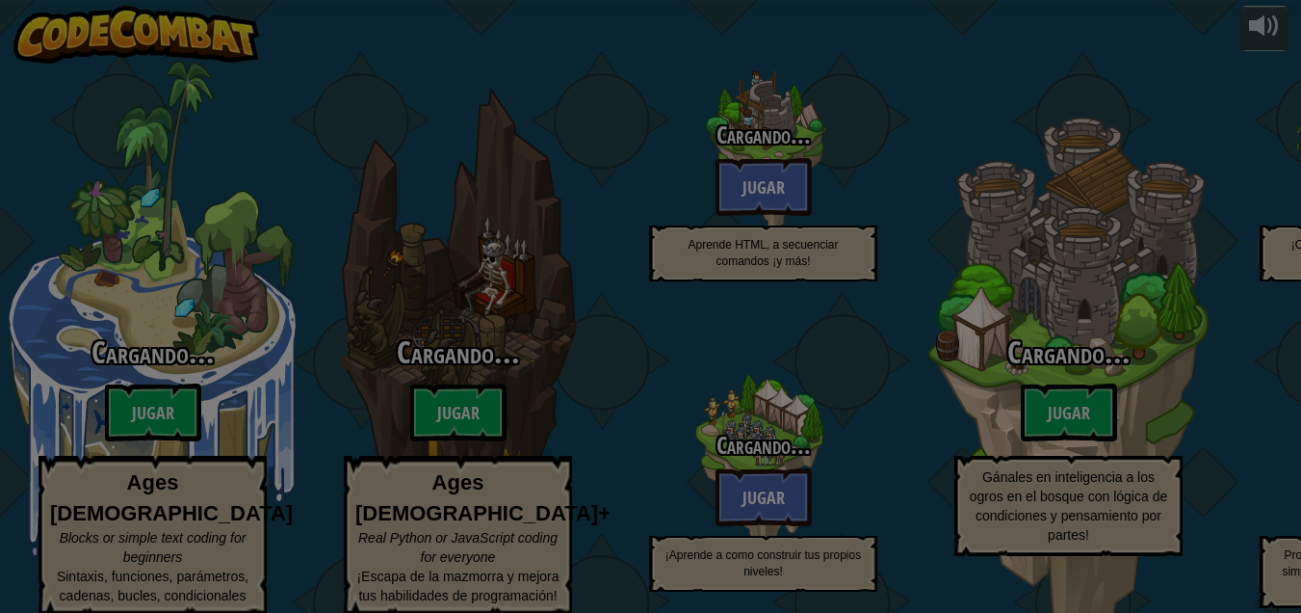
select select "es-ES"
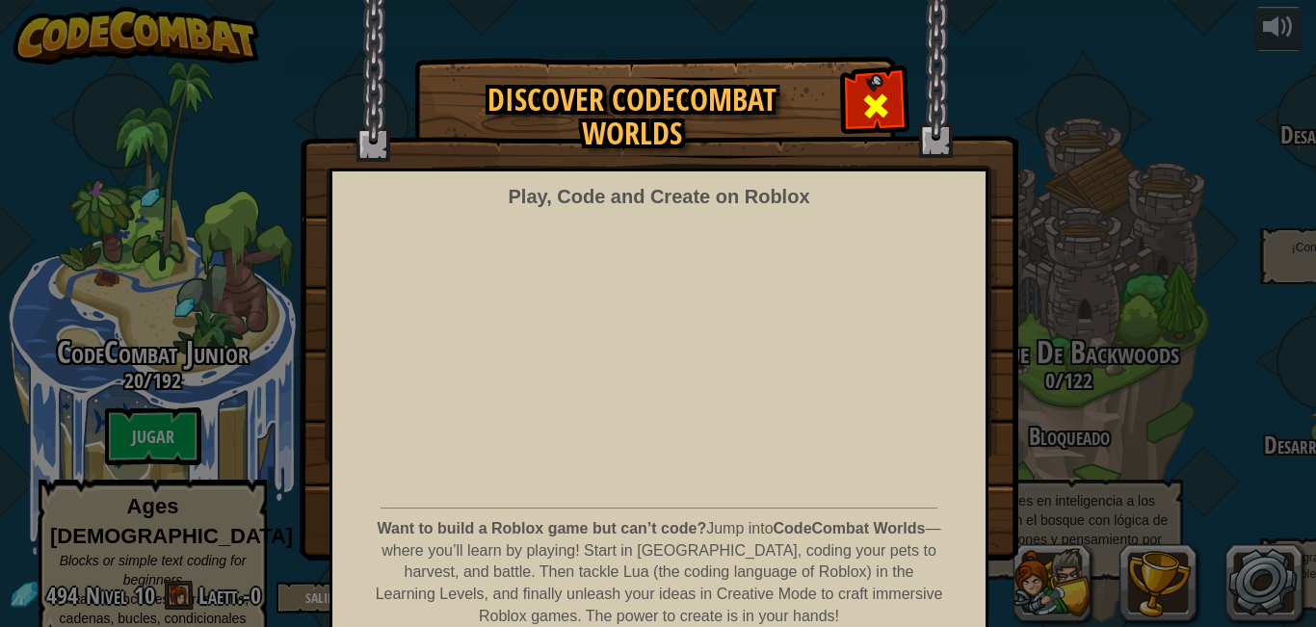
click at [872, 91] on span at bounding box center [875, 106] width 31 height 31
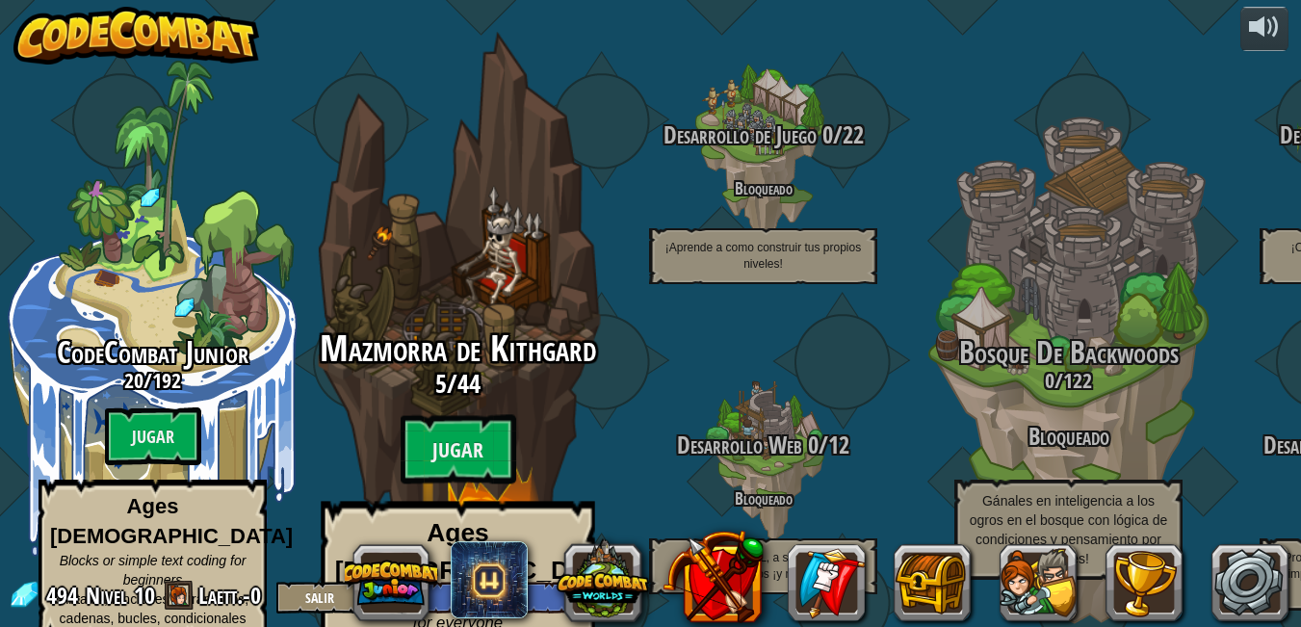
scroll to position [2, 0]
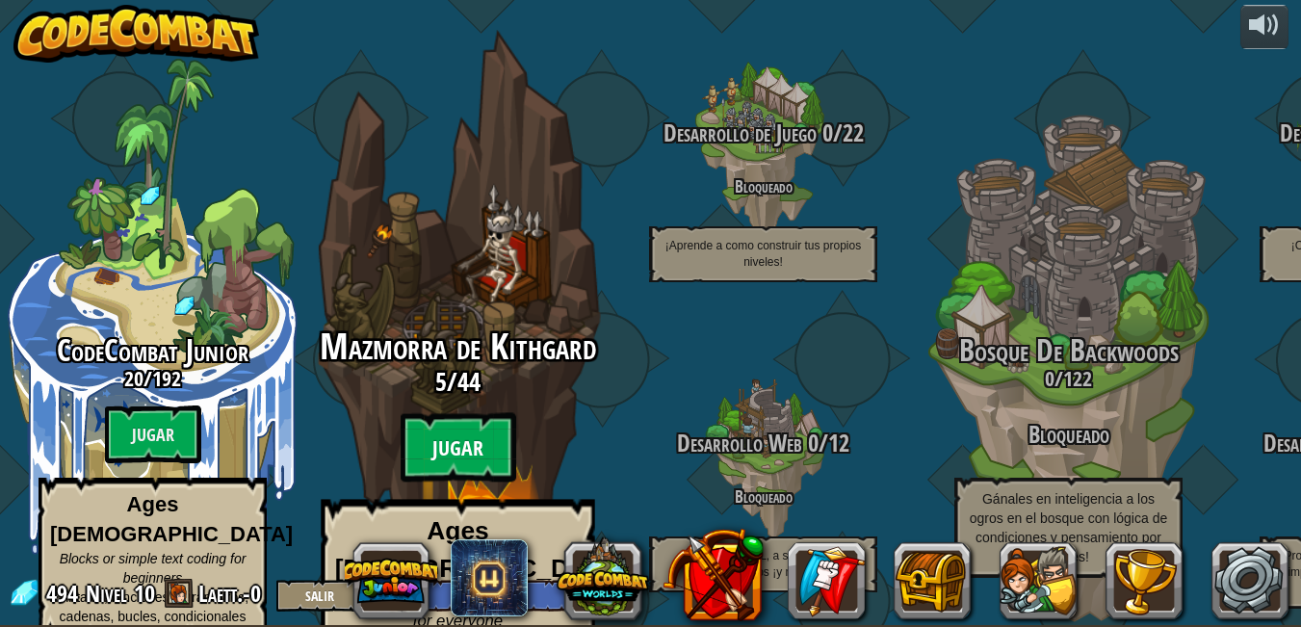
click at [489, 413] on btn "Jugar" at bounding box center [459, 447] width 116 height 69
select select "es-ES"
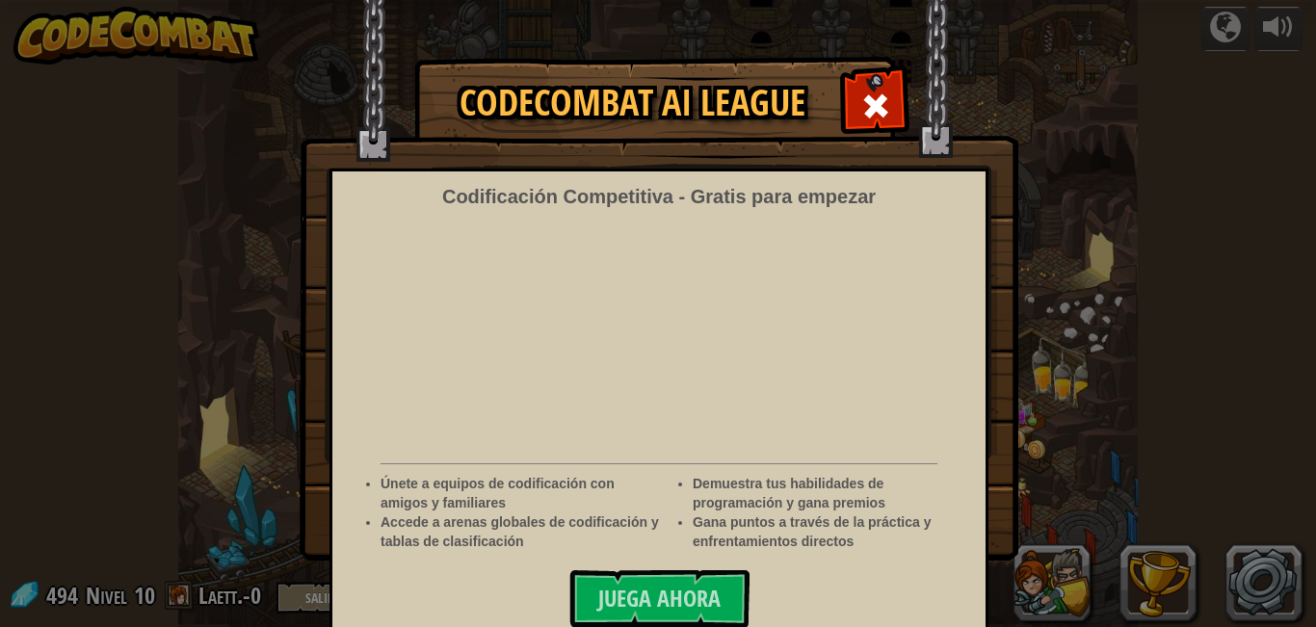
select select "es-ES"
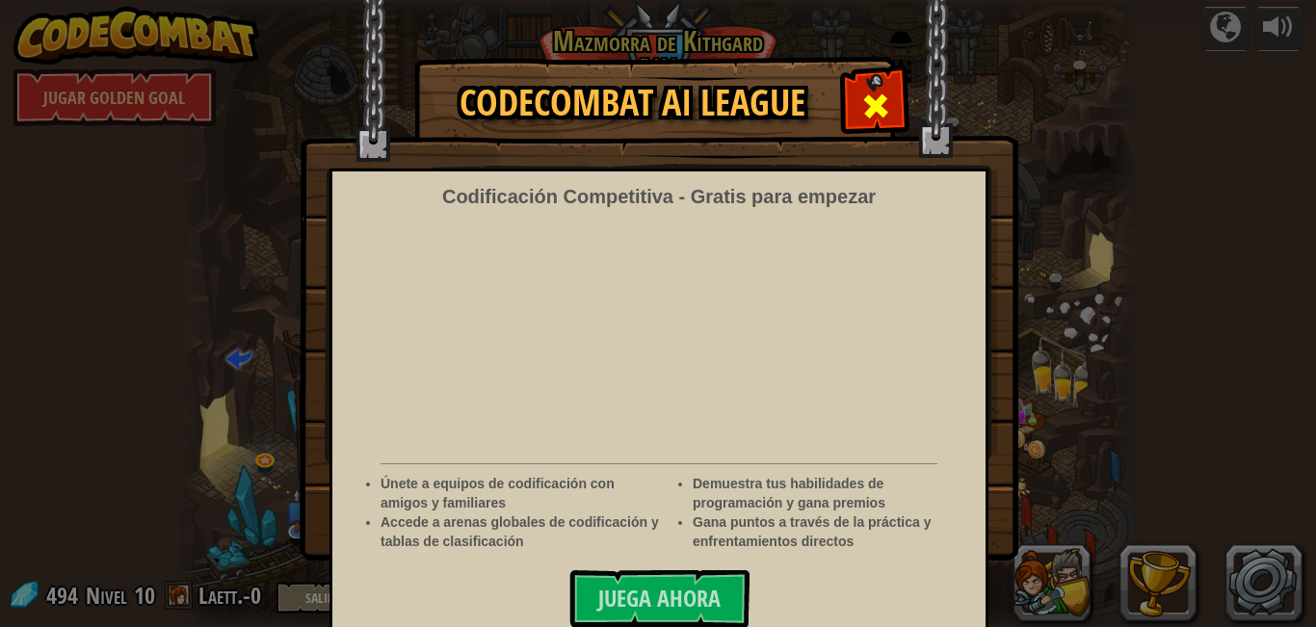
click at [845, 96] on div at bounding box center [875, 103] width 61 height 61
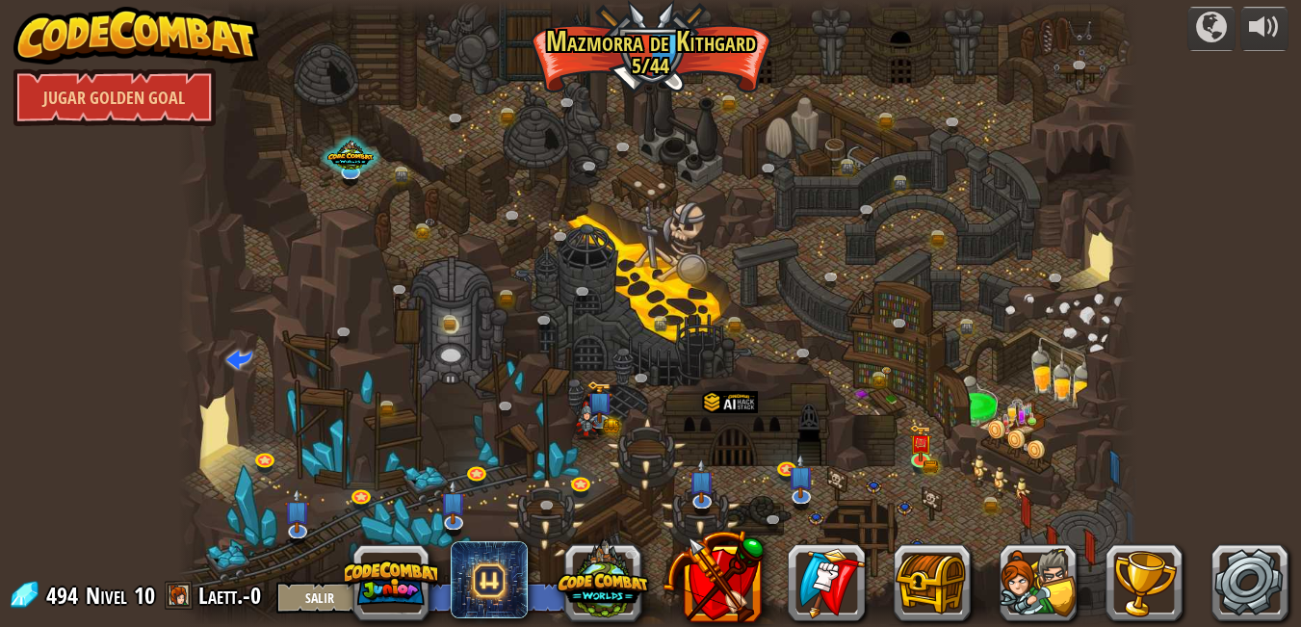
click at [187, 36] on img at bounding box center [136, 36] width 247 height 58
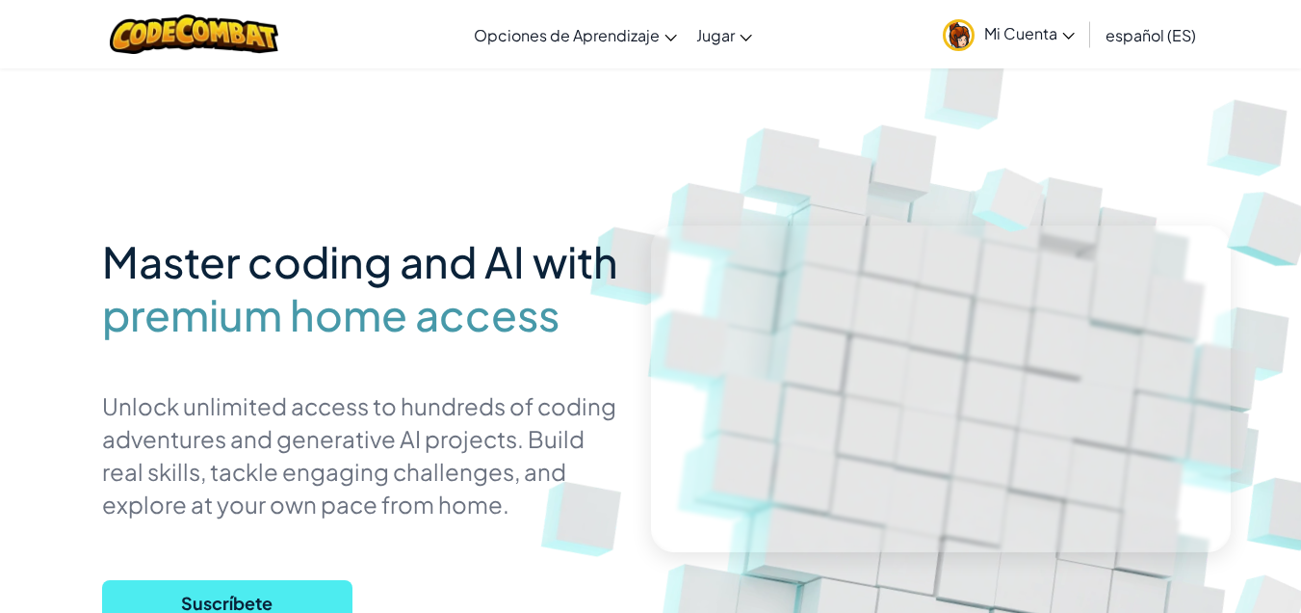
scroll to position [193, 0]
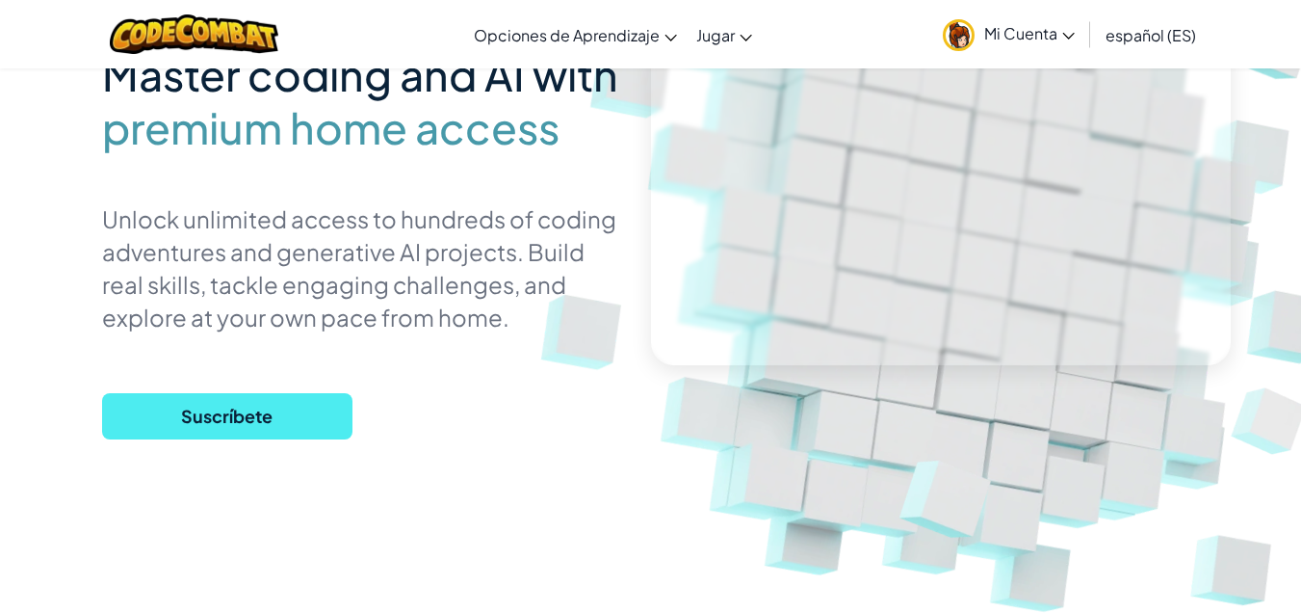
click at [227, 11] on div at bounding box center [193, 34] width 197 height 68
click at [247, 25] on img at bounding box center [194, 33] width 169 height 39
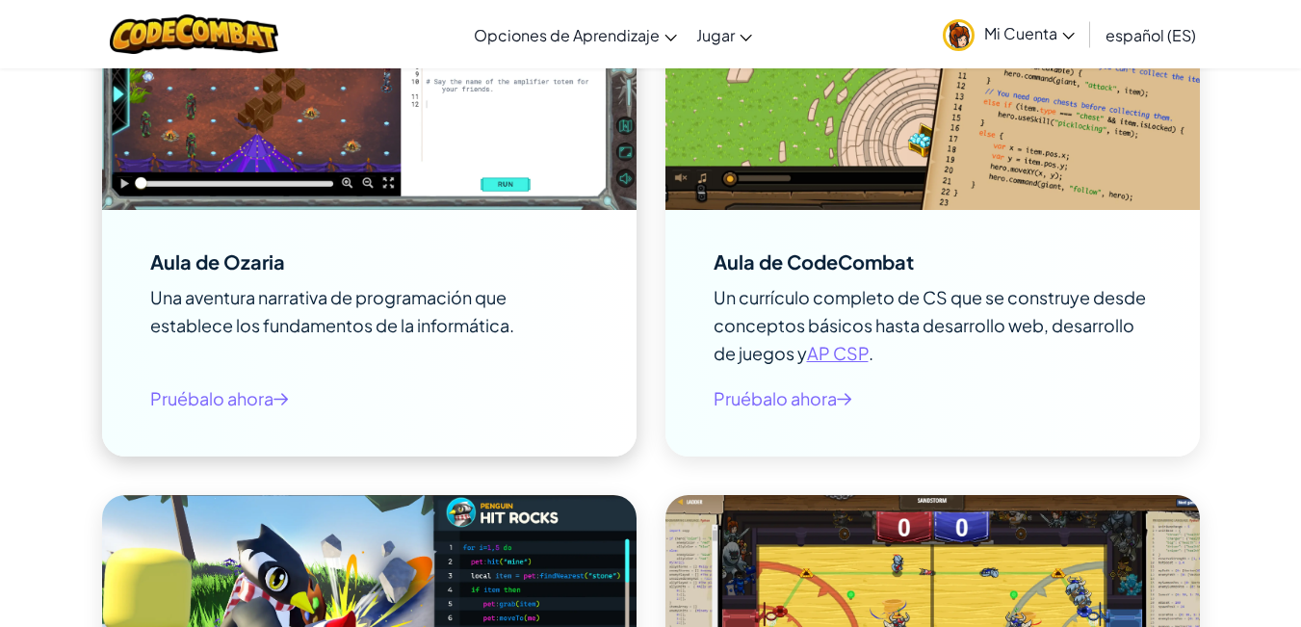
scroll to position [2504, 0]
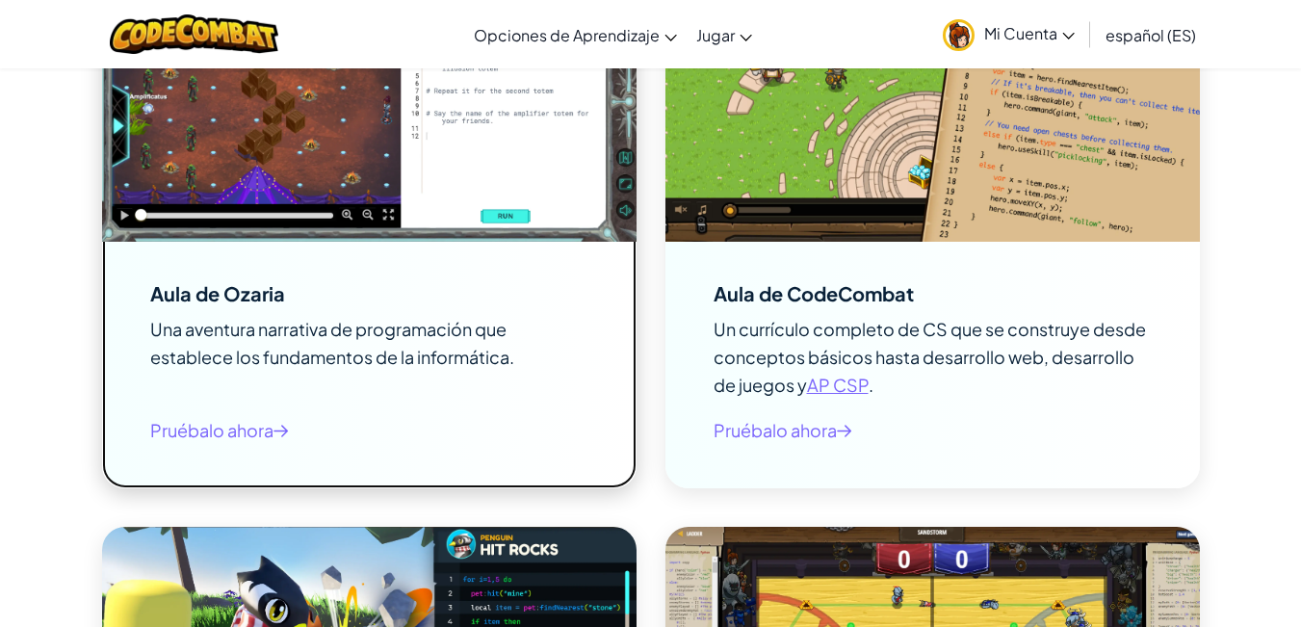
click at [336, 269] on div "Aula de Ozaria Una aventura narrativa de programación que establece los fundame…" at bounding box center [369, 365] width 535 height 247
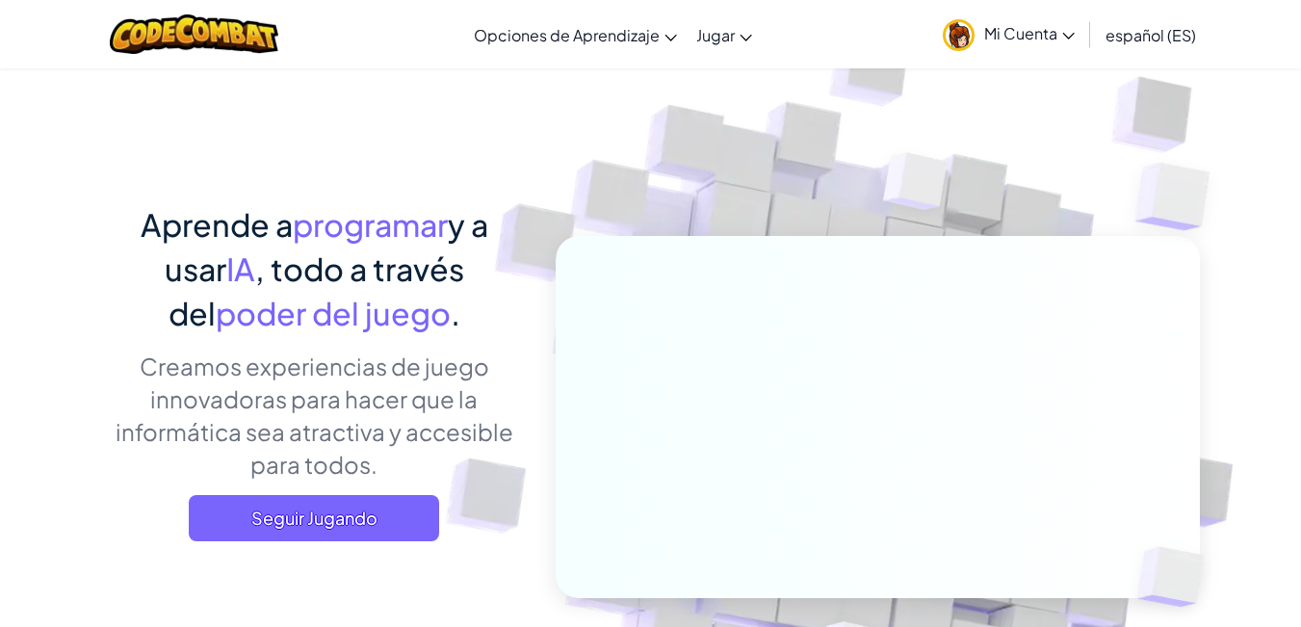
scroll to position [0, 0]
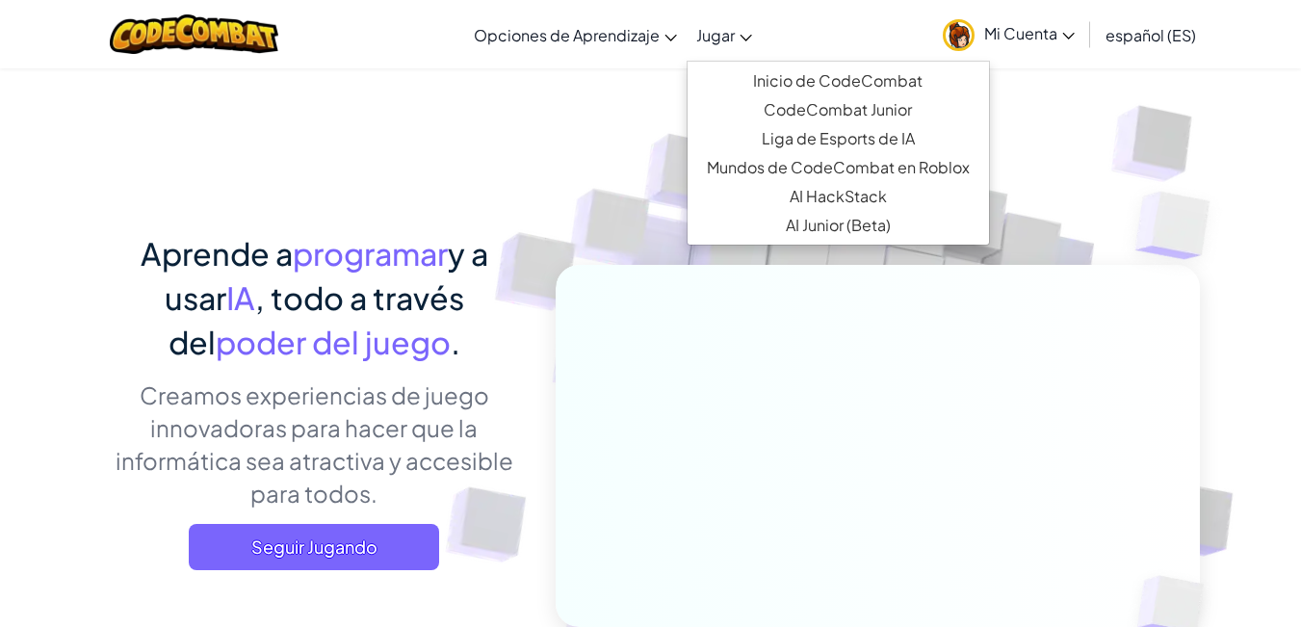
click at [715, 39] on span "Jugar" at bounding box center [715, 35] width 39 height 20
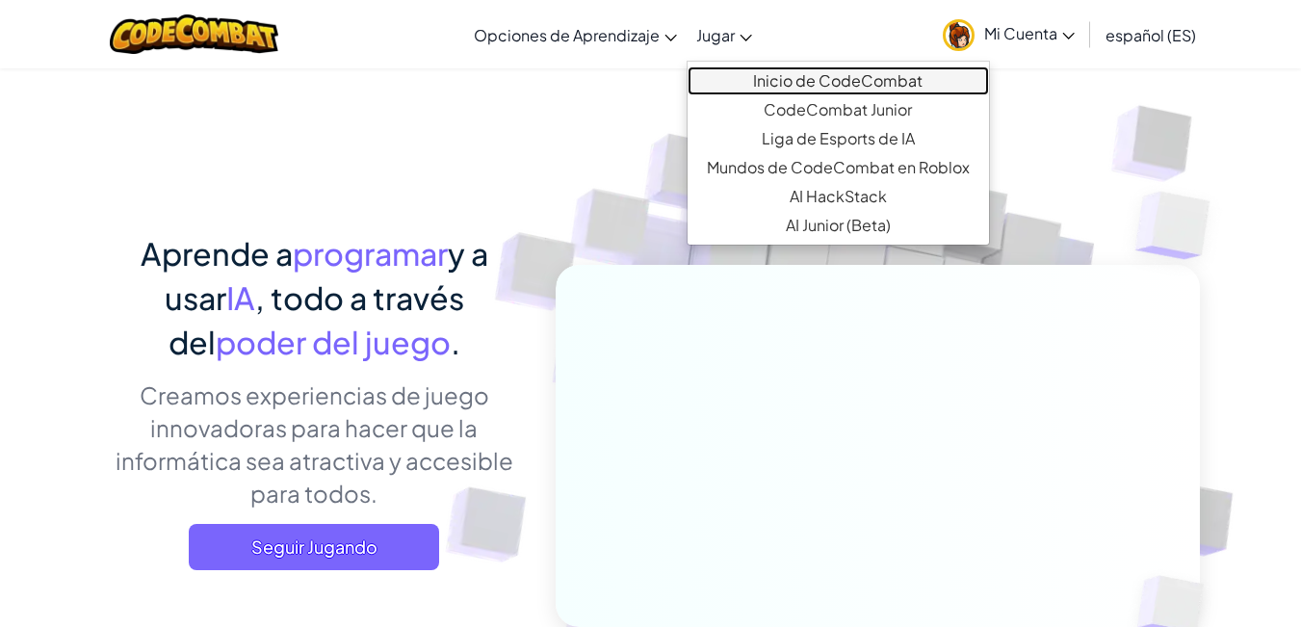
click at [777, 69] on link "Inicio de CodeCombat" at bounding box center [838, 80] width 301 height 29
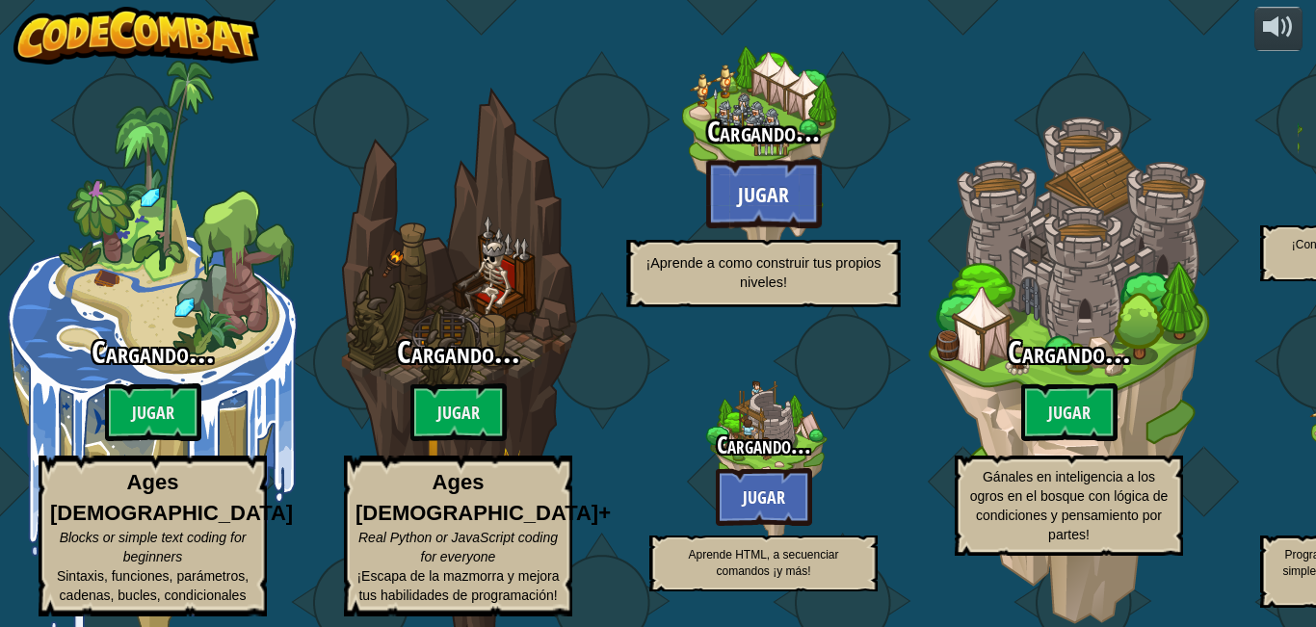
select select "es-ES"
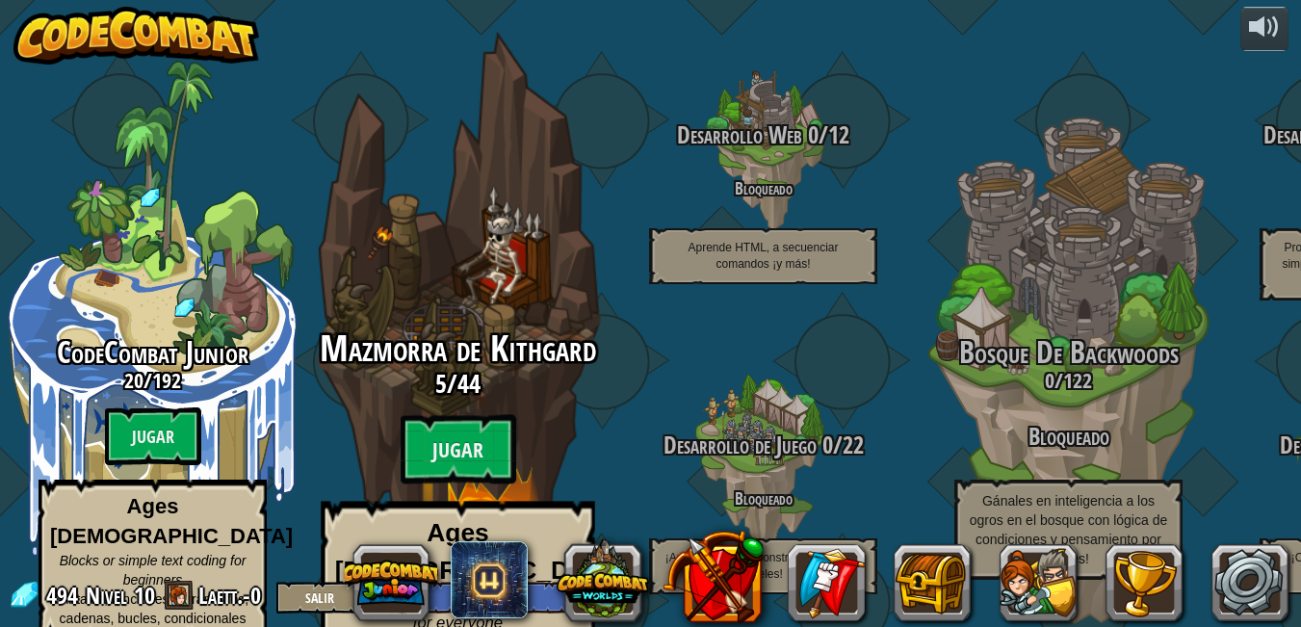
scroll to position [2, 0]
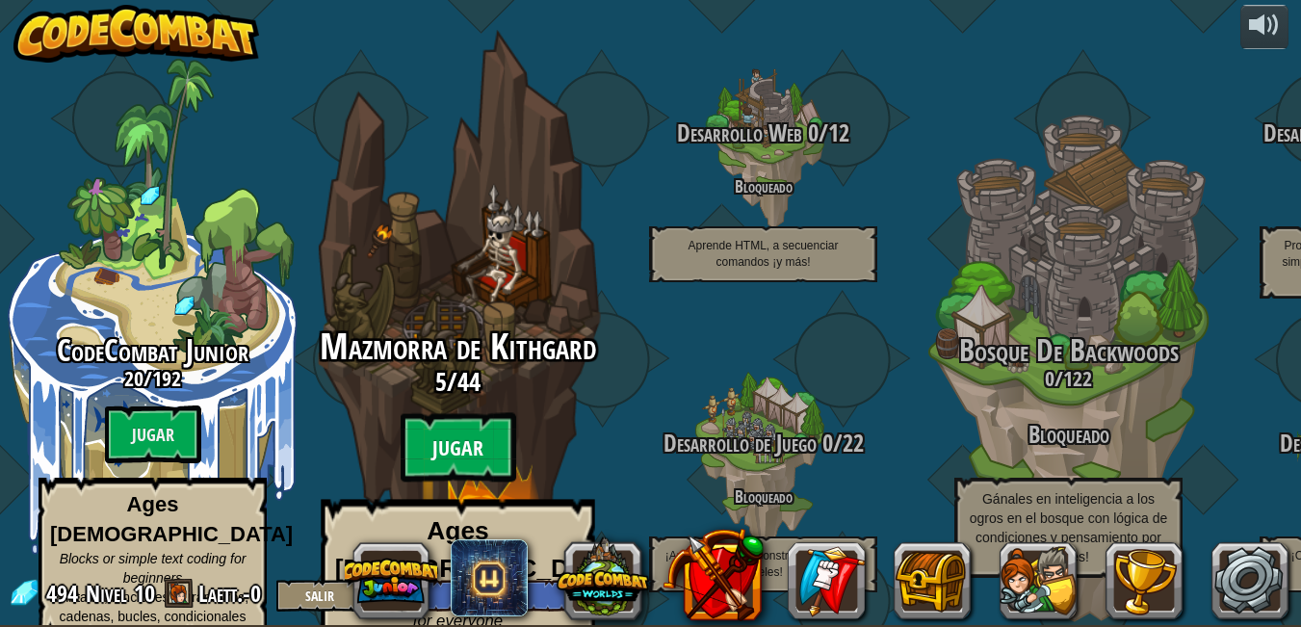
click at [447, 413] on btn "Jugar" at bounding box center [459, 447] width 116 height 69
select select "es-ES"
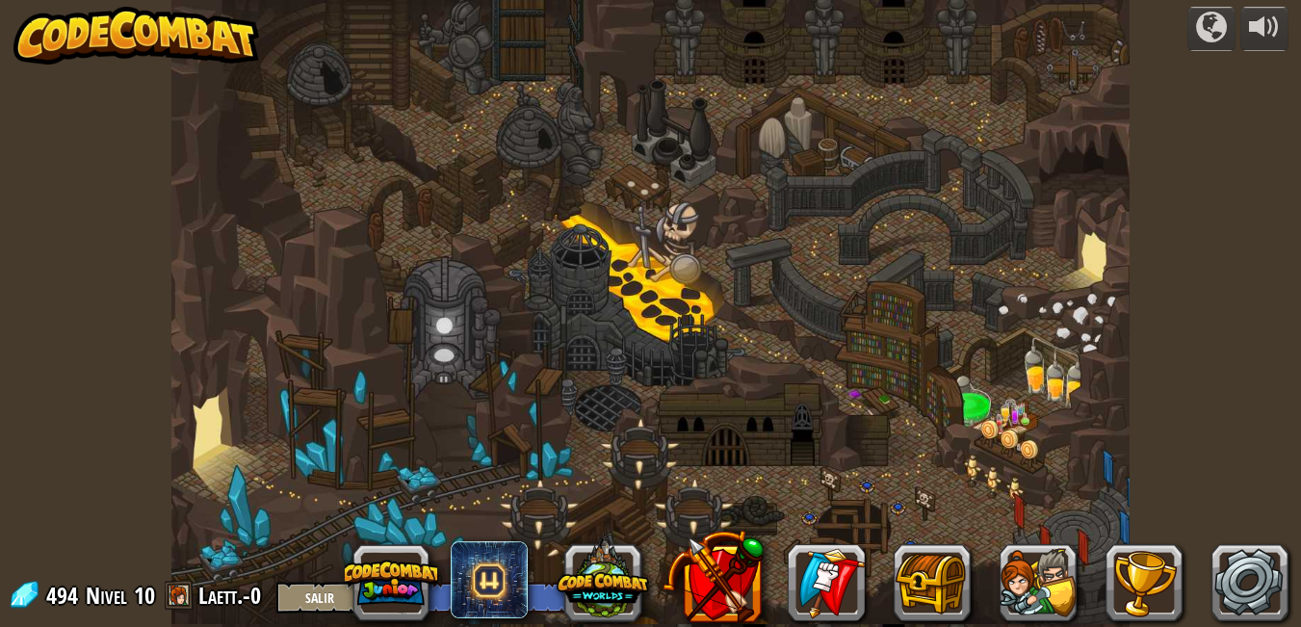
select select "es-ES"
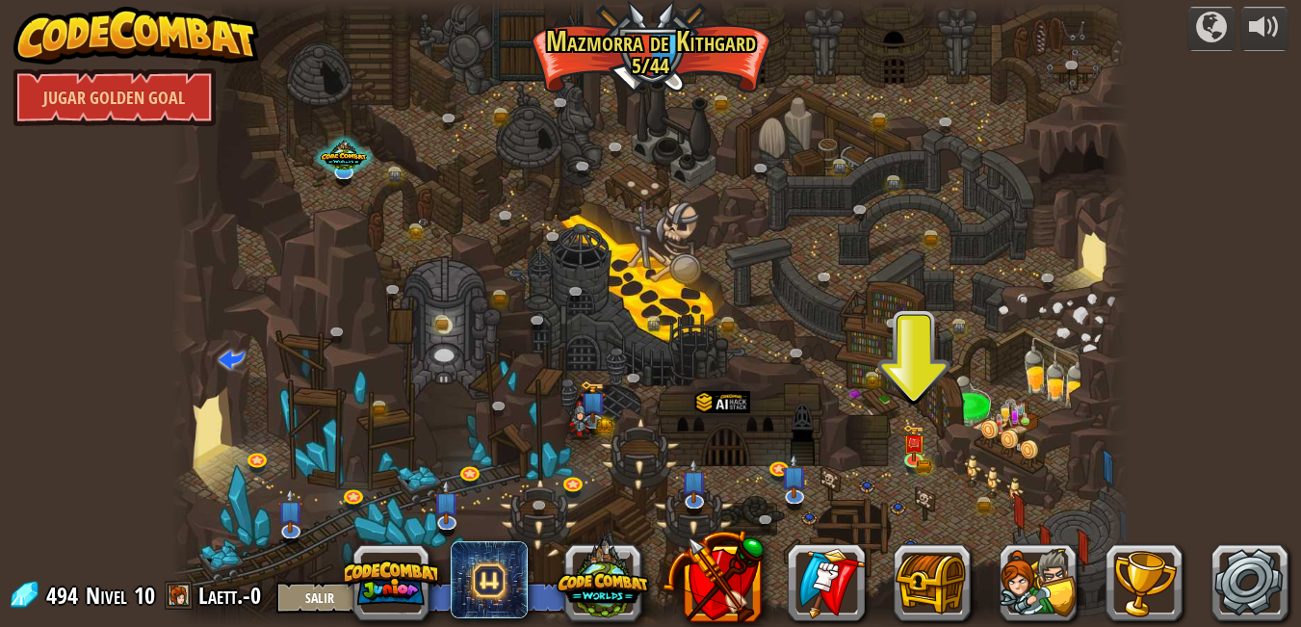
scroll to position [2, 0]
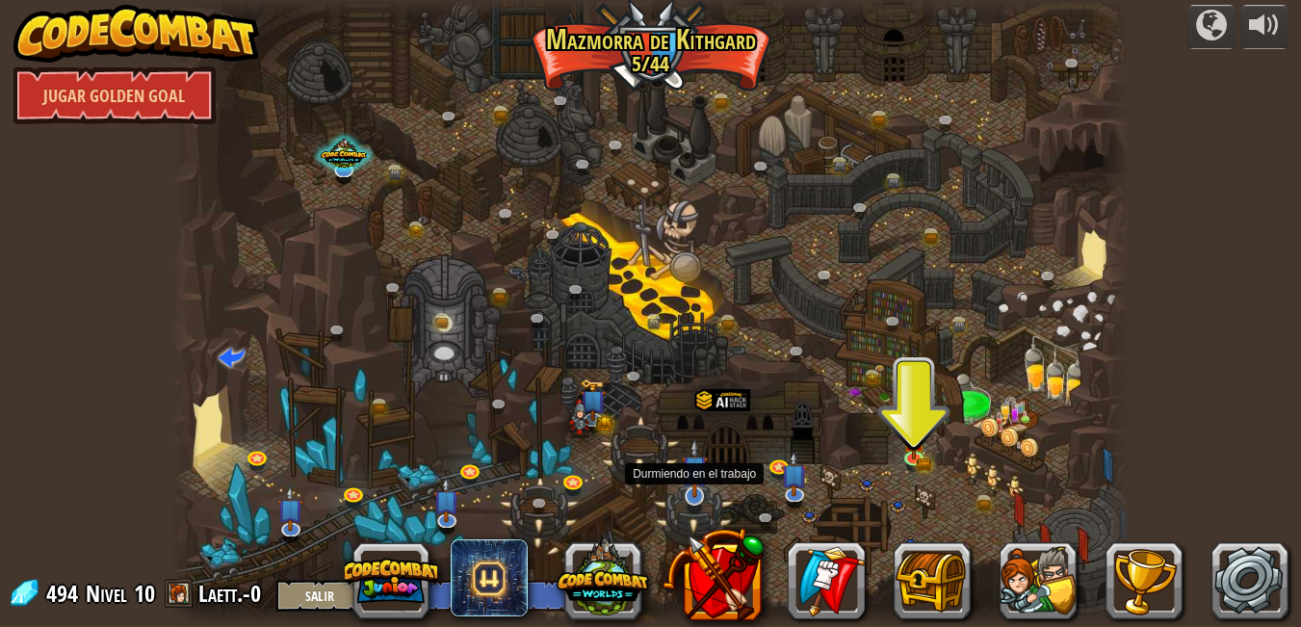
click at [693, 491] on img at bounding box center [695, 468] width 26 height 60
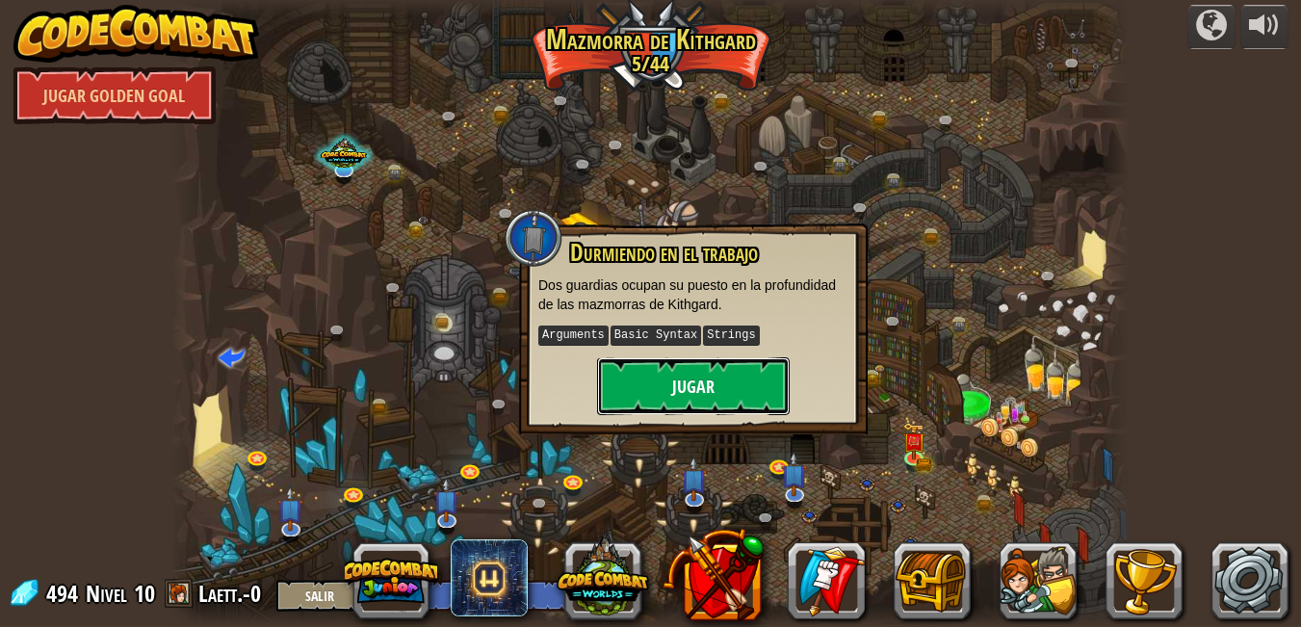
click at [730, 378] on button "Jugar" at bounding box center [693, 386] width 193 height 58
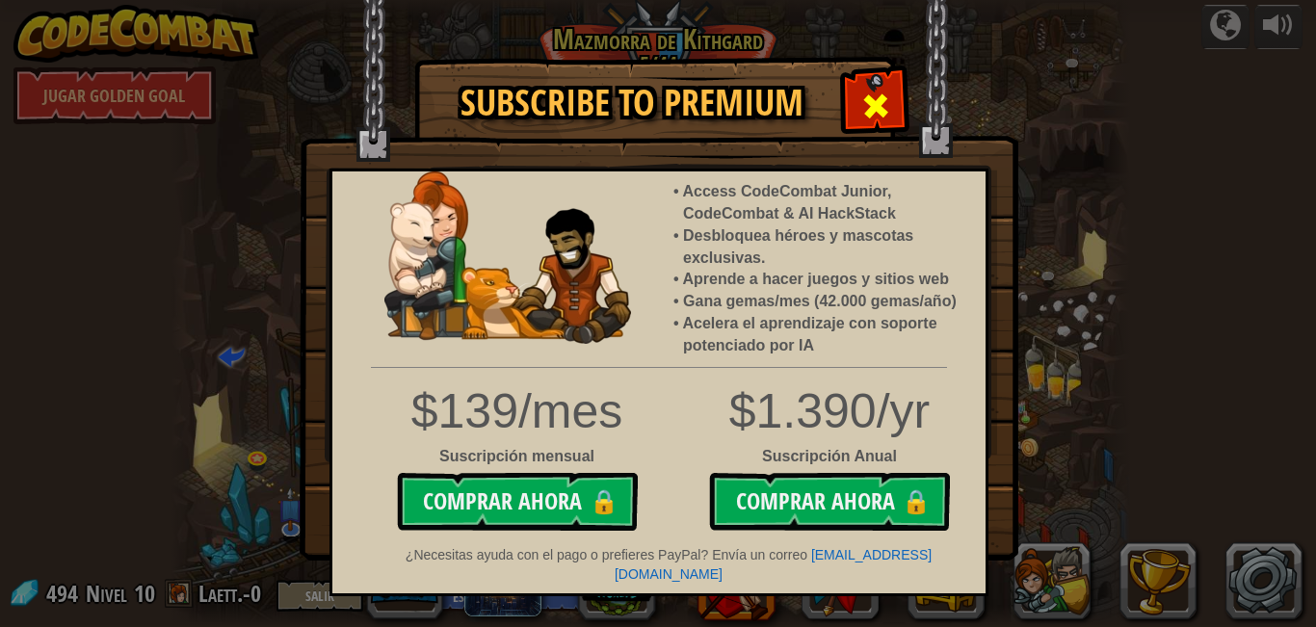
drag, startPoint x: 874, startPoint y: 89, endPoint x: 812, endPoint y: 126, distance: 73.0
click at [872, 91] on span at bounding box center [875, 106] width 31 height 31
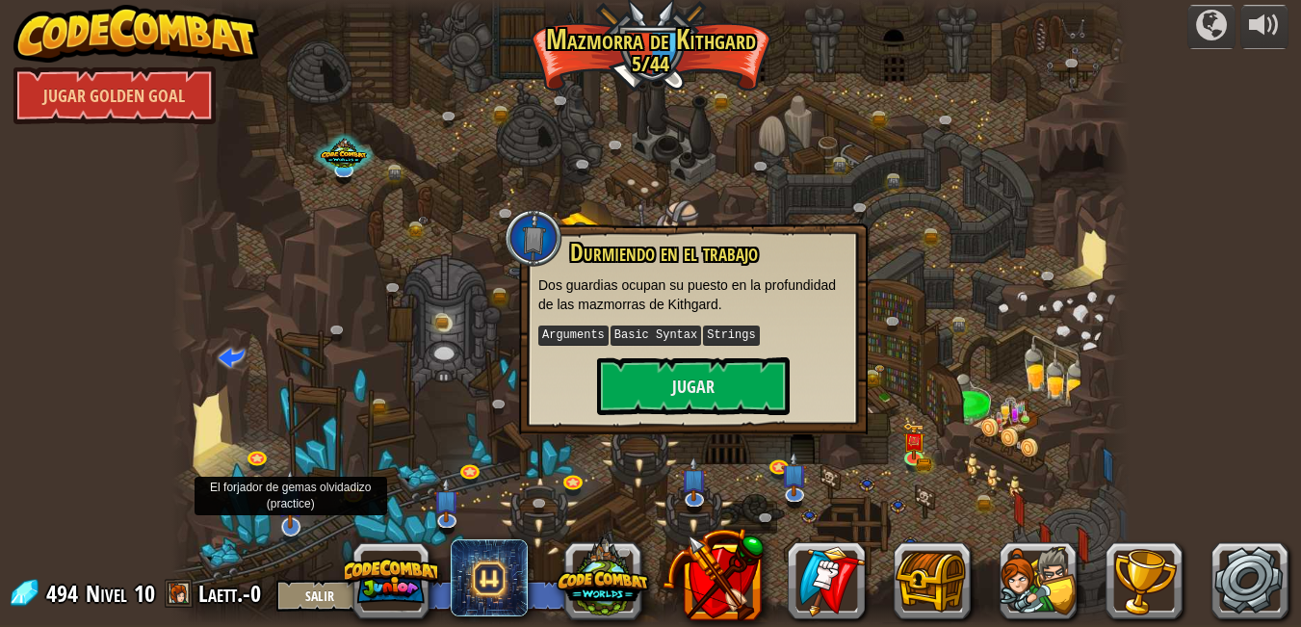
drag, startPoint x: 807, startPoint y: 131, endPoint x: 294, endPoint y: 530, distance: 650.0
click at [294, 529] on img at bounding box center [290, 499] width 26 height 60
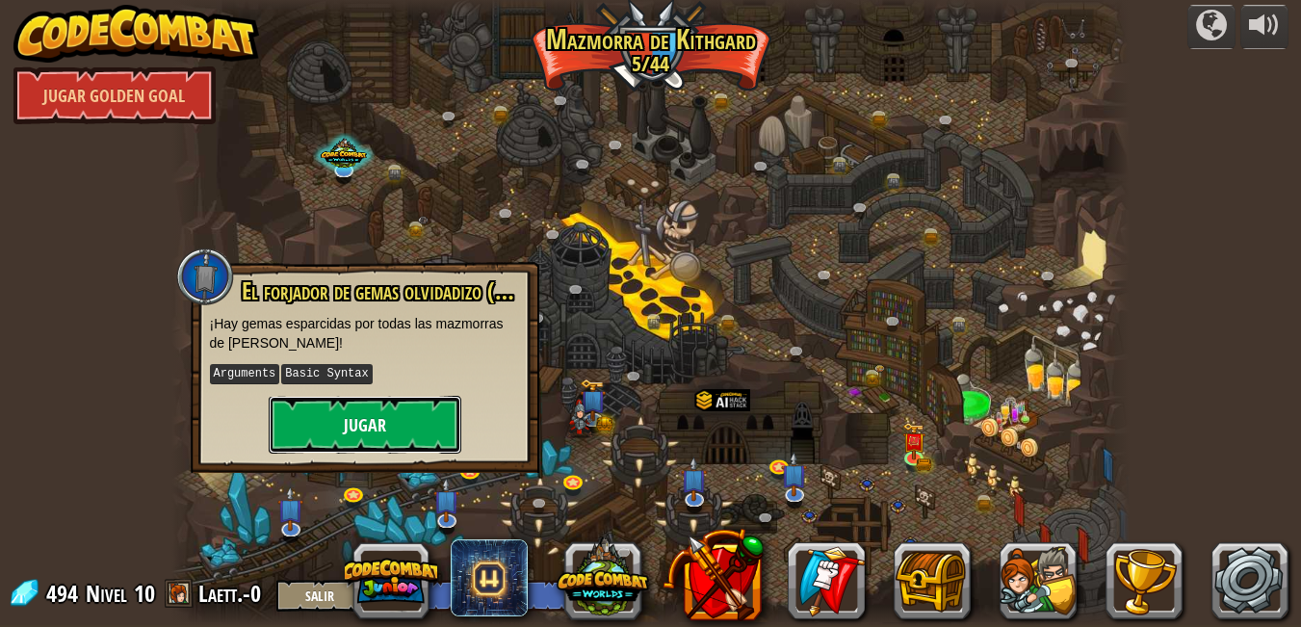
click at [365, 403] on button "Jugar" at bounding box center [365, 425] width 193 height 58
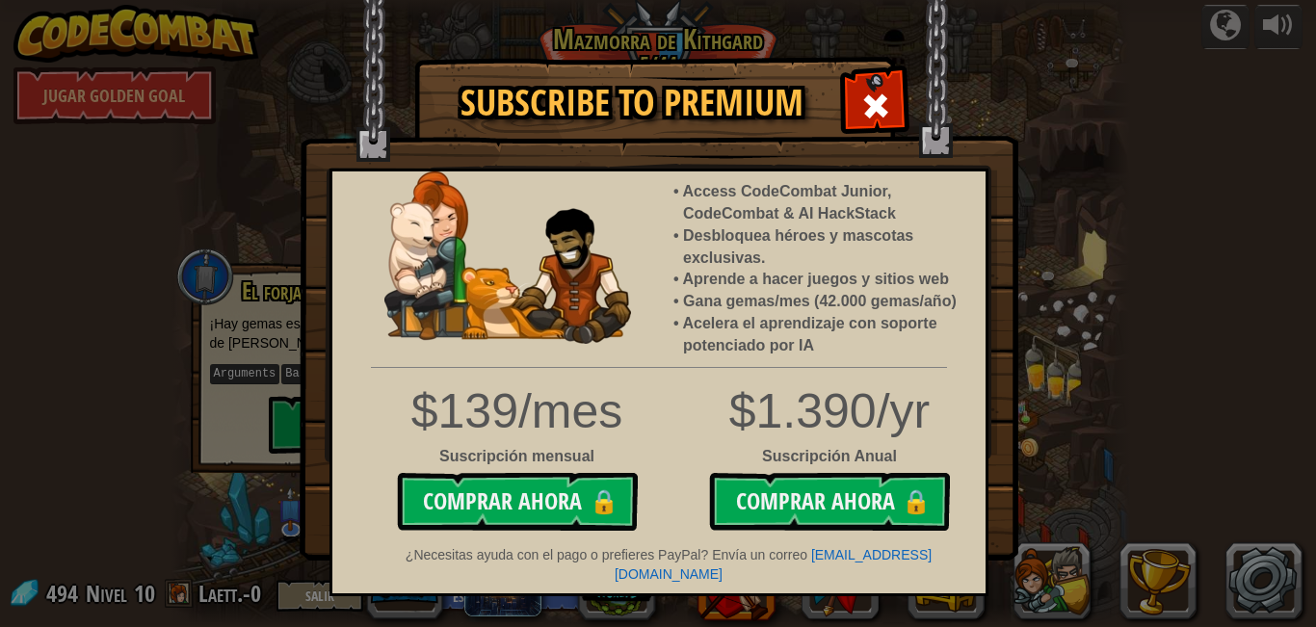
click at [889, 95] on span at bounding box center [875, 106] width 31 height 31
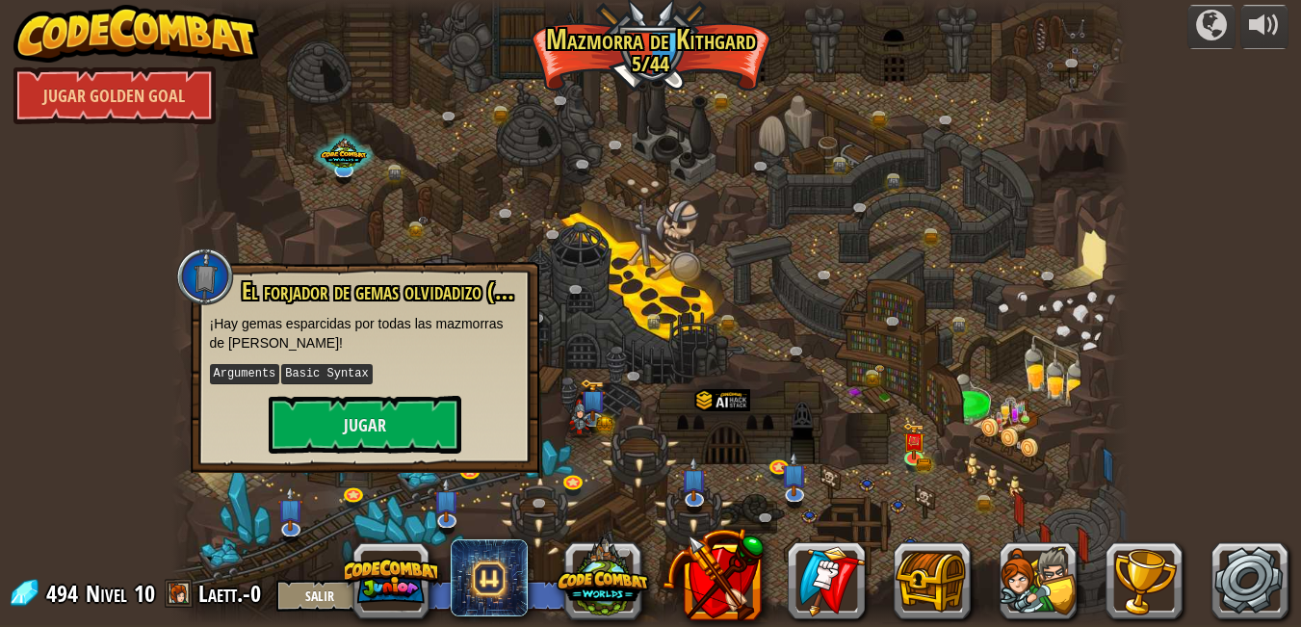
click at [227, 15] on img at bounding box center [136, 34] width 247 height 58
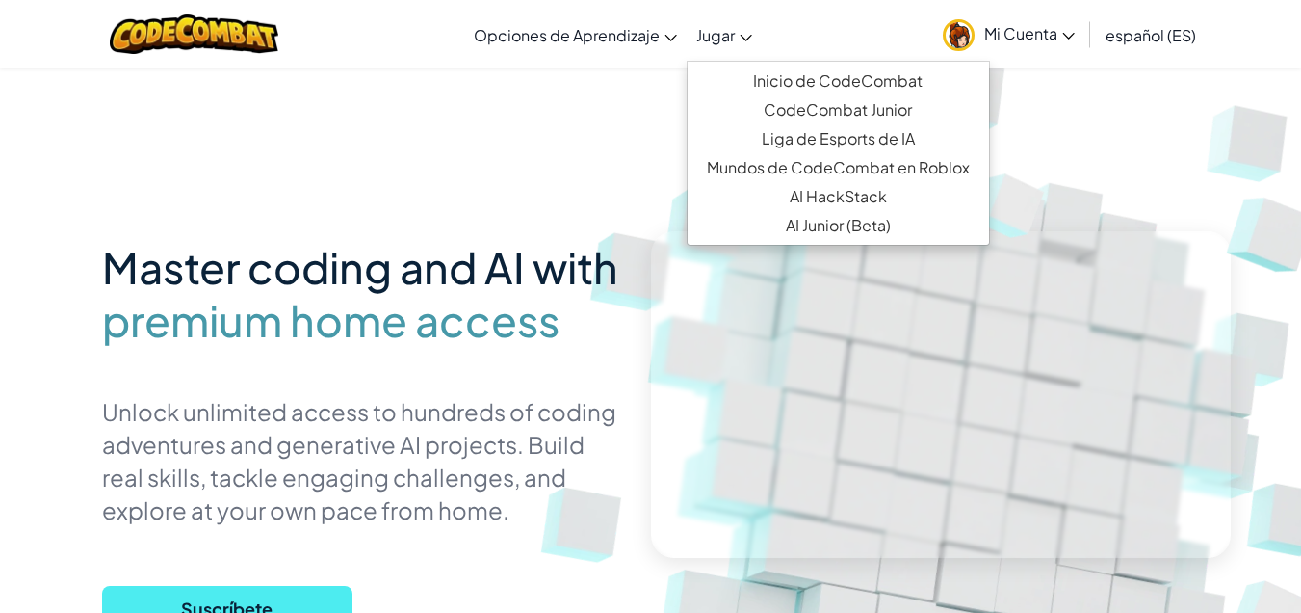
click at [694, 24] on link "Jugar" at bounding box center [724, 35] width 75 height 52
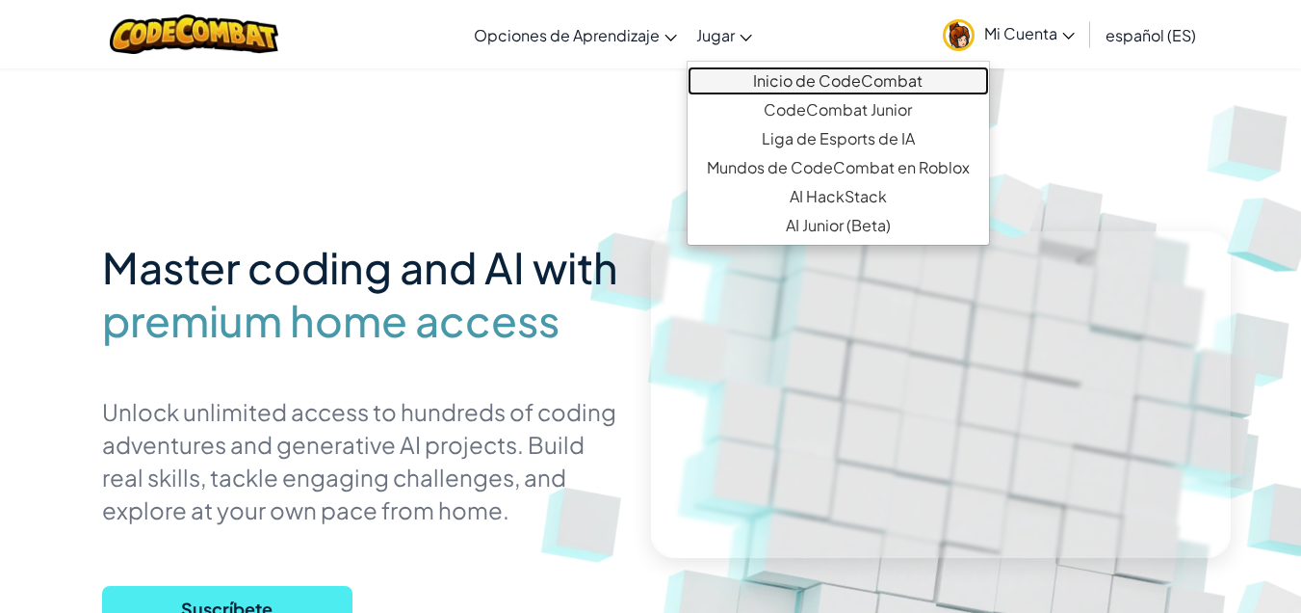
click at [771, 76] on link "Inicio de CodeCombat" at bounding box center [838, 80] width 301 height 29
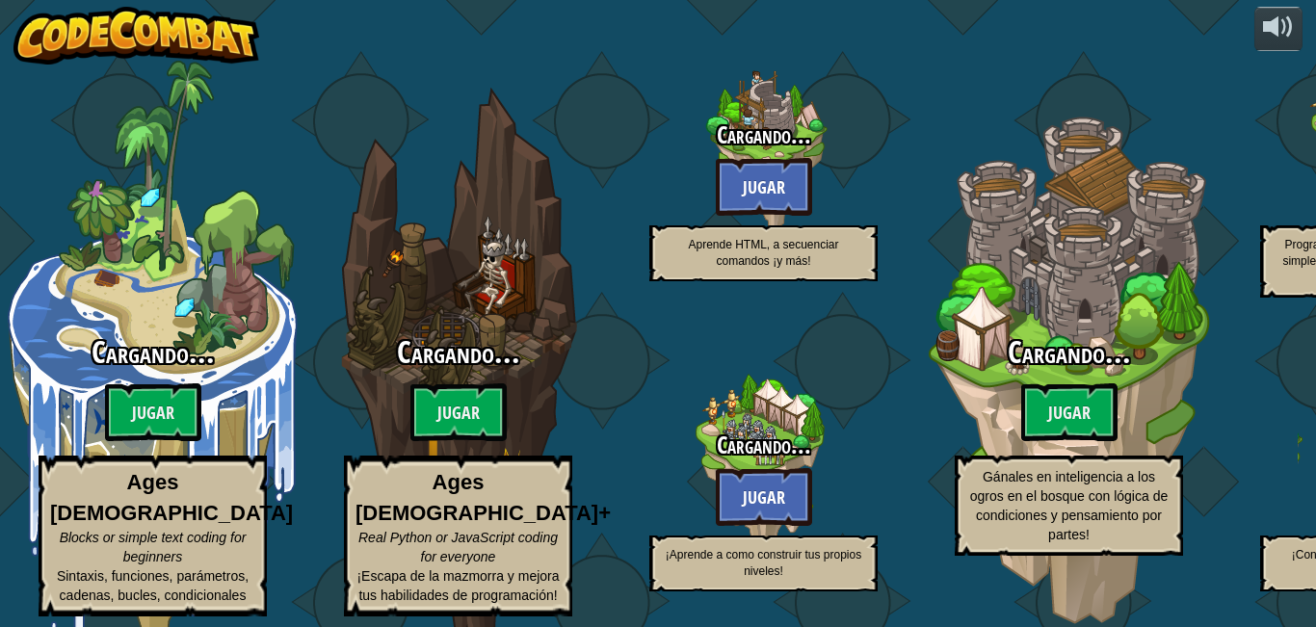
select select "es-ES"
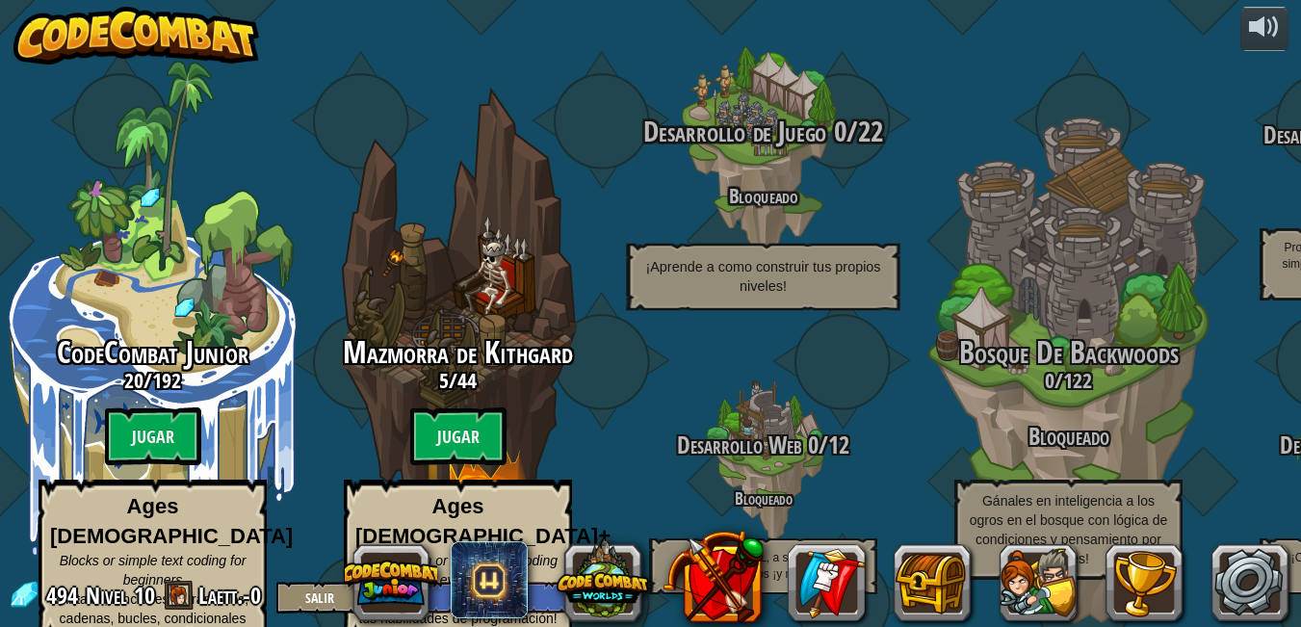
click at [766, 244] on p "¡Aprende a como construir tus propios niveles!" at bounding box center [763, 277] width 274 height 67
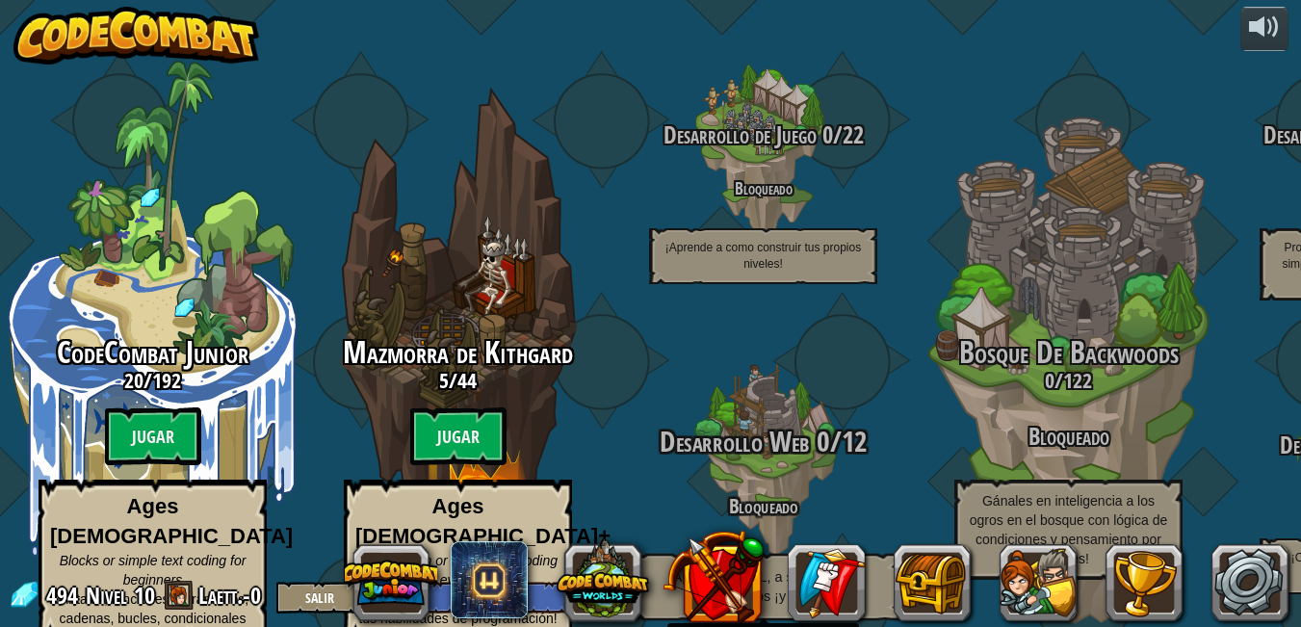
scroll to position [2, 0]
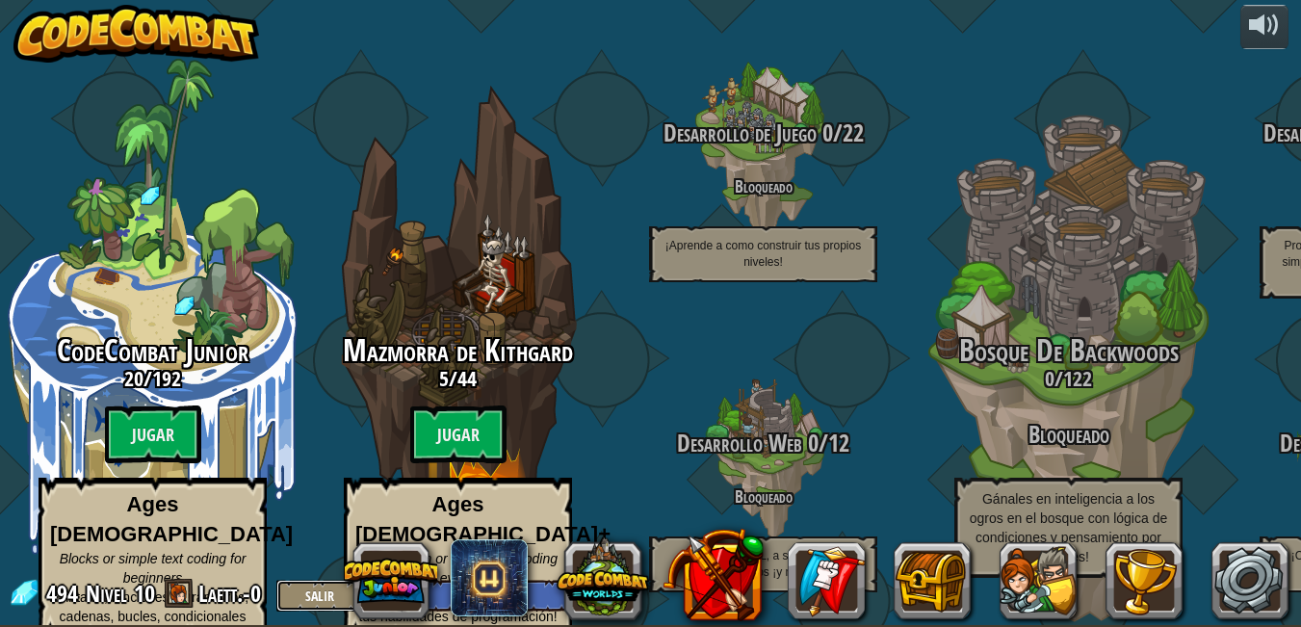
click at [321, 599] on button "Salir" at bounding box center [319, 596] width 87 height 32
